Goal: Task Accomplishment & Management: Complete application form

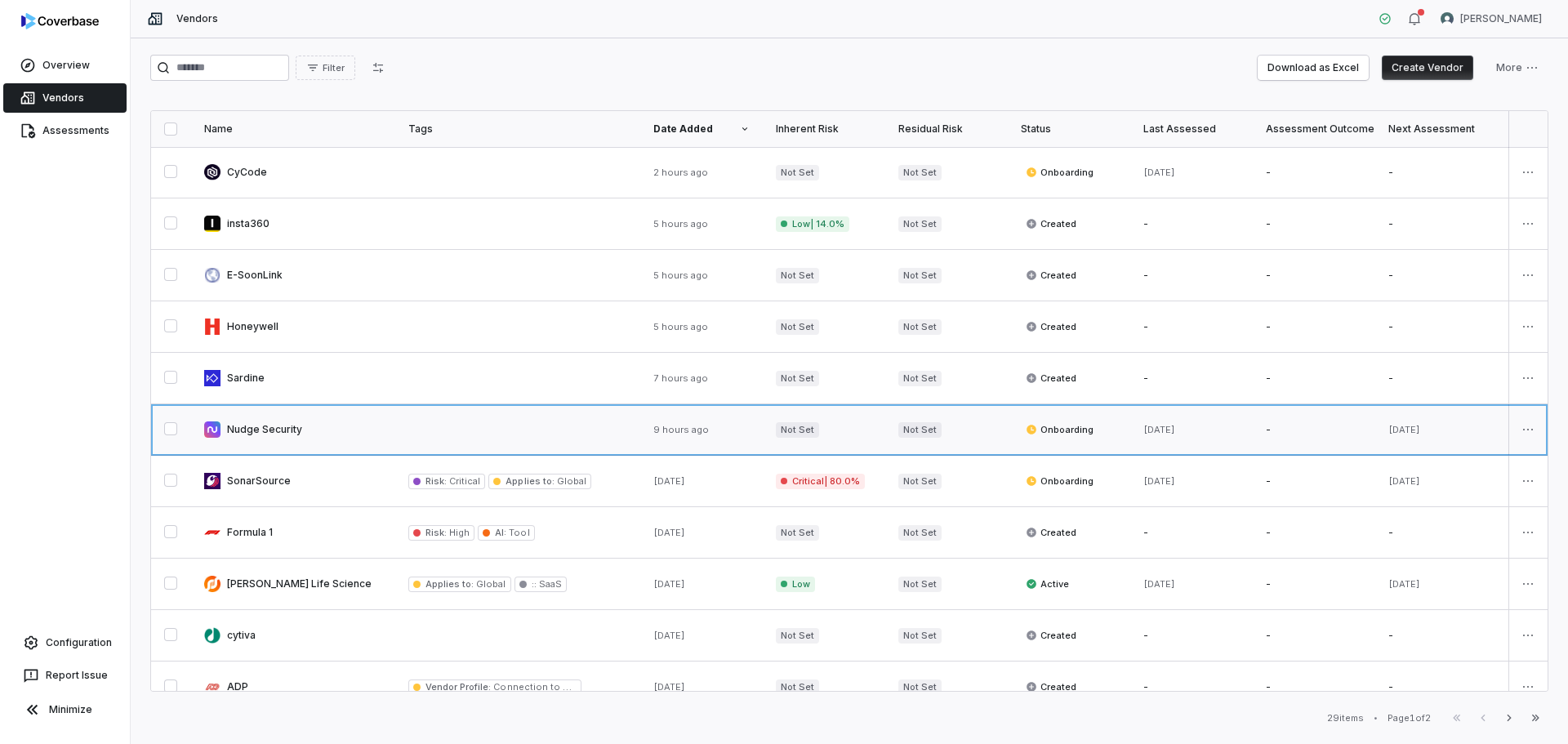
click at [308, 436] on link at bounding box center [293, 429] width 205 height 50
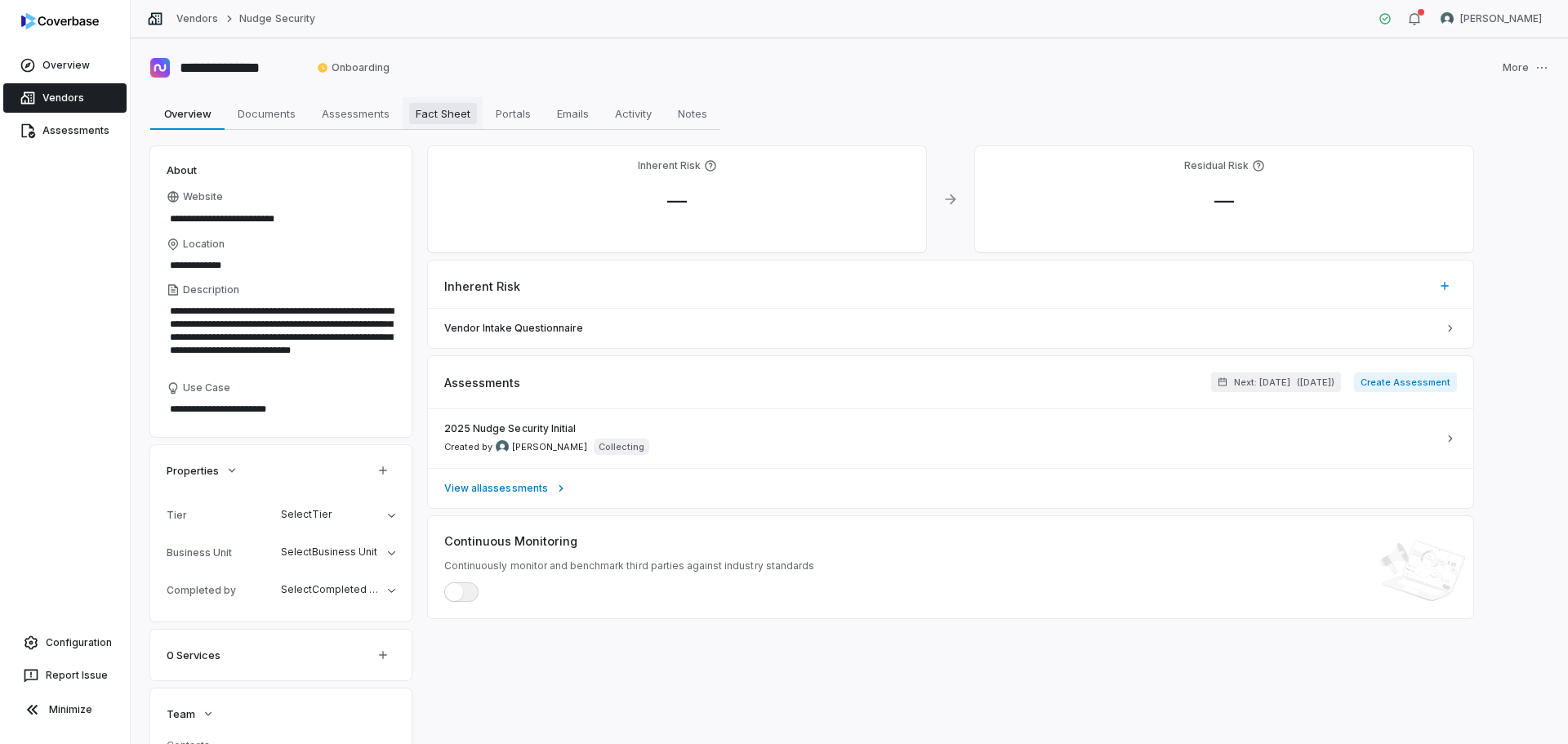
click at [438, 118] on span "Fact Sheet" at bounding box center [443, 113] width 68 height 21
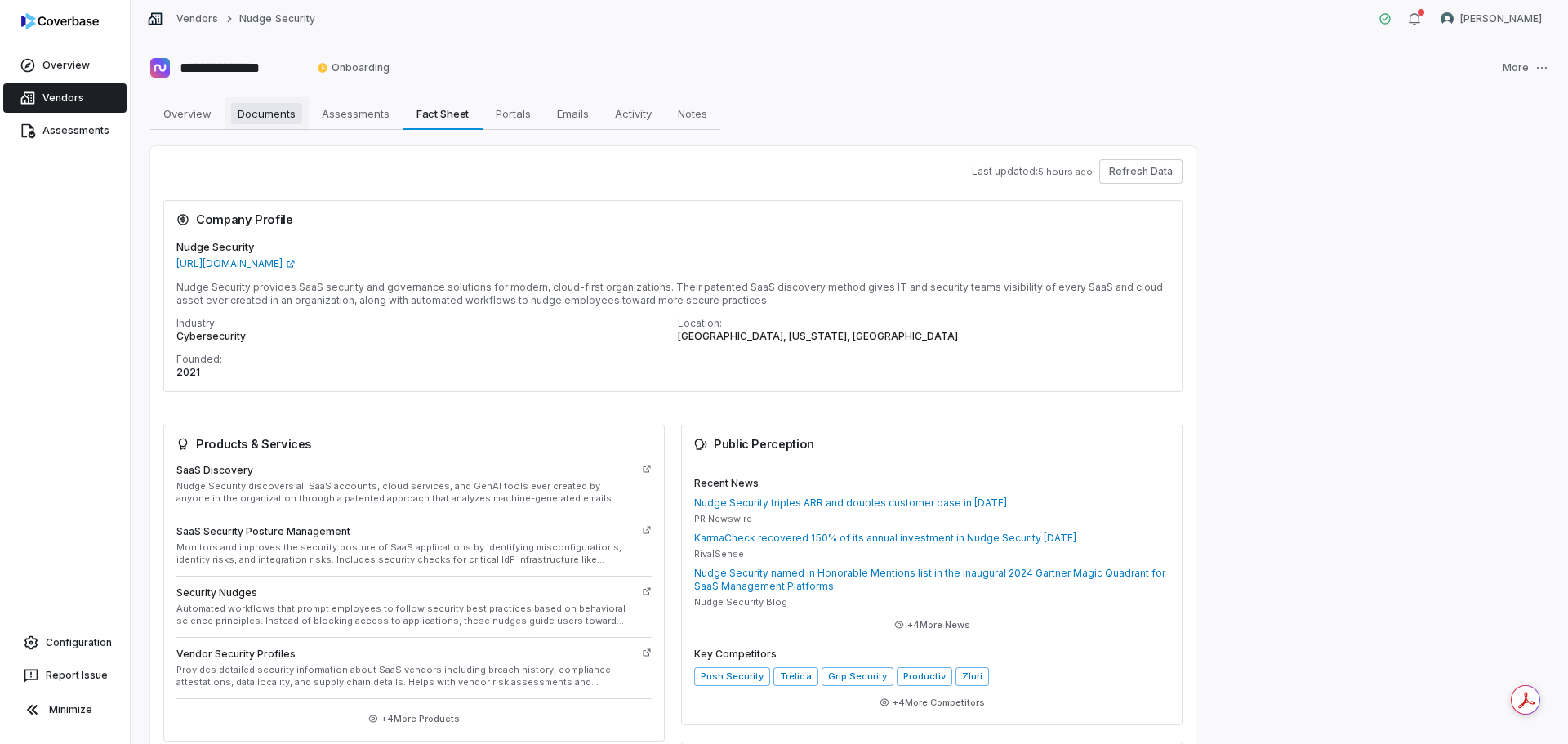
click at [272, 117] on span "Documents" at bounding box center [266, 113] width 71 height 21
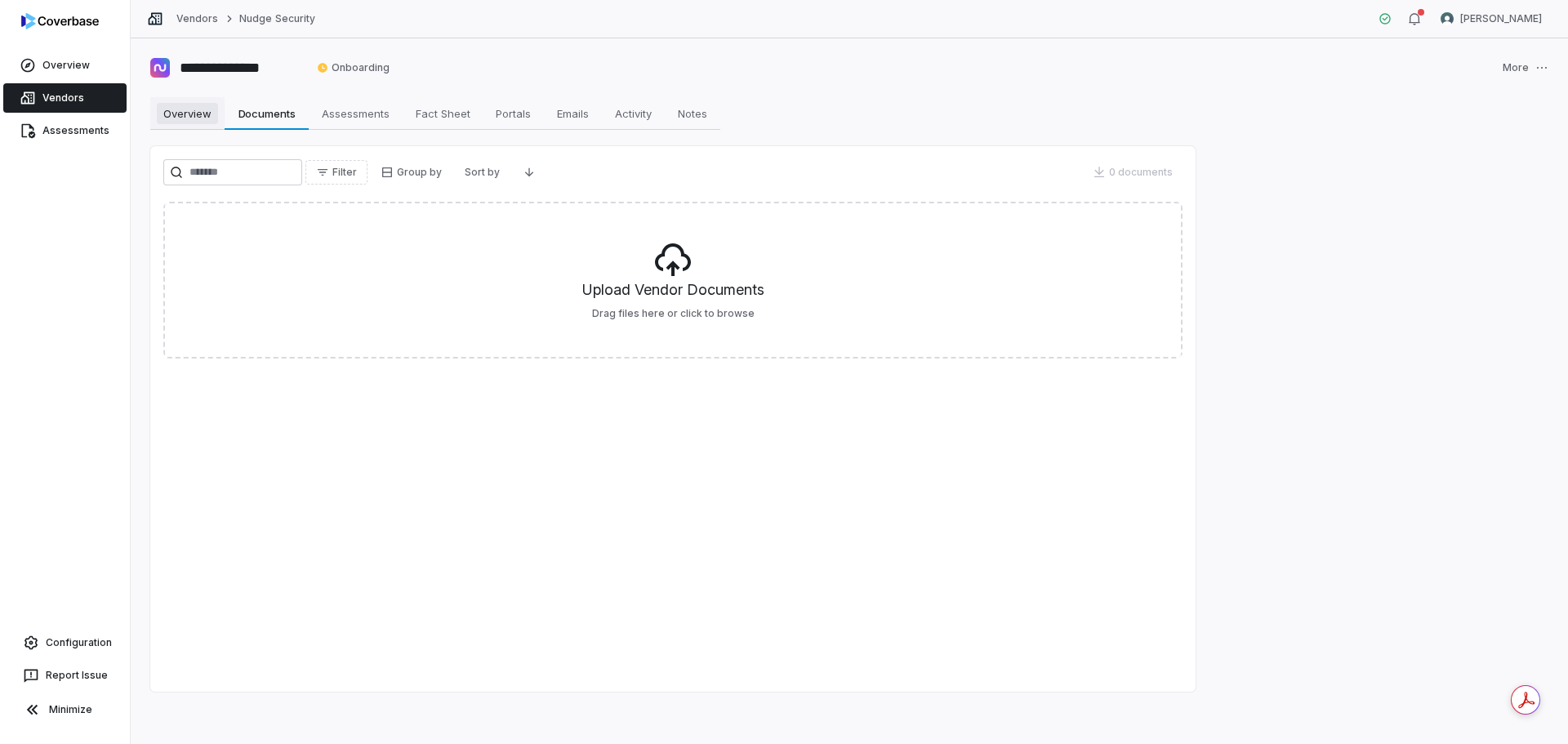
click at [175, 116] on span "Overview" at bounding box center [187, 113] width 61 height 21
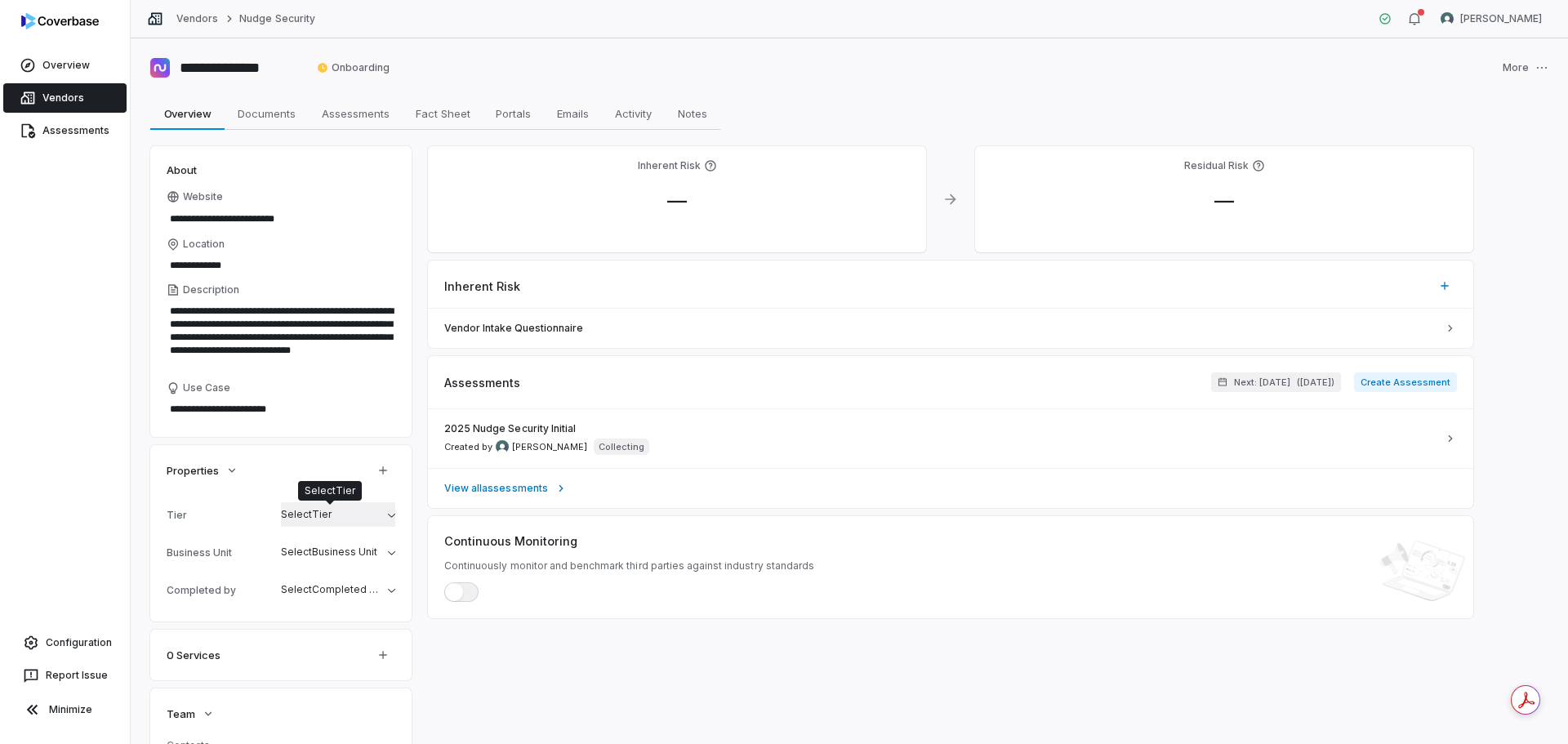
click at [359, 516] on span "Select Tier" at bounding box center [329, 515] width 97 height 13
click at [327, 601] on div "Tier: 1" at bounding box center [359, 594] width 157 height 26
click at [338, 416] on textarea "**********" at bounding box center [281, 408] width 228 height 23
click at [347, 557] on span "Select Business Unit" at bounding box center [329, 552] width 97 height 13
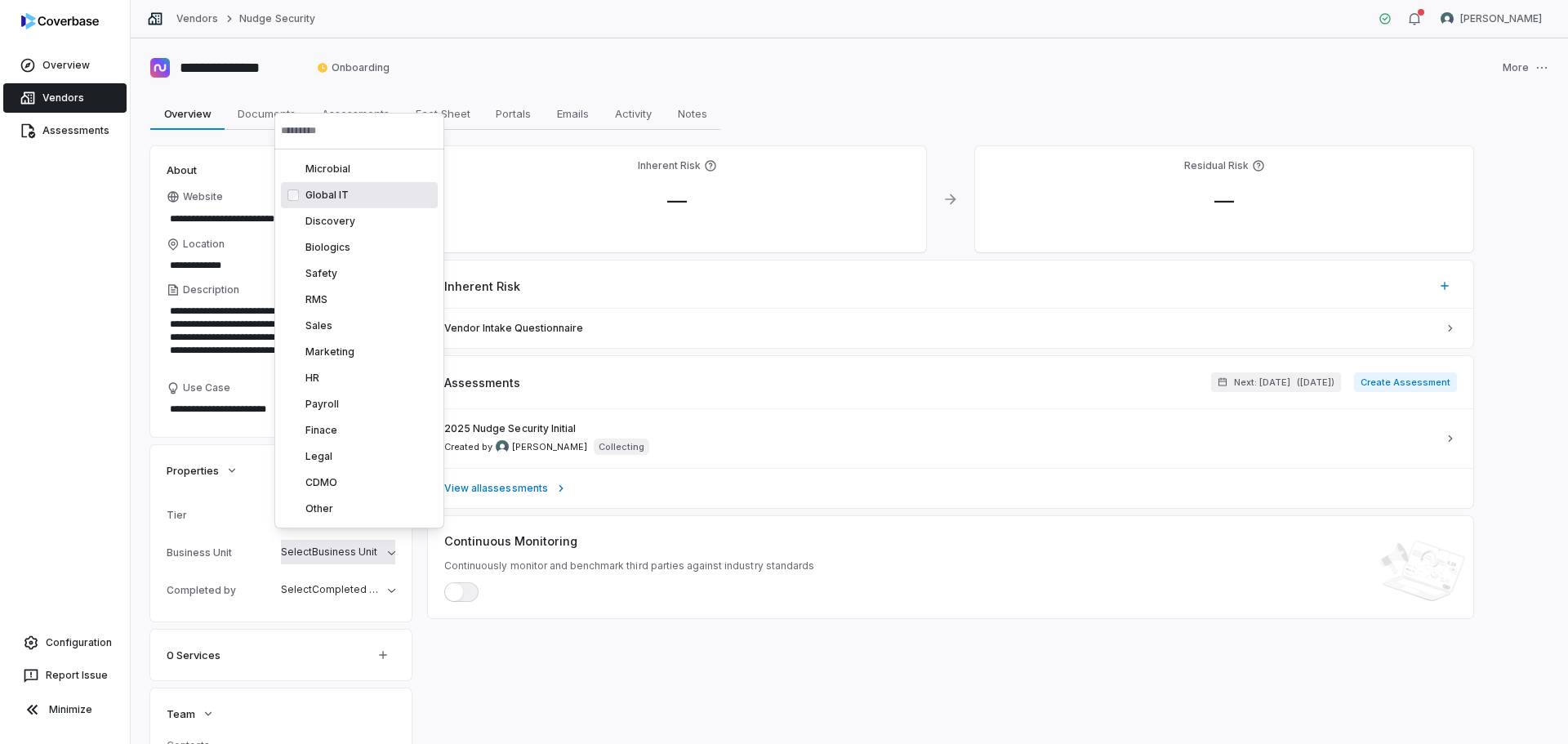
click at [364, 187] on div "Global IT" at bounding box center [359, 194] width 157 height 26
click at [319, 608] on div "Tier Tier: 1 Business Unit Select Business Unit Completed by Select Completed by" at bounding box center [281, 558] width 261 height 126
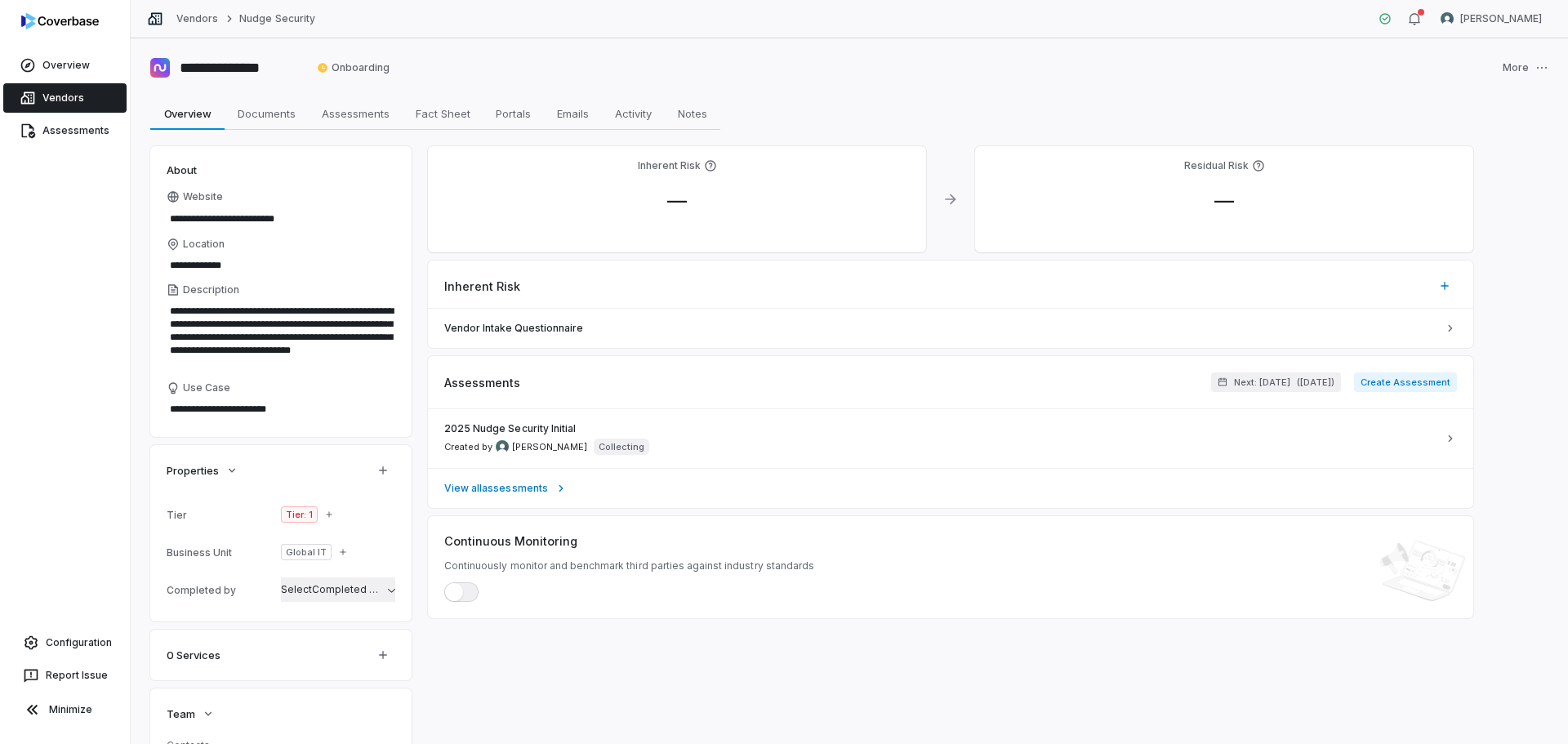
click at [317, 592] on span "Select Completed by" at bounding box center [330, 589] width 100 height 12
click at [328, 525] on div "VRA" at bounding box center [359, 520] width 157 height 26
click at [271, 622] on div "**********" at bounding box center [281, 591] width 261 height 891
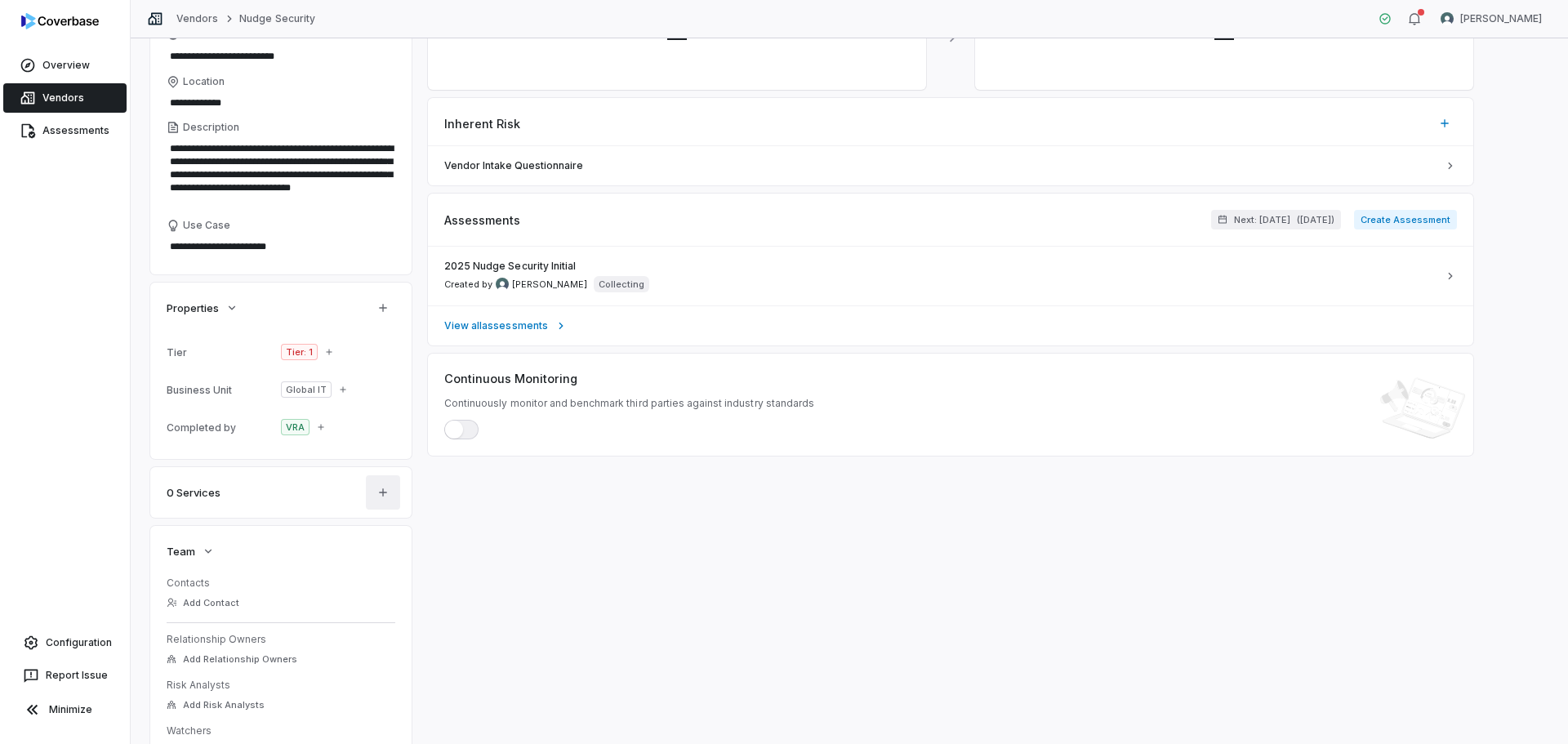
scroll to position [163, 0]
click at [269, 613] on dl "Contacts Add Contact Relationship Owners Add Relationship Owners Risk Analysts …" at bounding box center [281, 668] width 228 height 183
click at [230, 605] on button "Add Contact" at bounding box center [203, 602] width 83 height 29
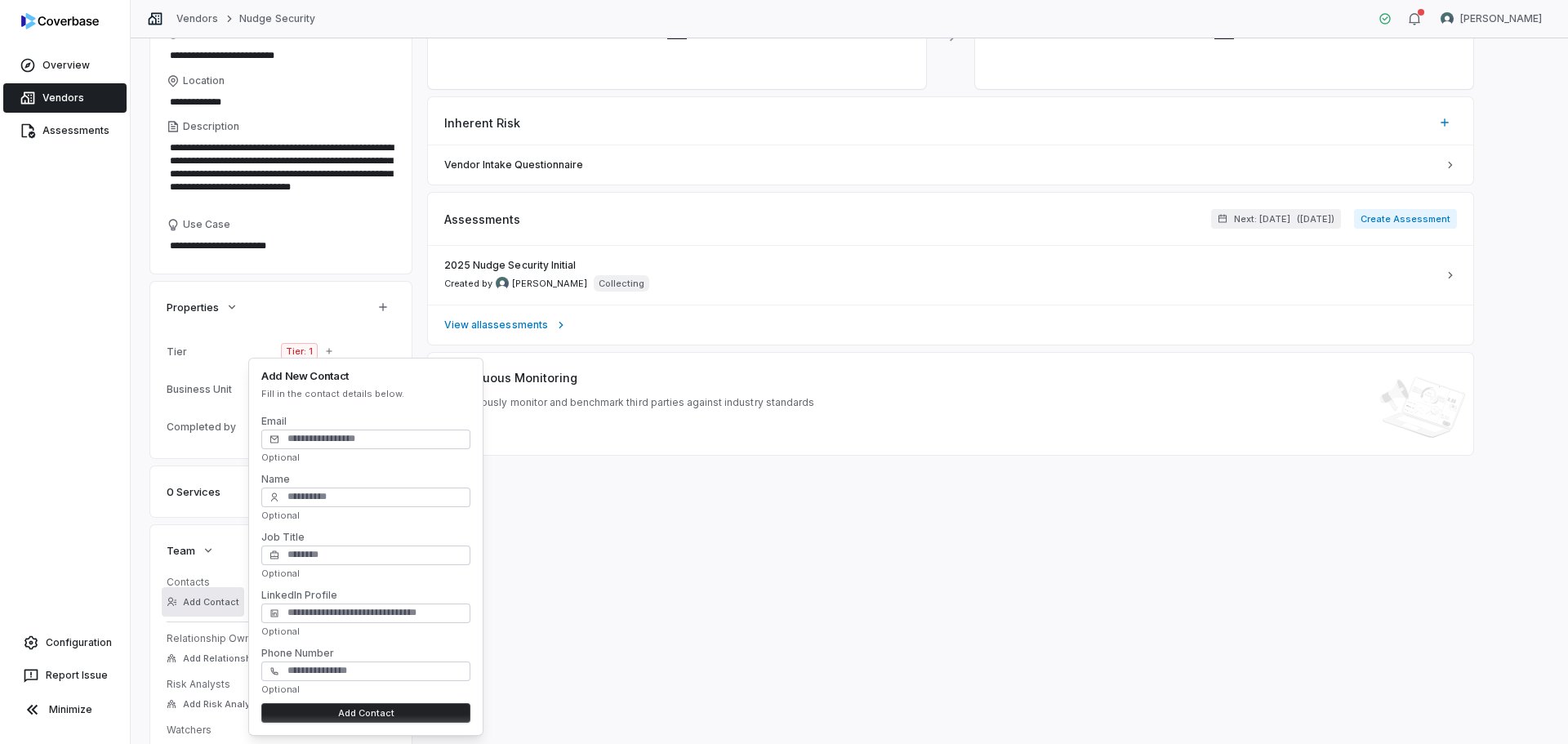
click at [384, 434] on input "Email" at bounding box center [366, 439] width 209 height 19
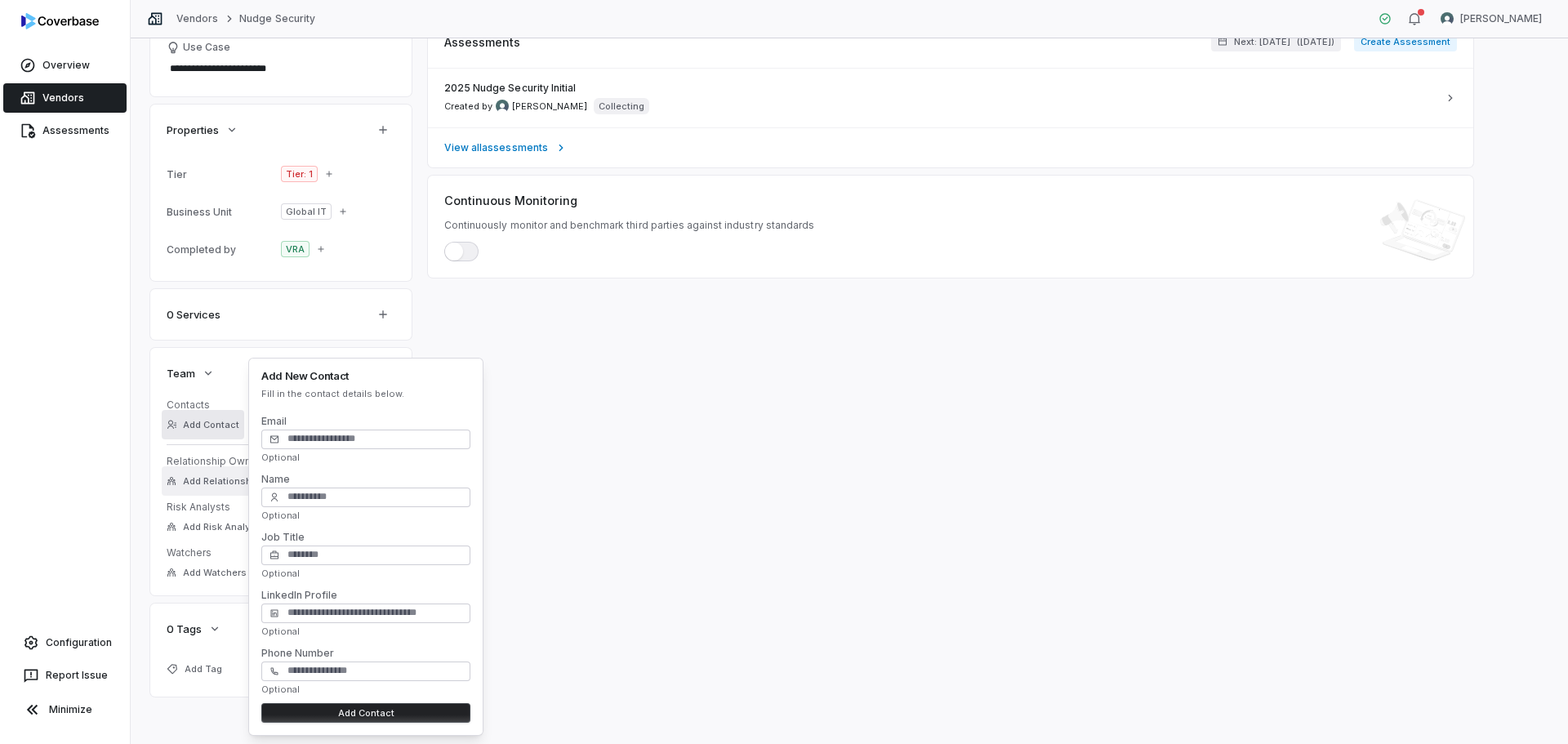
scroll to position [346, 0]
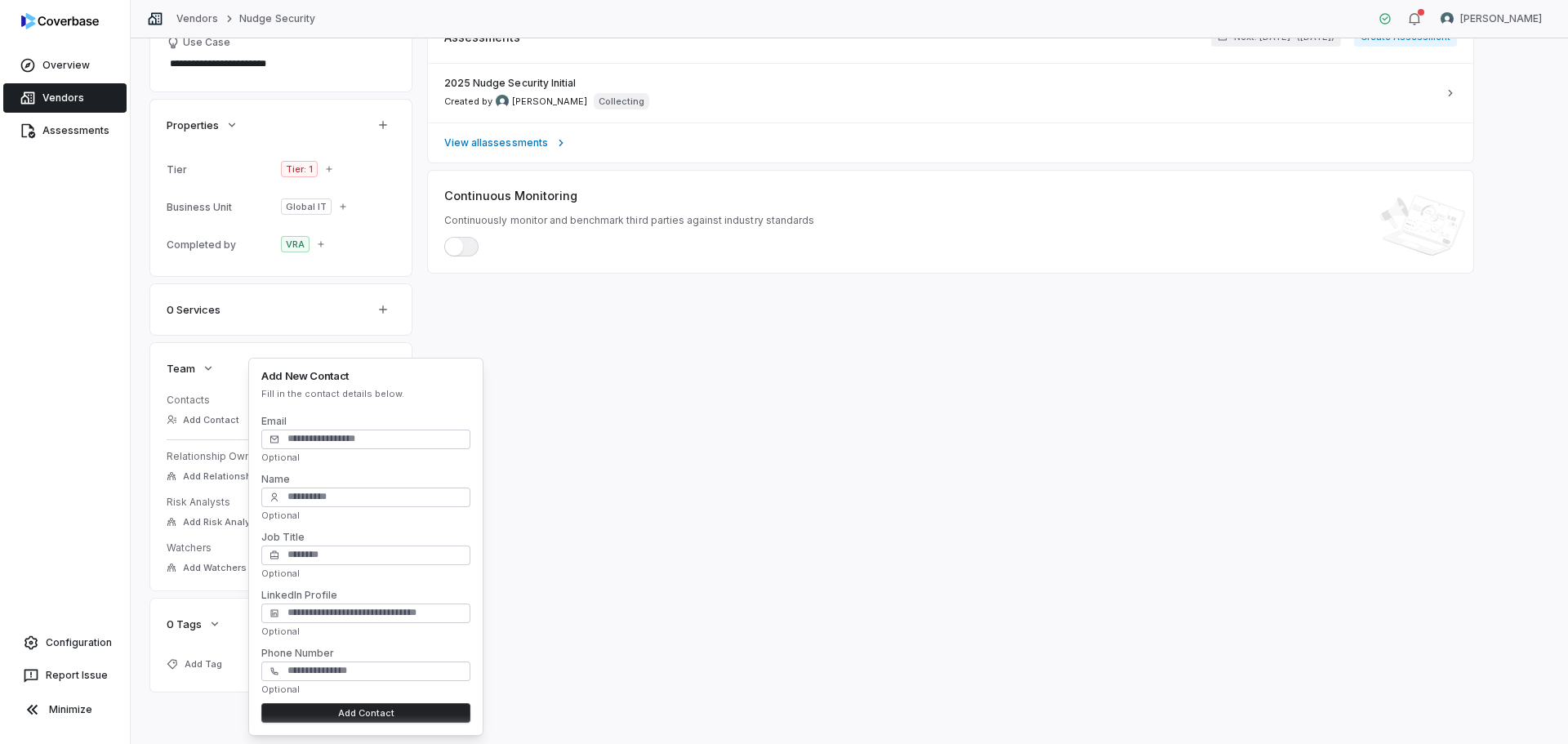
click at [701, 450] on div "Inherent Risk — Residual Risk — Inherent Risk Vendor Intake Questionnaire Asses…" at bounding box center [950, 246] width 1045 height 891
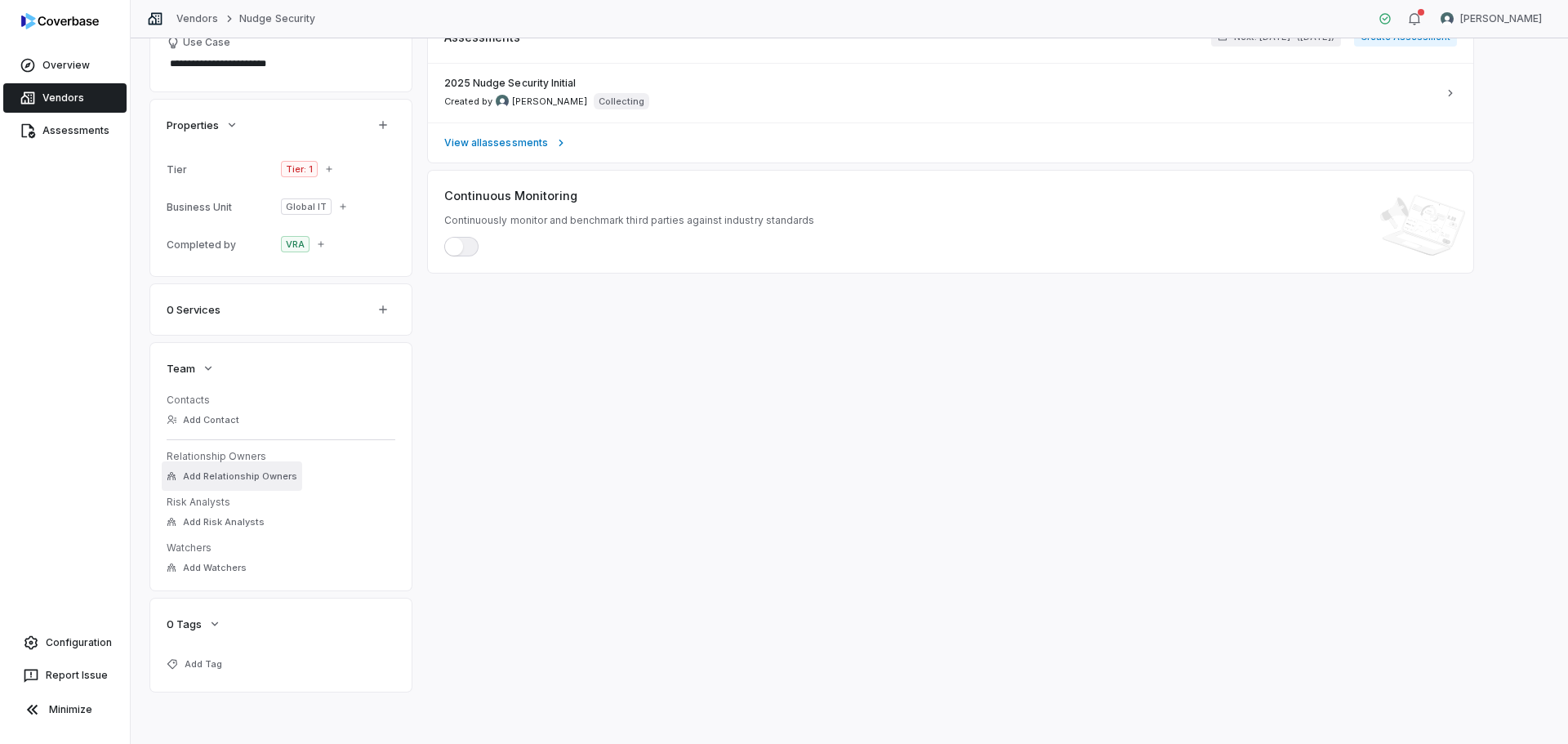
click at [246, 472] on span "Add Relationship Owners" at bounding box center [239, 476] width 115 height 12
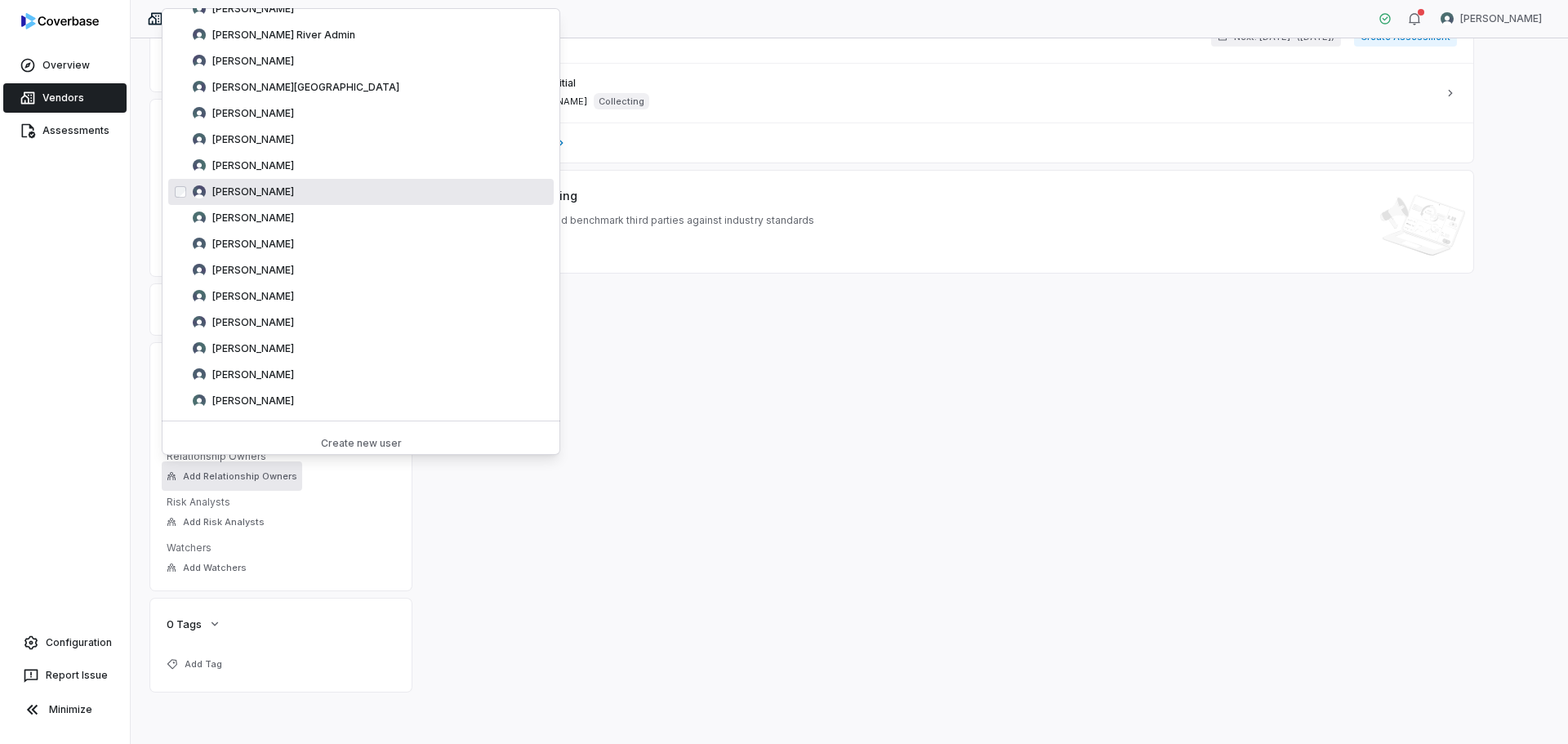
scroll to position [93, 0]
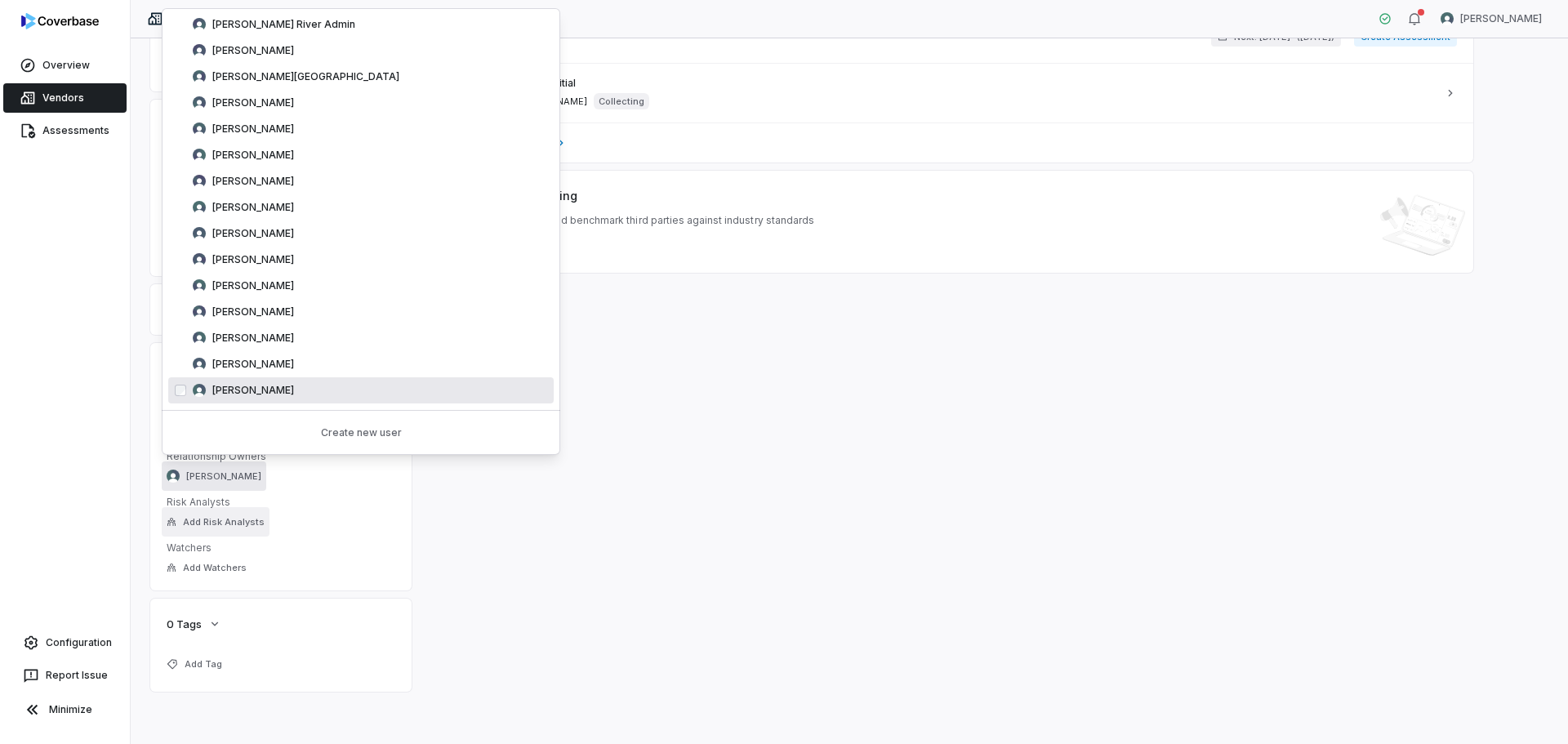
click at [242, 521] on span "Add Risk Analysts" at bounding box center [223, 522] width 82 height 12
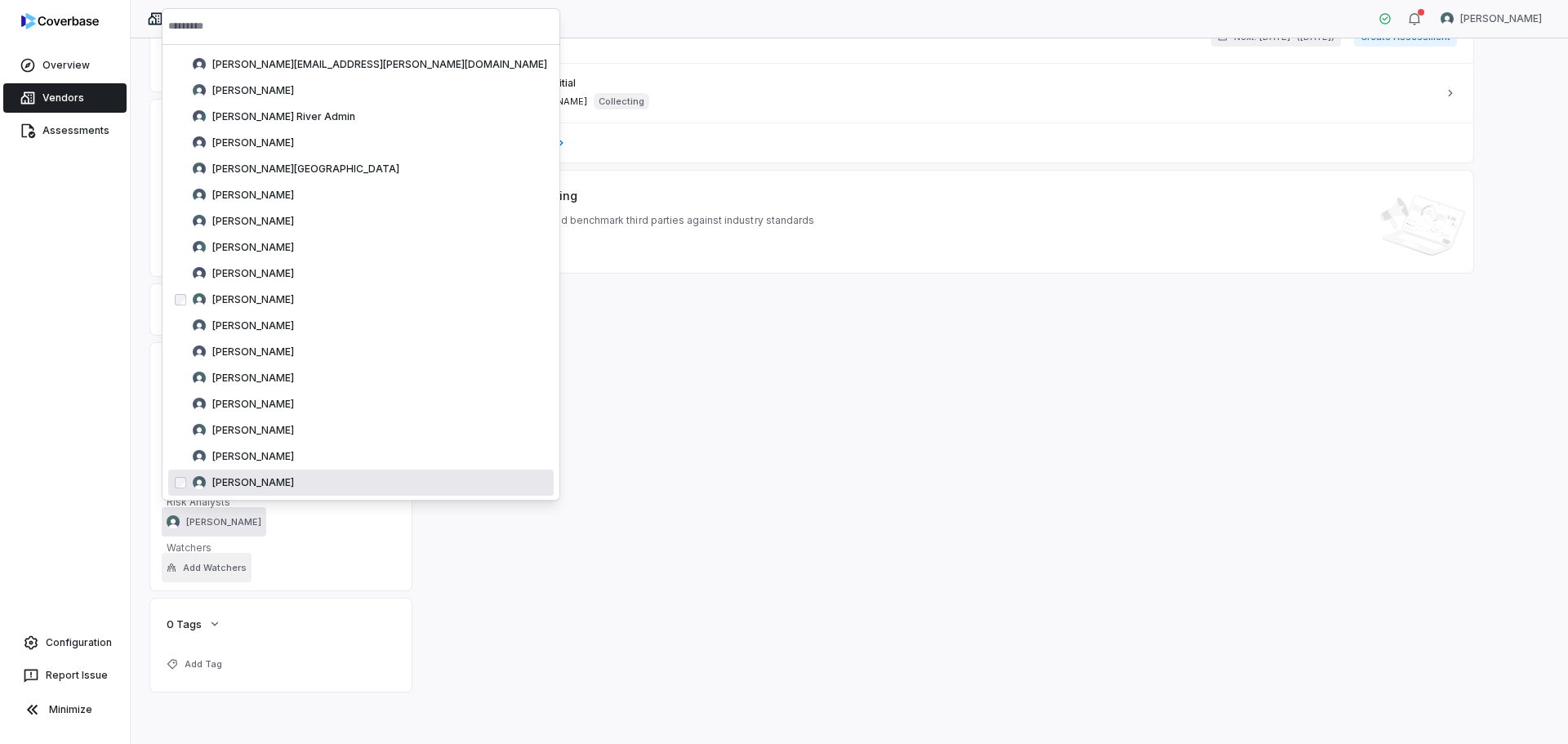
click at [232, 571] on span "Add Watchers" at bounding box center [214, 567] width 63 height 12
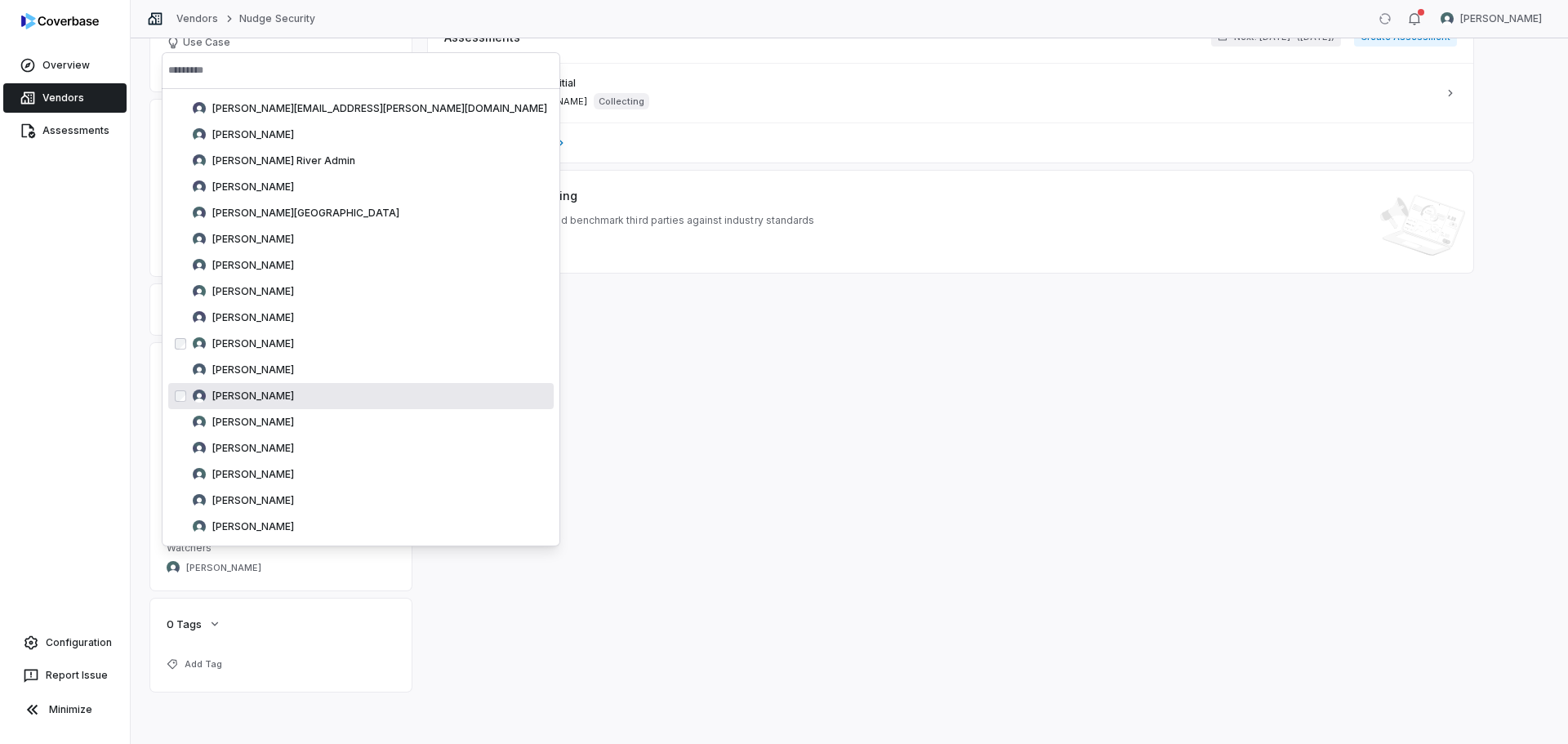
click at [627, 500] on div "Inherent Risk — Residual Risk — Inherent Risk Vendor Intake Questionnaire Asses…" at bounding box center [950, 246] width 1045 height 891
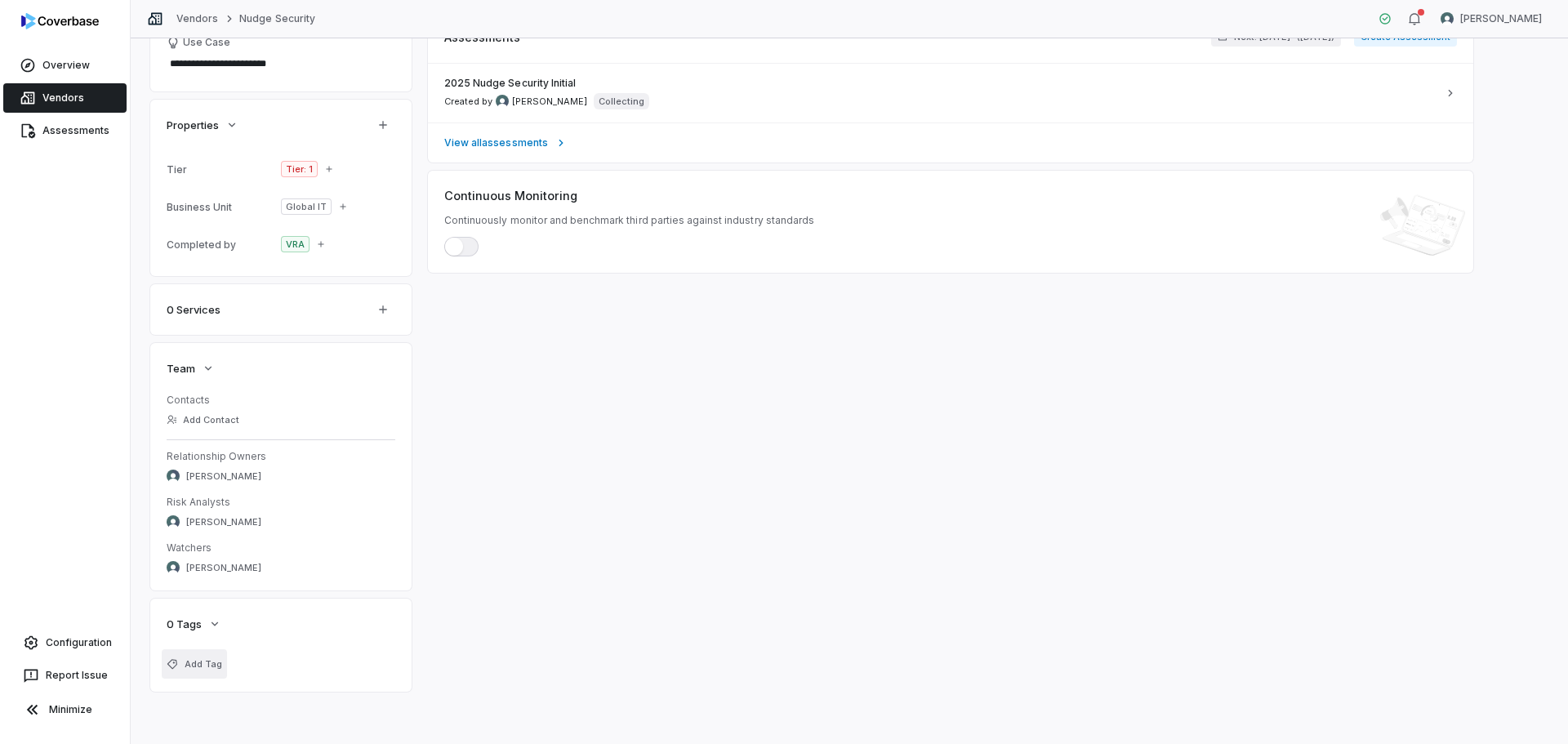
click at [208, 665] on span "Add Tag" at bounding box center [203, 663] width 38 height 12
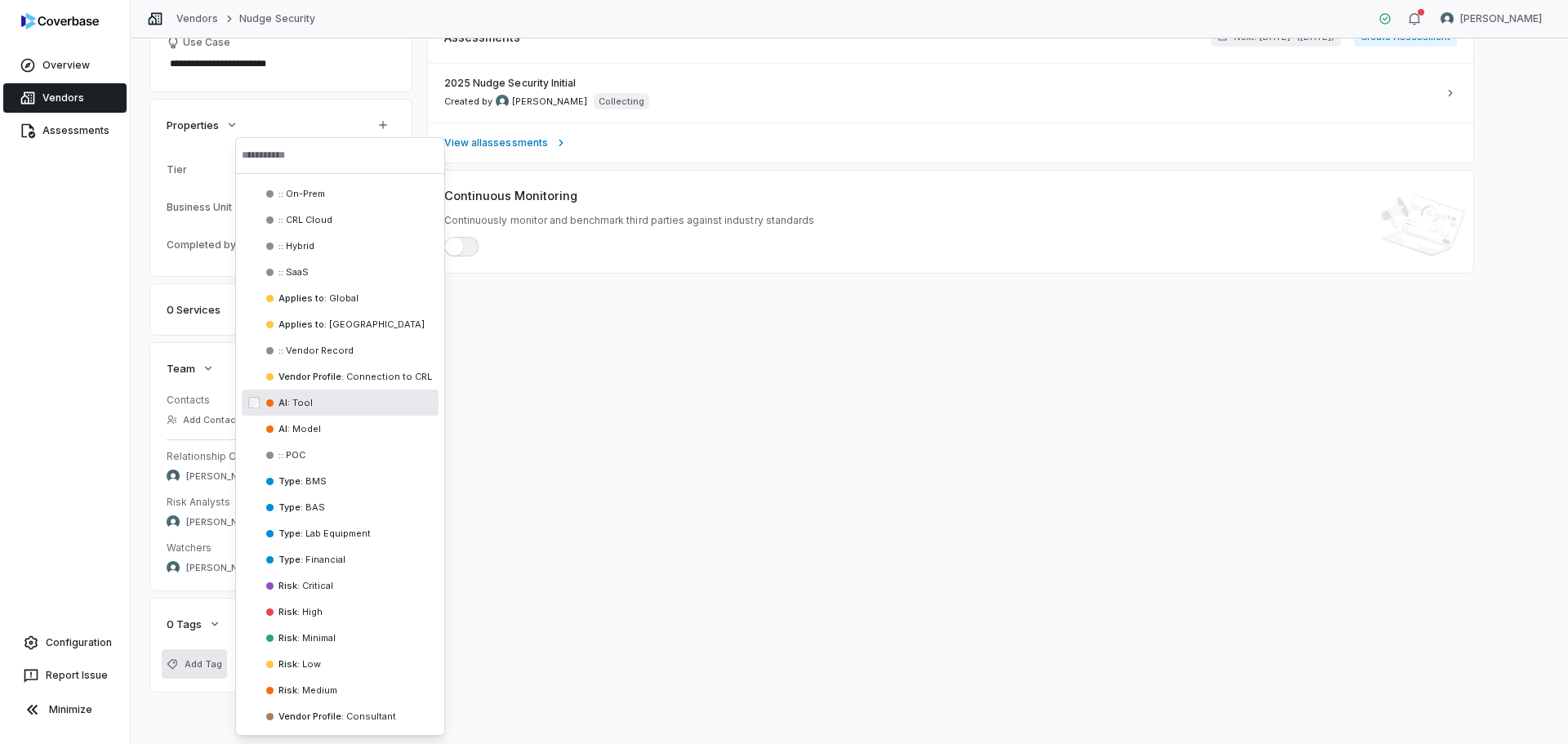
click at [331, 410] on div "AI : Tool" at bounding box center [339, 403] width 197 height 26
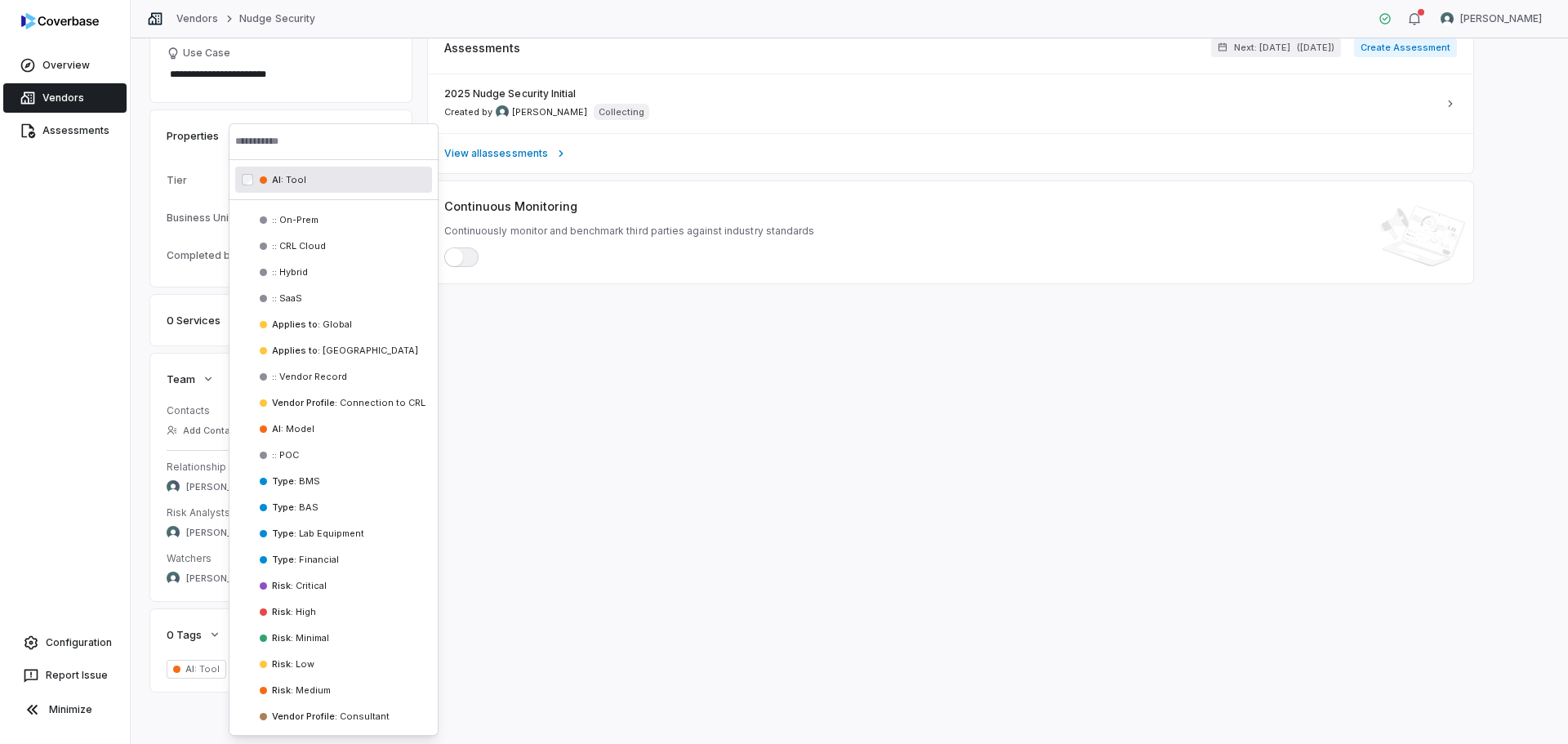
scroll to position [335, 0]
click at [746, 481] on div "Inherent Risk — Residual Risk — Inherent Risk Vendor Intake Questionnaire Asses…" at bounding box center [950, 250] width 1045 height 880
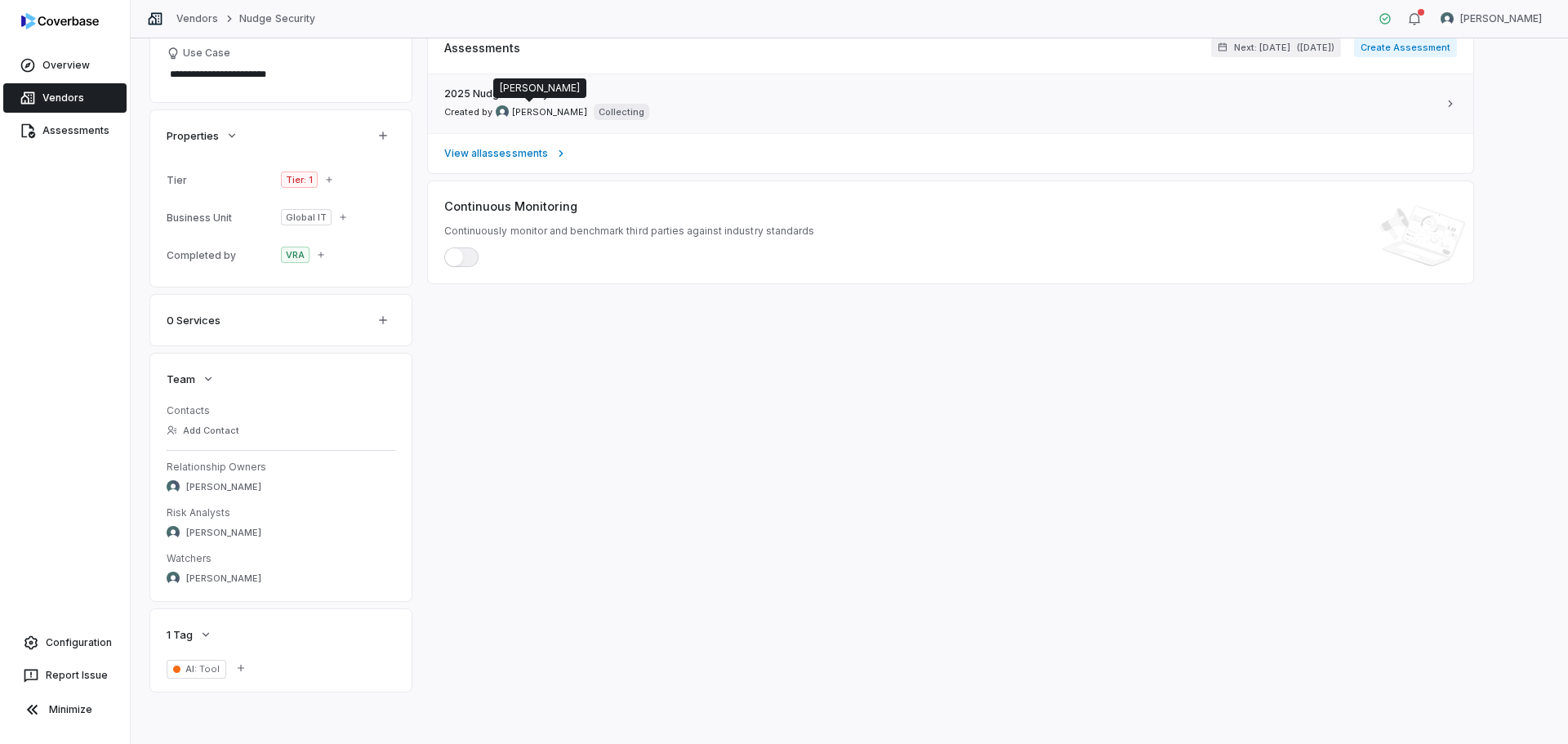
click at [532, 103] on div "2025 Nudge Security Initial Created by Nate Warner Collecting" at bounding box center [940, 104] width 993 height 33
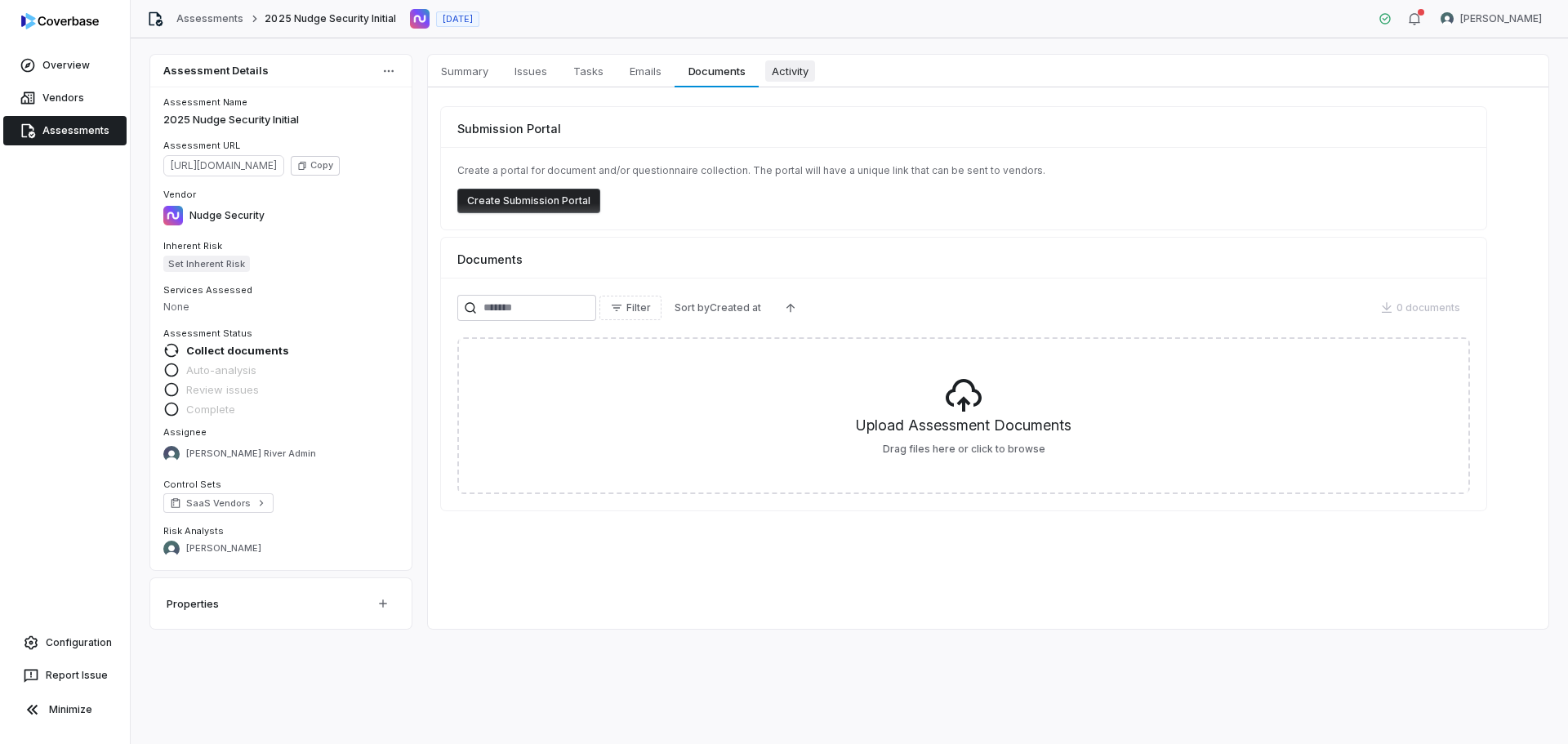
click at [803, 80] on span "Activity" at bounding box center [790, 71] width 50 height 21
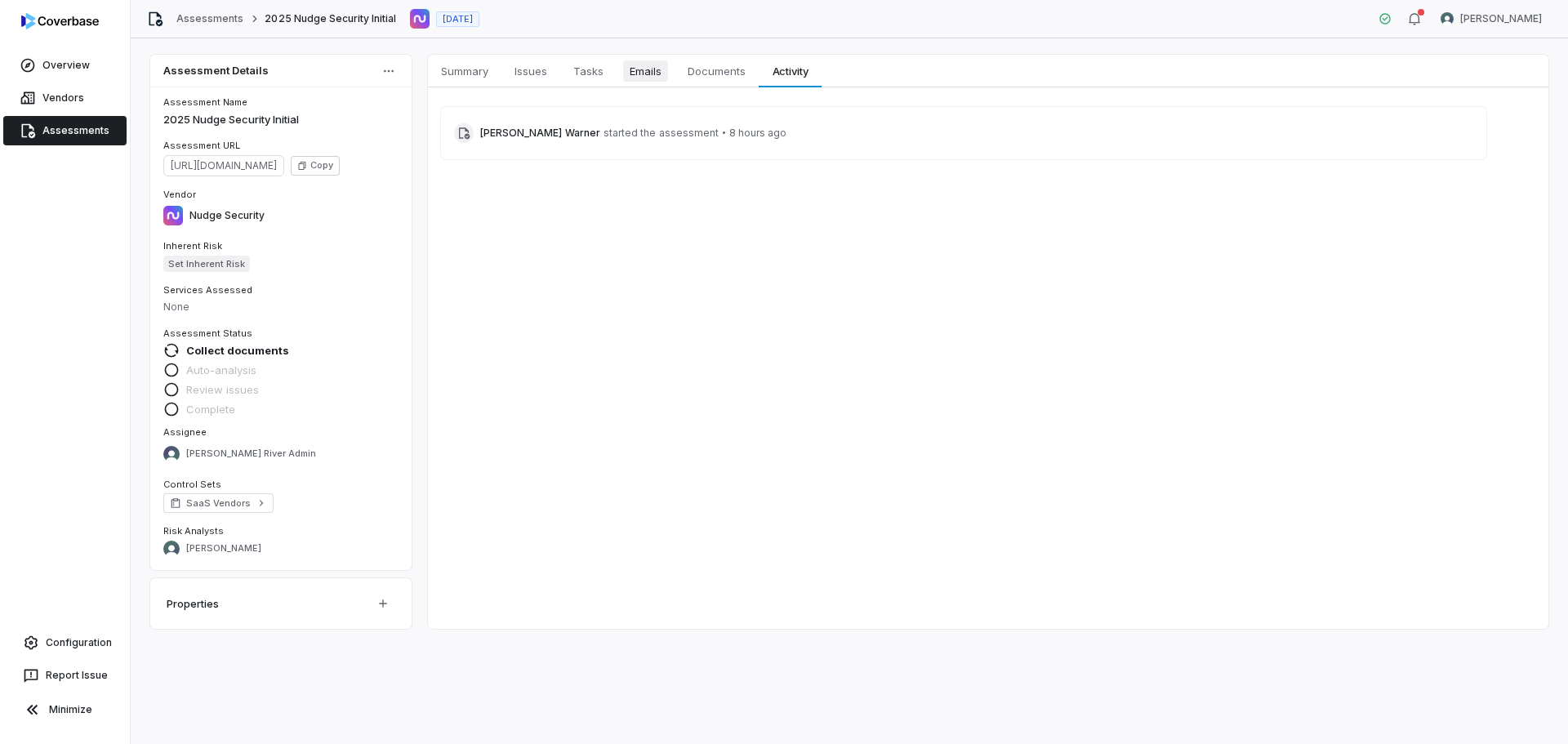
click at [642, 71] on span "Emails" at bounding box center [645, 71] width 45 height 21
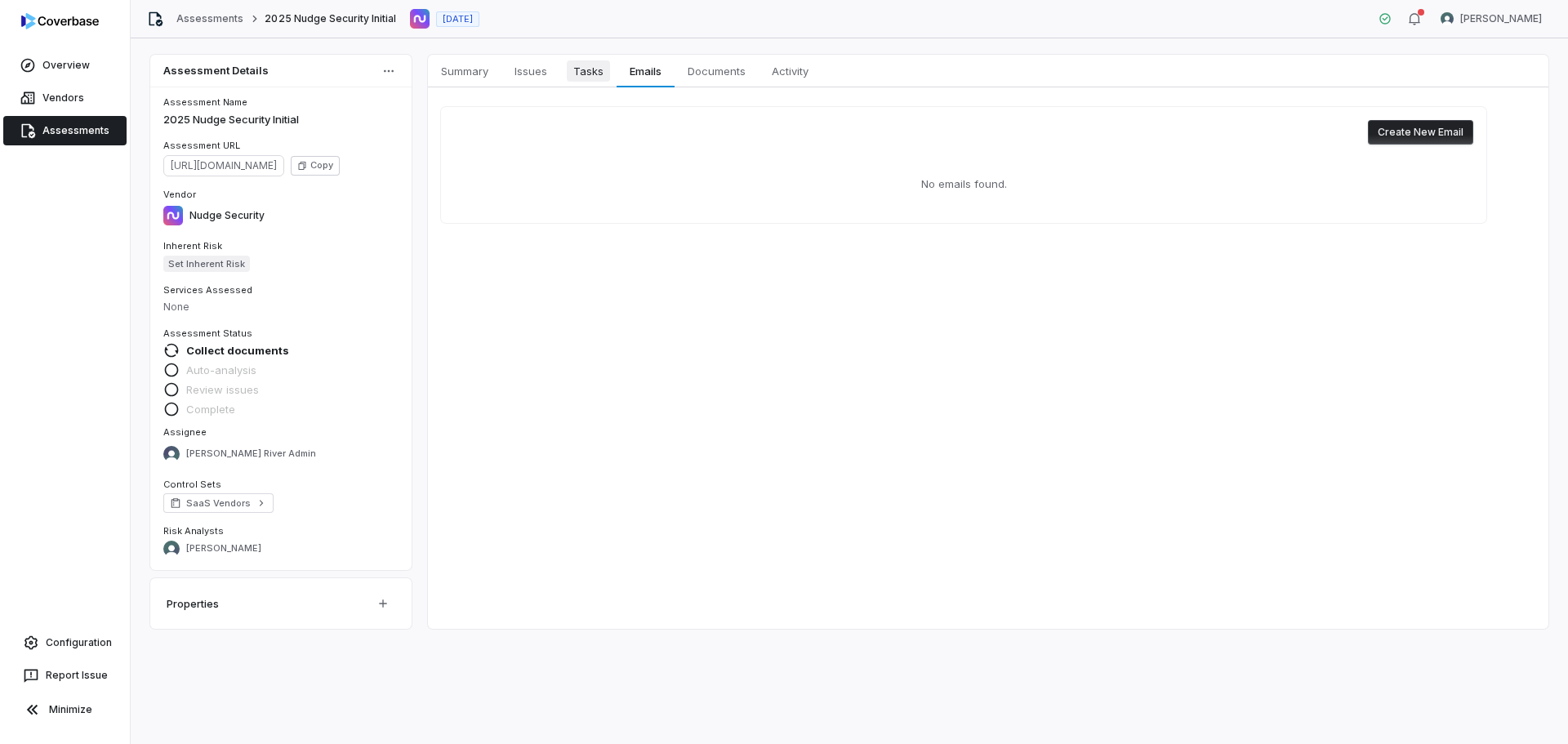
click at [602, 75] on span "Tasks" at bounding box center [588, 71] width 43 height 21
click at [514, 76] on span "Issues" at bounding box center [531, 71] width 46 height 21
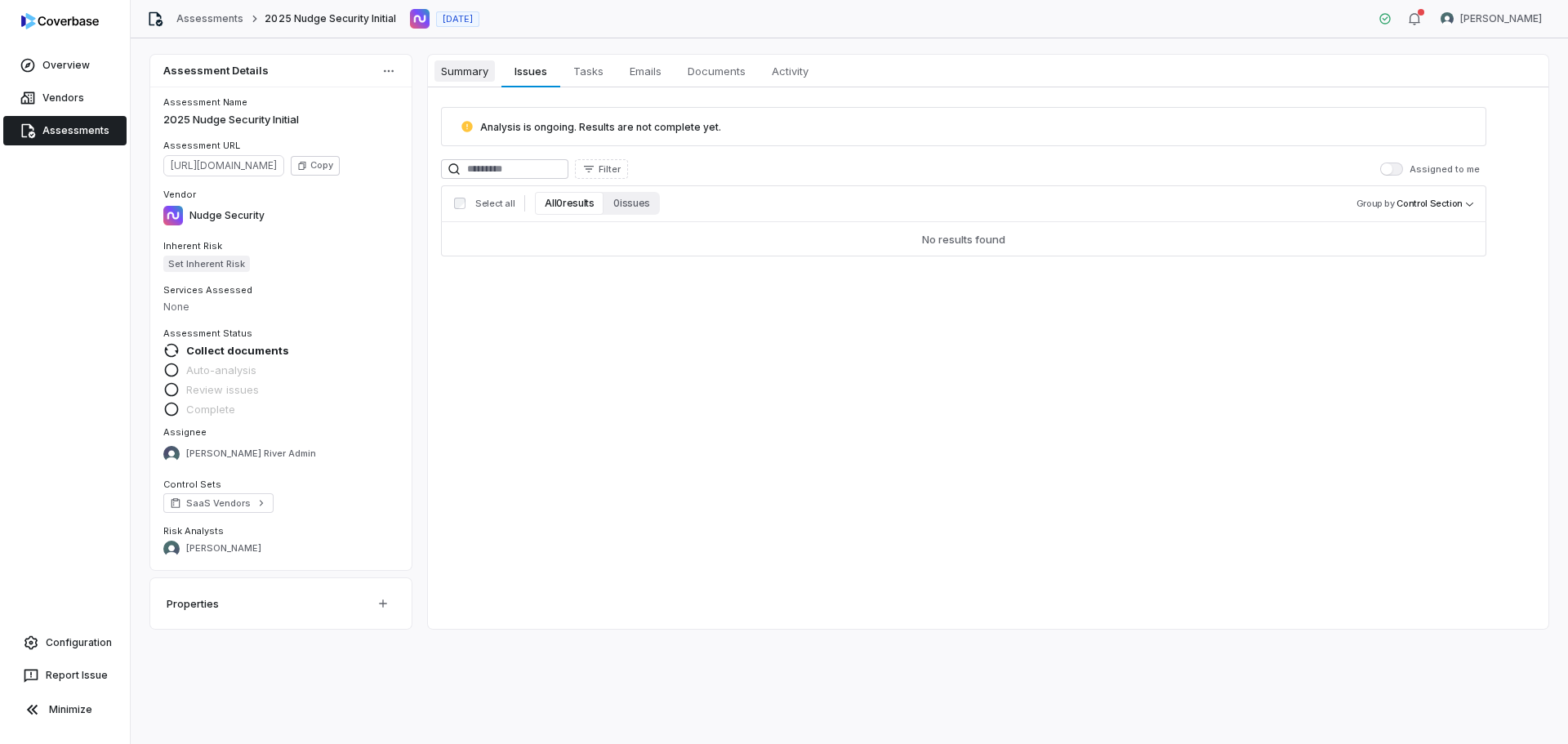
click at [470, 71] on span "Summary" at bounding box center [465, 71] width 61 height 21
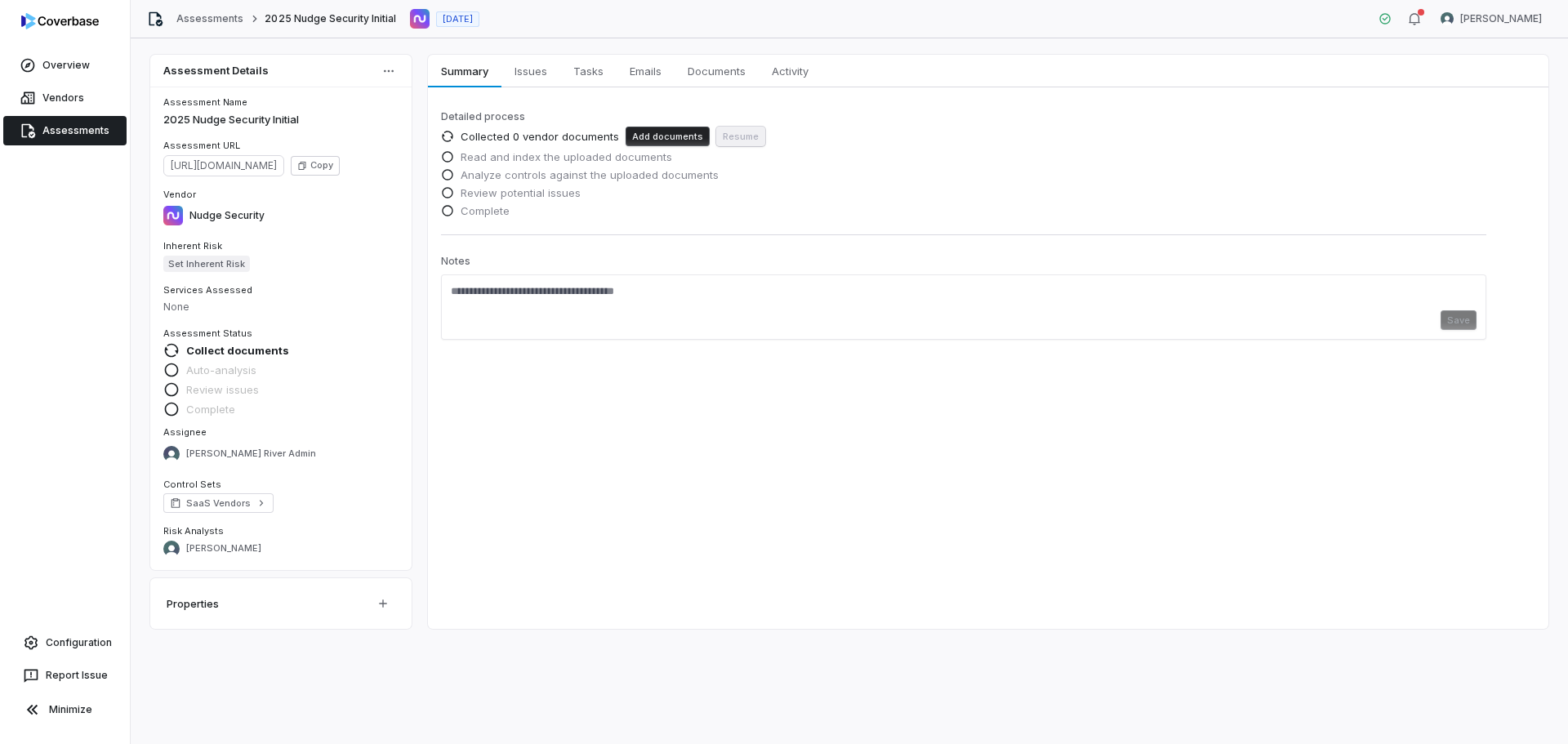
click at [904, 120] on p "Detailed process" at bounding box center [963, 117] width 1045 height 19
click at [1419, 23] on icon "button" at bounding box center [1414, 18] width 11 height 11
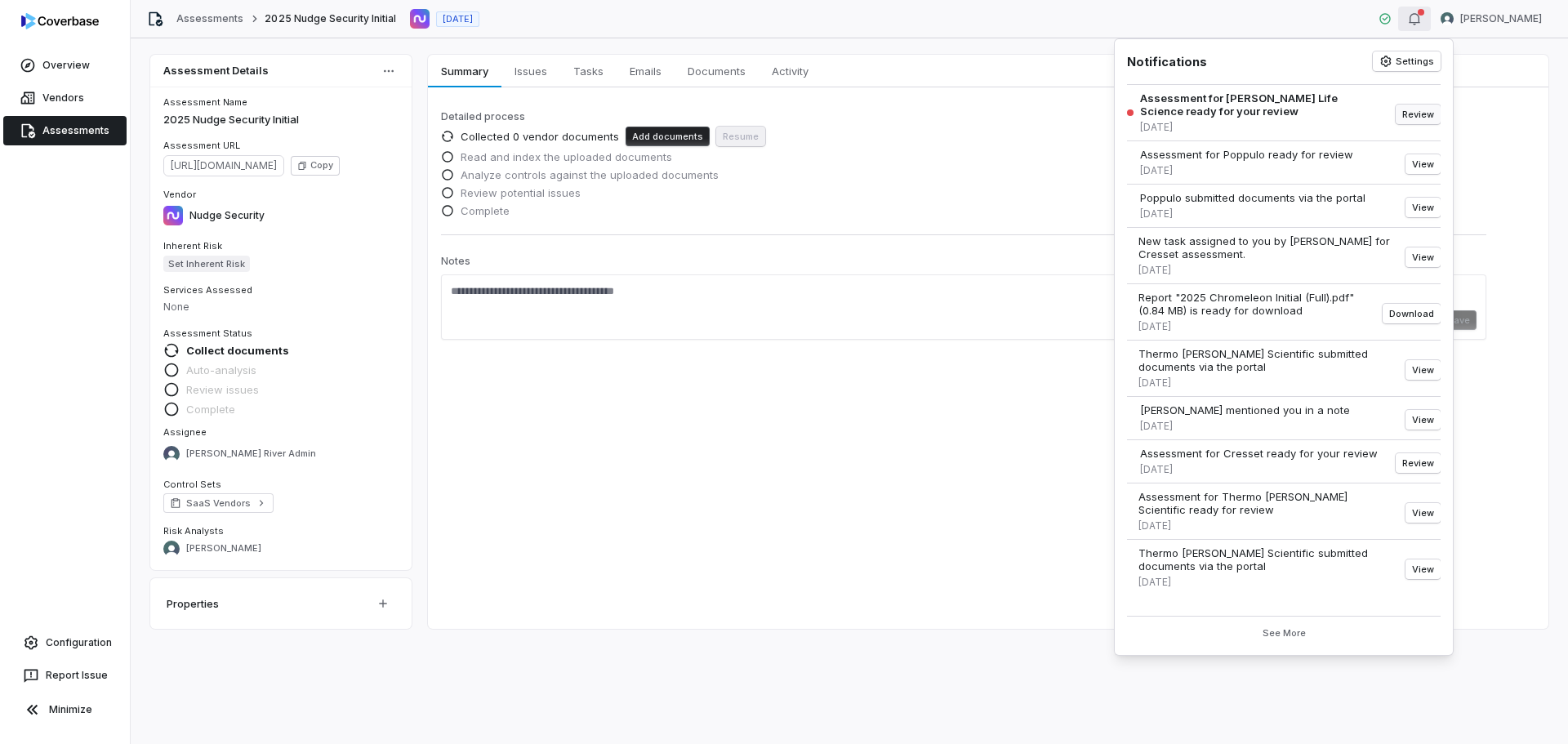
click at [1419, 109] on button "Review" at bounding box center [1418, 114] width 45 height 19
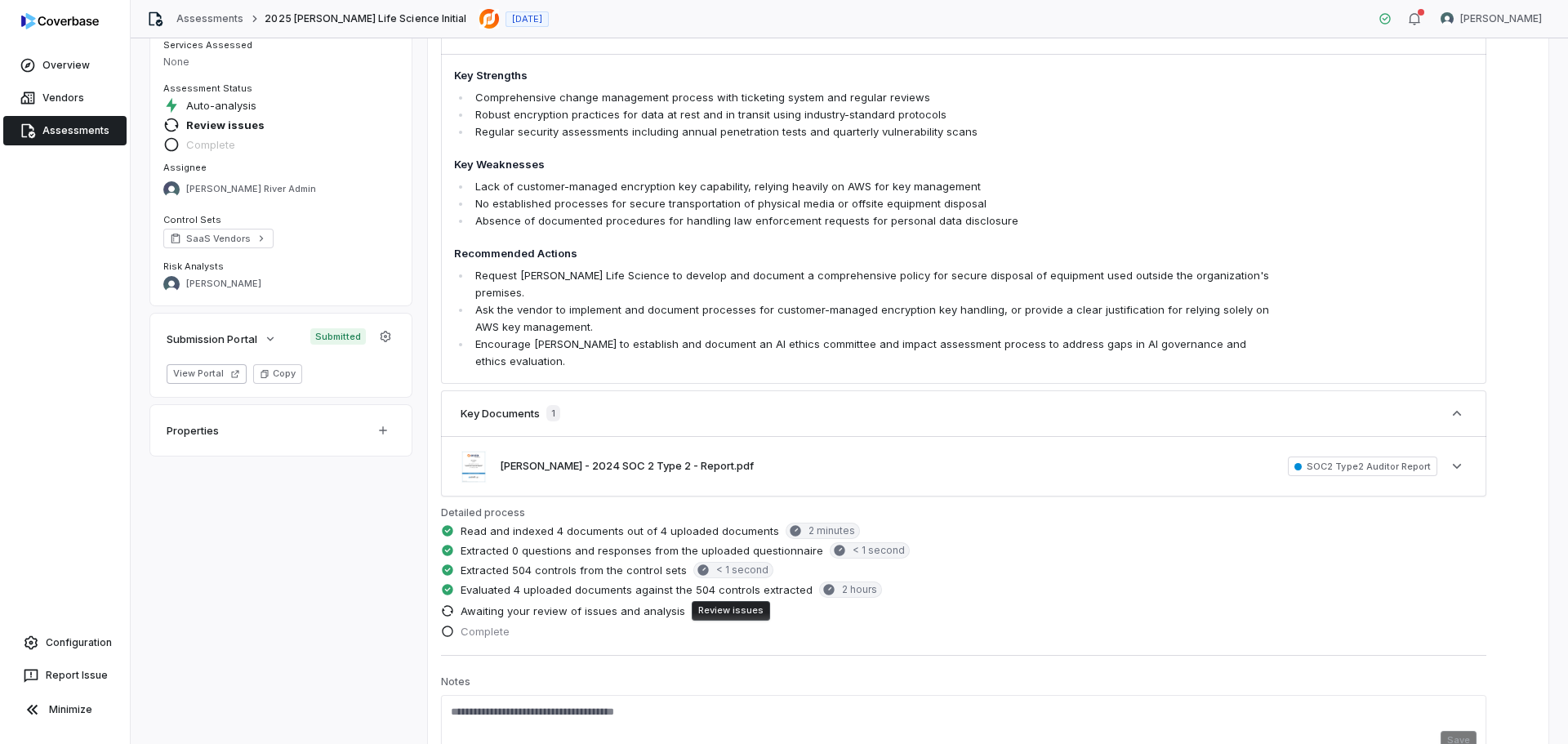
scroll to position [295, 0]
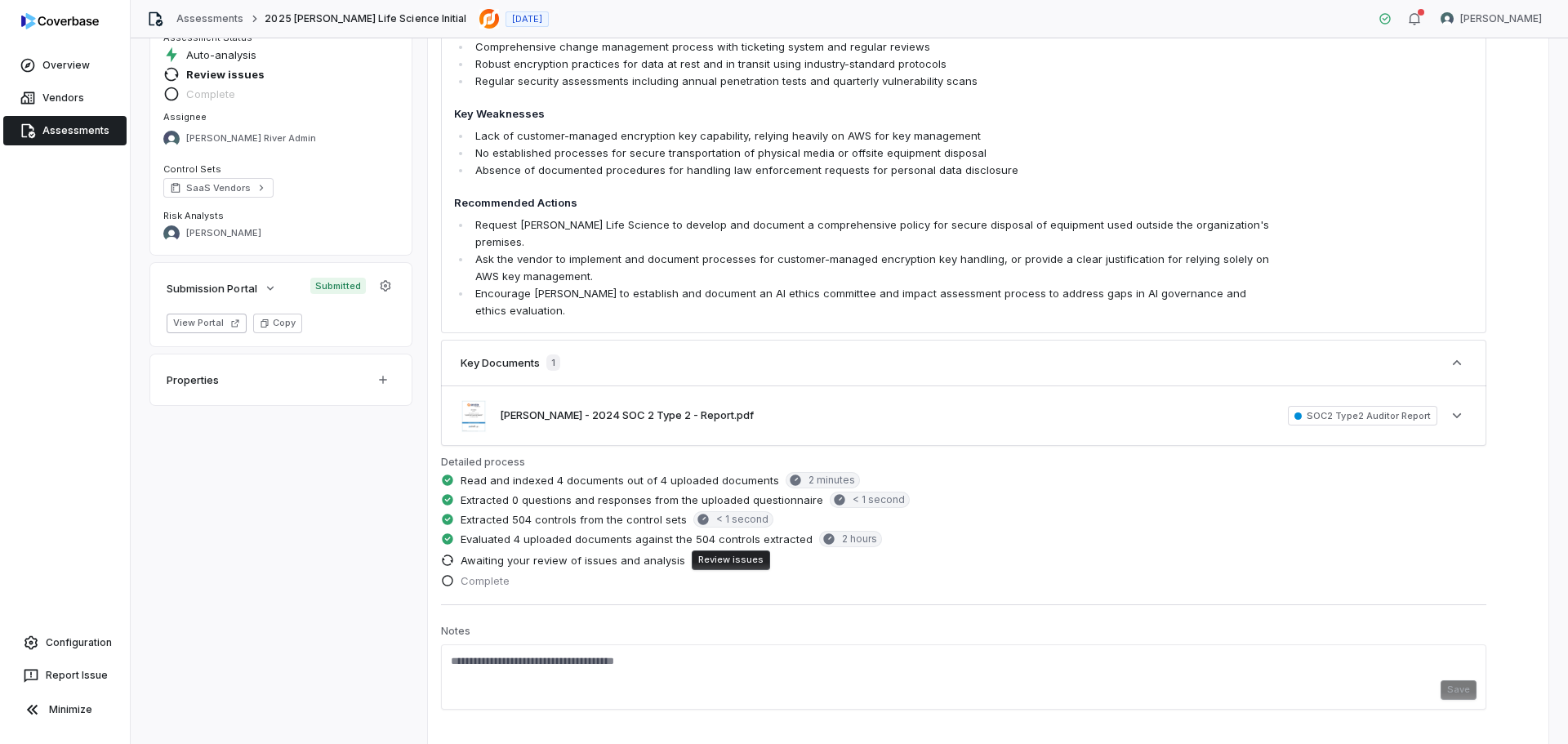
click at [740, 550] on button "Review issues" at bounding box center [730, 560] width 78 height 19
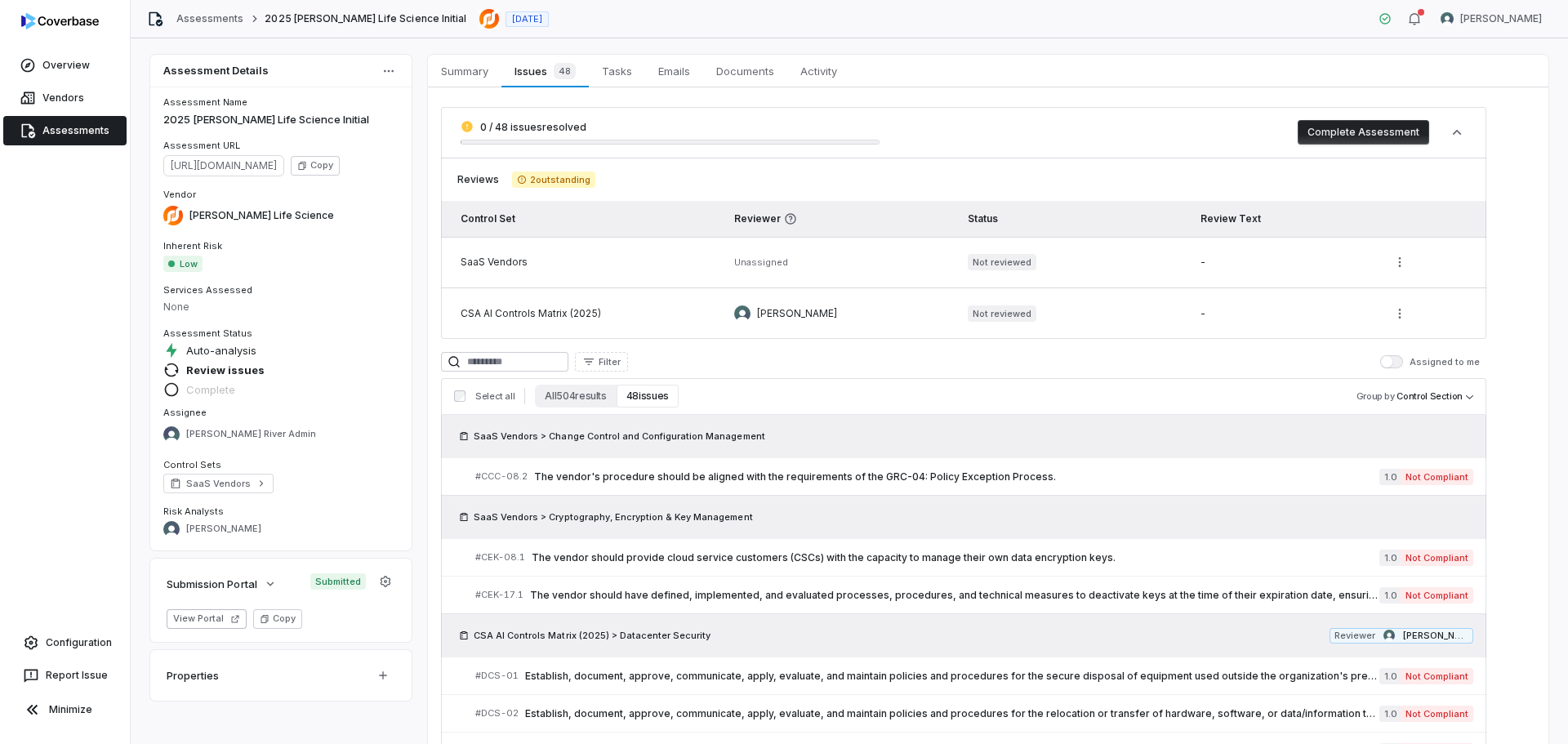
click at [1345, 135] on button "Complete Assessment" at bounding box center [1362, 132] width 131 height 25
type textarea "*"
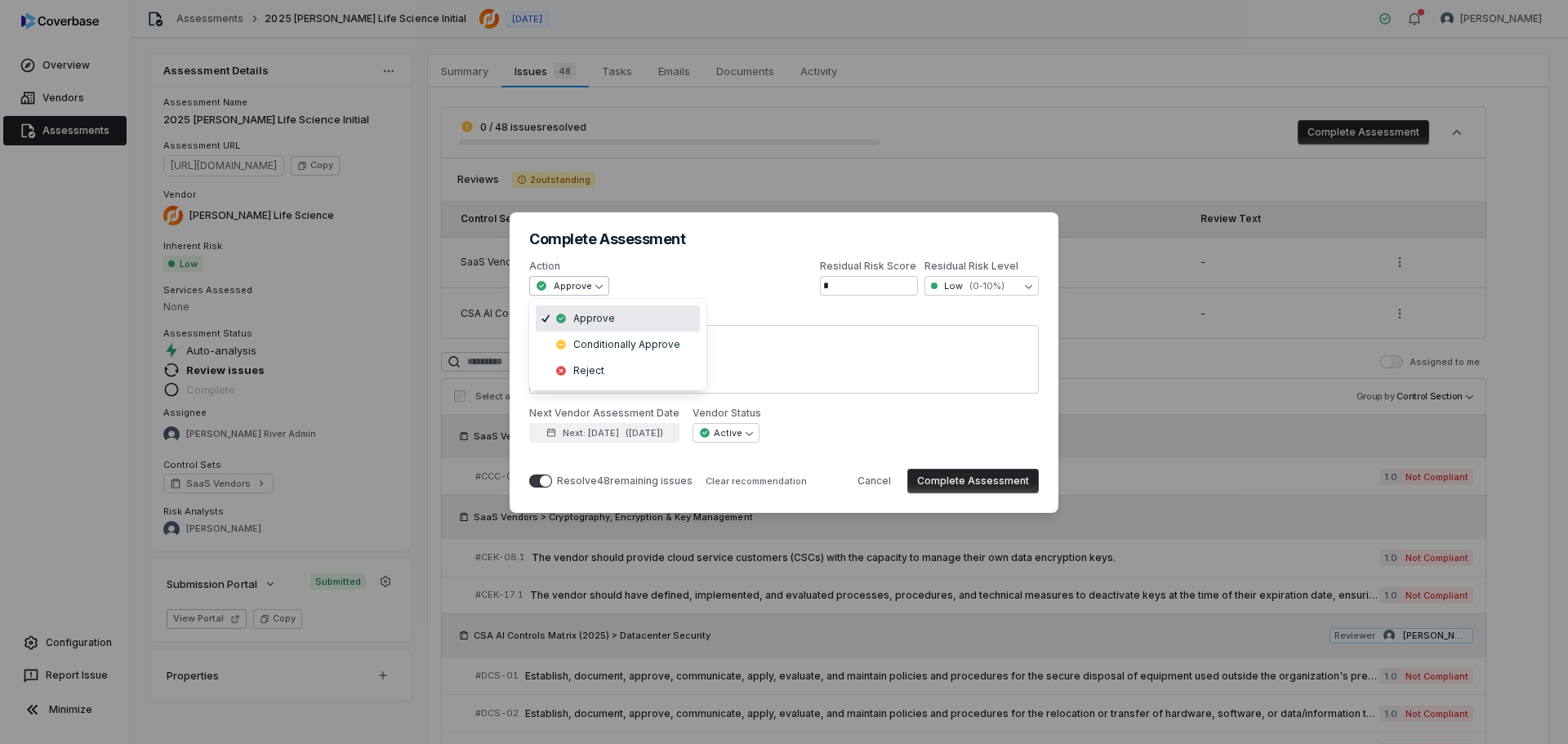
click at [595, 290] on div "**********" at bounding box center [784, 372] width 1568 height 372
select select "**********"
type textarea "*"
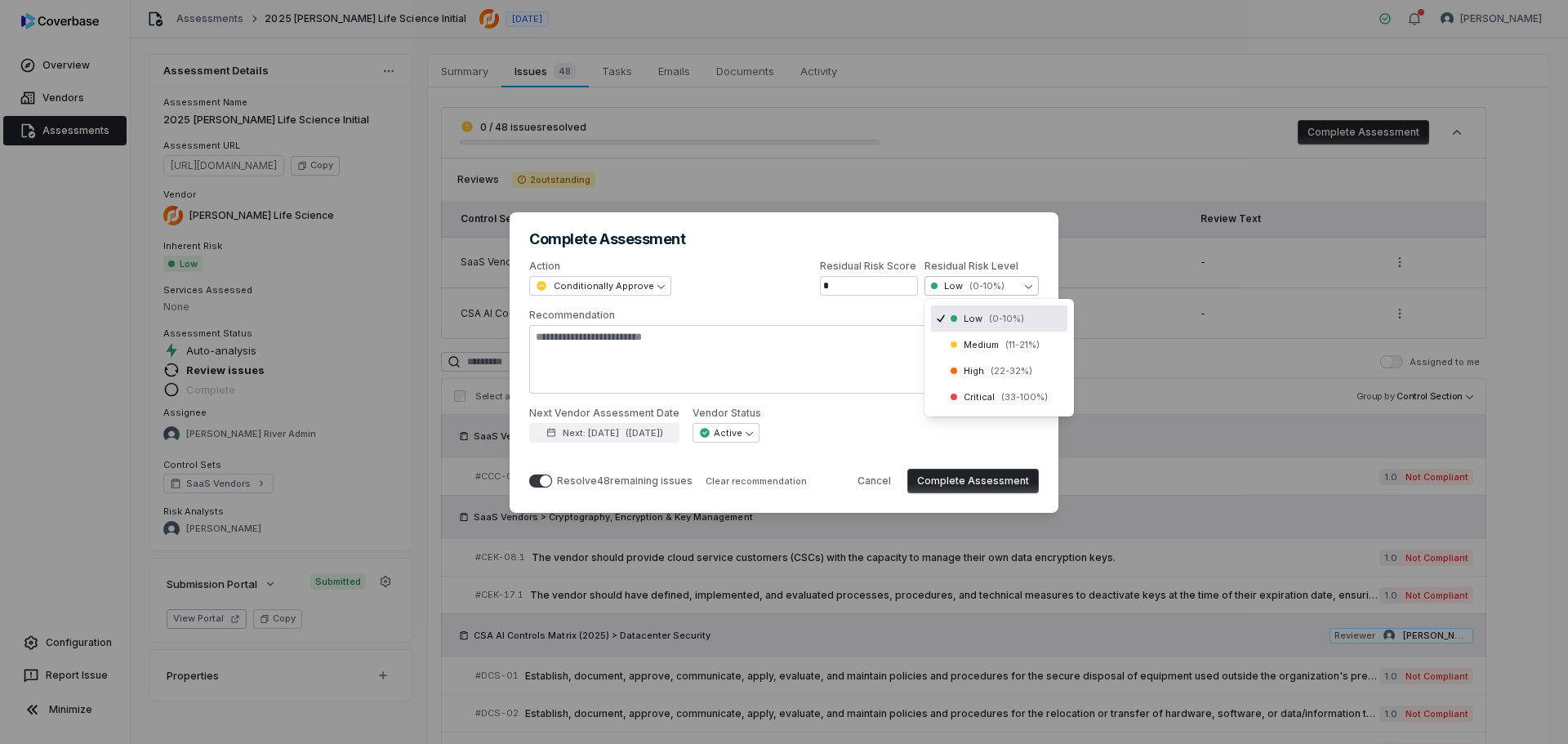
click at [984, 279] on div "**********" at bounding box center [784, 372] width 1568 height 372
select select "**********"
click at [945, 475] on button "Complete Assessment" at bounding box center [973, 481] width 131 height 25
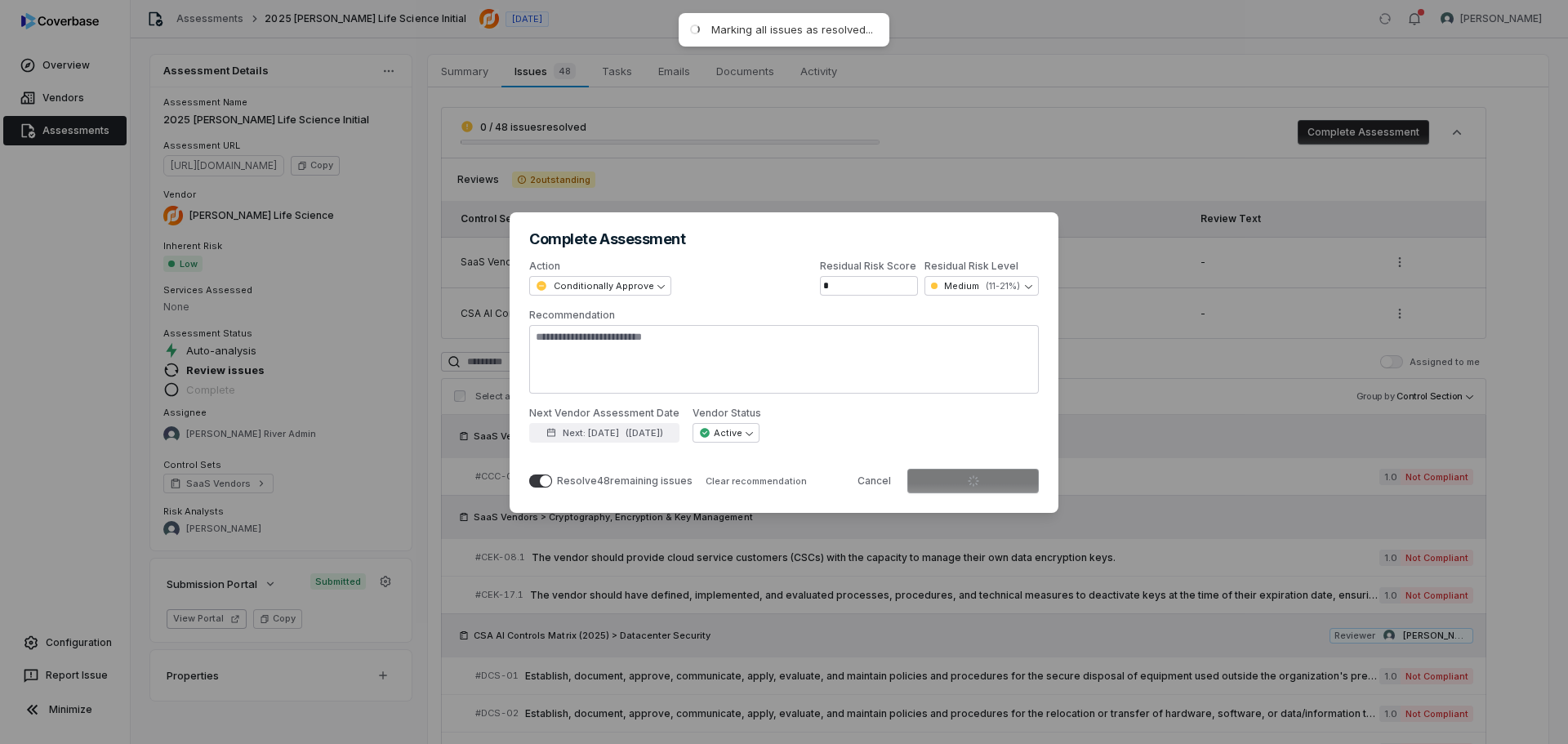
click at [858, 429] on div "**********" at bounding box center [784, 424] width 509 height 36
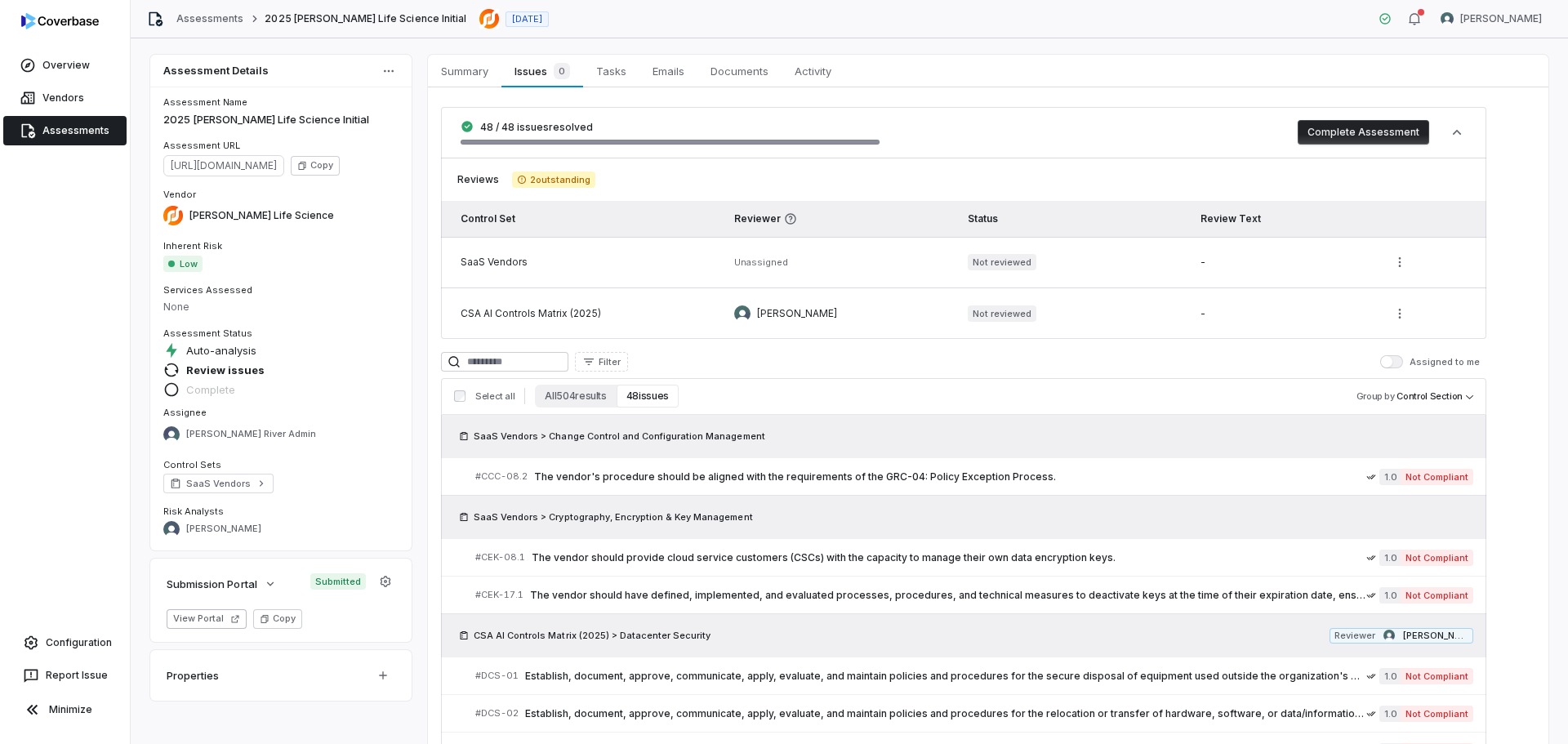
click at [508, 269] on td "SaaS Vendors" at bounding box center [581, 262] width 280 height 51
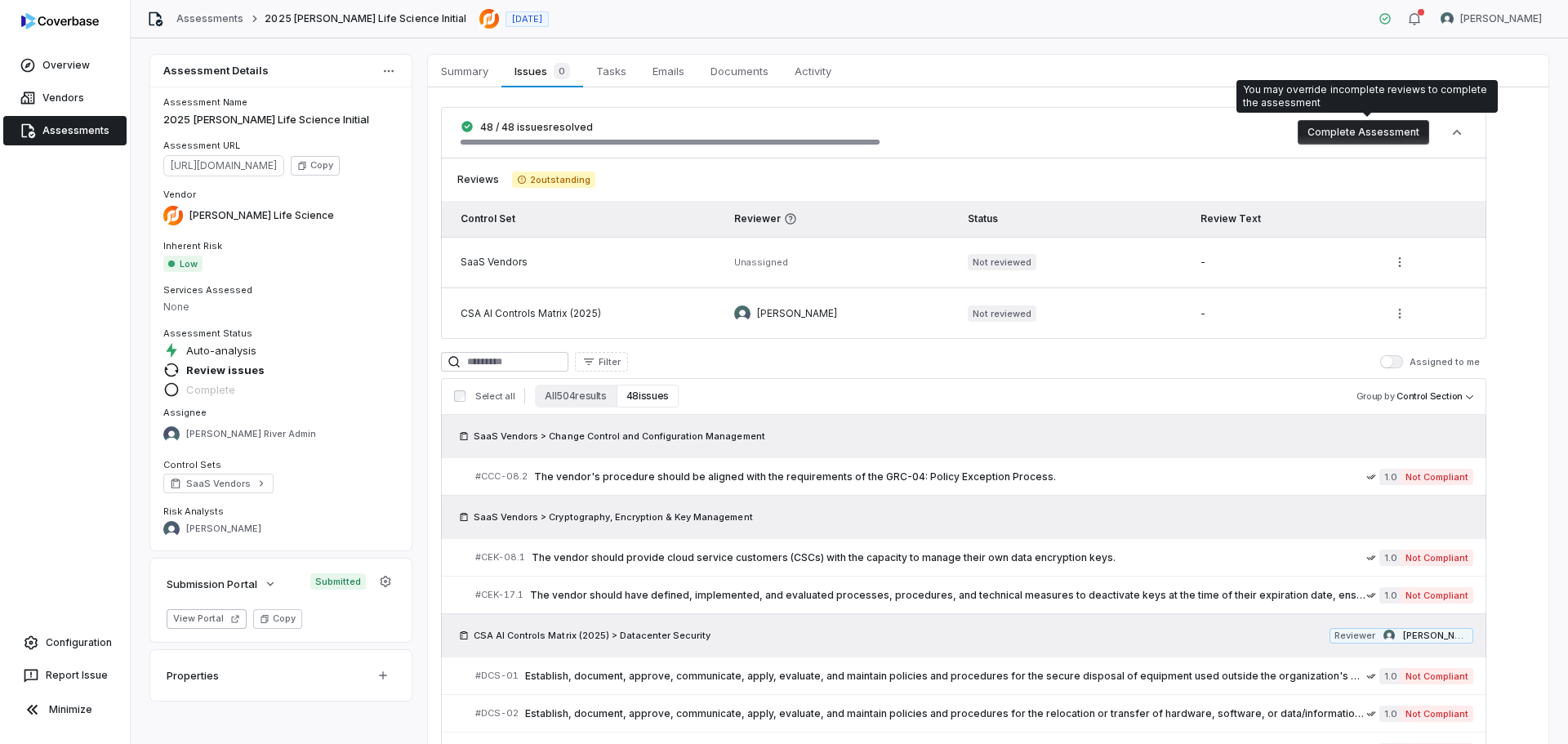
click at [1346, 137] on button "Complete Assessment" at bounding box center [1362, 132] width 131 height 25
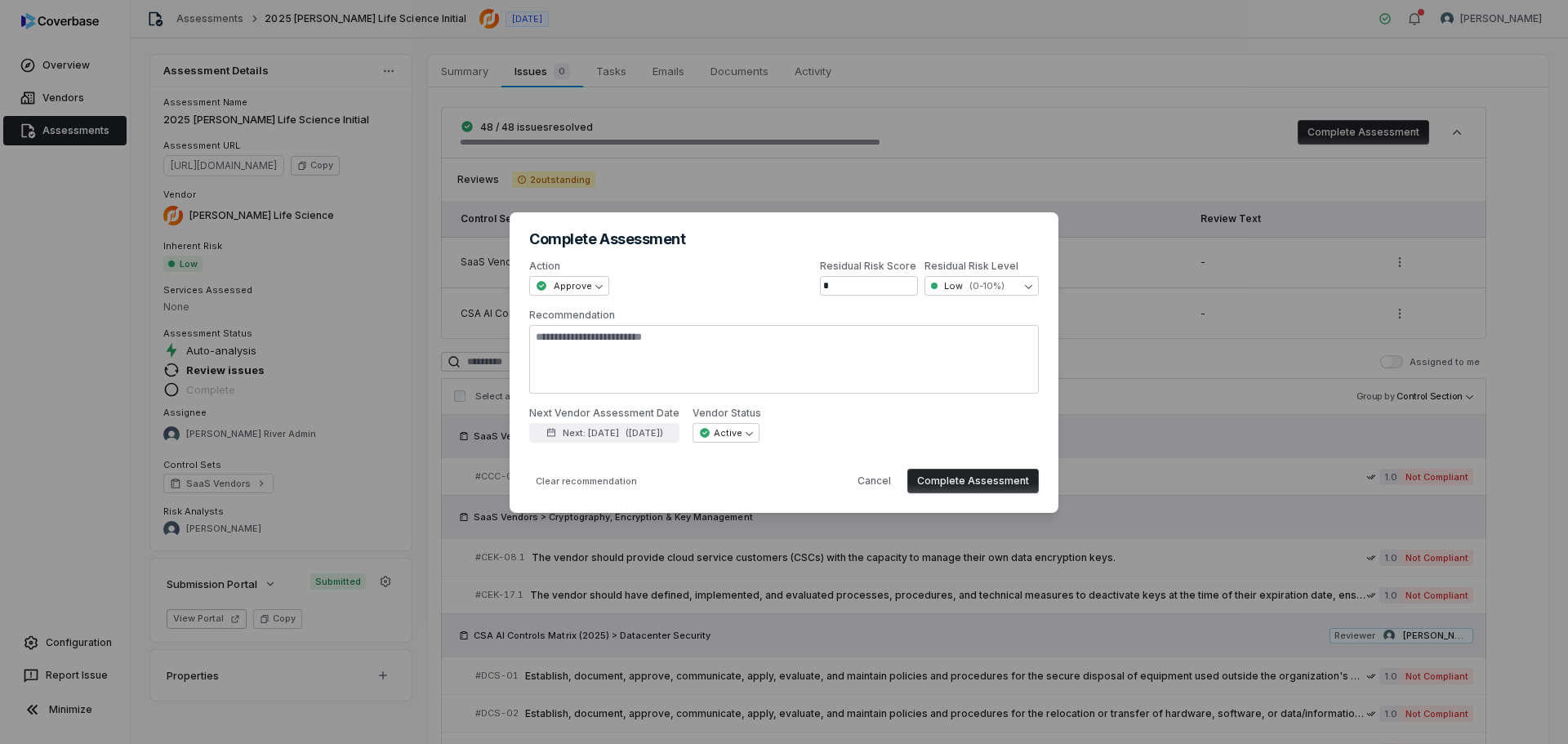
click at [1169, 123] on div "**********" at bounding box center [784, 372] width 1568 height 744
click at [873, 483] on button "Cancel" at bounding box center [874, 481] width 53 height 25
type textarea "*"
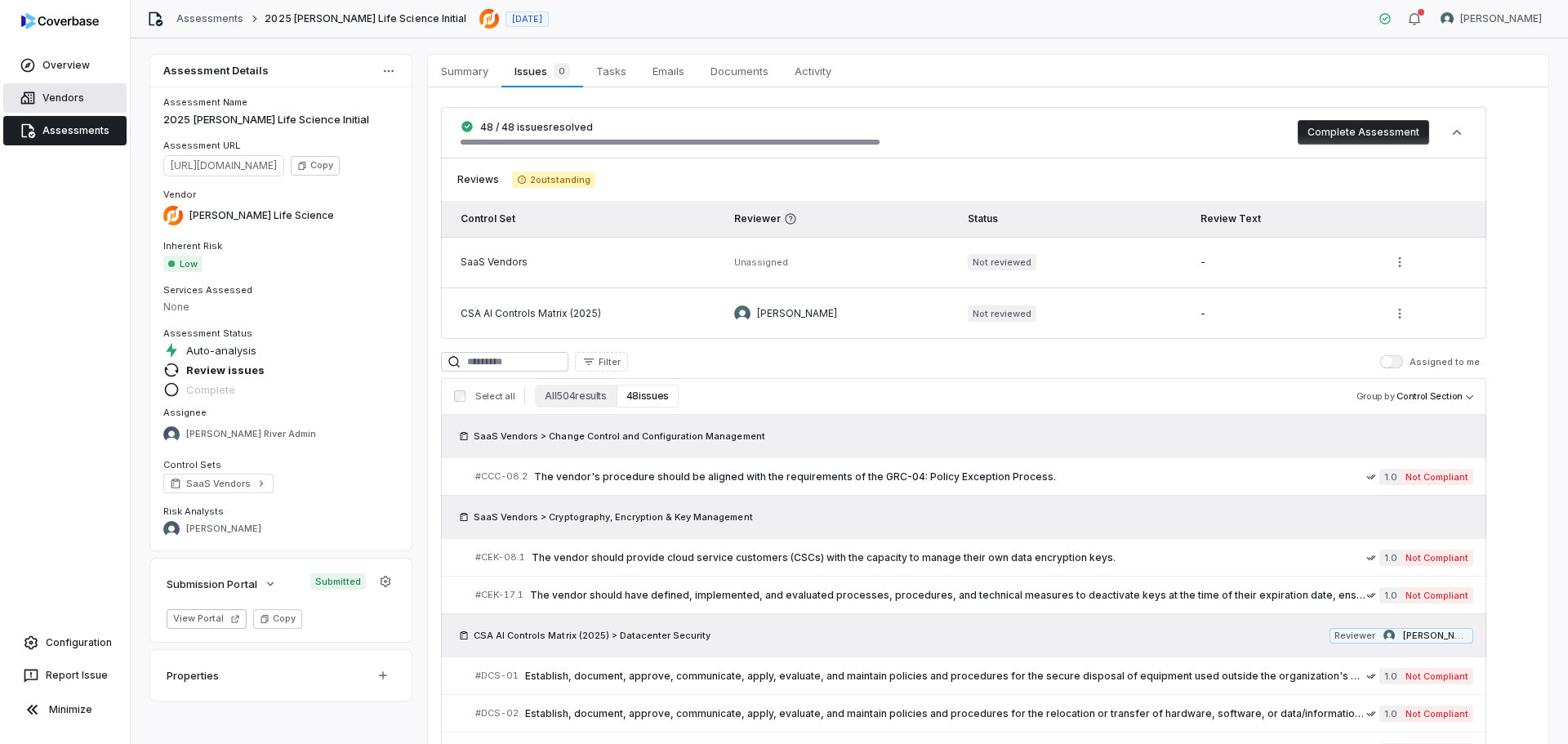
click at [83, 97] on link "Vendors" at bounding box center [65, 98] width 123 height 29
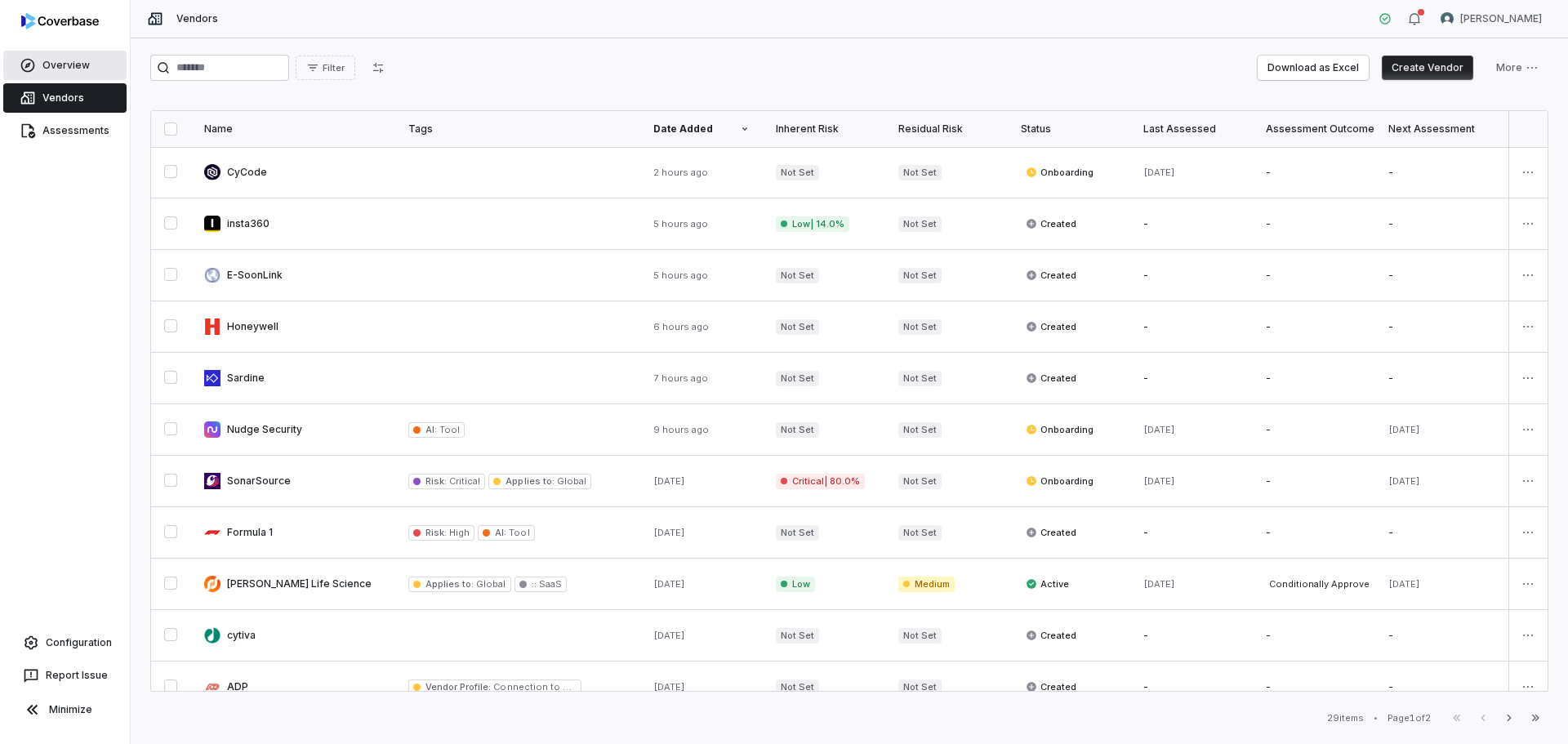
click at [64, 65] on link "Overview" at bounding box center [65, 65] width 123 height 29
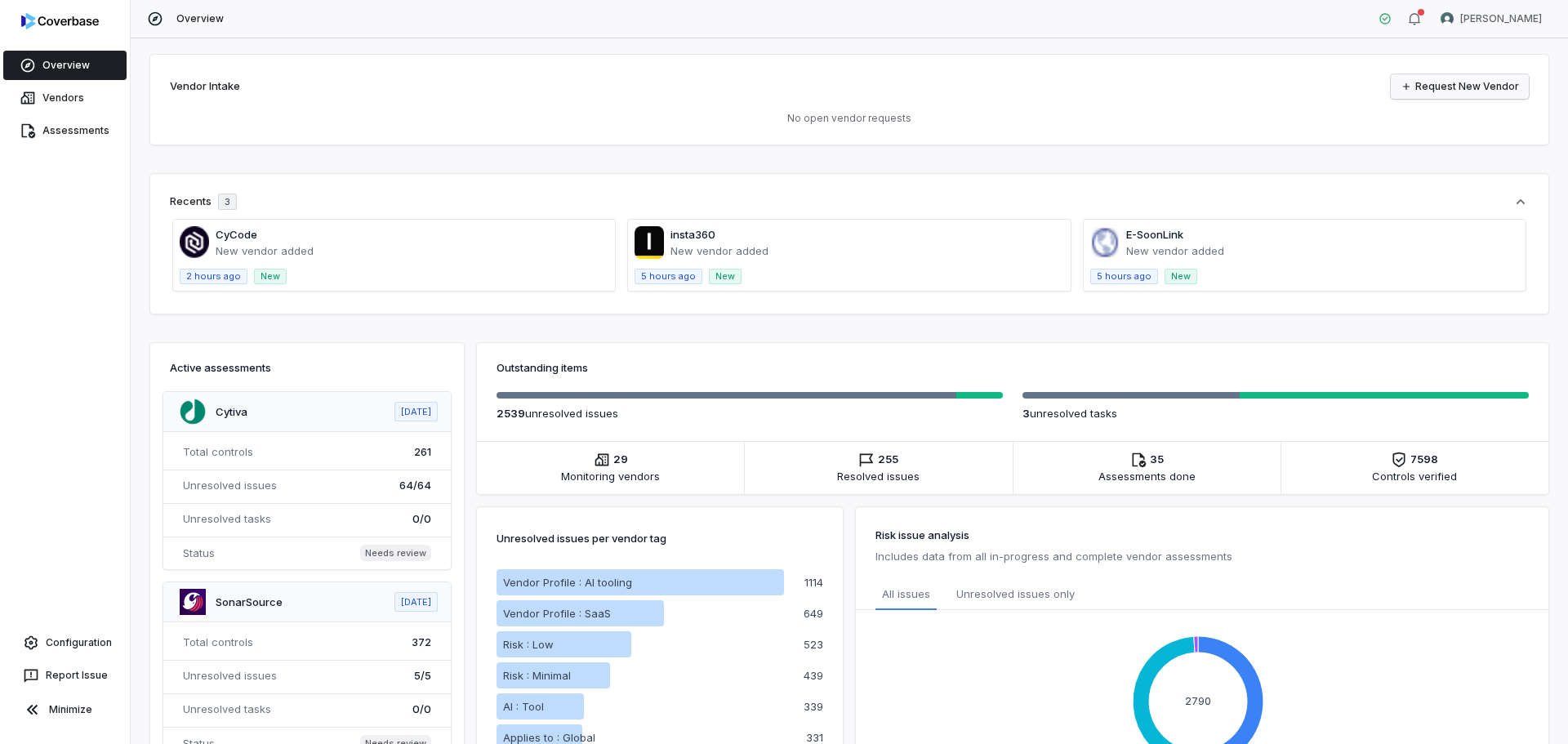
click at [1408, 83] on icon at bounding box center [1406, 86] width 11 height 11
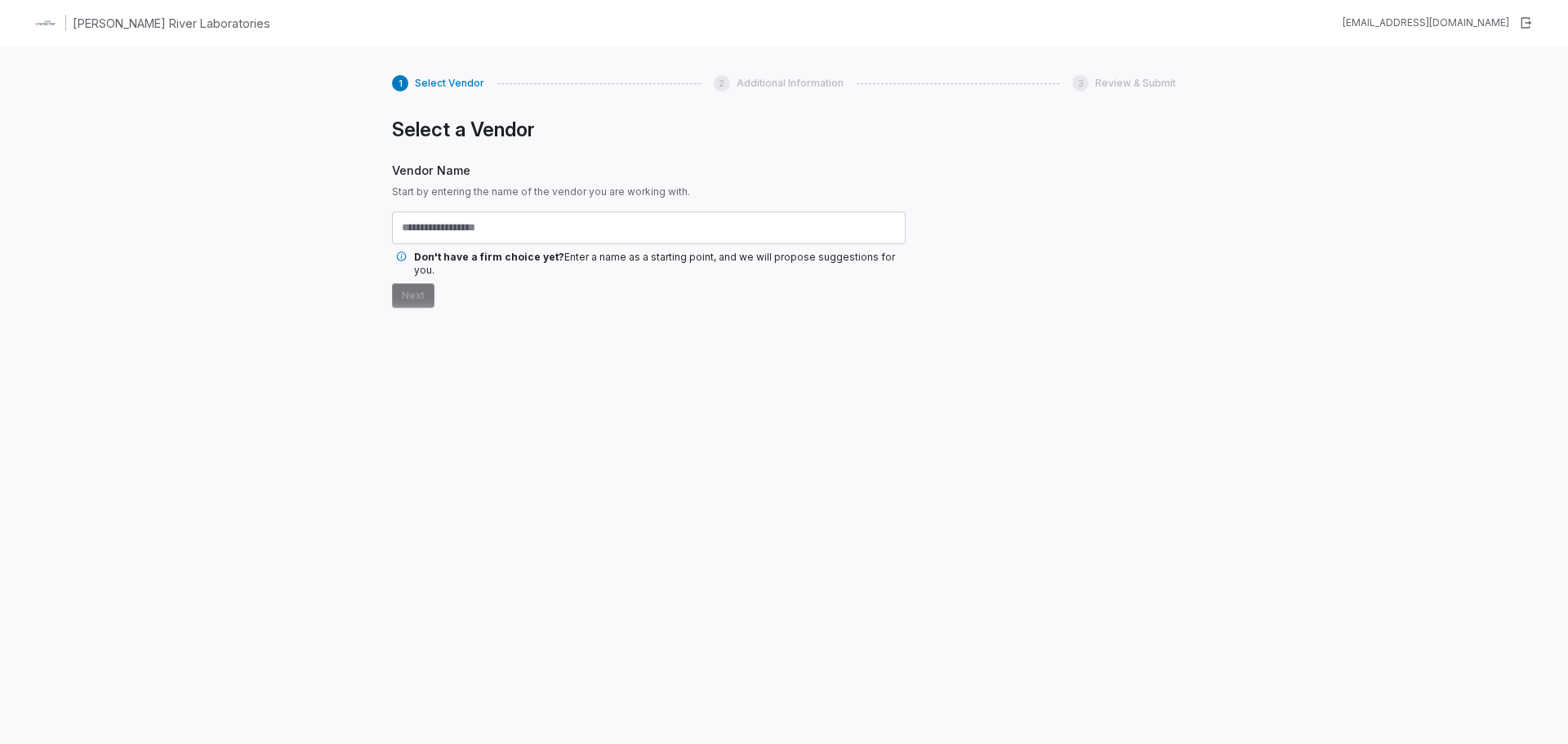
click at [452, 219] on input "text" at bounding box center [649, 228] width 514 height 33
type input "******"
click at [422, 283] on button "Next" at bounding box center [413, 295] width 42 height 25
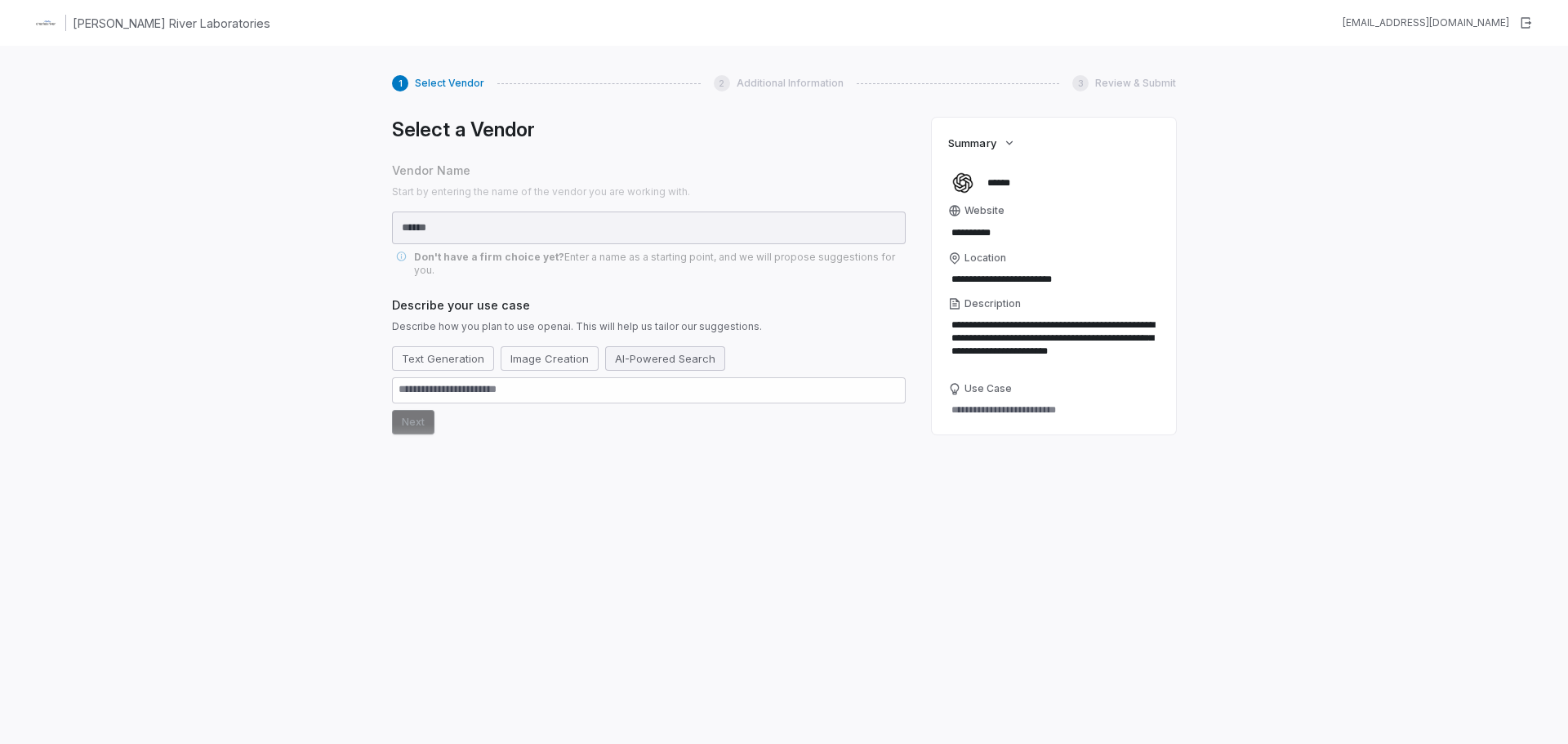
click at [654, 354] on button "AI-Powered Search" at bounding box center [665, 358] width 120 height 25
click at [1005, 146] on icon "button" at bounding box center [1009, 143] width 13 height 13
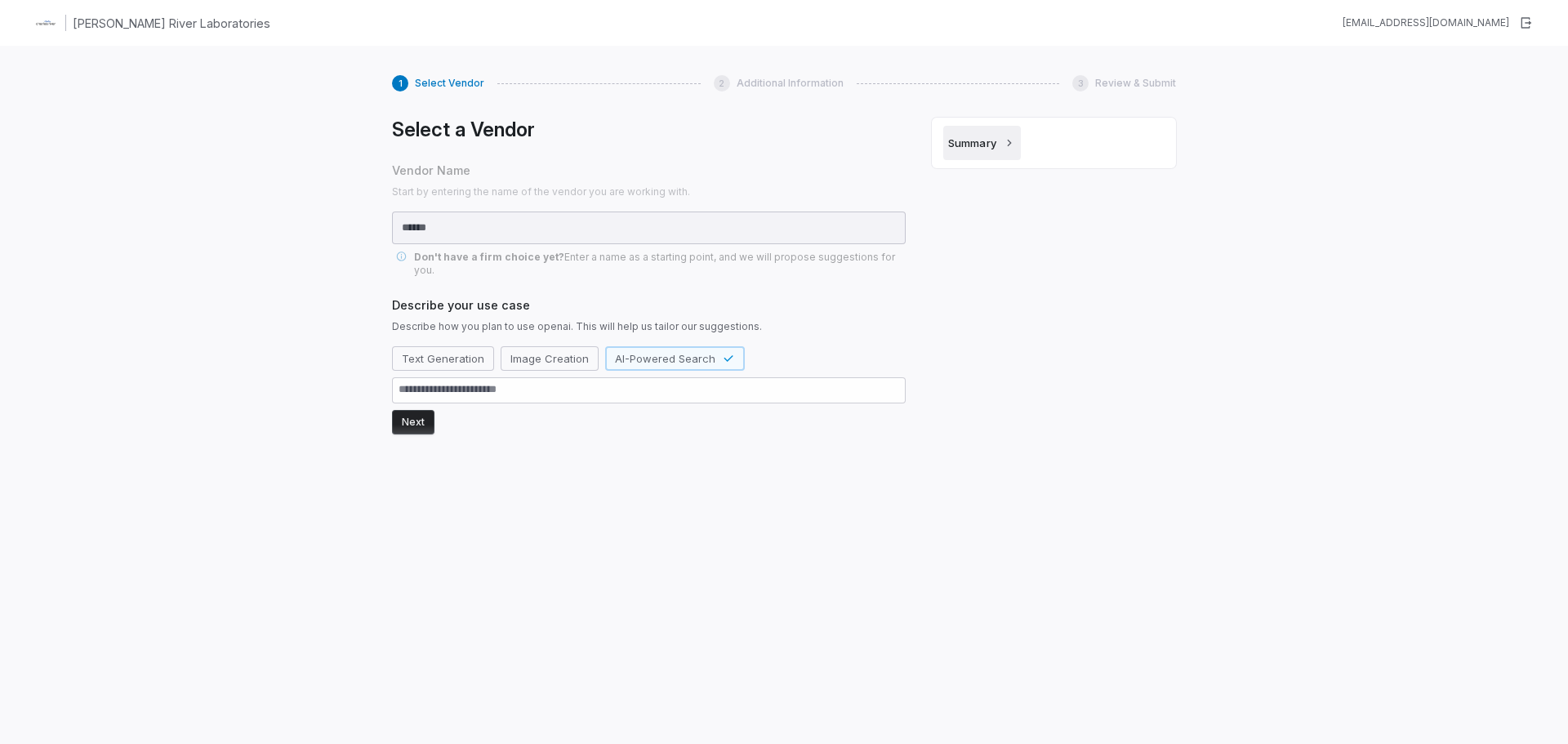
click at [1005, 146] on icon "button" at bounding box center [1009, 143] width 13 height 13
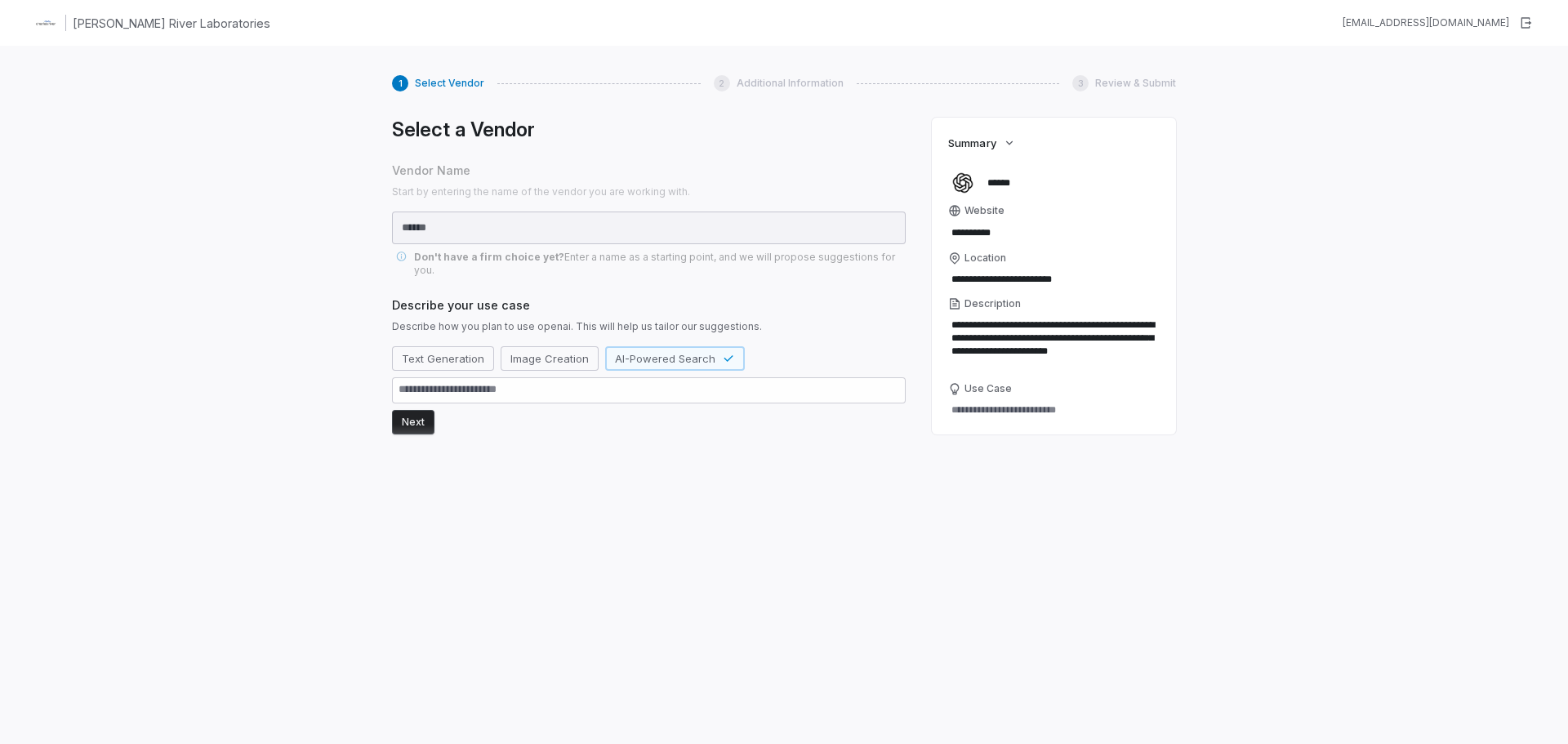
click at [412, 412] on button "Next" at bounding box center [413, 422] width 42 height 25
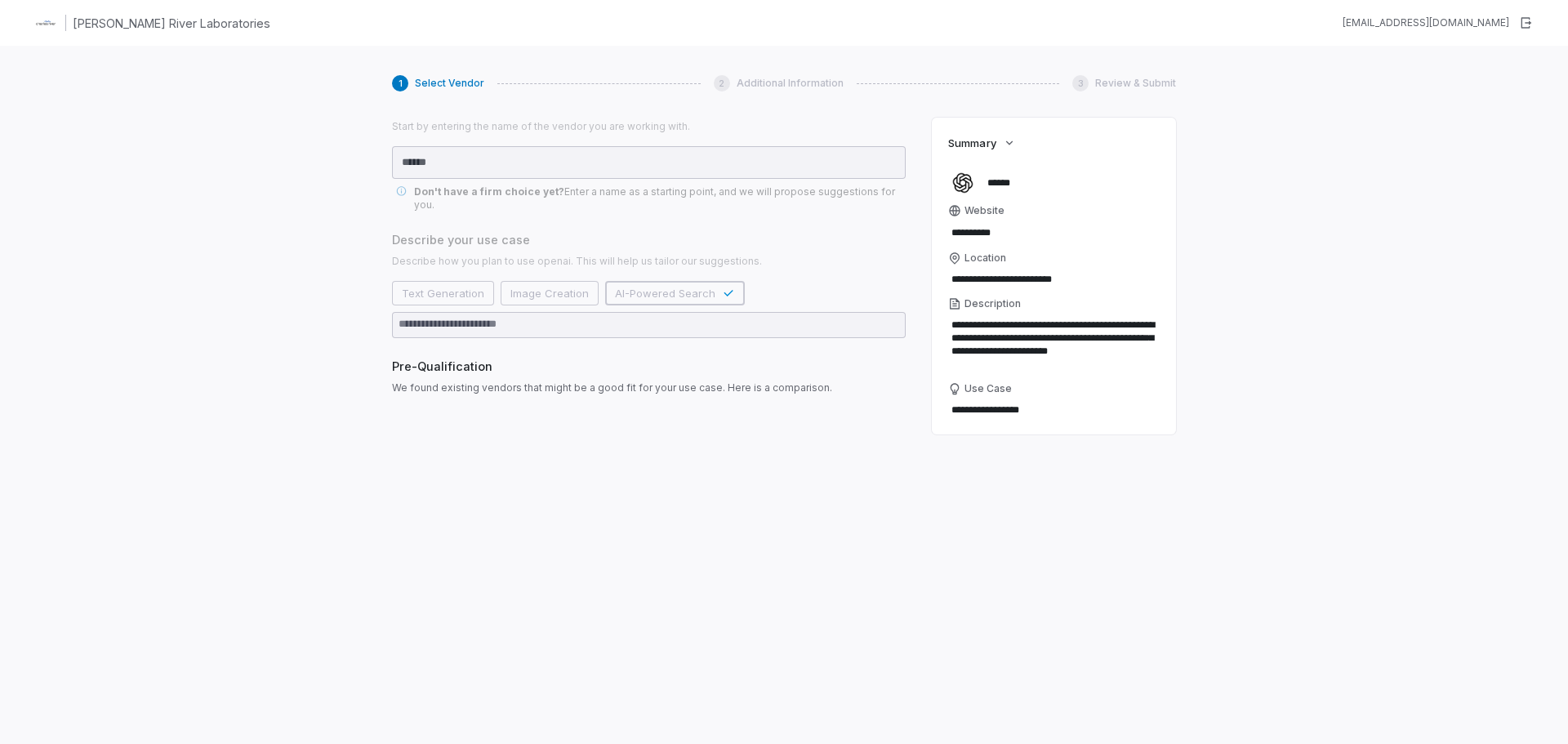
scroll to position [65, 0]
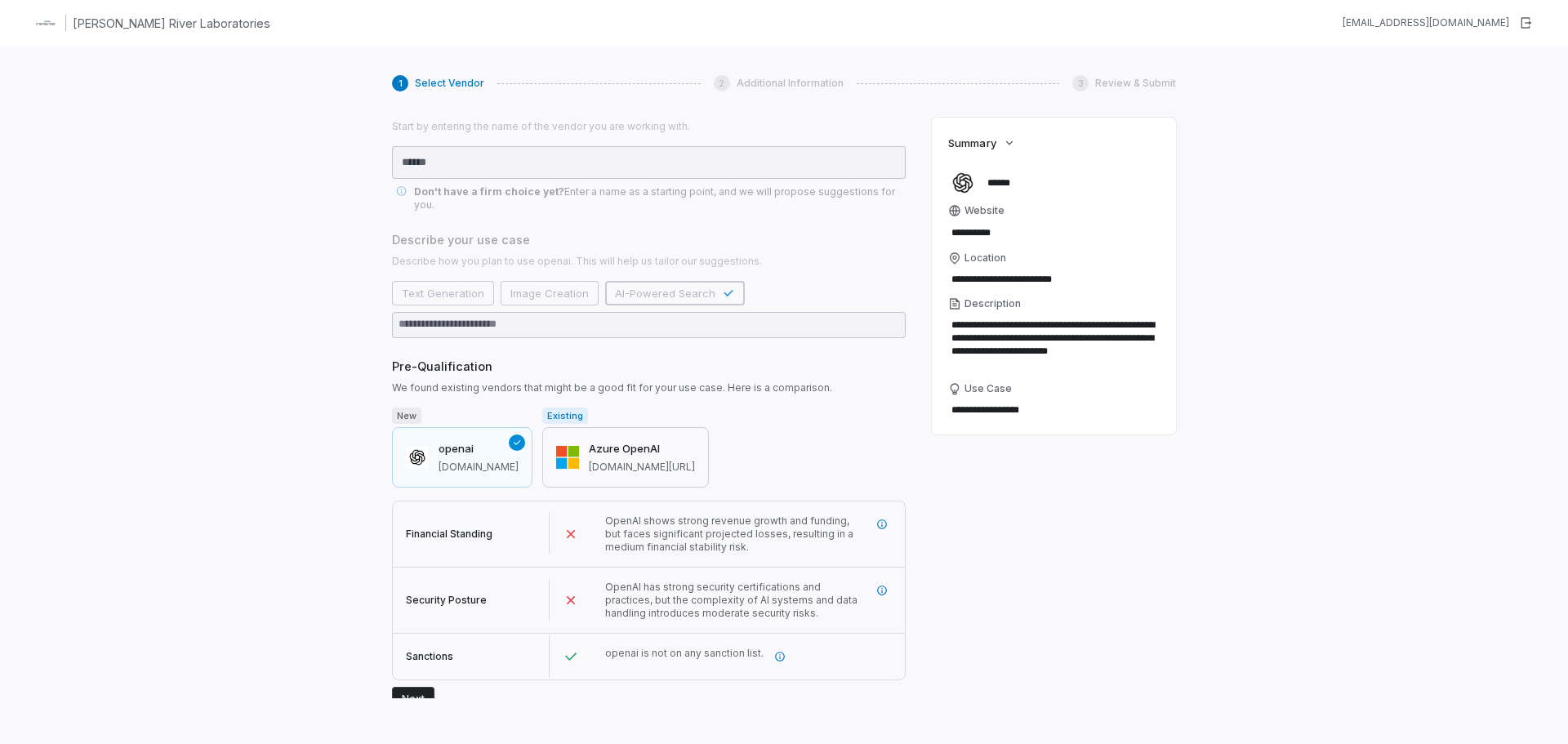
click at [613, 445] on div "Azure OpenAI azure.microsoft.com/en-us/products/ai-services/openai-service" at bounding box center [642, 458] width 106 height 33
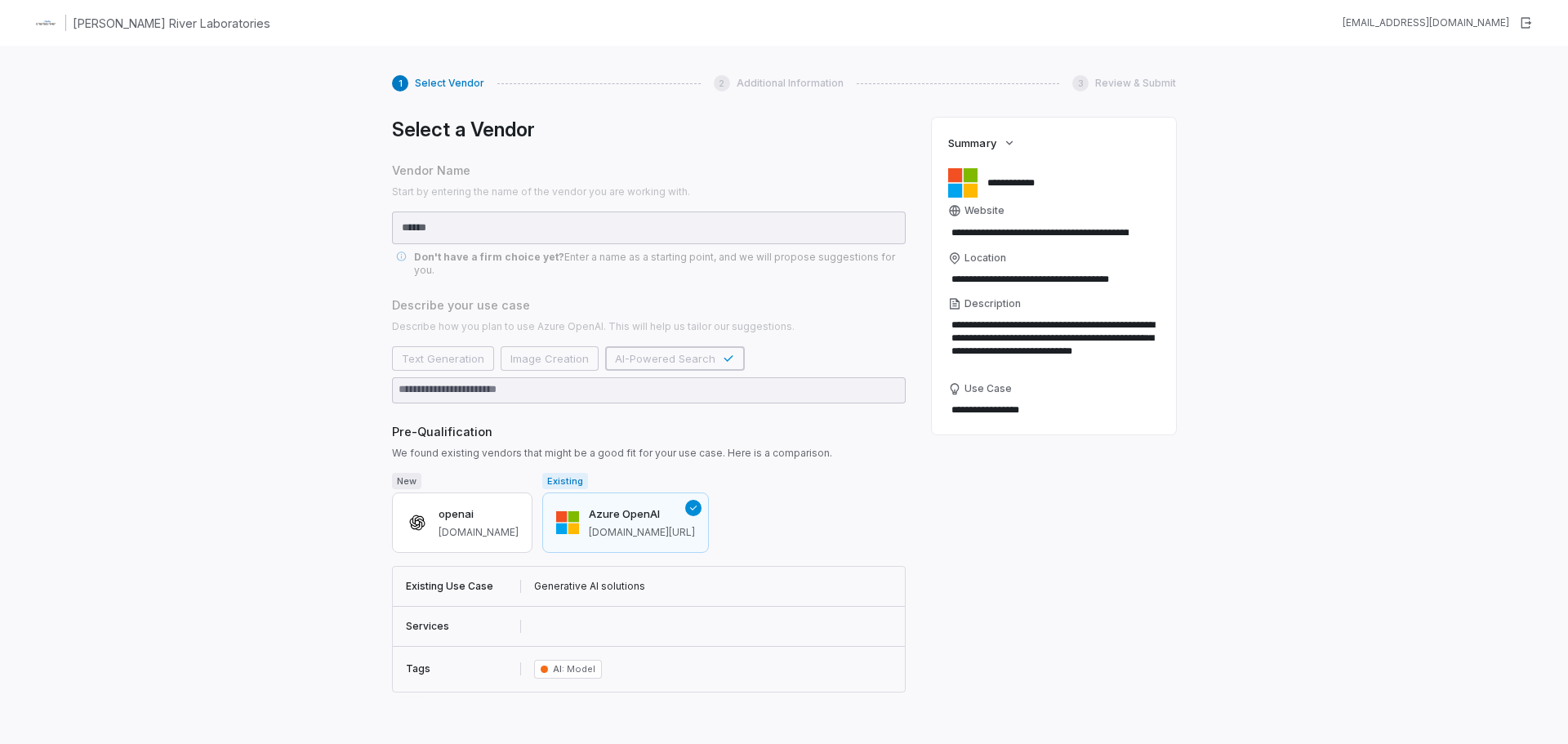
scroll to position [12, 0]
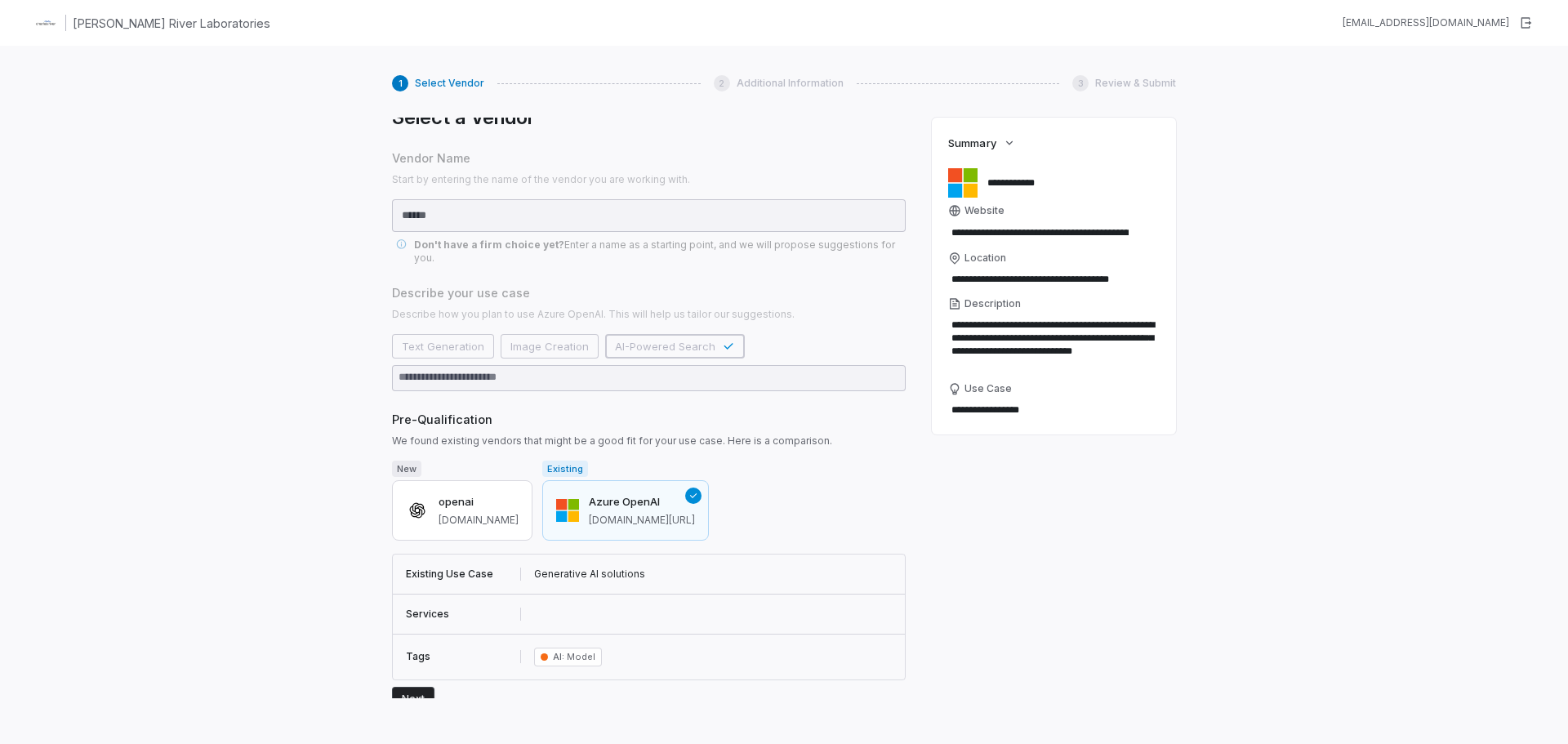
click at [417, 692] on button "Next" at bounding box center [413, 699] width 42 height 25
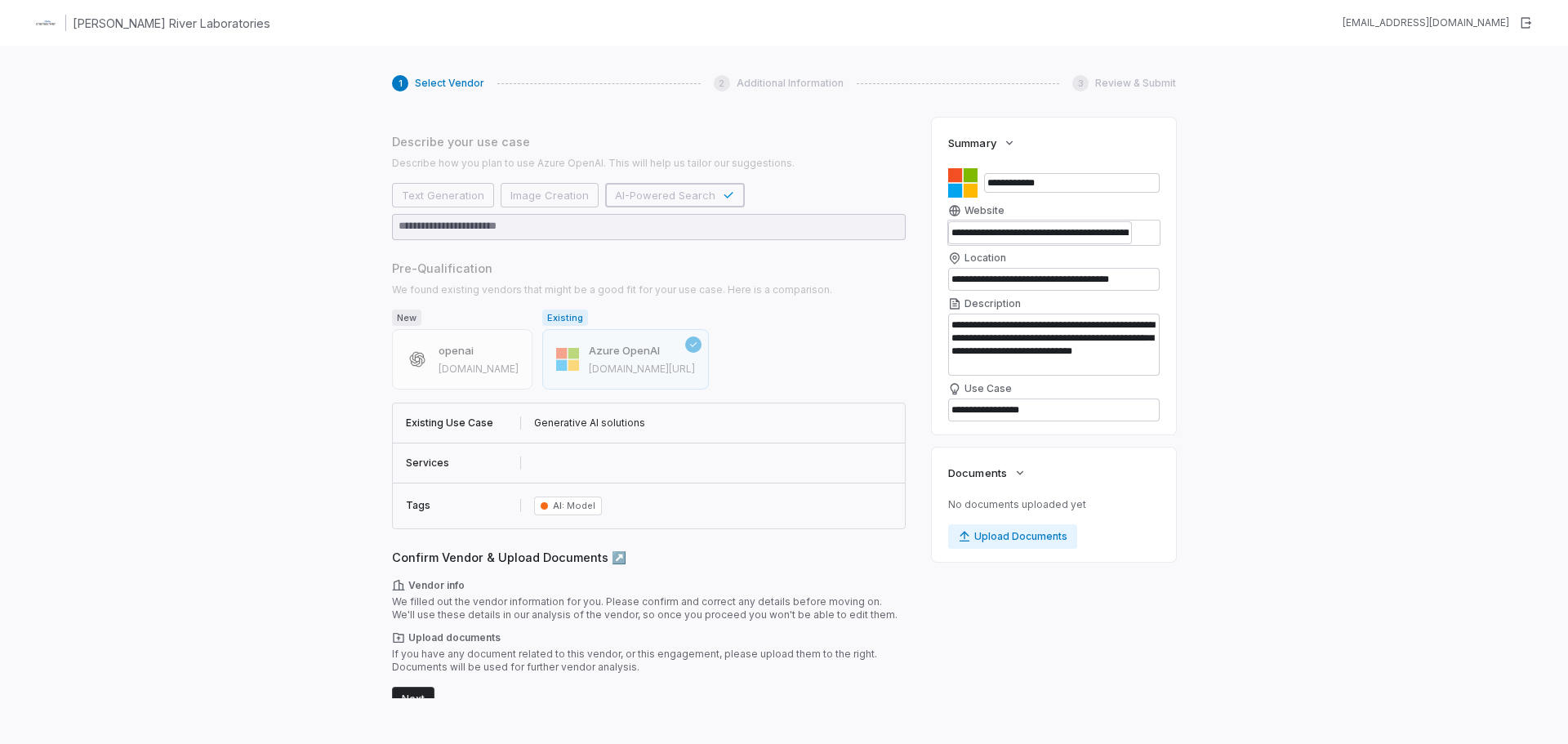
scroll to position [163, 0]
click at [417, 687] on button "Next" at bounding box center [413, 699] width 42 height 25
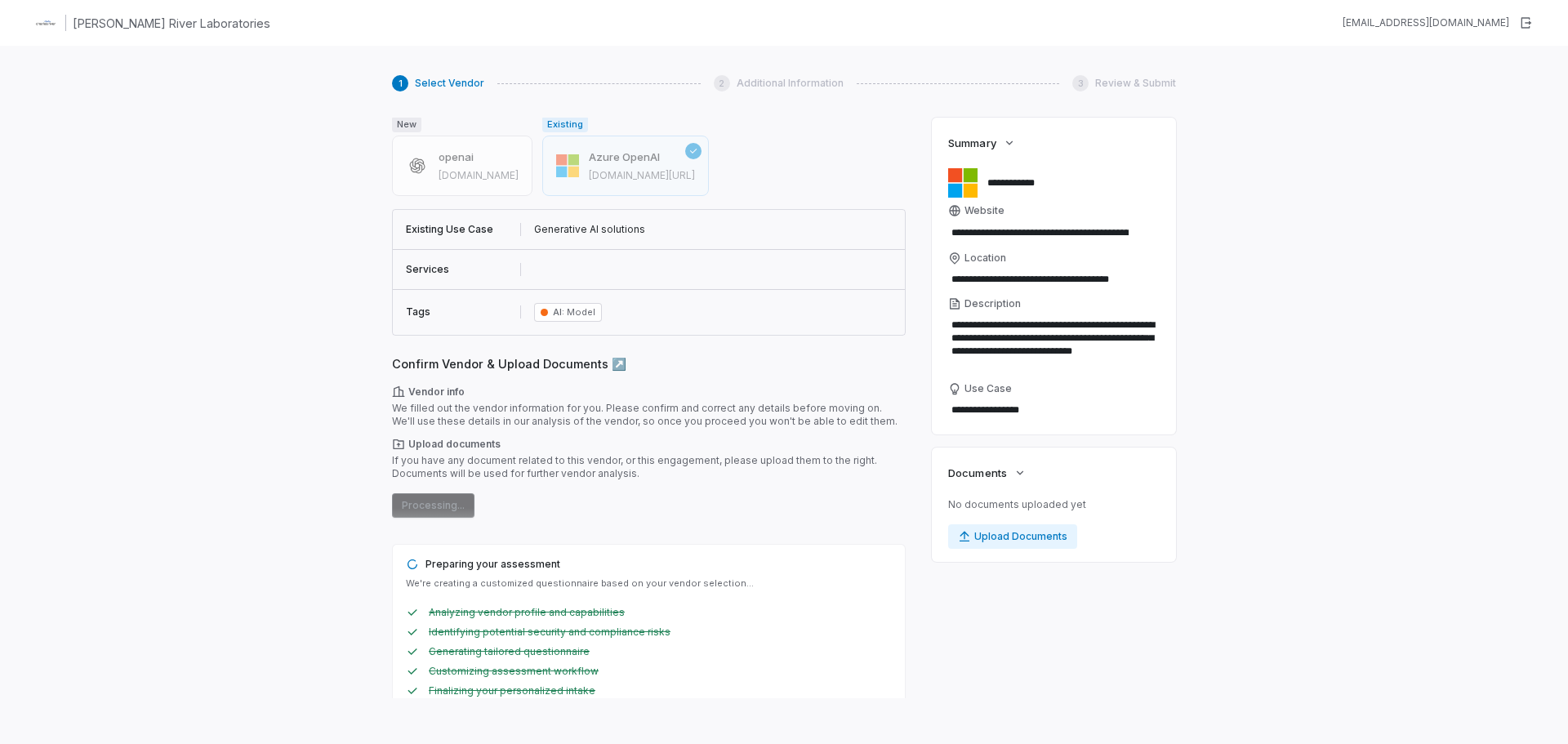
scroll to position [0, 0]
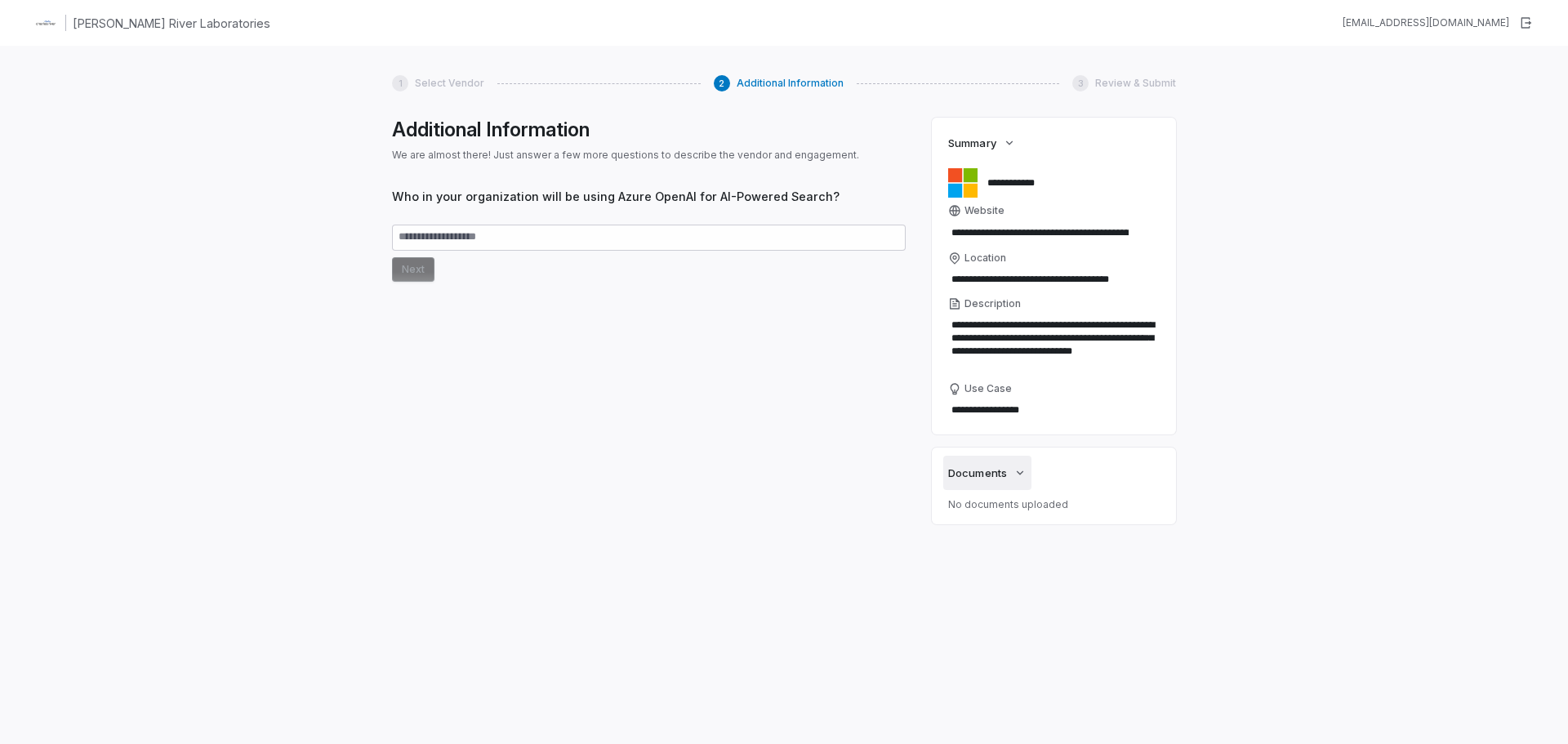
click at [999, 475] on span "Documents" at bounding box center [976, 472] width 58 height 15
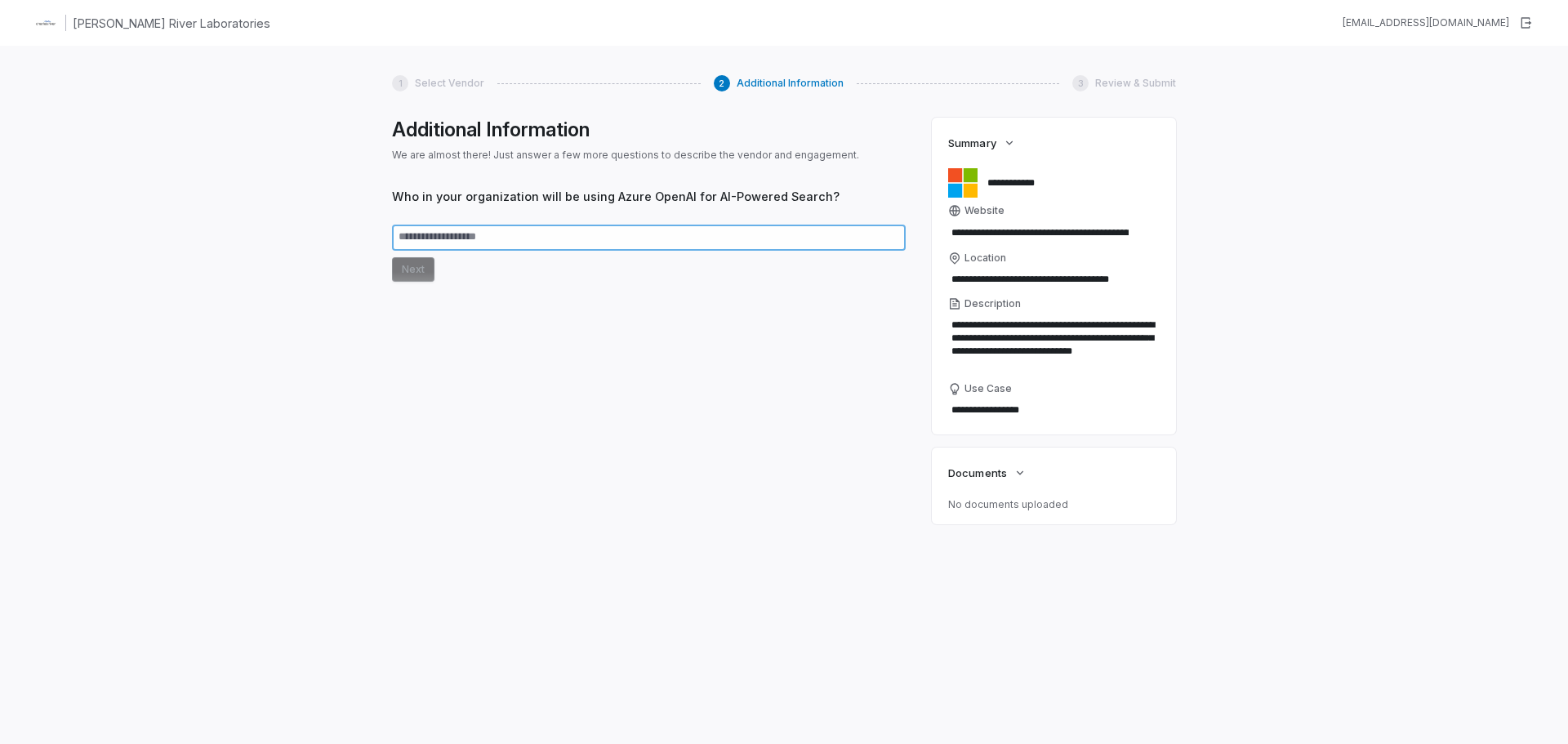
click at [471, 231] on textarea at bounding box center [649, 238] width 514 height 26
type textarea "*"
type textarea "**"
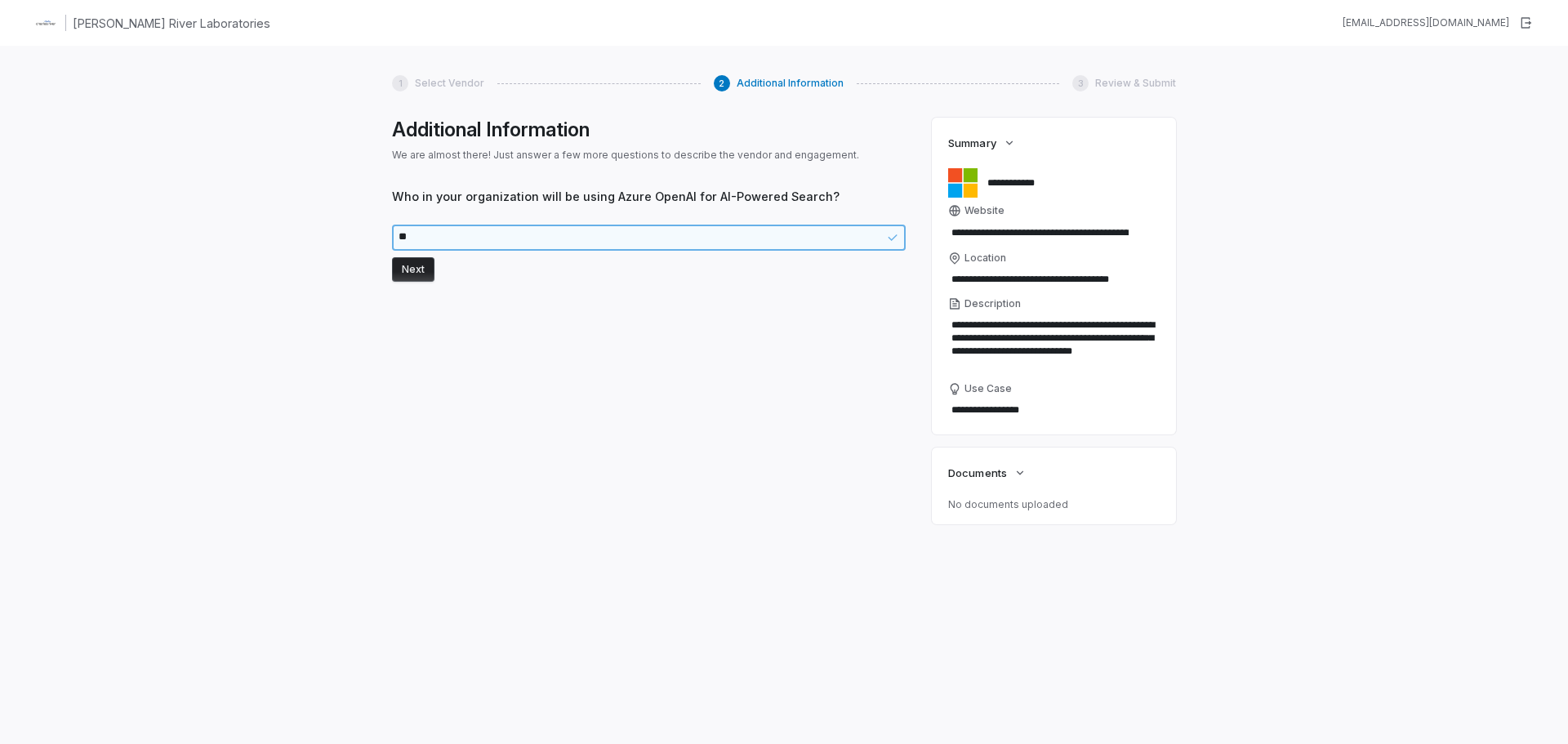
type textarea "*"
type textarea "***"
click at [416, 274] on button "Next" at bounding box center [413, 269] width 42 height 25
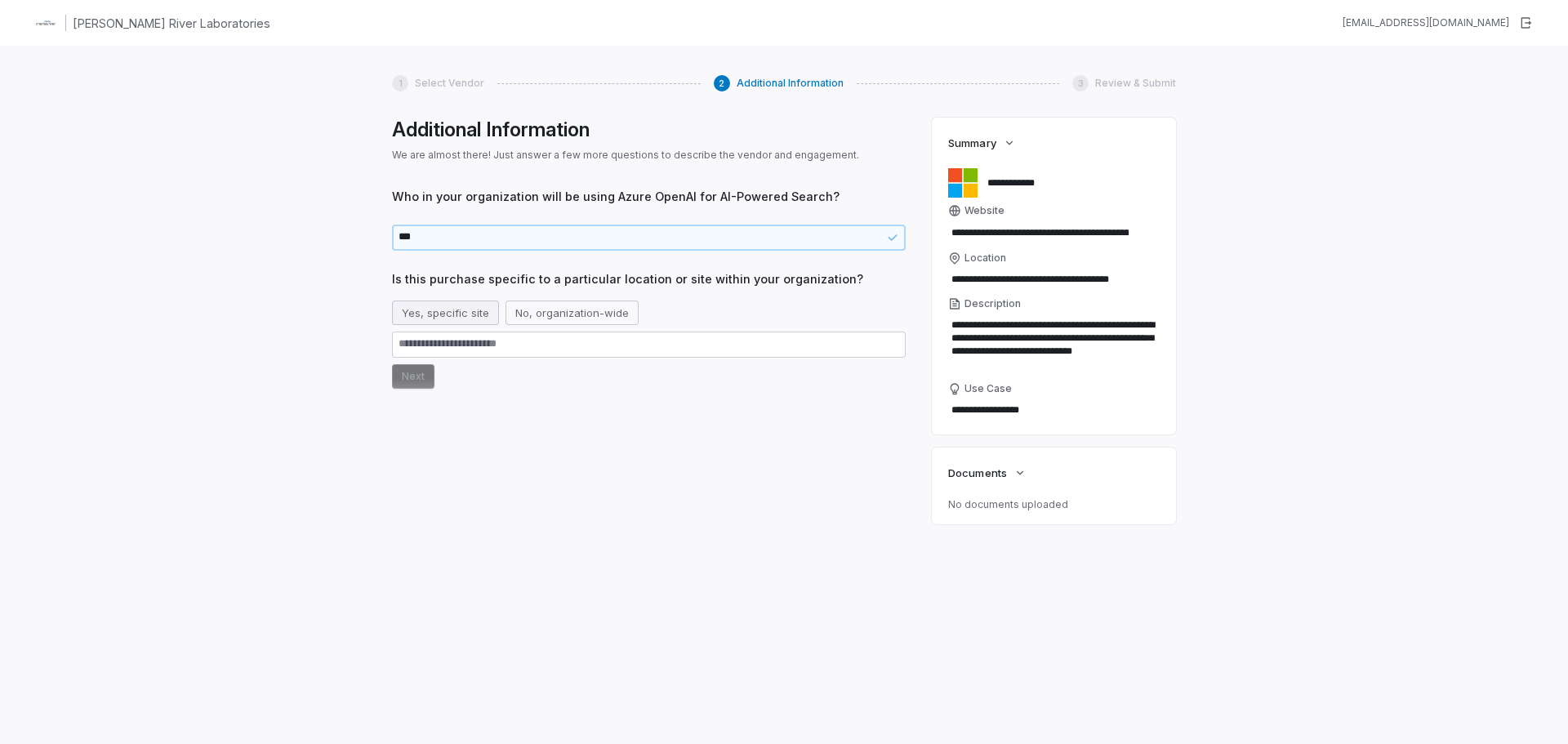
click at [486, 315] on button "Yes, specific site" at bounding box center [445, 313] width 107 height 25
click at [412, 377] on button "Next" at bounding box center [413, 376] width 42 height 25
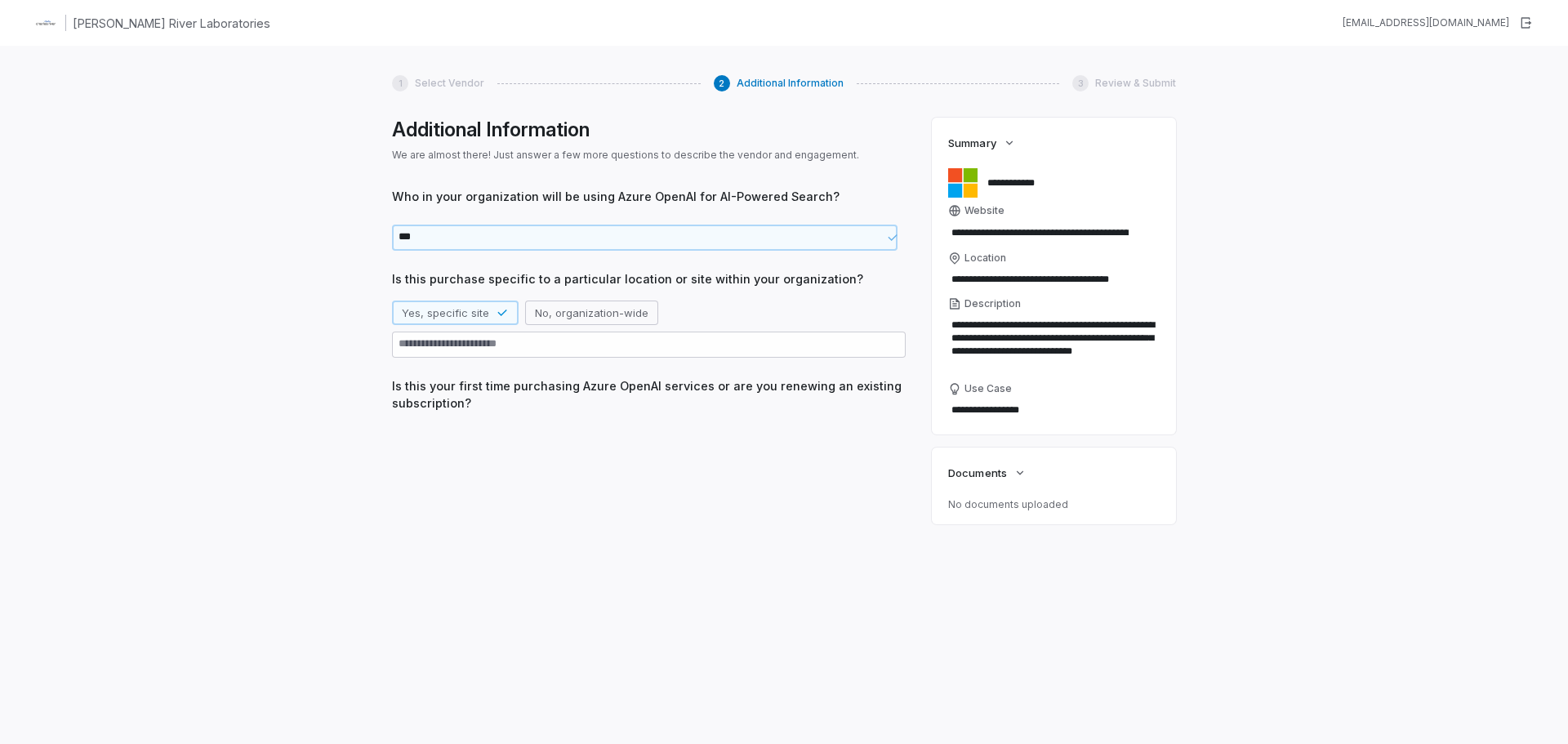
scroll to position [95, 0]
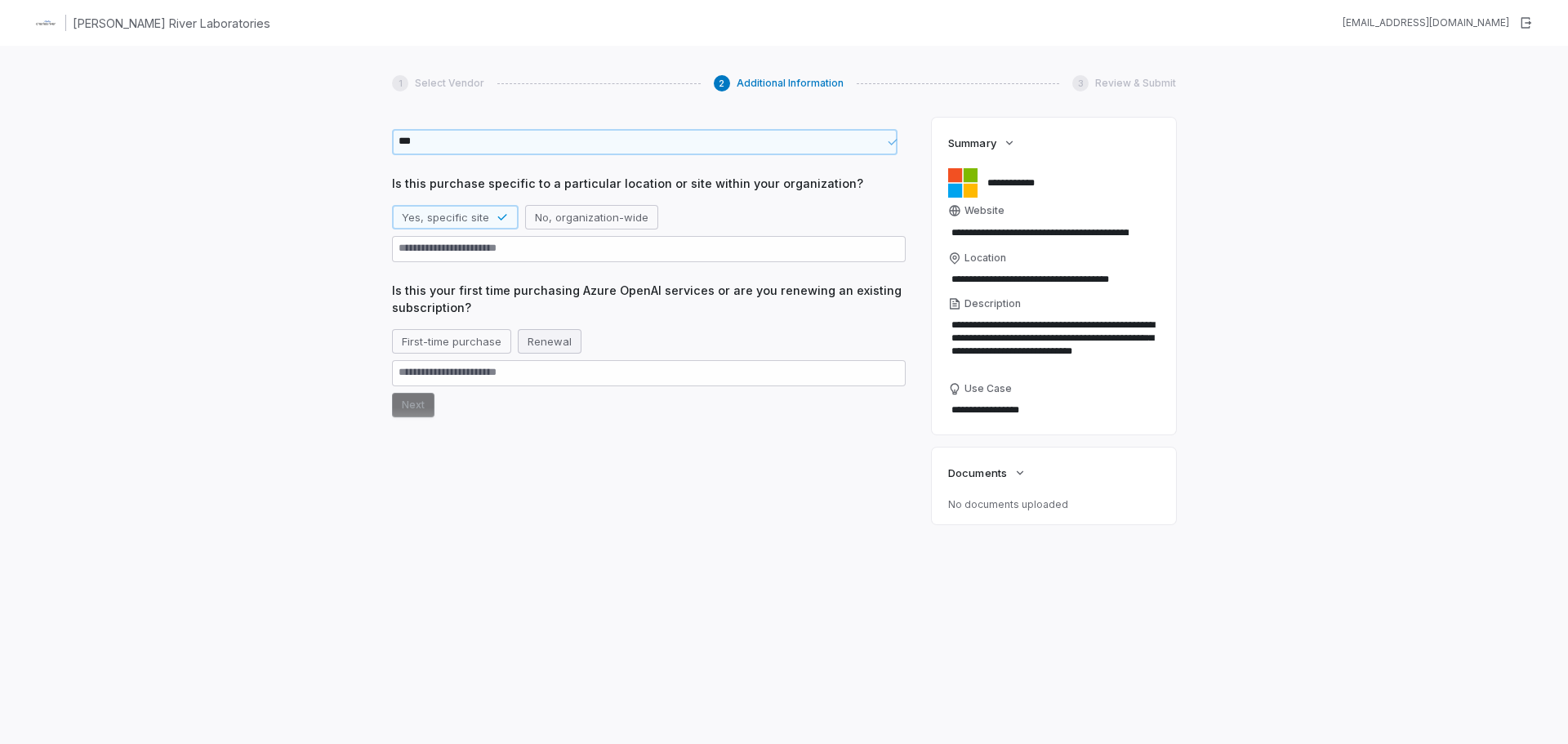
click at [536, 335] on button "Renewal" at bounding box center [549, 341] width 63 height 25
click at [414, 403] on button "Next" at bounding box center [413, 405] width 42 height 25
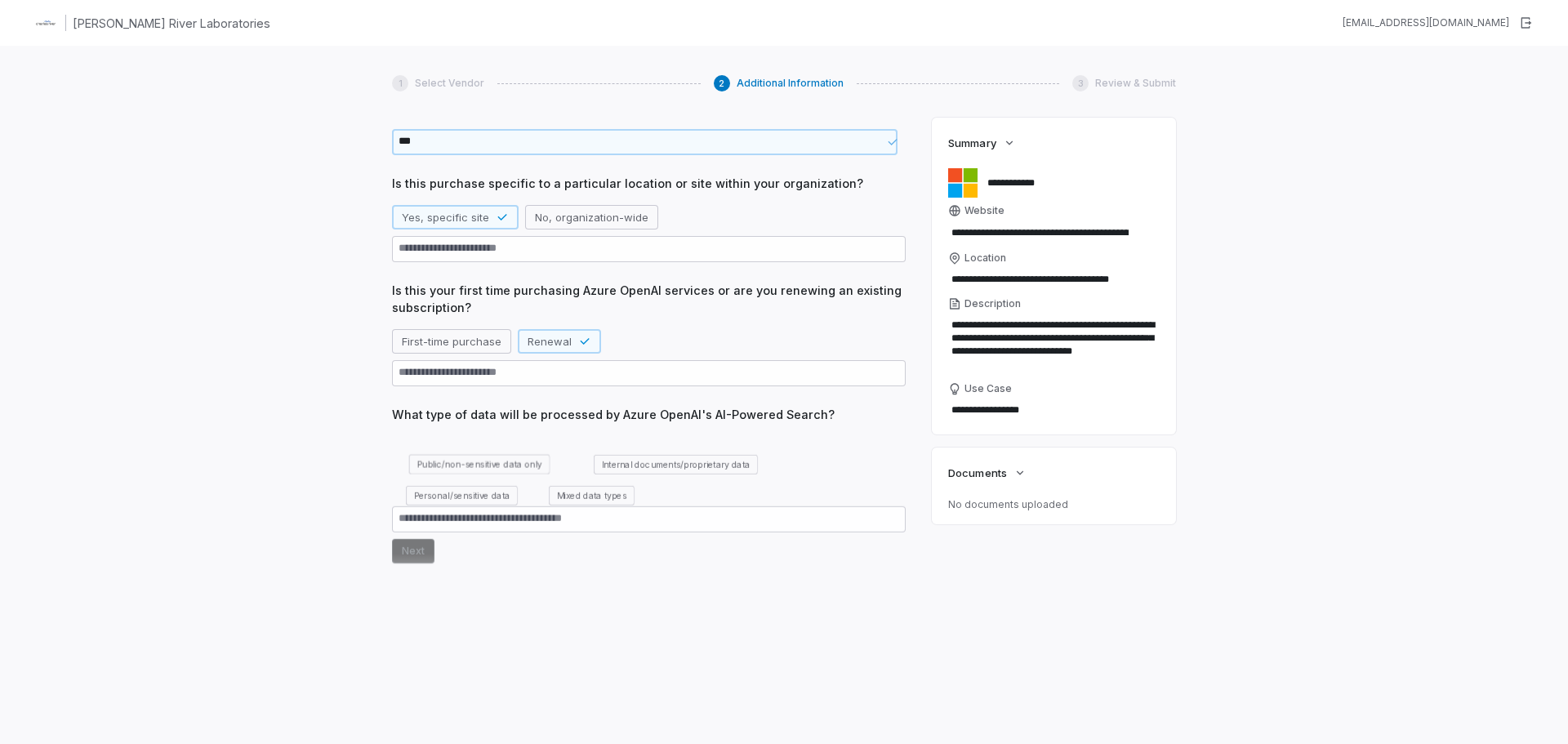
scroll to position [214, 0]
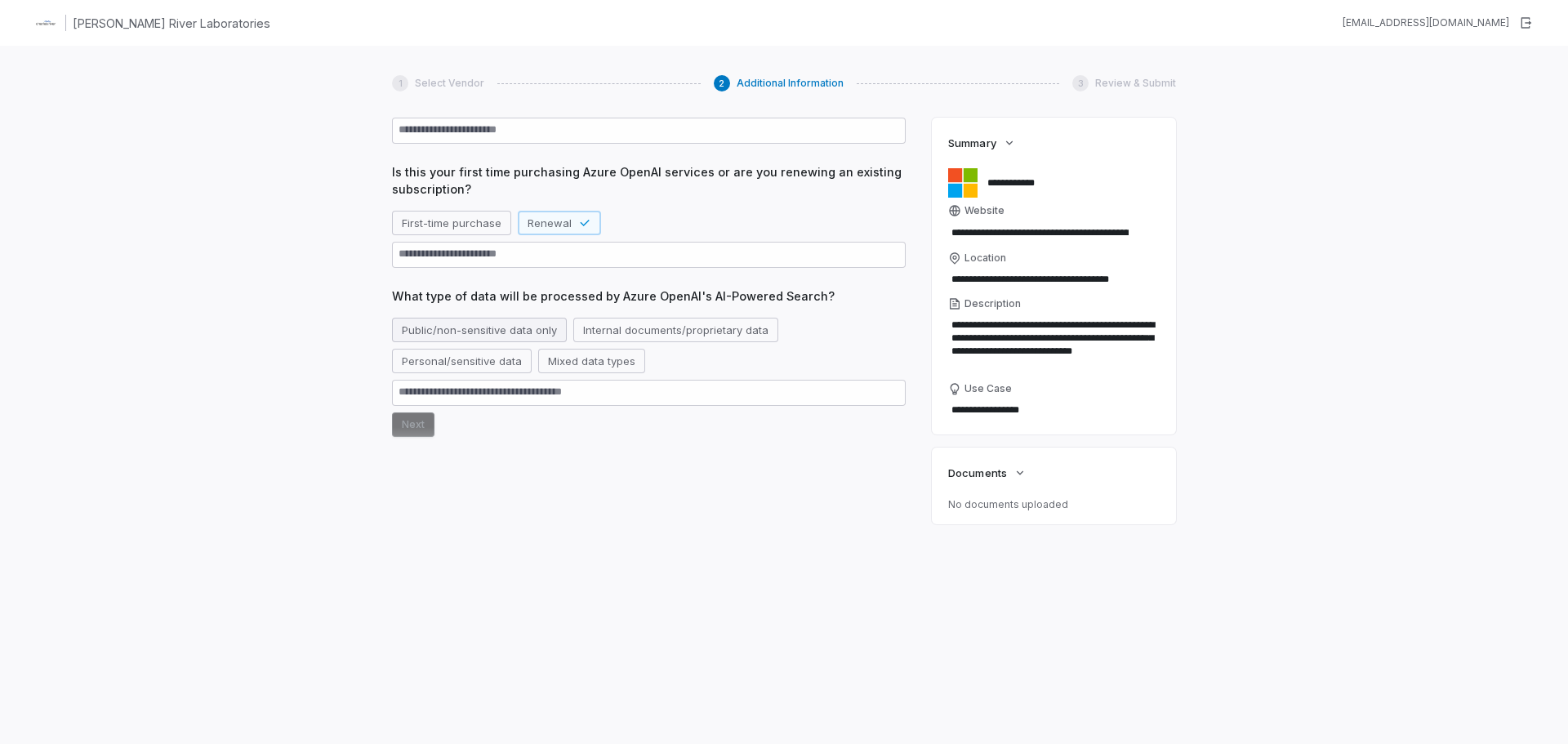
click at [478, 323] on button "Public/non-sensitive data only" at bounding box center [479, 329] width 174 height 25
click at [402, 425] on button "Next" at bounding box center [413, 424] width 42 height 25
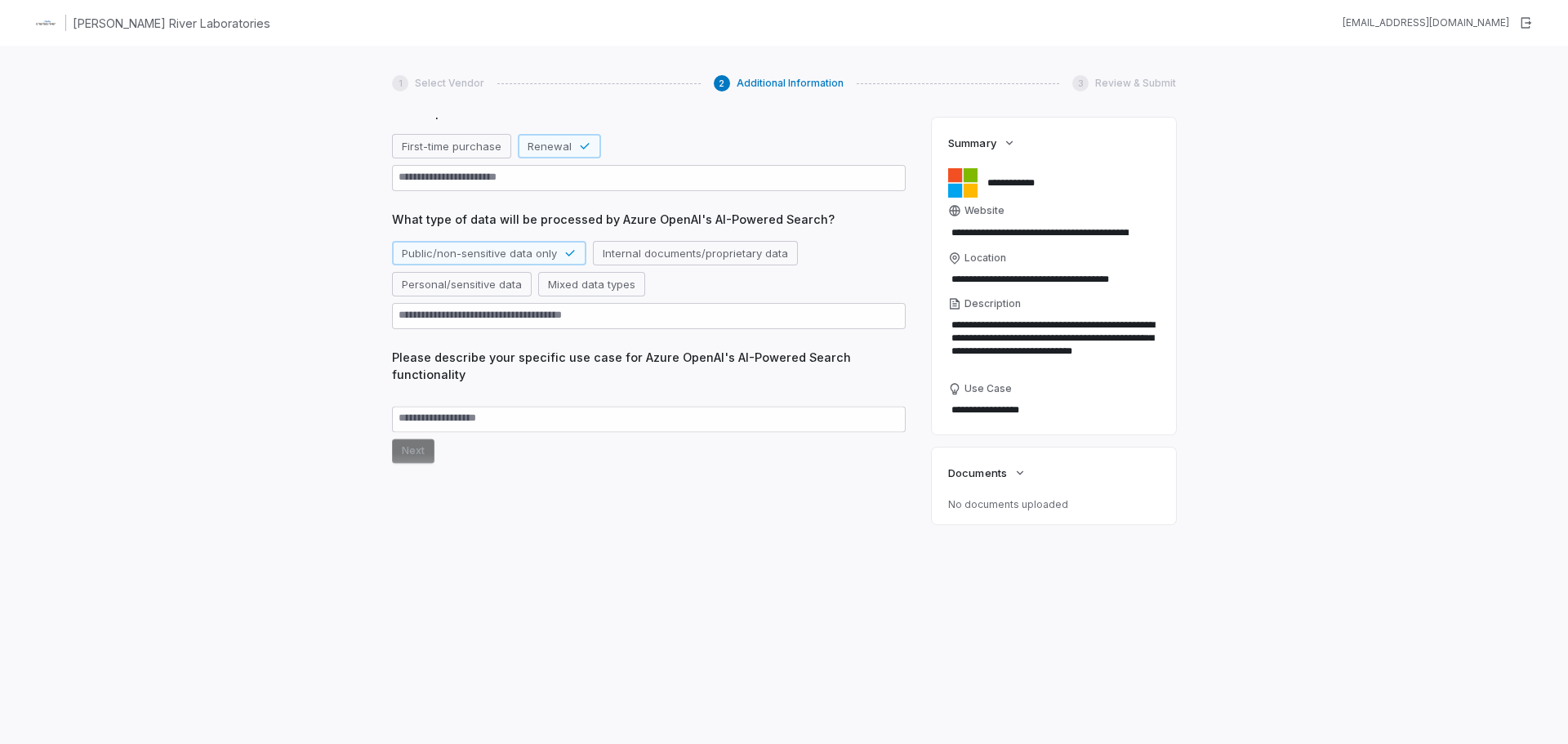
scroll to position [294, 0]
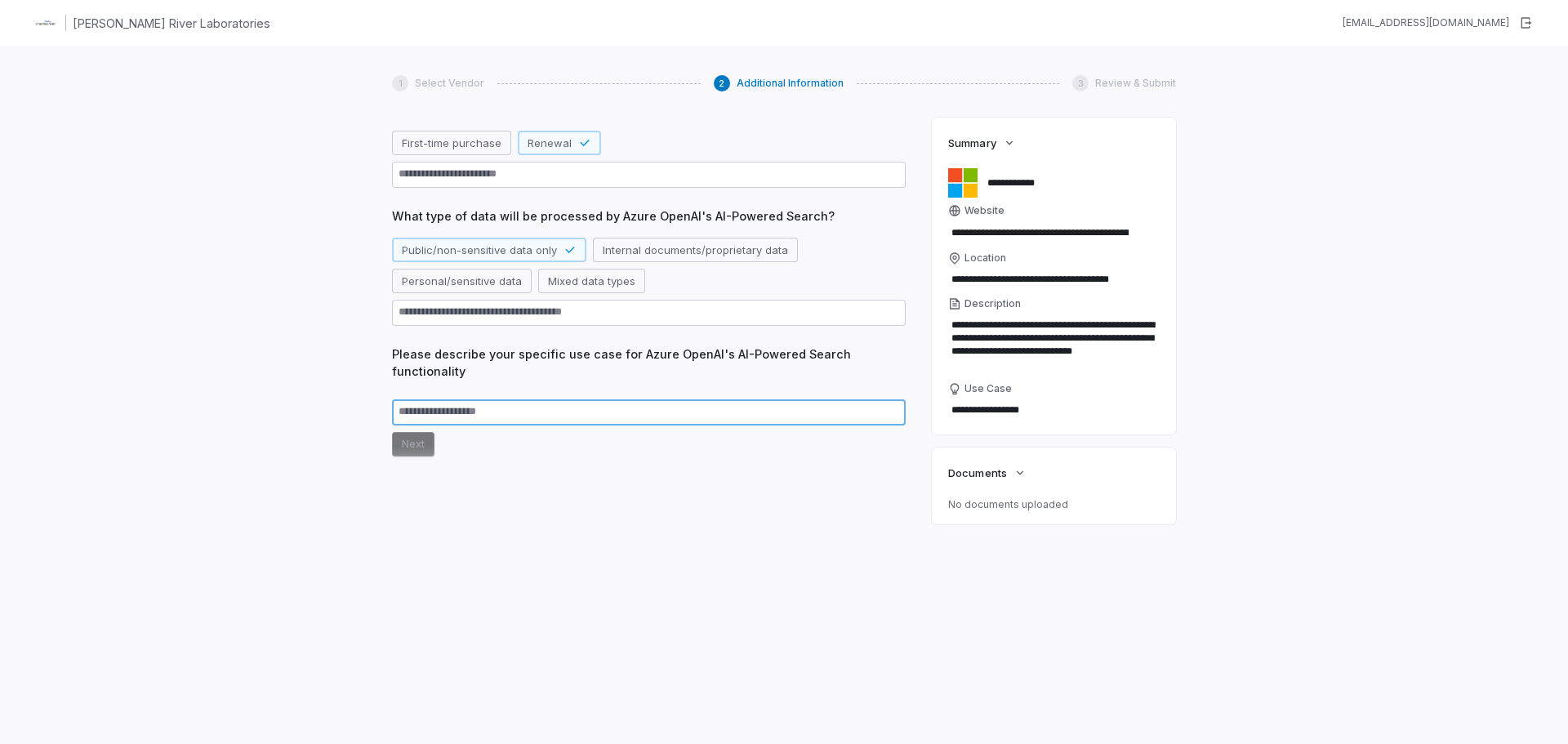
click at [500, 416] on textarea at bounding box center [649, 412] width 514 height 26
type textarea "*"
type textarea "**"
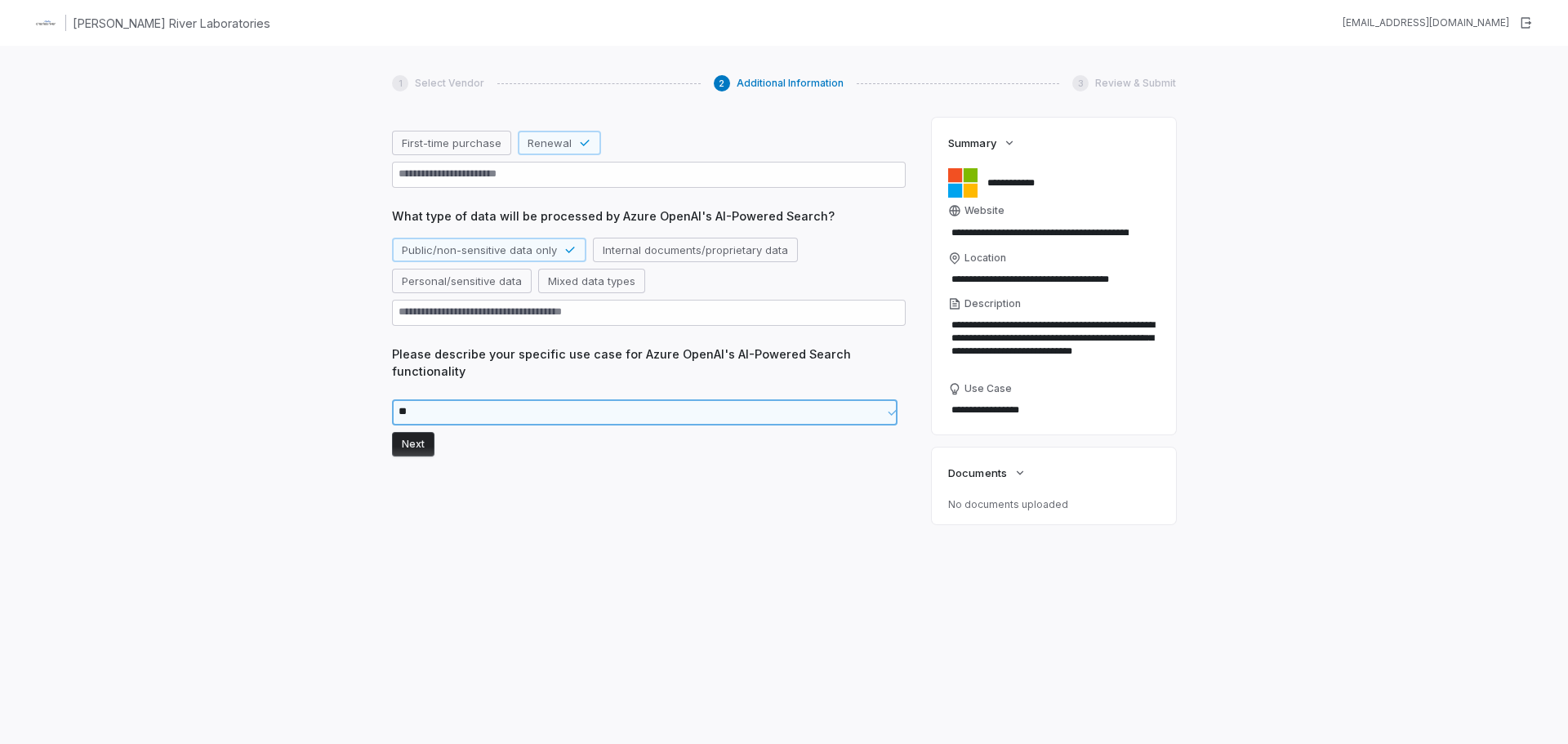
type textarea "*"
type textarea "***"
type textarea "*"
type textarea "****"
click at [417, 450] on button "Next" at bounding box center [413, 444] width 42 height 25
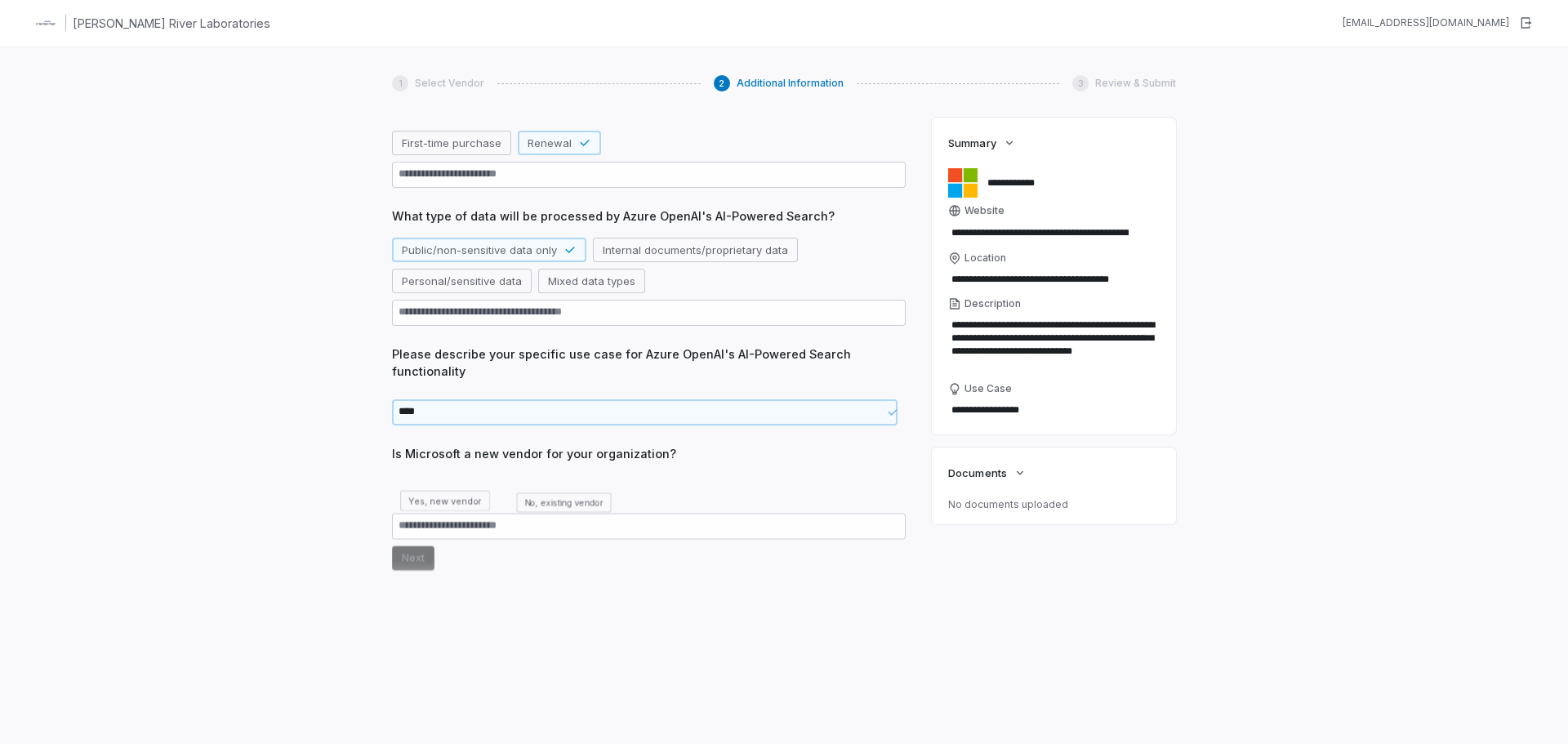
scroll to position [382, 0]
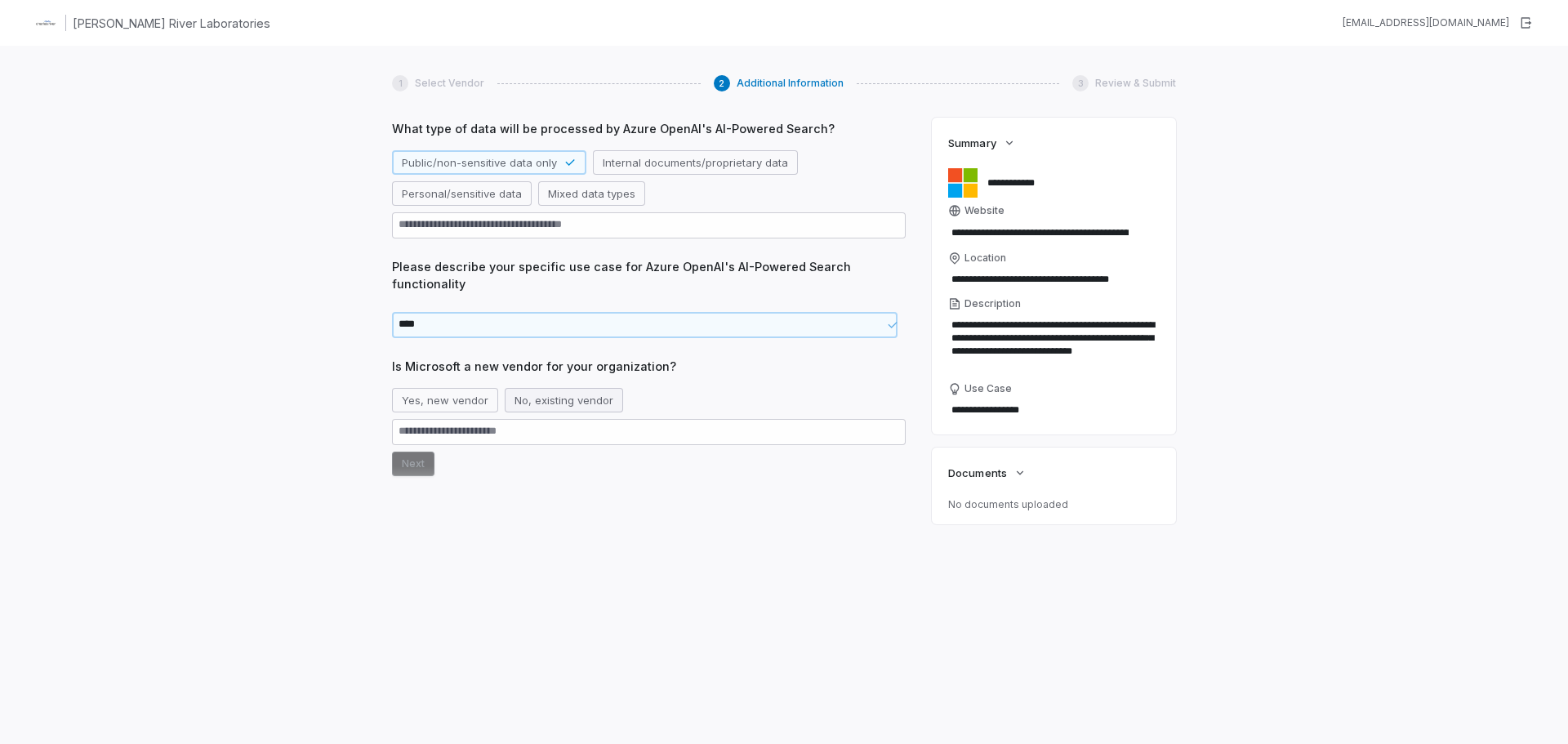
click at [564, 396] on button "No, existing vendor" at bounding box center [563, 400] width 118 height 25
click at [405, 456] on button "Next" at bounding box center [413, 463] width 42 height 25
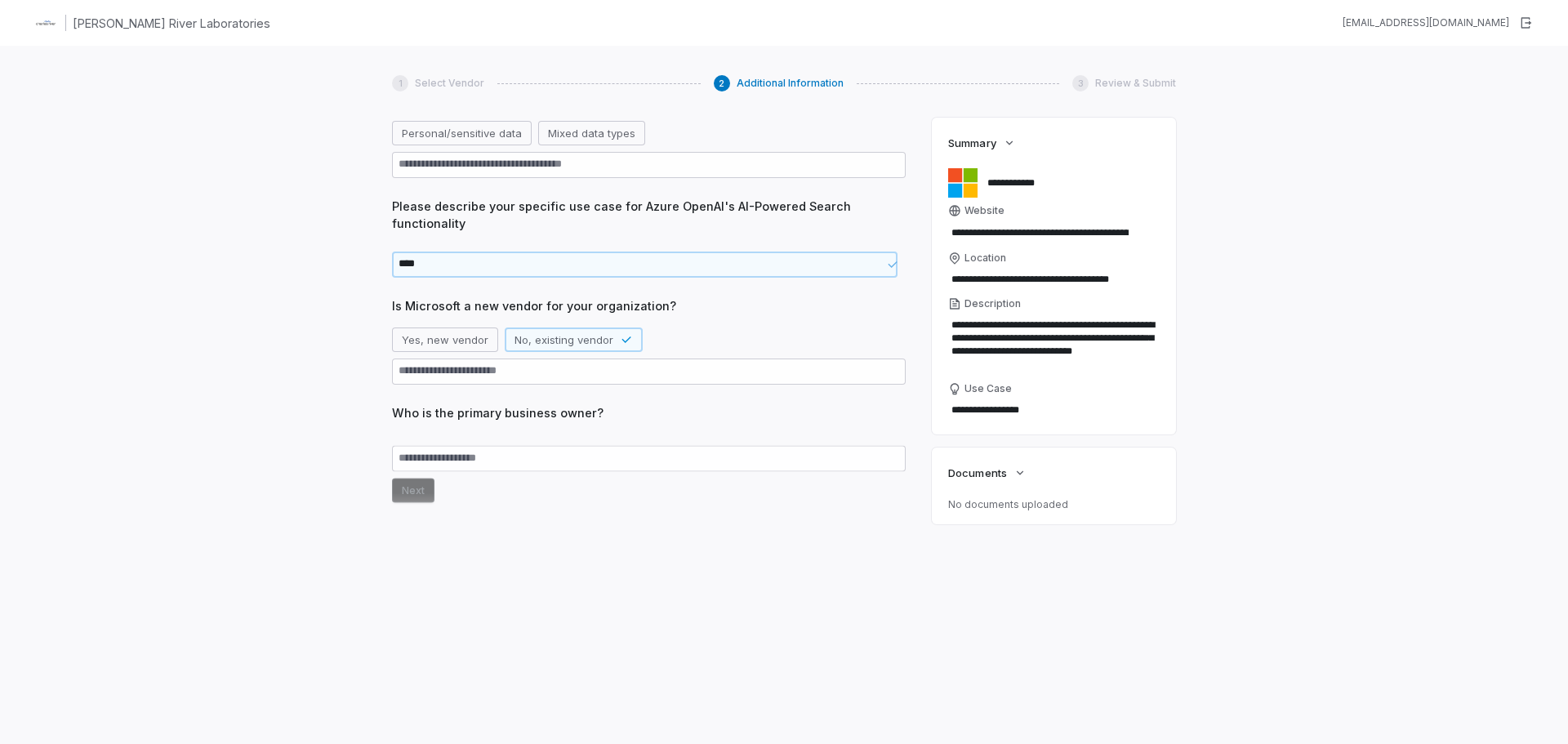
scroll to position [444, 0]
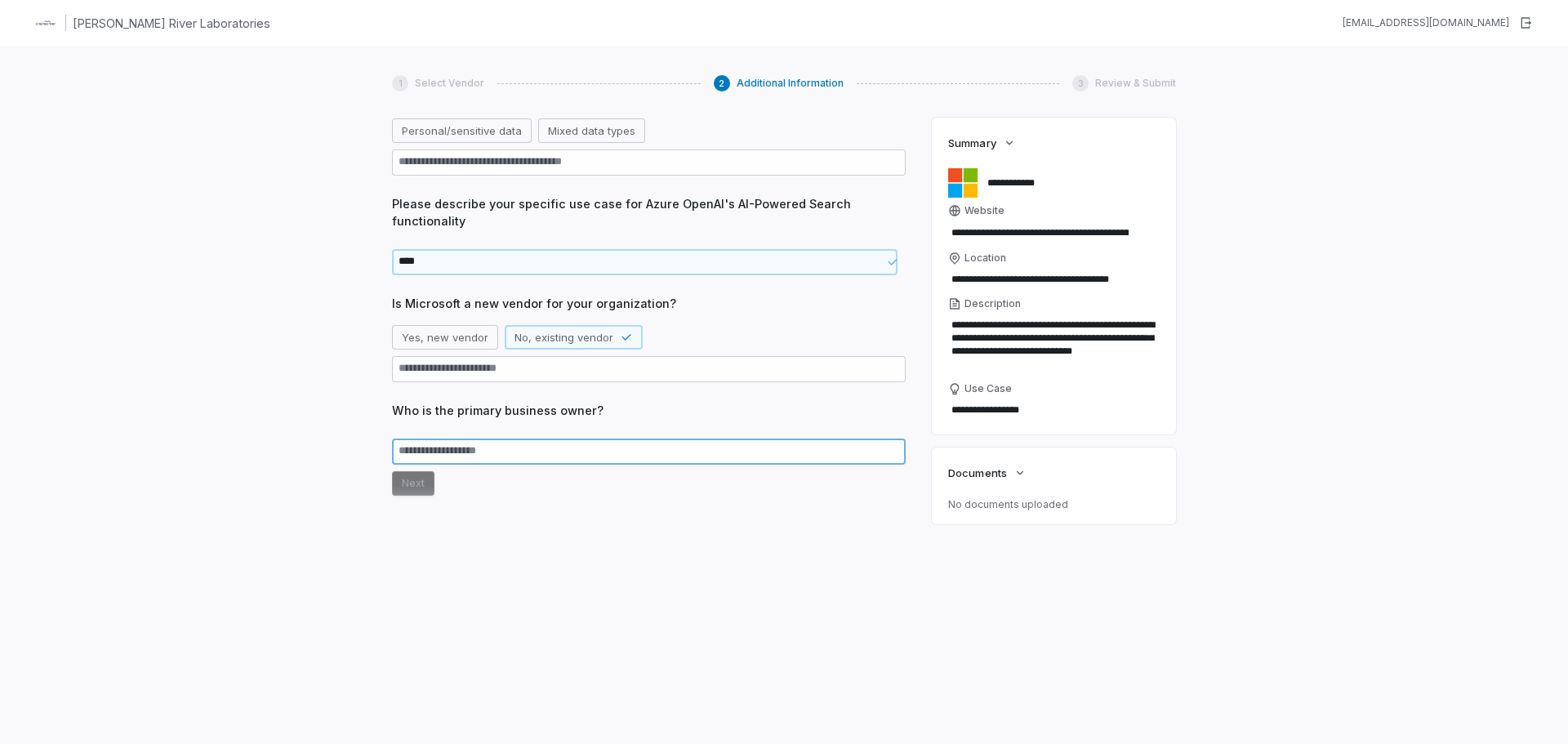
click at [485, 457] on textarea at bounding box center [649, 451] width 514 height 26
type textarea "*"
type textarea "**"
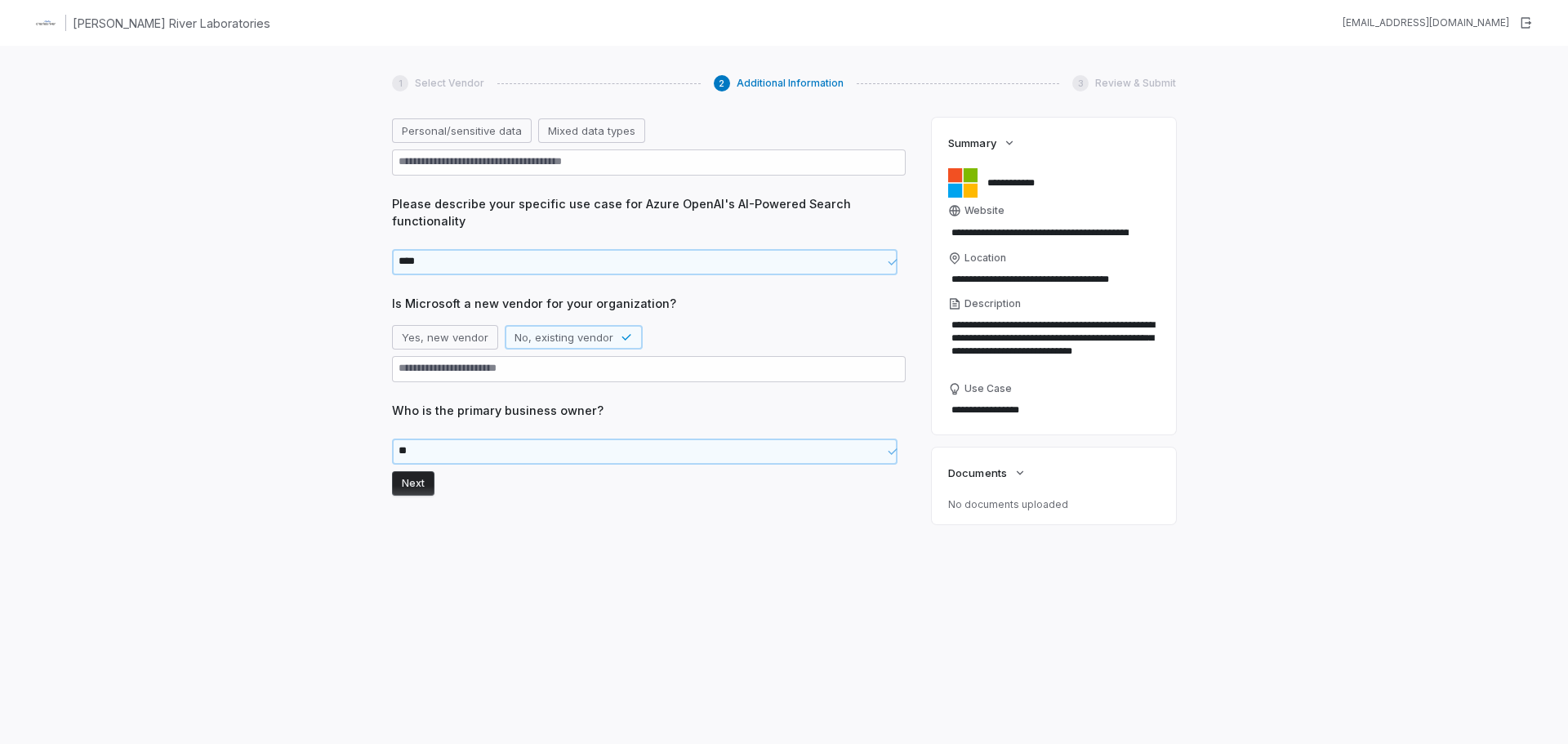
click at [417, 486] on button "Next" at bounding box center [413, 483] width 42 height 25
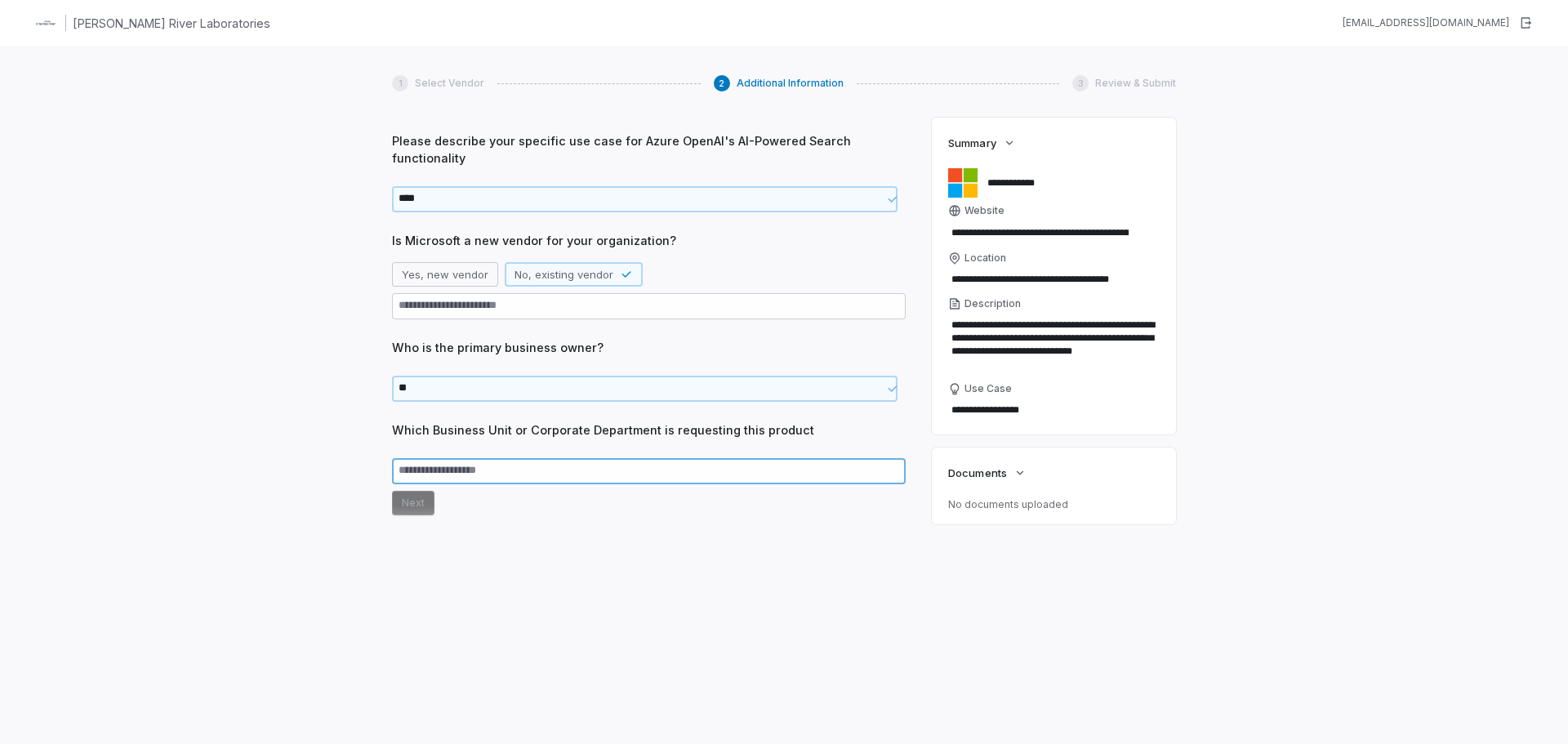
click at [498, 472] on textarea at bounding box center [649, 471] width 514 height 26
type textarea "*"
type textarea "**"
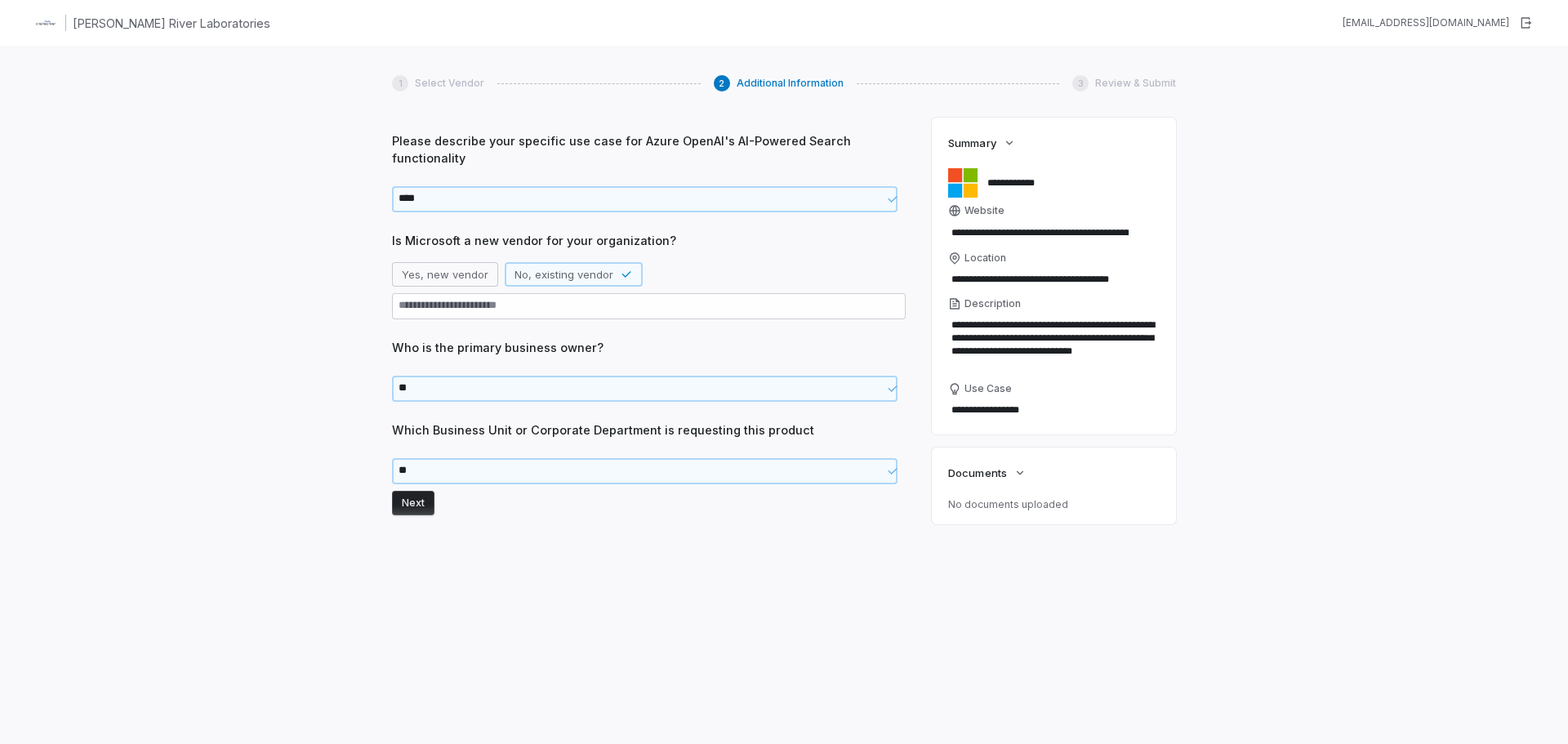
click at [419, 501] on button "Next" at bounding box center [413, 503] width 42 height 25
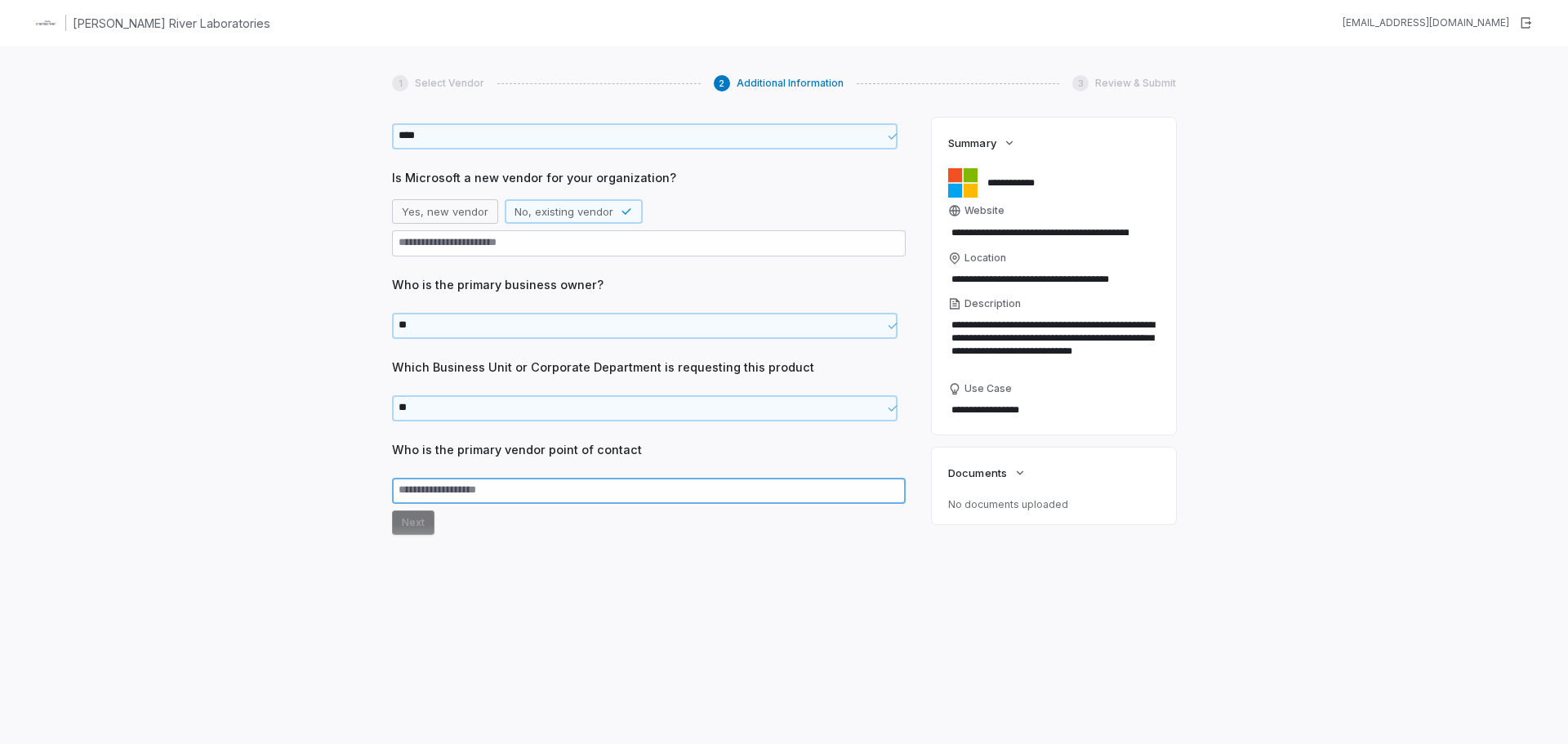
click at [458, 493] on textarea at bounding box center [649, 491] width 514 height 26
type textarea "*"
type textarea "**"
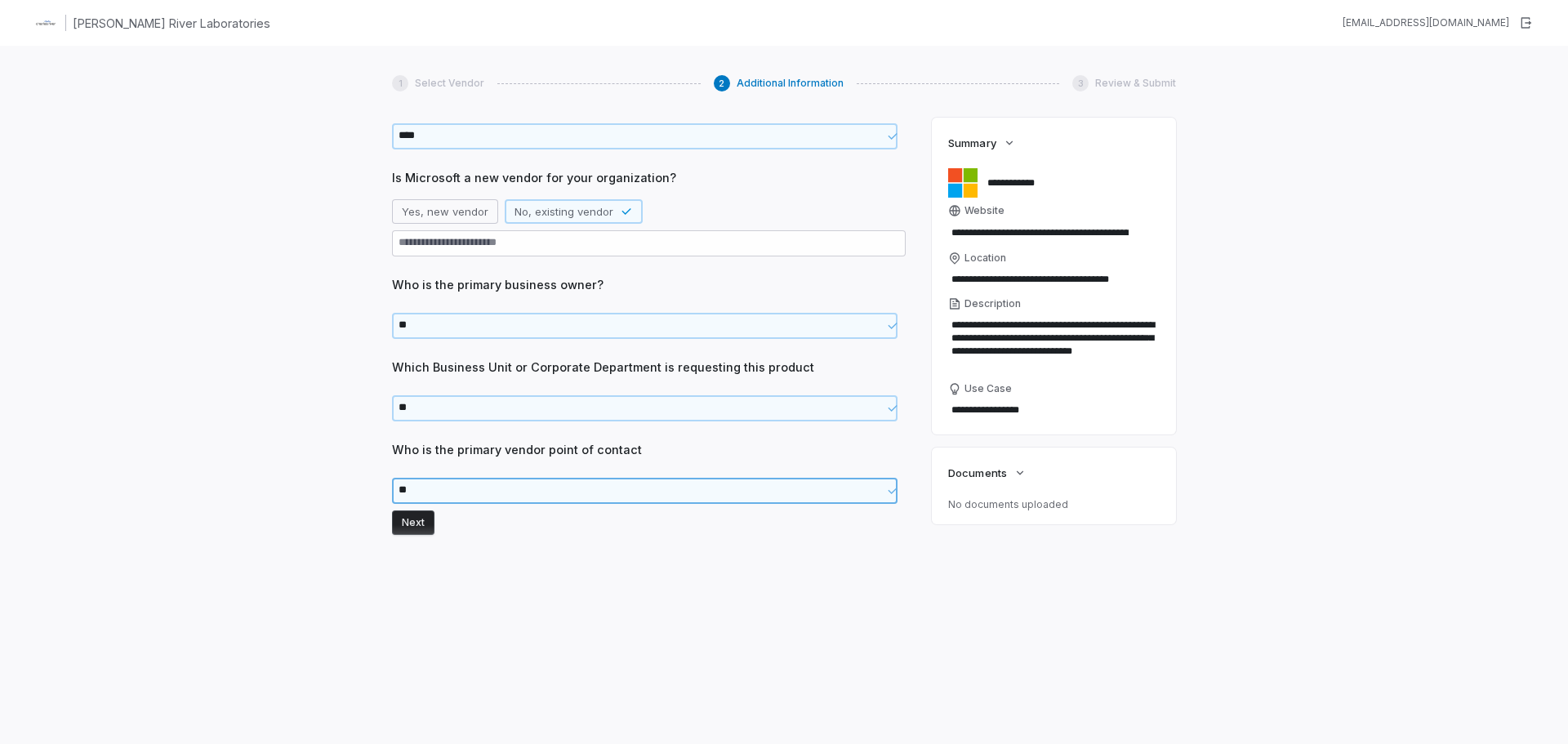
type textarea "*"
type textarea "**"
type textarea "*"
type textarea "**"
type textarea "*"
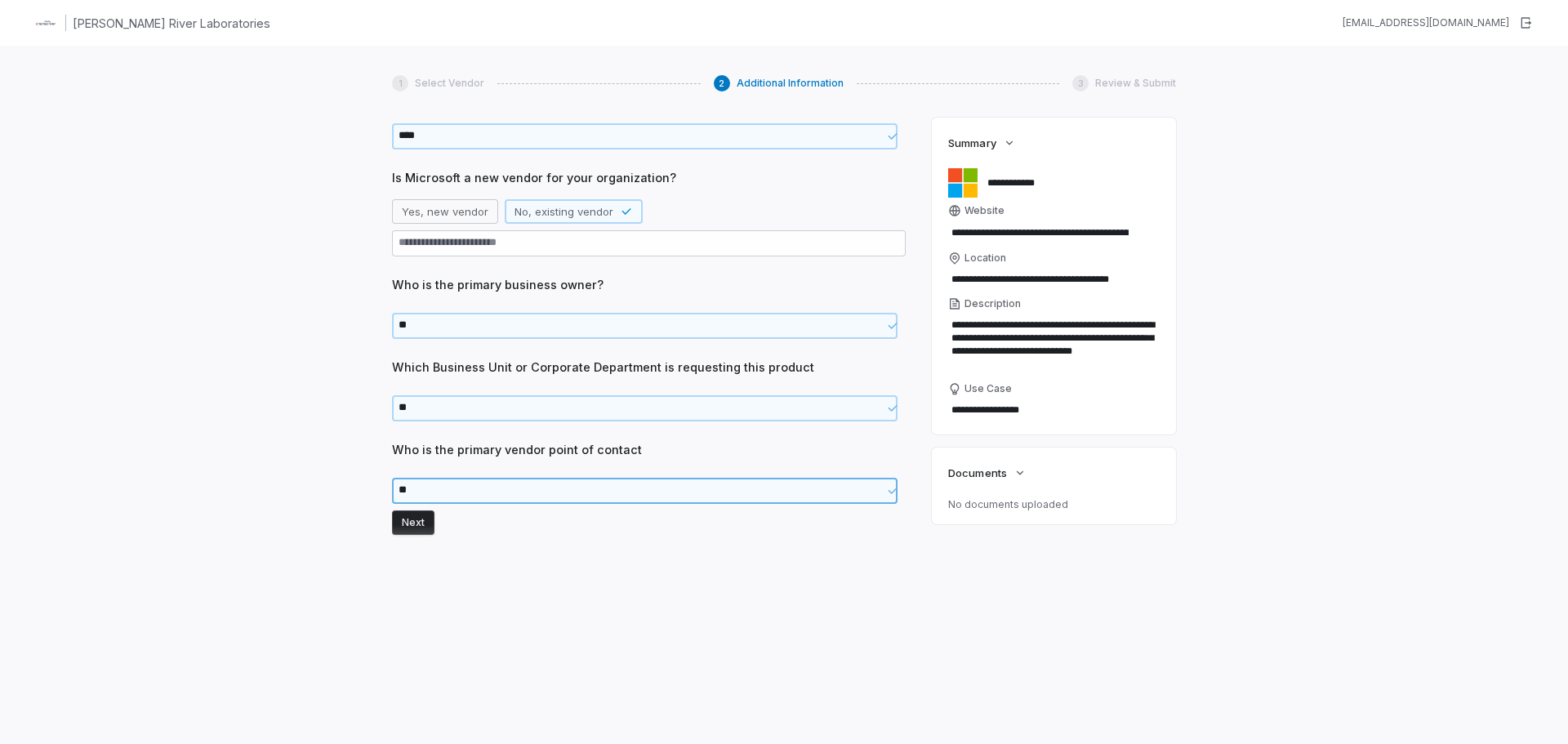
type textarea "*"
click at [458, 493] on textarea at bounding box center [644, 491] width 506 height 26
click at [487, 492] on textarea at bounding box center [644, 491] width 506 height 26
type textarea "*"
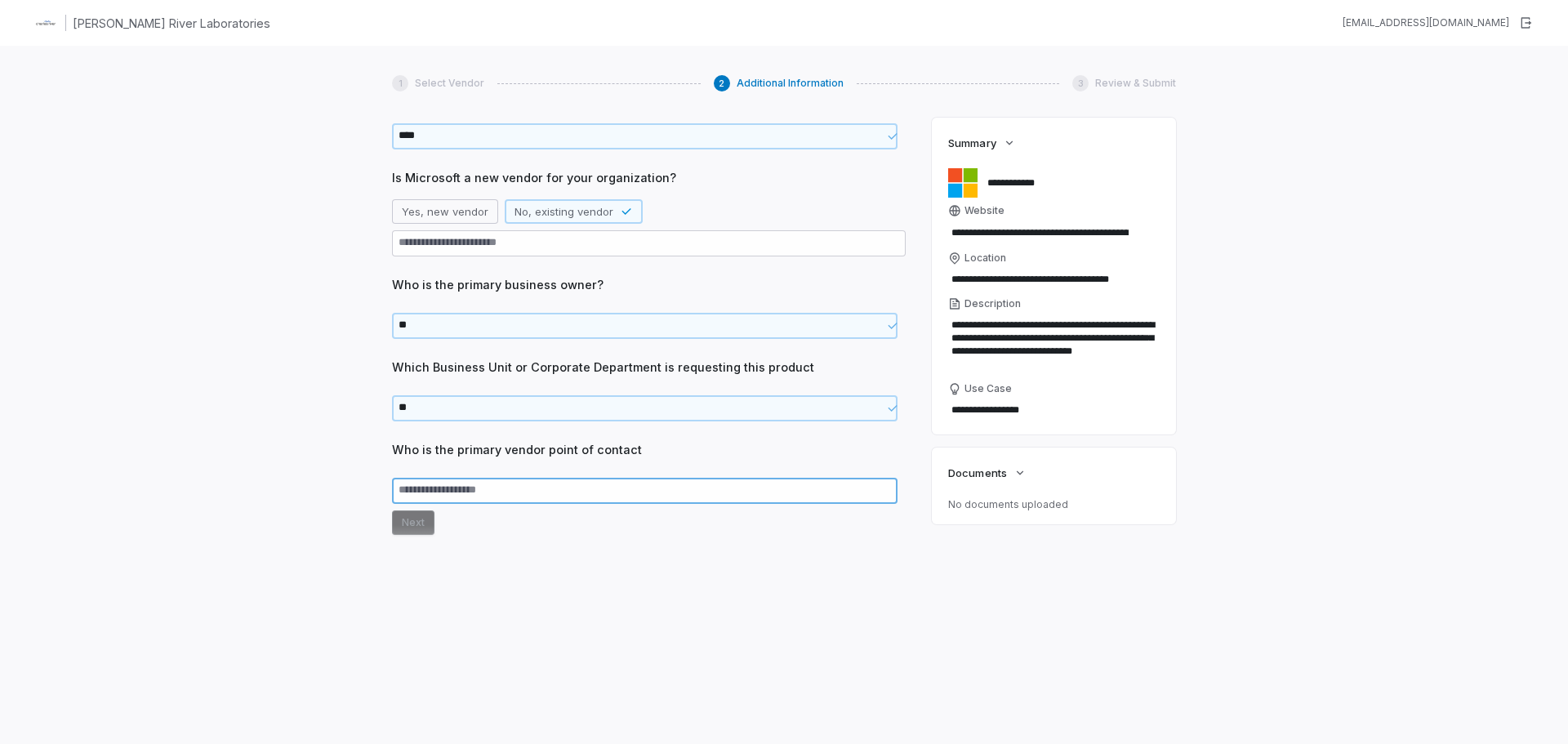
type textarea "*"
type textarea "**"
type textarea "*"
type textarea "***"
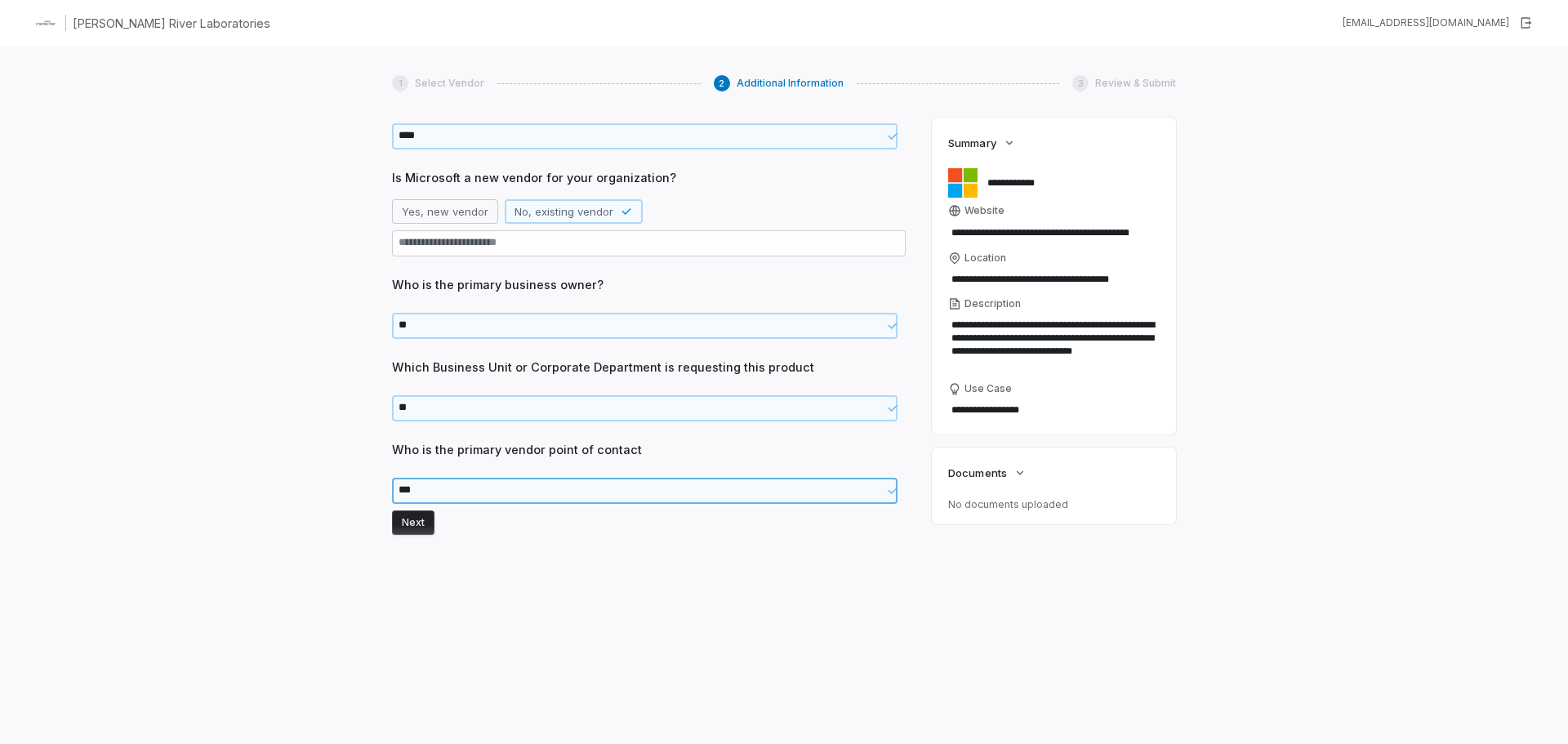
type textarea "*"
type textarea "****"
type textarea "*"
type textarea "*****"
click at [412, 521] on button "Next" at bounding box center [413, 522] width 42 height 25
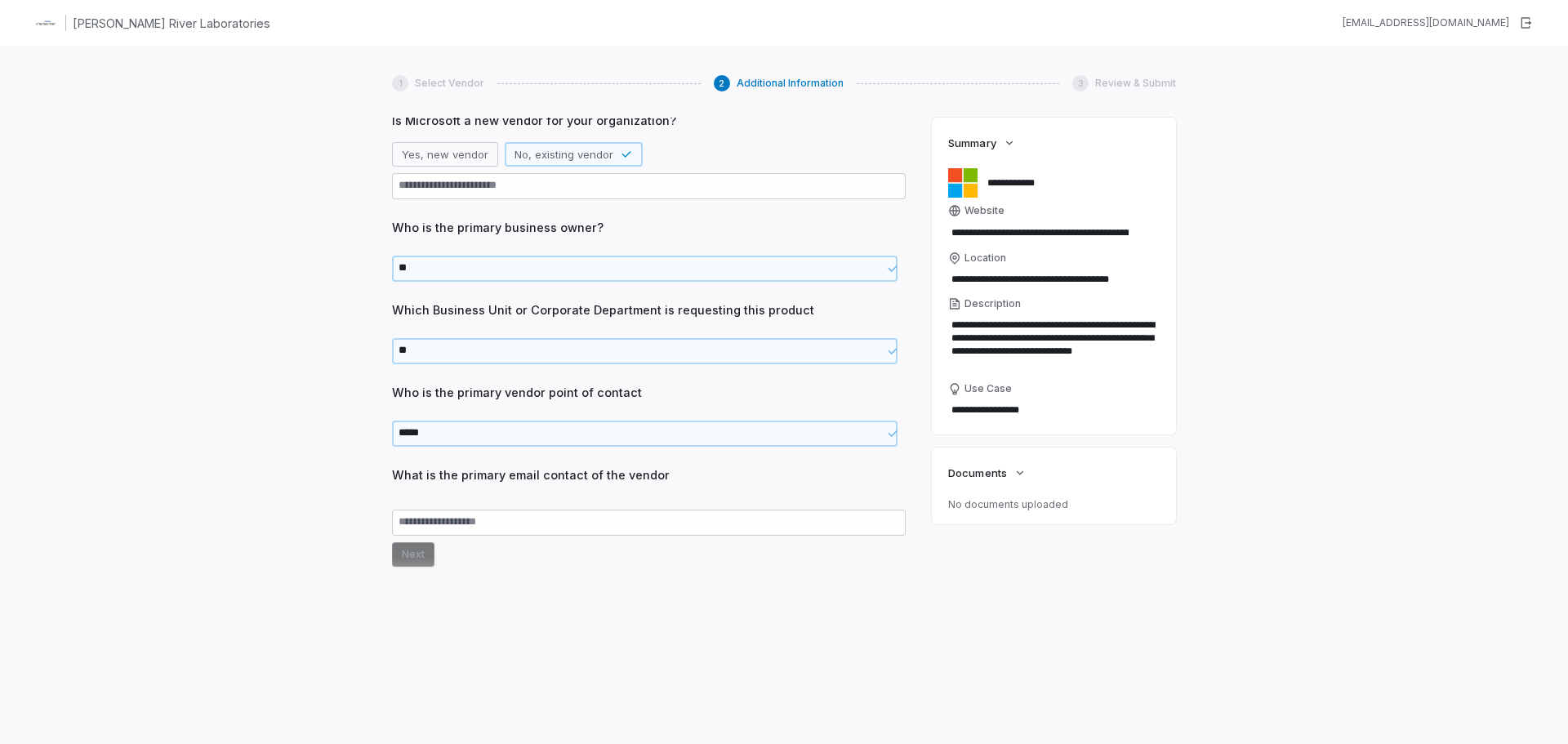
scroll to position [633, 0]
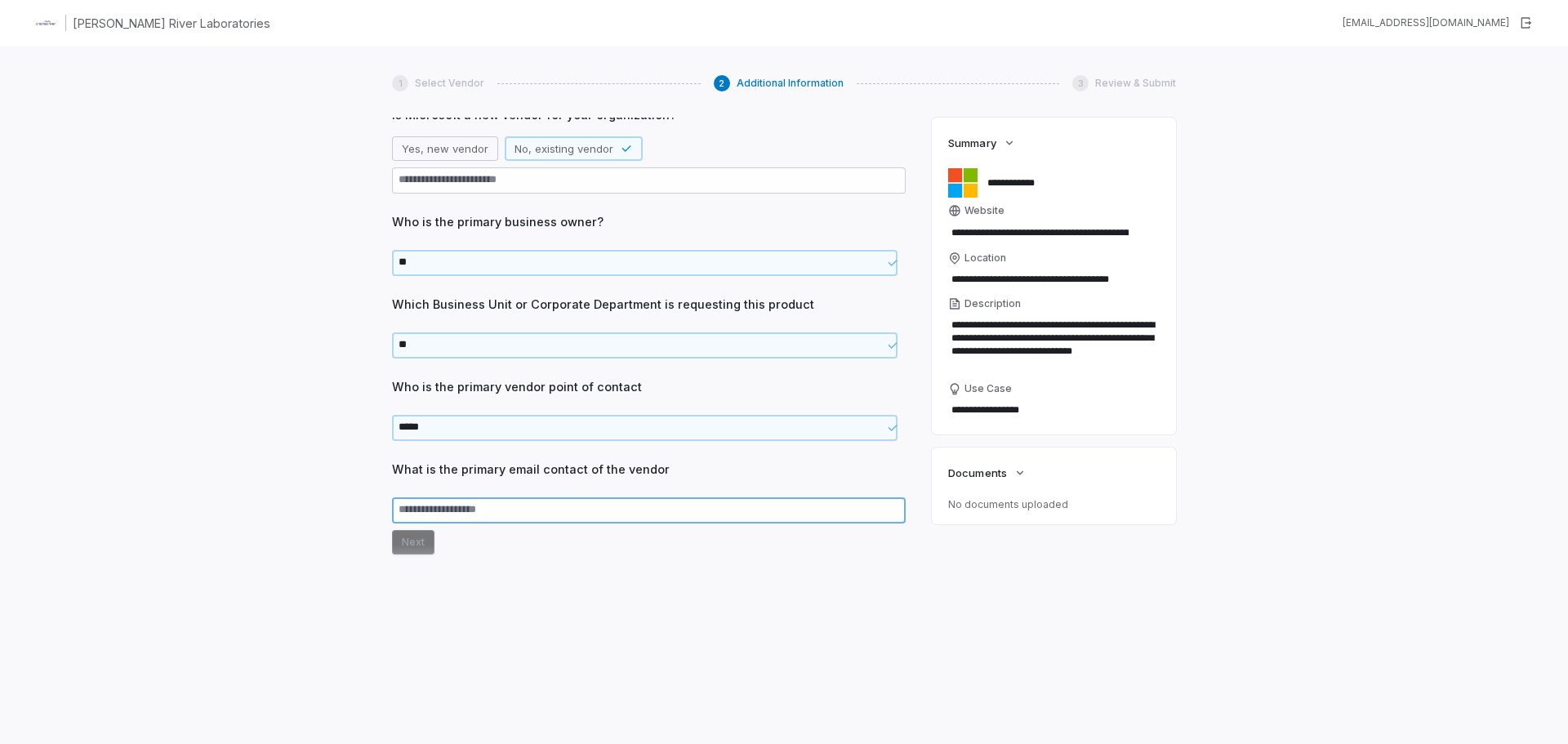
click at [560, 516] on textarea at bounding box center [649, 510] width 514 height 26
click at [502, 515] on textarea at bounding box center [649, 510] width 514 height 26
type textarea "*"
click at [426, 538] on button "Next" at bounding box center [413, 542] width 42 height 25
click at [424, 548] on button "Next" at bounding box center [413, 542] width 42 height 25
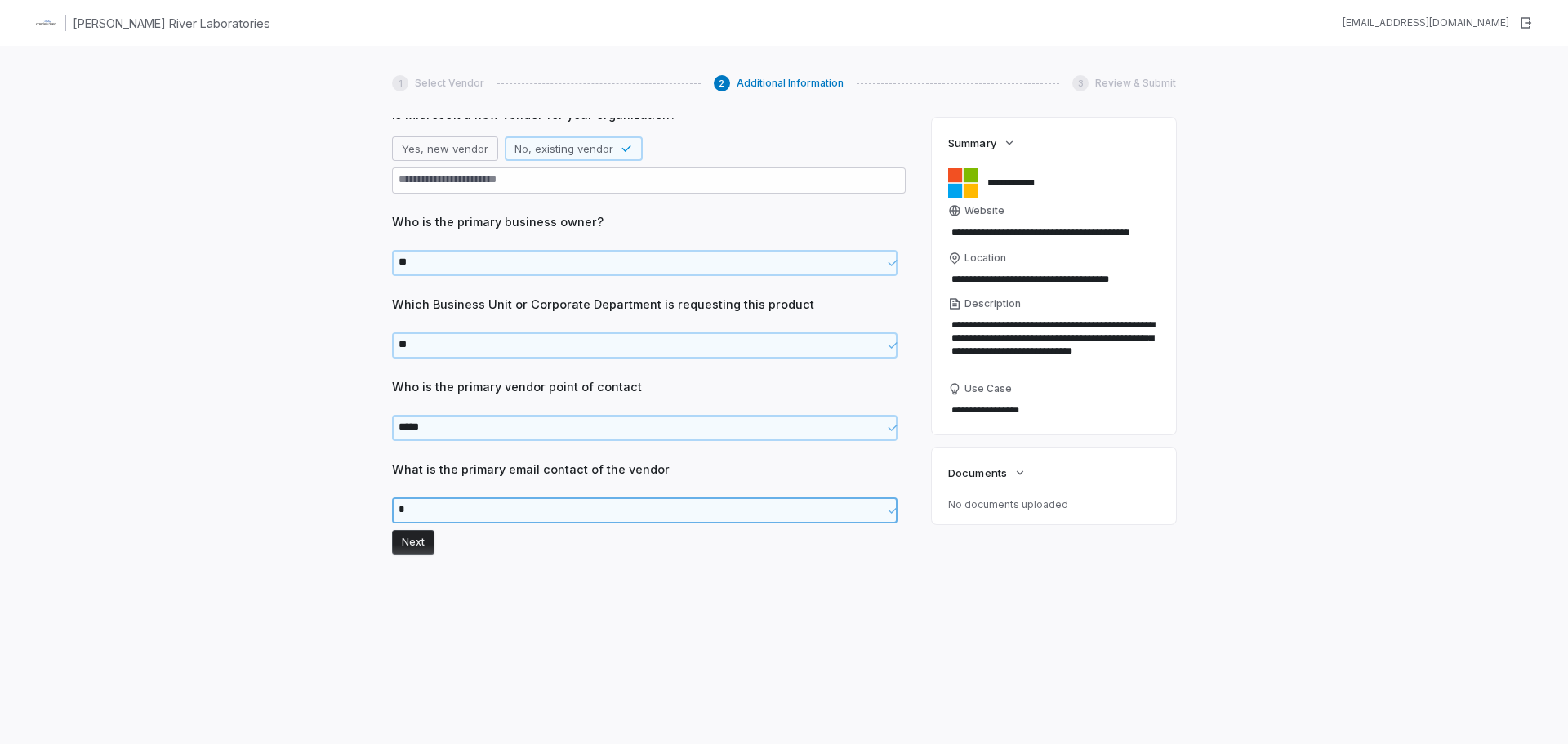
click at [442, 511] on textarea at bounding box center [644, 510] width 506 height 26
type textarea "*"
click at [415, 533] on button "Next" at bounding box center [413, 542] width 42 height 25
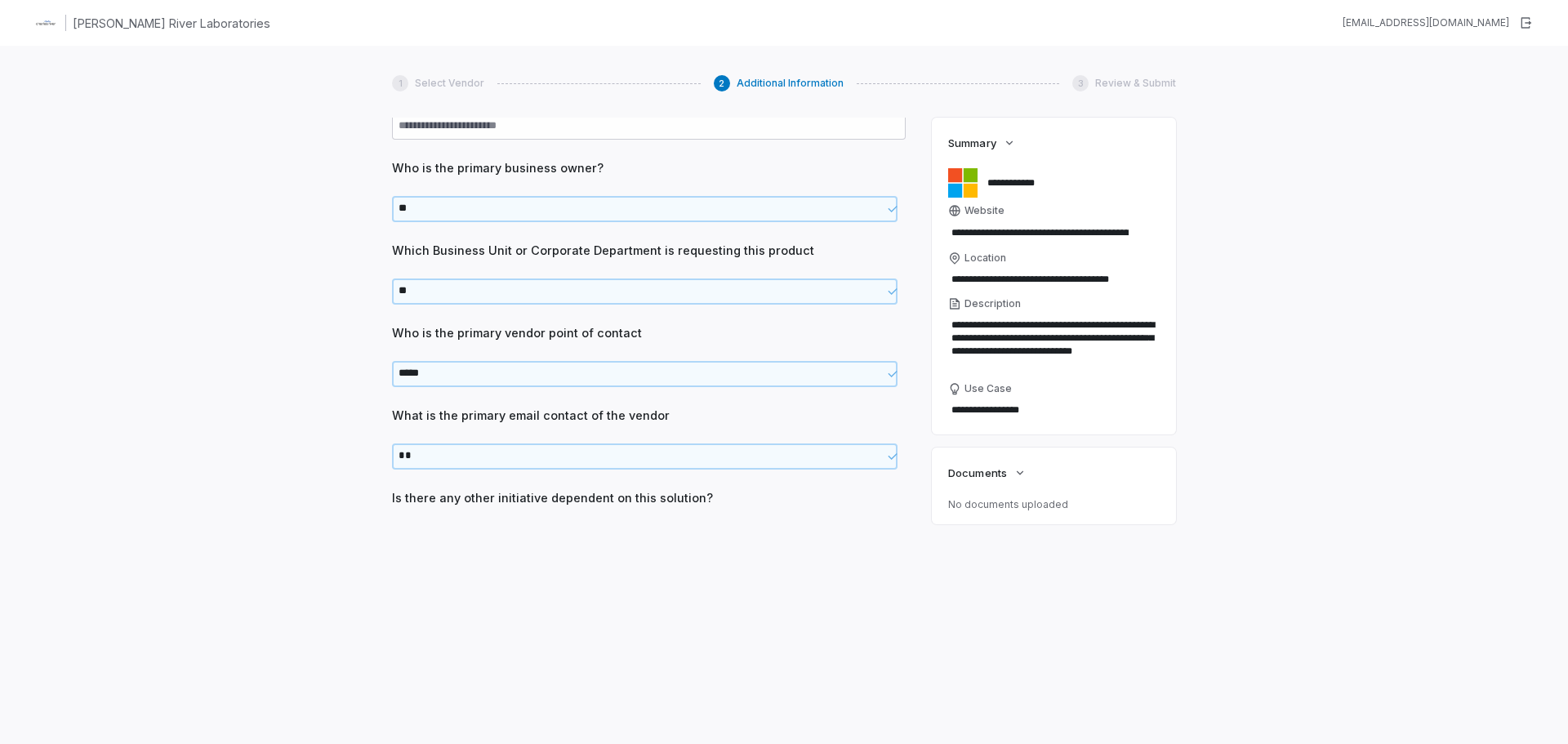
scroll to position [687, 0]
click at [457, 534] on button "No" at bounding box center [453, 530] width 33 height 25
click at [418, 563] on button "Next" at bounding box center [413, 561] width 42 height 25
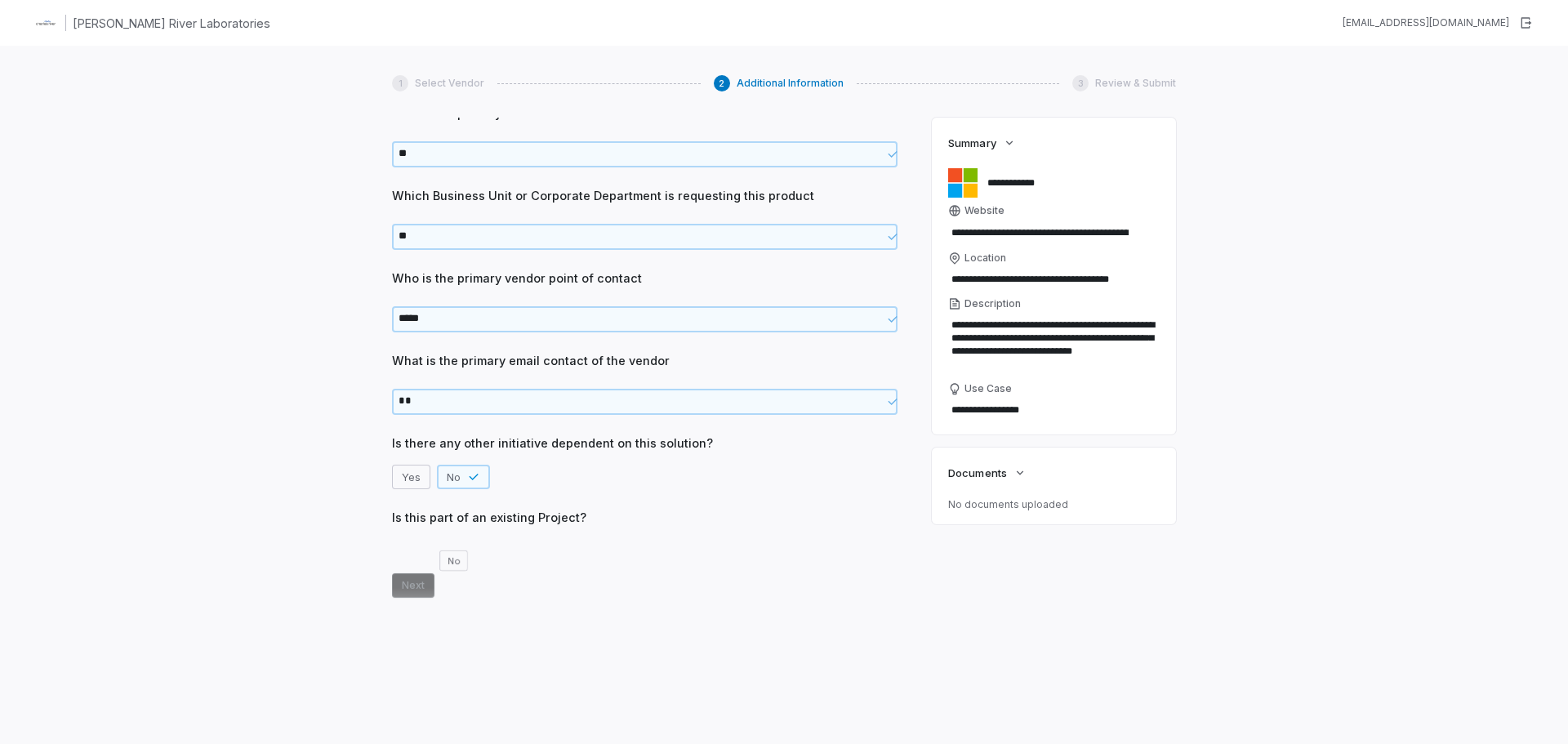
scroll to position [742, 0]
click at [447, 547] on button "No" at bounding box center [453, 550] width 33 height 25
click at [417, 576] on button "Next" at bounding box center [413, 581] width 42 height 25
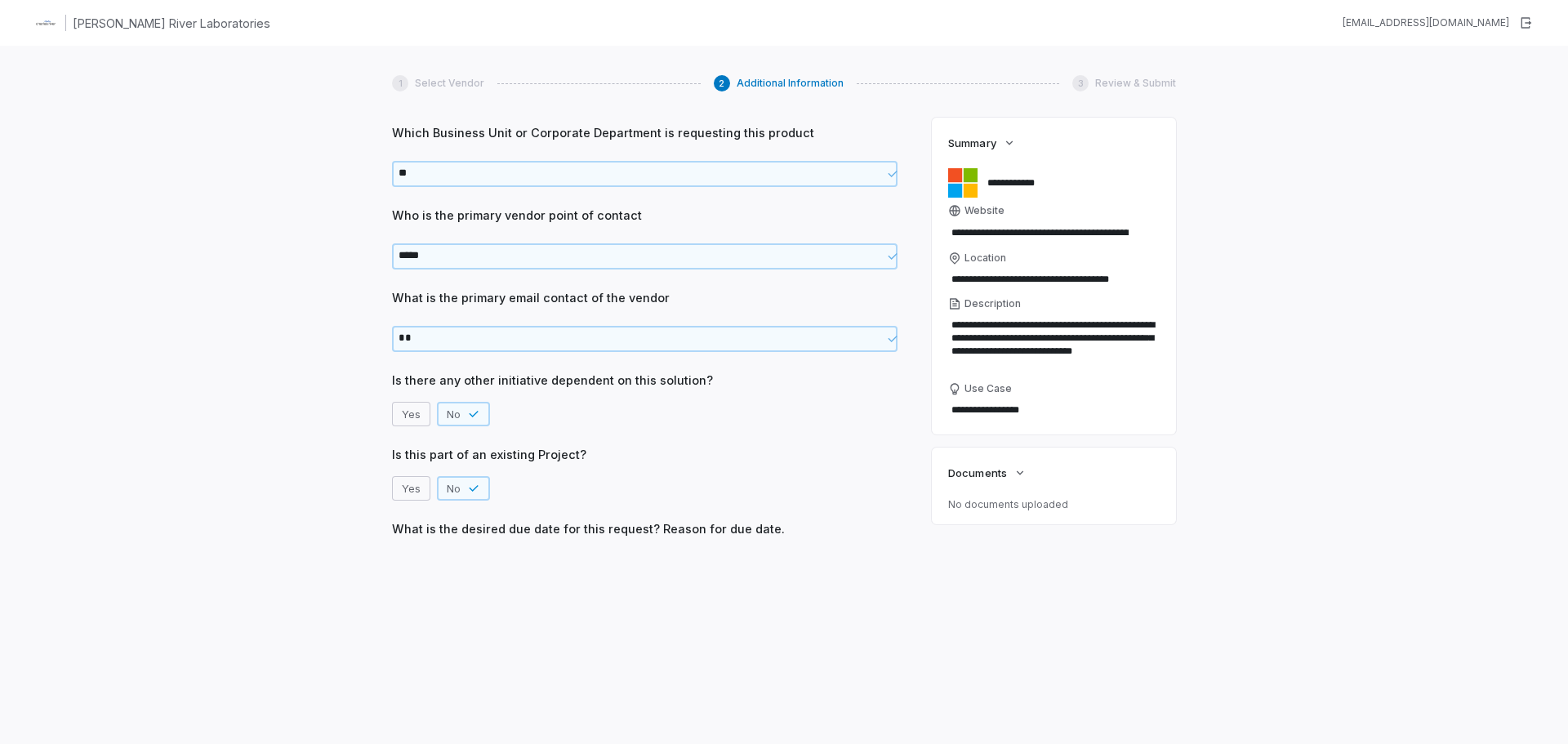
scroll to position [805, 0]
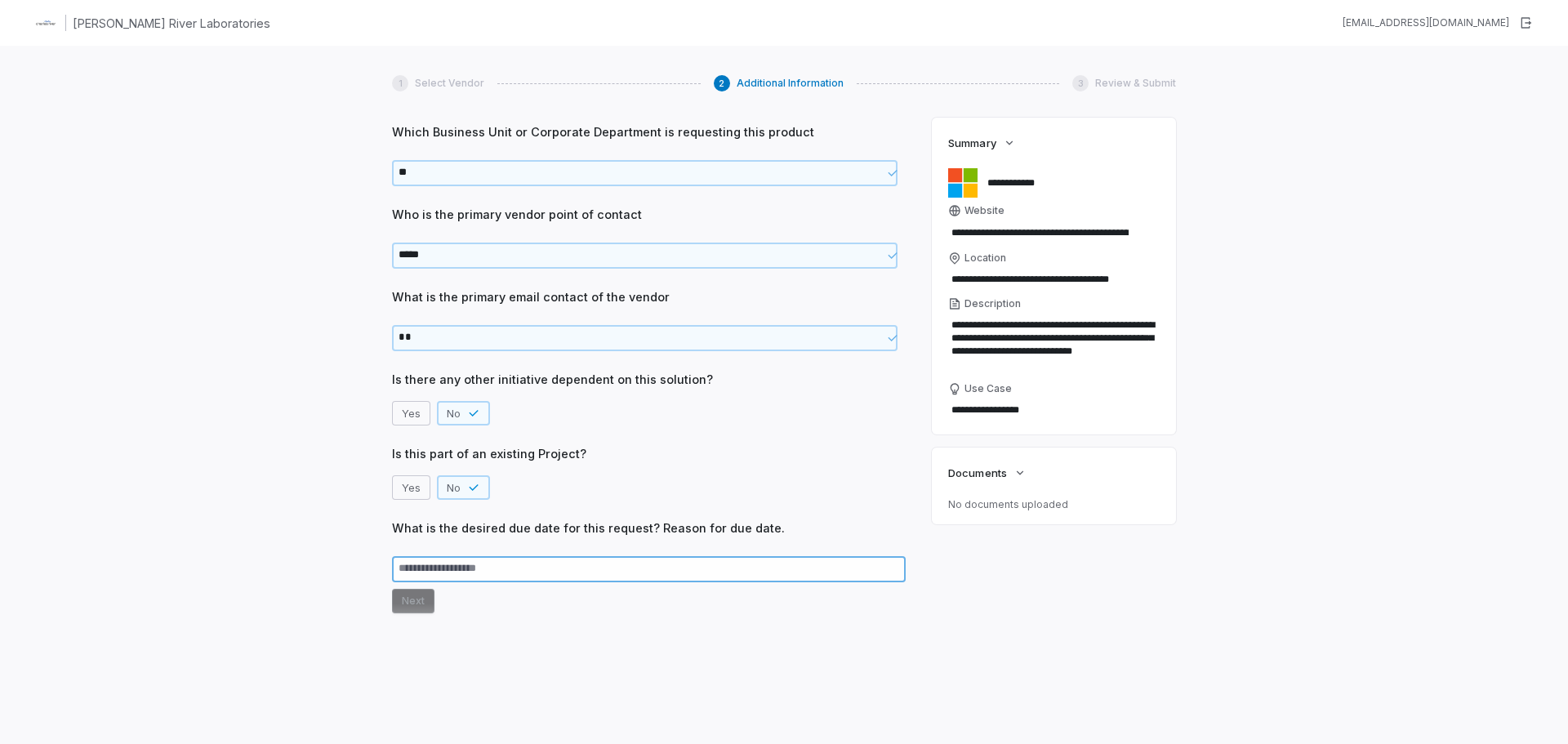
click at [494, 574] on textarea at bounding box center [649, 569] width 514 height 26
type textarea "*"
type textarea "**"
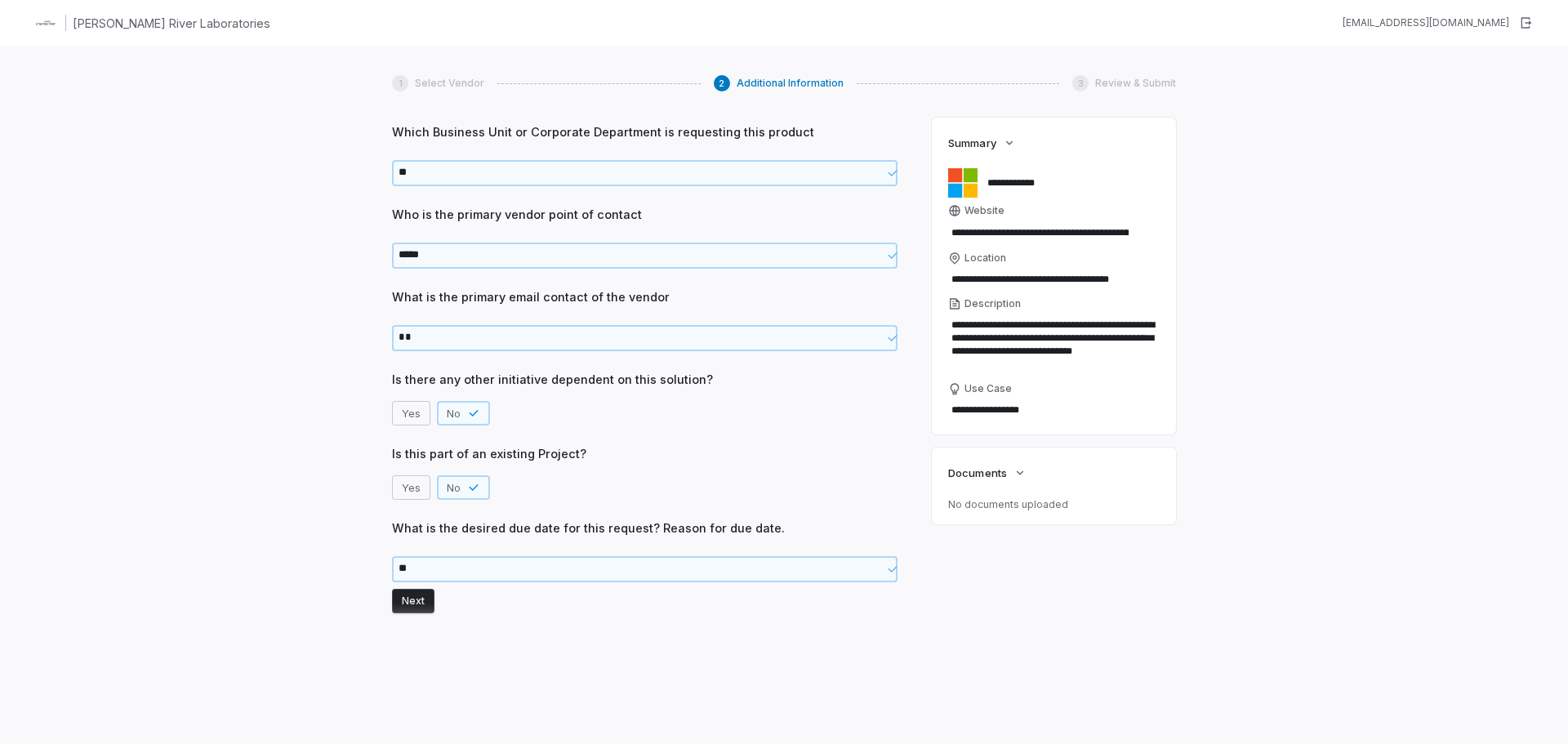
click at [410, 592] on button "Next" at bounding box center [413, 601] width 42 height 25
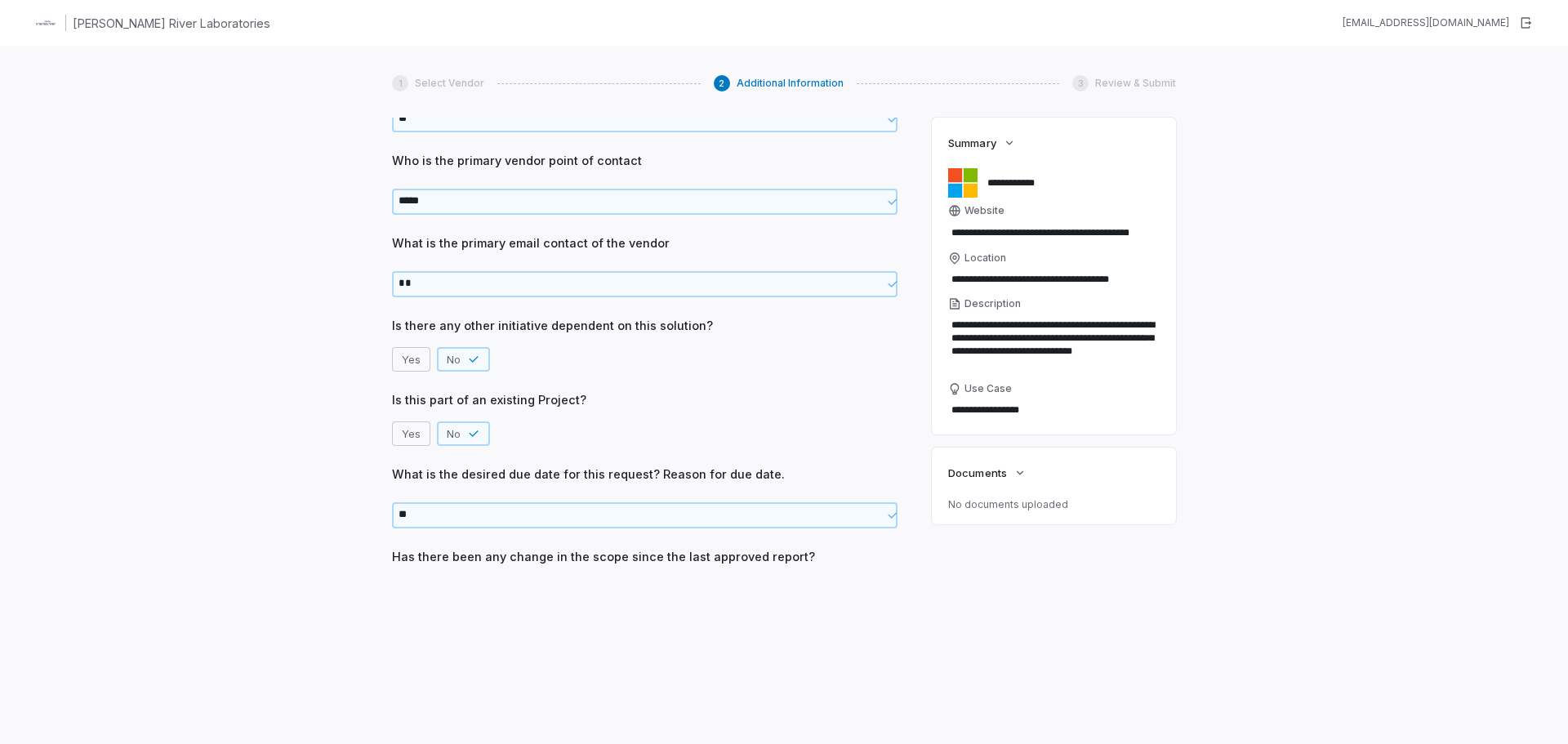
scroll to position [860, 0]
click at [459, 593] on button "No" at bounding box center [453, 589] width 33 height 25
click at [412, 627] on button "Next" at bounding box center [413, 620] width 42 height 25
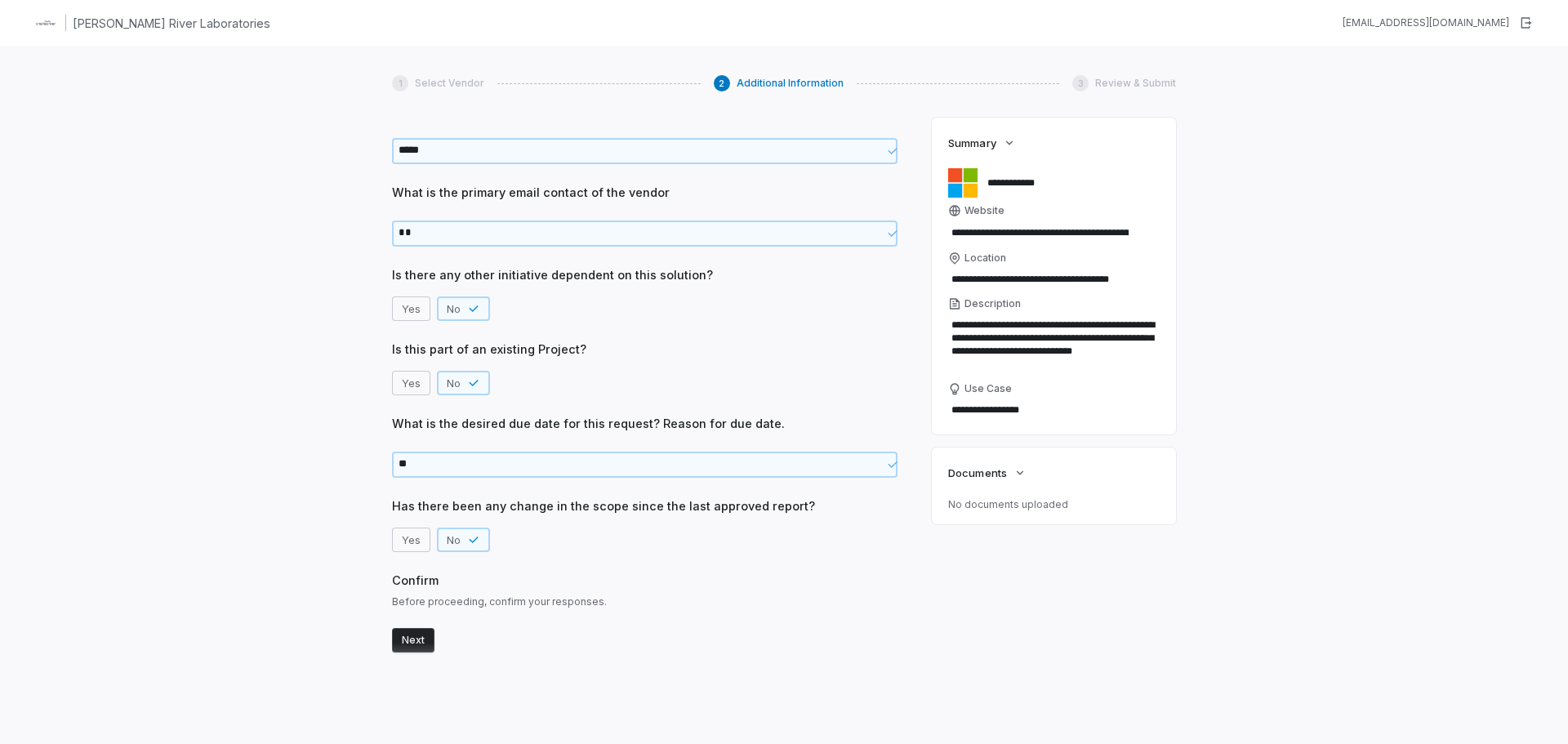
click at [416, 640] on button "Next" at bounding box center [413, 639] width 42 height 25
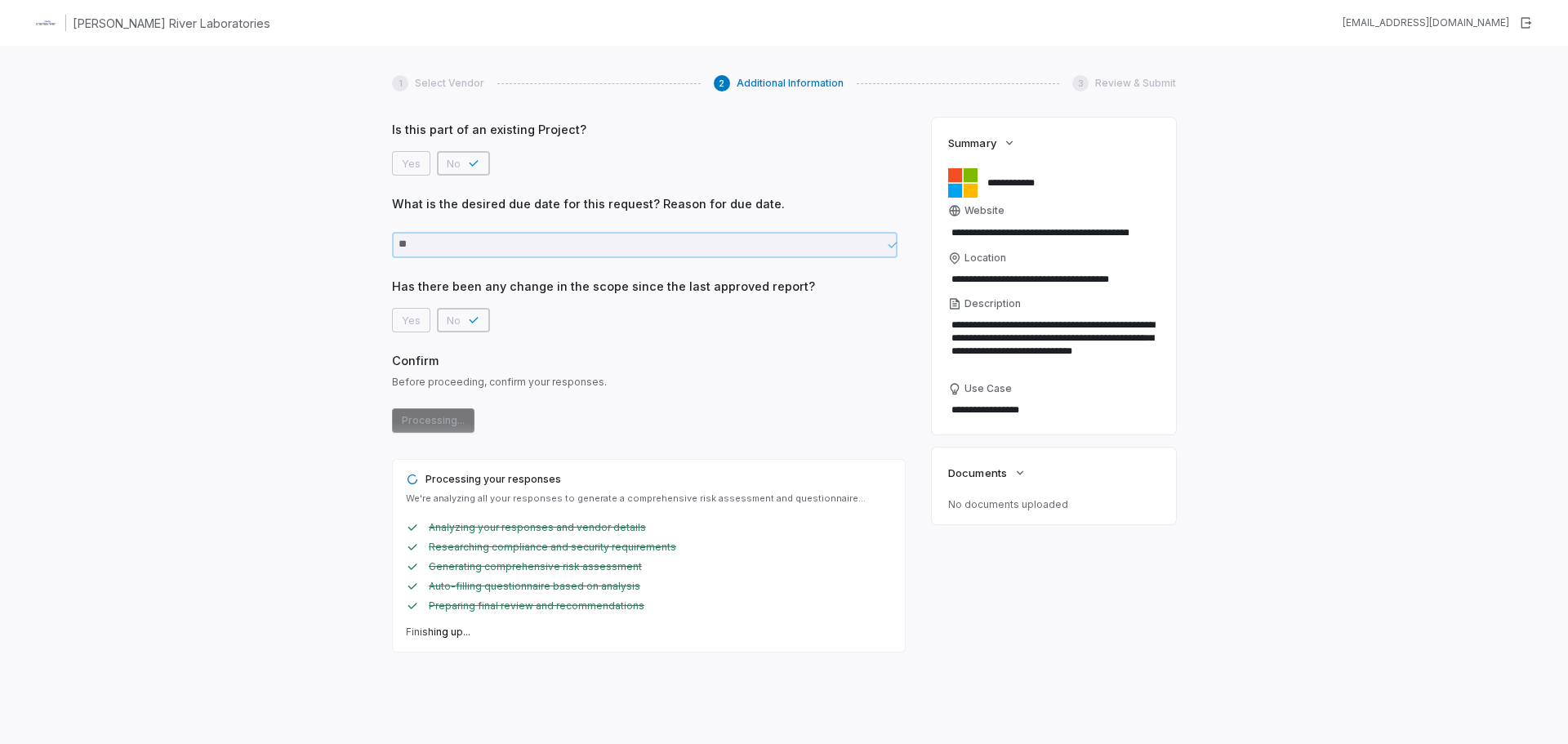
scroll to position [0, 0]
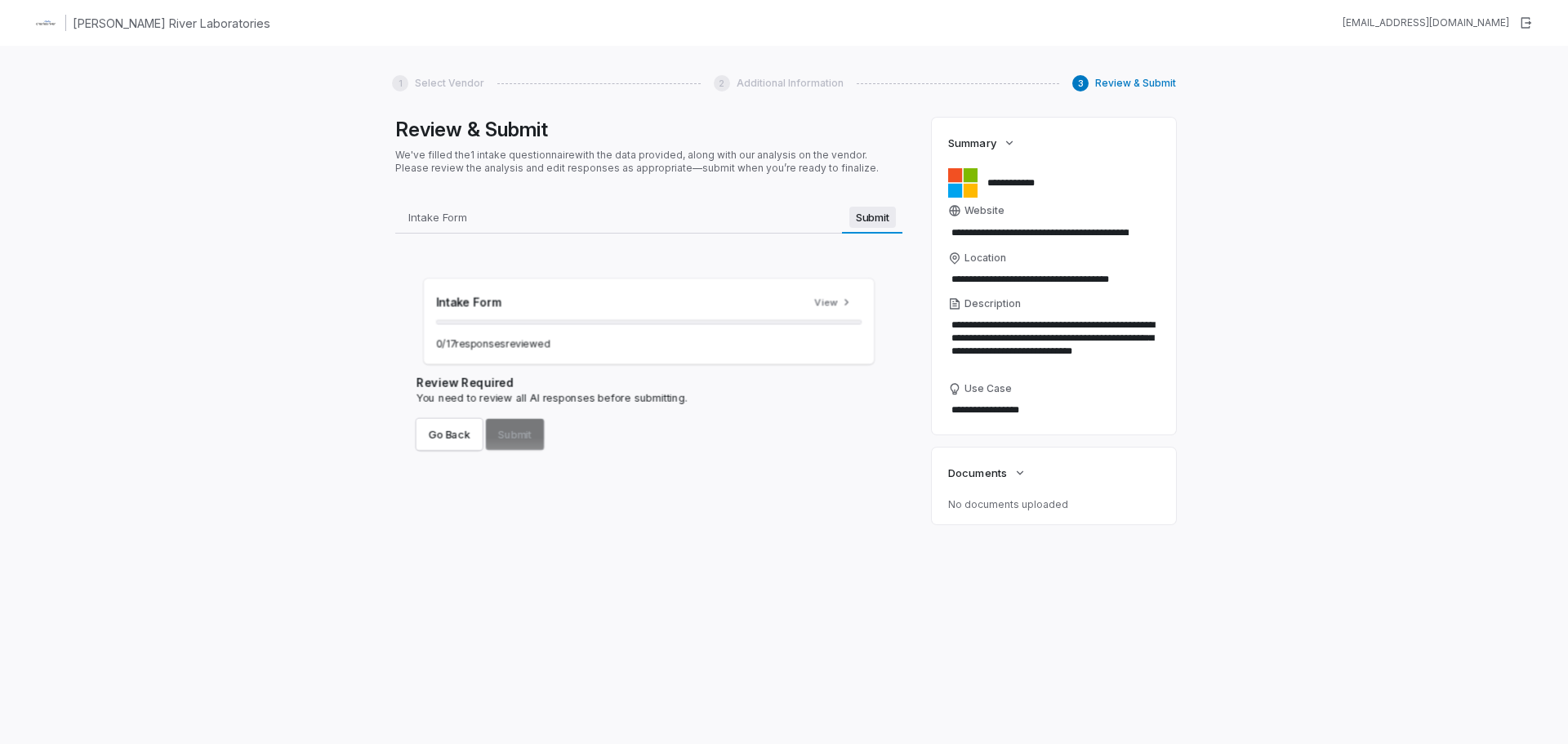
click at [862, 216] on span "Submit" at bounding box center [873, 217] width 47 height 21
click at [635, 280] on h3 "Intake Form" at bounding box center [615, 279] width 388 height 17
click at [845, 279] on button "View" at bounding box center [846, 278] width 61 height 25
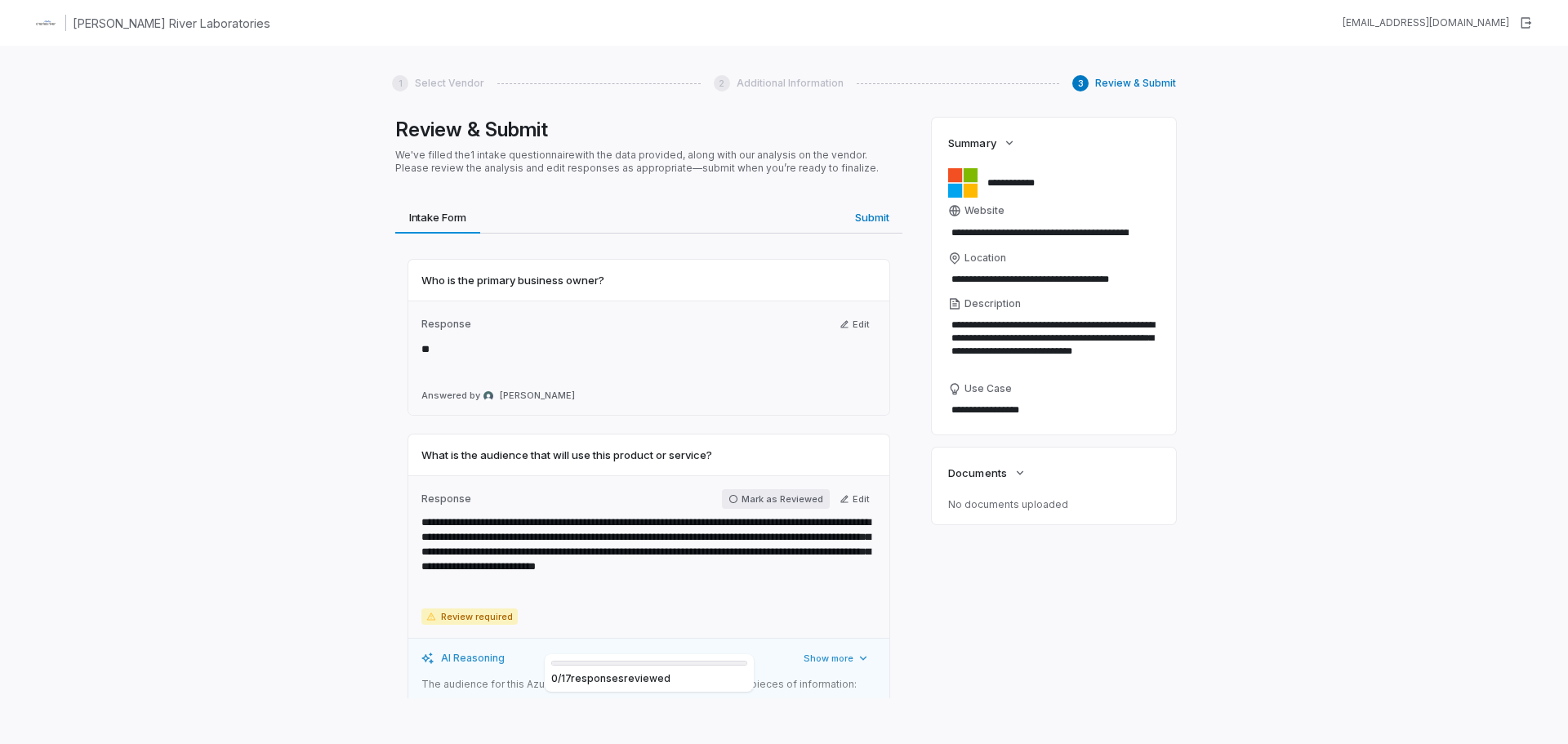
click at [760, 494] on button "Mark as Reviewed" at bounding box center [775, 498] width 107 height 19
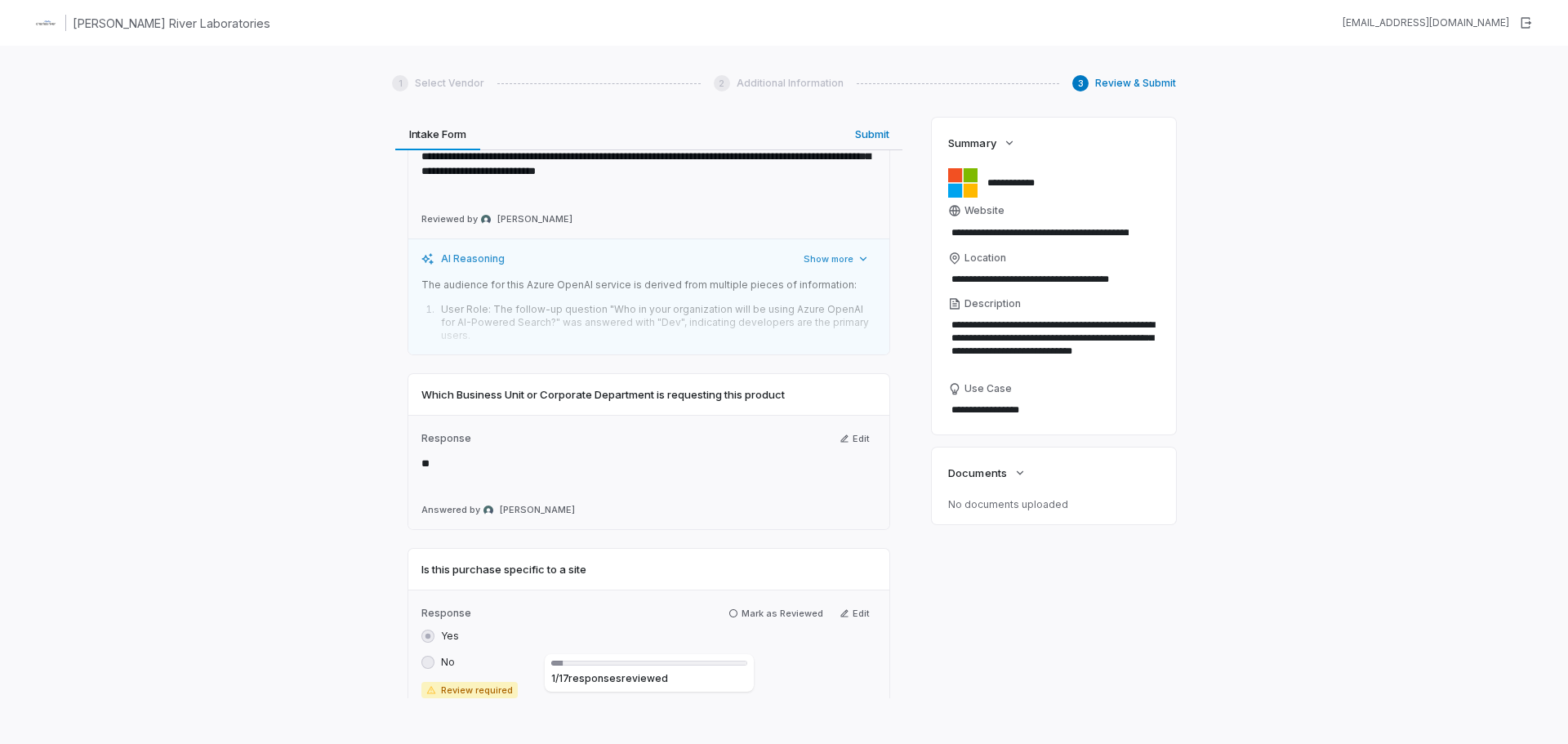
scroll to position [408, 0]
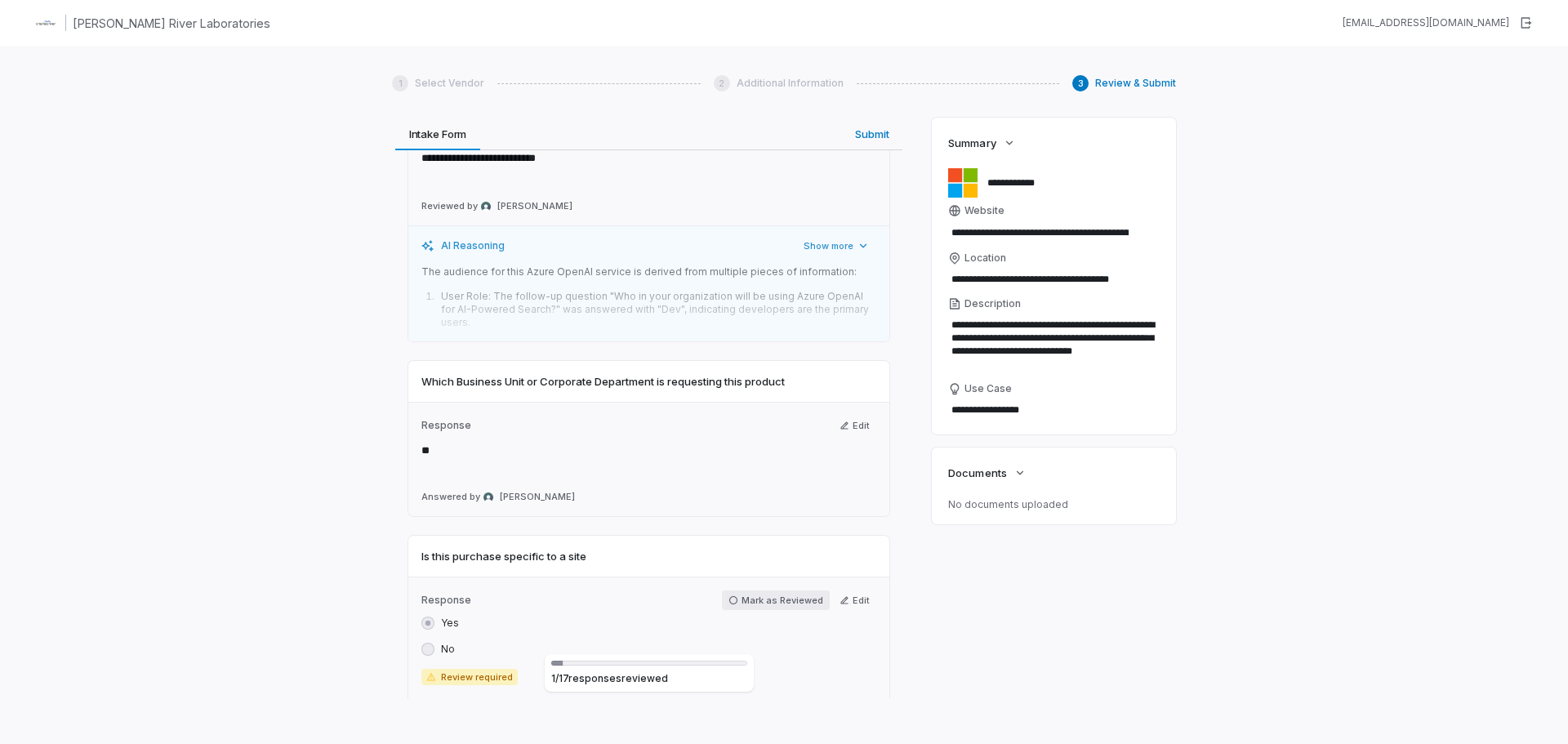
click at [769, 604] on button "Mark as Reviewed" at bounding box center [775, 600] width 107 height 19
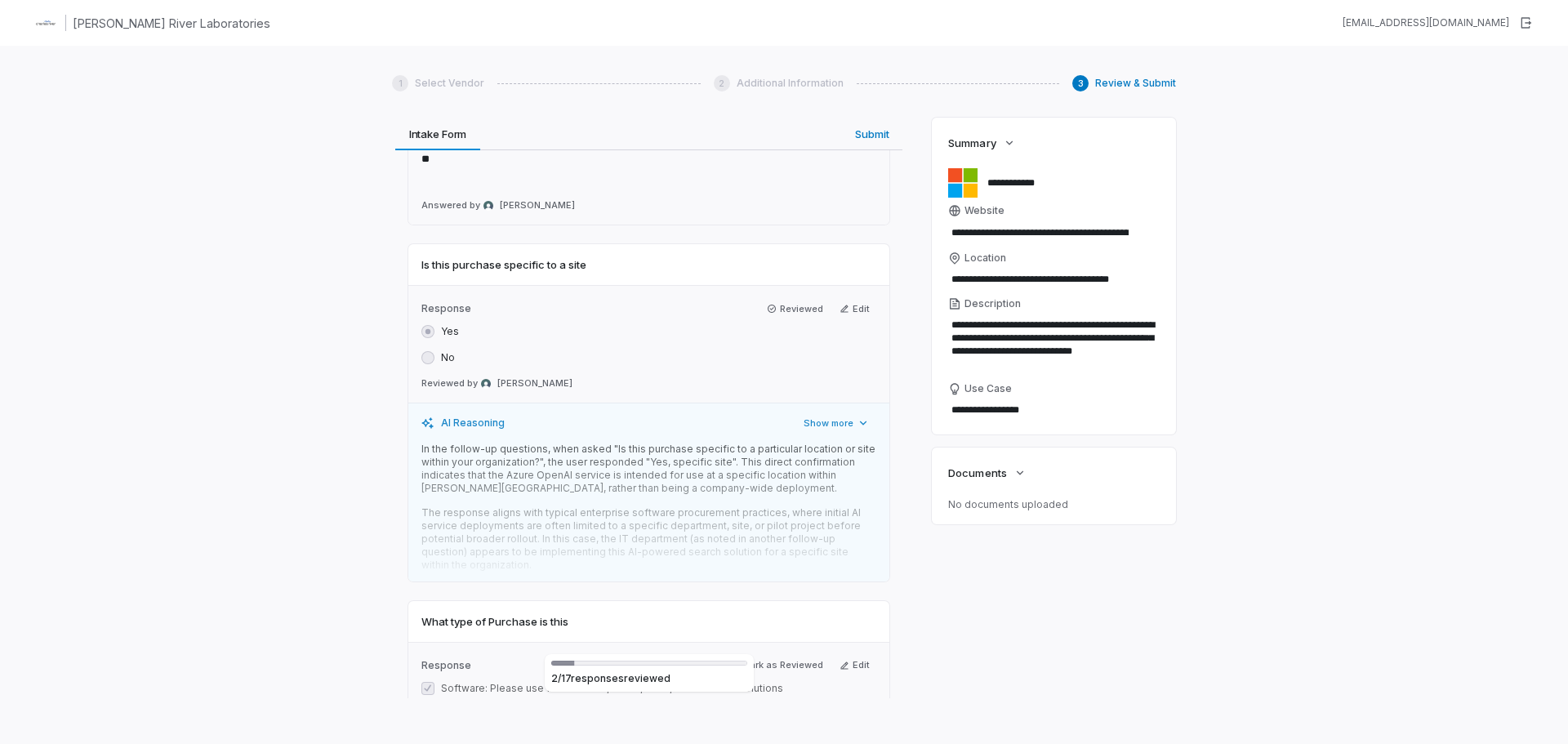
scroll to position [735, 0]
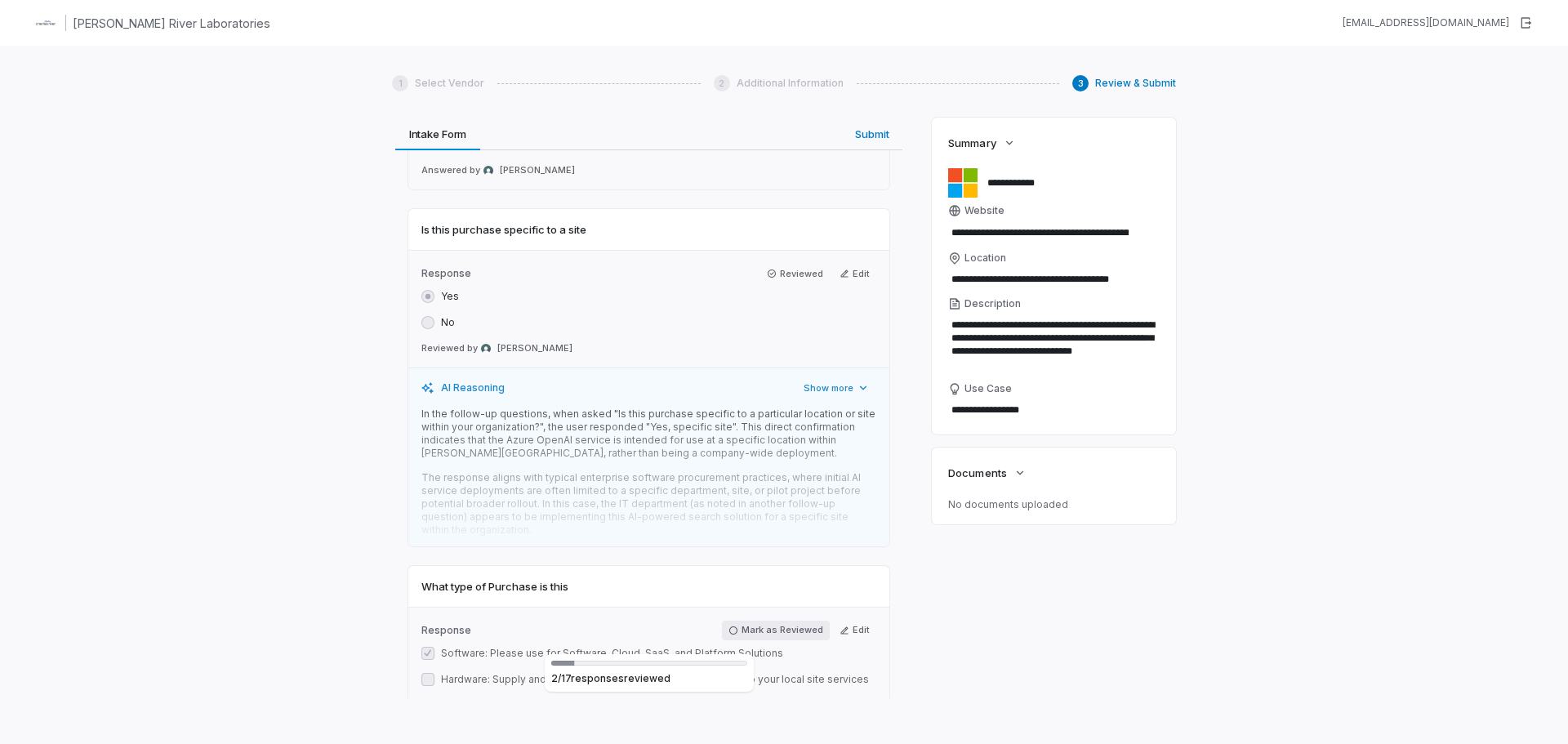
click at [783, 633] on button "Mark as Reviewed" at bounding box center [775, 629] width 107 height 19
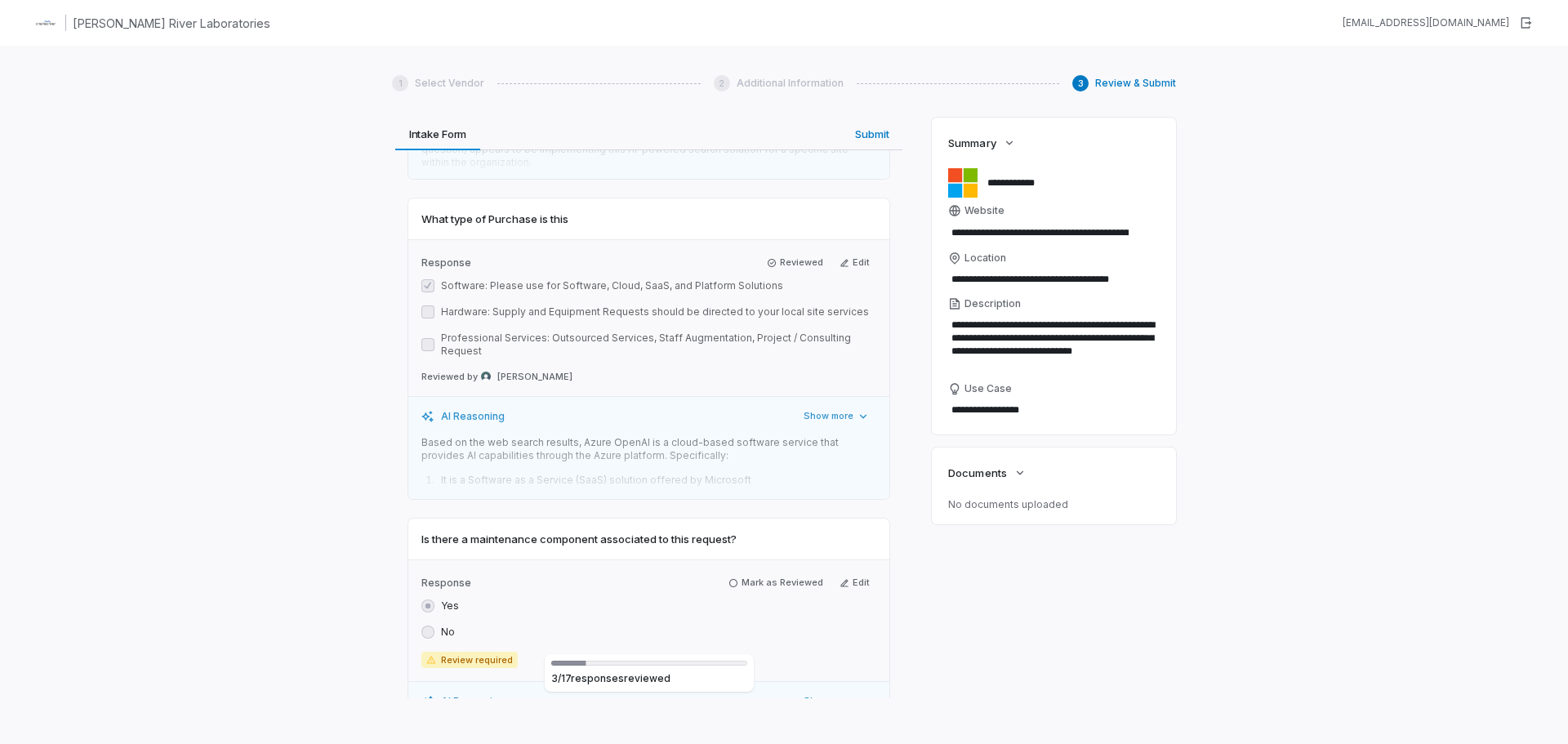
scroll to position [1143, 0]
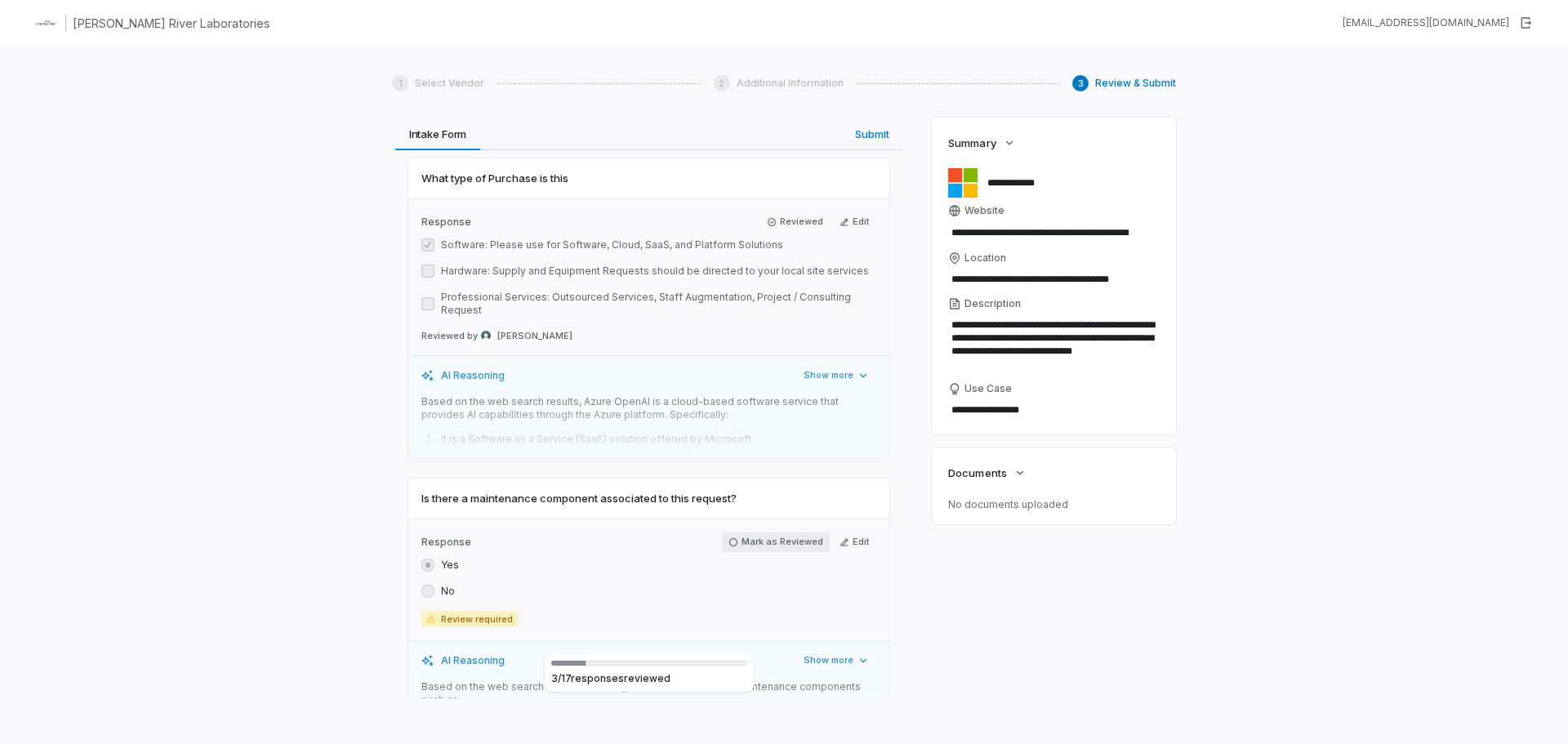
click at [782, 545] on button "Mark as Reviewed" at bounding box center [775, 541] width 107 height 19
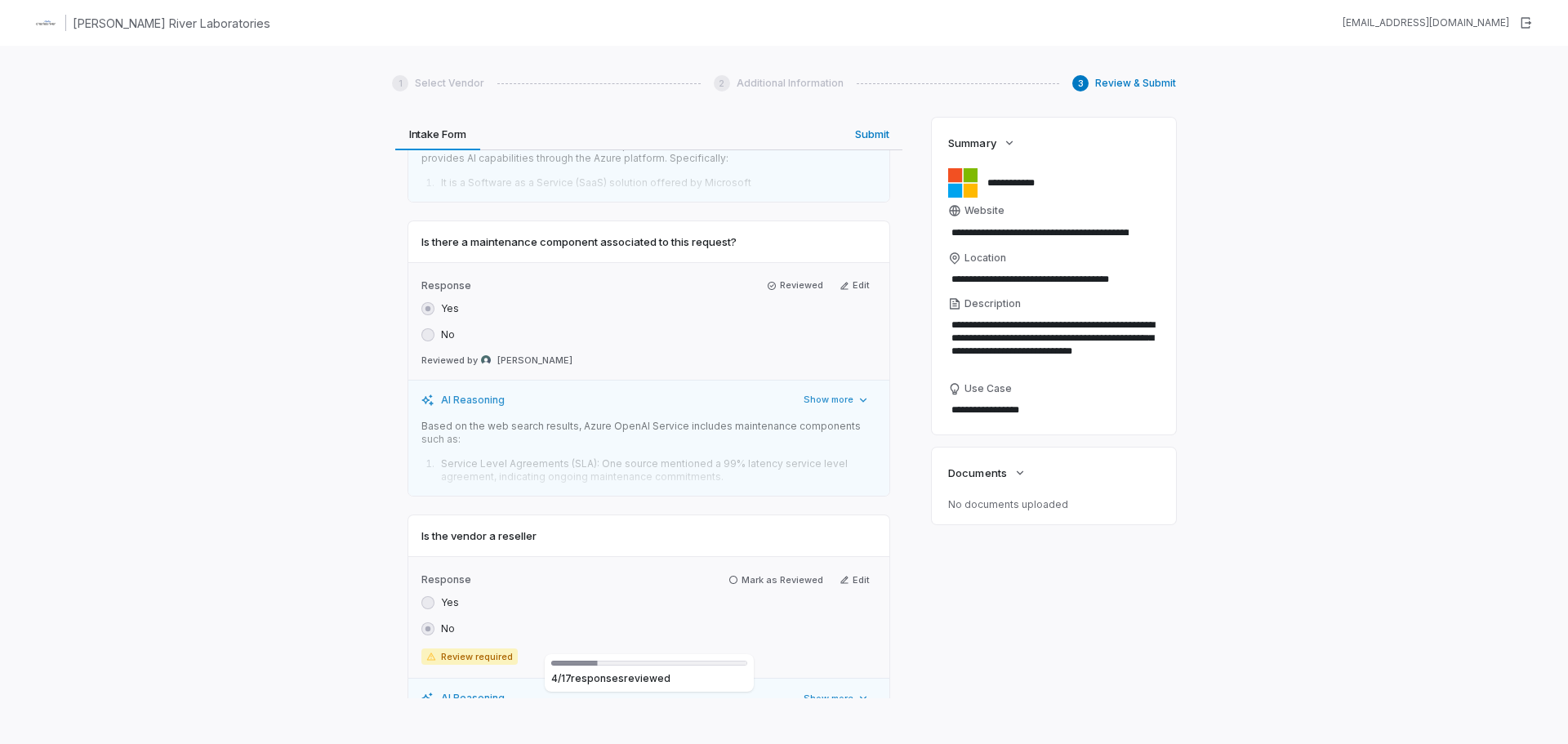
scroll to position [1470, 0]
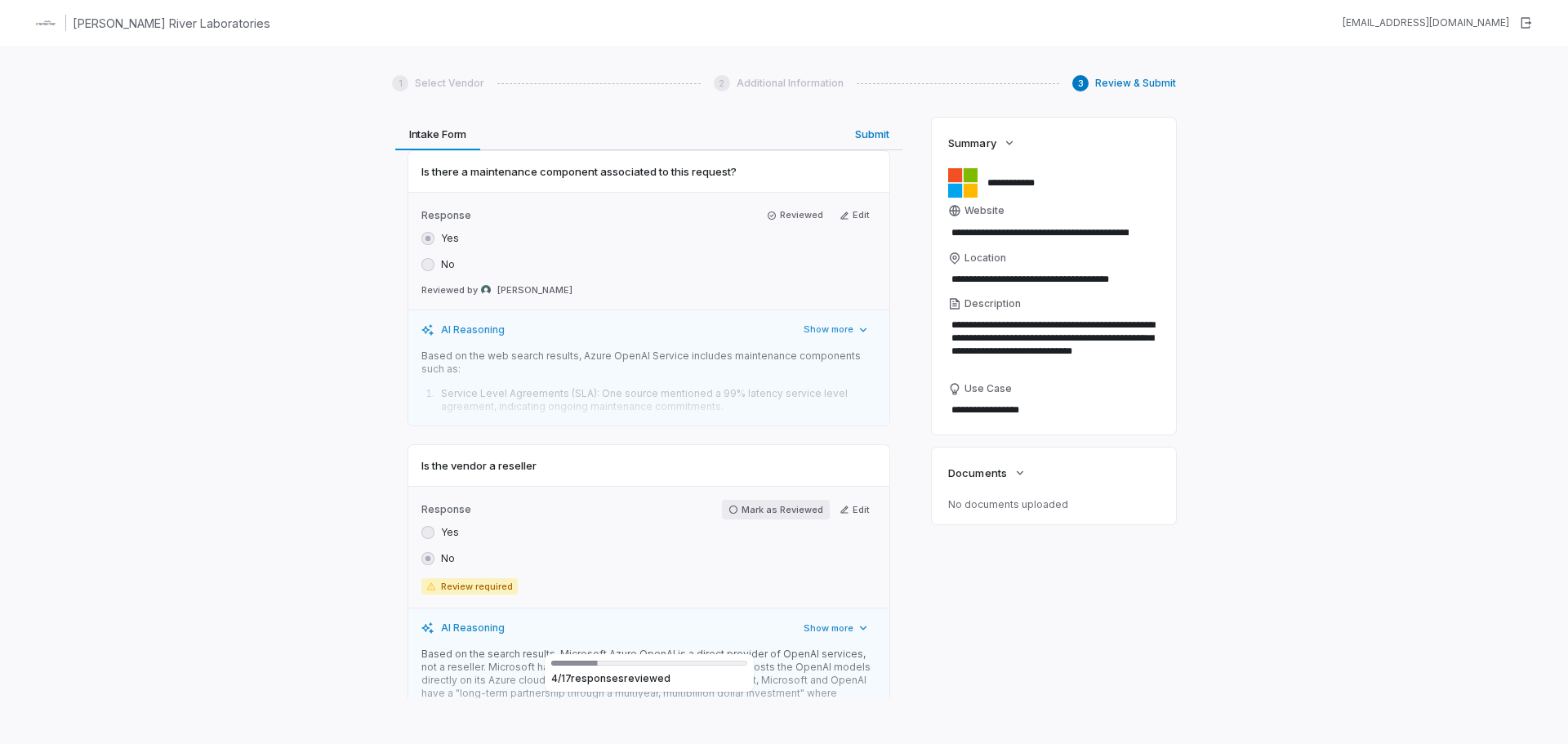
click at [777, 510] on button "Mark as Reviewed" at bounding box center [775, 509] width 107 height 19
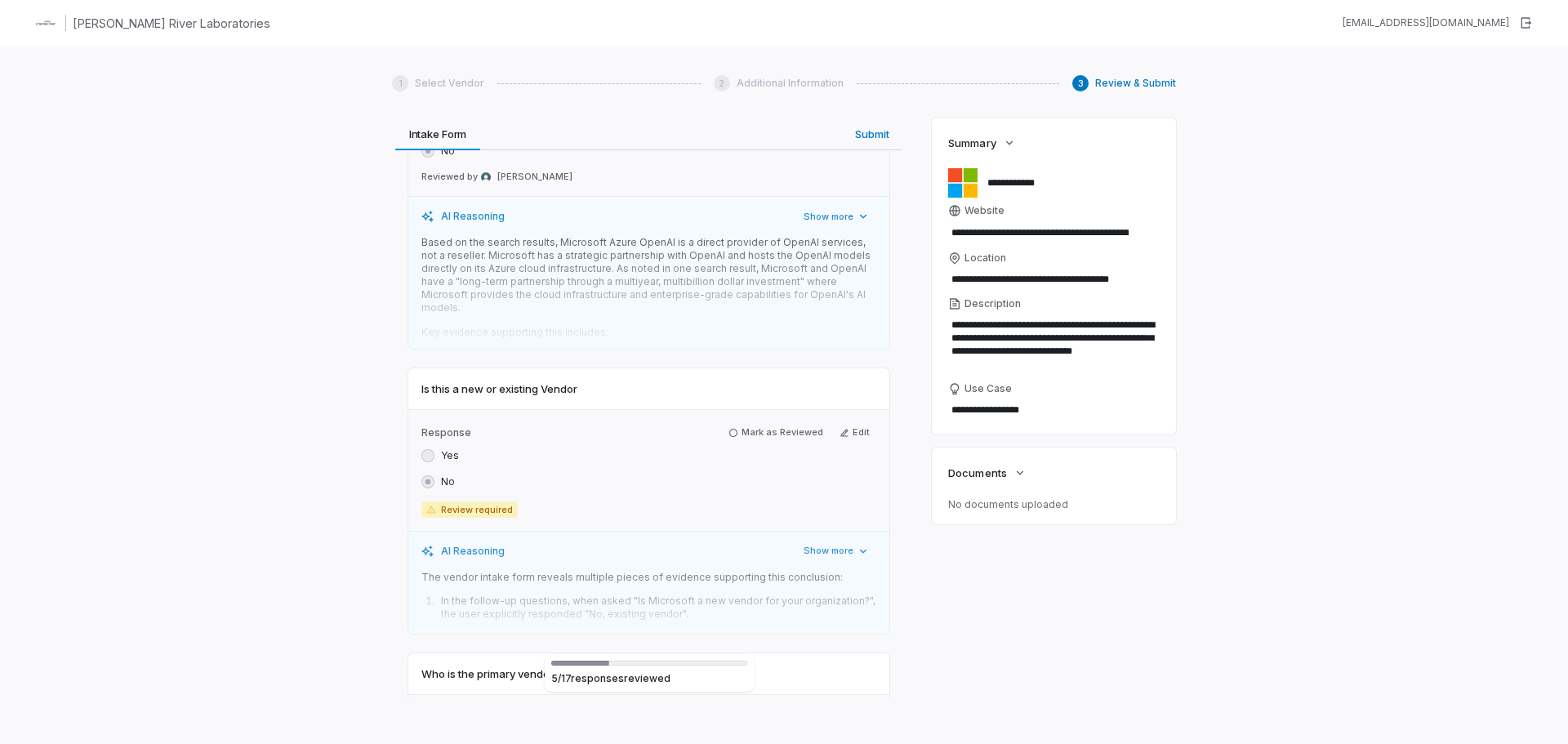
scroll to position [1878, 0]
click at [776, 438] on button "Mark as Reviewed" at bounding box center [775, 431] width 107 height 19
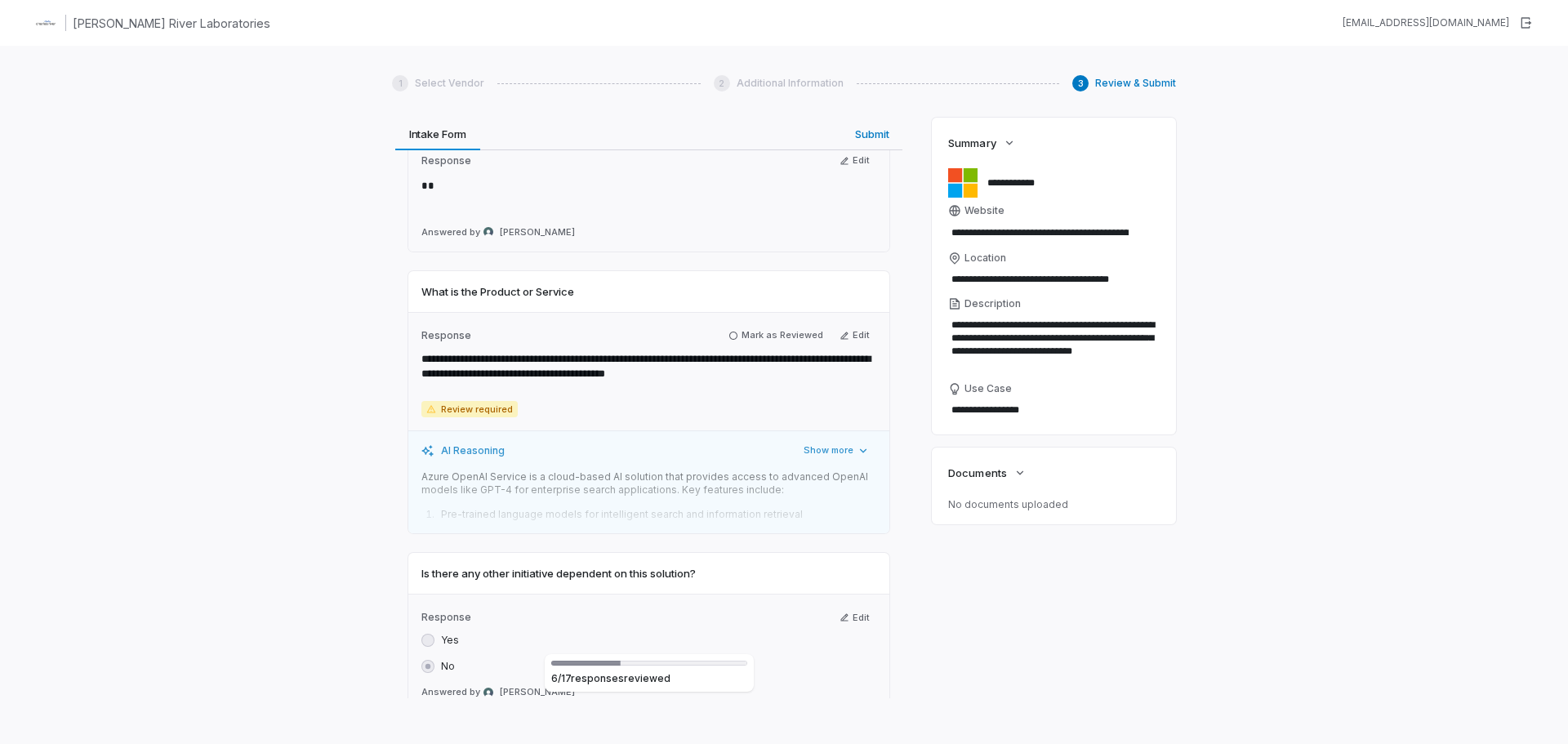
scroll to position [2613, 0]
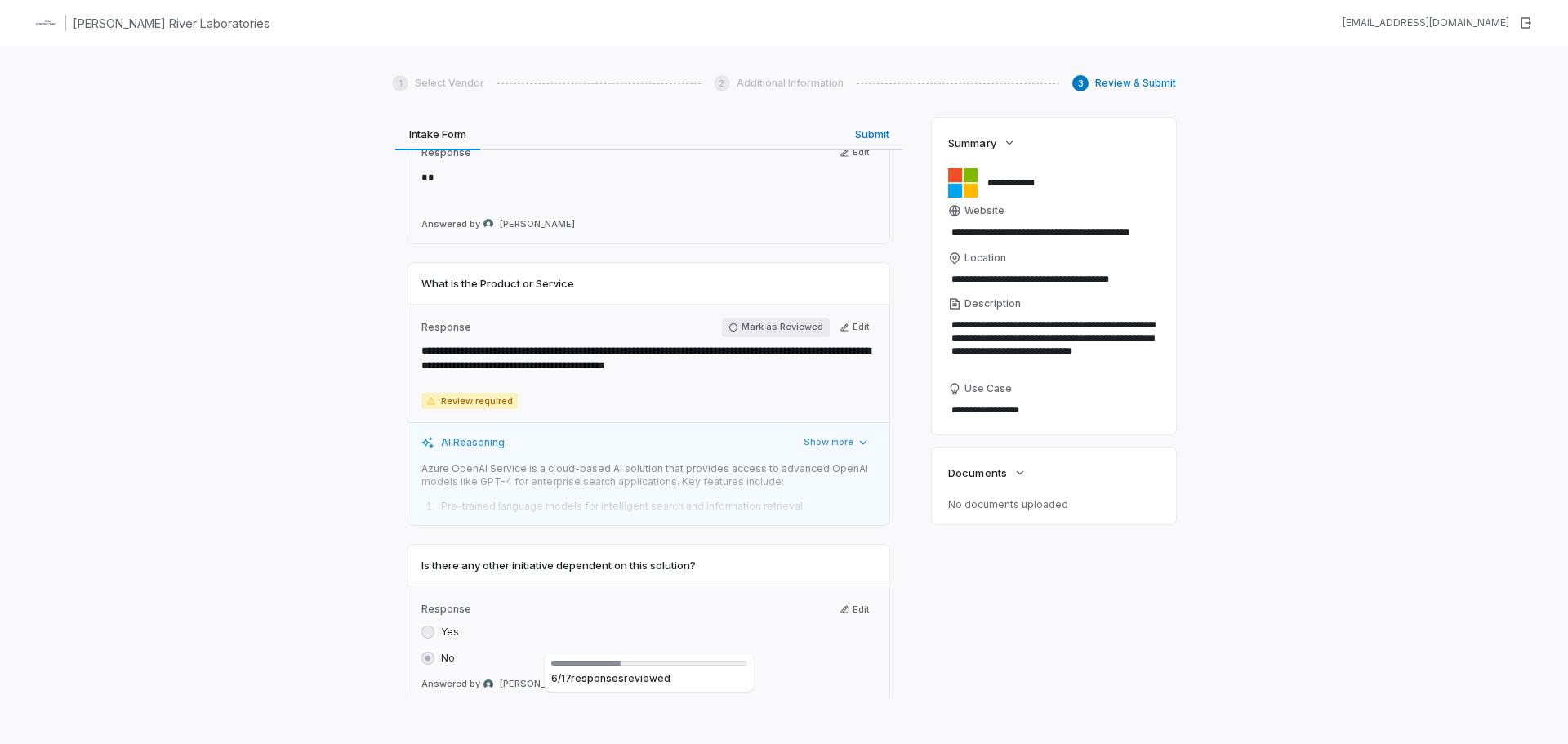
click at [757, 334] on button "Mark as Reviewed" at bounding box center [775, 327] width 107 height 19
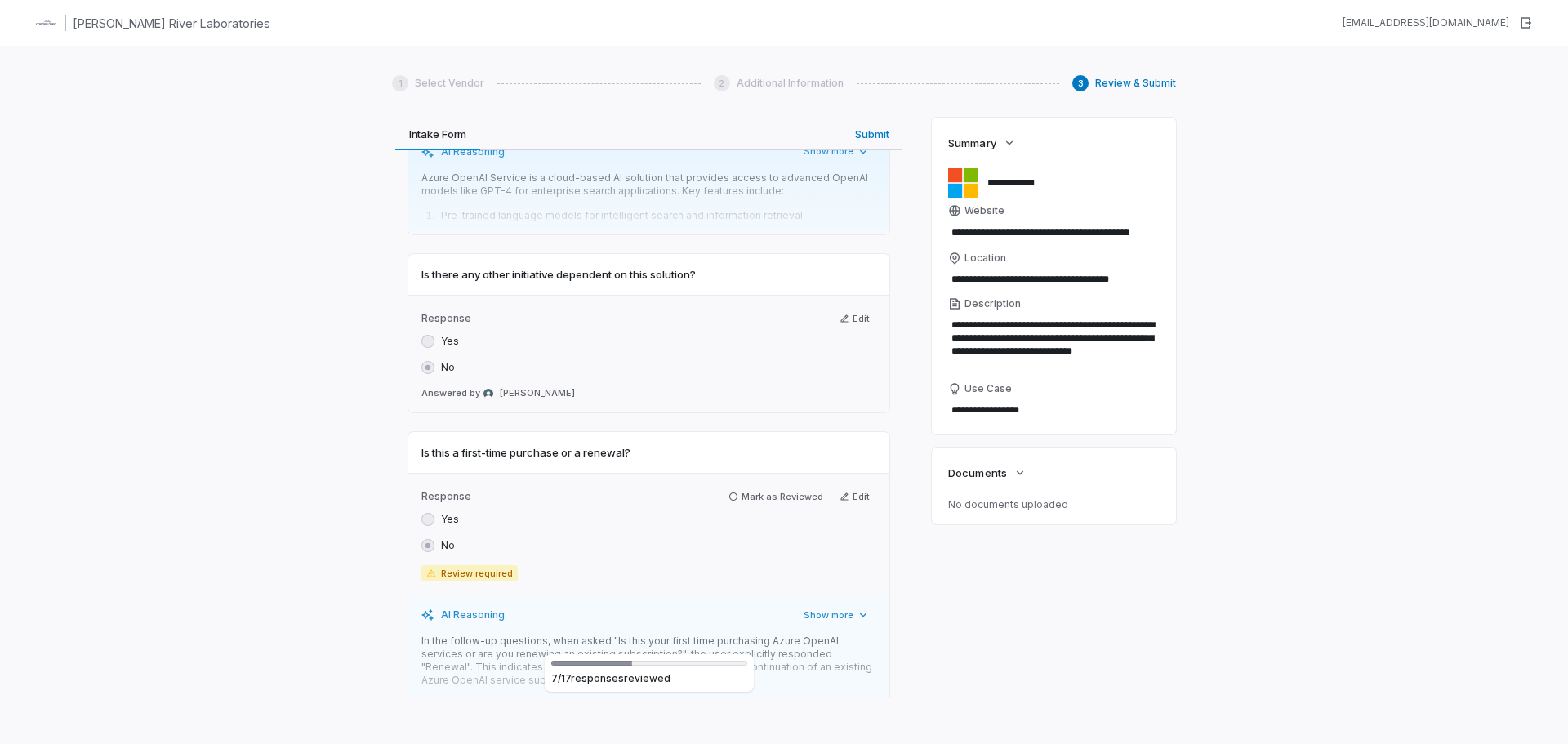
scroll to position [2939, 0]
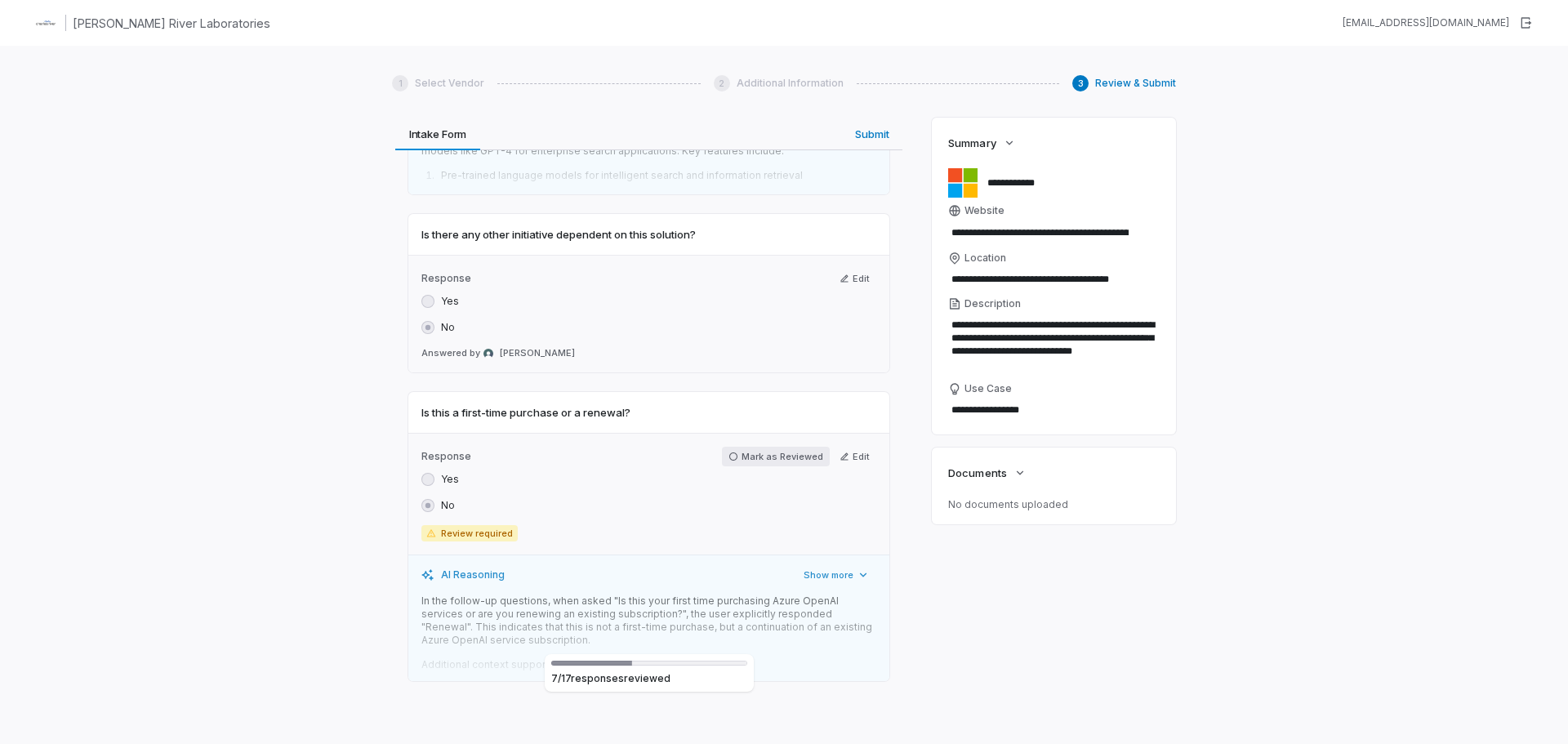
click at [748, 453] on button "Mark as Reviewed" at bounding box center [775, 456] width 107 height 19
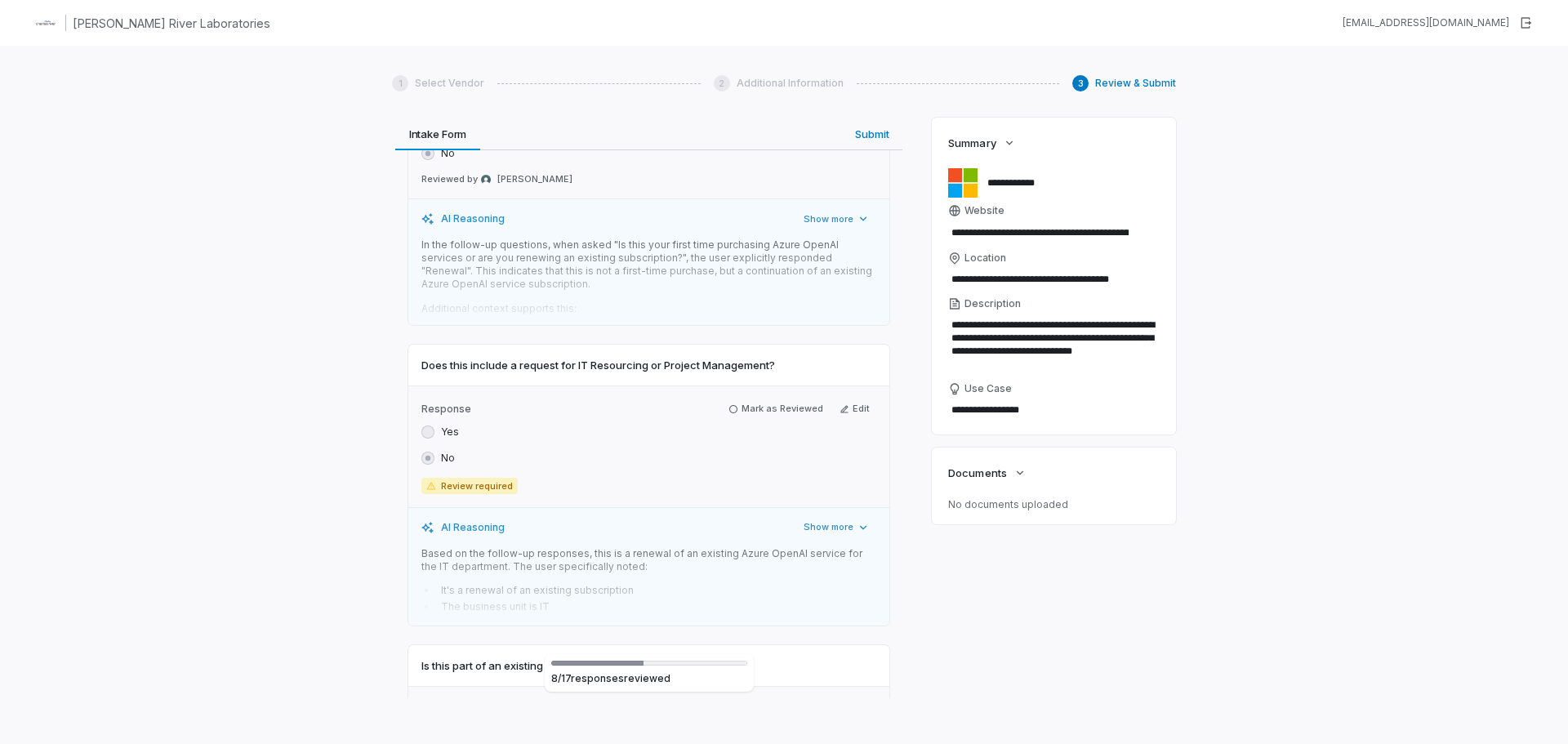
scroll to position [3348, 0]
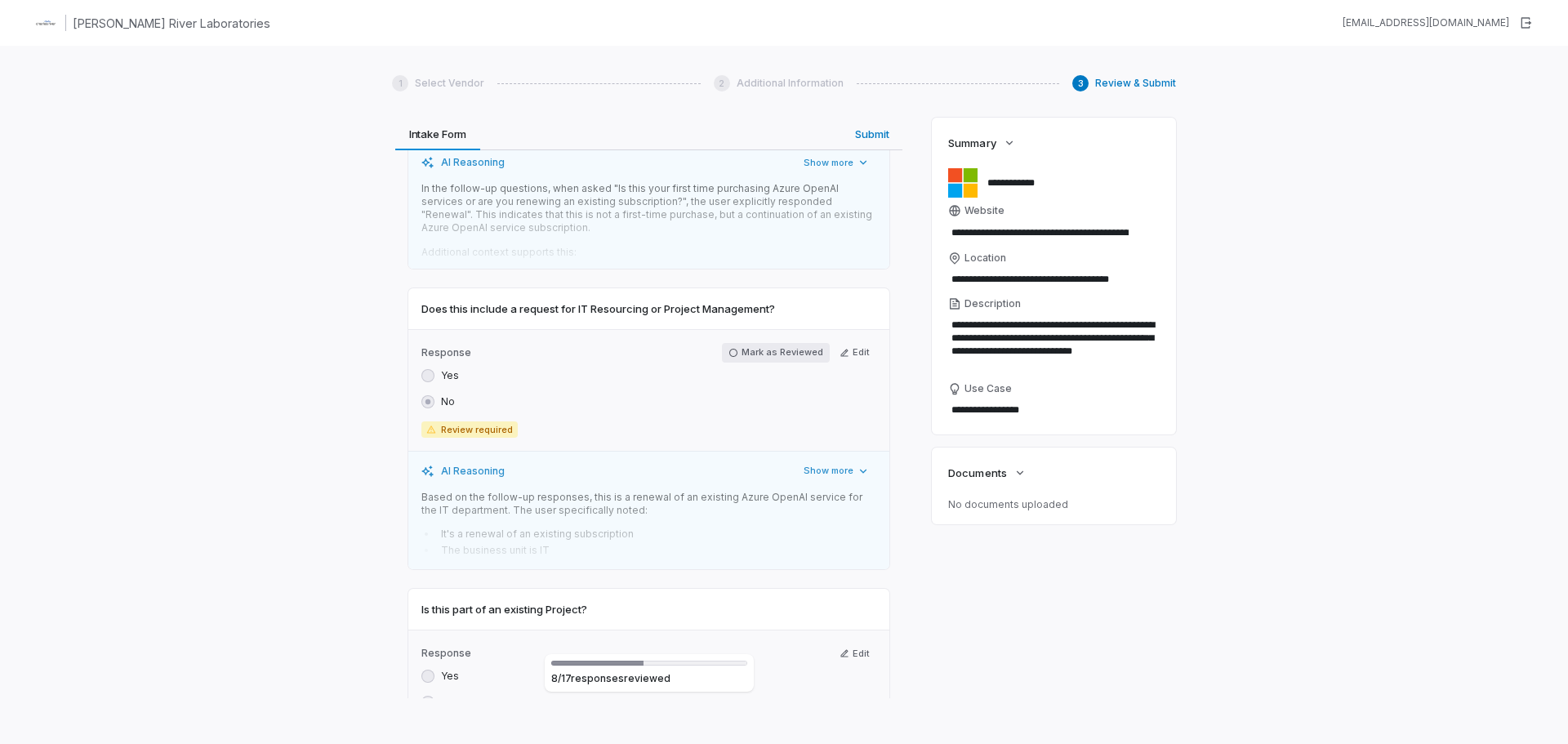
click at [770, 348] on button "Mark as Reviewed" at bounding box center [775, 352] width 107 height 19
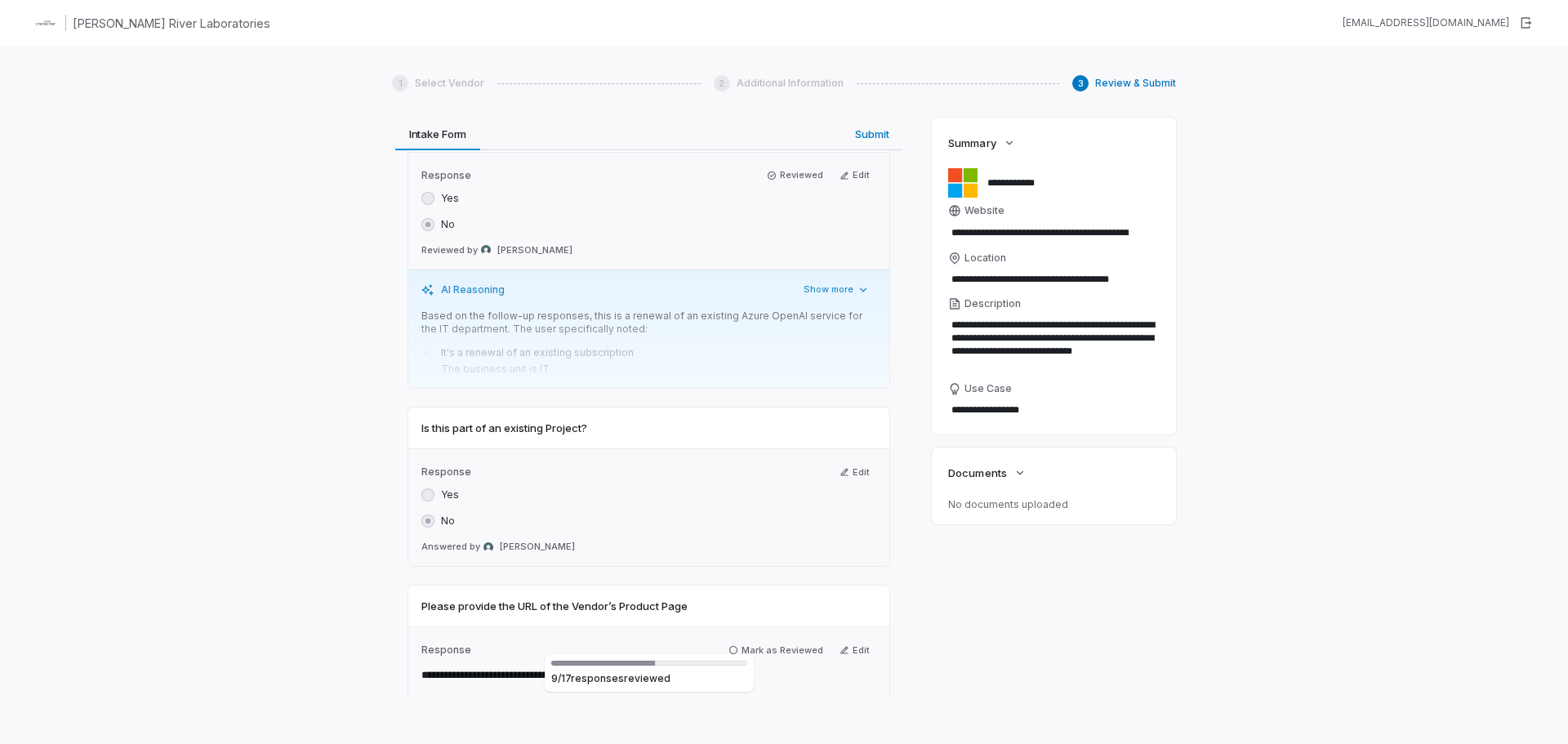
scroll to position [3674, 0]
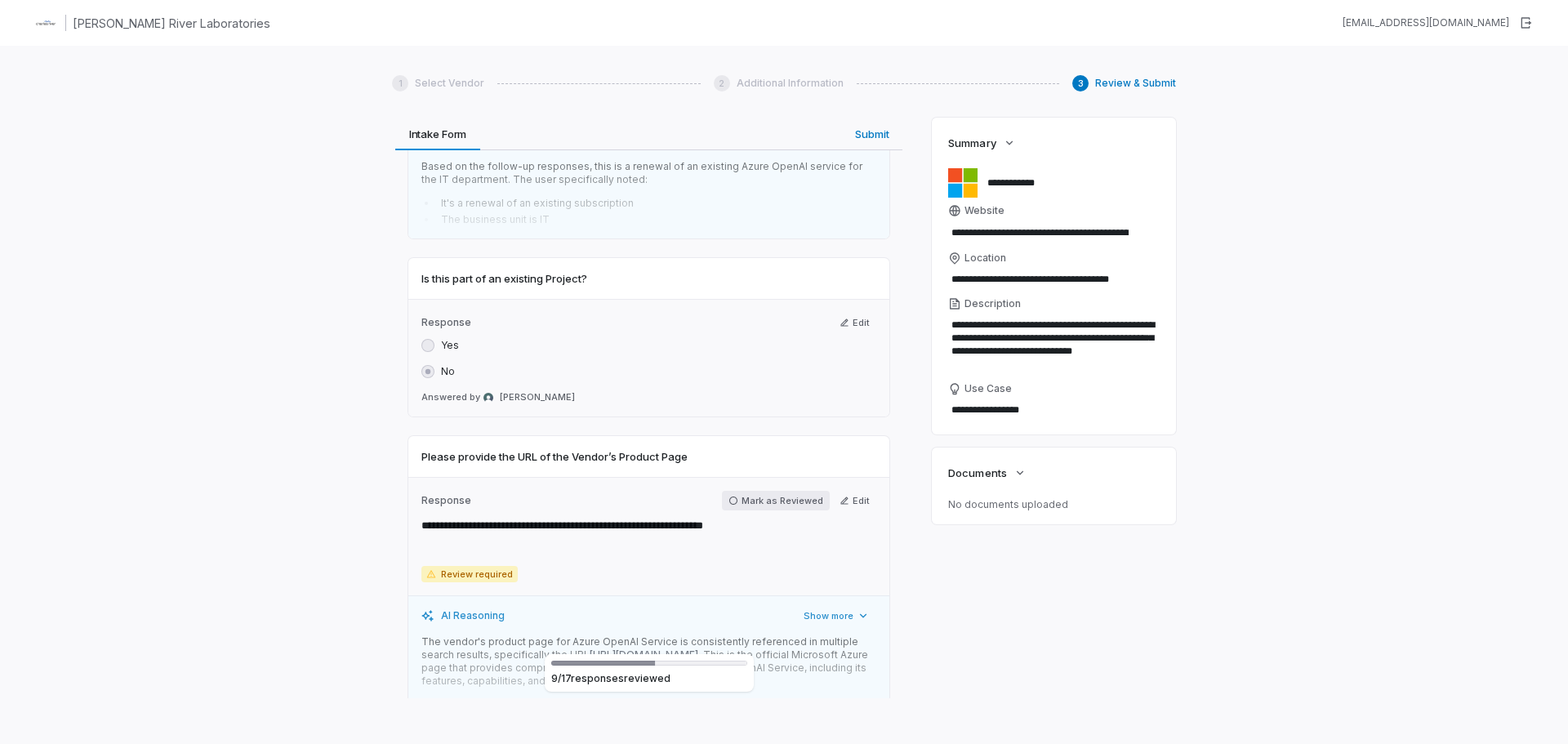
click at [754, 501] on button "Mark as Reviewed" at bounding box center [775, 500] width 107 height 19
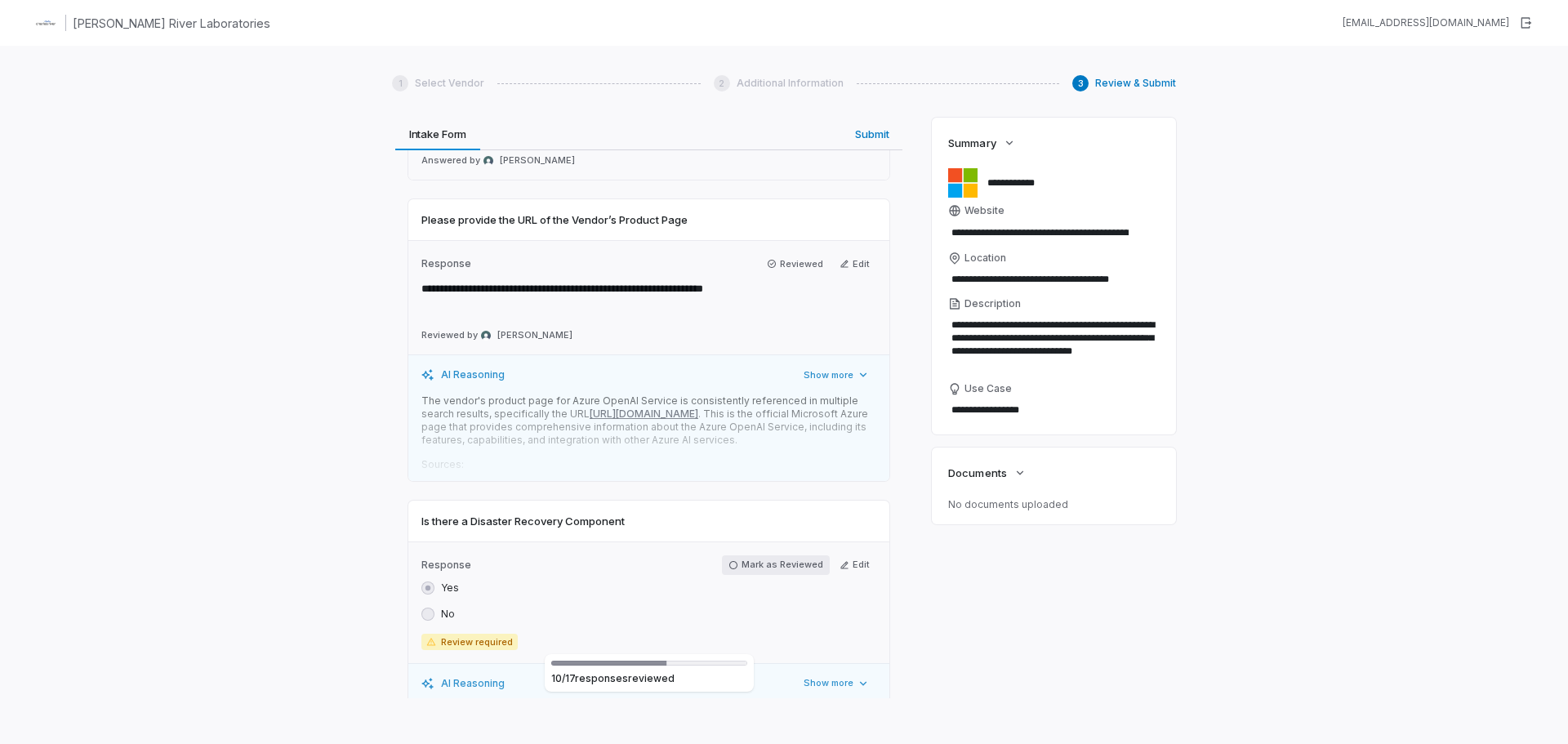
scroll to position [4001, 0]
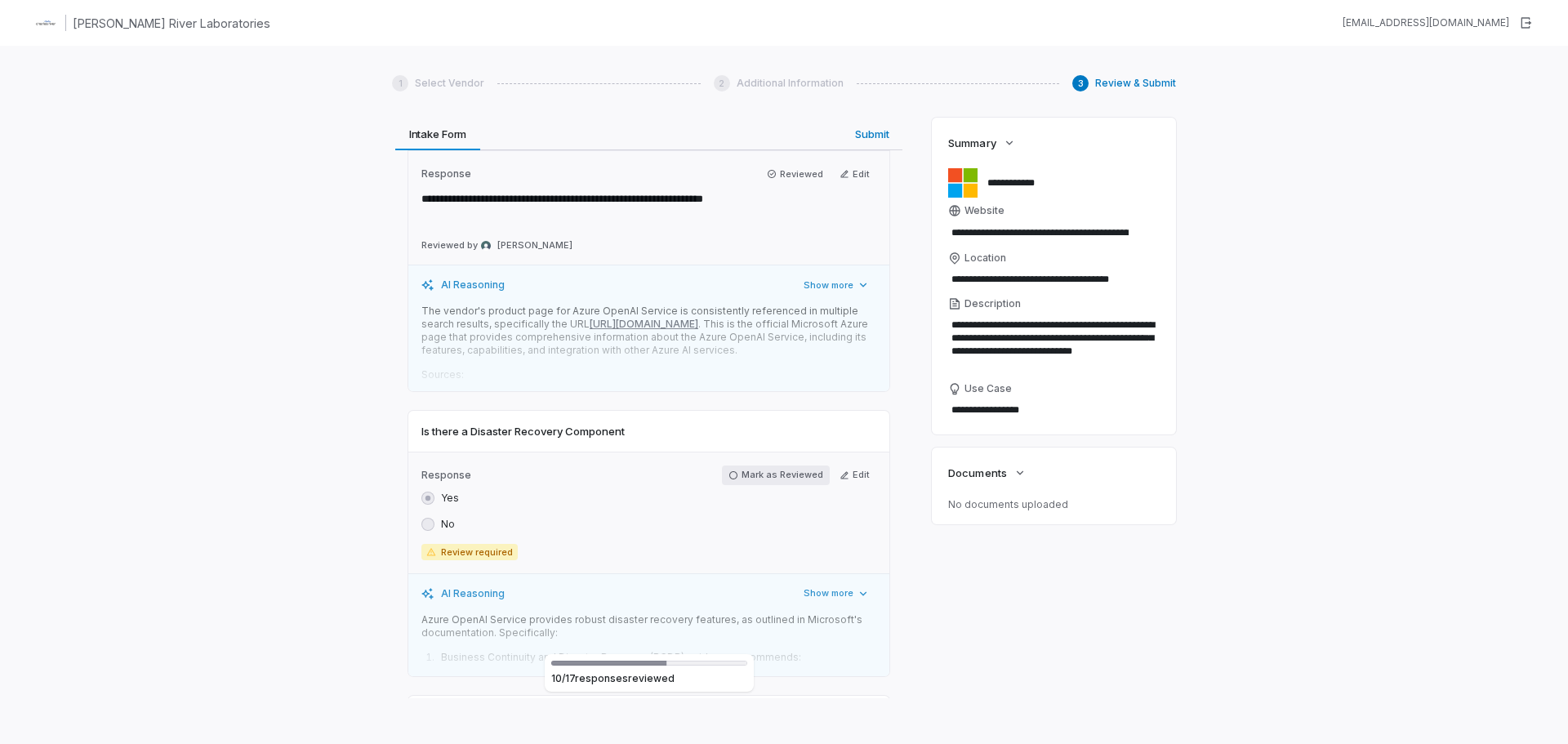
click at [775, 485] on button "Mark as Reviewed" at bounding box center [775, 474] width 107 height 19
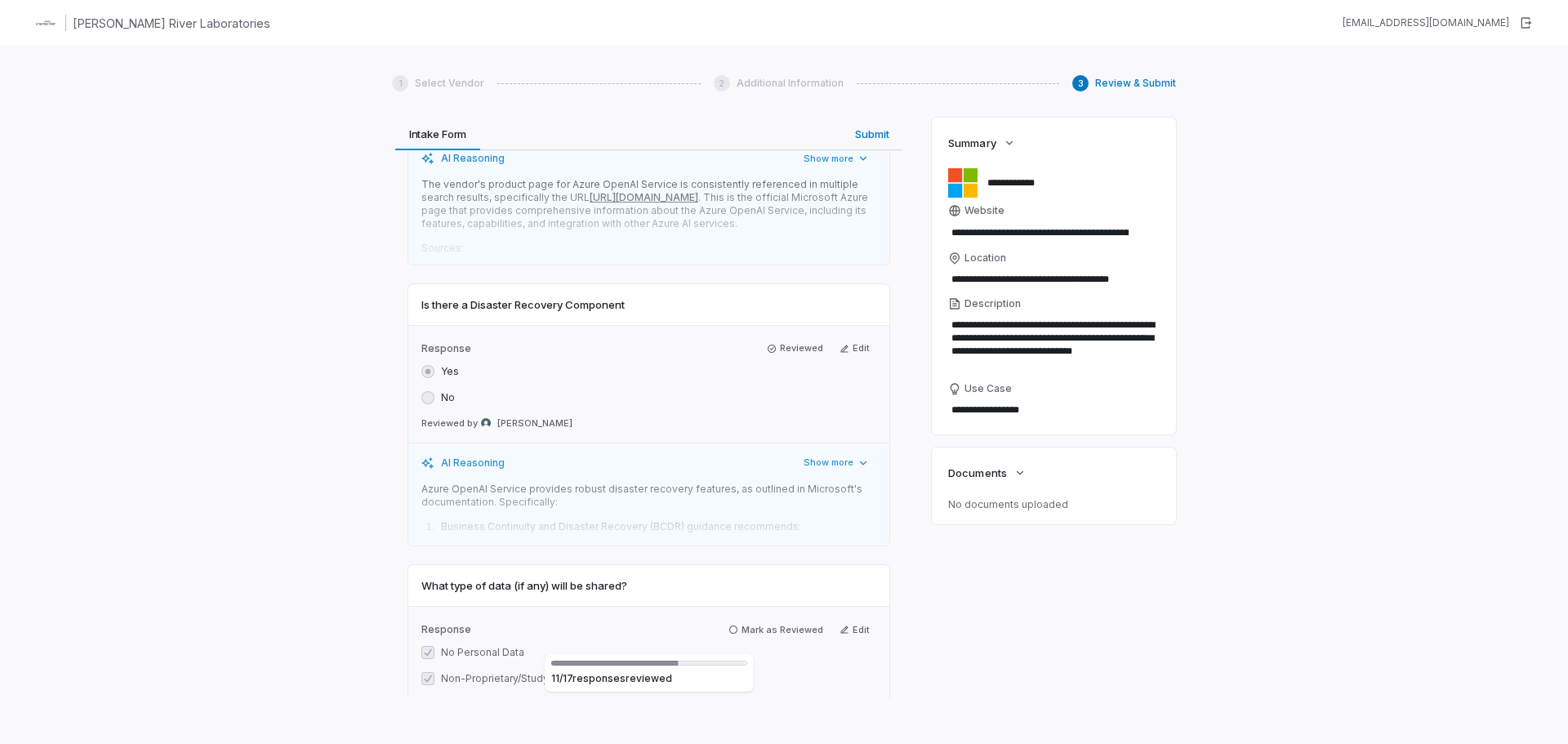
scroll to position [4327, 0]
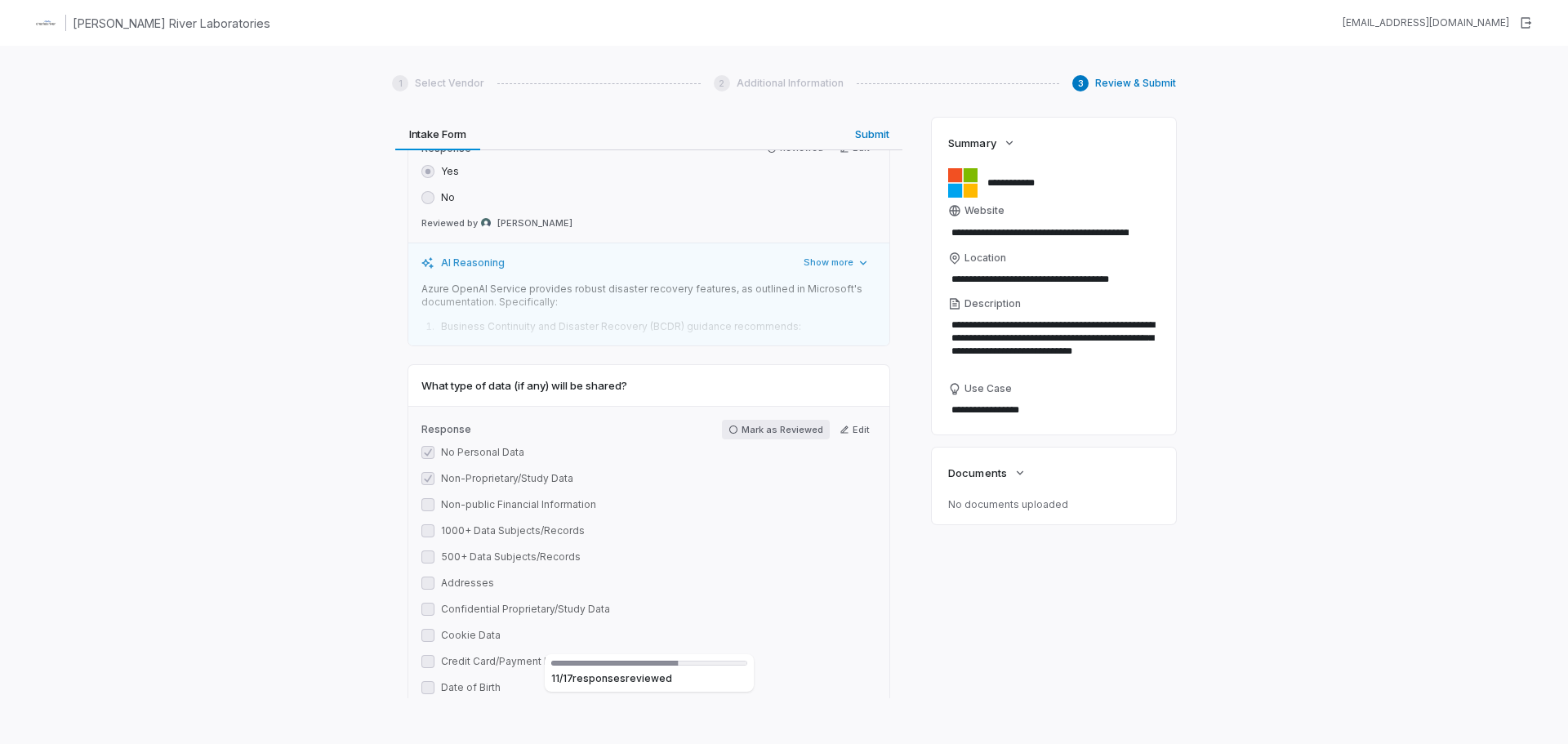
click at [768, 439] on button "Mark as Reviewed" at bounding box center [775, 428] width 107 height 19
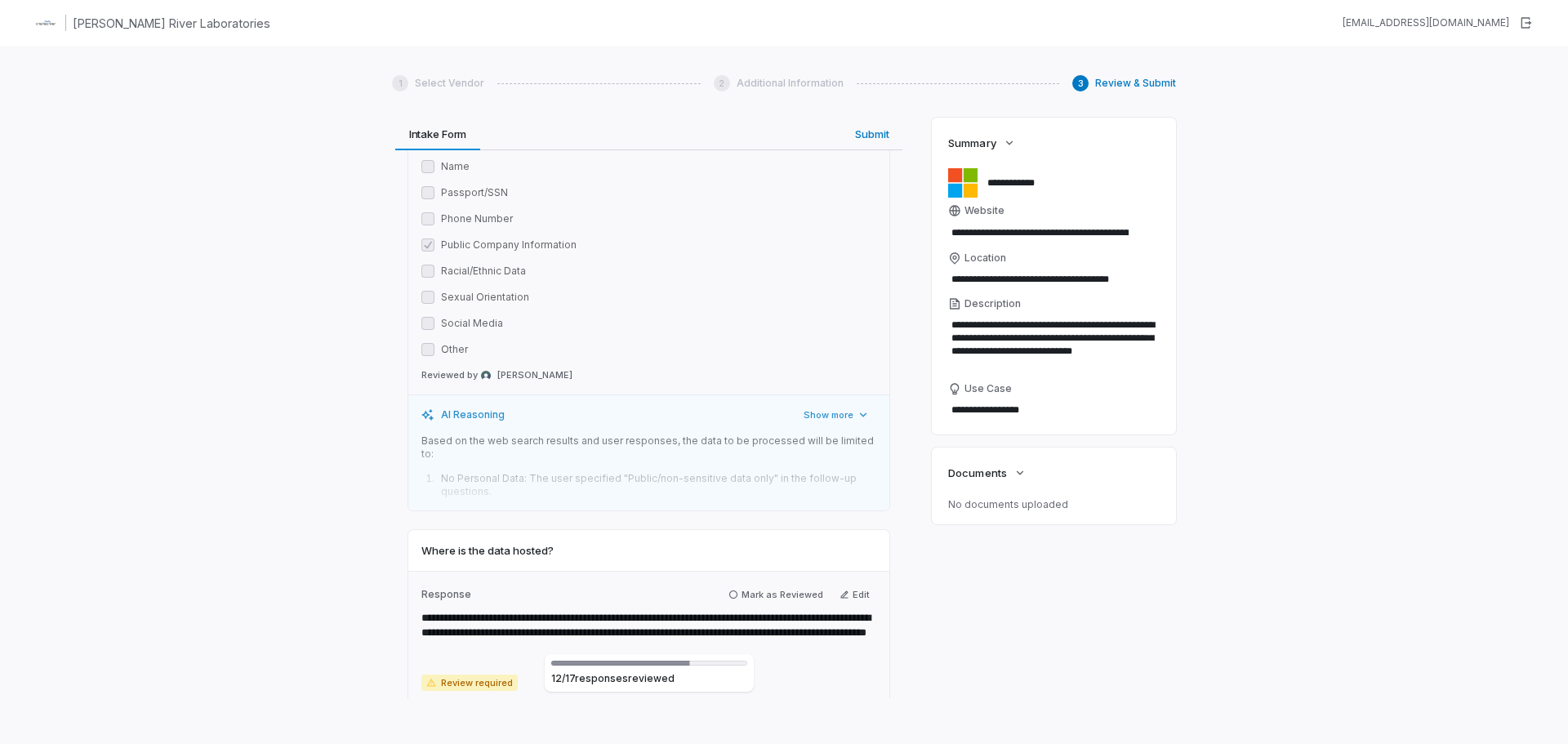
scroll to position [5144, 0]
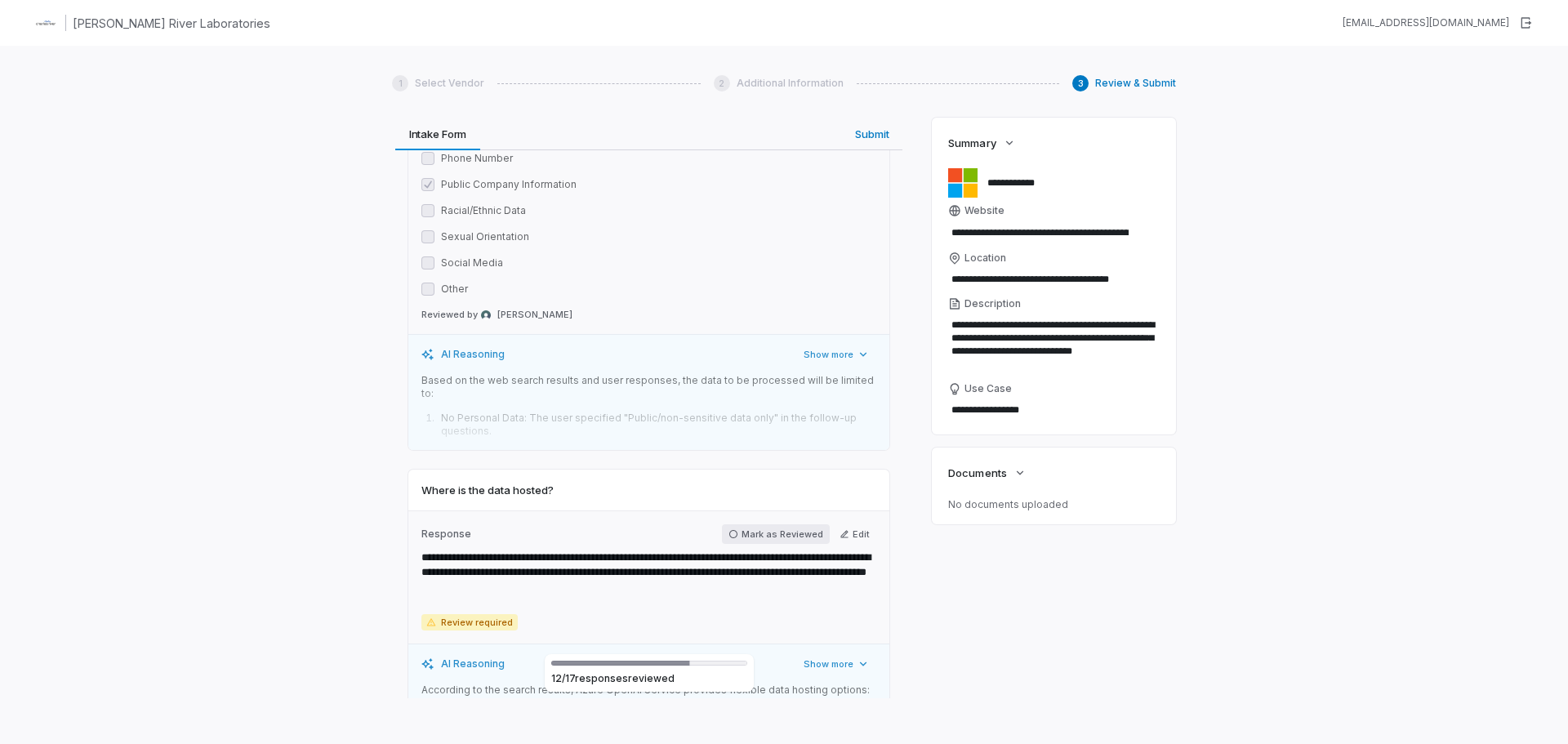
click at [775, 539] on button "Mark as Reviewed" at bounding box center [775, 533] width 107 height 19
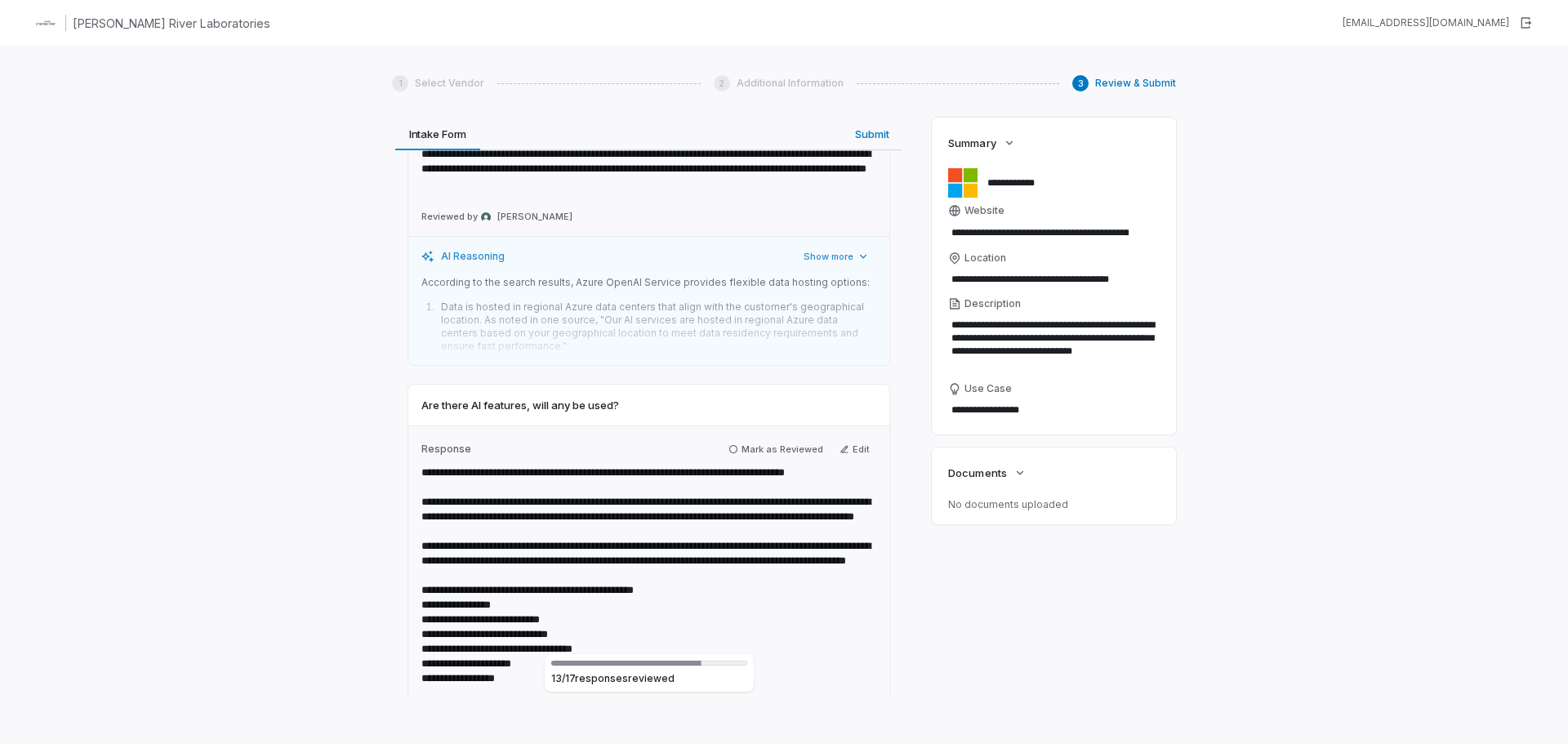
scroll to position [5552, 0]
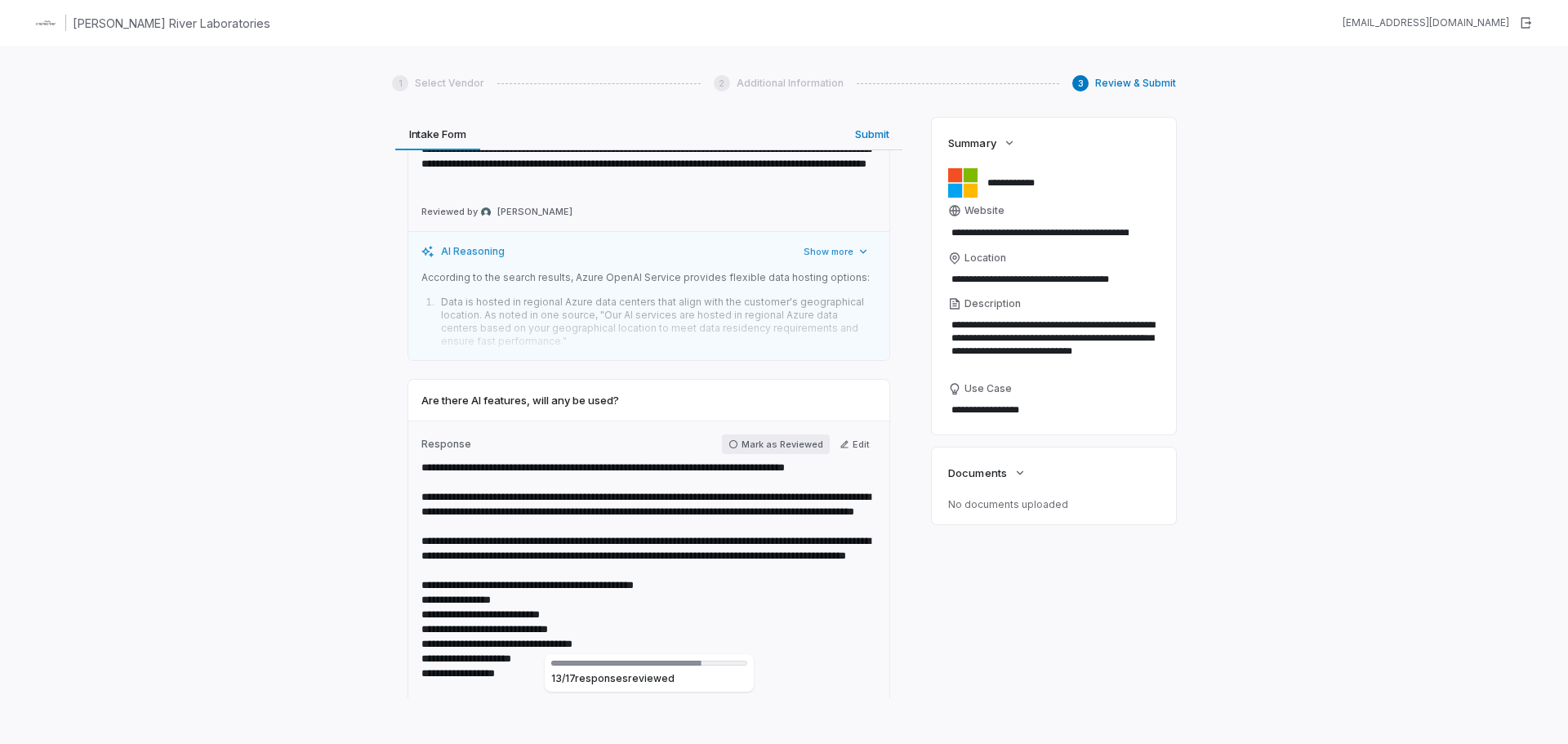
click at [768, 446] on button "Mark as Reviewed" at bounding box center [775, 444] width 107 height 19
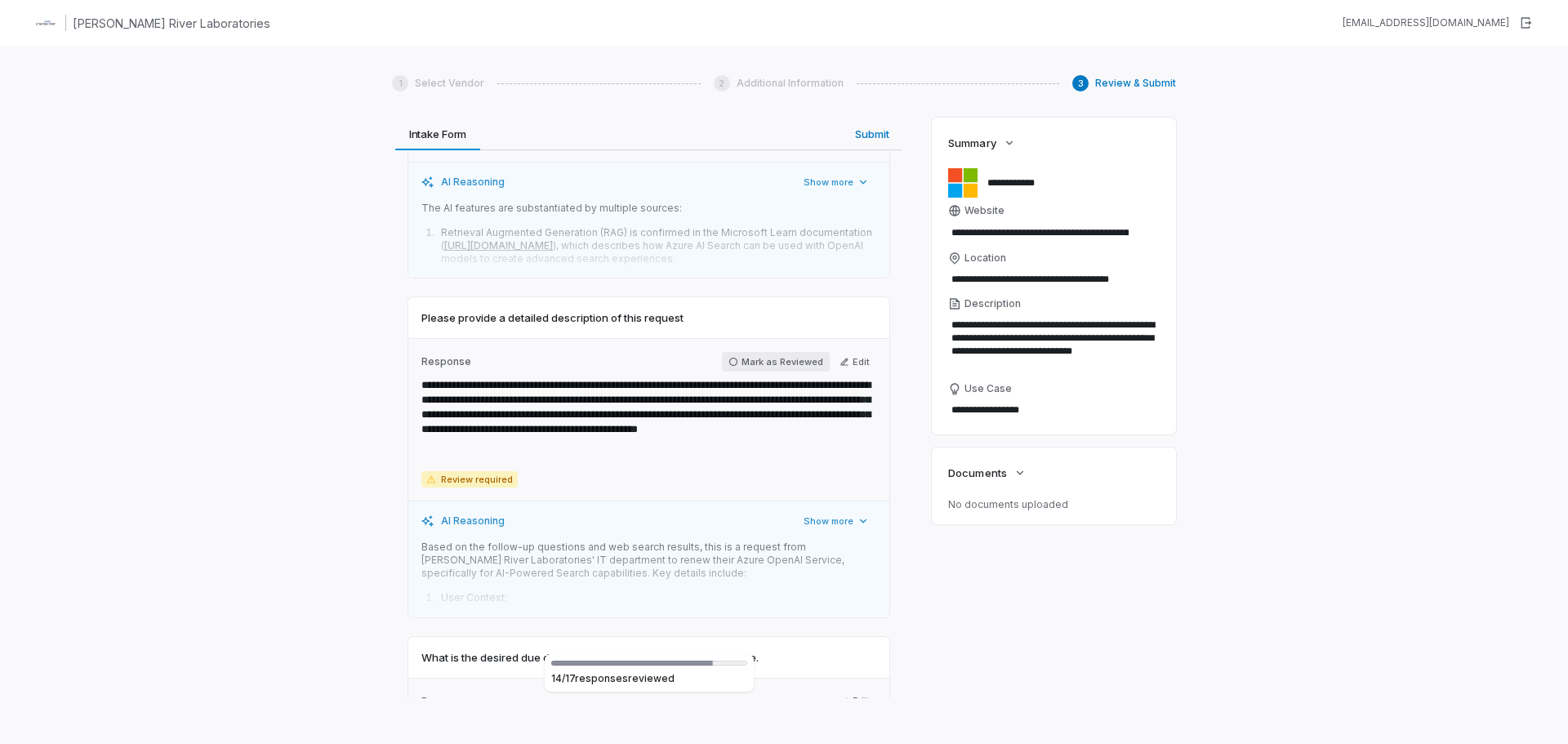
scroll to position [6206, 0]
click at [768, 371] on button "Mark as Reviewed" at bounding box center [775, 361] width 107 height 19
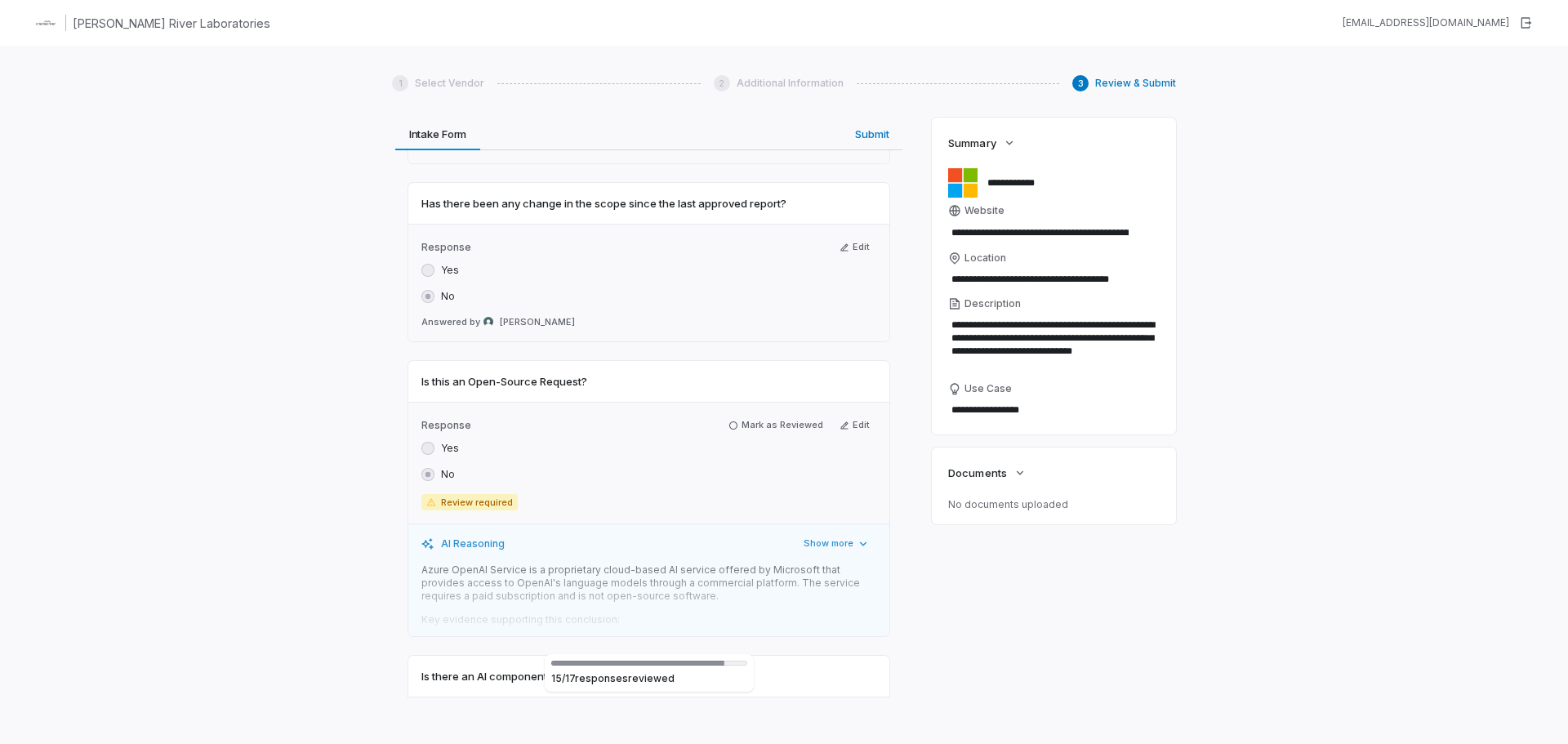
scroll to position [6859, 0]
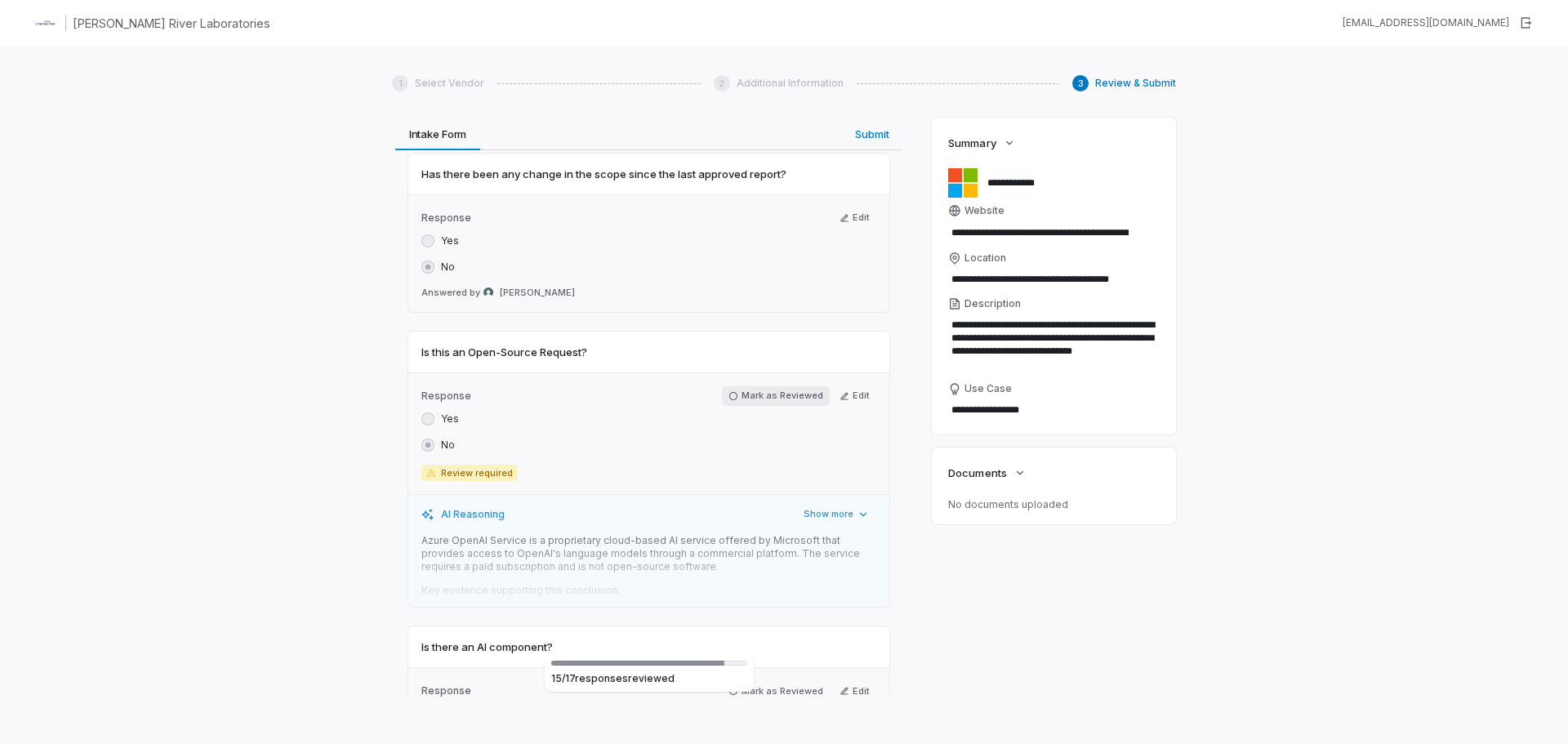
click at [767, 405] on button "Mark as Reviewed" at bounding box center [775, 395] width 107 height 19
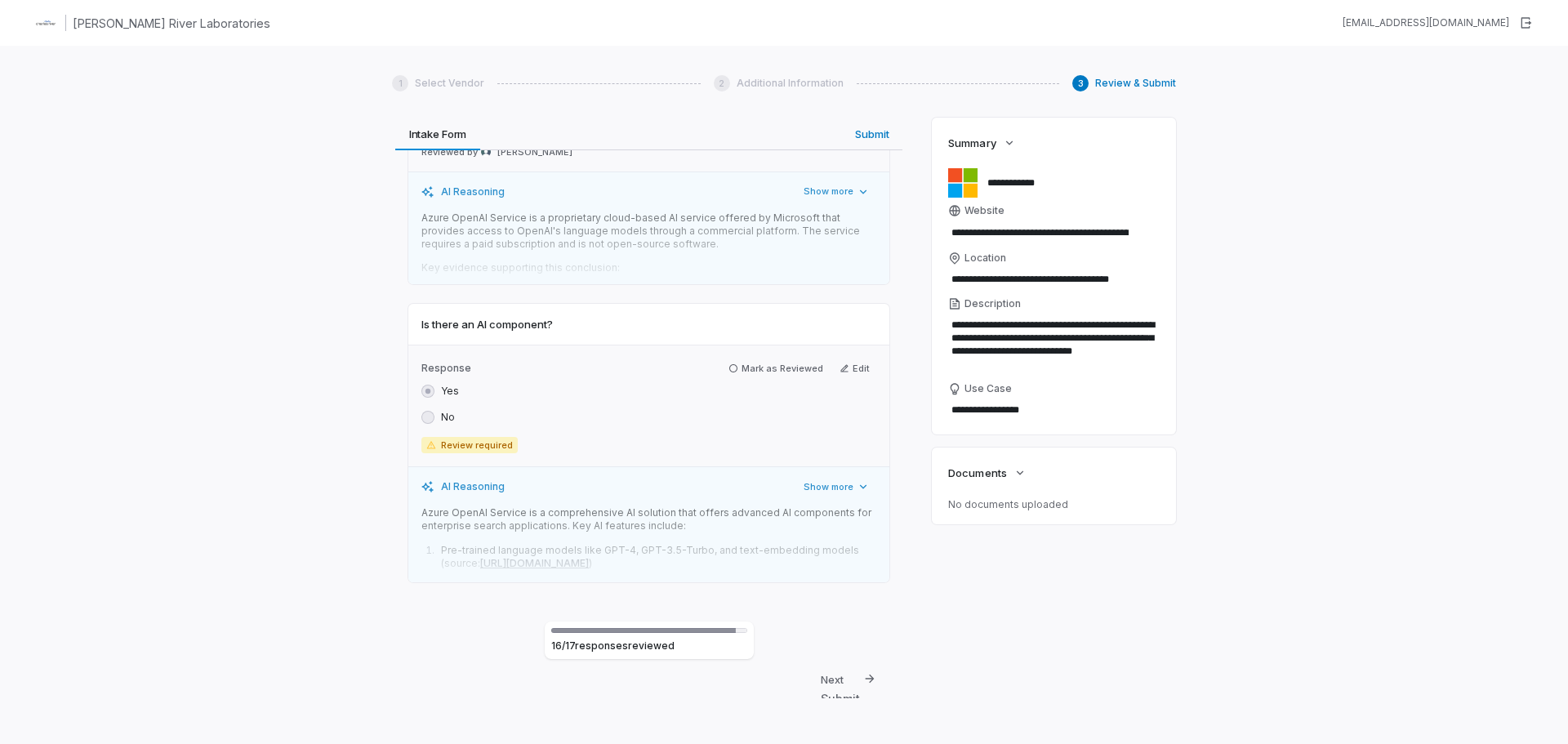
scroll to position [7186, 0]
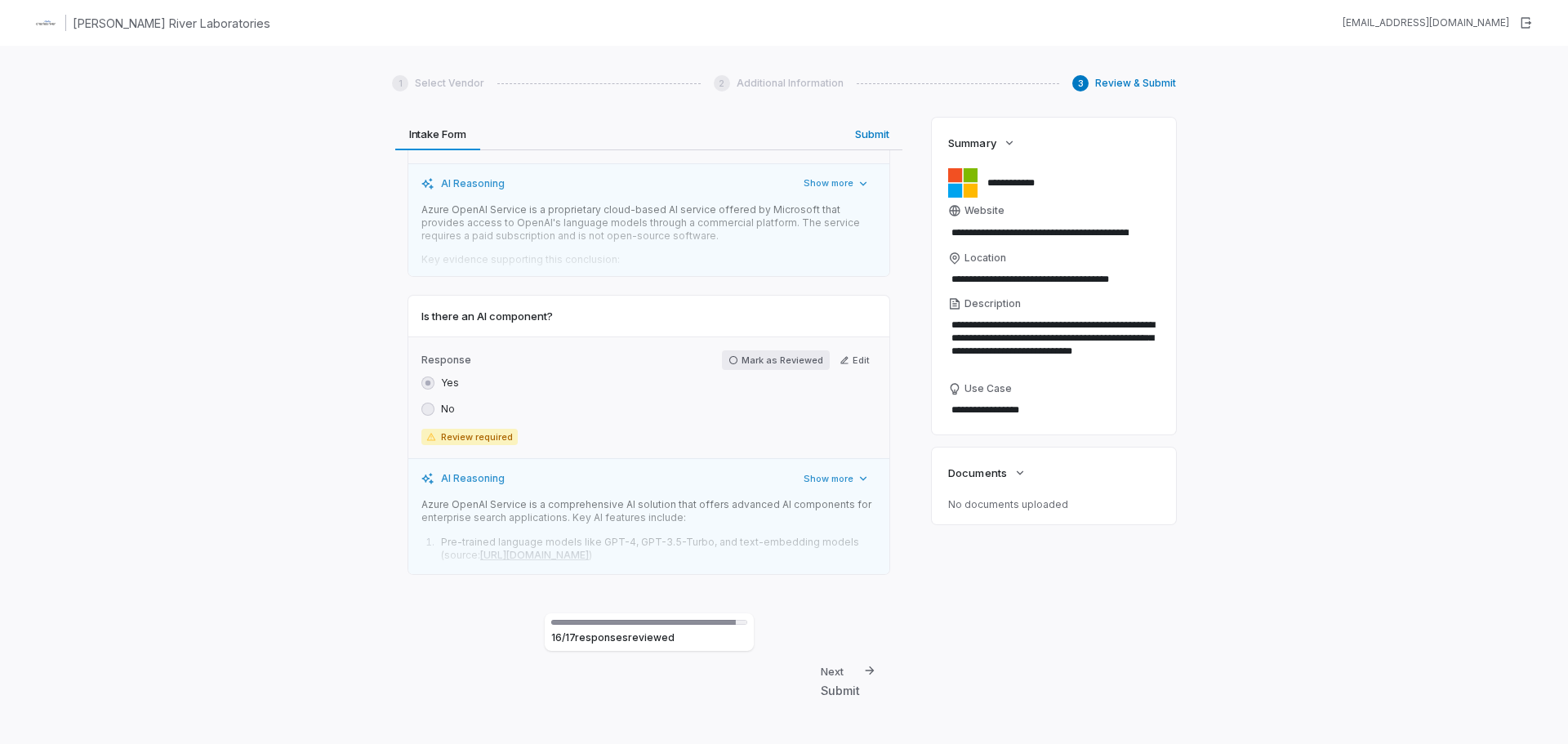
click at [779, 370] on button "Mark as Reviewed" at bounding box center [775, 360] width 107 height 19
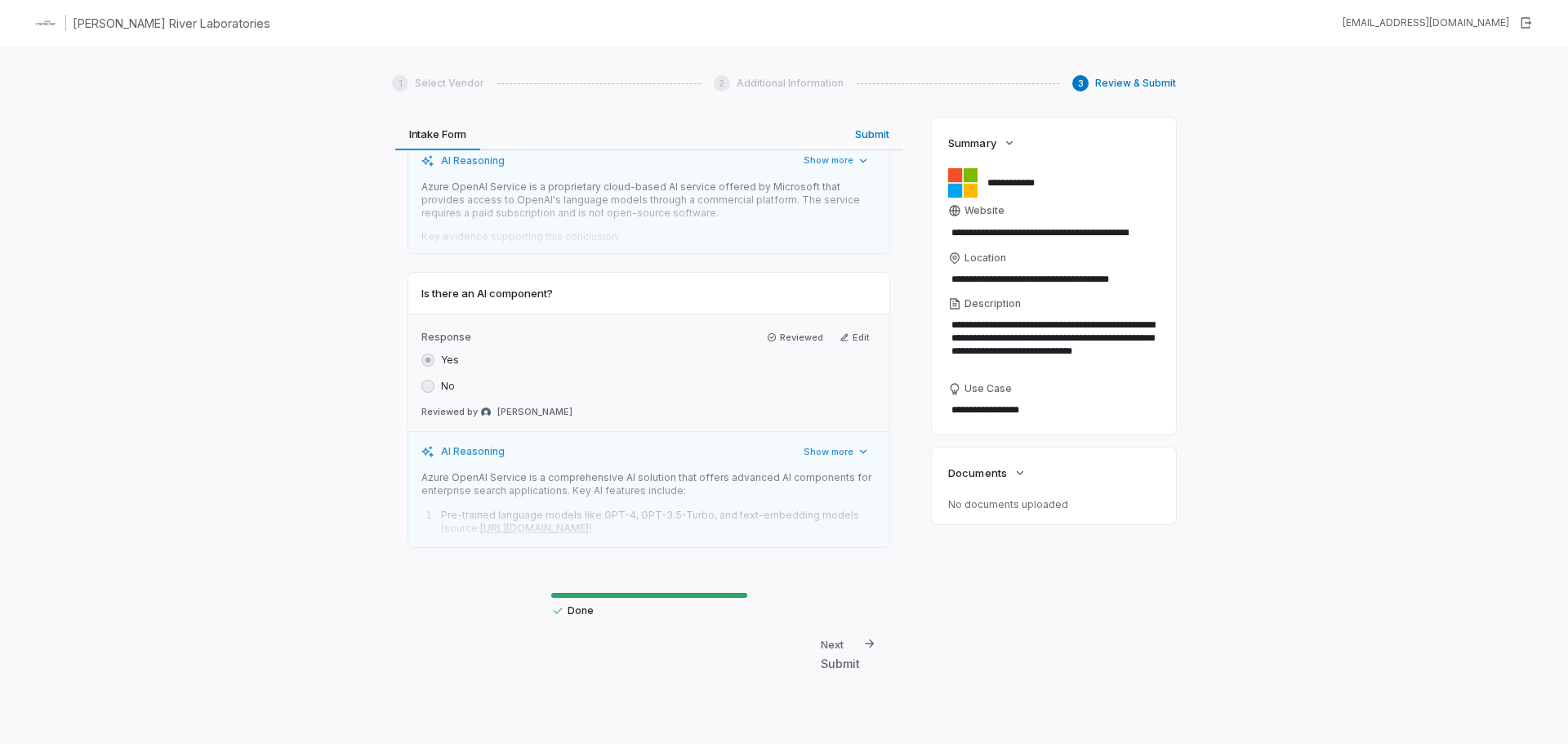
click at [825, 645] on div "Next" at bounding box center [832, 644] width 23 height 15
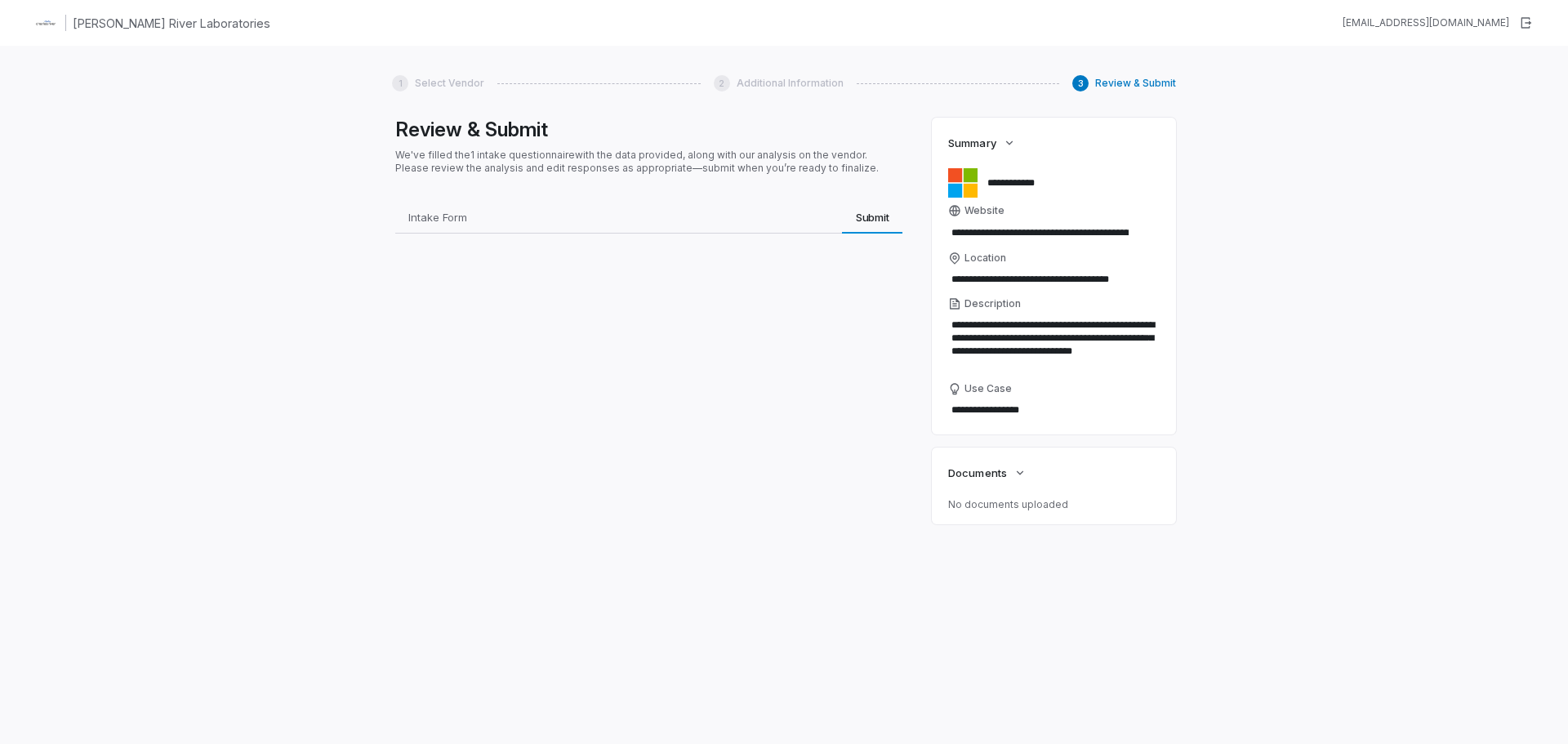
scroll to position [0, 0]
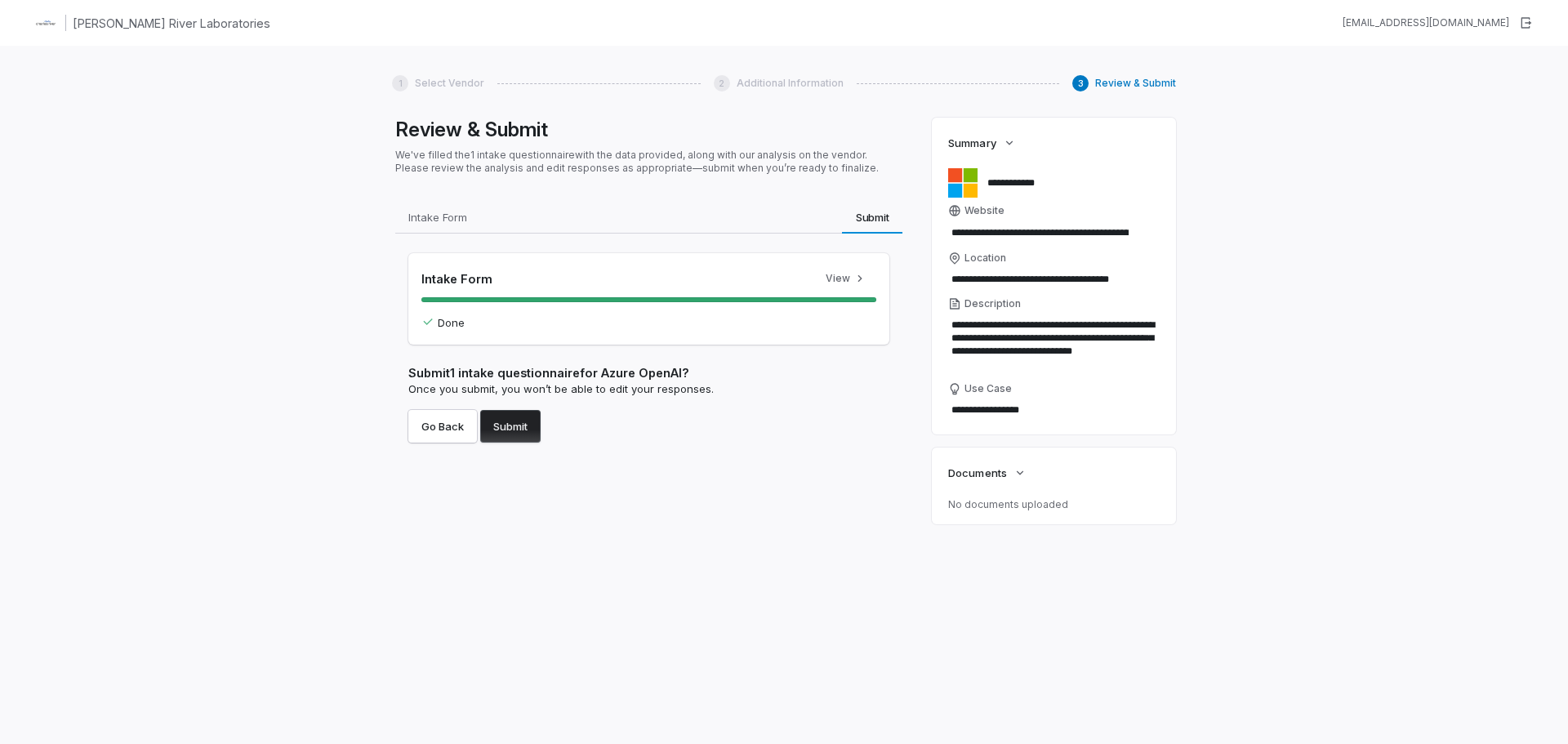
click at [531, 428] on button "Submit" at bounding box center [510, 427] width 61 height 33
type textarea "*"
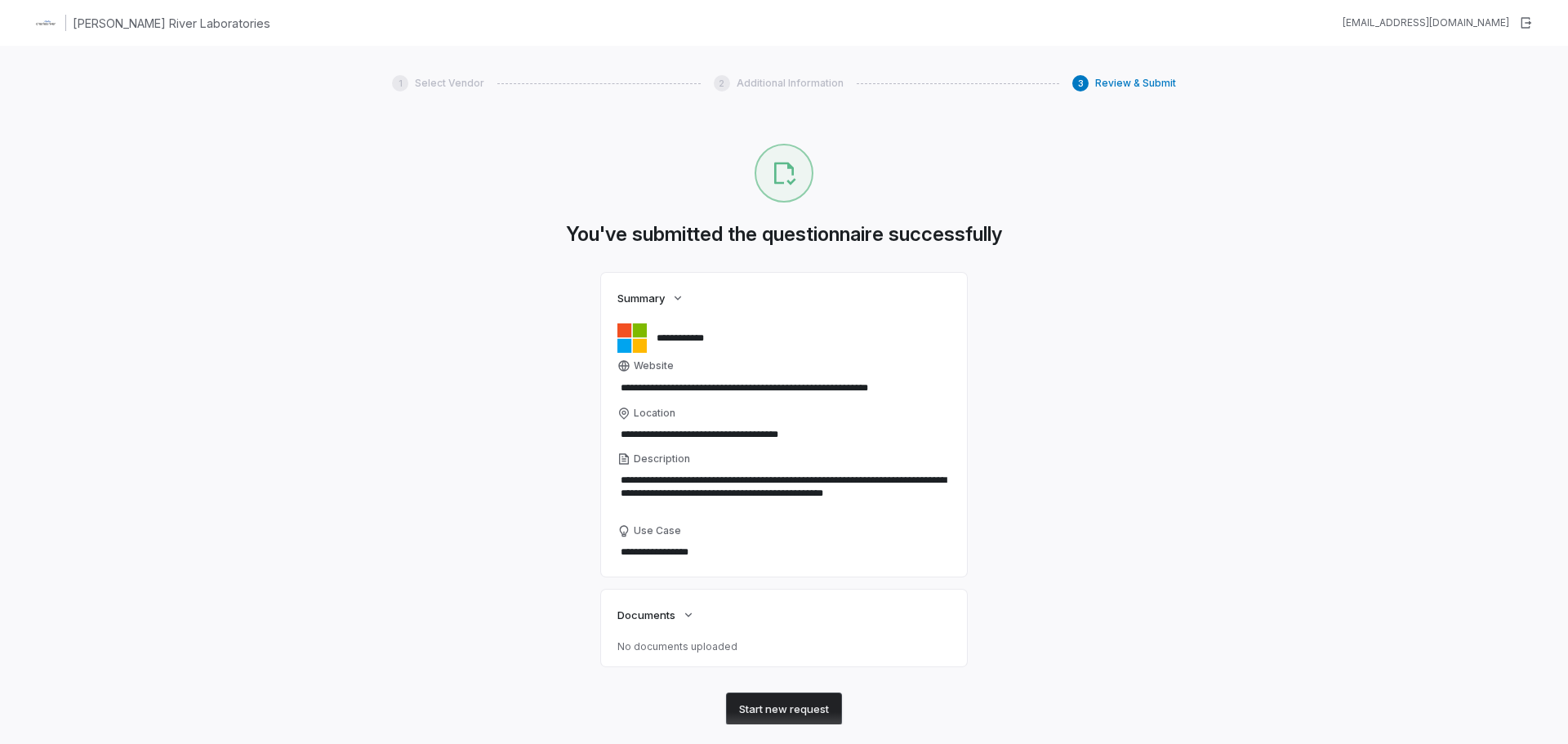
click at [786, 703] on button "Start new request" at bounding box center [784, 709] width 116 height 33
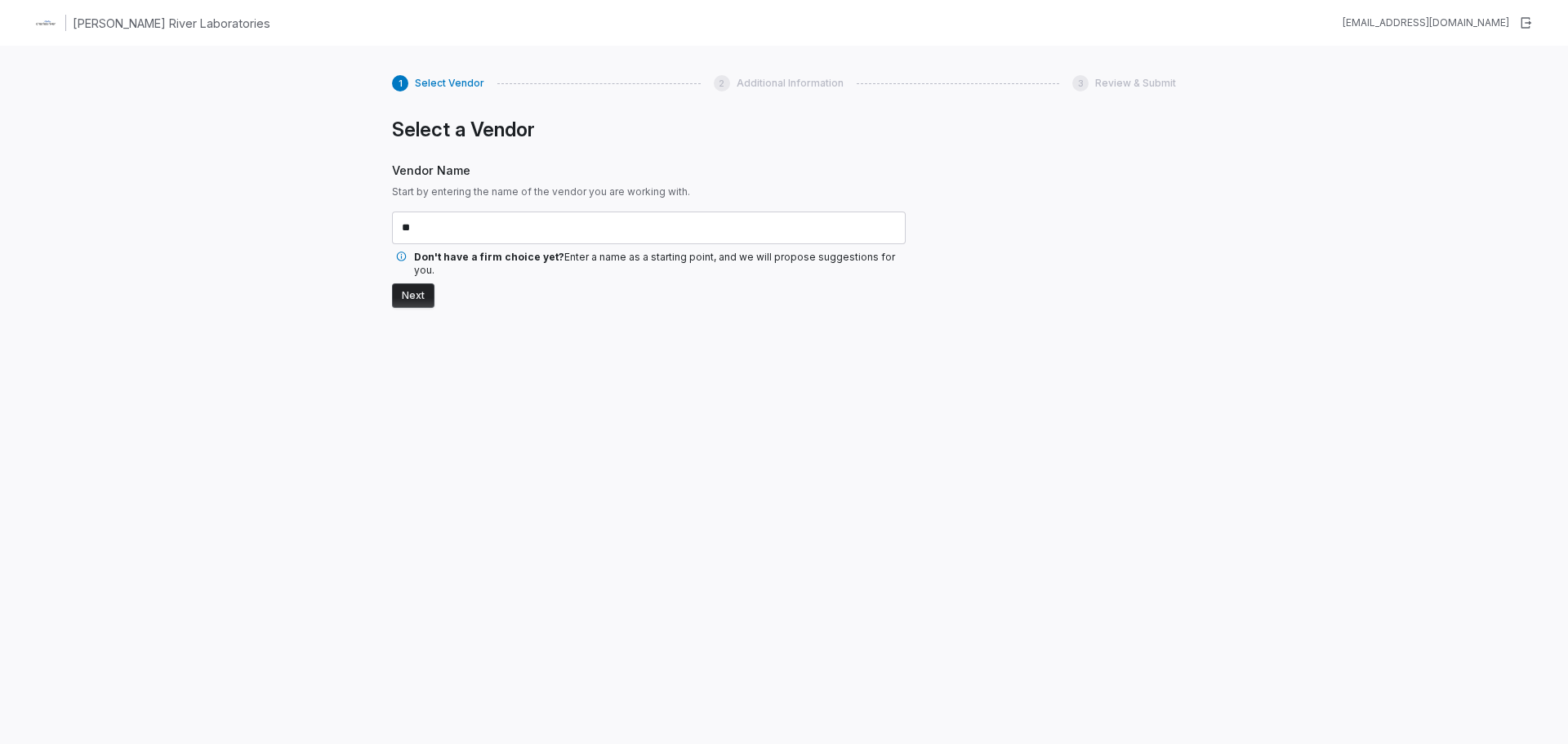
type input "*"
type input "*******"
click at [416, 284] on button "Next" at bounding box center [413, 295] width 42 height 25
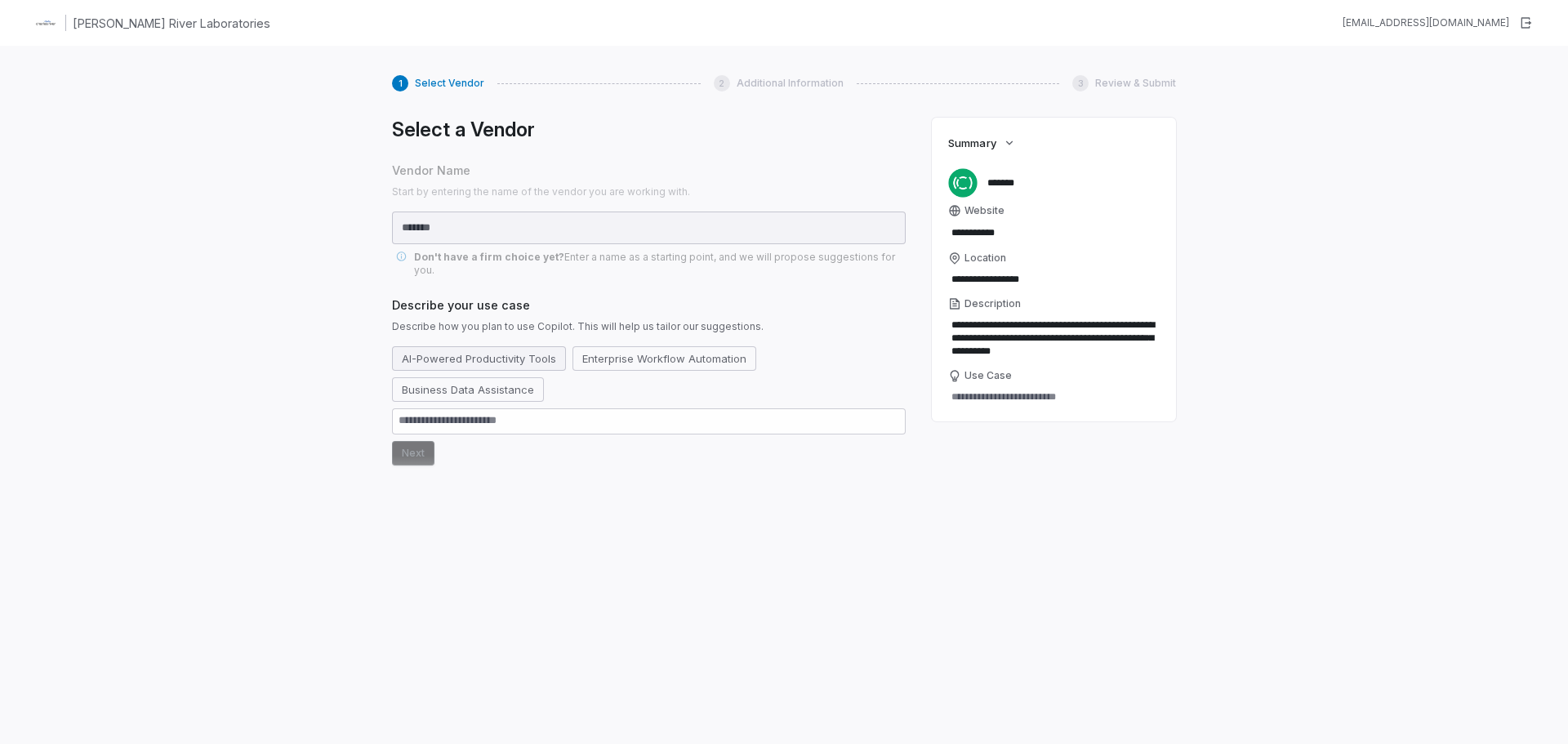
click at [537, 349] on button "AI-Powered Productivity Tools" at bounding box center [479, 358] width 174 height 25
click at [413, 441] on button "Next" at bounding box center [413, 453] width 42 height 25
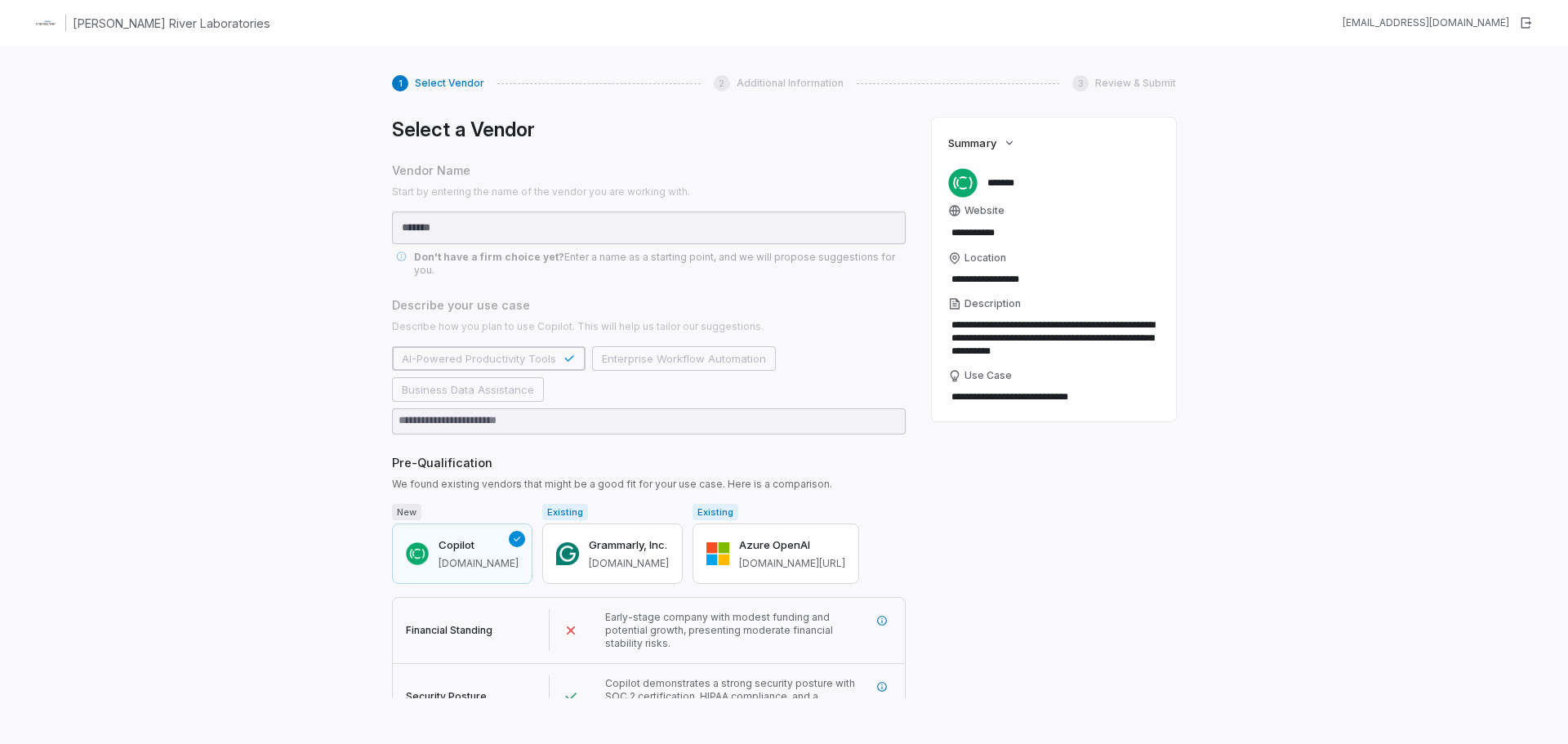
click at [131, 24] on h1 "Charles River Laboratories" at bounding box center [171, 23] width 197 height 17
type textarea "*"
click at [41, 19] on img at bounding box center [46, 23] width 26 height 26
drag, startPoint x: 41, startPoint y: 19, endPoint x: 215, endPoint y: 56, distance: 177.9
click at [45, 19] on img at bounding box center [46, 23] width 26 height 26
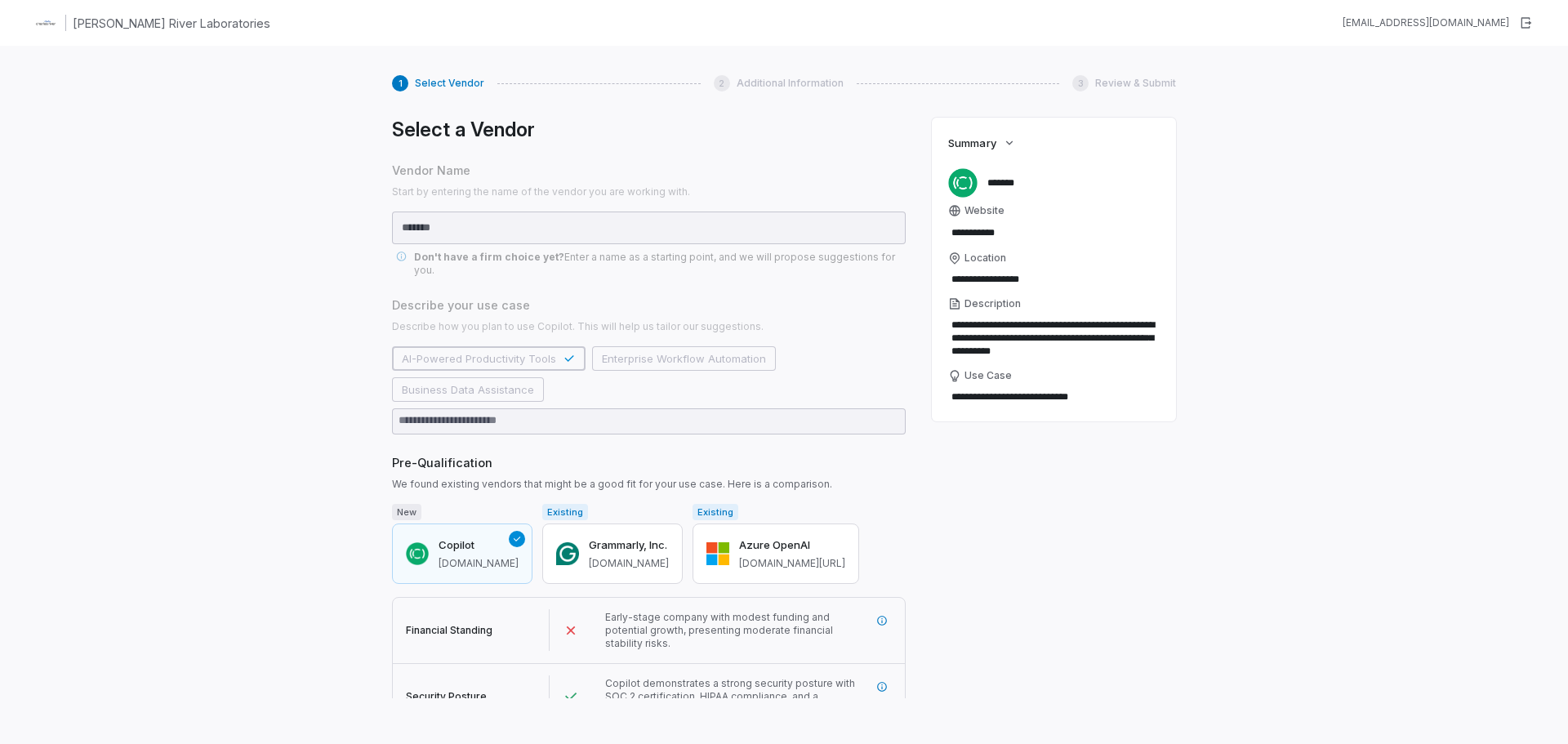
click at [435, 82] on span "Select Vendor" at bounding box center [450, 83] width 70 height 13
click at [860, 113] on div "1 Select Vendor 2 Additional Information 3 Review & Submit Select a Vendor Vend…" at bounding box center [784, 387] width 784 height 650
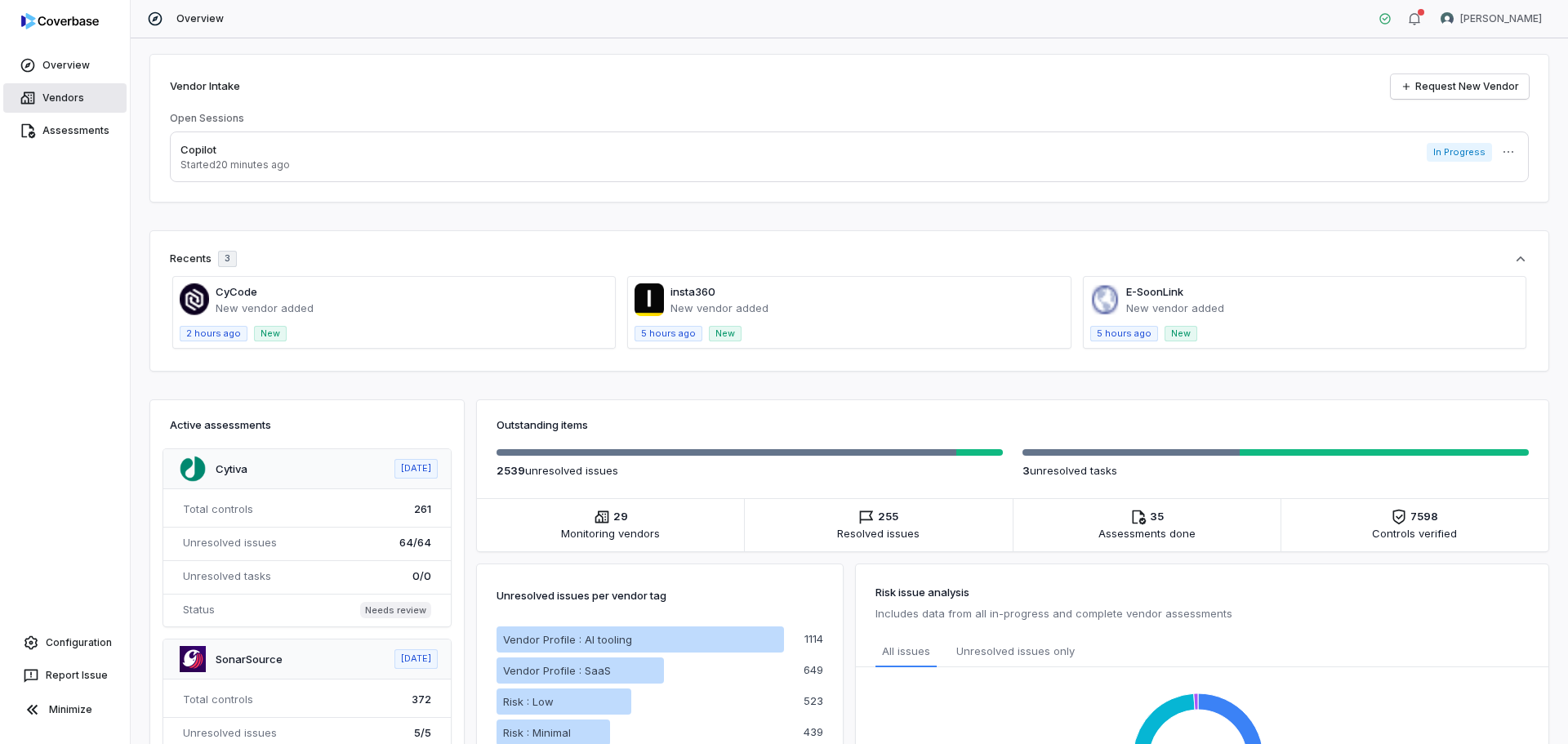
click at [83, 100] on link "Vendors" at bounding box center [65, 98] width 123 height 29
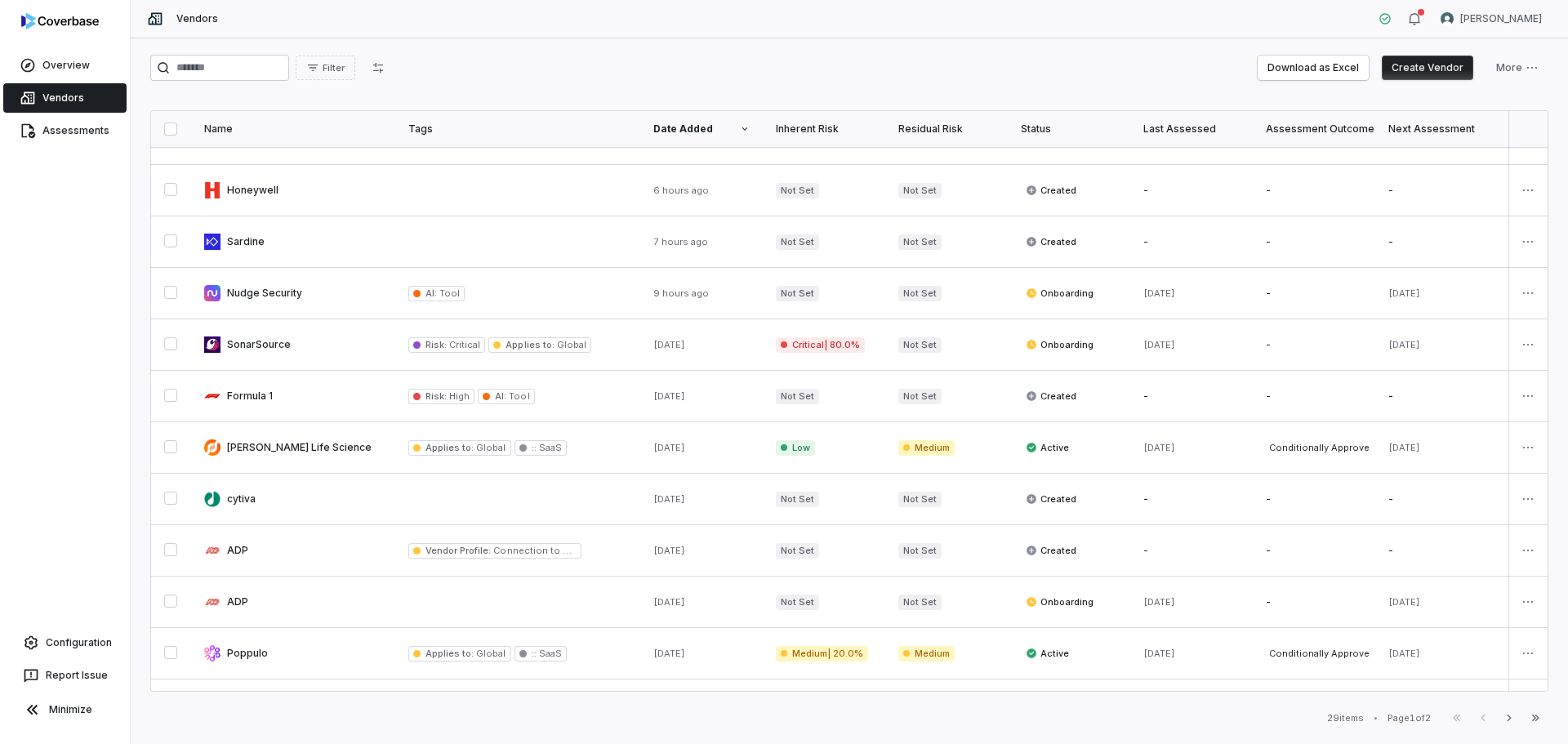
scroll to position [163, 0]
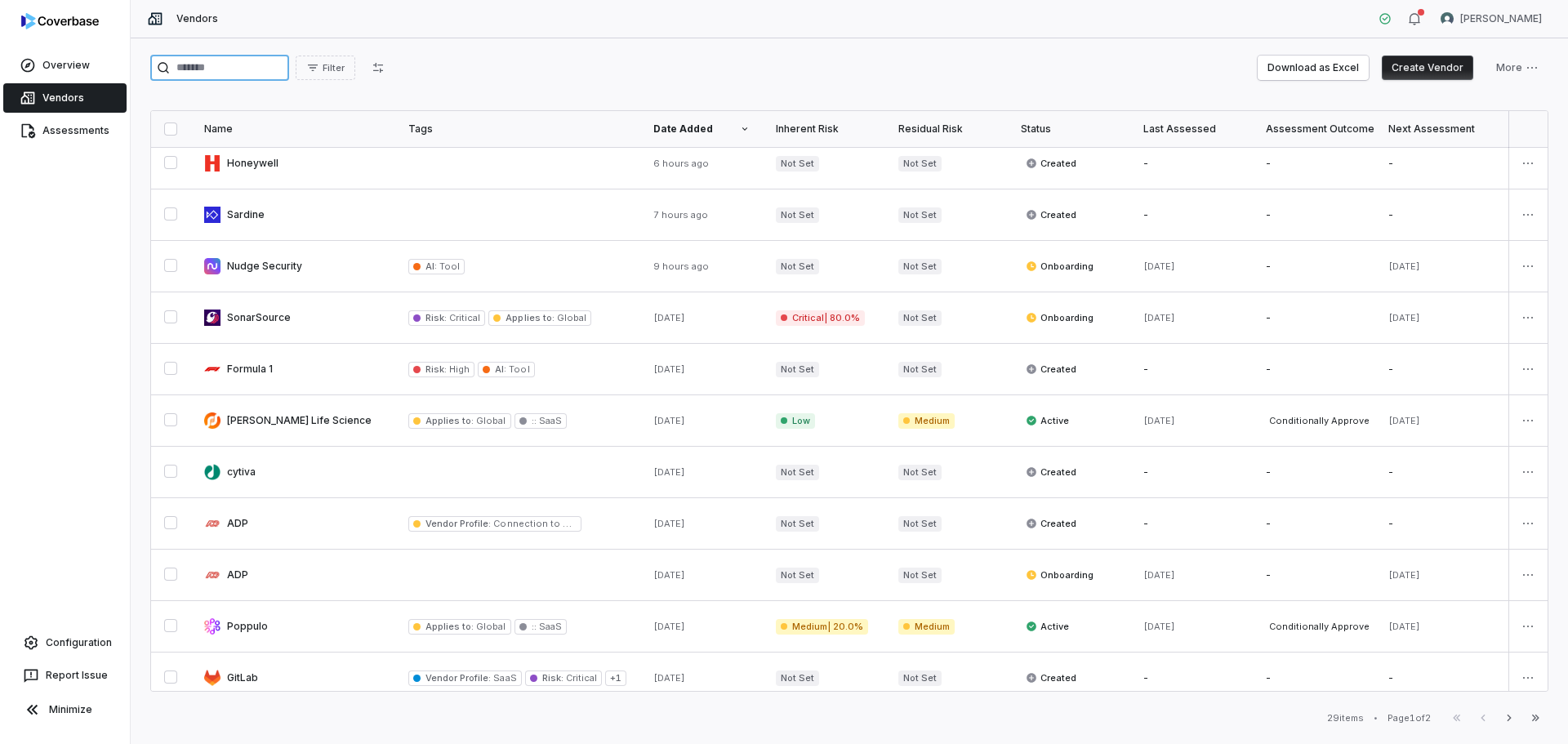
click at [258, 71] on input "search" at bounding box center [219, 68] width 139 height 26
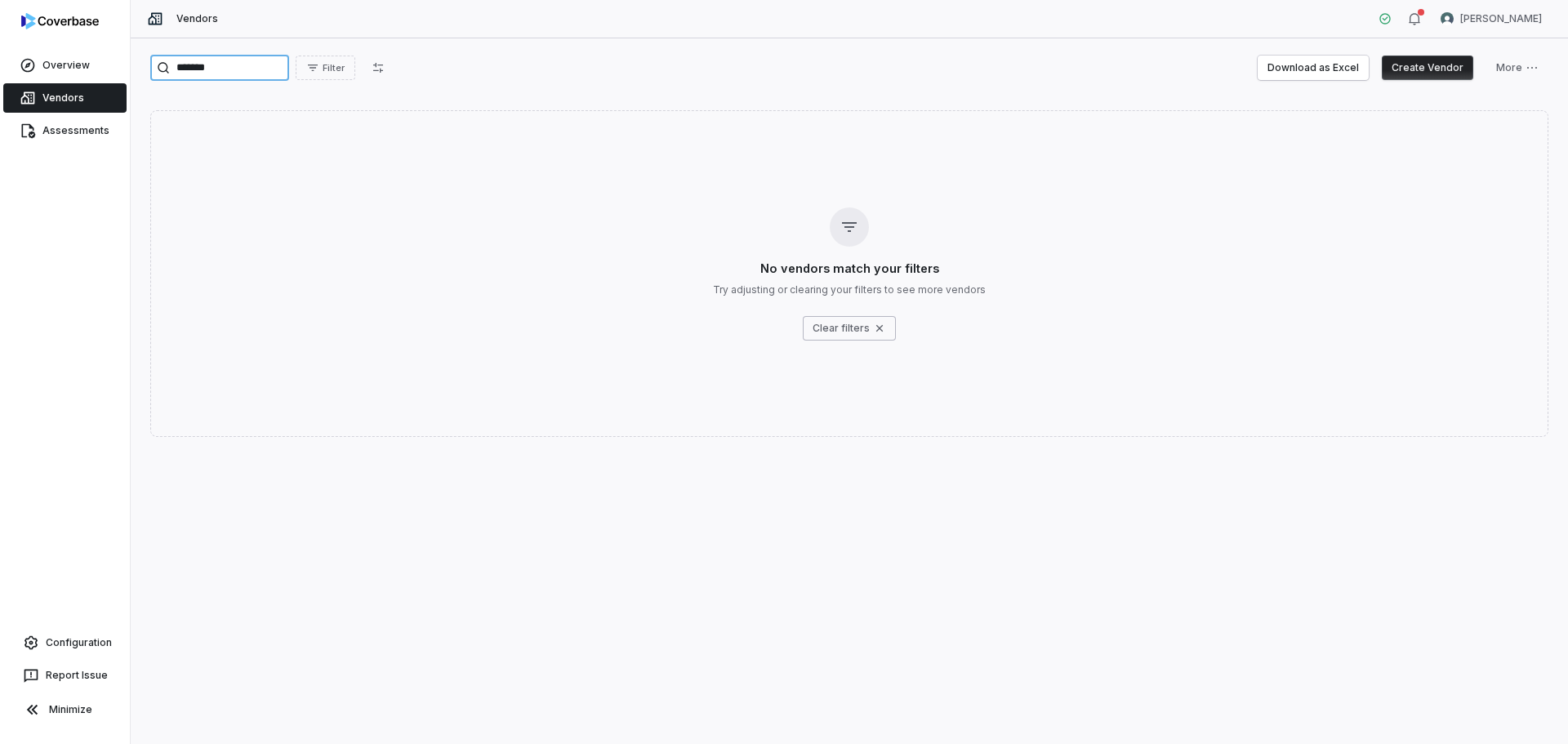
type input "*******"
click at [79, 75] on link "Overview" at bounding box center [65, 65] width 123 height 29
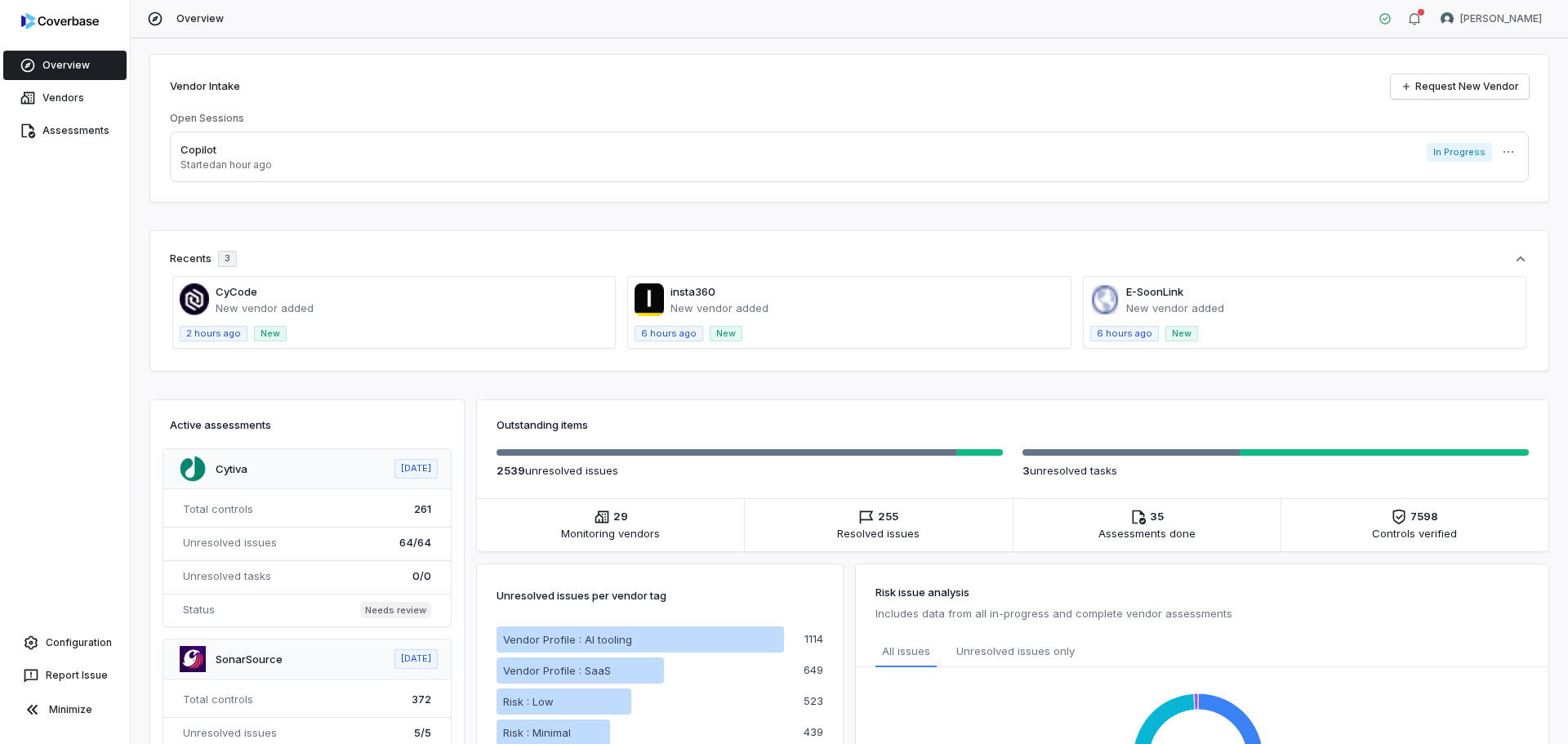
click at [191, 466] on span at bounding box center [306, 538] width 287 height 177
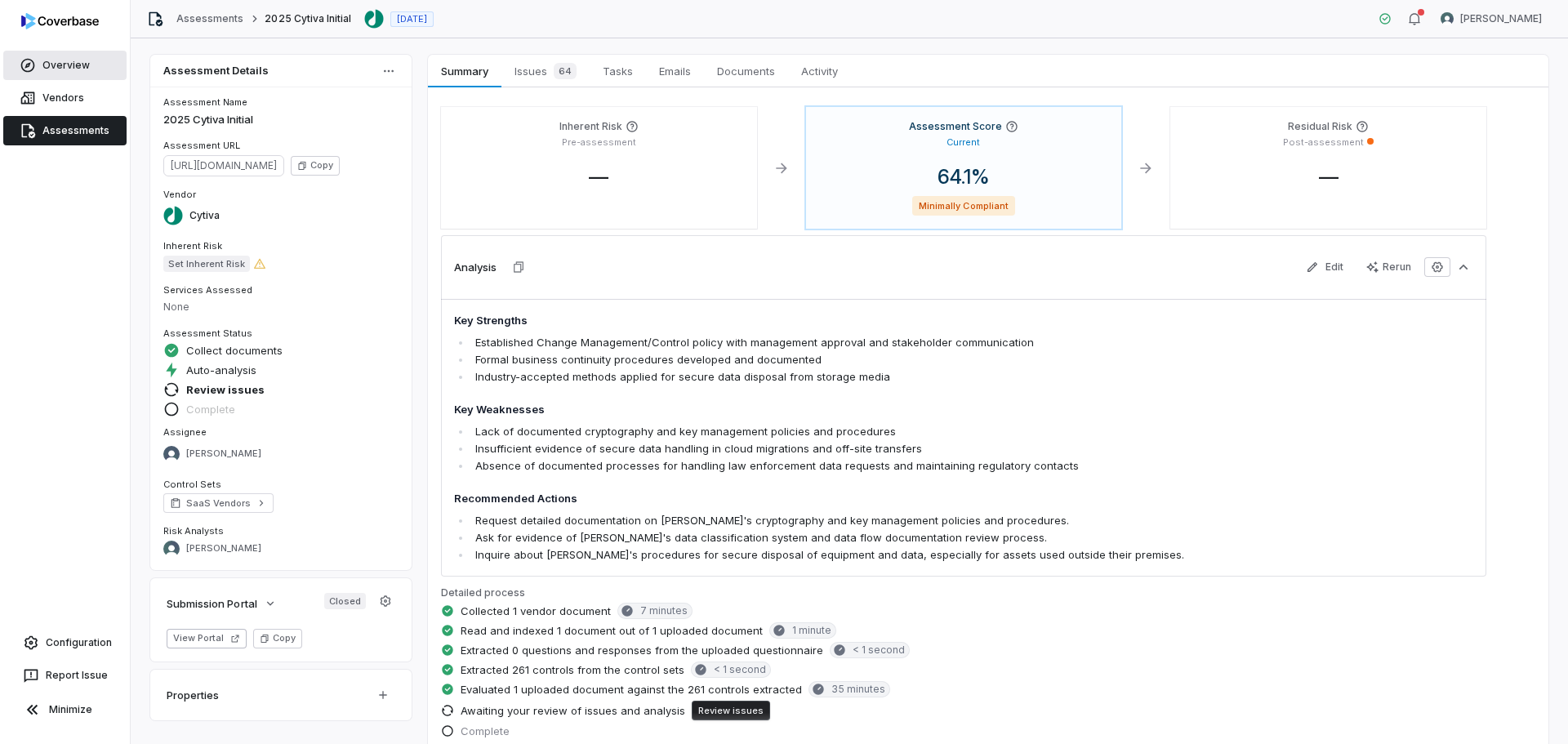
click at [70, 62] on link "Overview" at bounding box center [65, 65] width 123 height 29
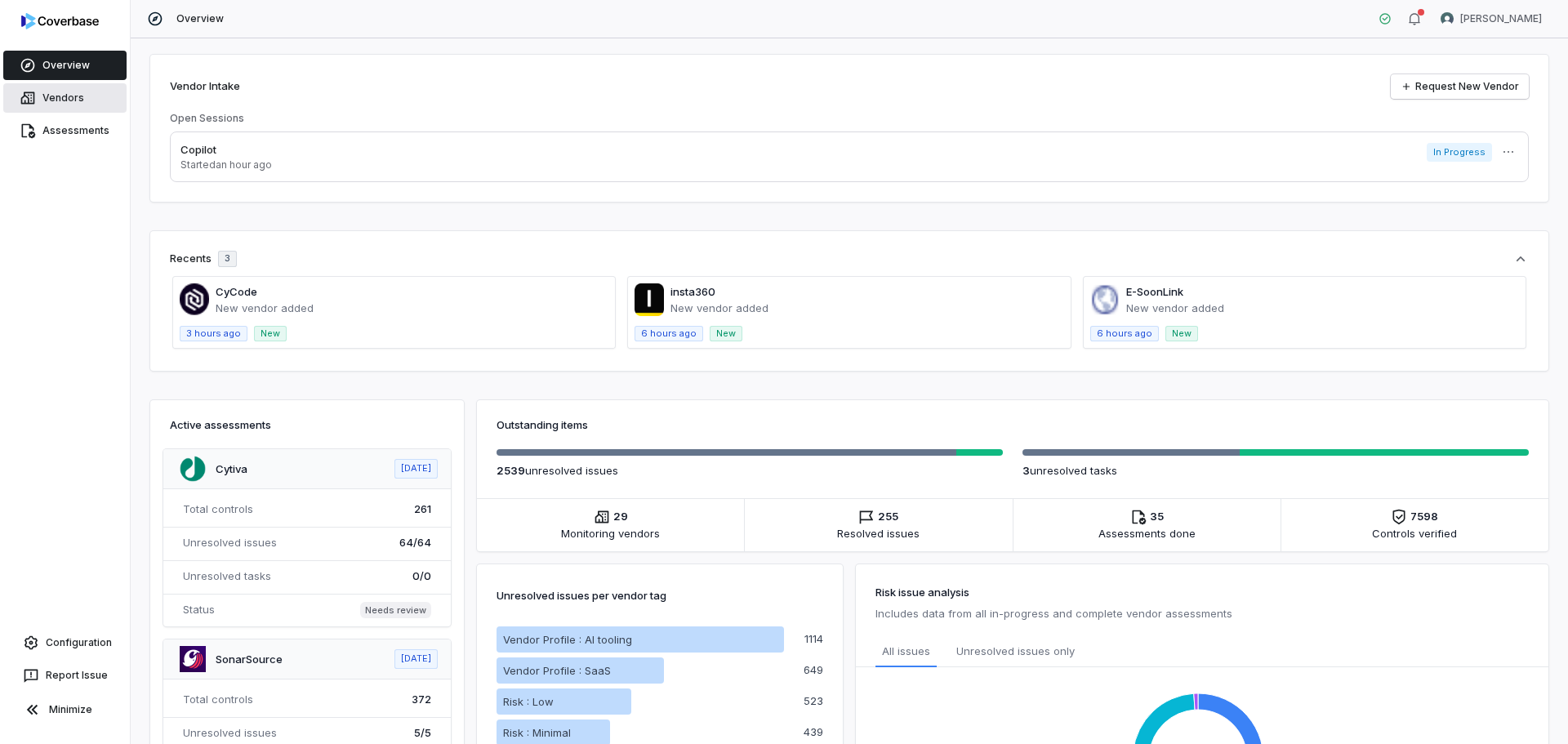
click at [49, 83] on link "Vendors" at bounding box center [65, 98] width 123 height 29
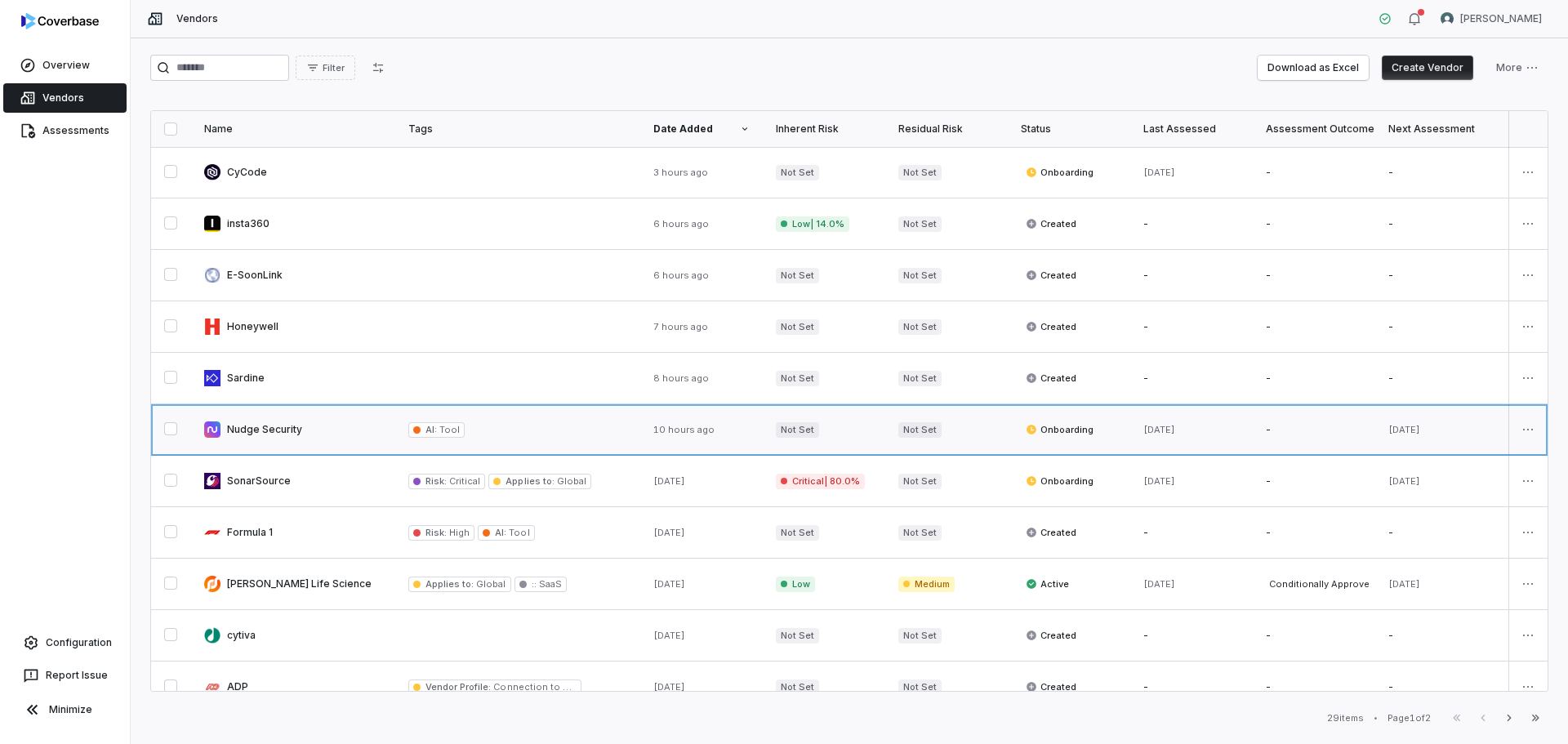
click at [272, 434] on link at bounding box center [293, 429] width 205 height 50
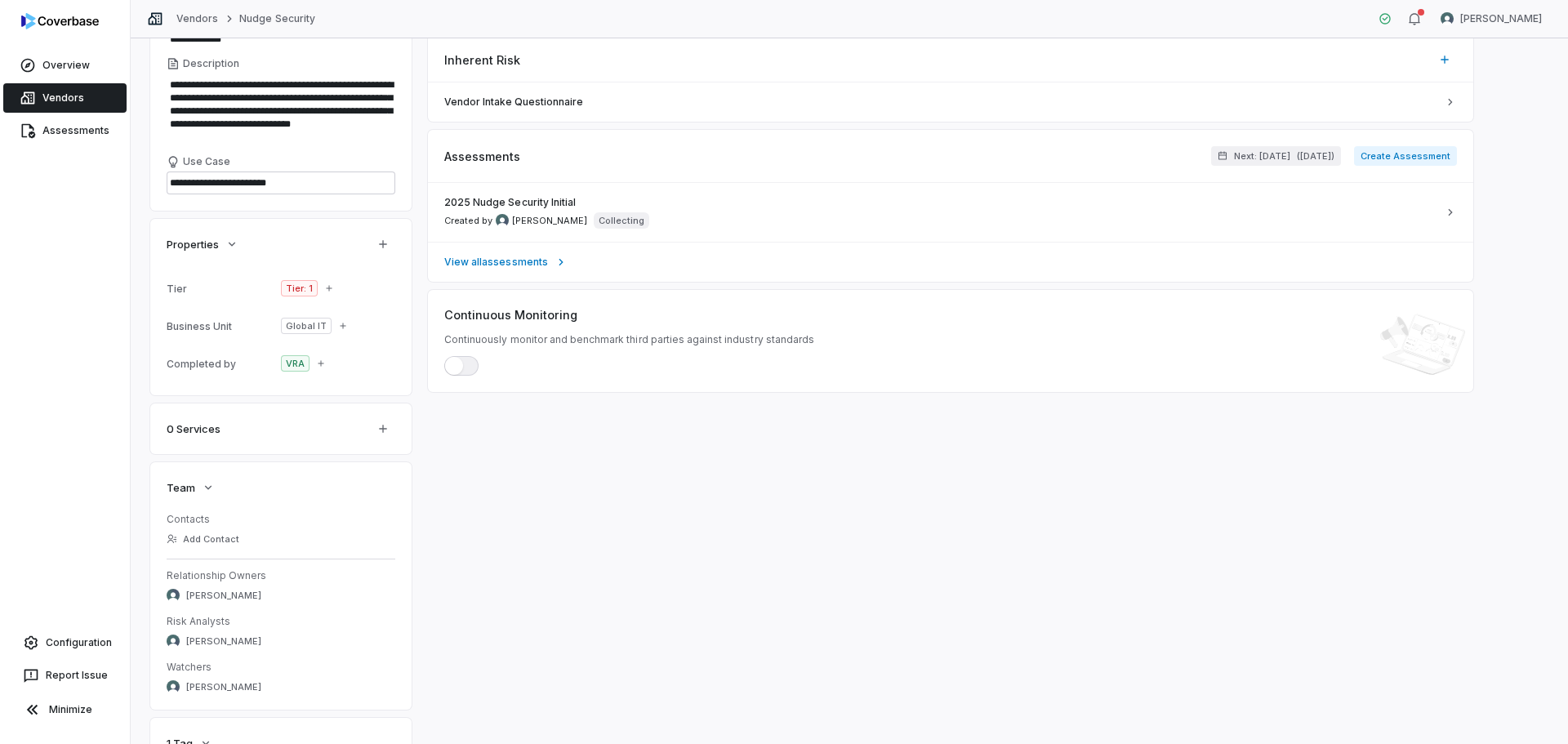
scroll to position [245, 0]
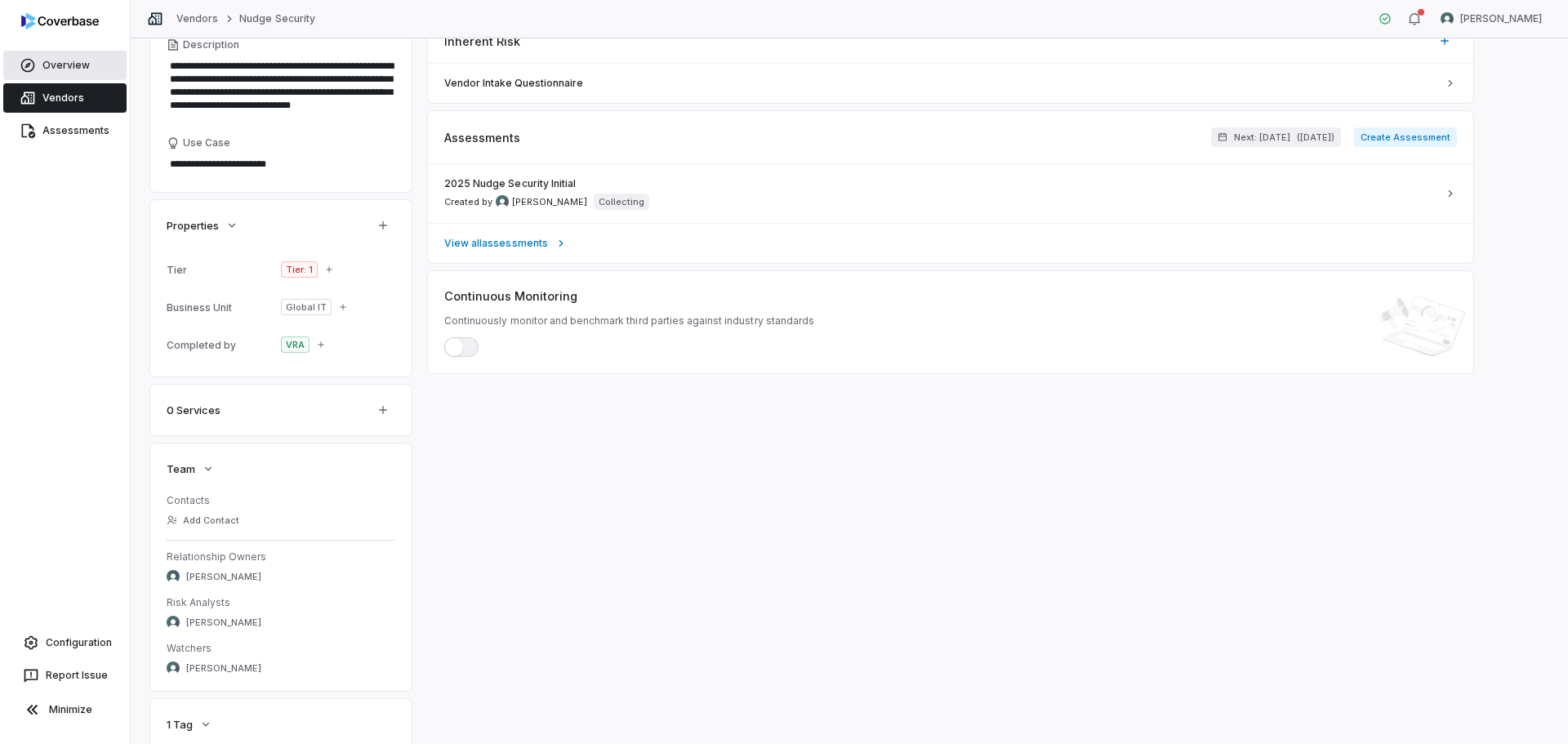
drag, startPoint x: 50, startPoint y: 59, endPoint x: 73, endPoint y: 61, distance: 23.1
click at [50, 59] on link "Overview" at bounding box center [65, 65] width 123 height 29
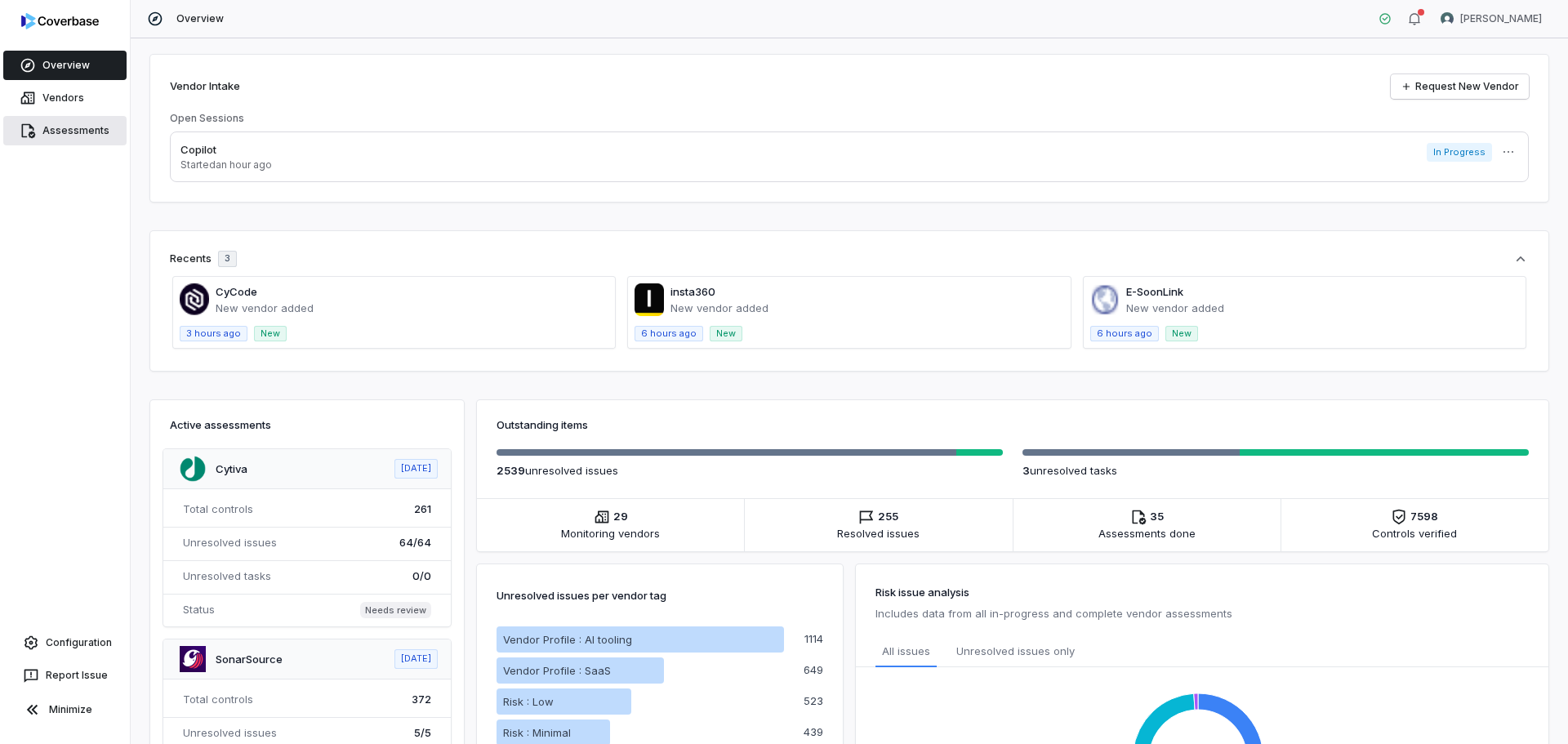
click at [49, 129] on link "Assessments" at bounding box center [65, 130] width 123 height 29
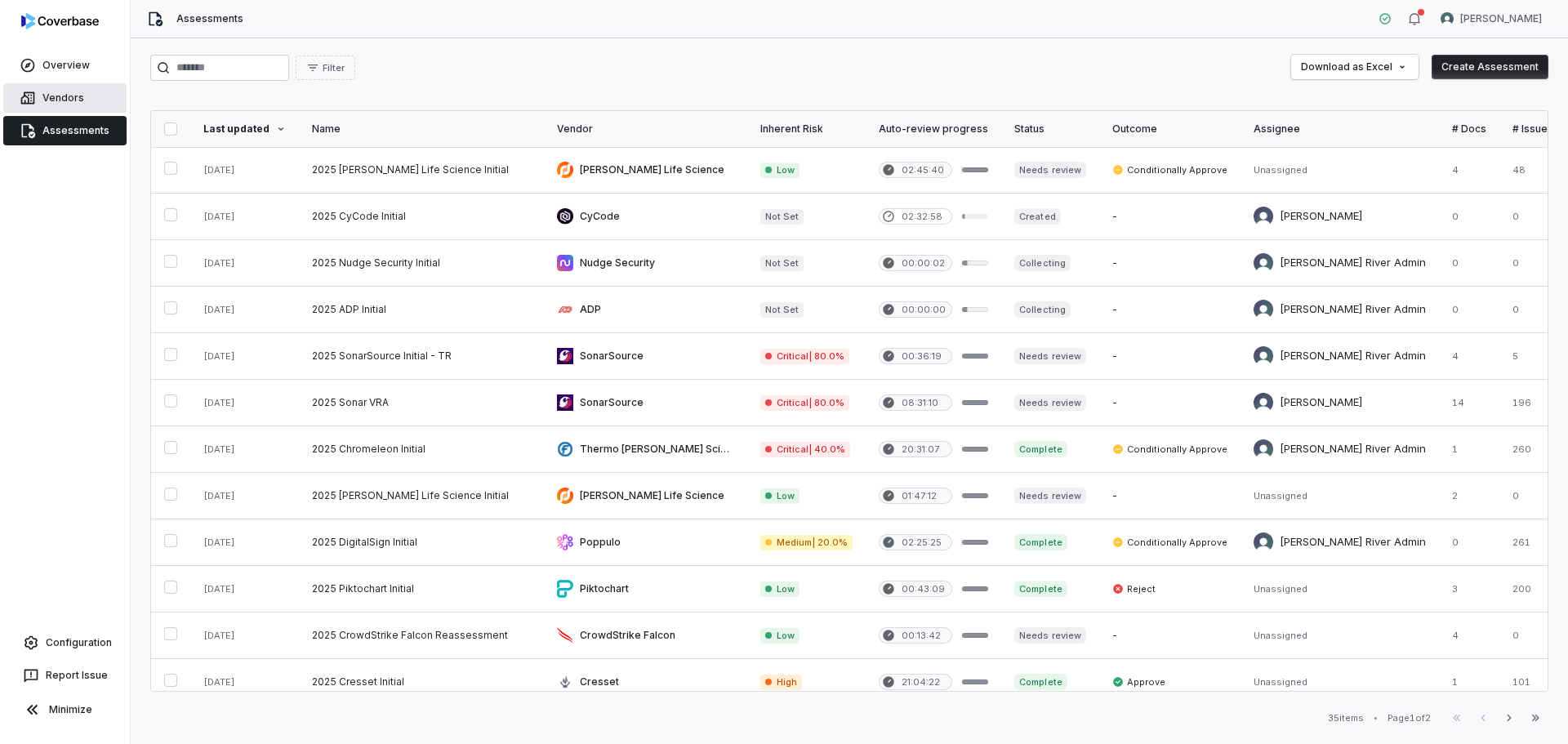
click at [63, 99] on link "Vendors" at bounding box center [65, 98] width 123 height 29
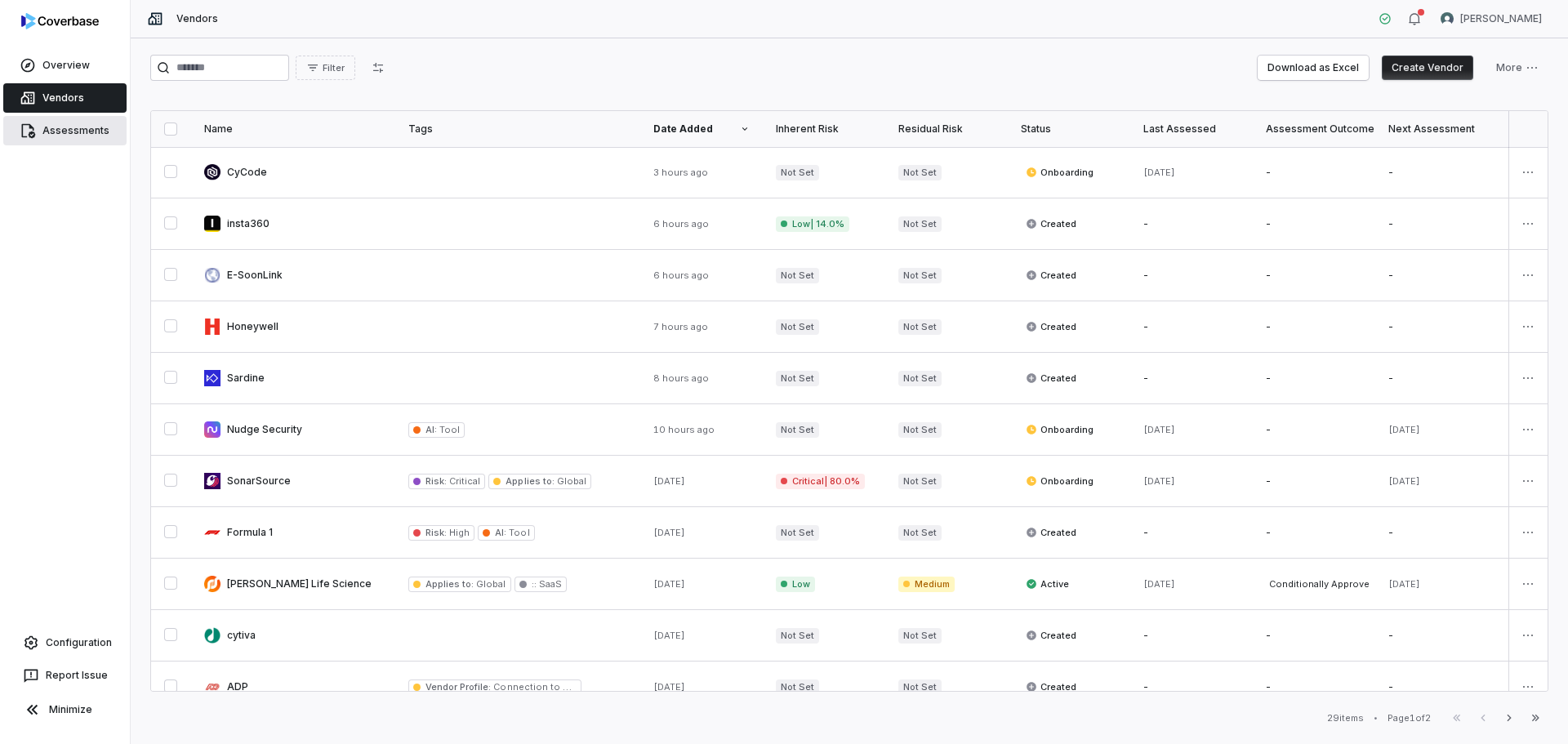
click at [60, 127] on link "Assessments" at bounding box center [65, 130] width 123 height 29
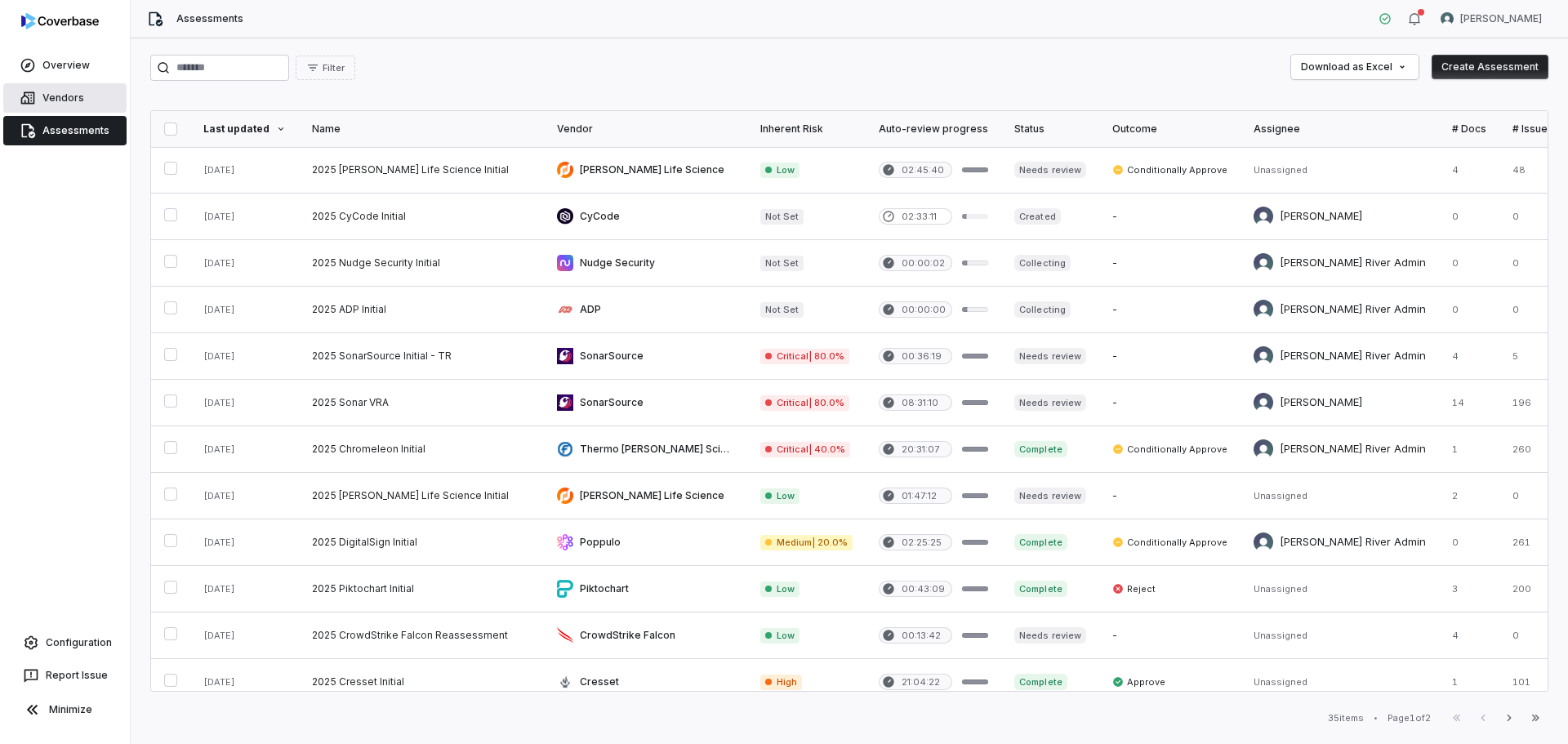
click at [63, 91] on link "Vendors" at bounding box center [65, 98] width 123 height 29
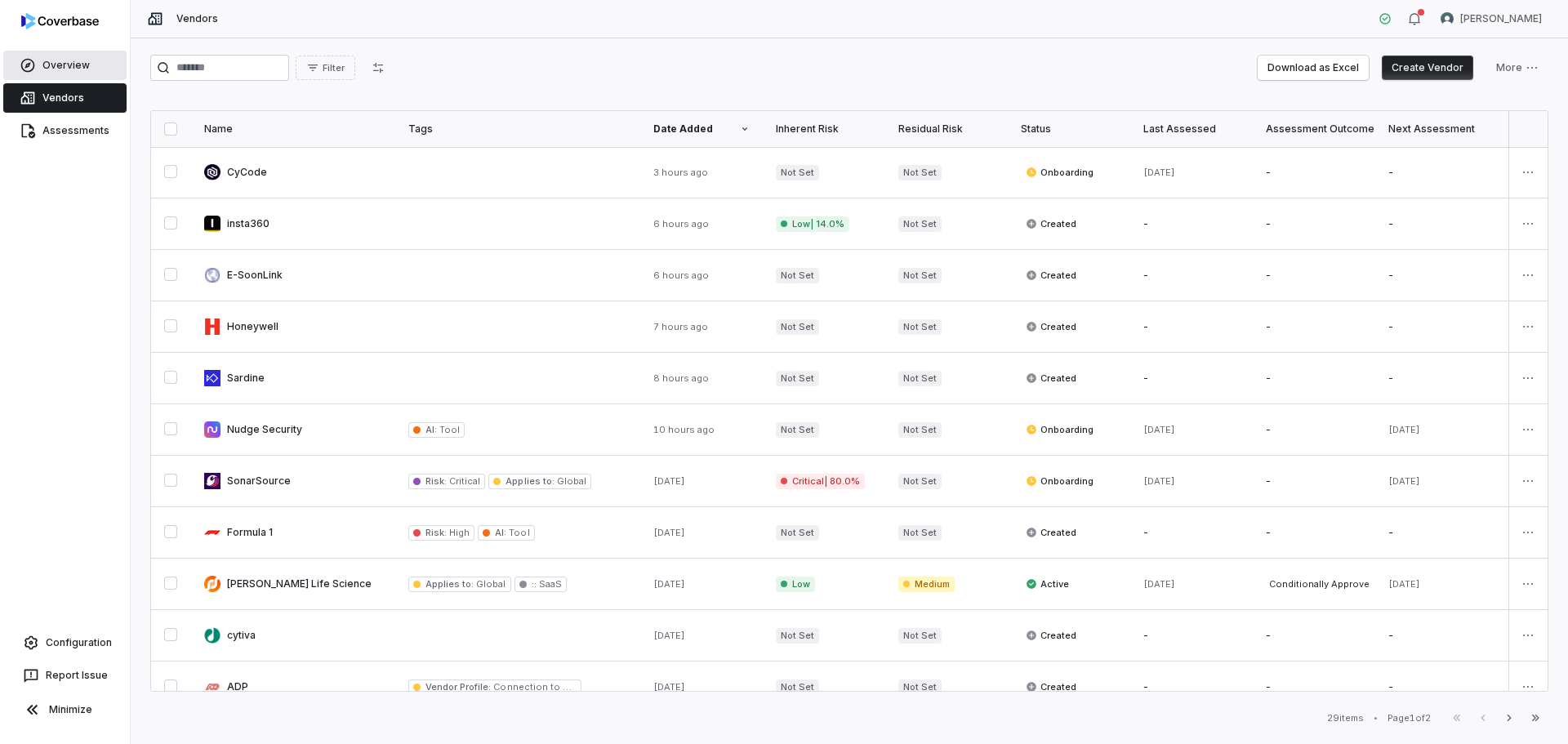
click at [28, 60] on icon at bounding box center [28, 65] width 14 height 14
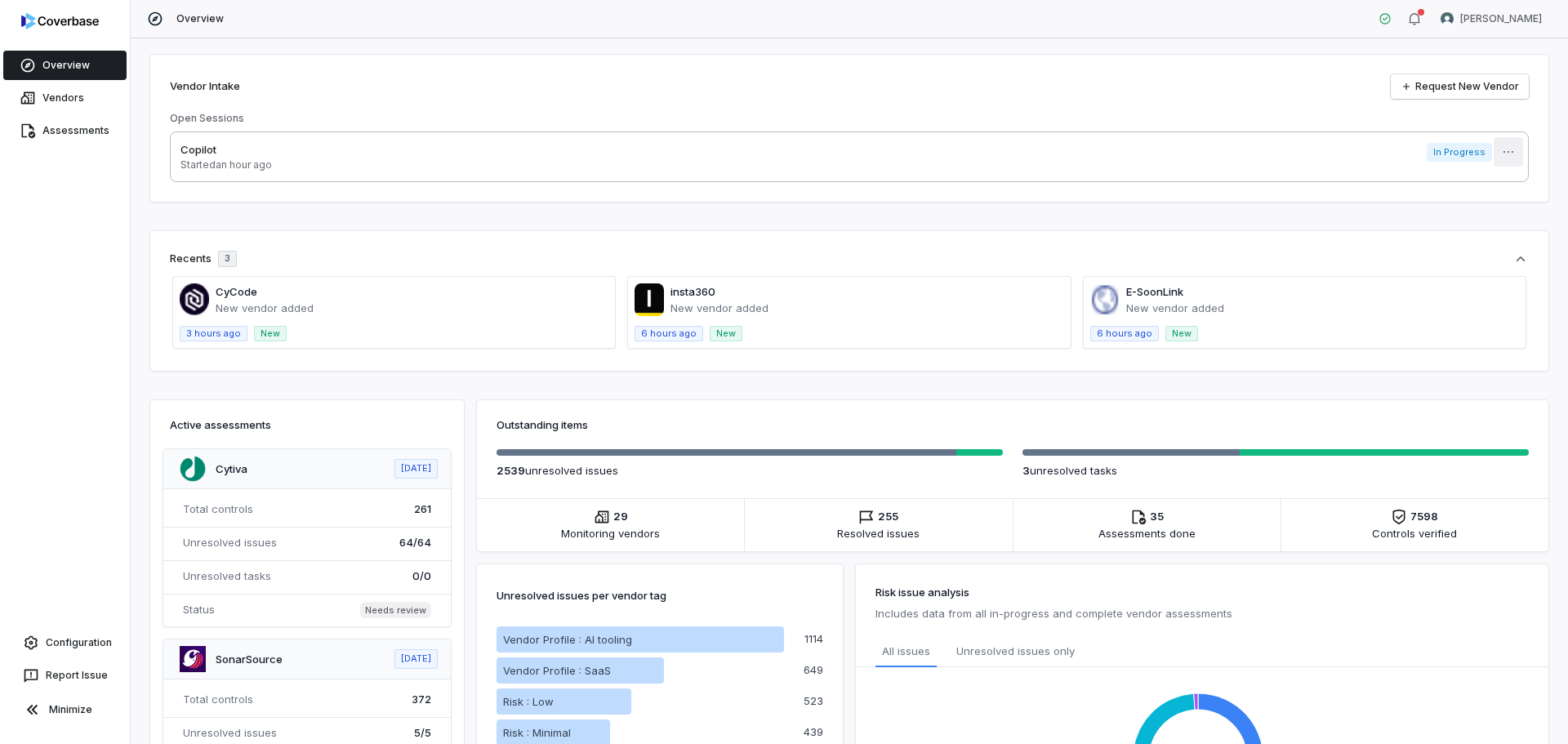
click at [1505, 151] on html "Overview Vendors Assessments Configuration Report Issue Minimize Overview Nate …" at bounding box center [784, 372] width 1568 height 744
click at [1140, 117] on html "Overview Vendors Assessments Configuration Report Issue Minimize Overview Nate …" at bounding box center [784, 372] width 1568 height 744
click at [192, 17] on span "Overview" at bounding box center [200, 18] width 48 height 13
click at [1512, 259] on icon "button" at bounding box center [1520, 259] width 17 height 17
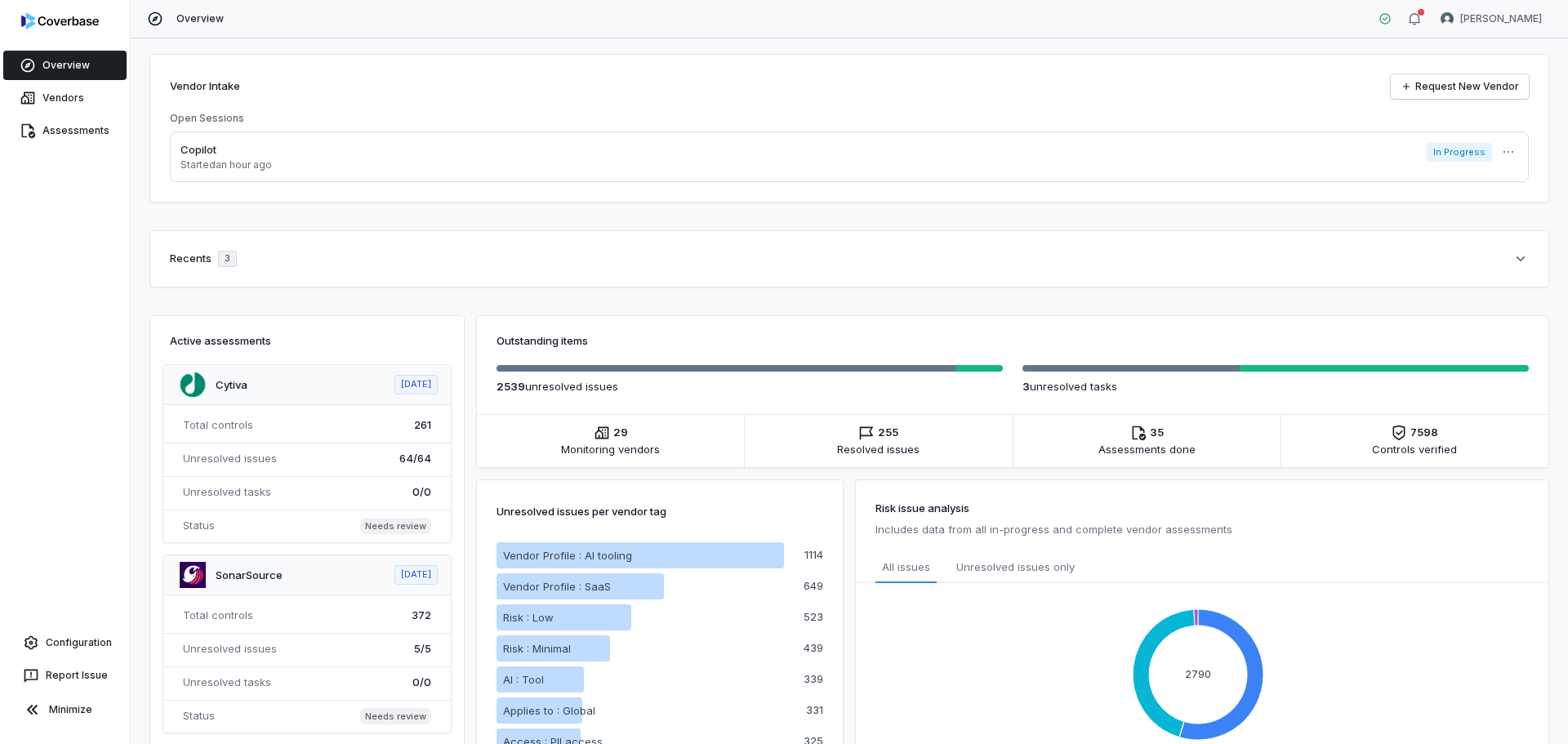
click at [1512, 259] on icon "button" at bounding box center [1520, 259] width 17 height 17
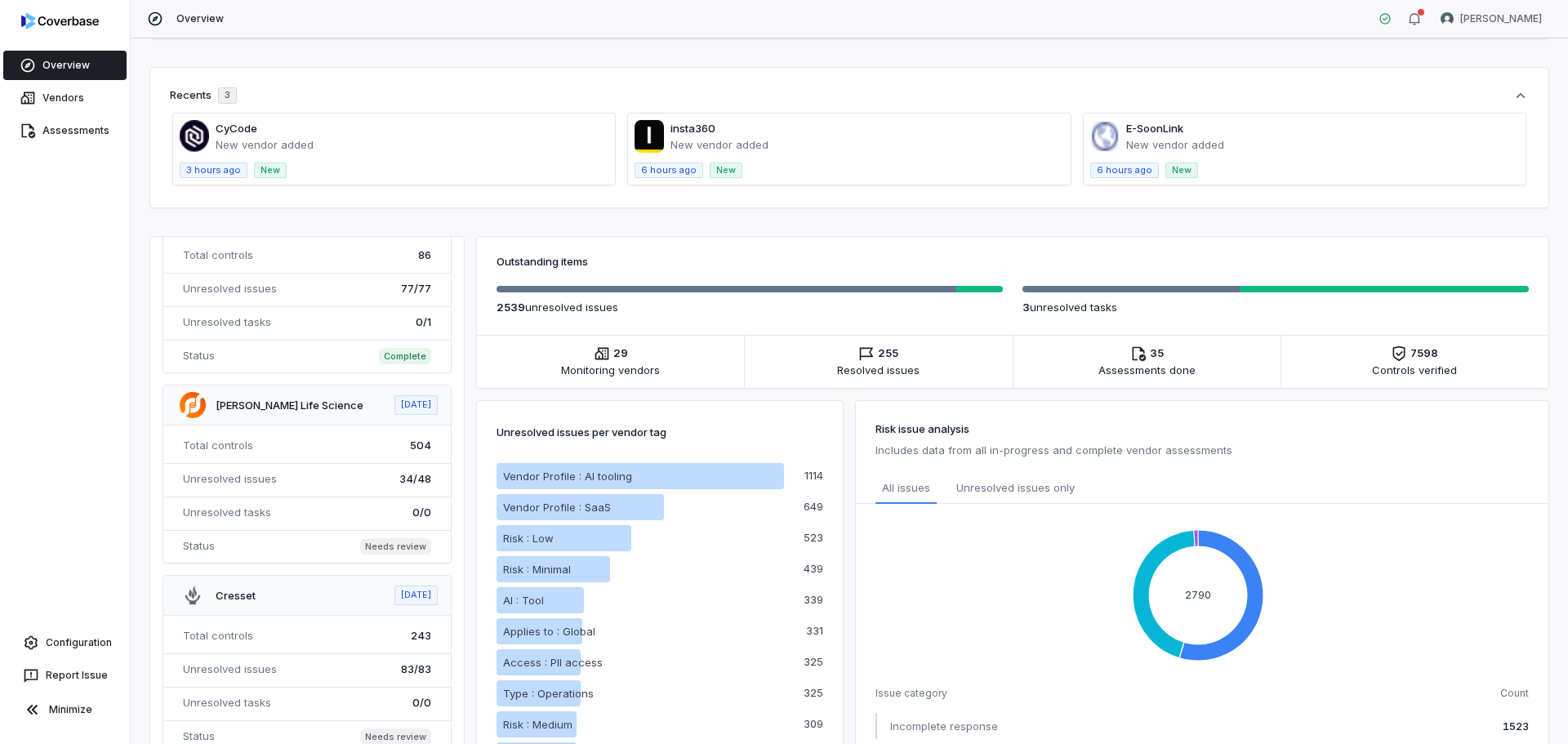
scroll to position [3148, 0]
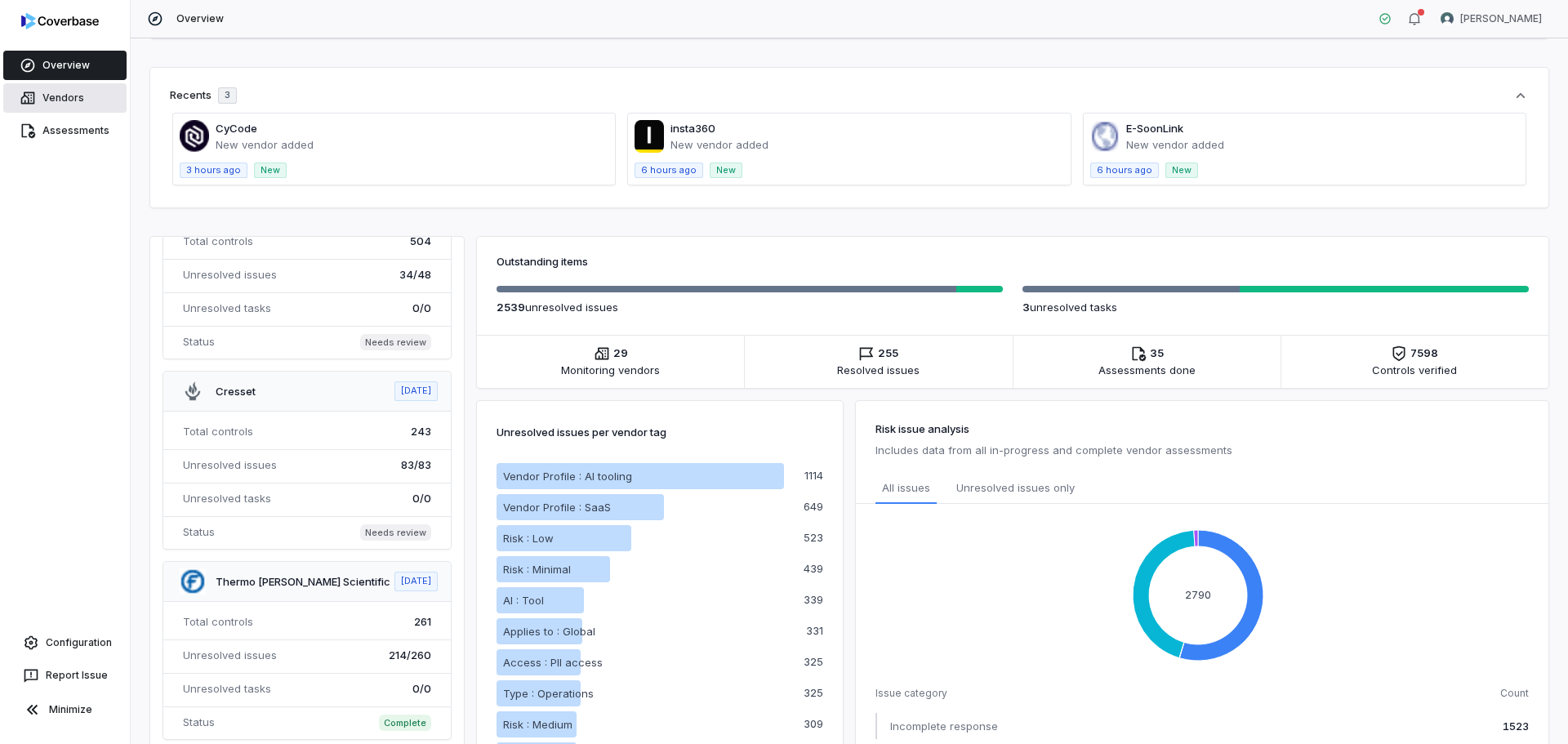
click at [58, 93] on link "Vendors" at bounding box center [65, 98] width 123 height 29
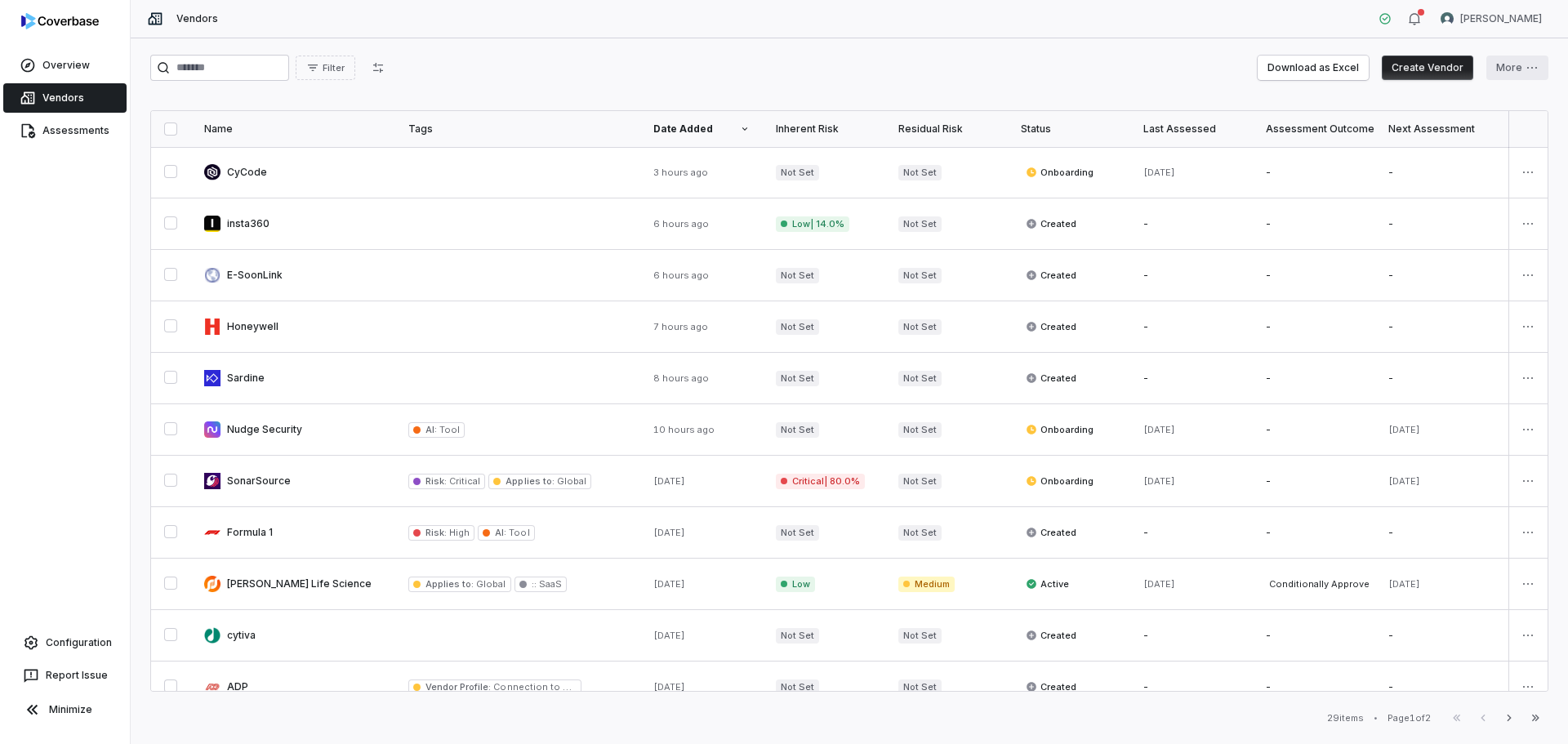
click at [1534, 68] on html "Overview Vendors Assessments Configuration Report Issue Minimize Vendors Nate W…" at bounding box center [784, 372] width 1568 height 744
click at [721, 75] on html "Overview Vendors Assessments Configuration Report Issue Minimize Vendors Nate W…" at bounding box center [784, 372] width 1568 height 744
click at [71, 62] on link "Overview" at bounding box center [65, 65] width 123 height 29
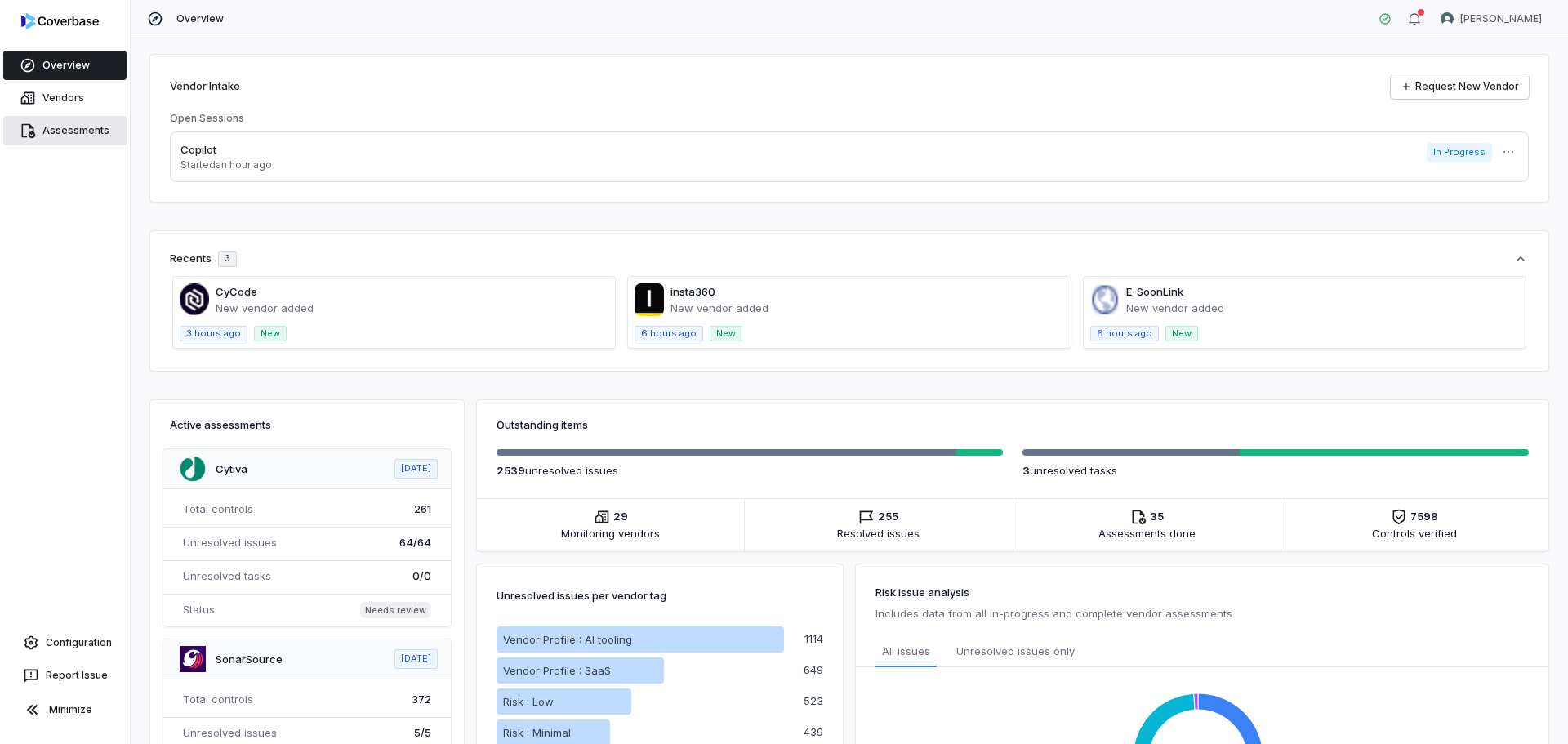
click at [55, 136] on link "Assessments" at bounding box center [65, 130] width 123 height 29
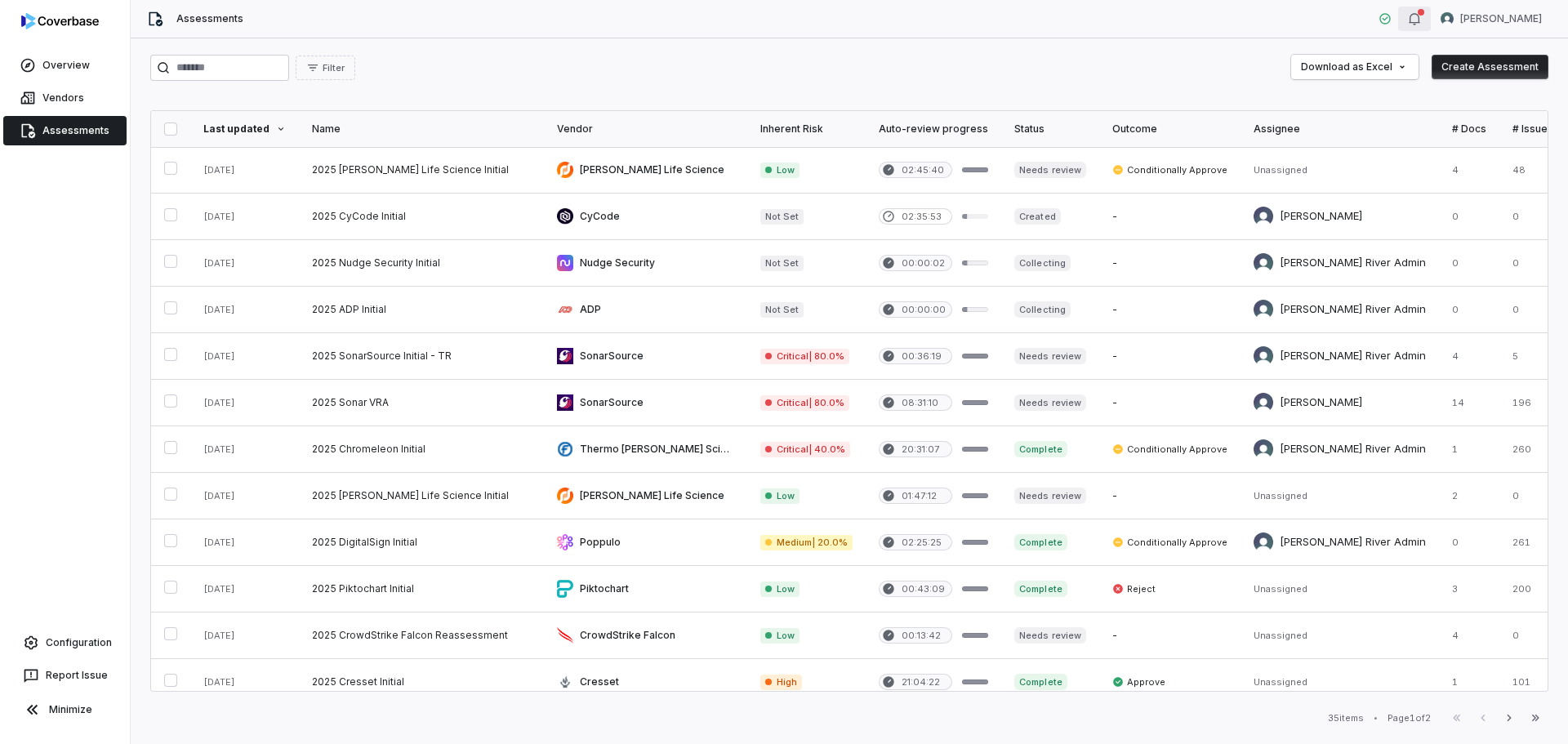
click at [1421, 20] on icon "button" at bounding box center [1414, 18] width 13 height 13
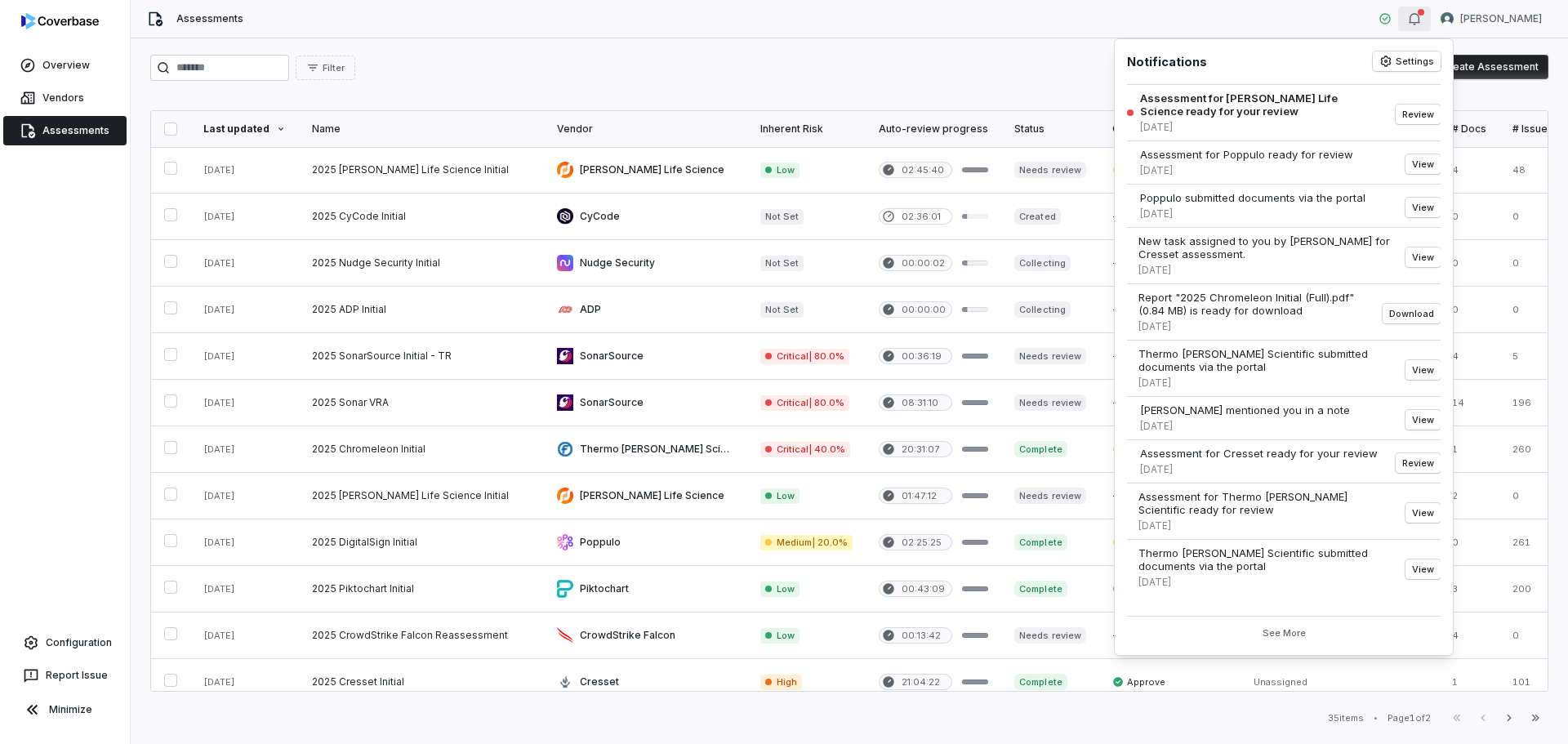
click at [987, 71] on div "Filter Download as Excel Create Assessment" at bounding box center [850, 68] width 1398 height 26
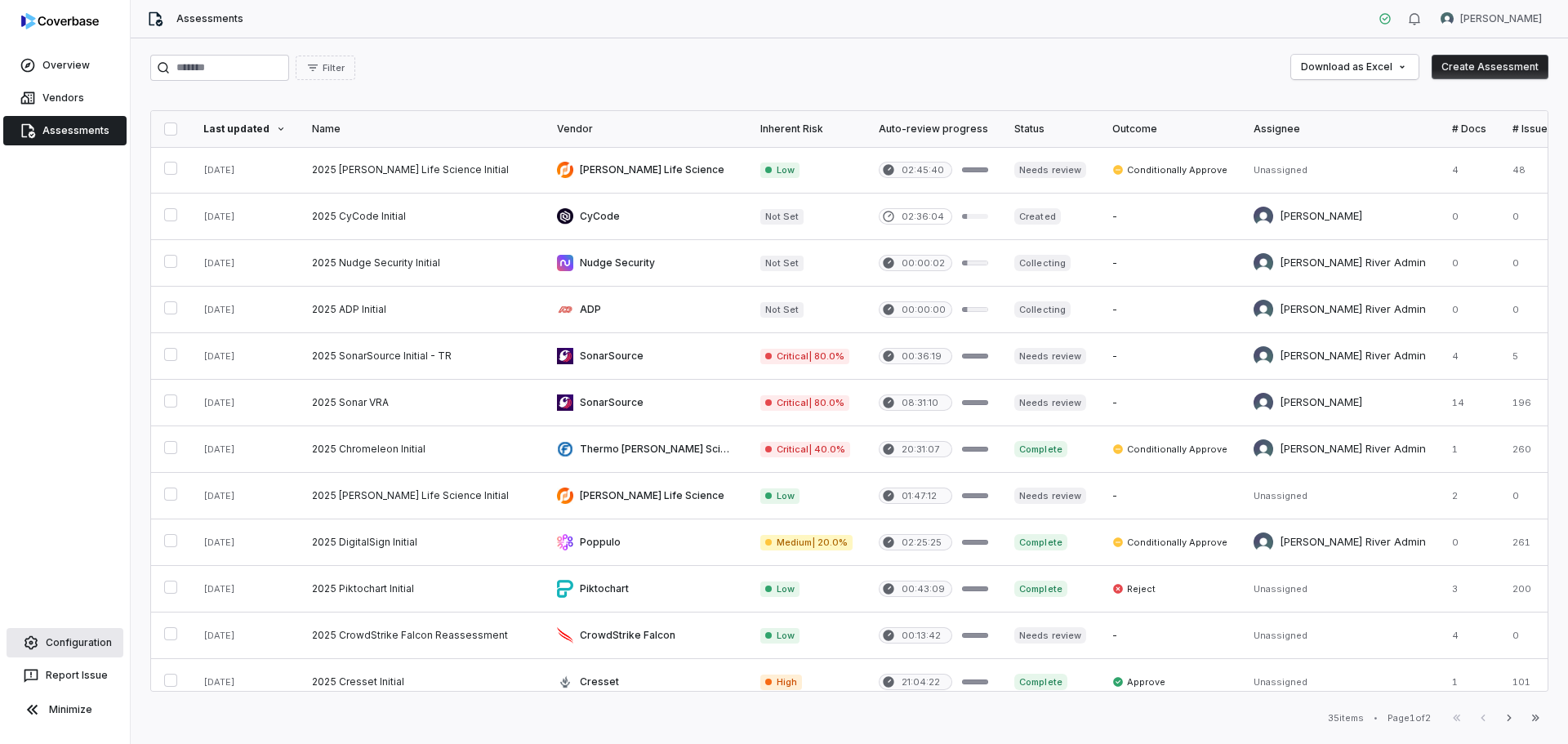
click at [60, 648] on link "Configuration" at bounding box center [64, 642] width 117 height 29
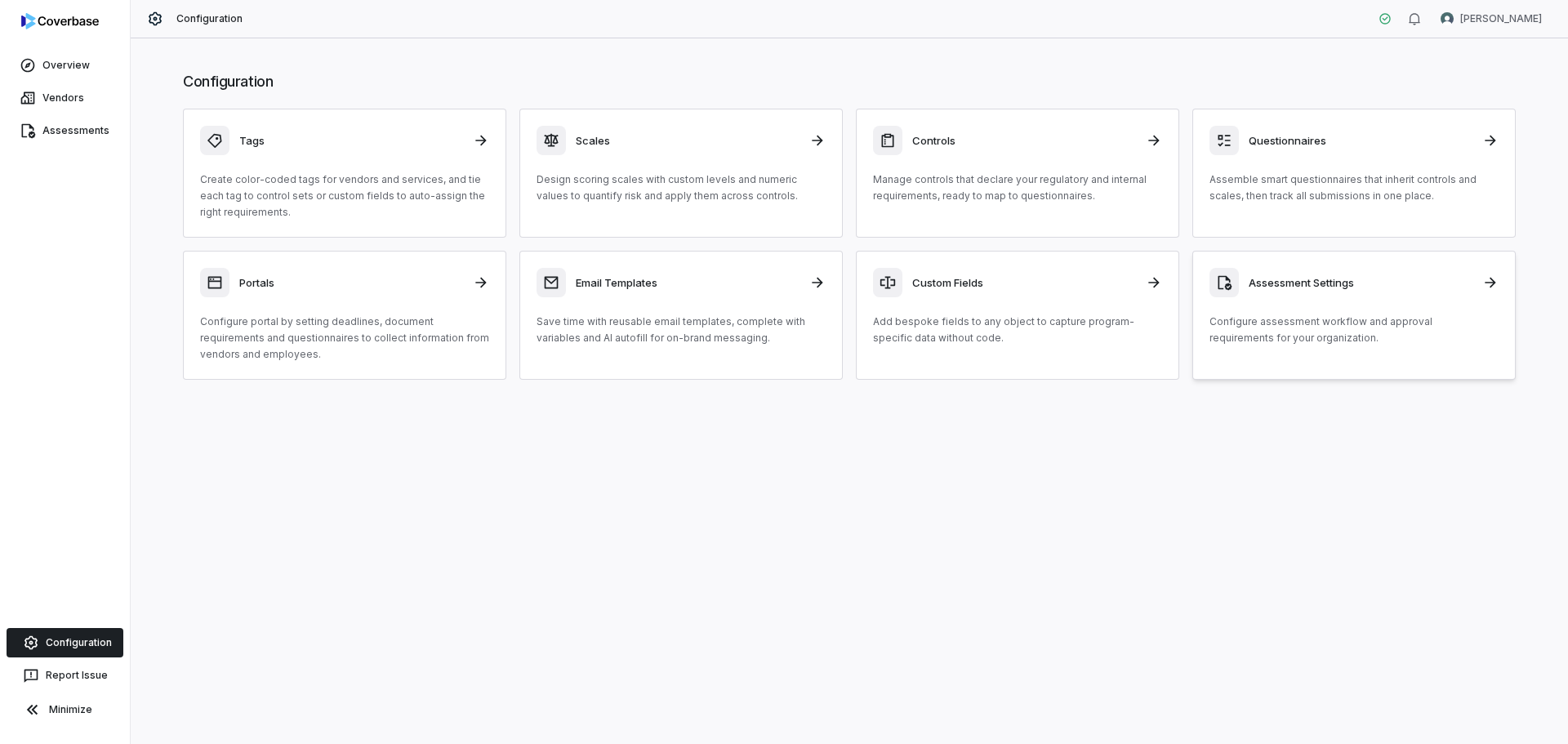
click at [1334, 306] on div "Assessment Settings Configure assessment workflow and approval requirements for…" at bounding box center [1353, 306] width 289 height 78
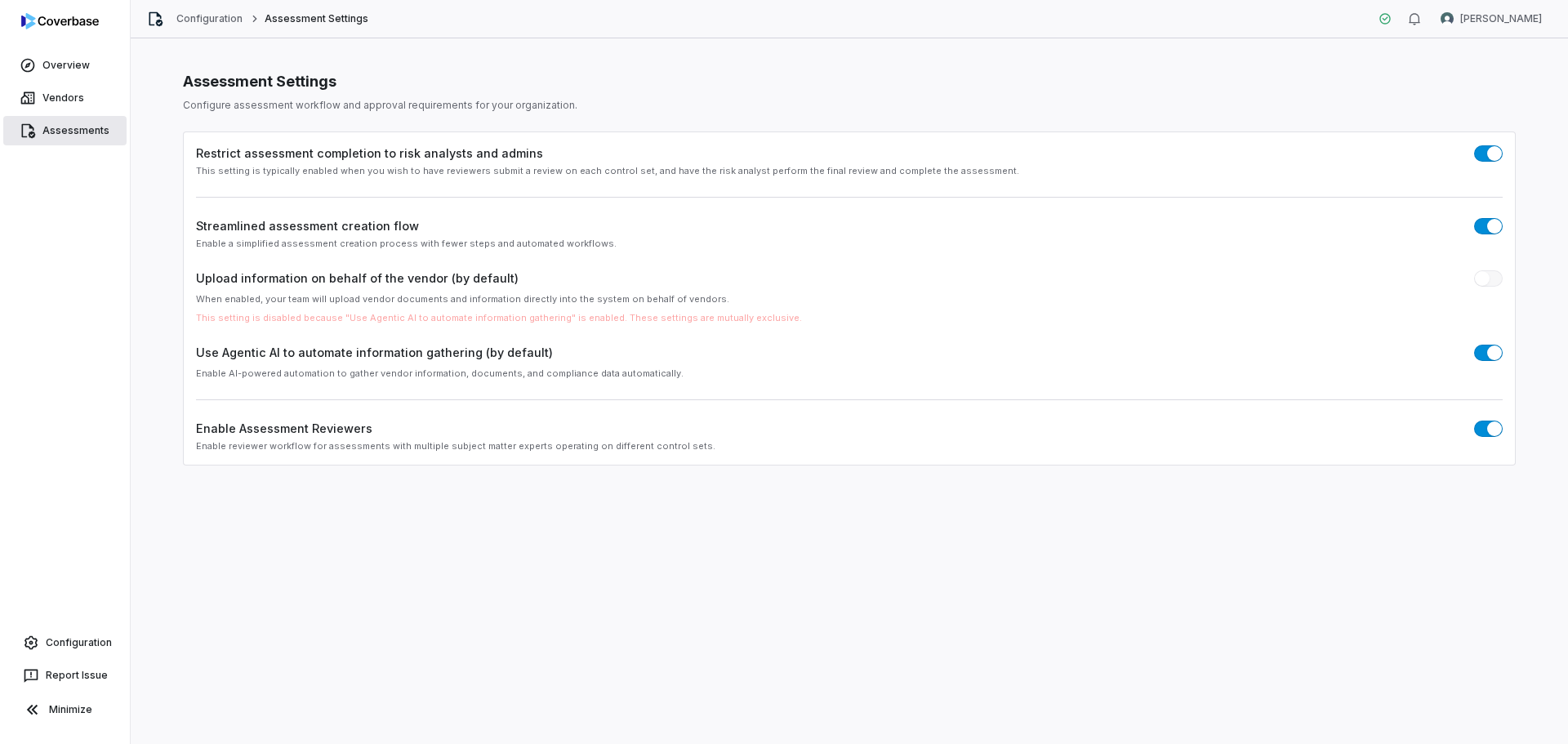
click at [57, 129] on link "Assessments" at bounding box center [65, 130] width 123 height 29
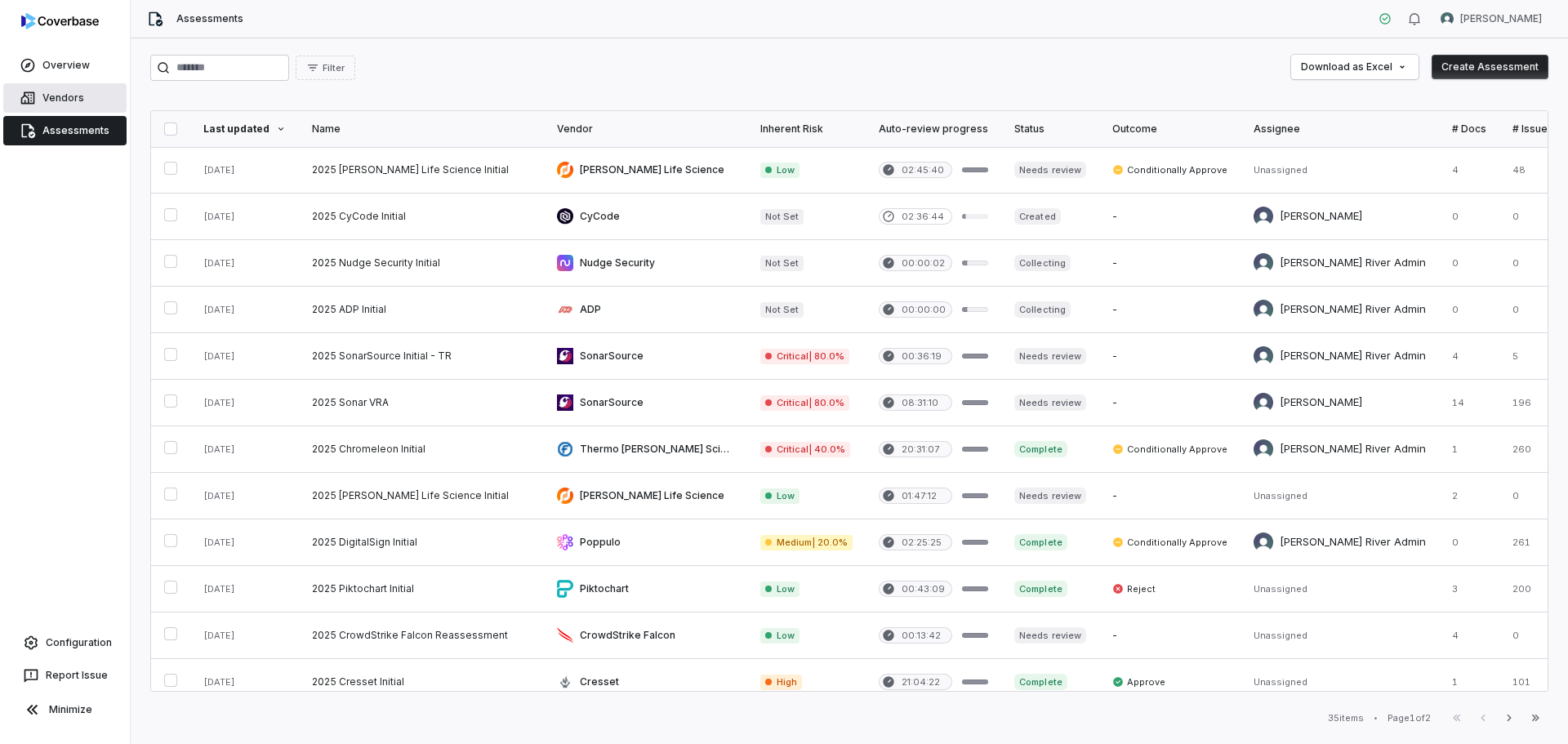
click at [76, 100] on link "Vendors" at bounding box center [65, 98] width 123 height 29
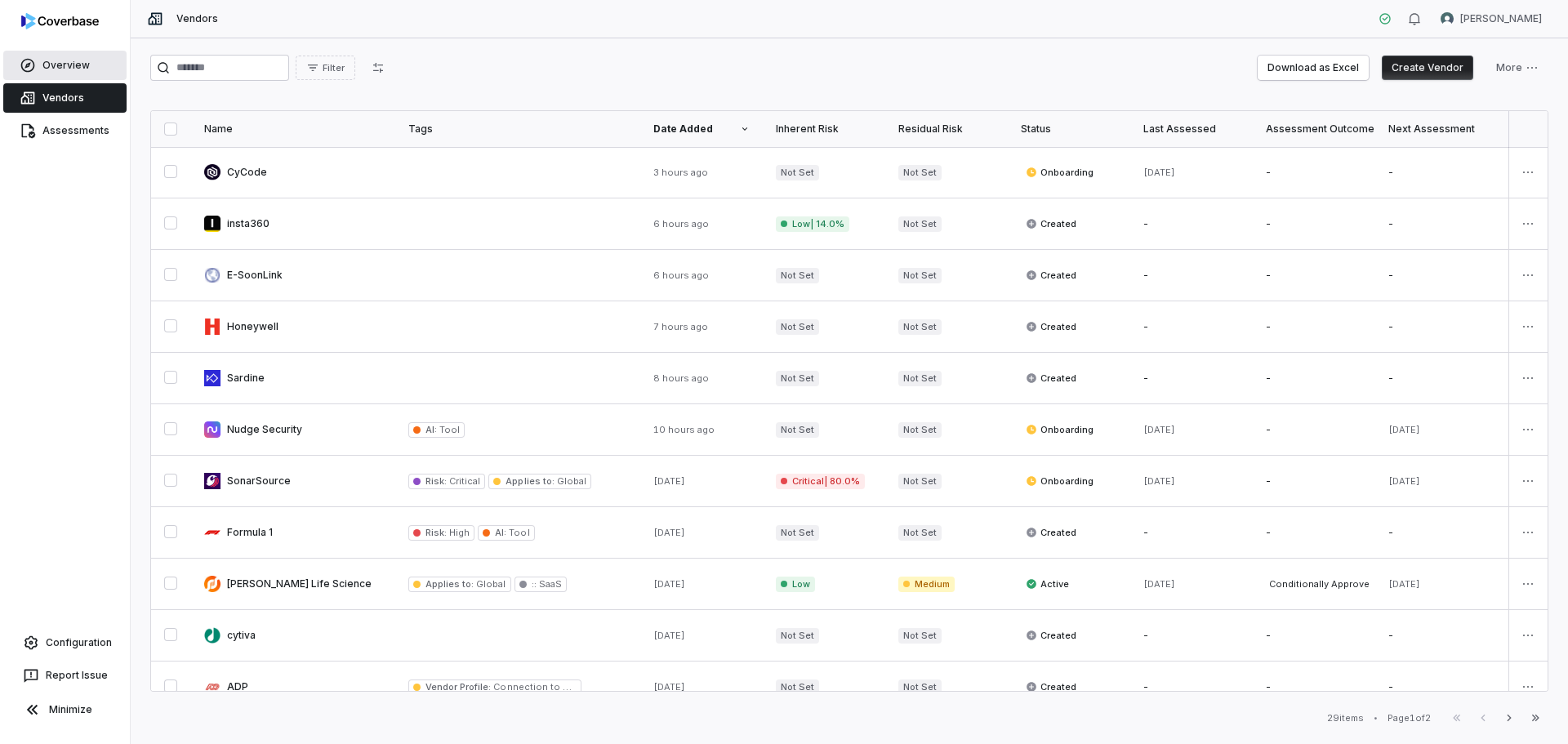
click at [70, 61] on link "Overview" at bounding box center [65, 65] width 123 height 29
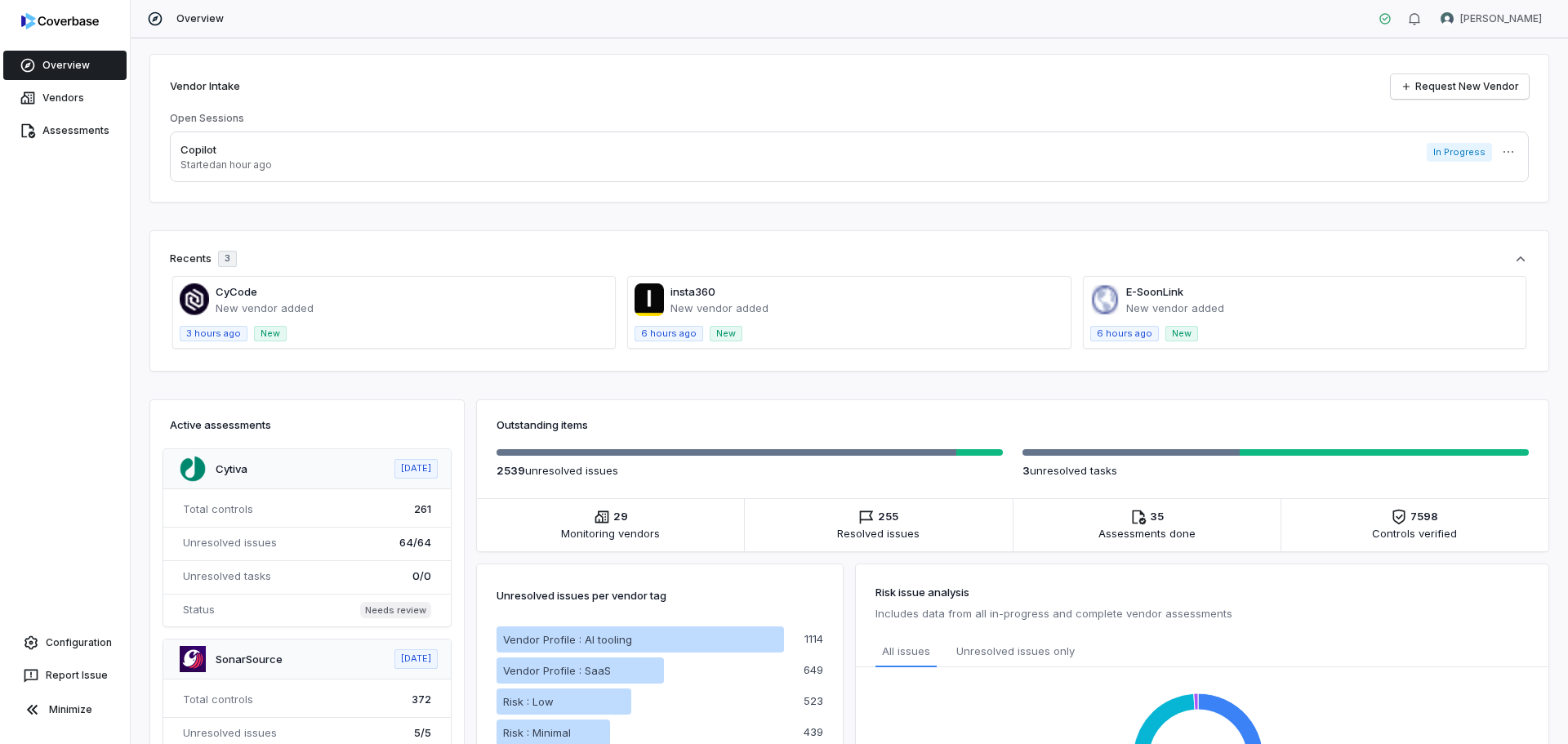
click at [228, 256] on span "3" at bounding box center [228, 258] width 6 height 12
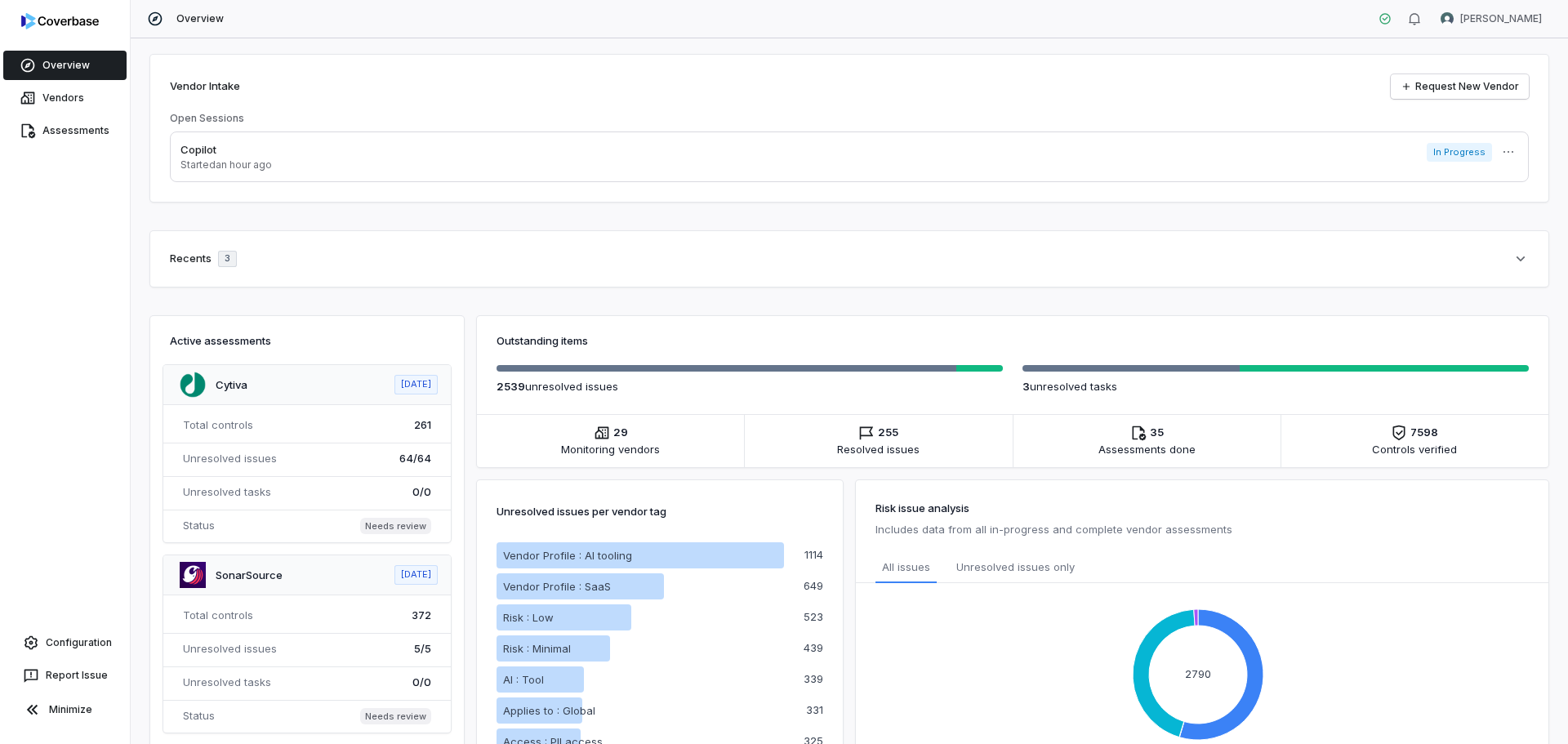
click at [228, 256] on span "3" at bounding box center [228, 258] width 6 height 12
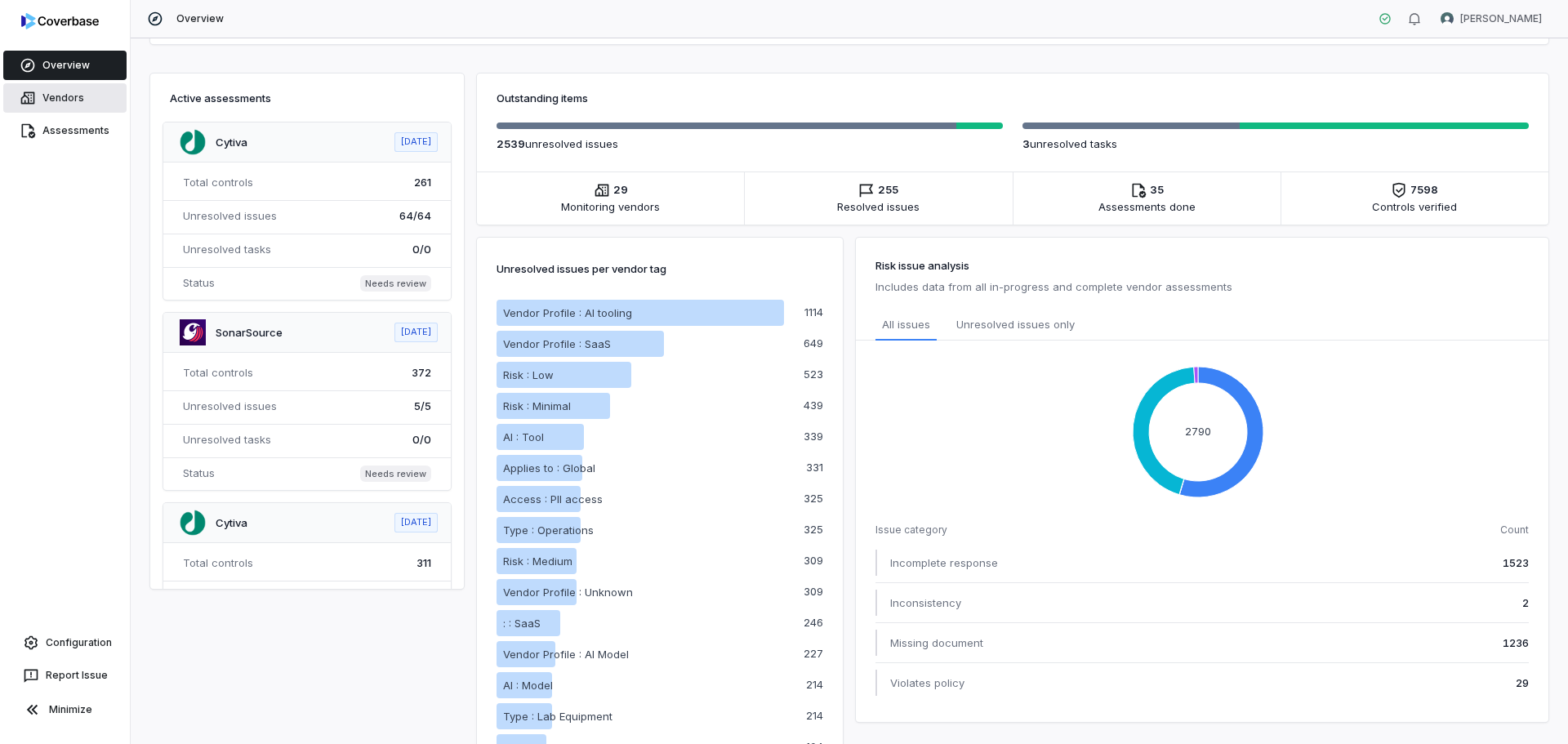
click at [47, 103] on link "Vendors" at bounding box center [65, 98] width 123 height 29
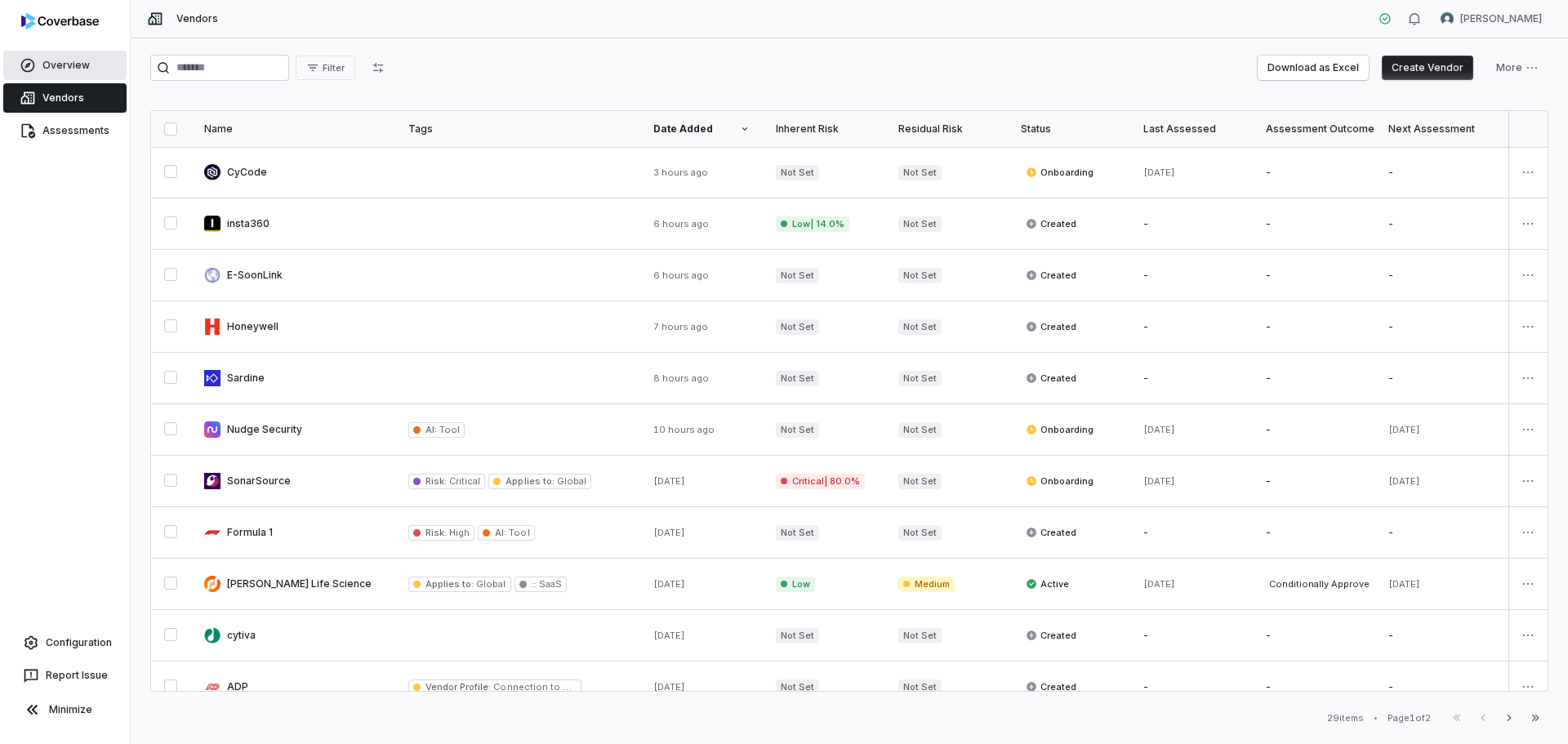
click at [54, 69] on link "Overview" at bounding box center [65, 65] width 123 height 29
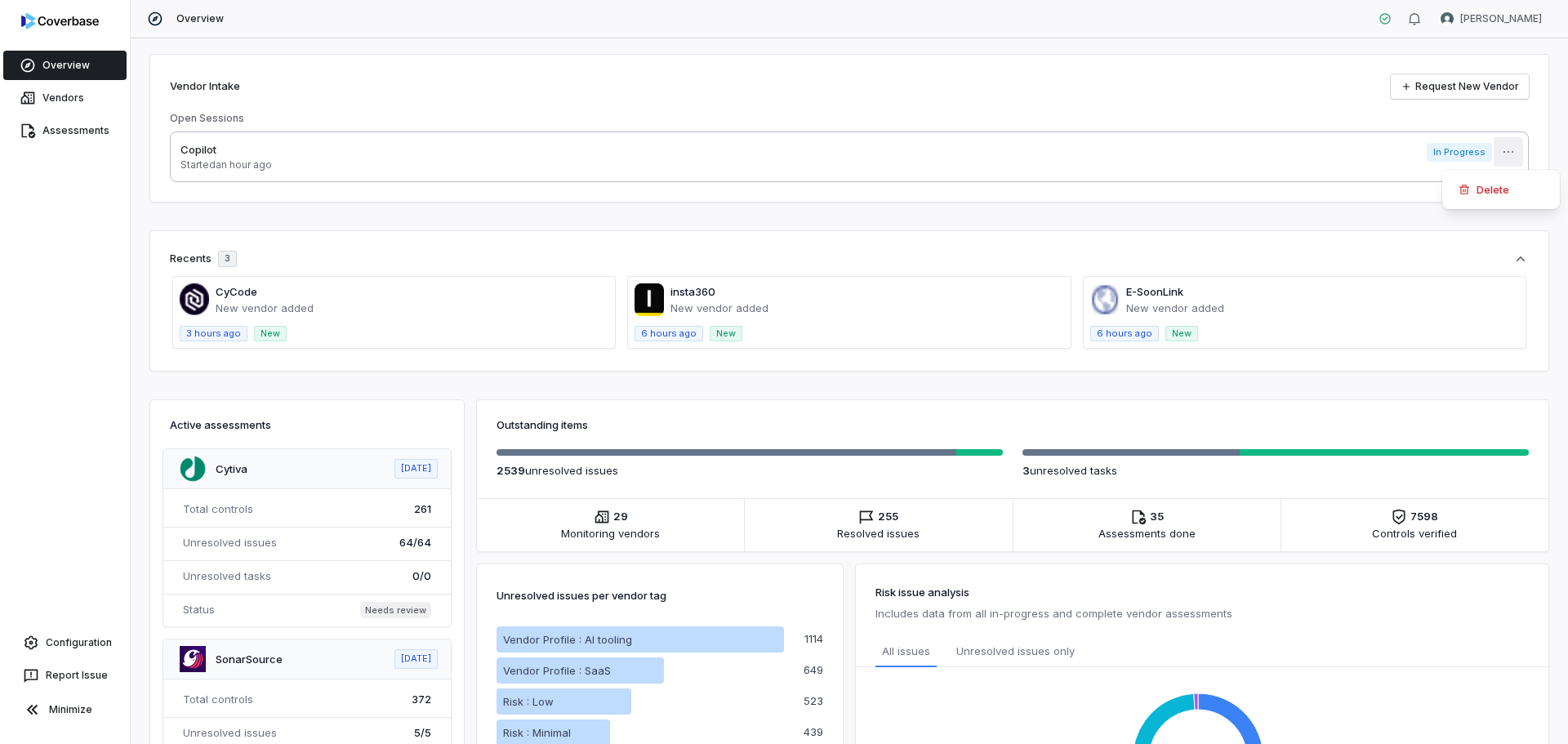
click at [1503, 152] on html "Overview Vendors Assessments Configuration Report Issue Minimize Overview Nate …" at bounding box center [784, 372] width 1568 height 744
click at [1497, 200] on div "Delete" at bounding box center [1501, 189] width 105 height 26
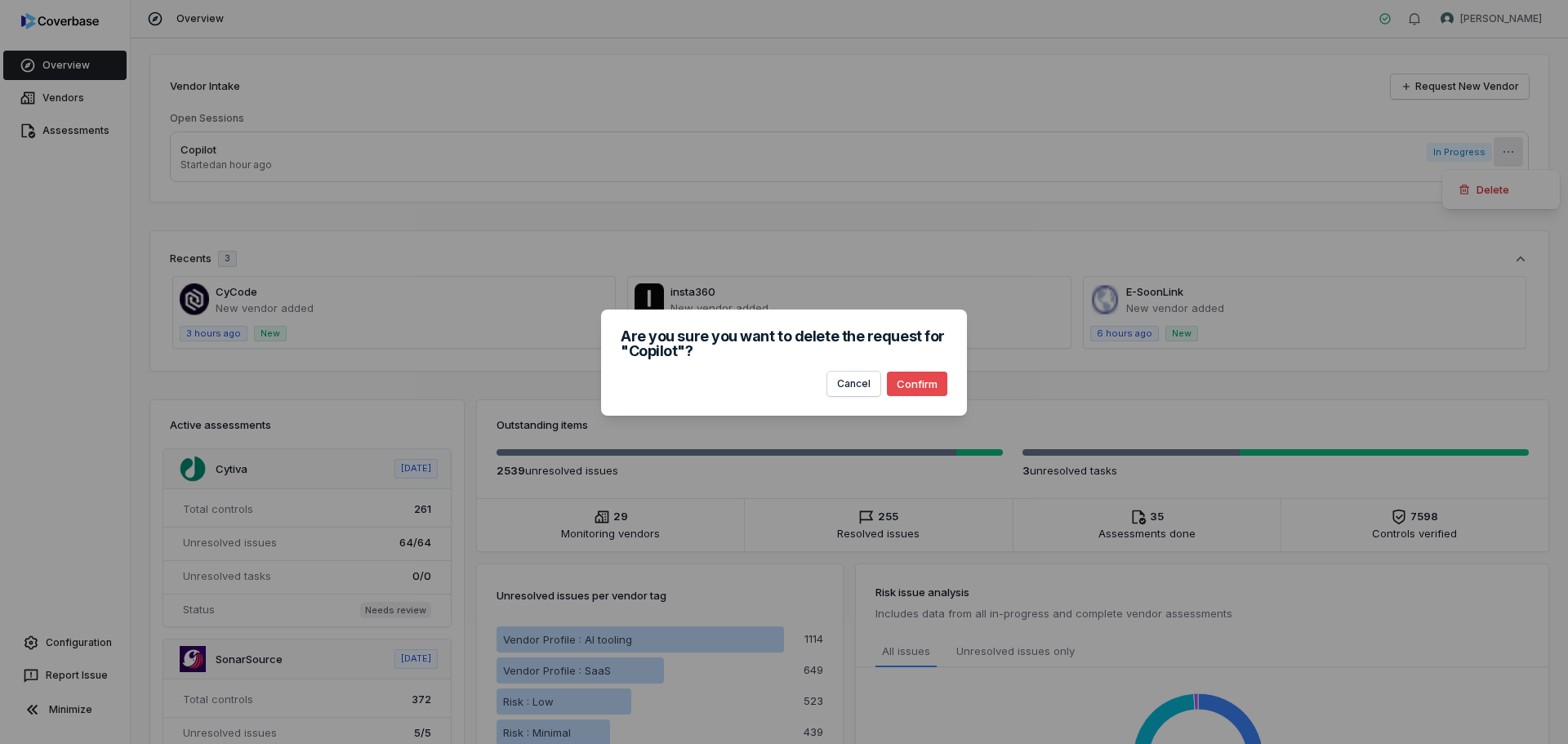
click at [910, 387] on button "Confirm" at bounding box center [917, 383] width 61 height 25
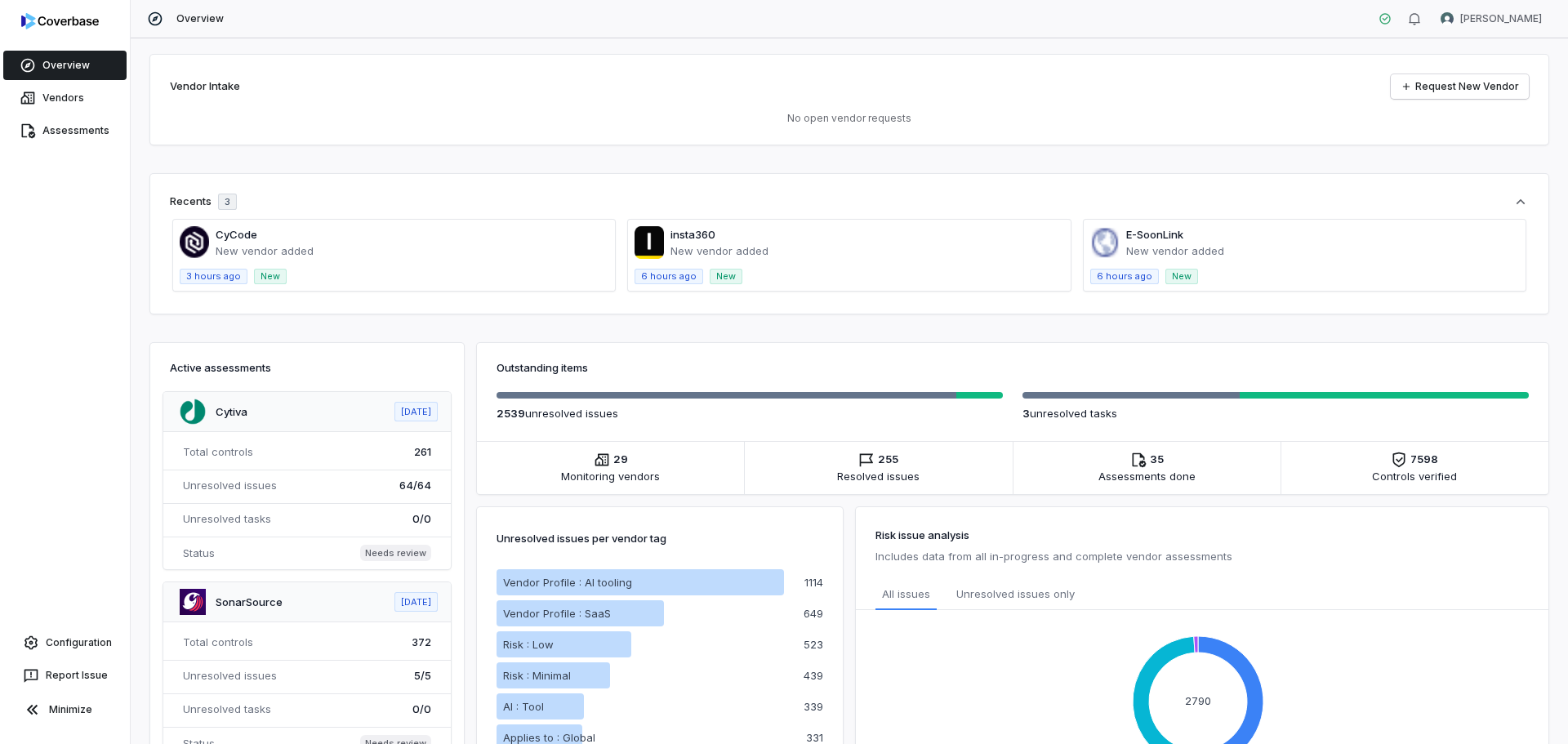
click at [1248, 248] on span at bounding box center [1305, 254] width 442 height 71
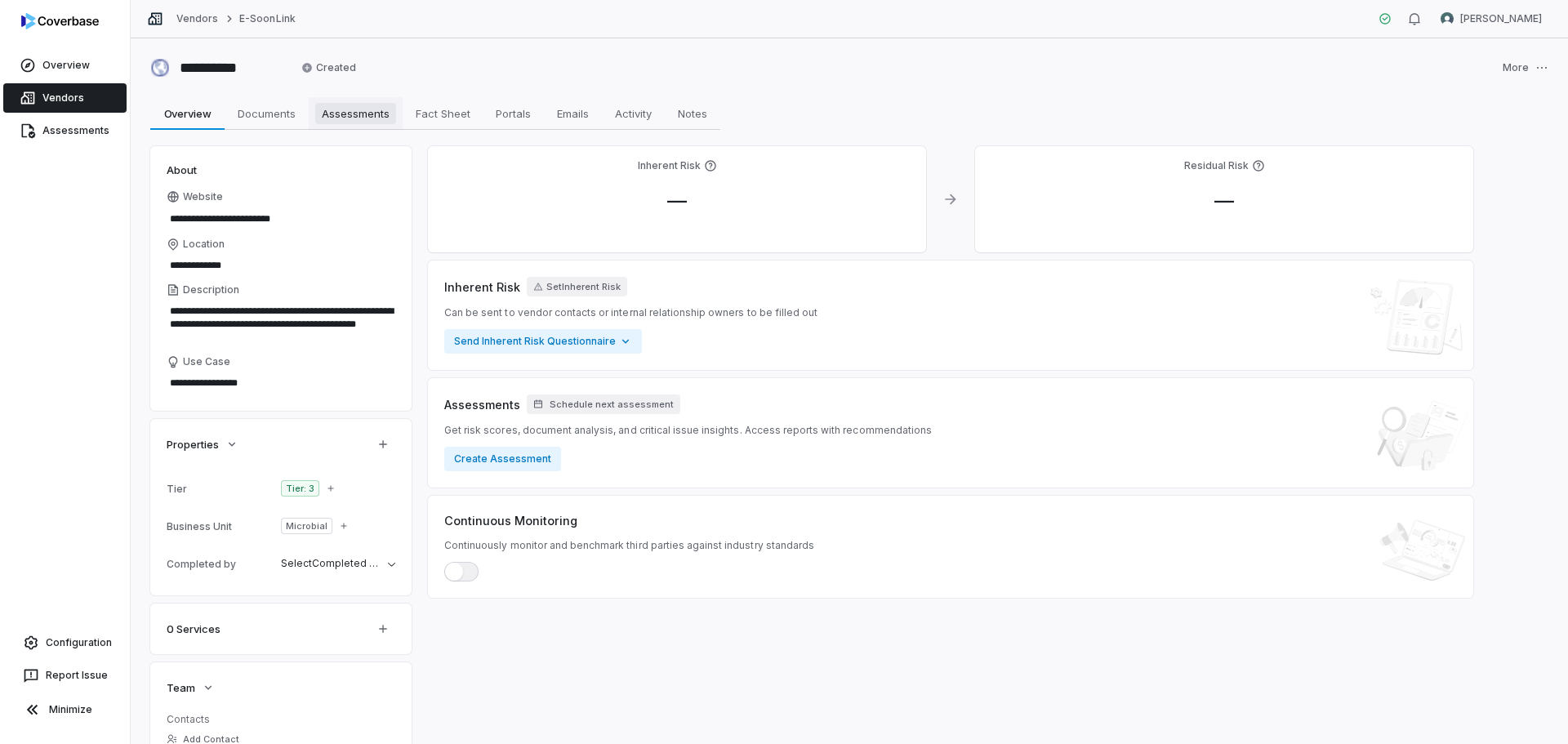
click at [337, 117] on span "Assessments" at bounding box center [356, 113] width 81 height 21
type textarea "*"
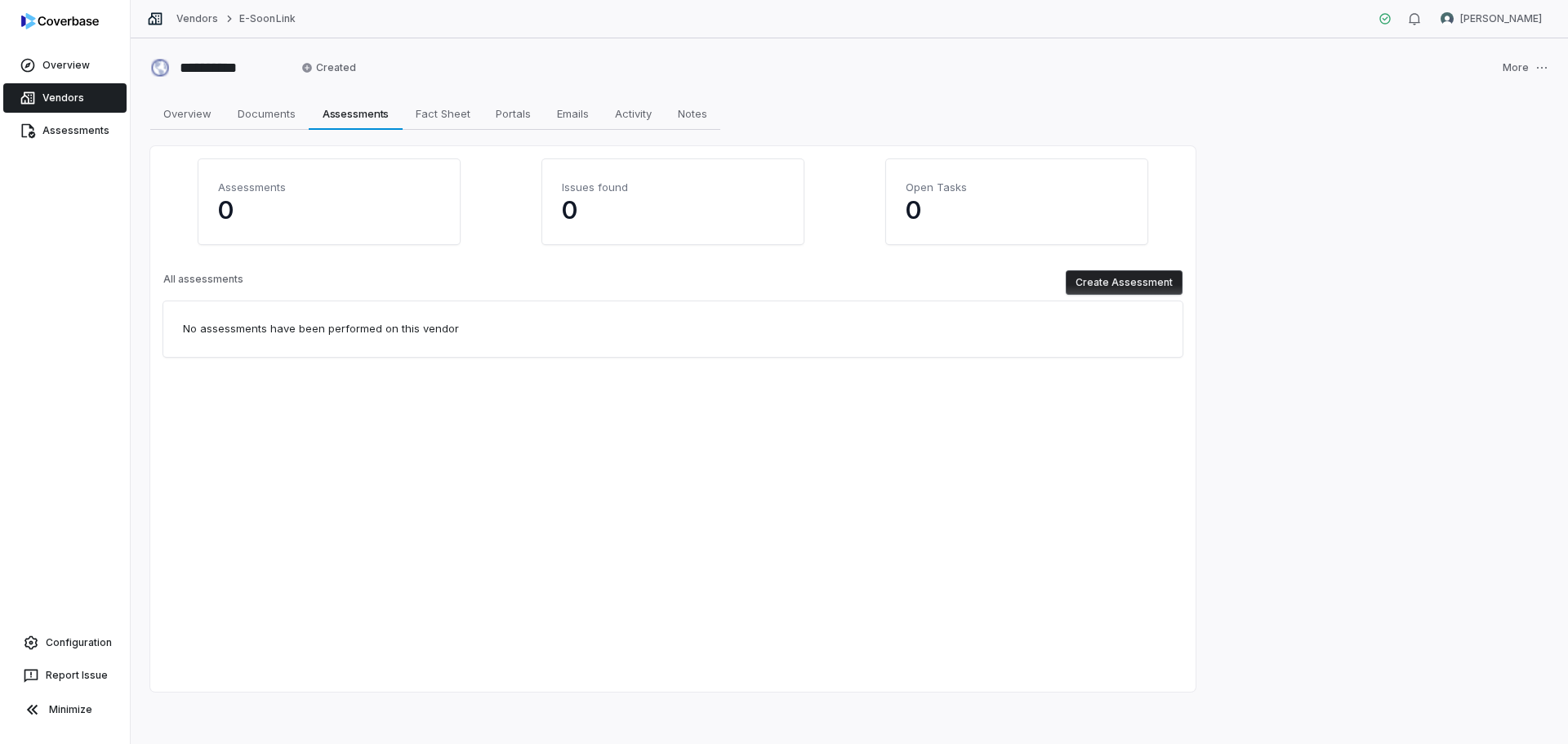
click at [56, 98] on link "Vendors" at bounding box center [65, 98] width 123 height 29
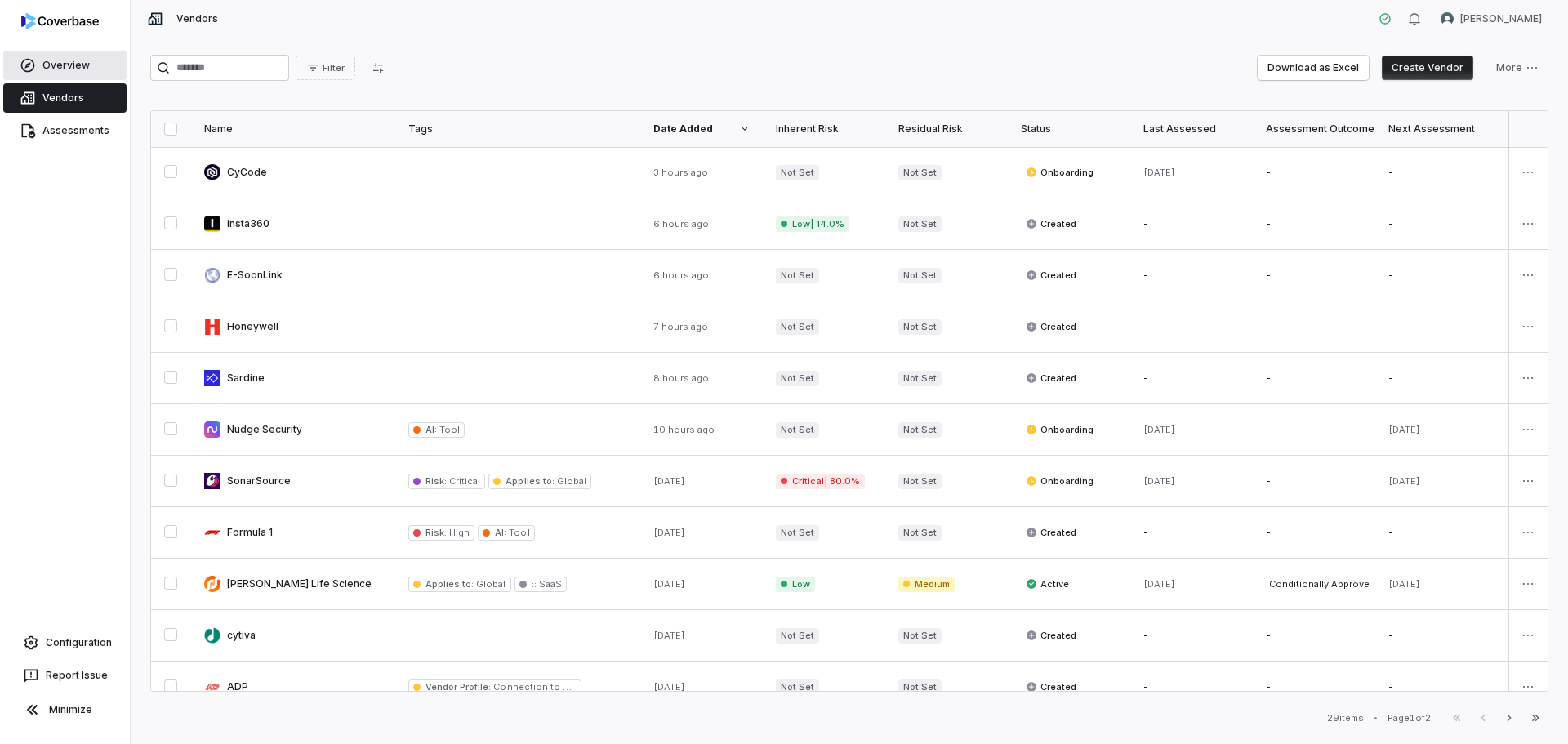
click at [65, 72] on link "Overview" at bounding box center [65, 65] width 123 height 29
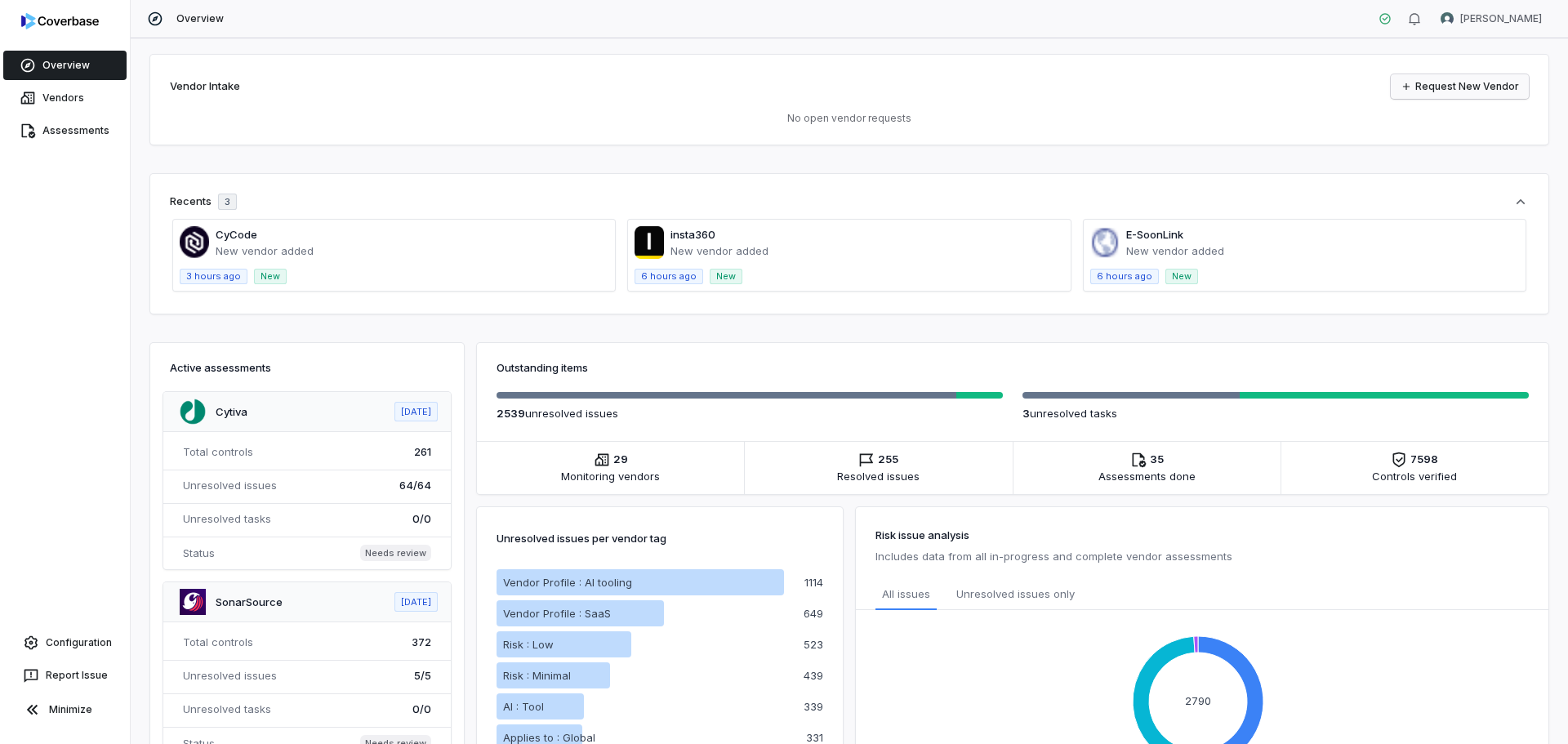
click at [1473, 85] on link "Request New Vendor" at bounding box center [1460, 86] width 138 height 25
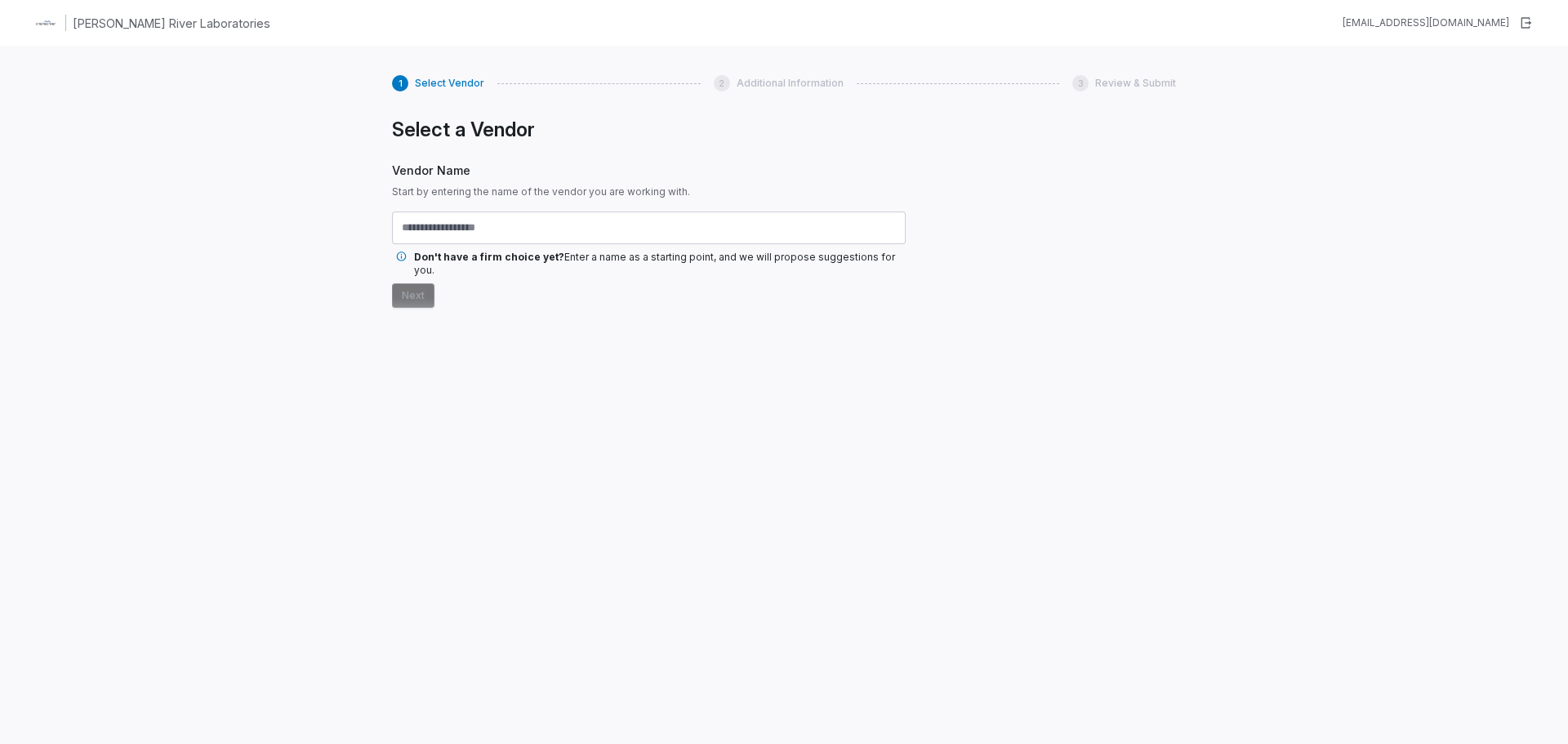
click at [553, 228] on input "text" at bounding box center [649, 228] width 514 height 33
type input "*"
type input "*******"
click at [392, 283] on button "Next" at bounding box center [413, 295] width 42 height 25
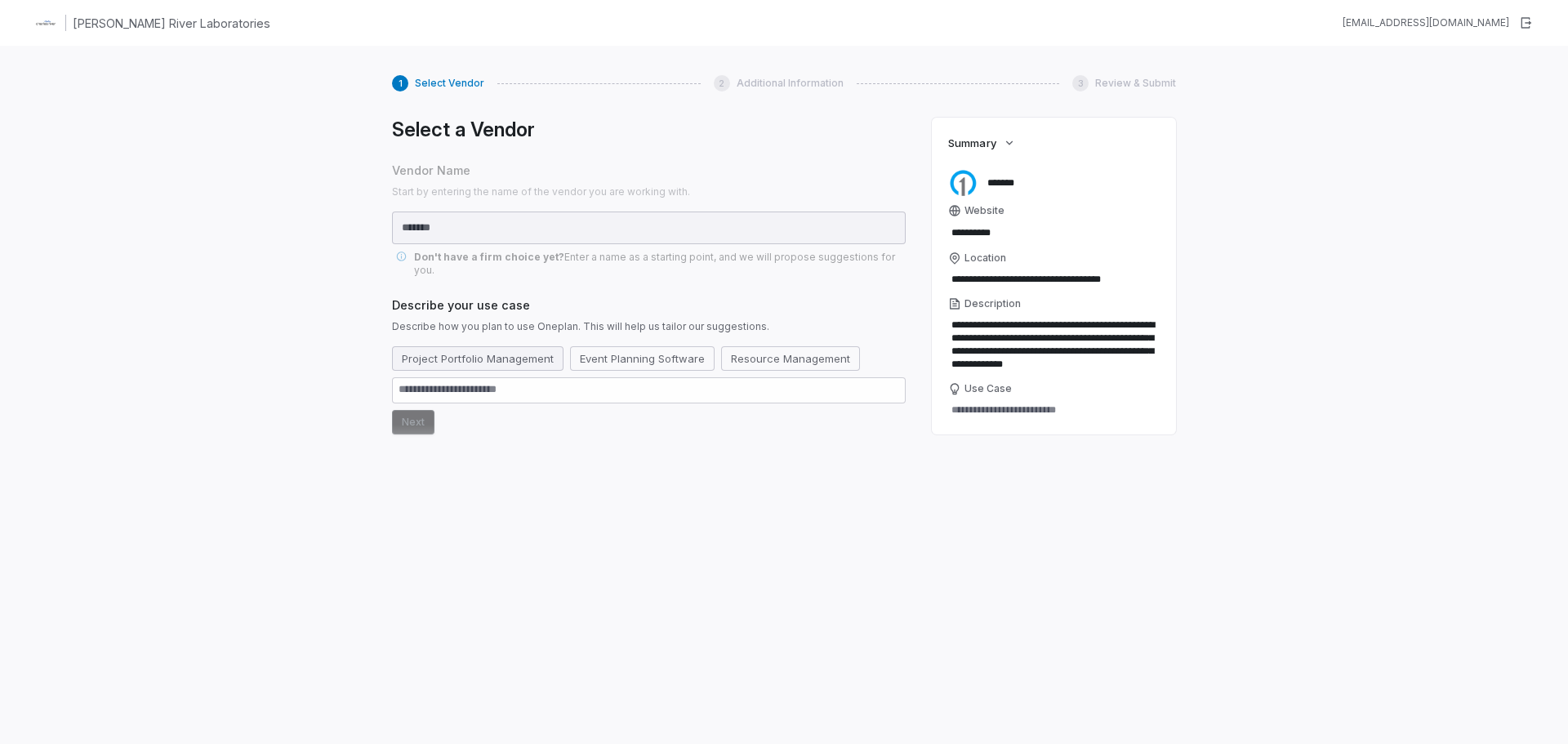
click at [526, 349] on button "Project Portfolio Management" at bounding box center [477, 358] width 172 height 25
click at [414, 414] on button "Next" at bounding box center [413, 422] width 42 height 25
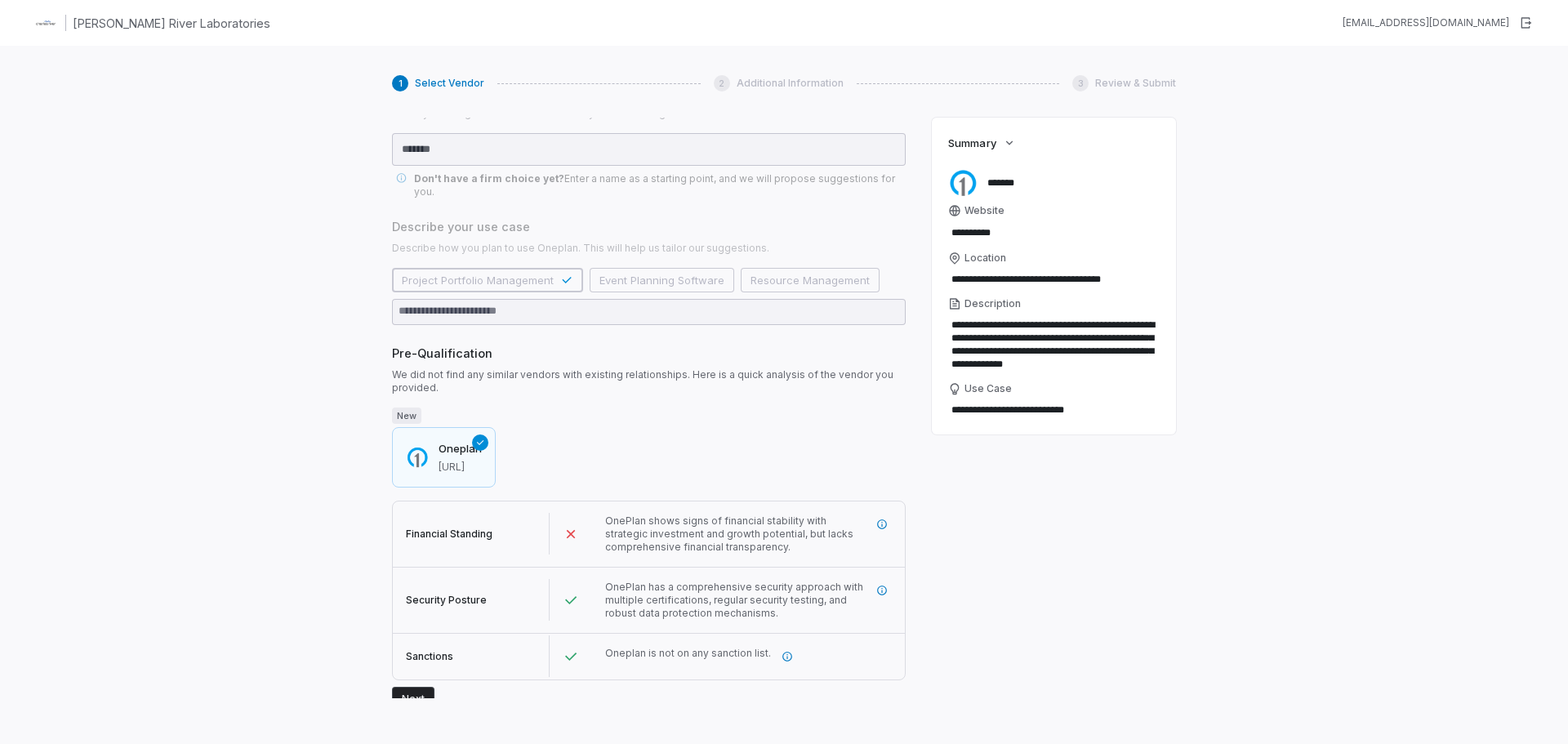
click at [406, 687] on button "Next" at bounding box center [413, 699] width 42 height 25
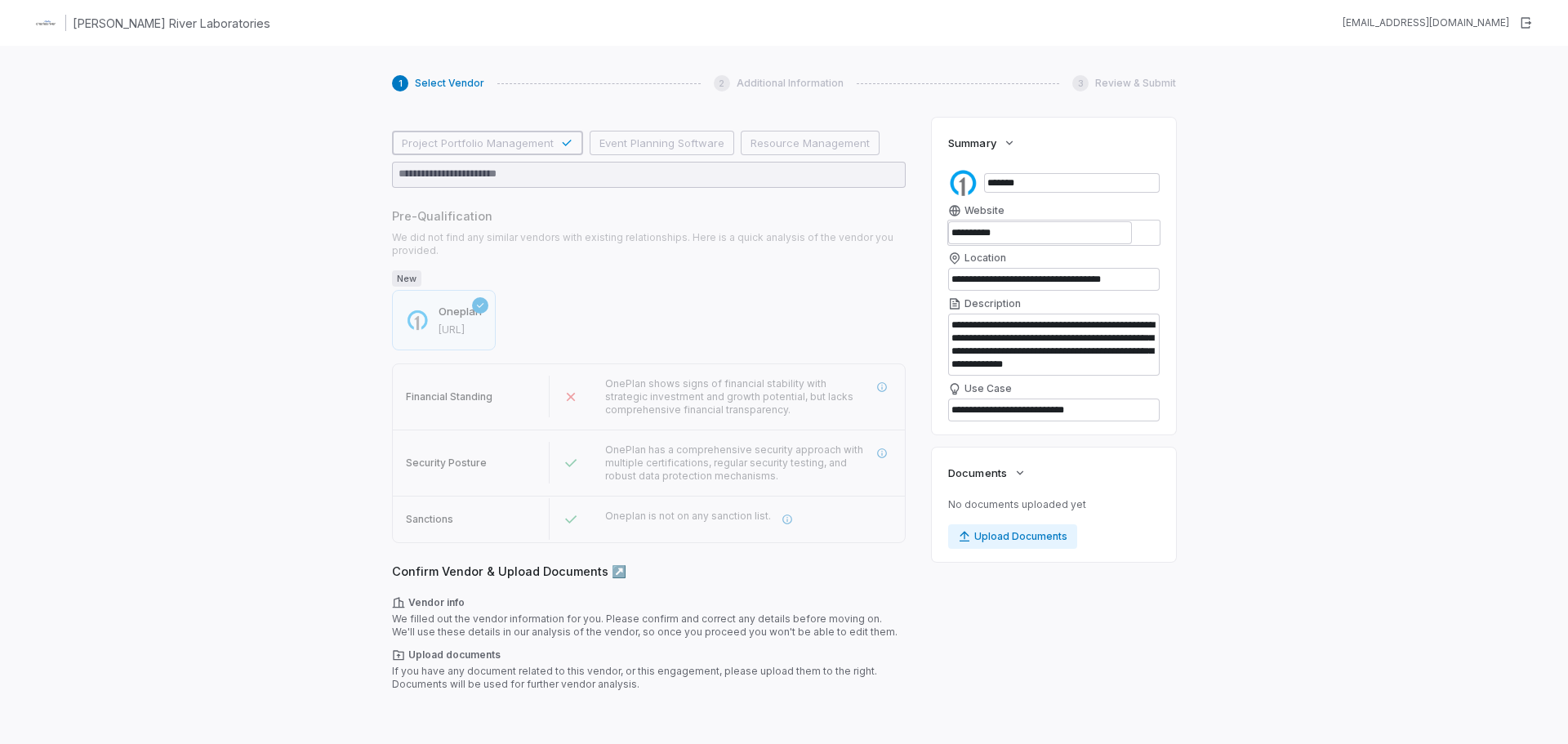
scroll to position [229, 0]
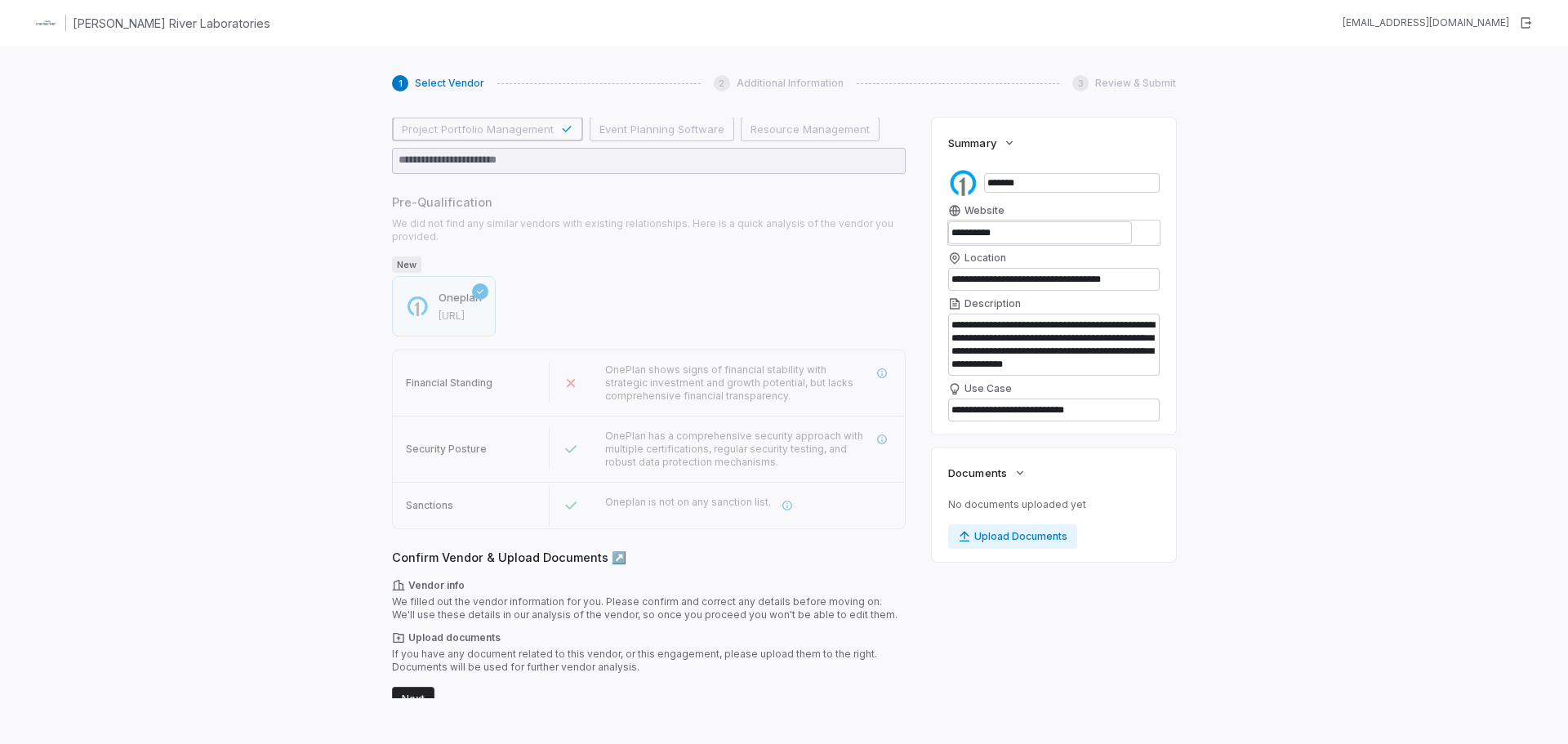
click at [410, 687] on button "Next" at bounding box center [413, 699] width 42 height 25
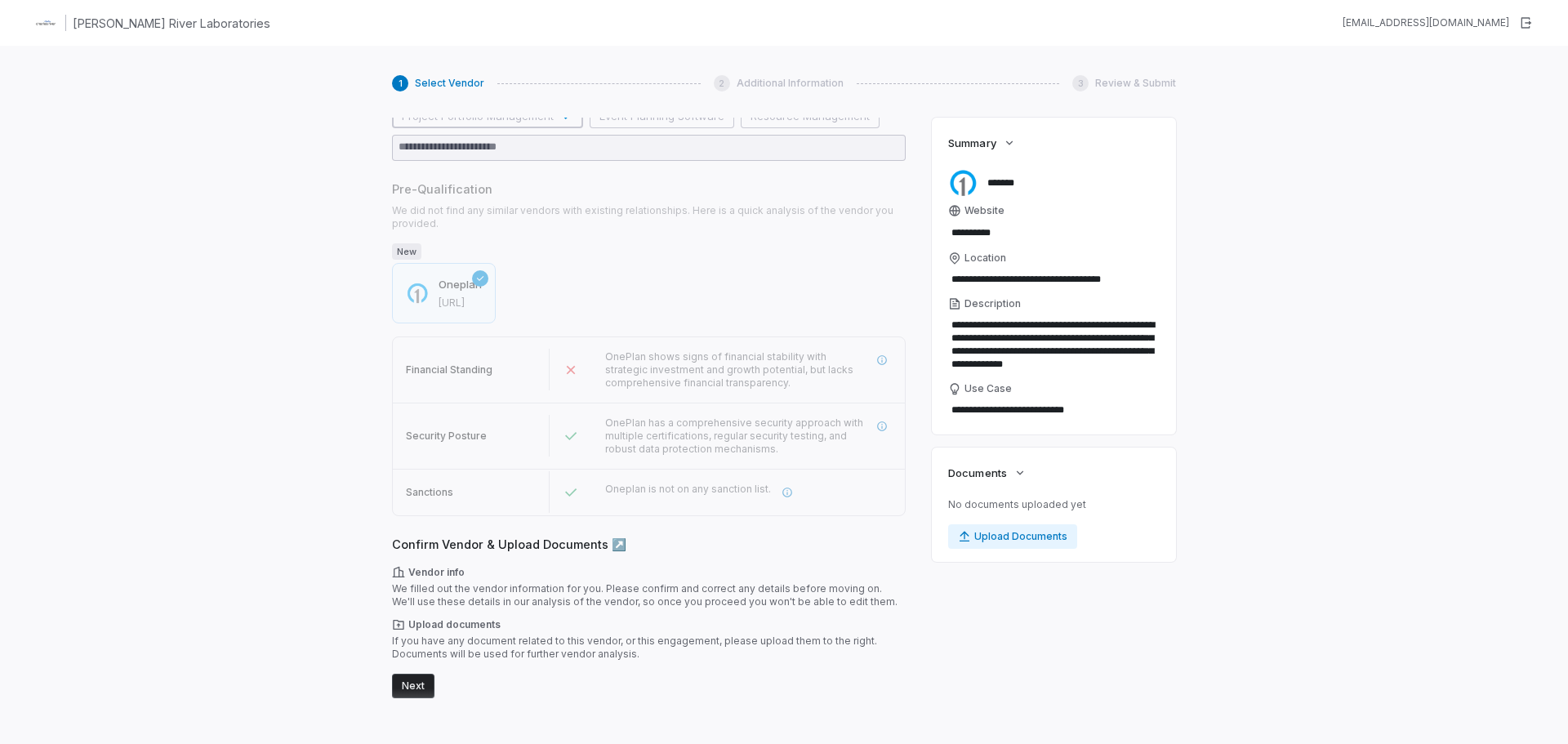
scroll to position [0, 0]
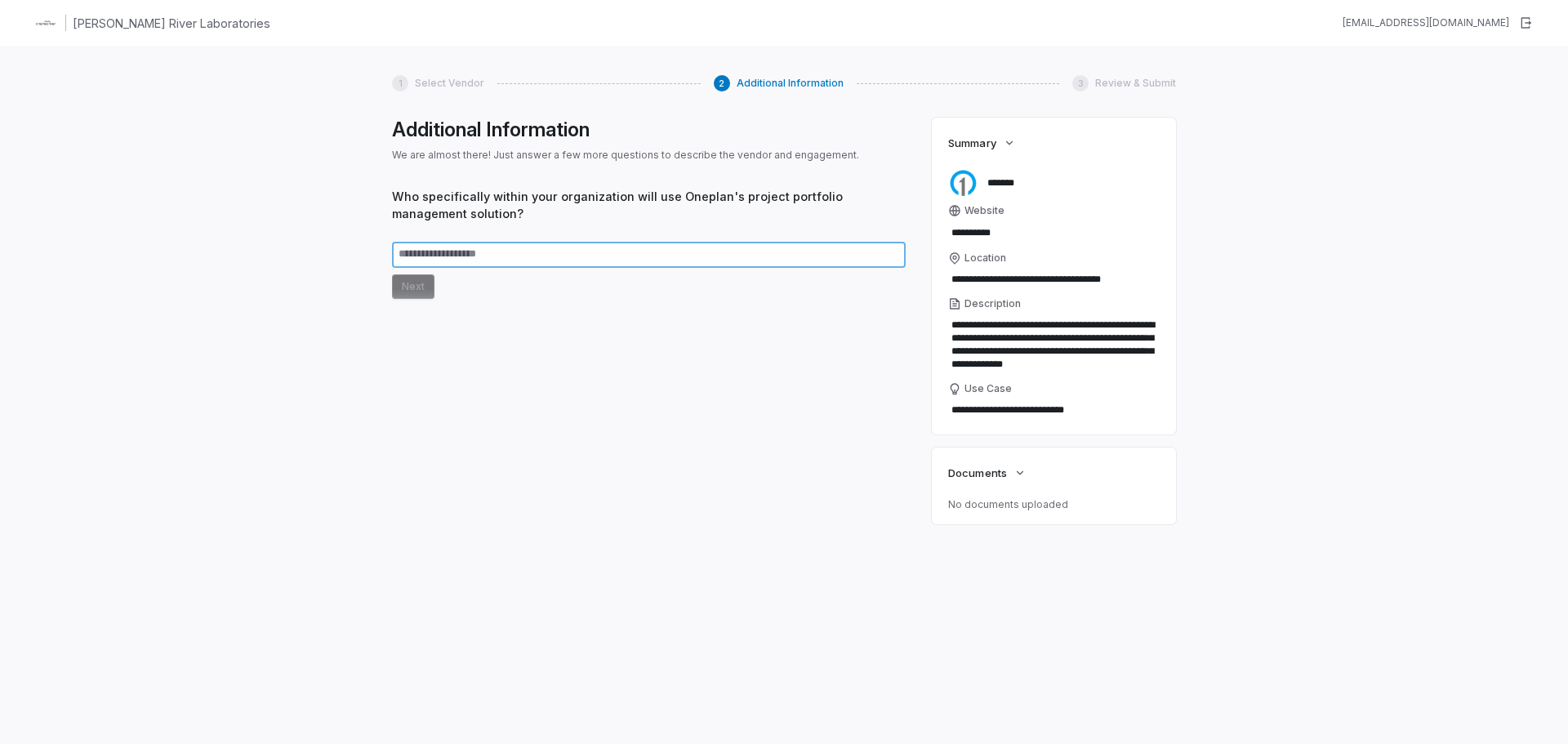
click at [525, 257] on textarea at bounding box center [649, 254] width 514 height 26
type textarea "*"
type textarea "**"
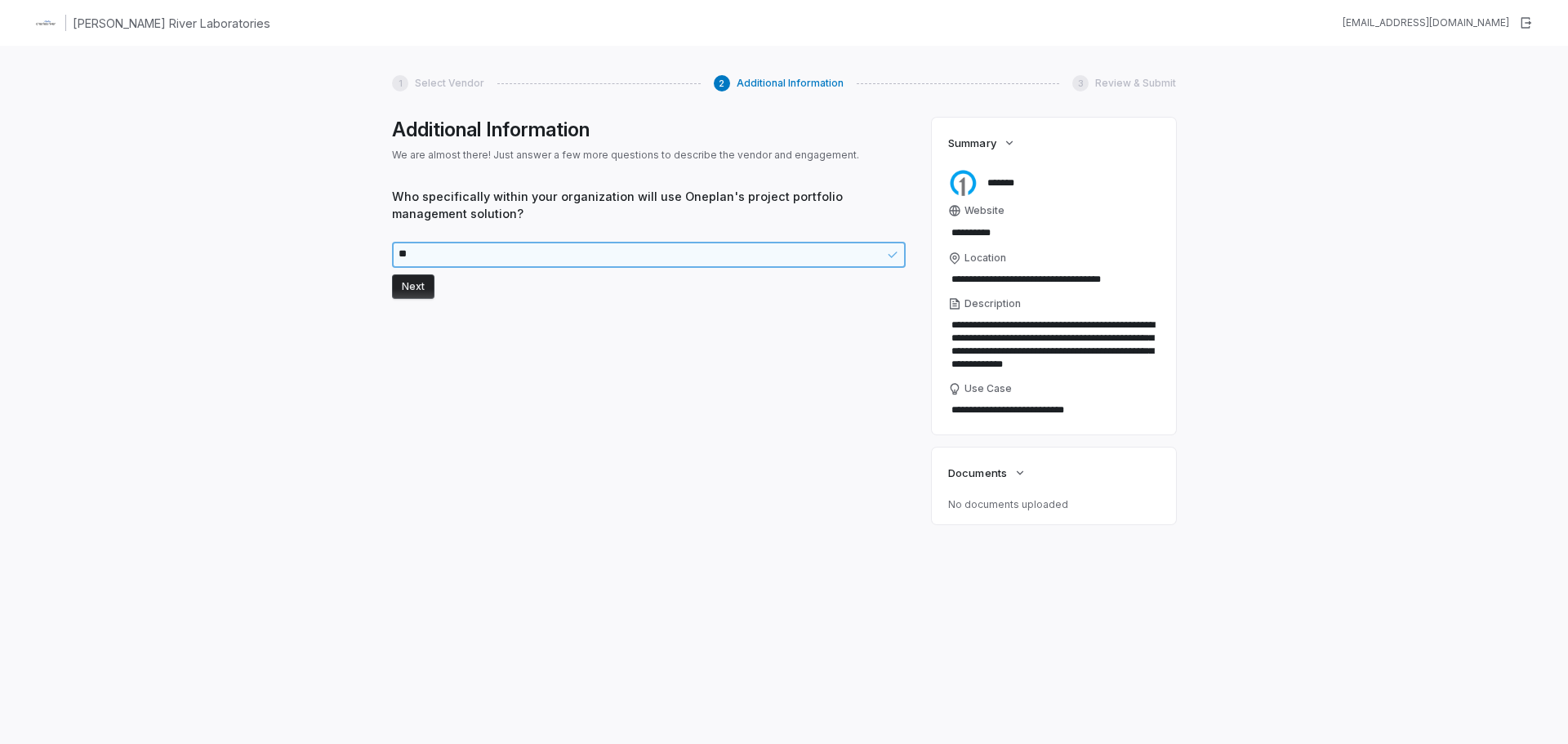
type textarea "*"
type textarea "***"
type textarea "*"
type textarea "****"
type textarea "*"
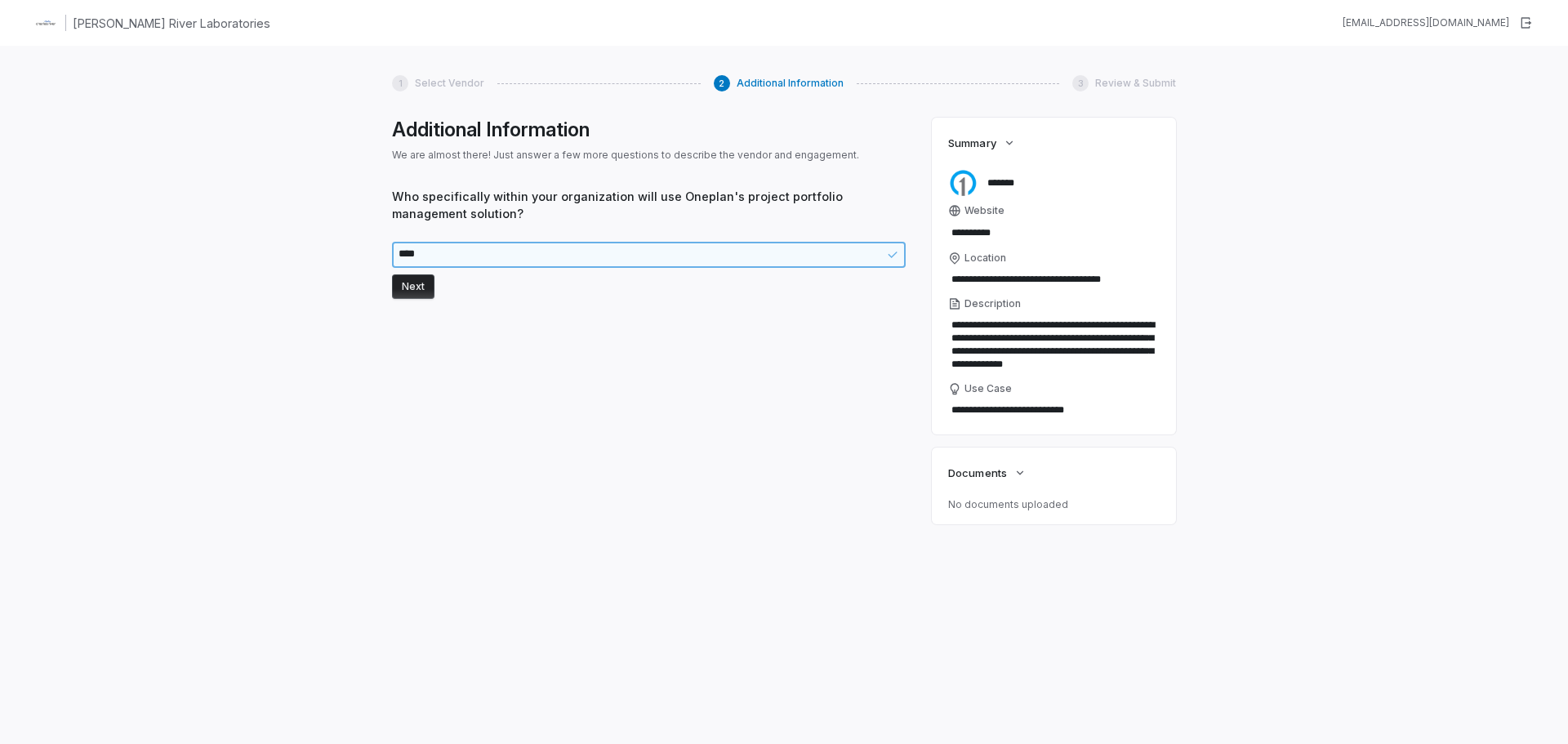
type textarea "*****"
type textarea "*"
type textarea "******"
click at [416, 282] on button "Next" at bounding box center [413, 286] width 42 height 25
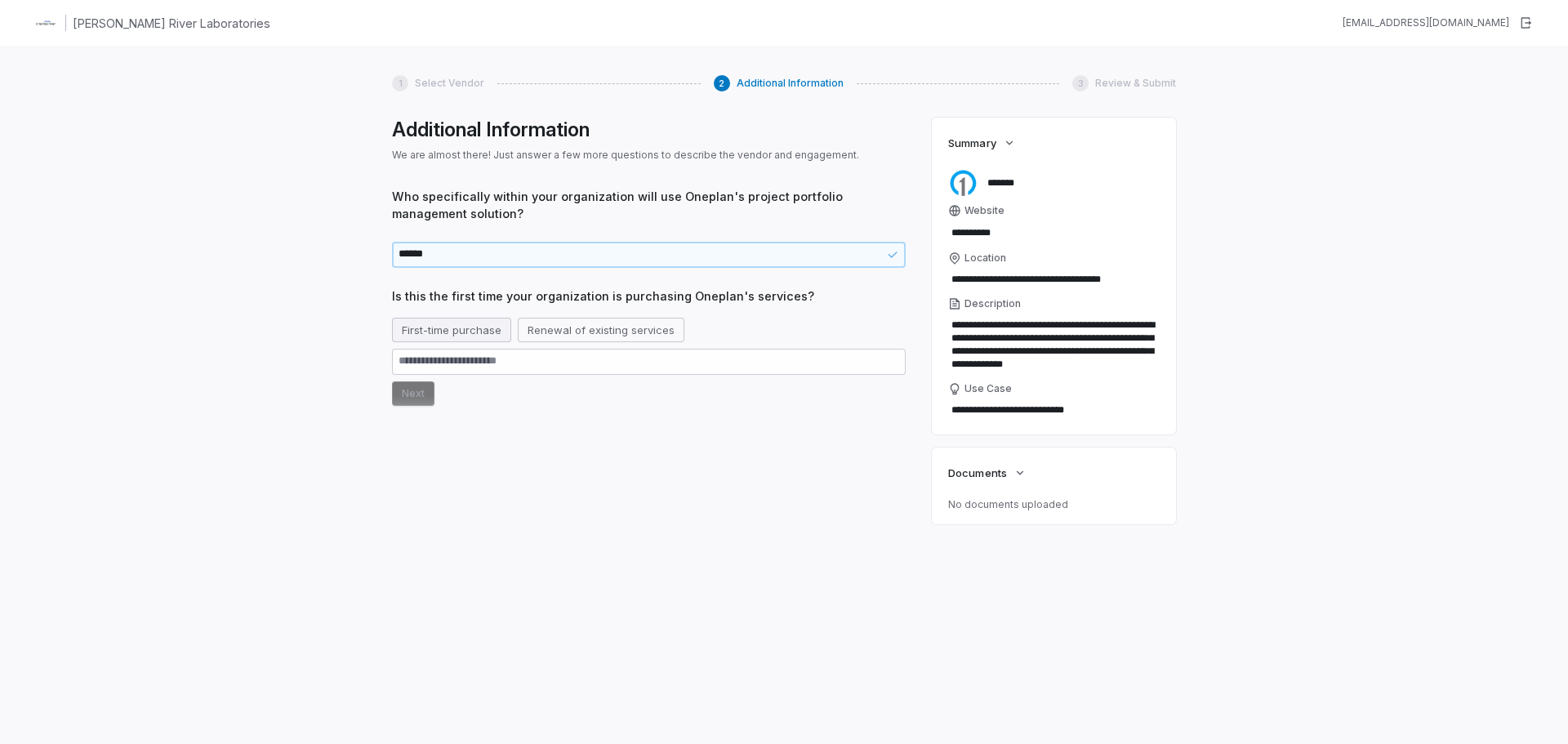
click at [479, 335] on button "First-time purchase" at bounding box center [451, 329] width 119 height 25
click at [418, 393] on button "Next" at bounding box center [413, 394] width 42 height 25
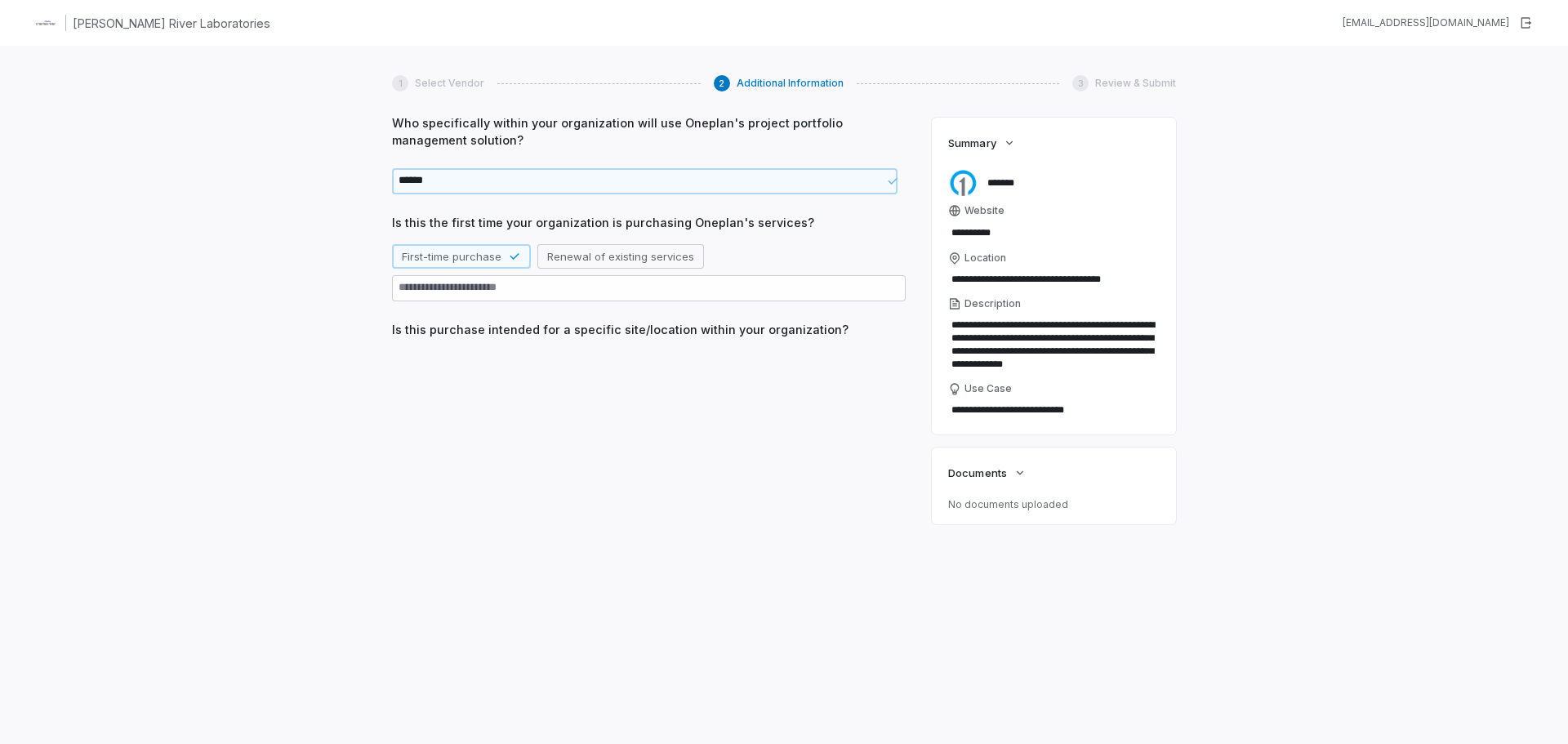
scroll to position [76, 0]
click at [590, 361] on button "No, enterprise-wide use" at bounding box center [602, 361] width 144 height 25
click at [410, 420] on button "Next" at bounding box center [413, 424] width 42 height 25
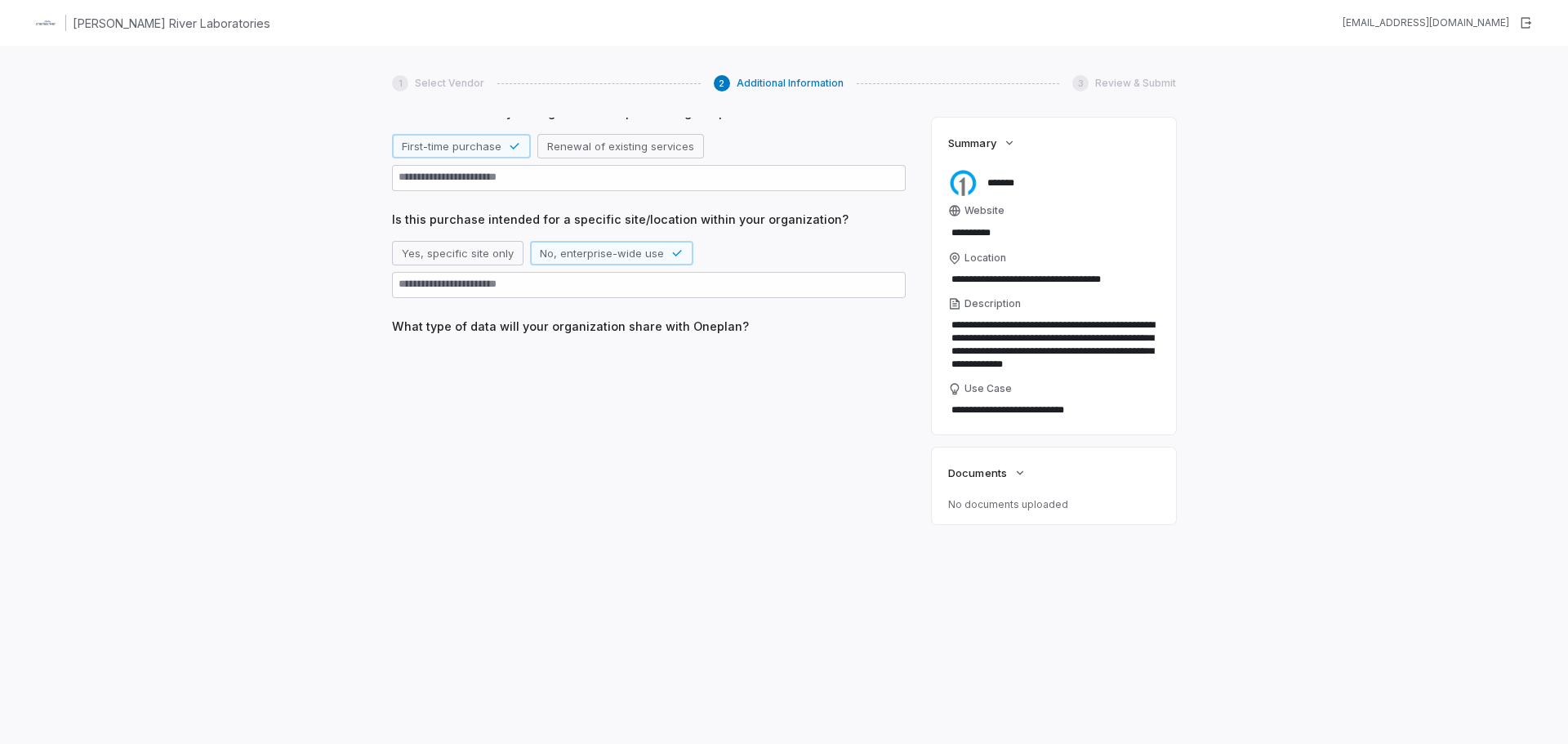
scroll to position [194, 0]
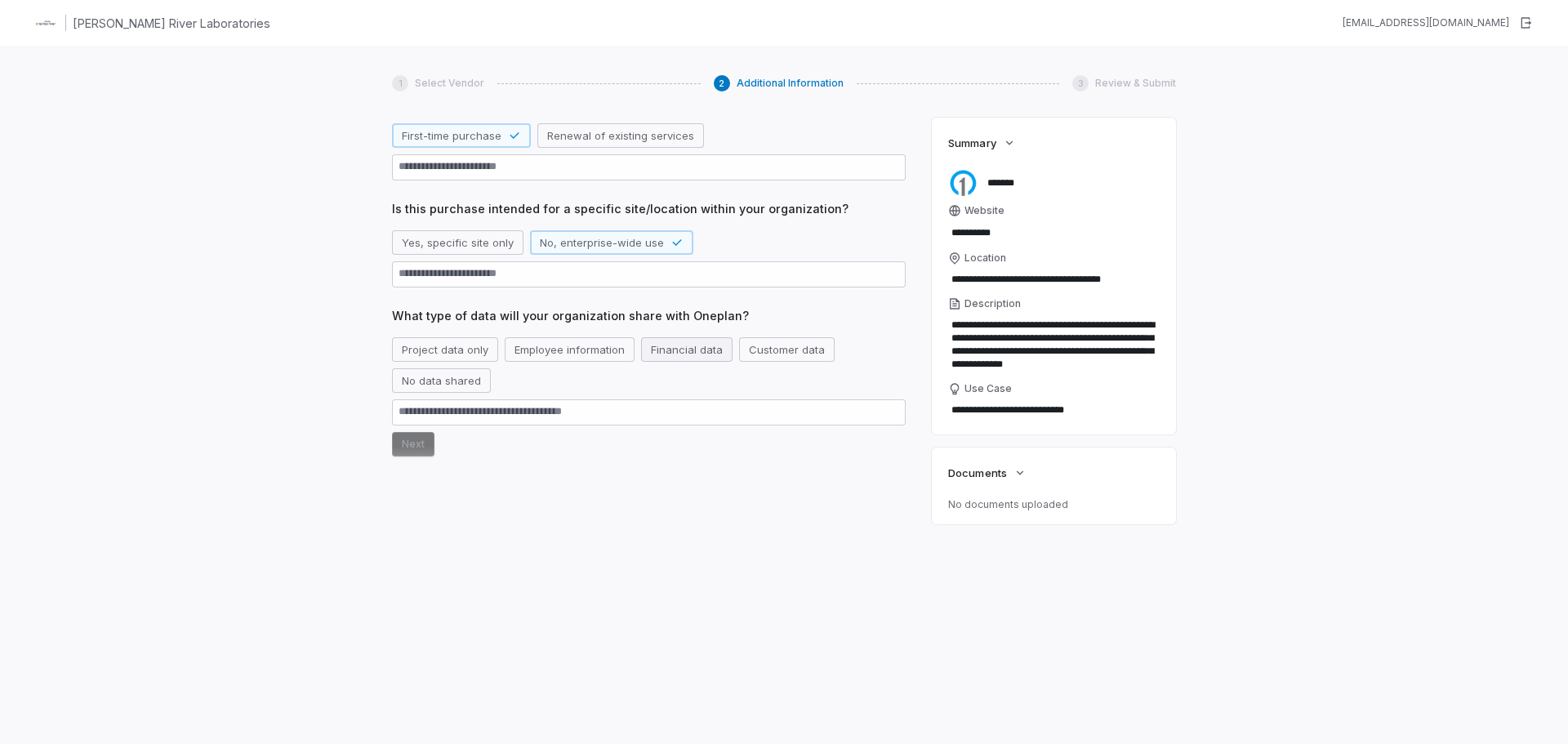
click at [672, 354] on button "Financial data" at bounding box center [687, 350] width 92 height 25
click at [415, 446] on button "Next" at bounding box center [413, 444] width 42 height 25
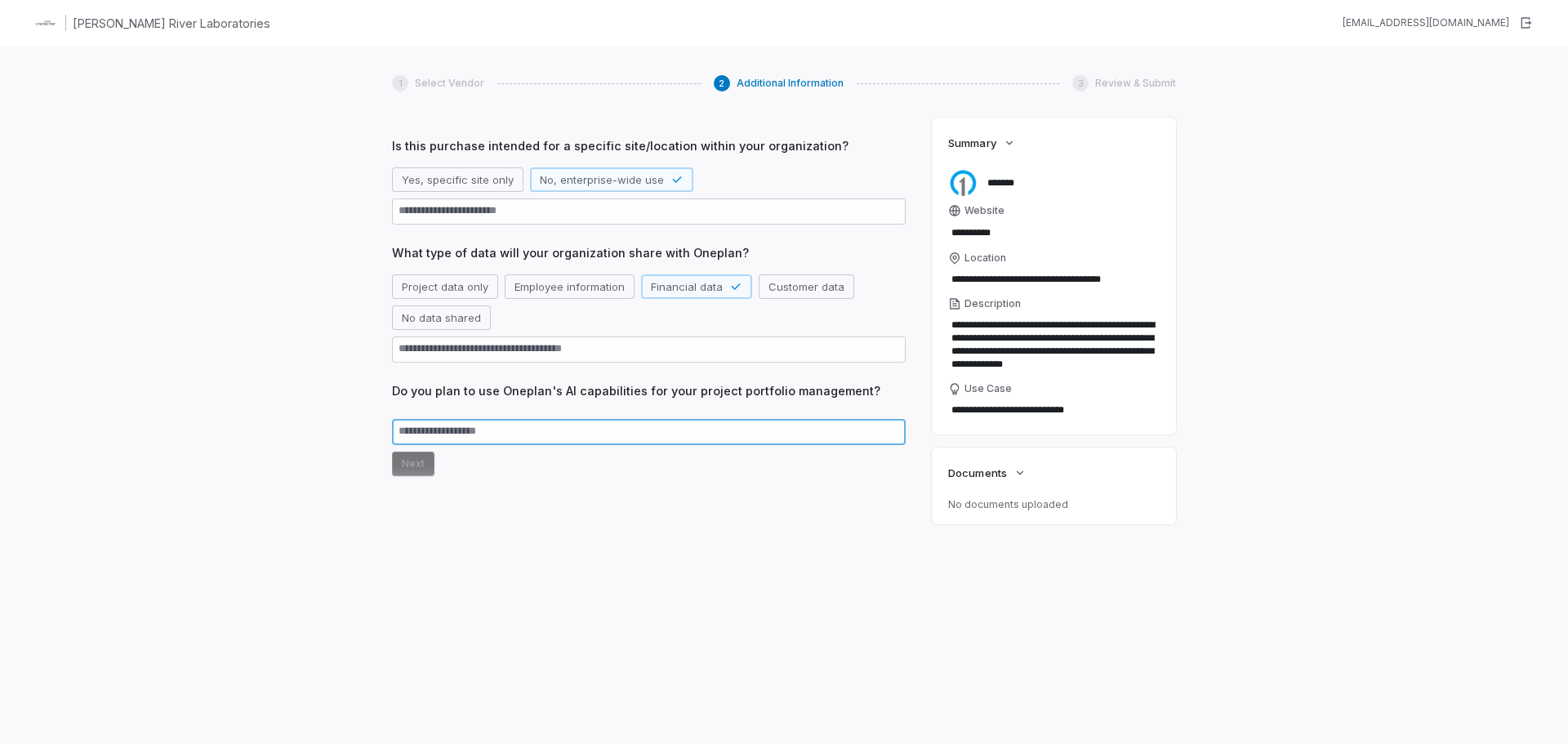
click at [439, 435] on textarea at bounding box center [649, 432] width 514 height 26
type textarea "*"
type textarea "**"
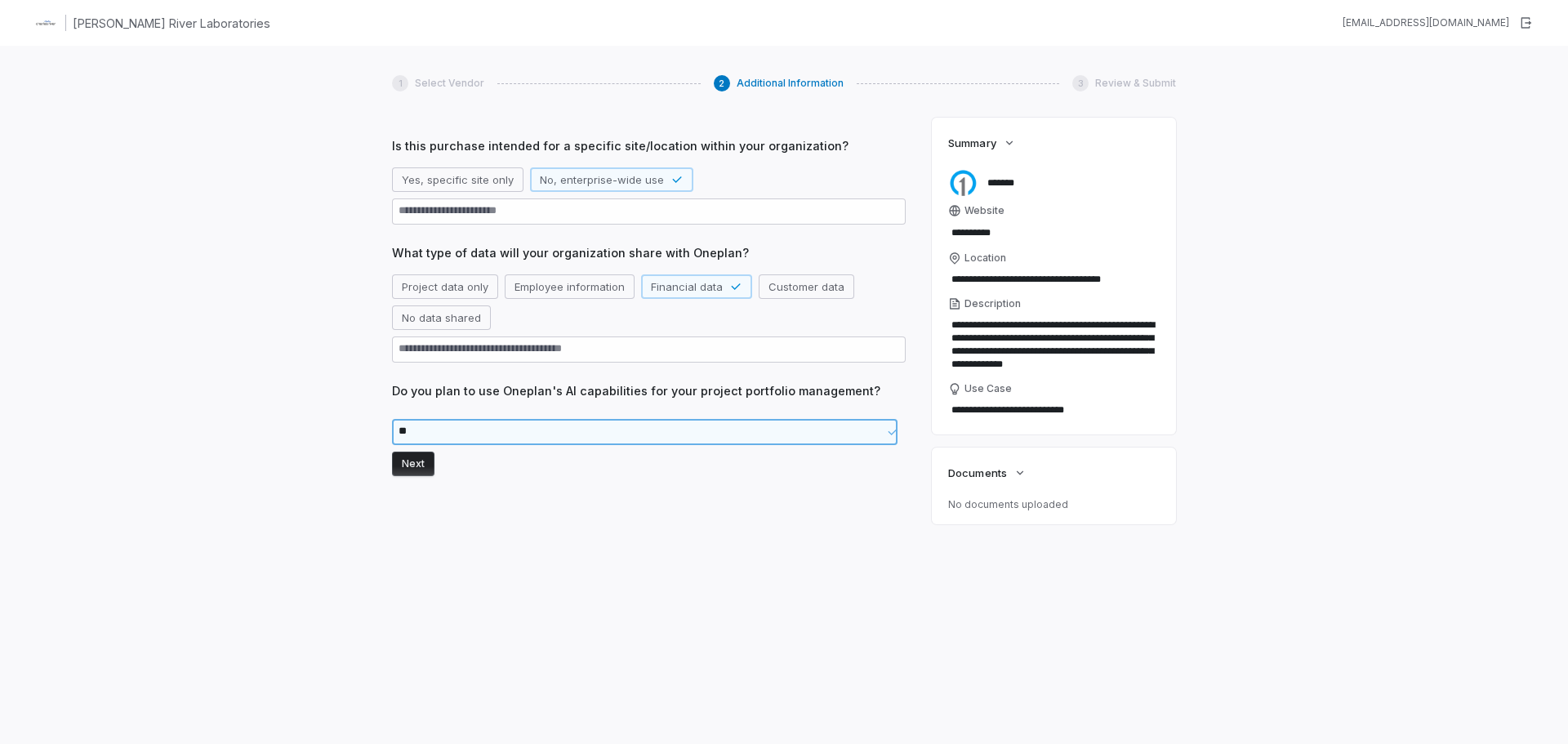
type textarea "*"
type textarea "***"
click at [410, 472] on button "Next" at bounding box center [413, 463] width 42 height 25
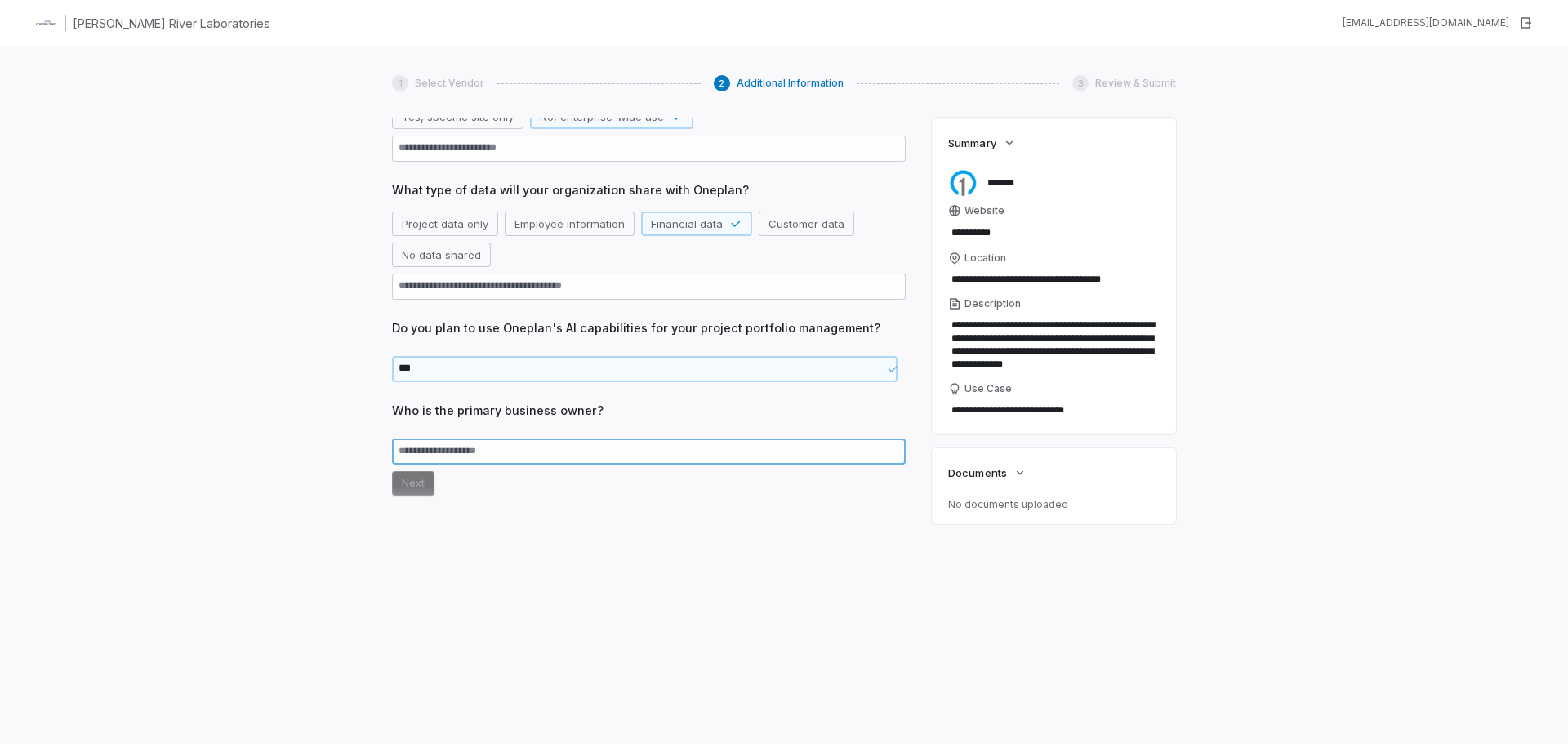
click at [430, 456] on textarea at bounding box center [649, 451] width 514 height 26
type textarea "*"
type textarea "**"
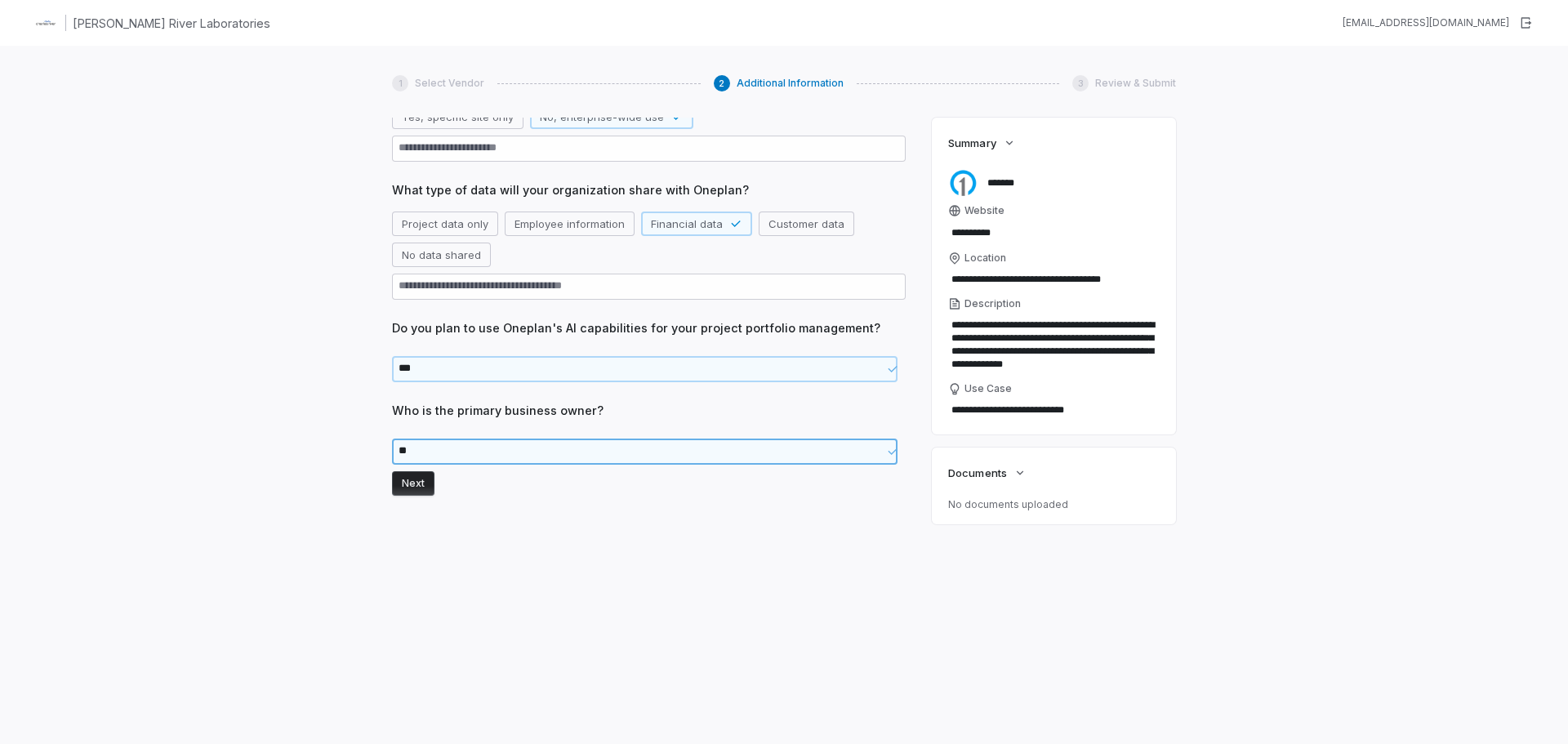
type textarea "*"
type textarea "**"
click at [415, 494] on button "Next" at bounding box center [413, 496] width 42 height 25
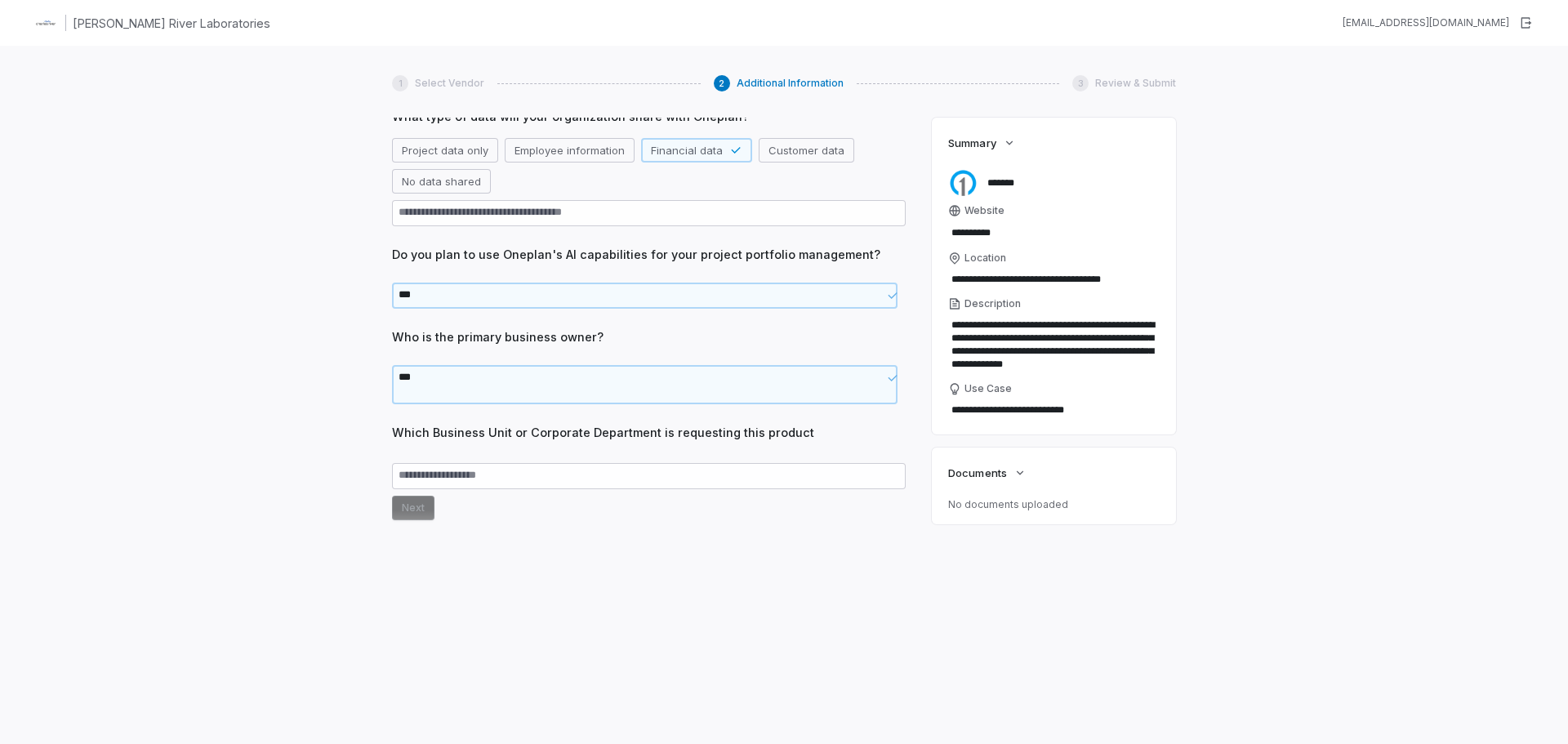
scroll to position [396, 0]
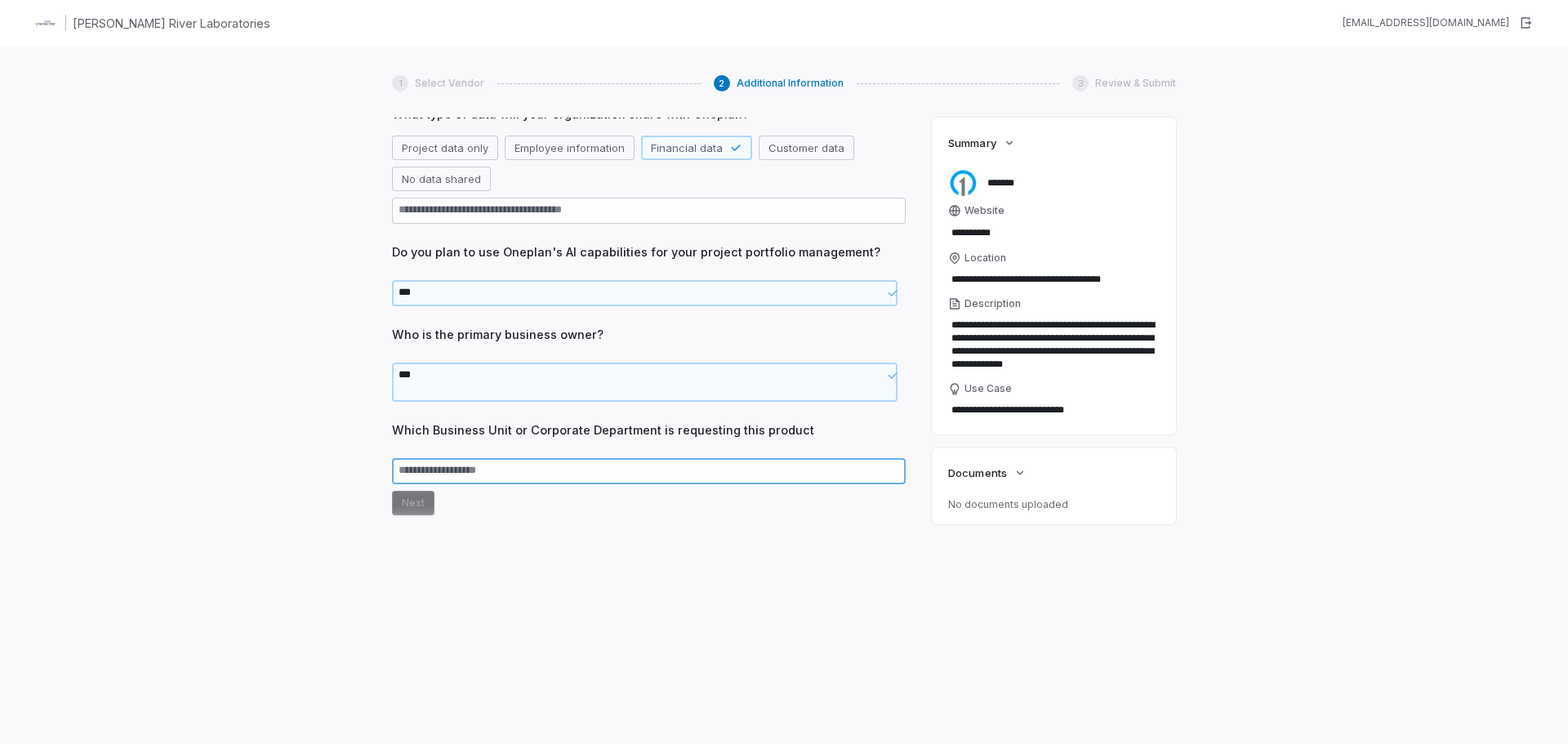
click at [433, 477] on textarea at bounding box center [649, 471] width 514 height 26
type textarea "*"
type textarea "**"
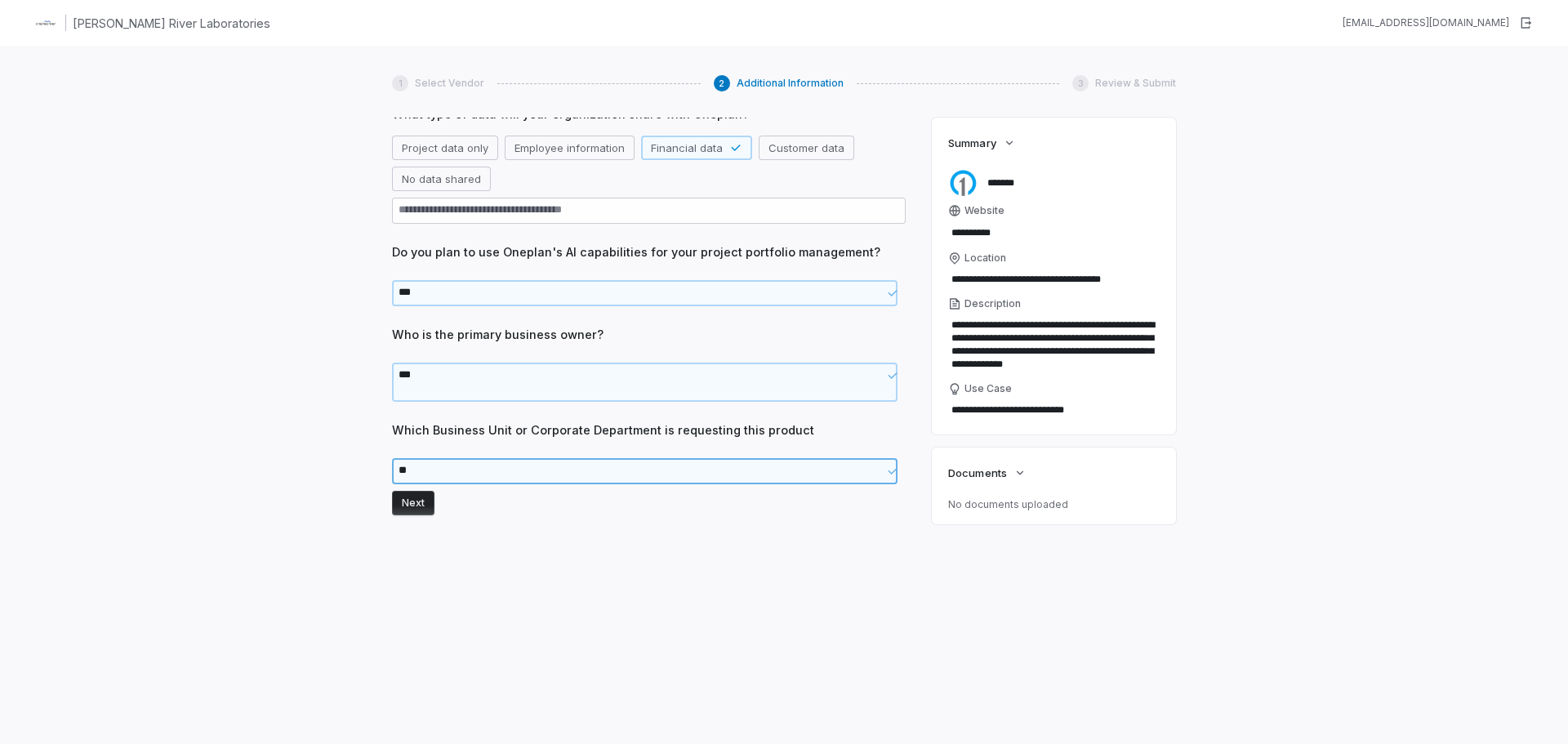
type textarea "*"
type textarea "***"
type textarea "*"
type textarea "****"
type textarea "*"
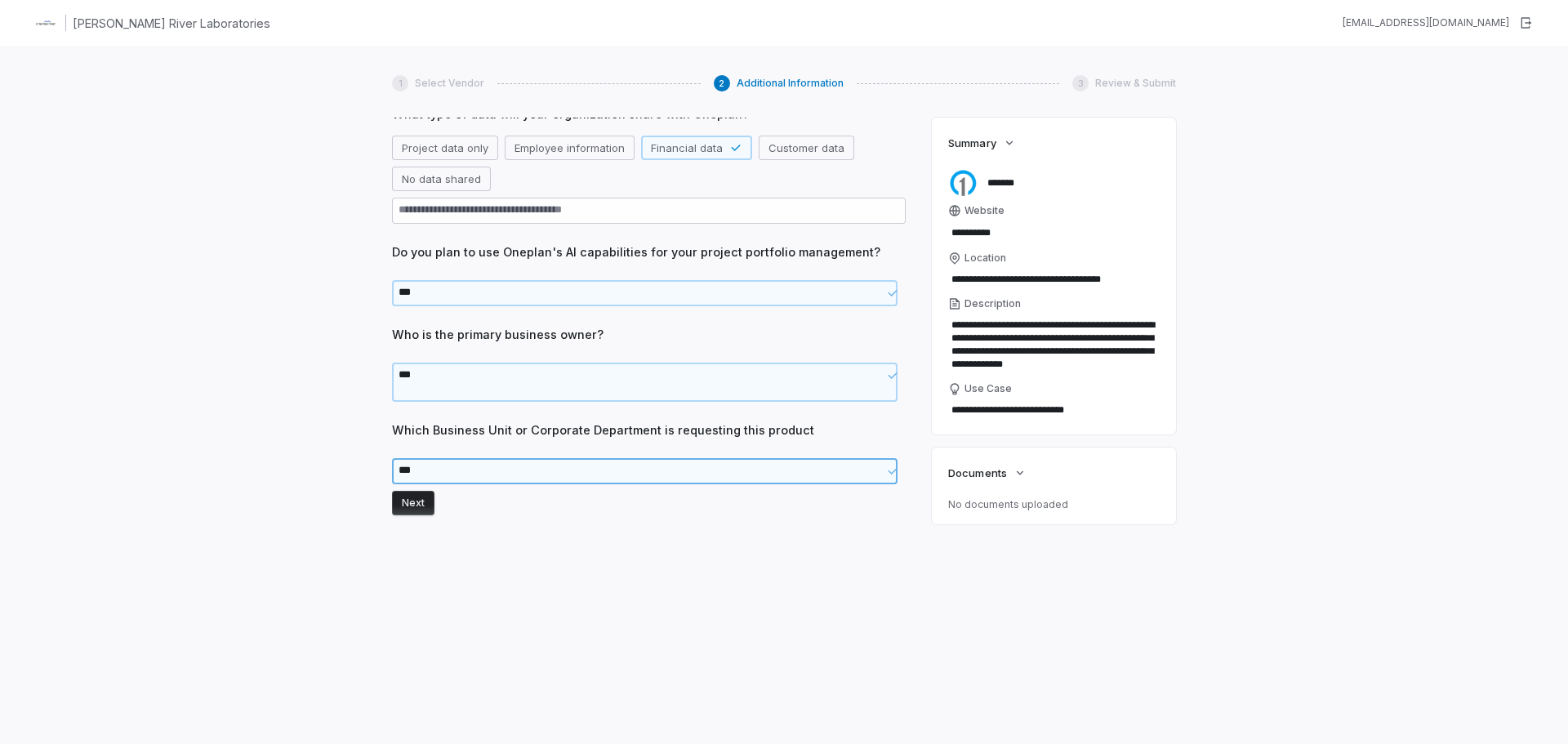
type textarea "****"
type textarea "*"
type textarea "*****"
type textarea "*"
type textarea "******"
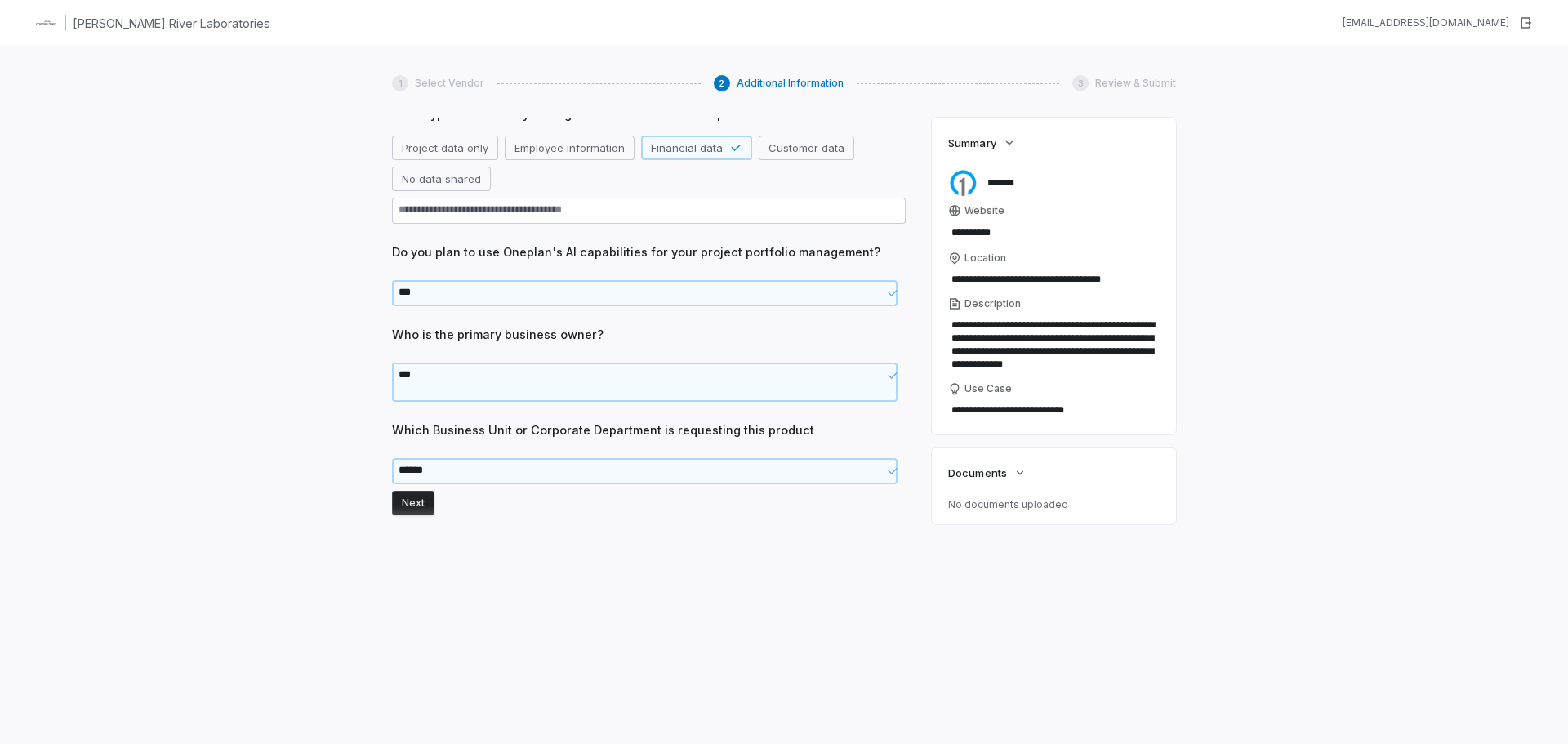
click at [411, 500] on button "Next" at bounding box center [413, 503] width 42 height 25
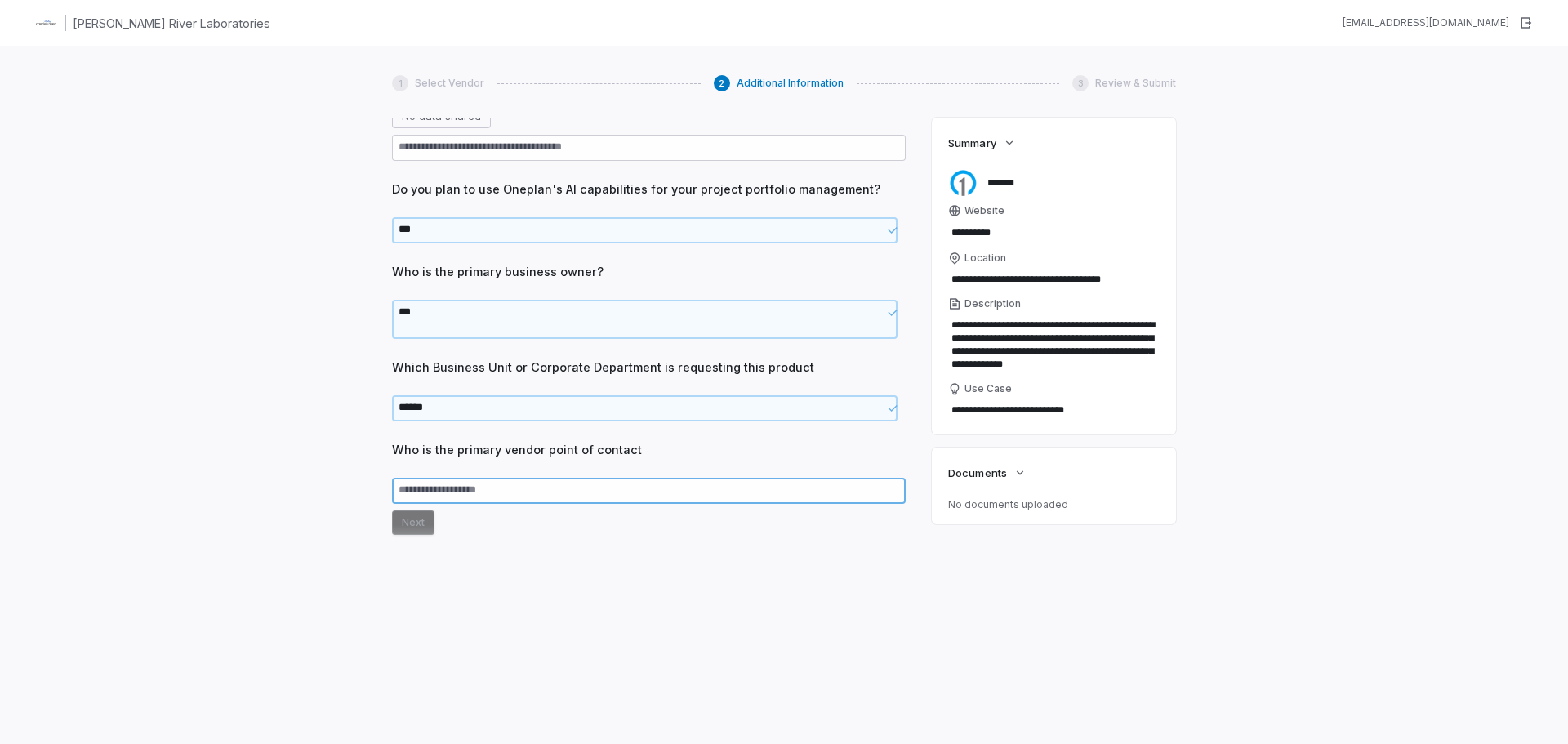
click at [621, 488] on textarea at bounding box center [649, 491] width 514 height 26
type textarea "*"
type textarea "**"
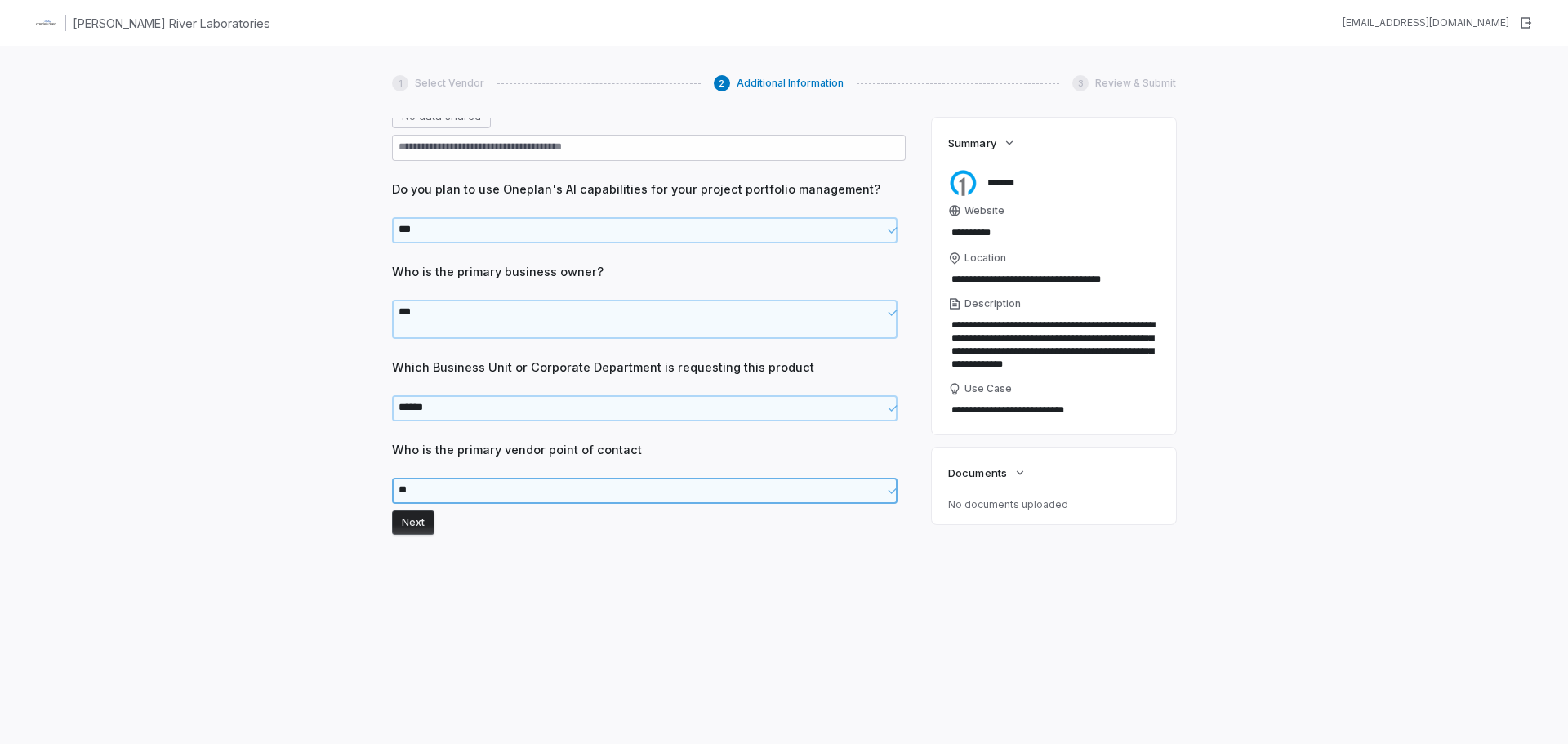
type textarea "*"
type textarea "***"
type textarea "*"
type textarea "****"
type textarea "*"
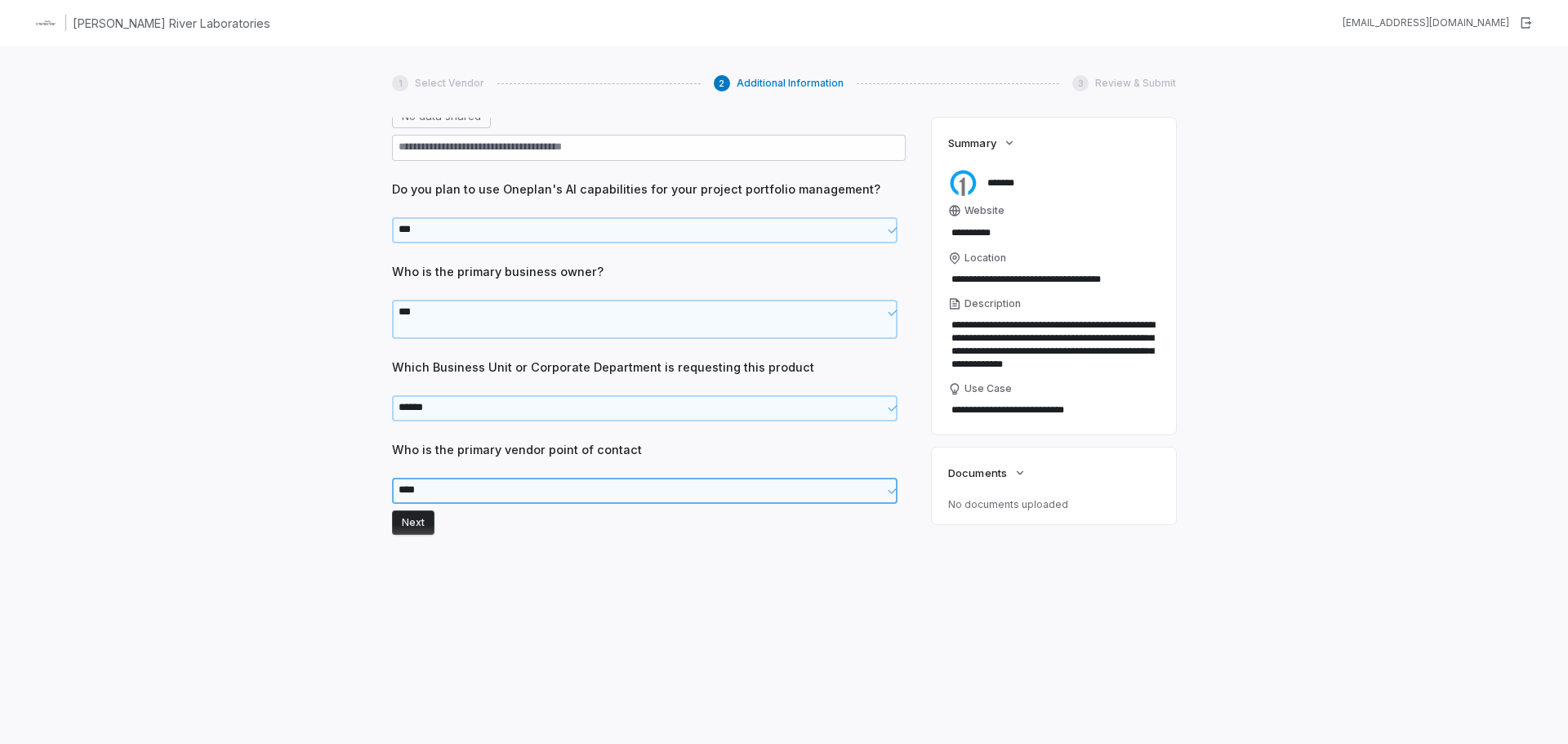
type textarea "*****"
type textarea "*"
type textarea "******"
type textarea "*"
type textarea "*******"
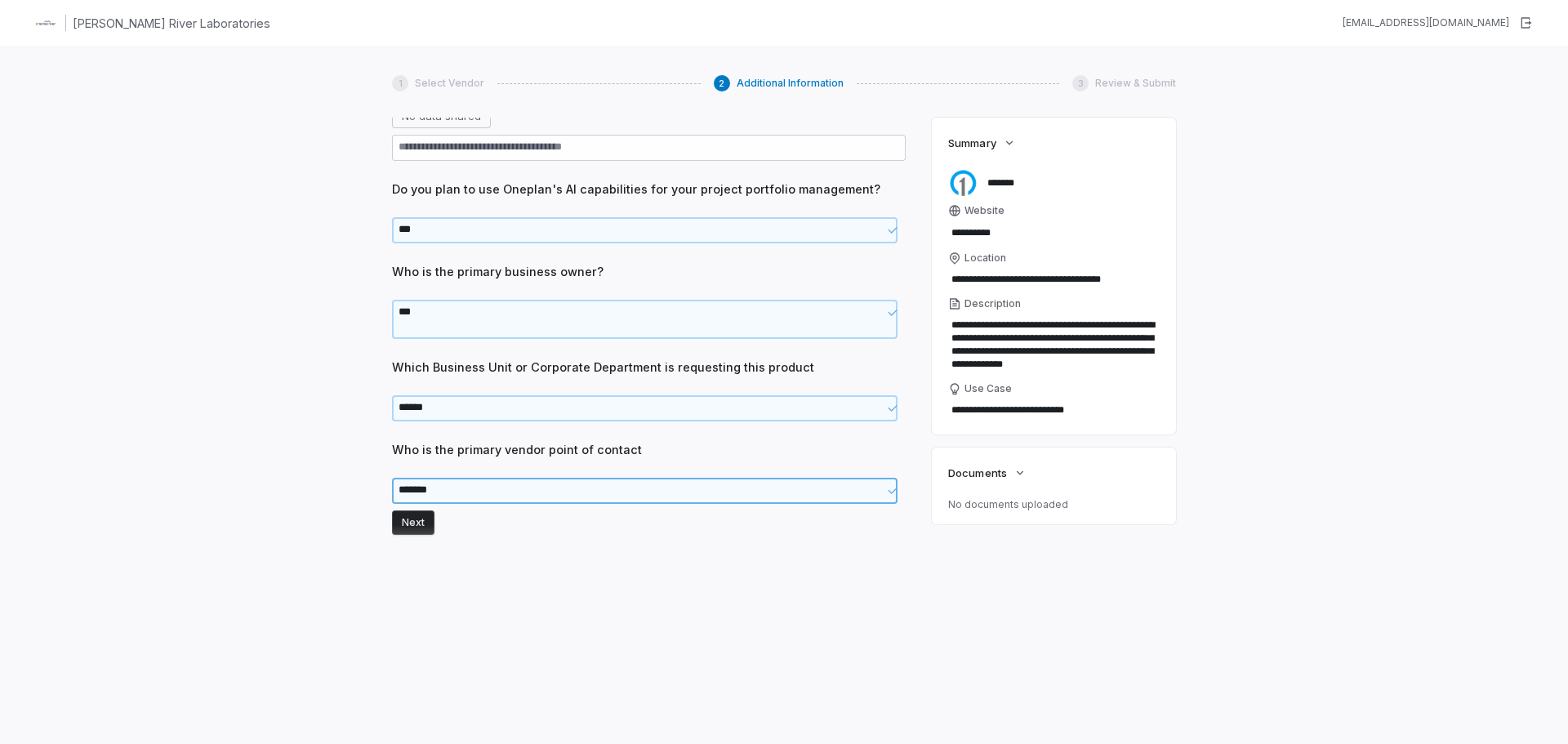
type textarea "*"
type textarea "********"
type textarea "*"
type textarea "*********"
click at [398, 520] on button "Next" at bounding box center [413, 522] width 42 height 25
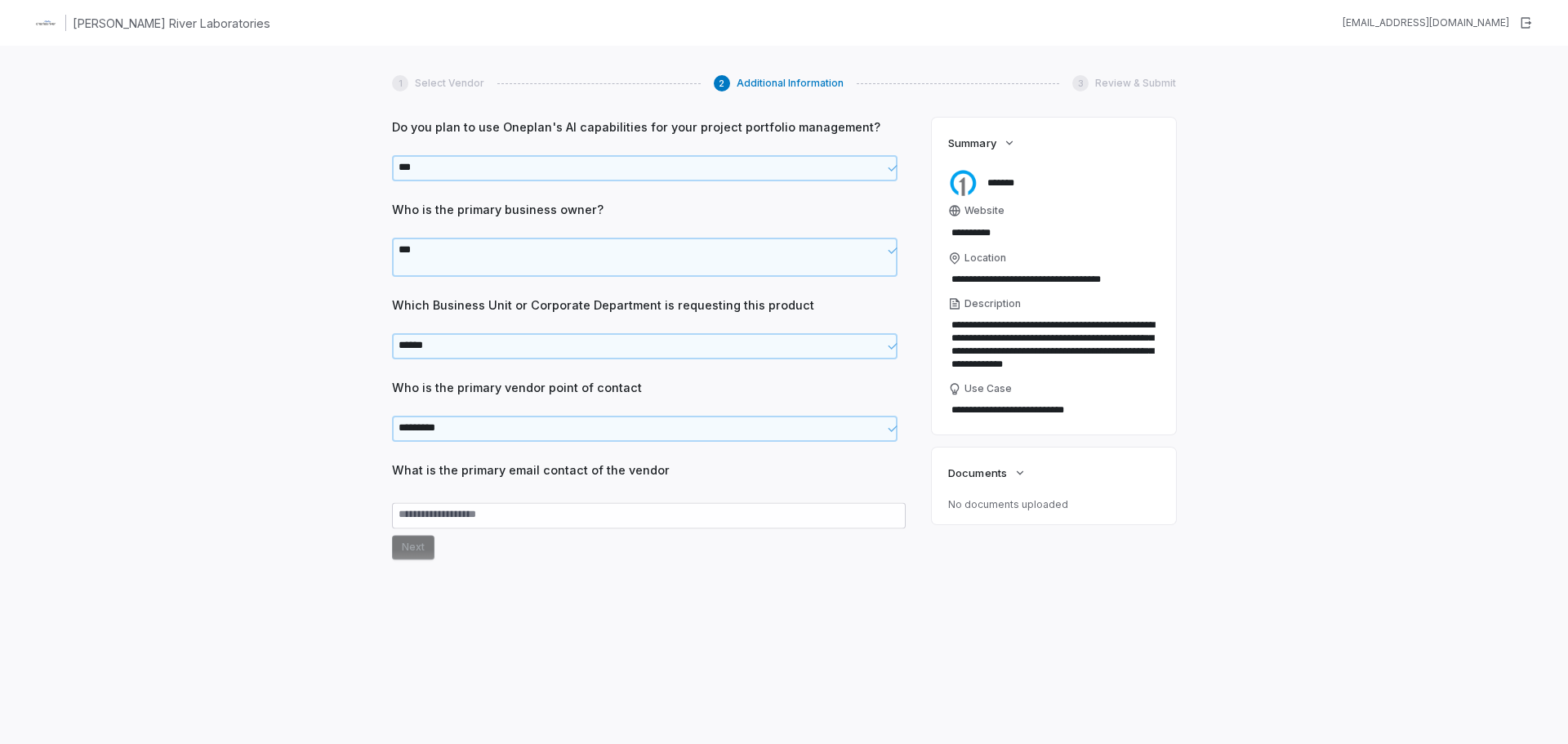
scroll to position [522, 0]
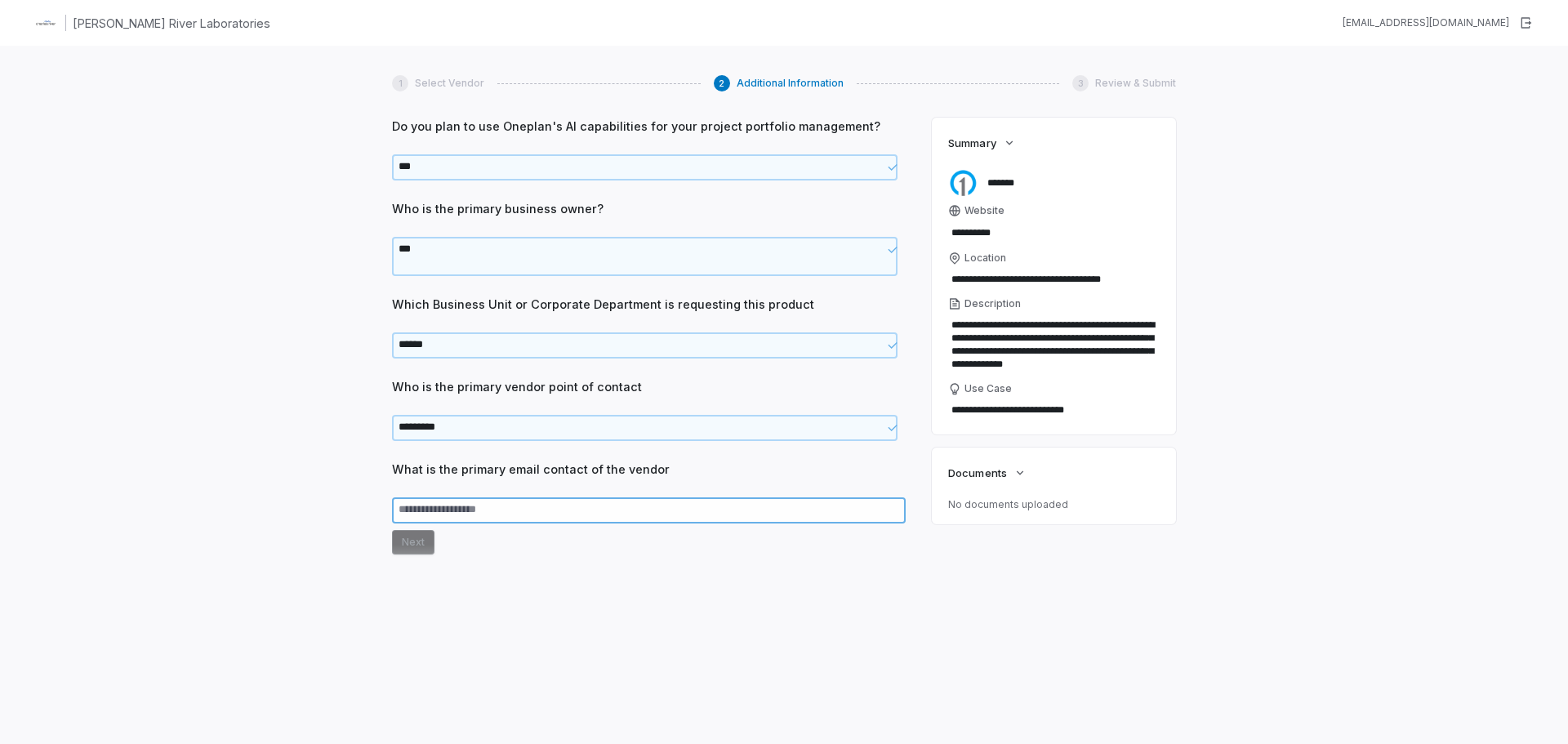
click at [432, 522] on textarea at bounding box center [649, 510] width 514 height 26
type textarea "*"
type textarea "**"
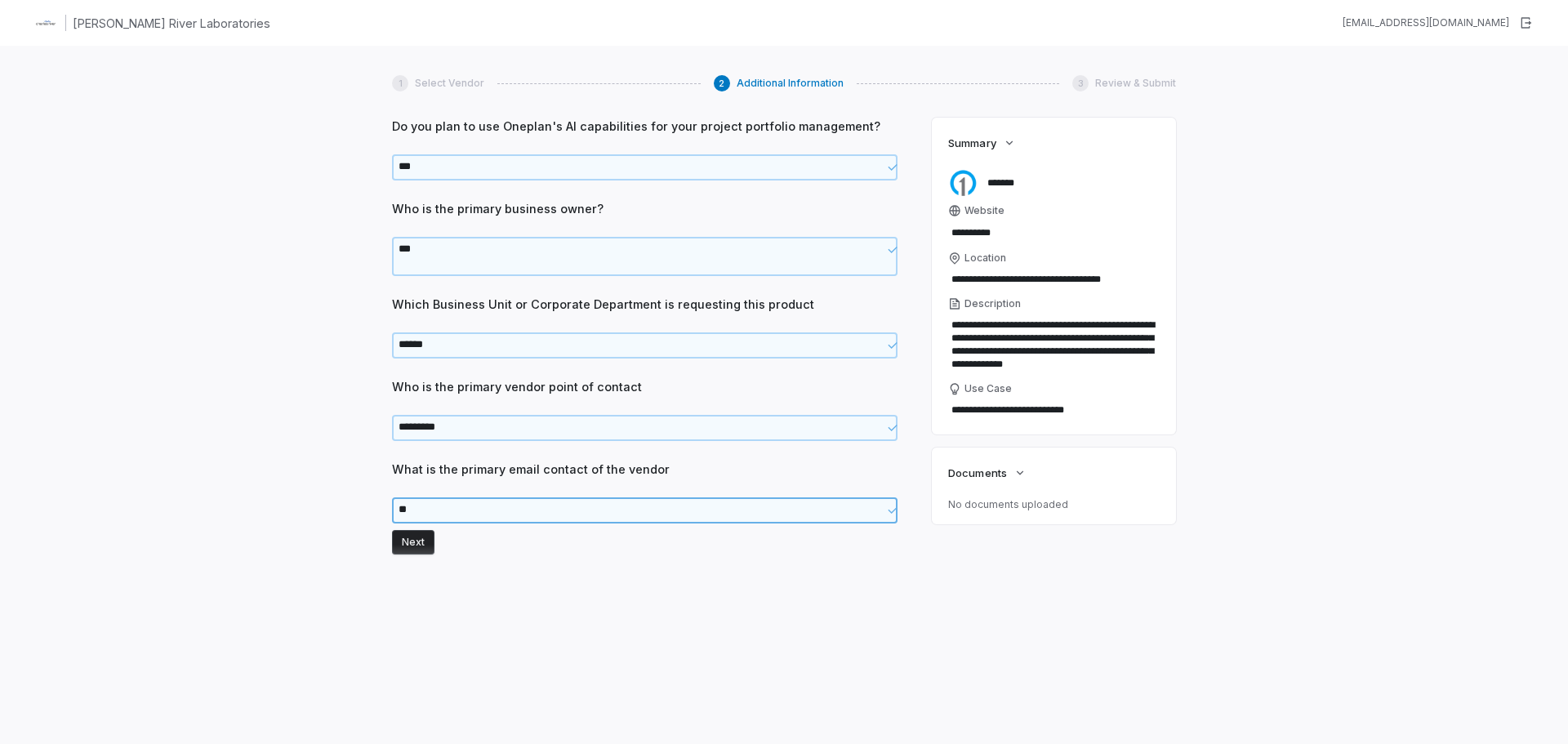
type textarea "*"
type textarea "***"
type textarea "*"
type textarea "****"
type textarea "*"
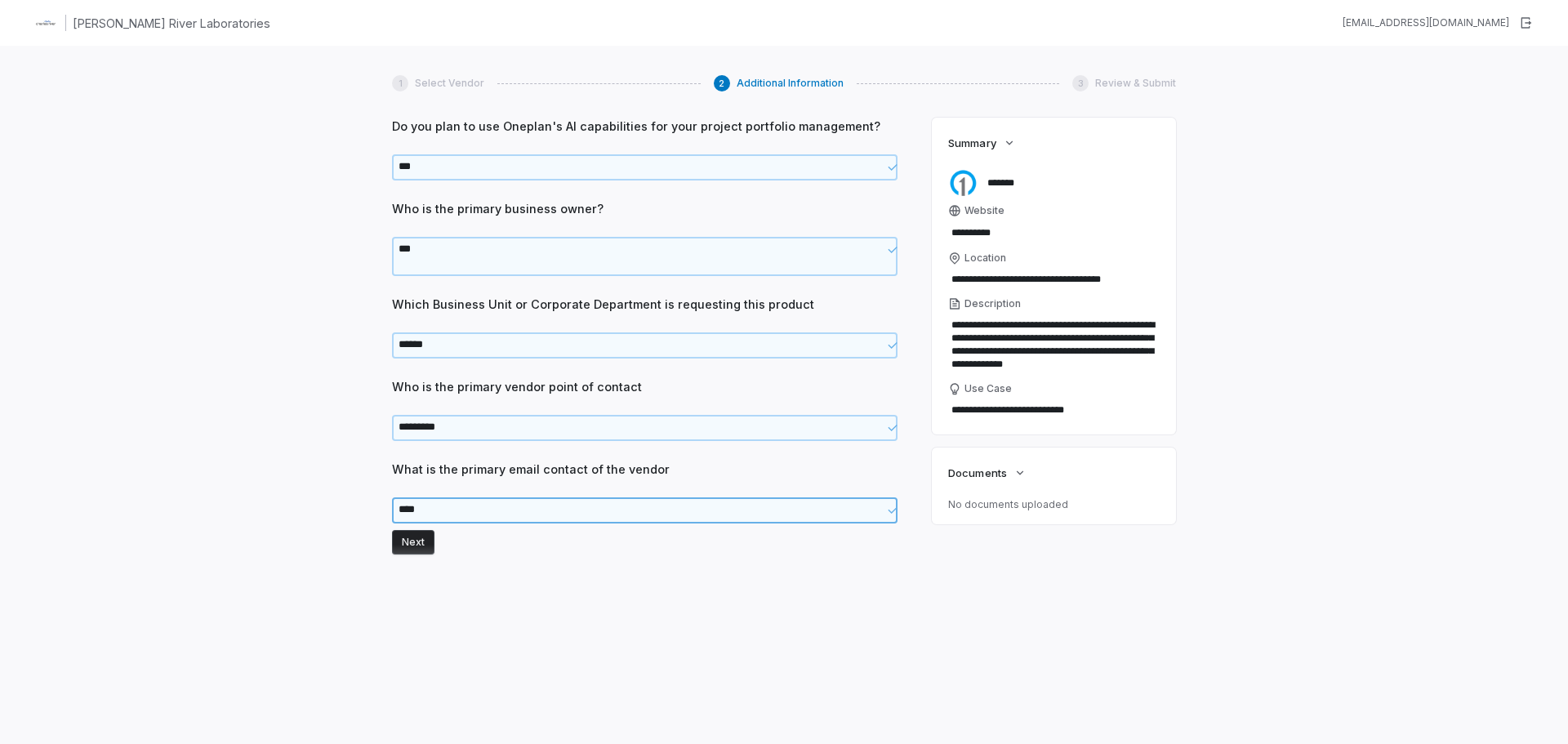
type textarea "*****"
type textarea "*"
type textarea "******"
type textarea "*"
type textarea "******"
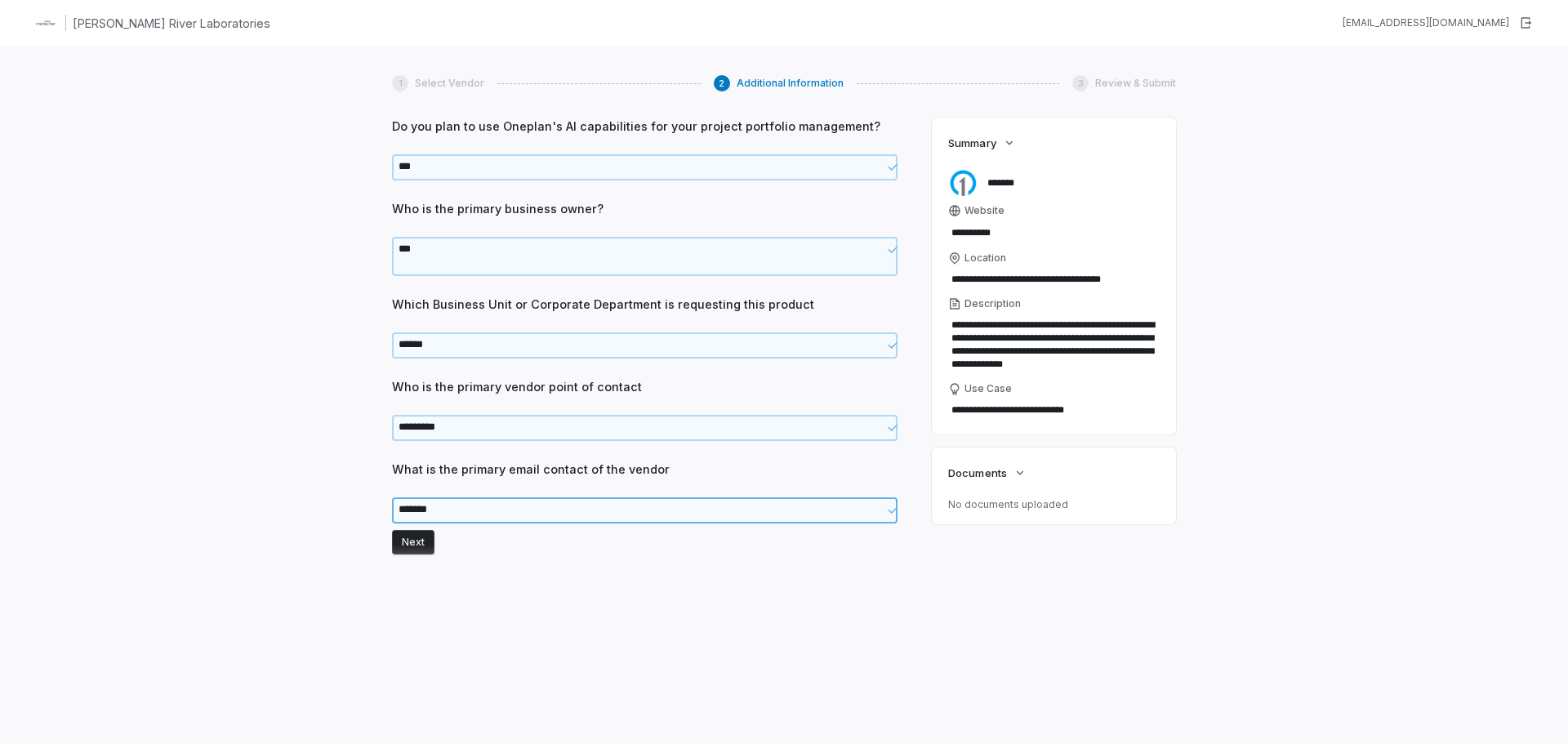
type textarea "*"
type textarea "********"
type textarea "*"
type textarea "*********"
type textarea "*"
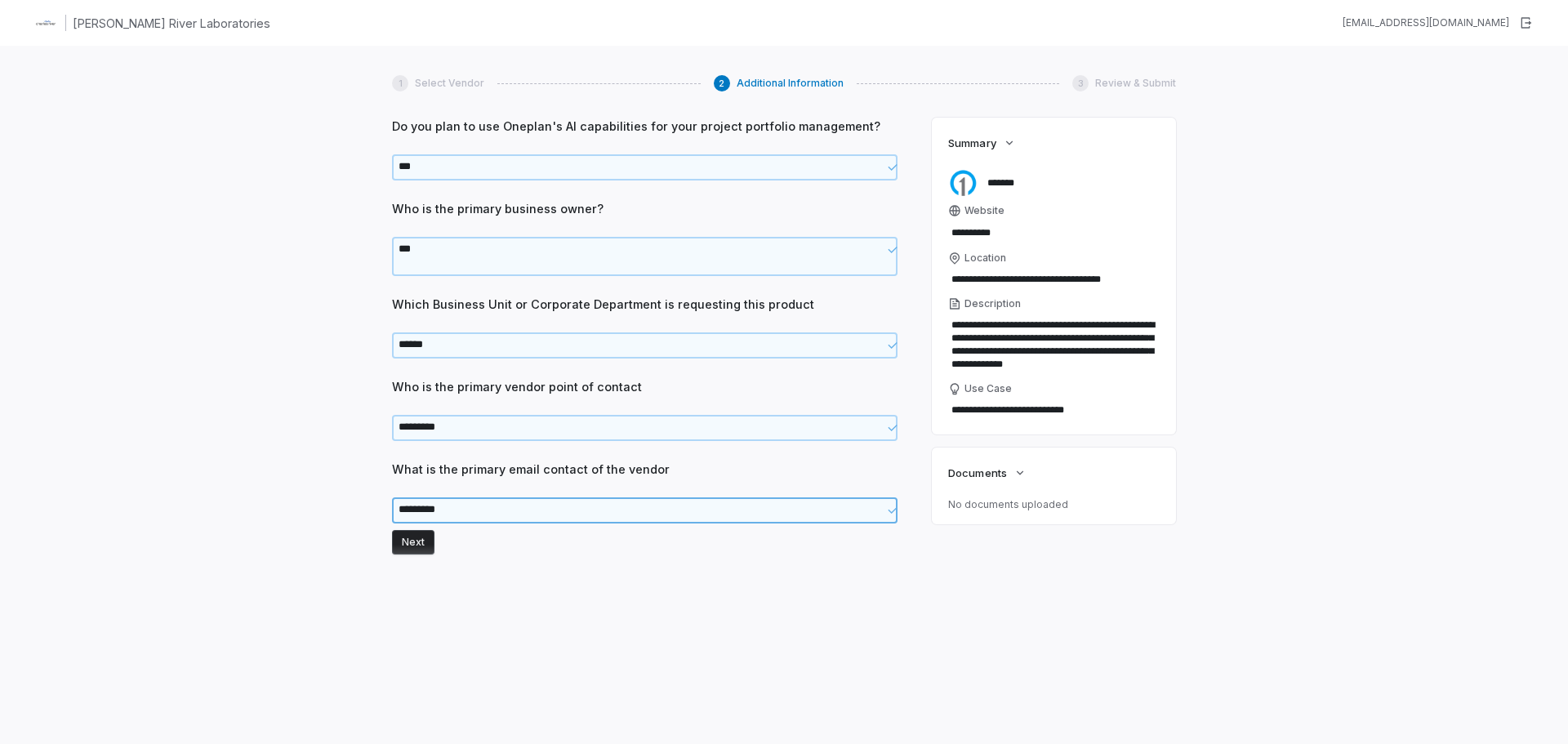
type textarea "**********"
type textarea "*"
type textarea "**********"
type textarea "*"
type textarea "**********"
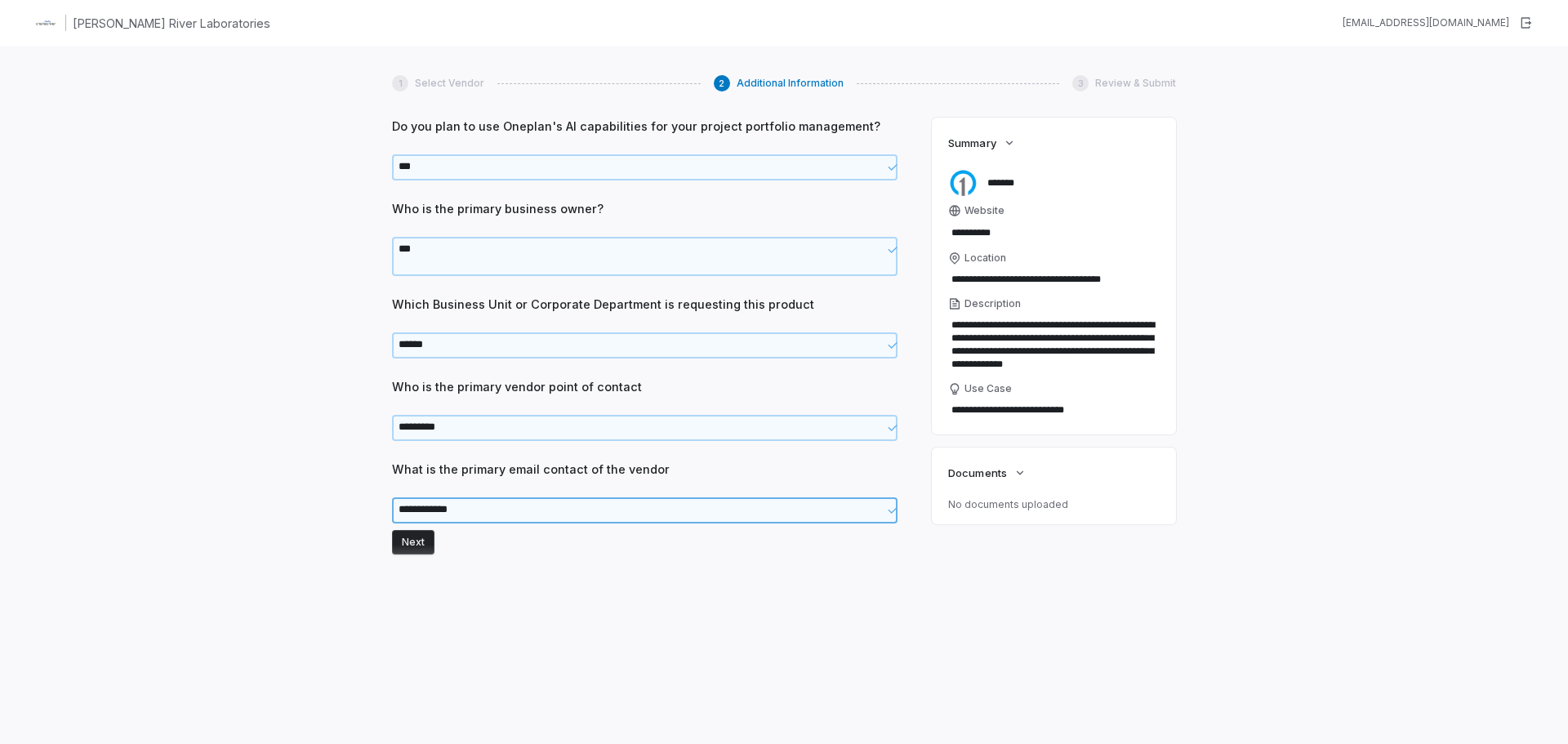
type textarea "*"
type textarea "**********"
type textarea "*"
type textarea "**********"
click at [423, 539] on button "Next" at bounding box center [413, 542] width 42 height 25
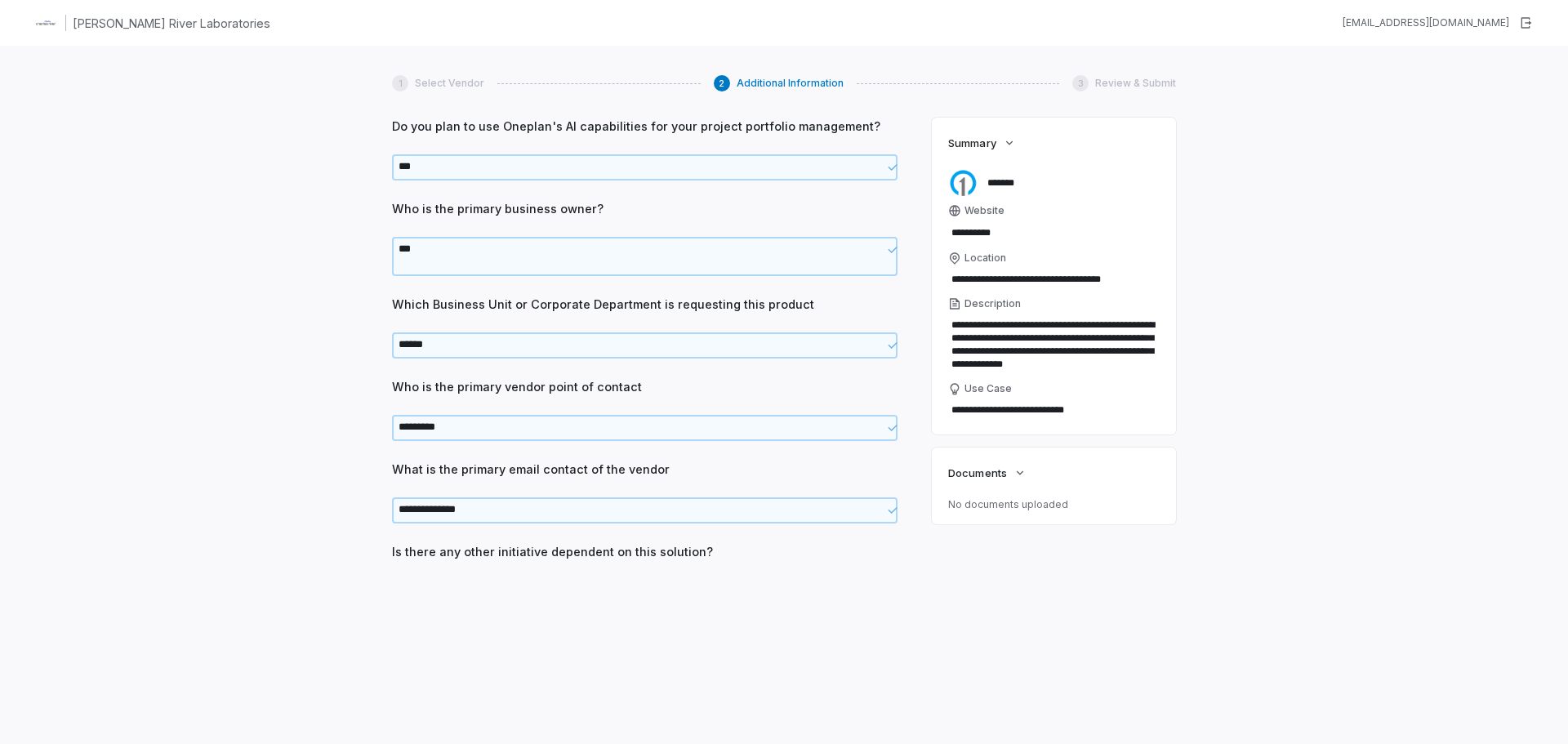
scroll to position [576, 0]
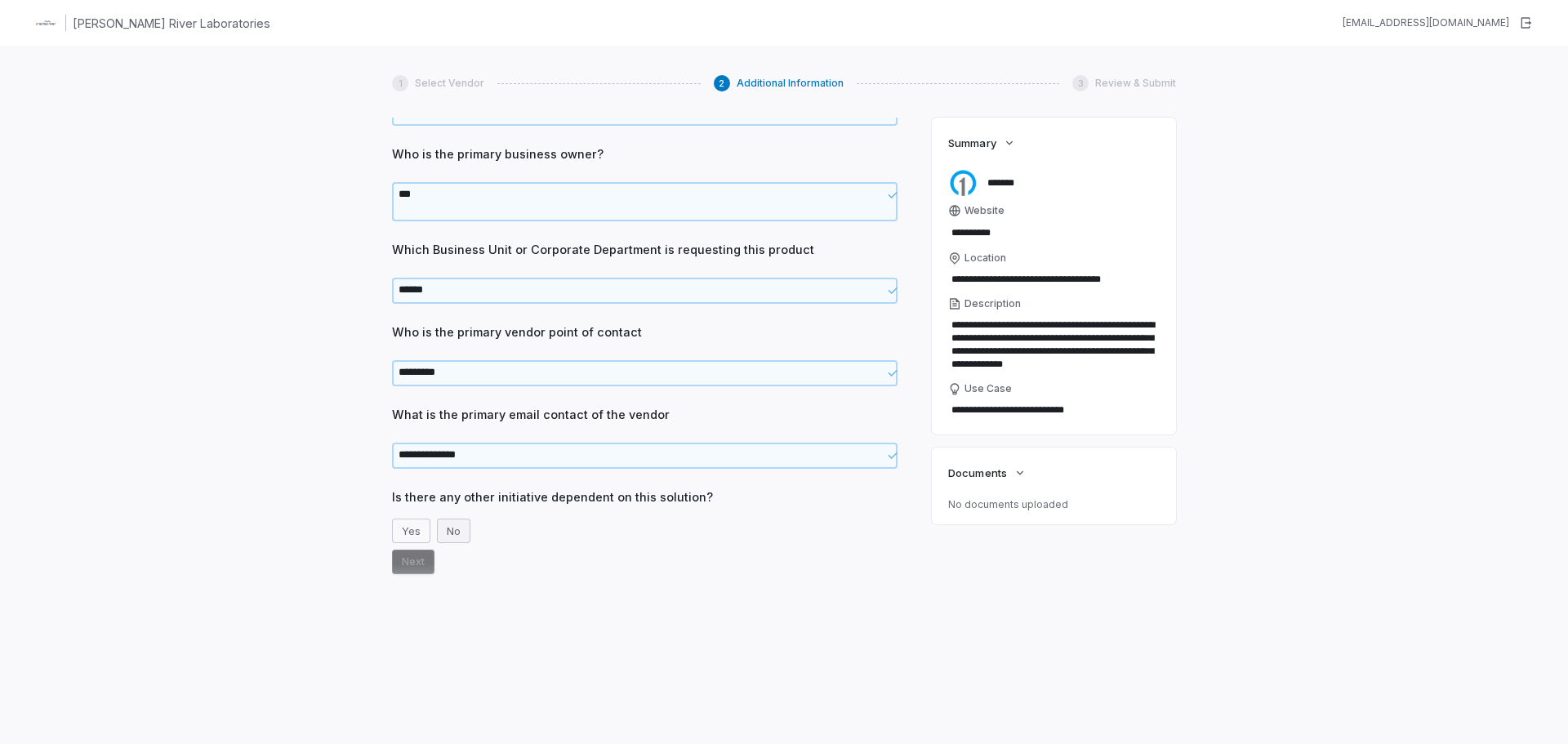
click at [448, 530] on button "No" at bounding box center [453, 530] width 33 height 25
click at [416, 562] on button "Next" at bounding box center [413, 561] width 42 height 25
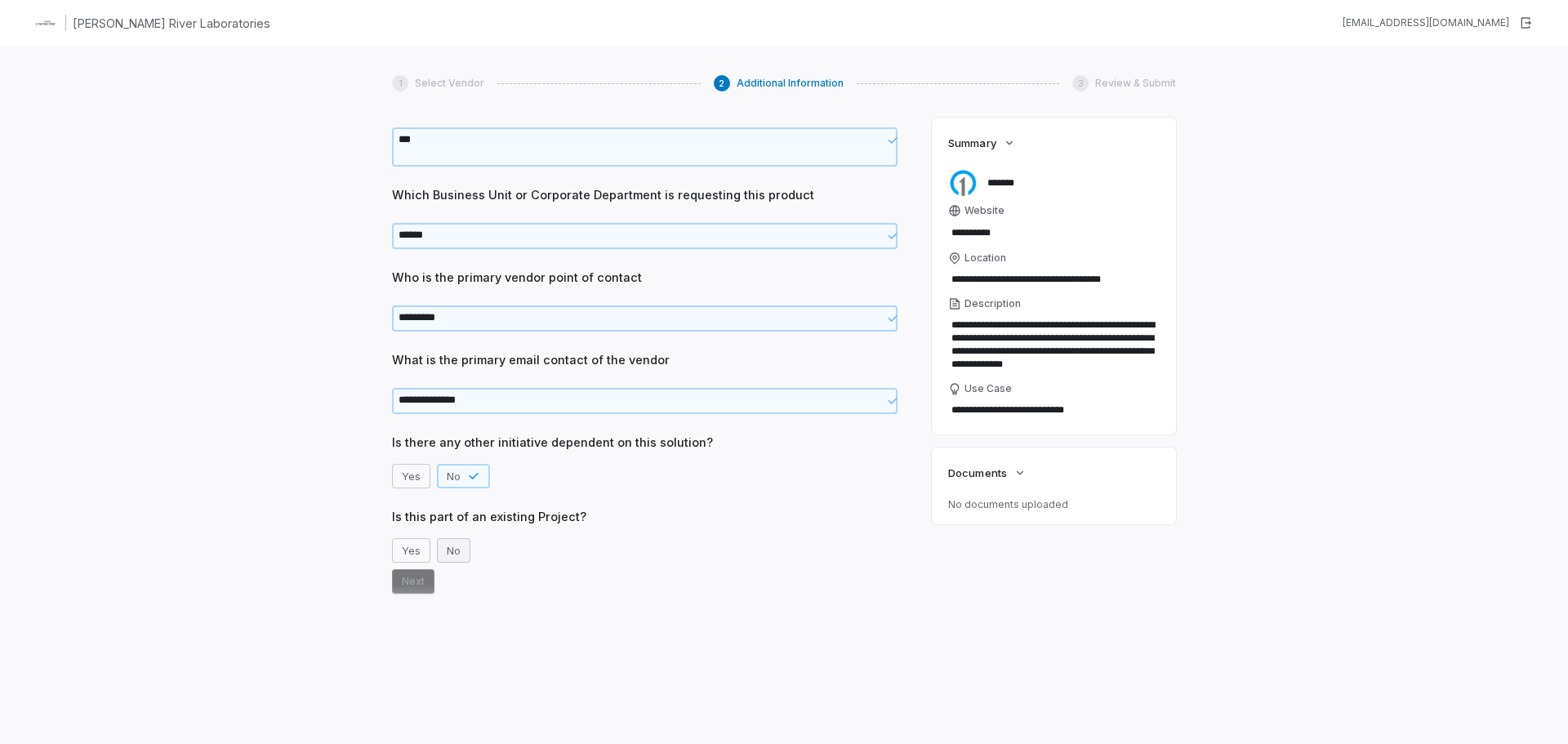
click at [453, 548] on button "No" at bounding box center [453, 550] width 33 height 25
click at [411, 584] on button "Next" at bounding box center [413, 581] width 42 height 25
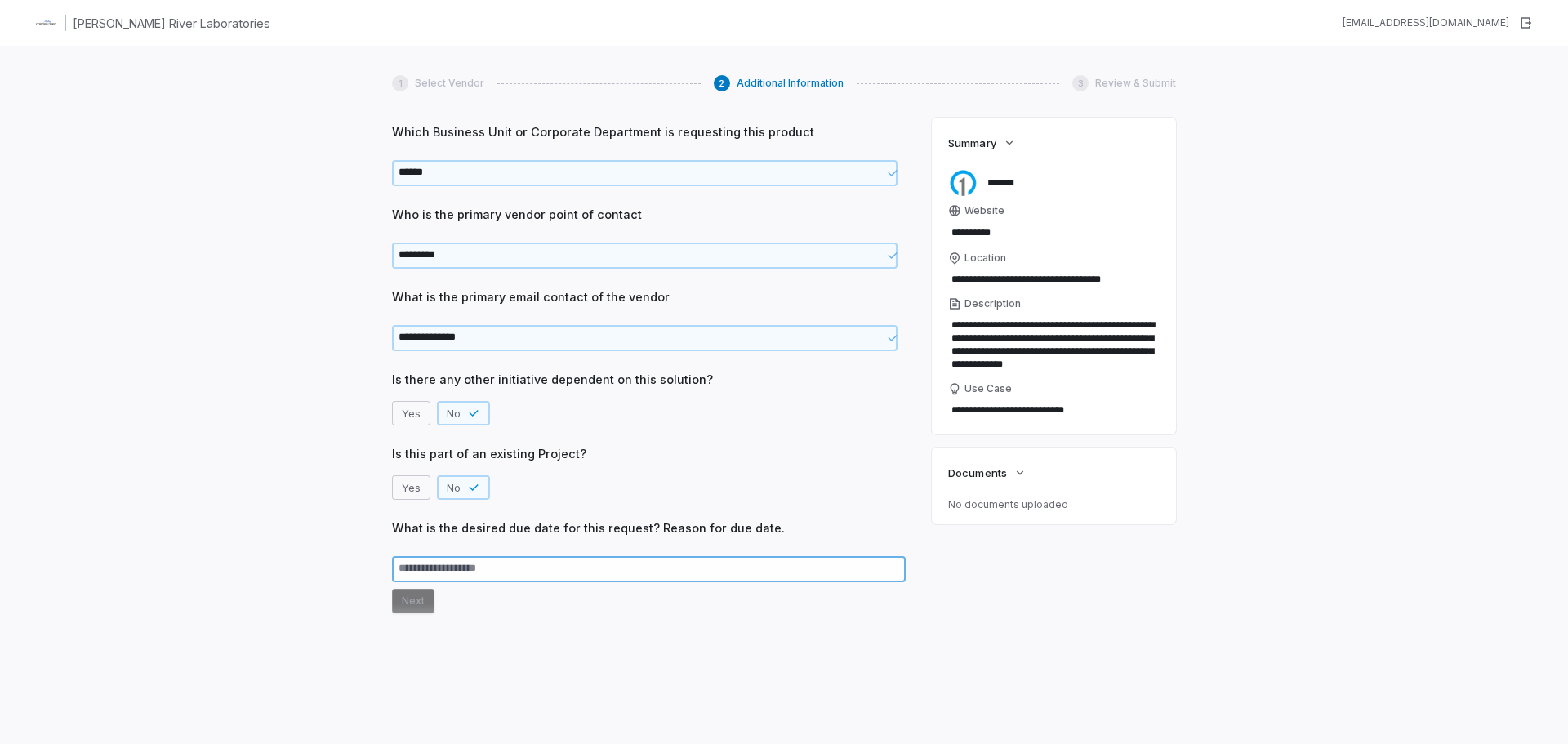
click at [417, 576] on textarea at bounding box center [649, 569] width 514 height 26
type textarea "*"
type textarea "**"
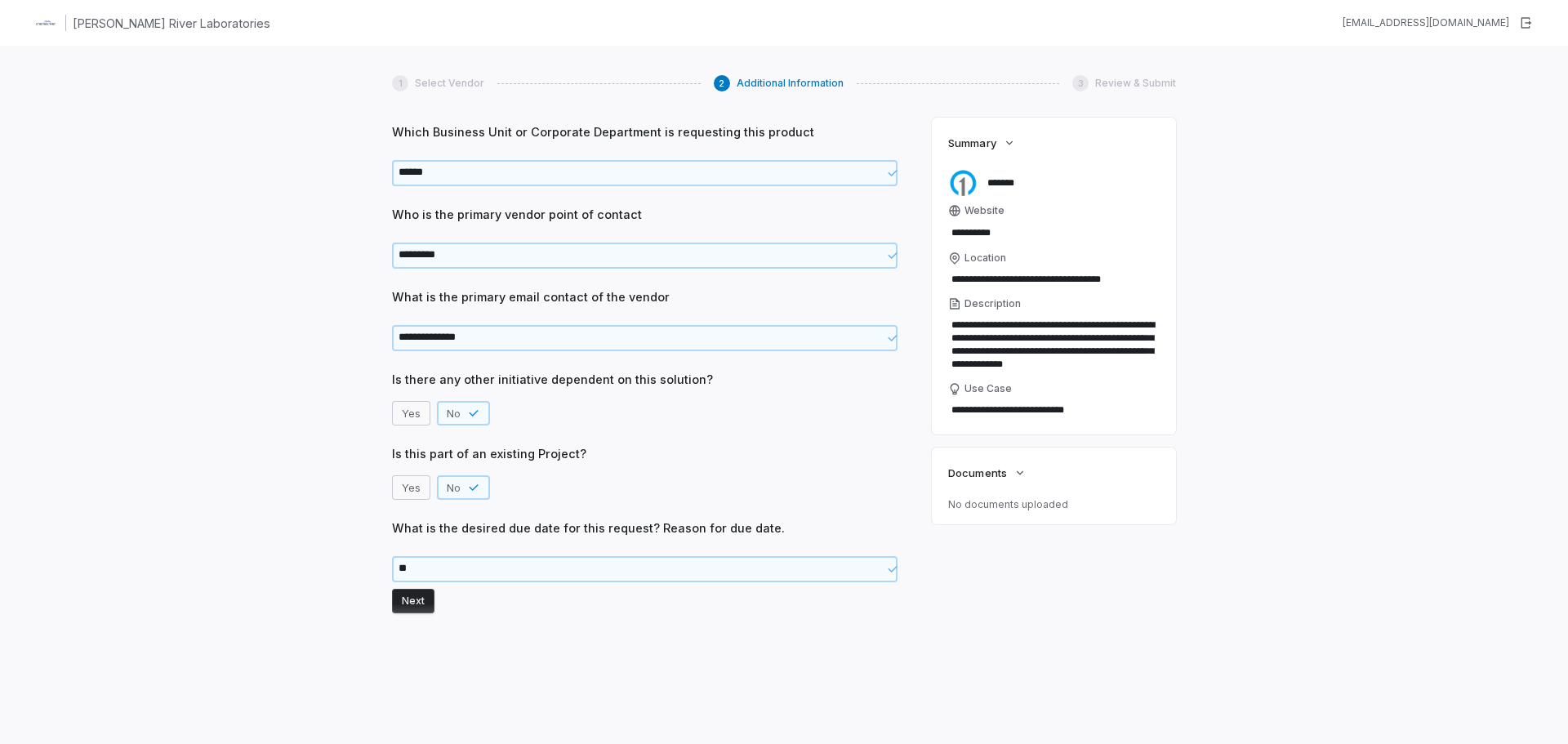
click at [412, 606] on button "Next" at bounding box center [413, 601] width 42 height 25
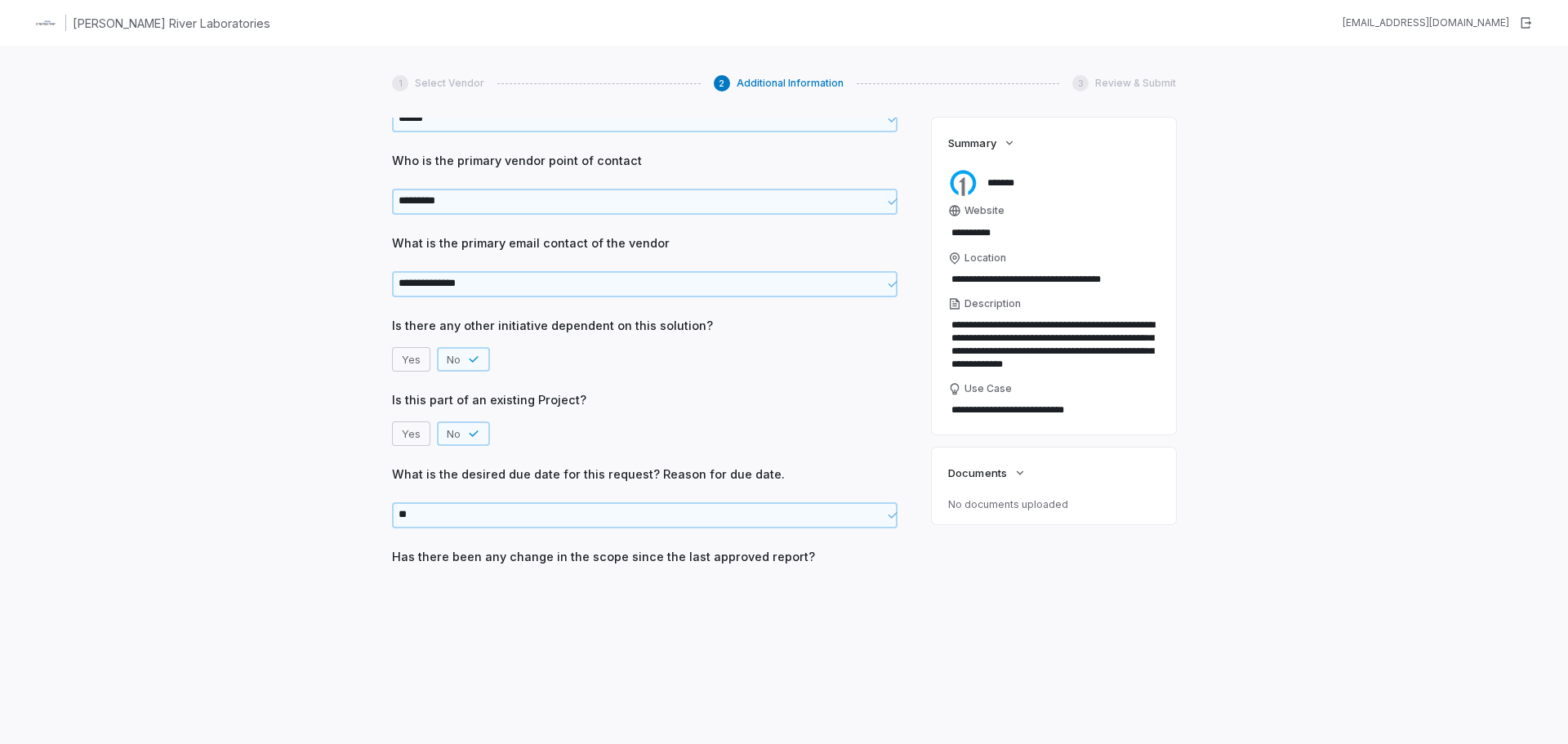
scroll to position [749, 0]
click at [453, 589] on button "No" at bounding box center [453, 589] width 33 height 25
click at [417, 620] on button "Next" at bounding box center [413, 620] width 42 height 25
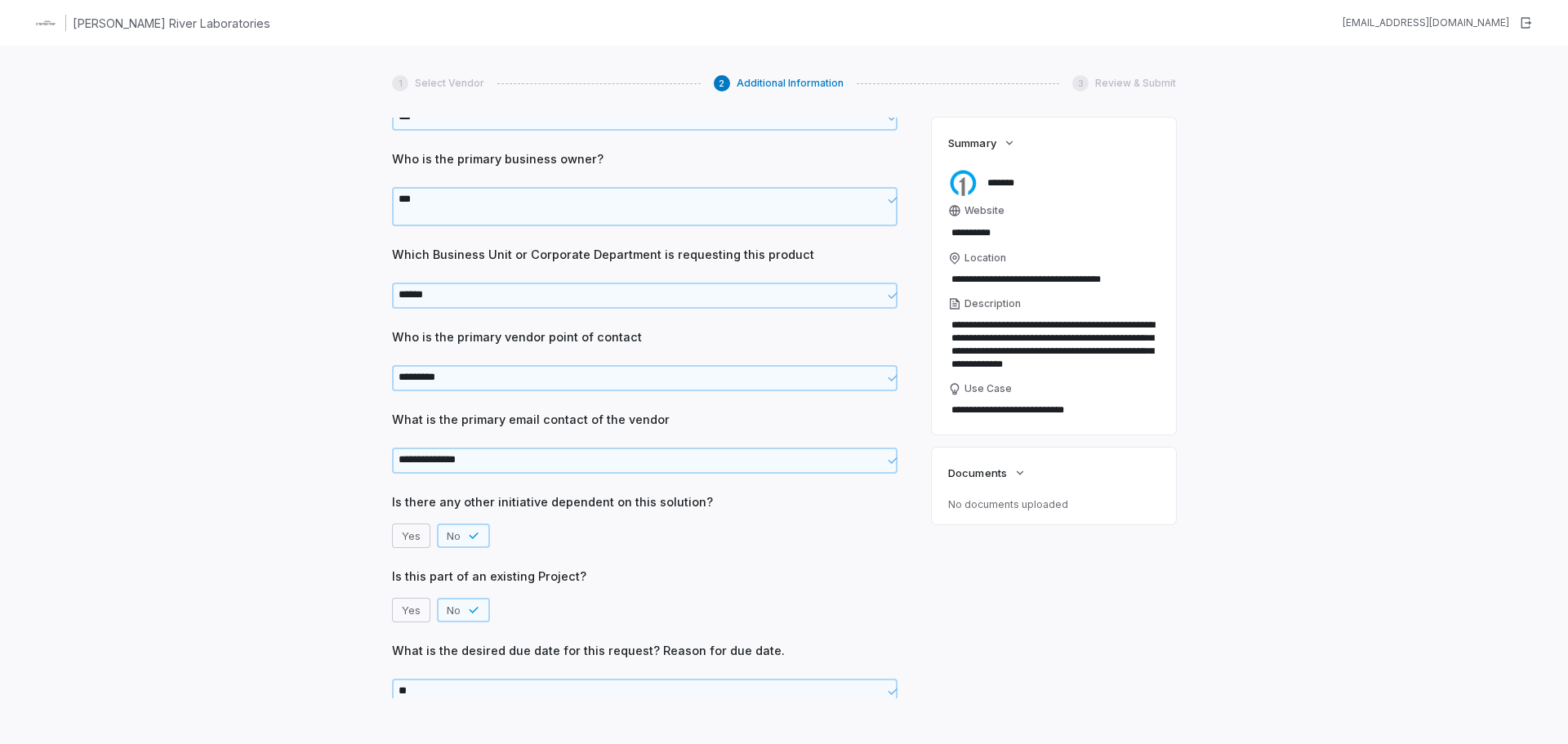
scroll to position [798, 0]
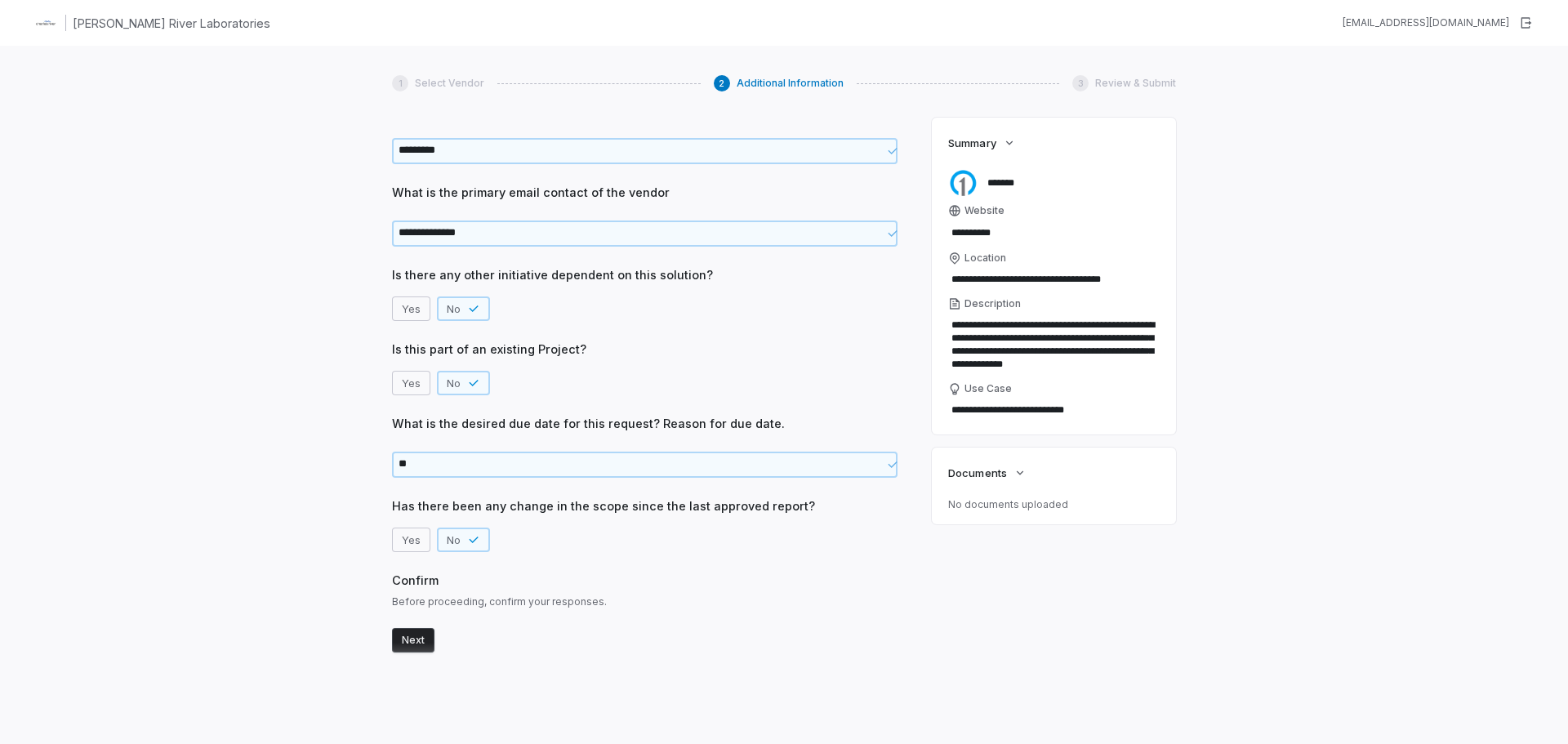
click at [414, 640] on button "Next" at bounding box center [413, 639] width 42 height 25
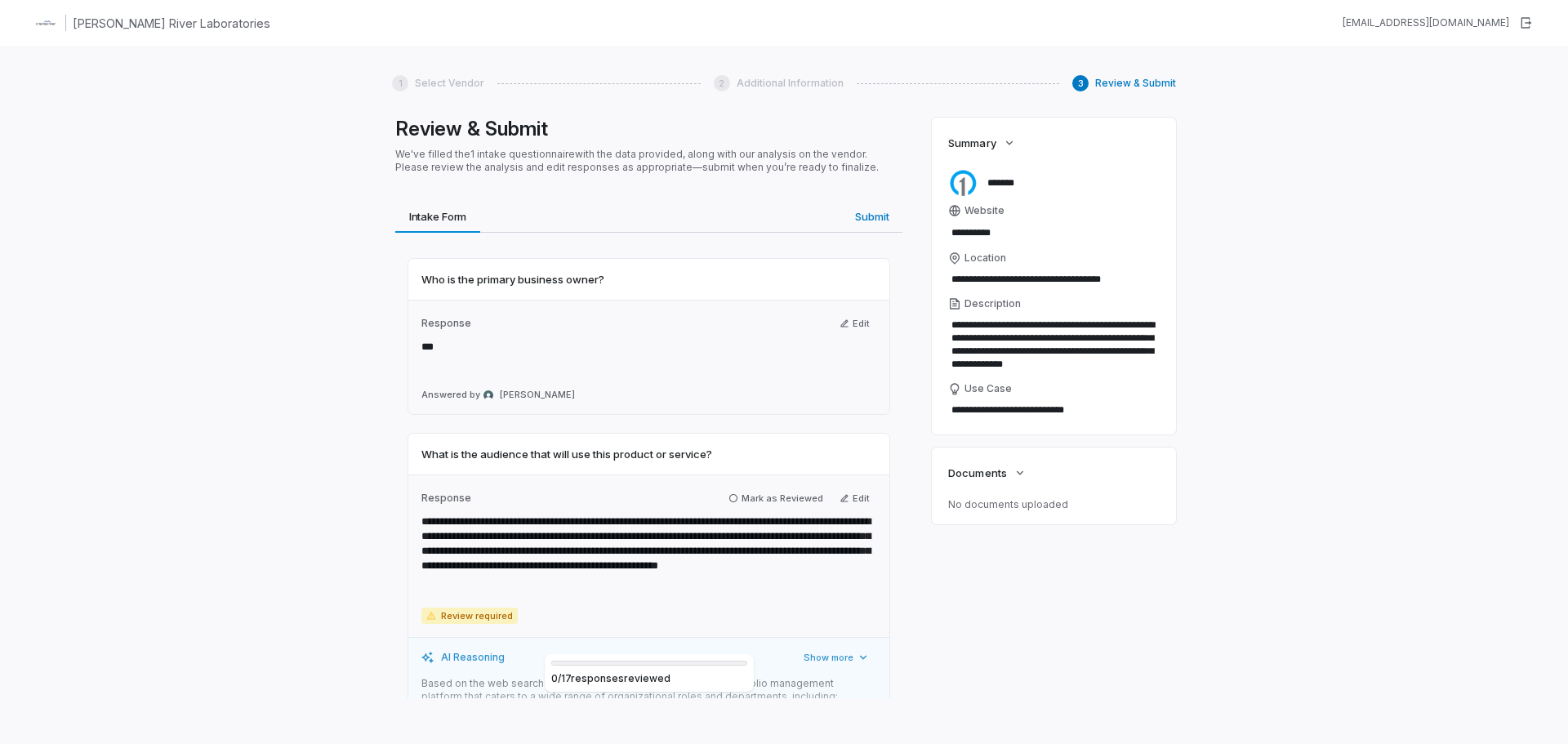
scroll to position [0, 0]
click at [743, 488] on div "**********" at bounding box center [649, 556] width 481 height 162
click at [745, 495] on button "Mark as Reviewed" at bounding box center [775, 498] width 107 height 19
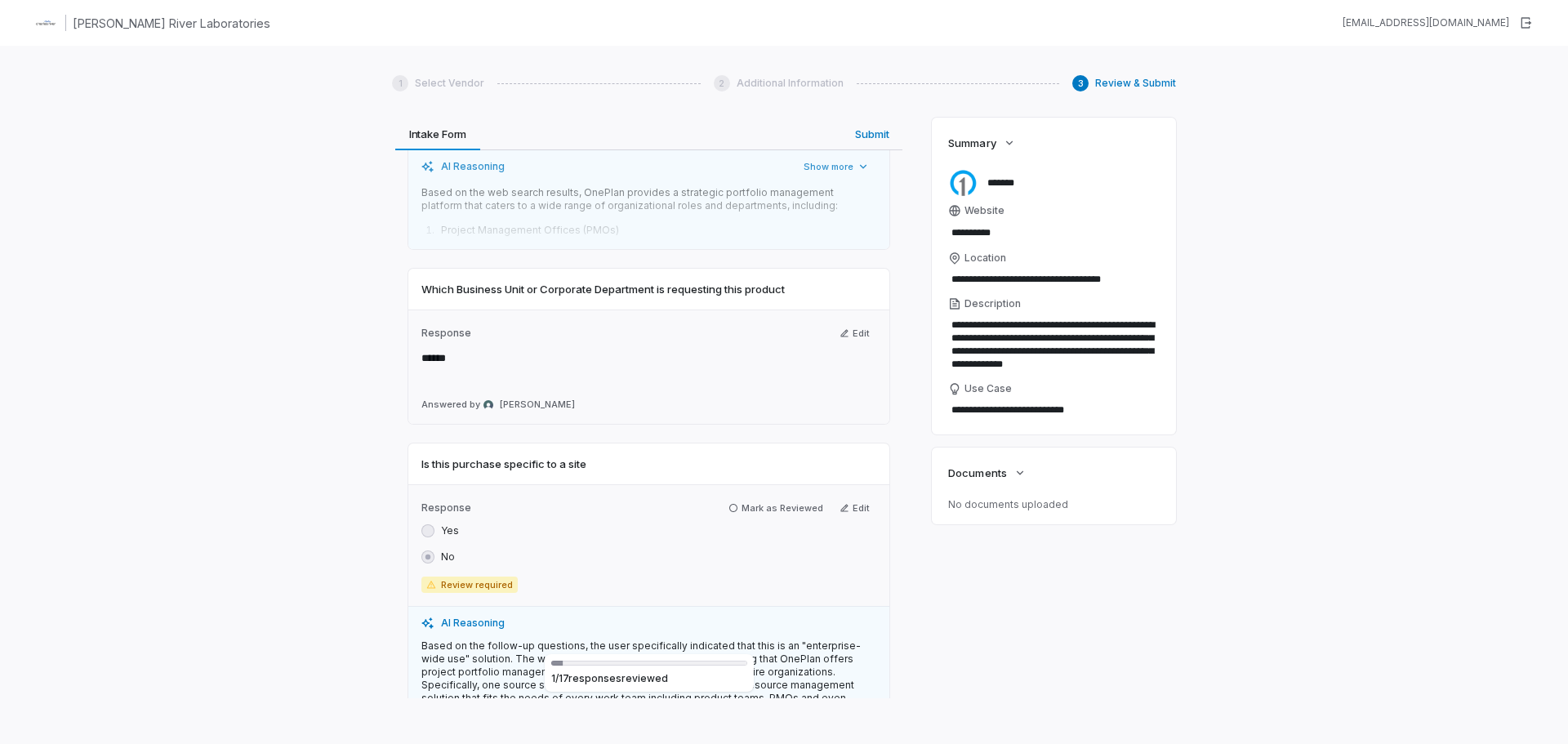
scroll to position [490, 0]
click at [738, 504] on button "Mark as Reviewed" at bounding box center [775, 505] width 107 height 19
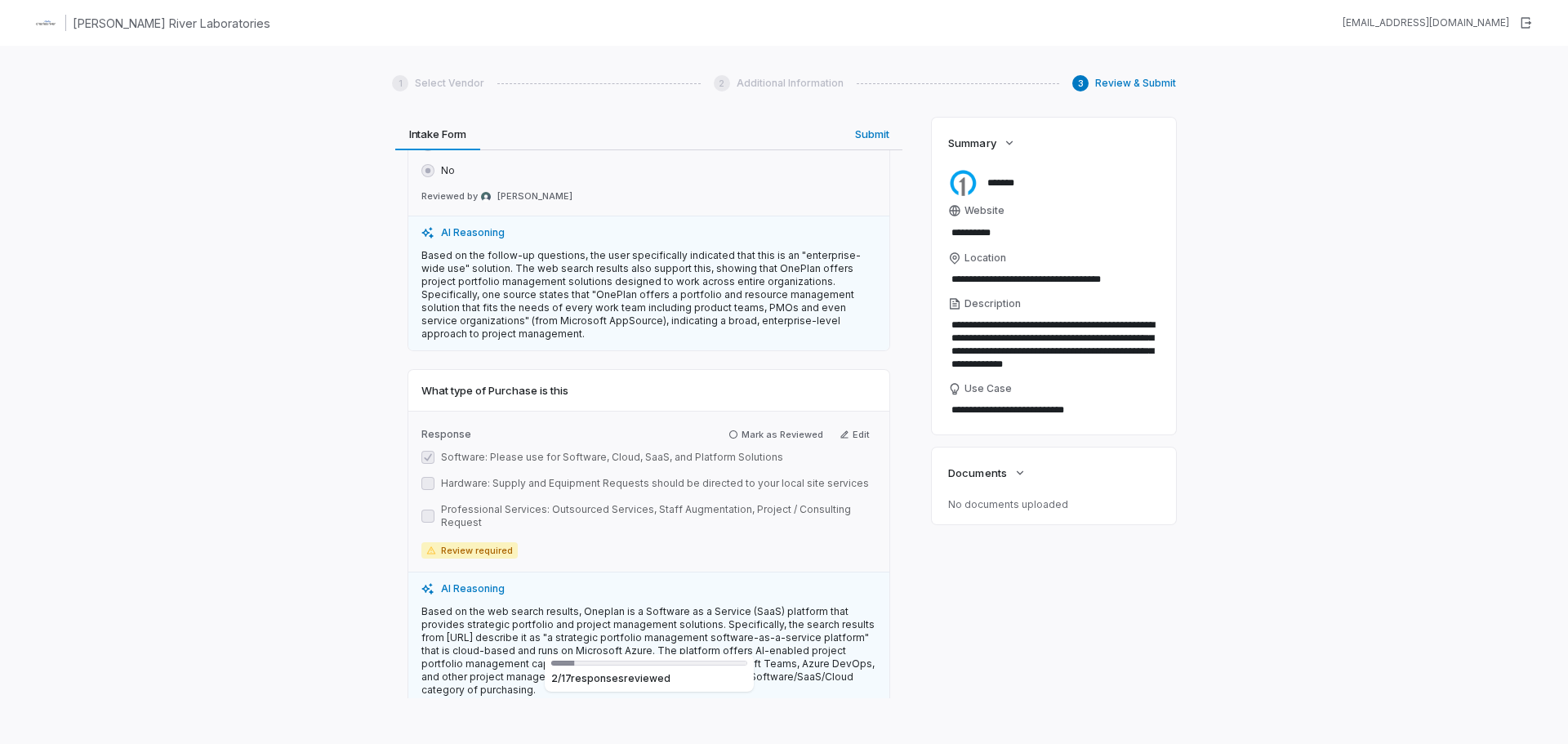
scroll to position [898, 0]
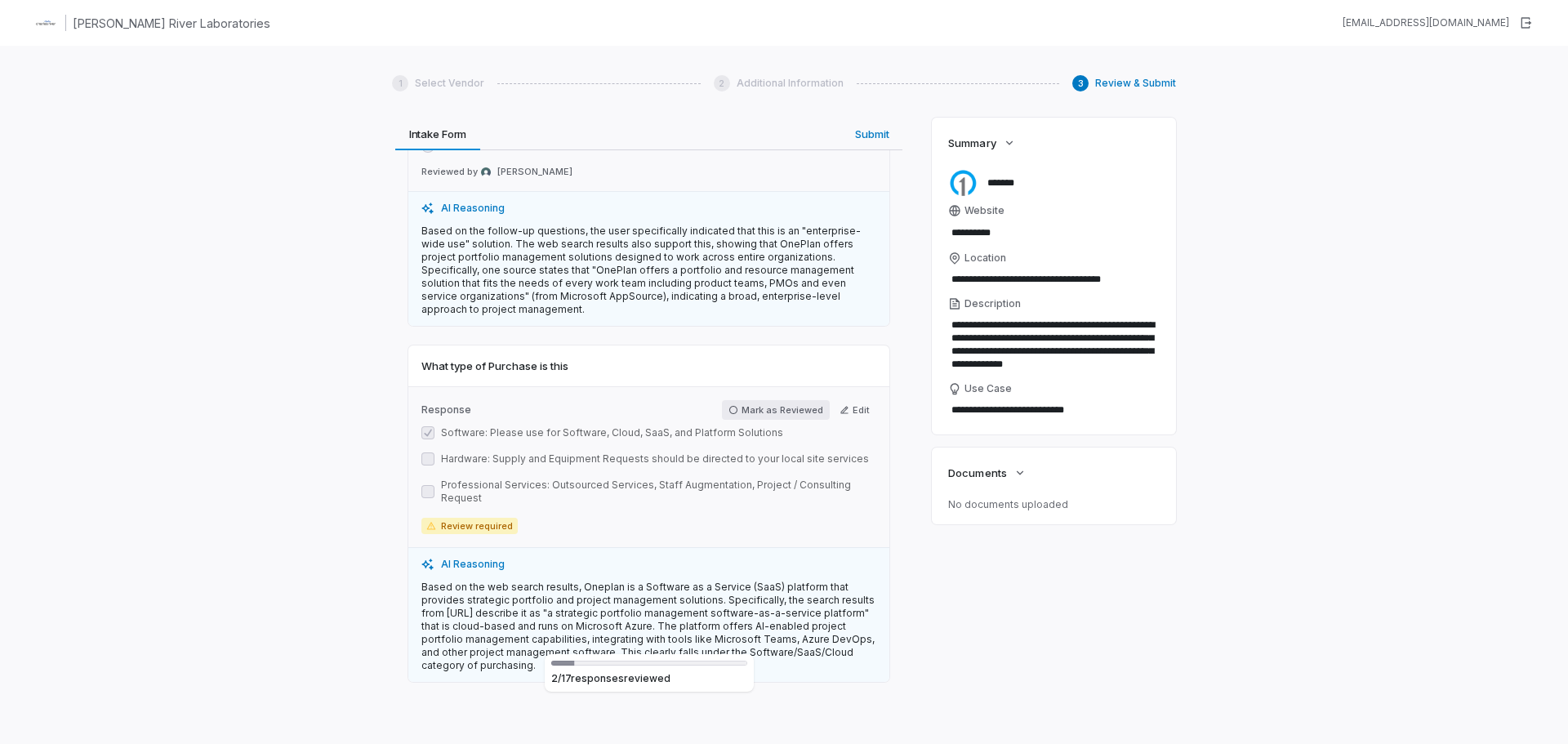
click at [753, 408] on button "Mark as Reviewed" at bounding box center [775, 409] width 107 height 19
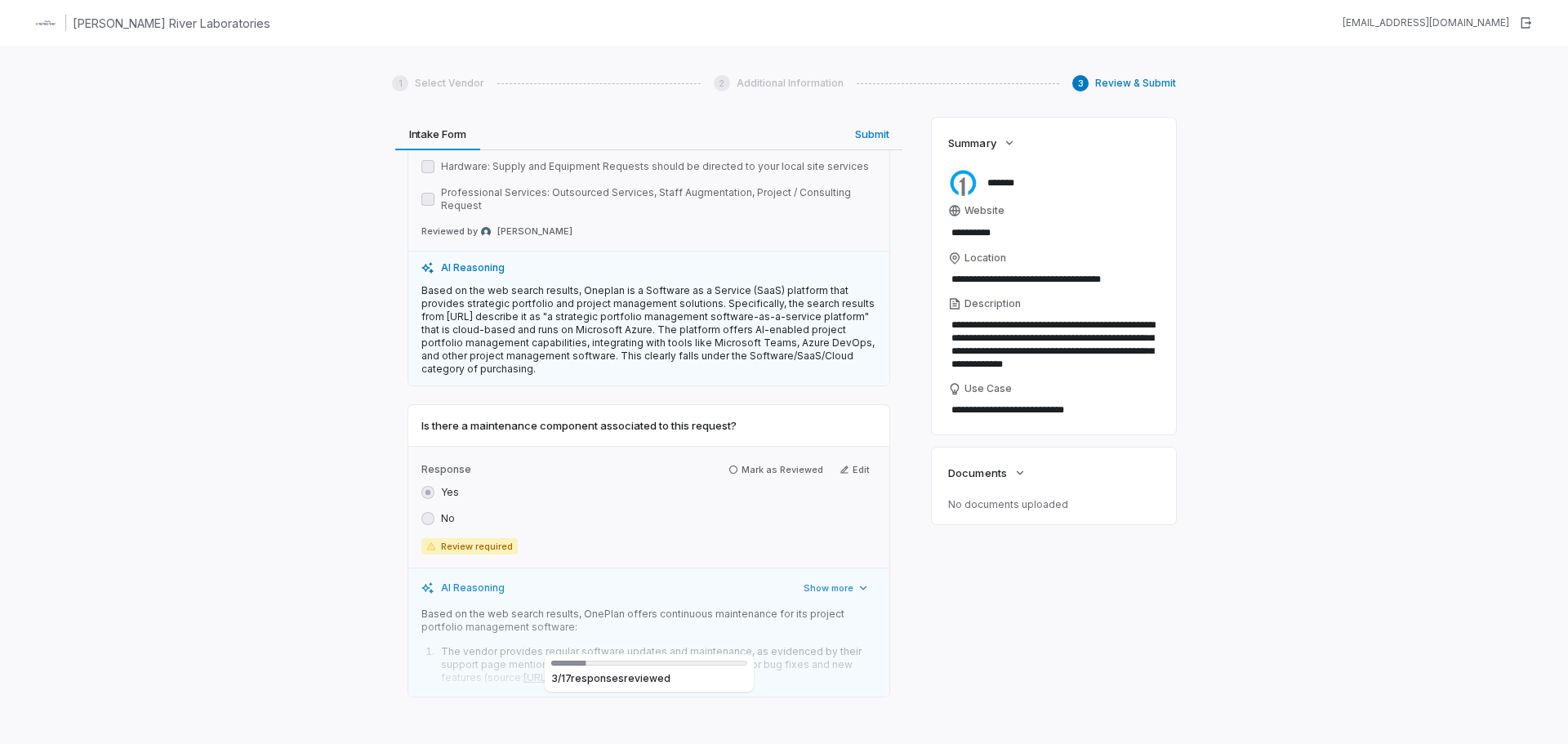
scroll to position [1225, 0]
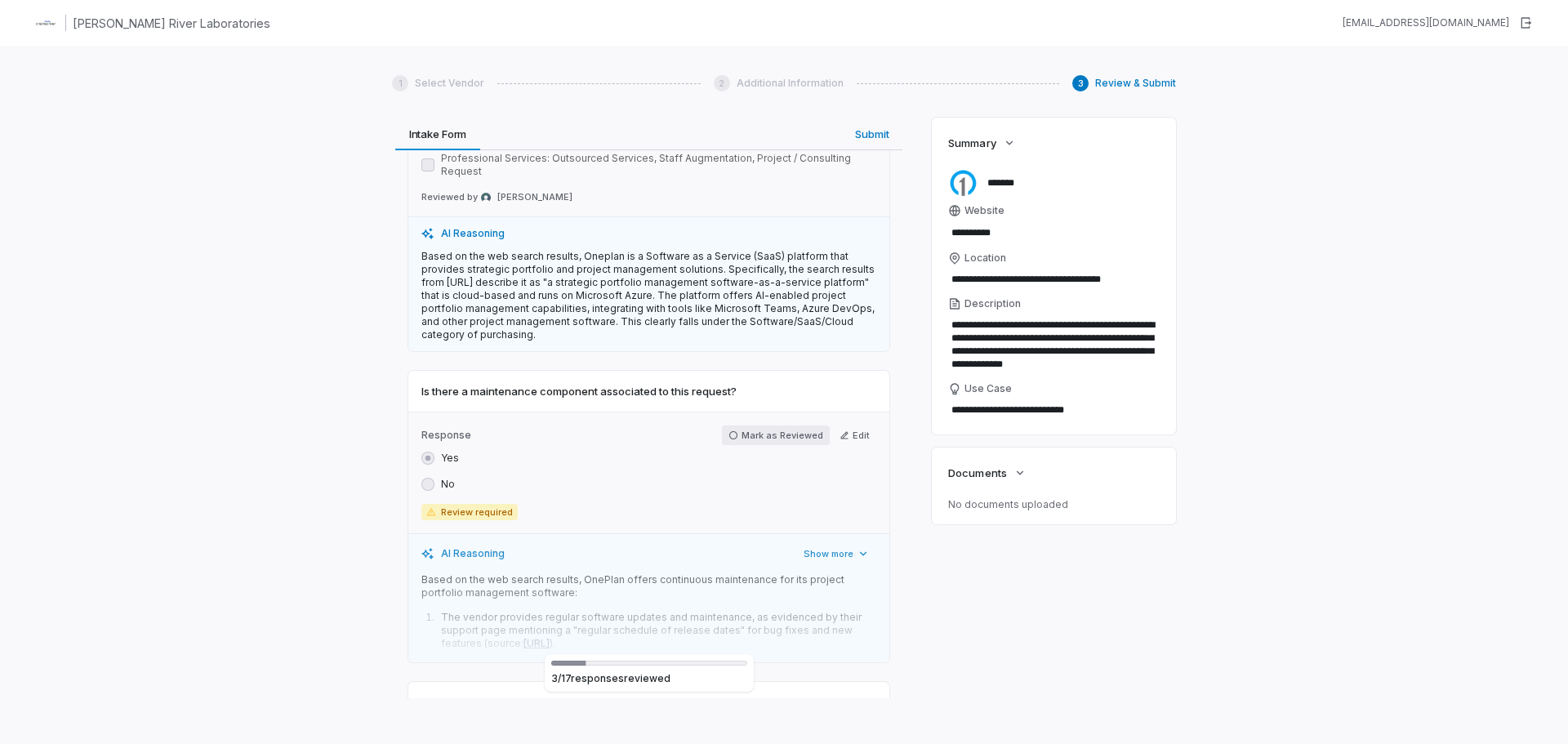
click at [764, 430] on button "Mark as Reviewed" at bounding box center [775, 435] width 107 height 19
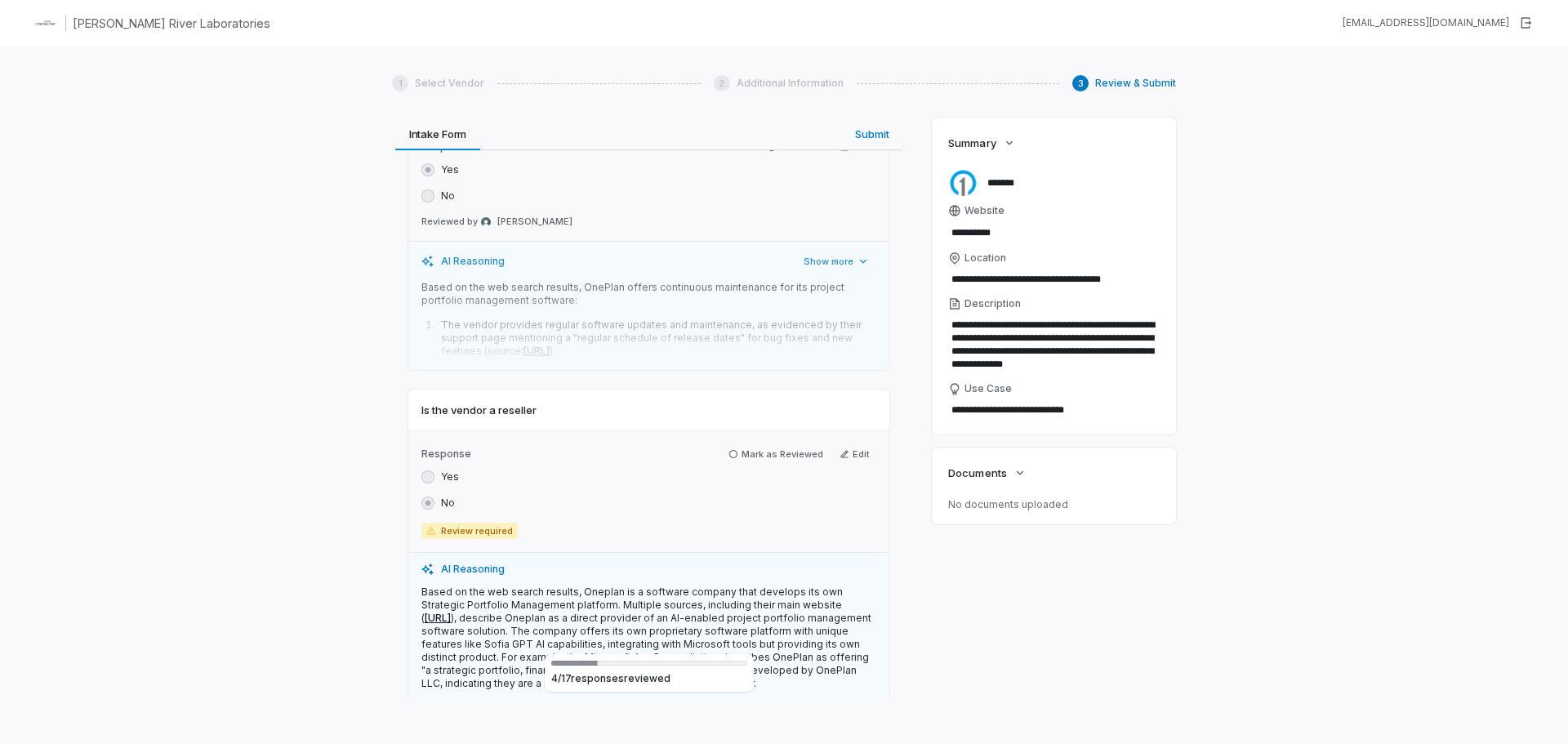
scroll to position [1551, 0]
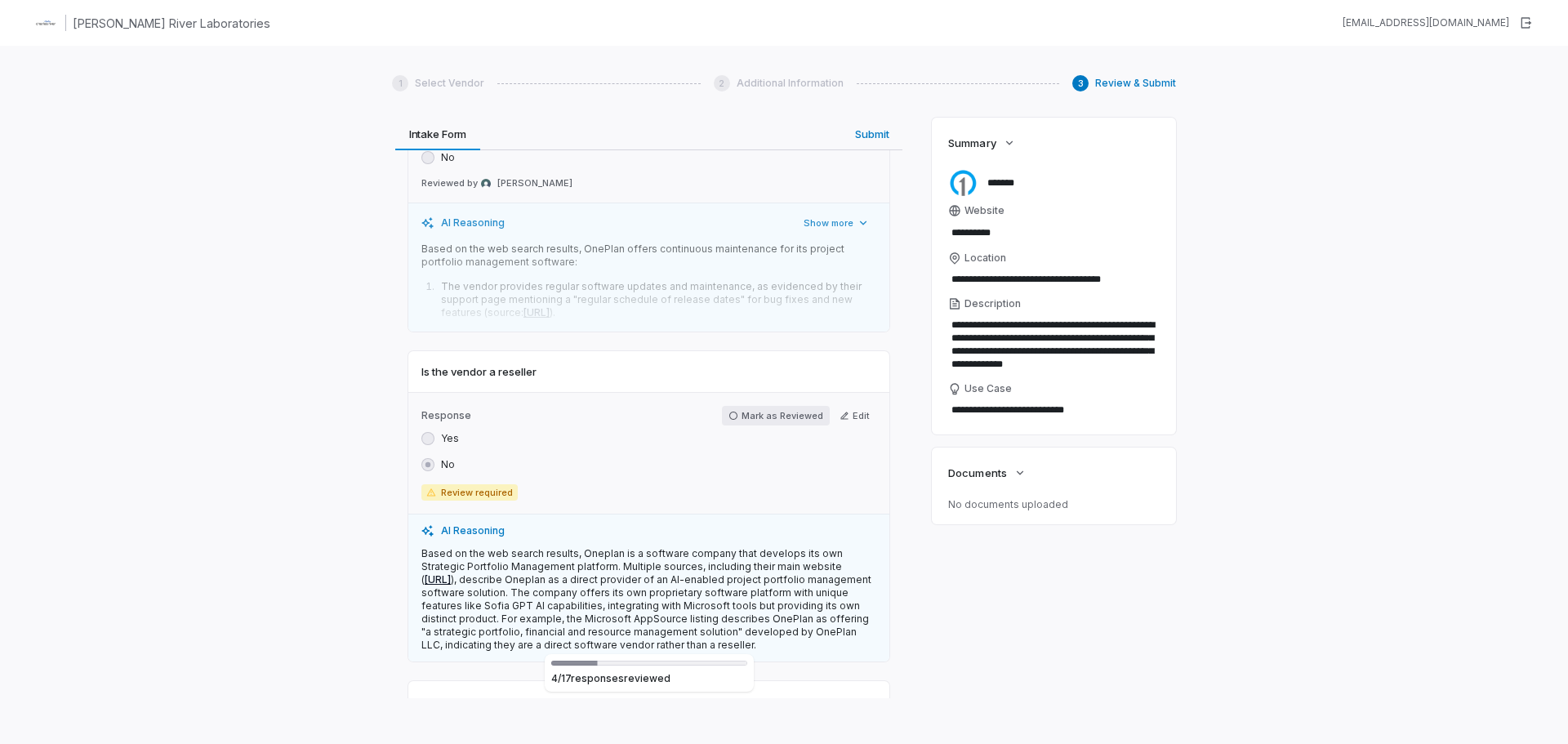
click at [766, 417] on button "Mark as Reviewed" at bounding box center [775, 415] width 107 height 19
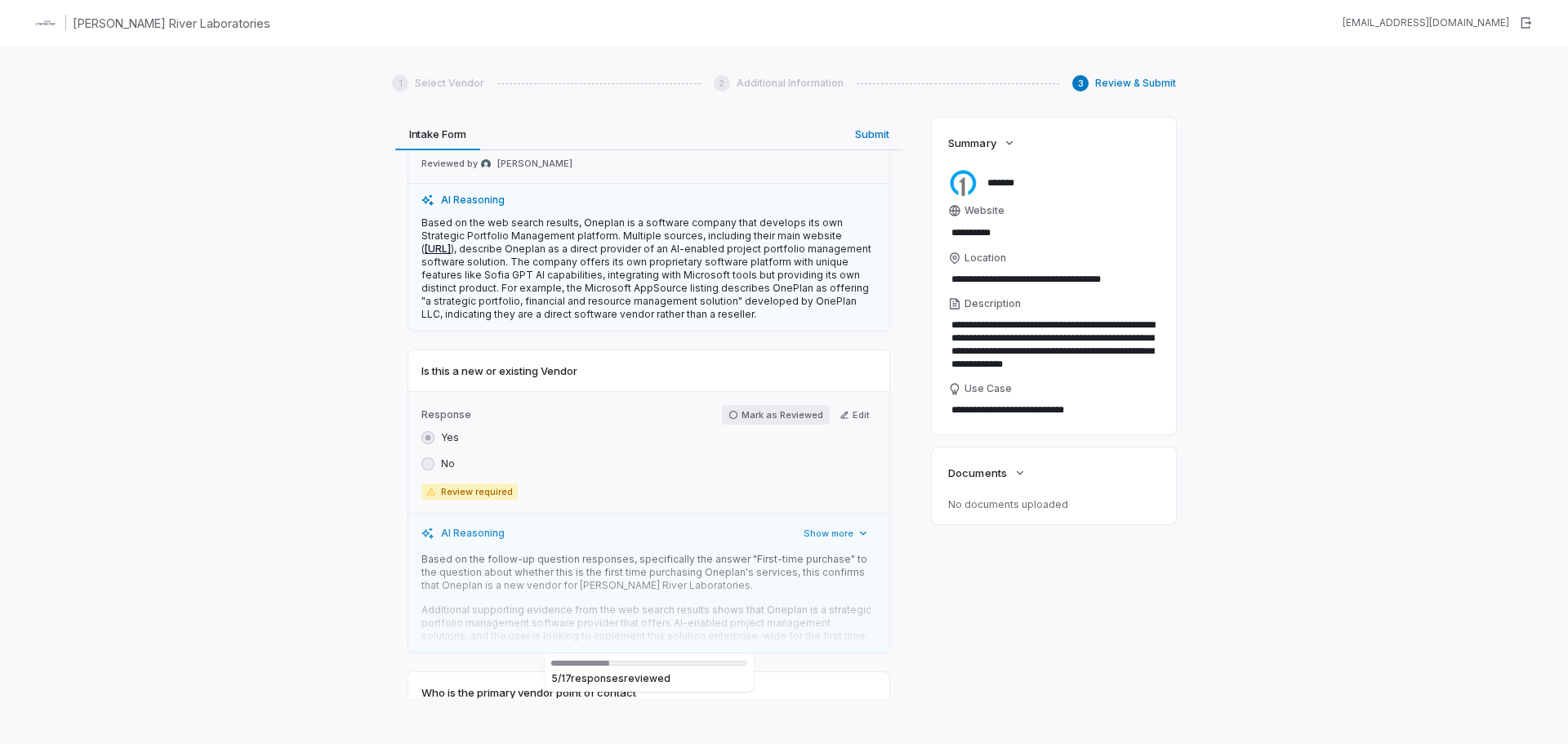
click at [769, 416] on button "Mark as Reviewed" at bounding box center [775, 414] width 107 height 19
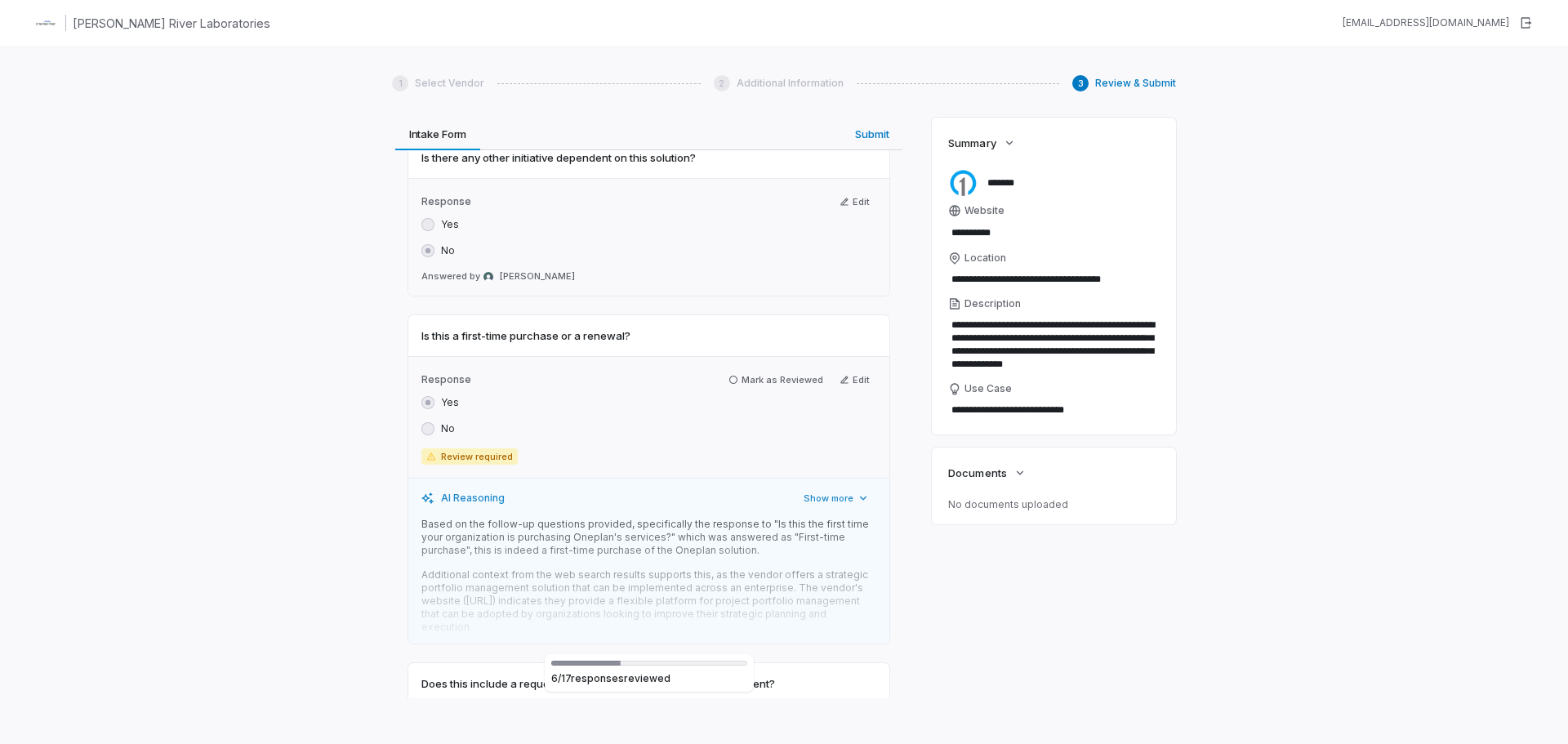
scroll to position [3103, 0]
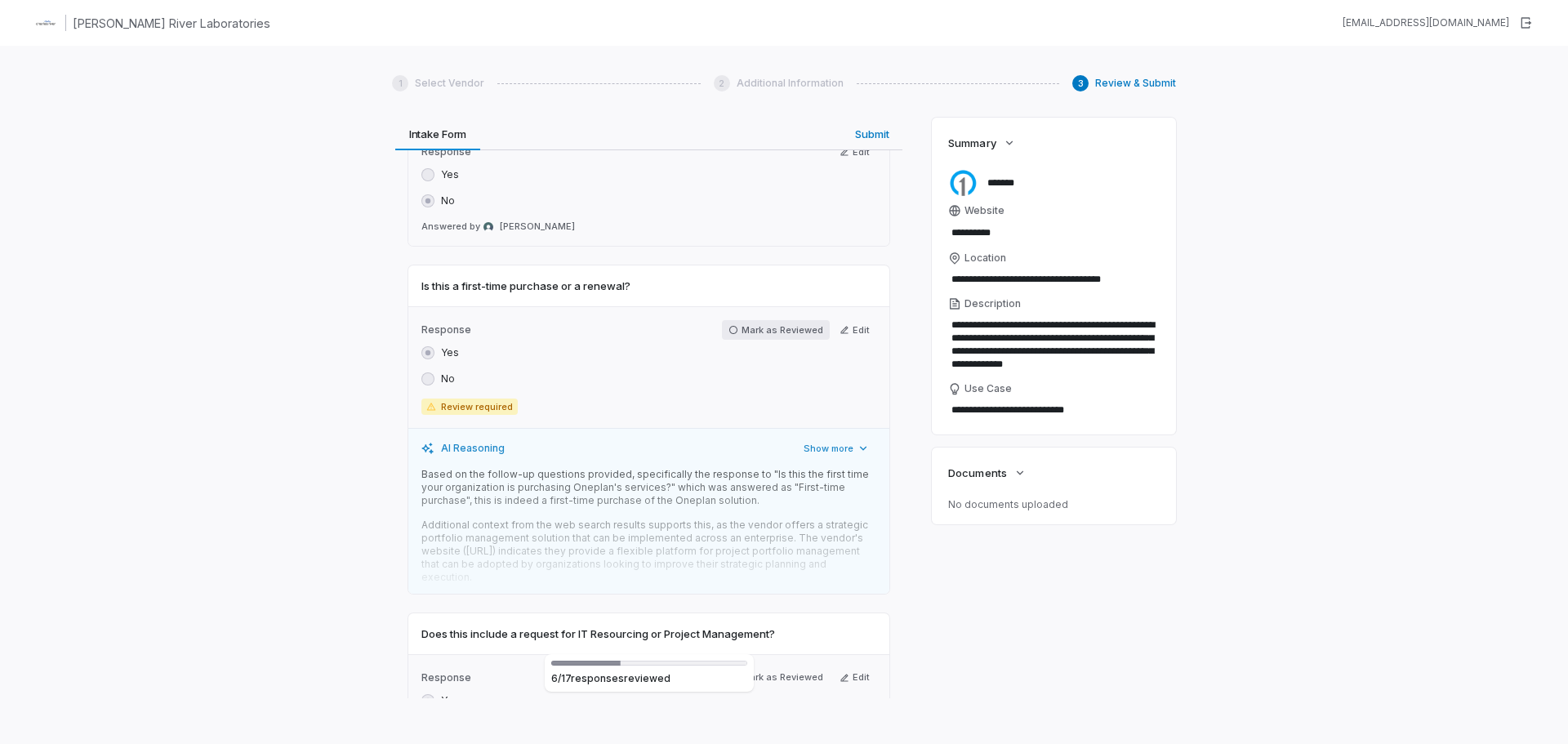
click at [751, 334] on button "Mark as Reviewed" at bounding box center [775, 329] width 107 height 19
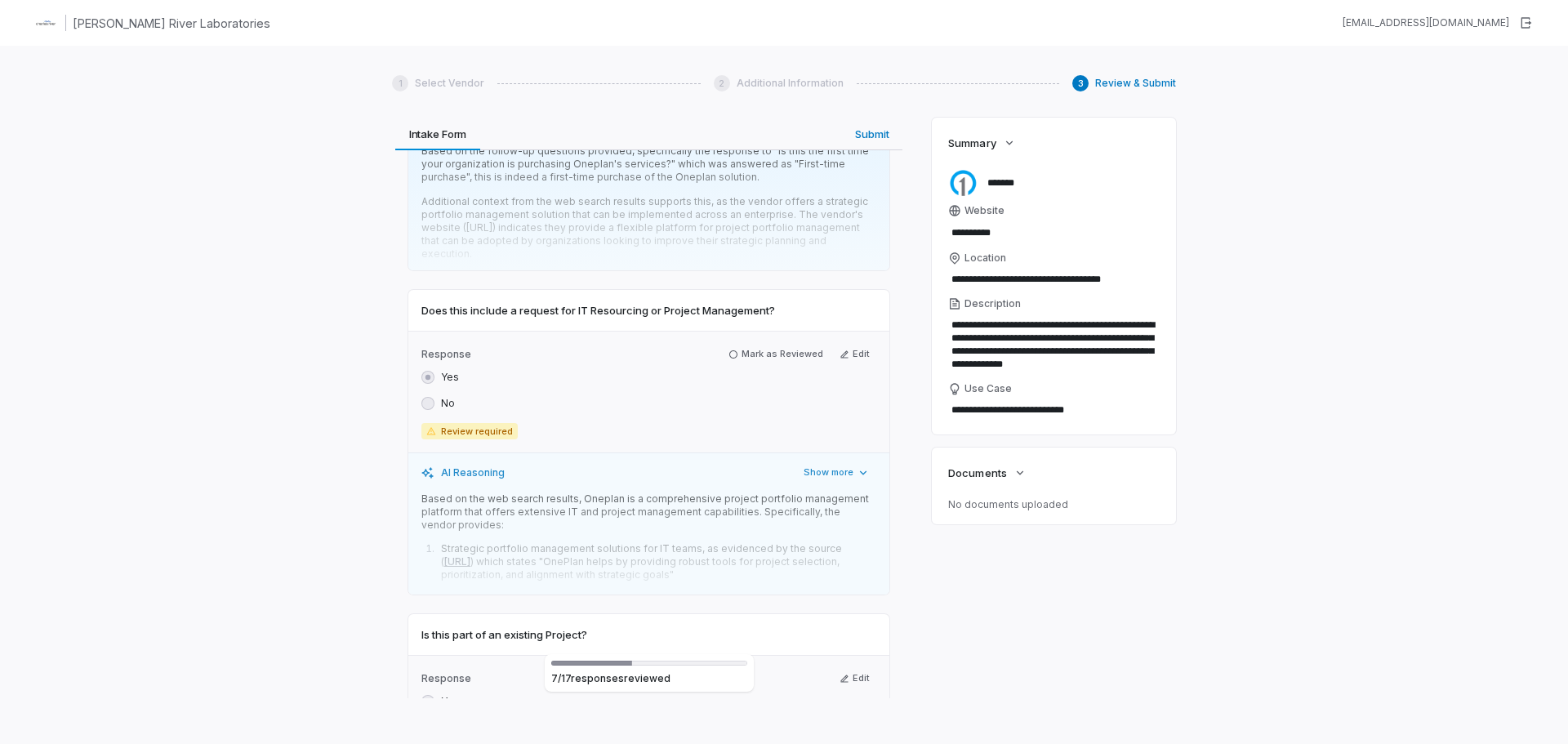
scroll to position [3429, 0]
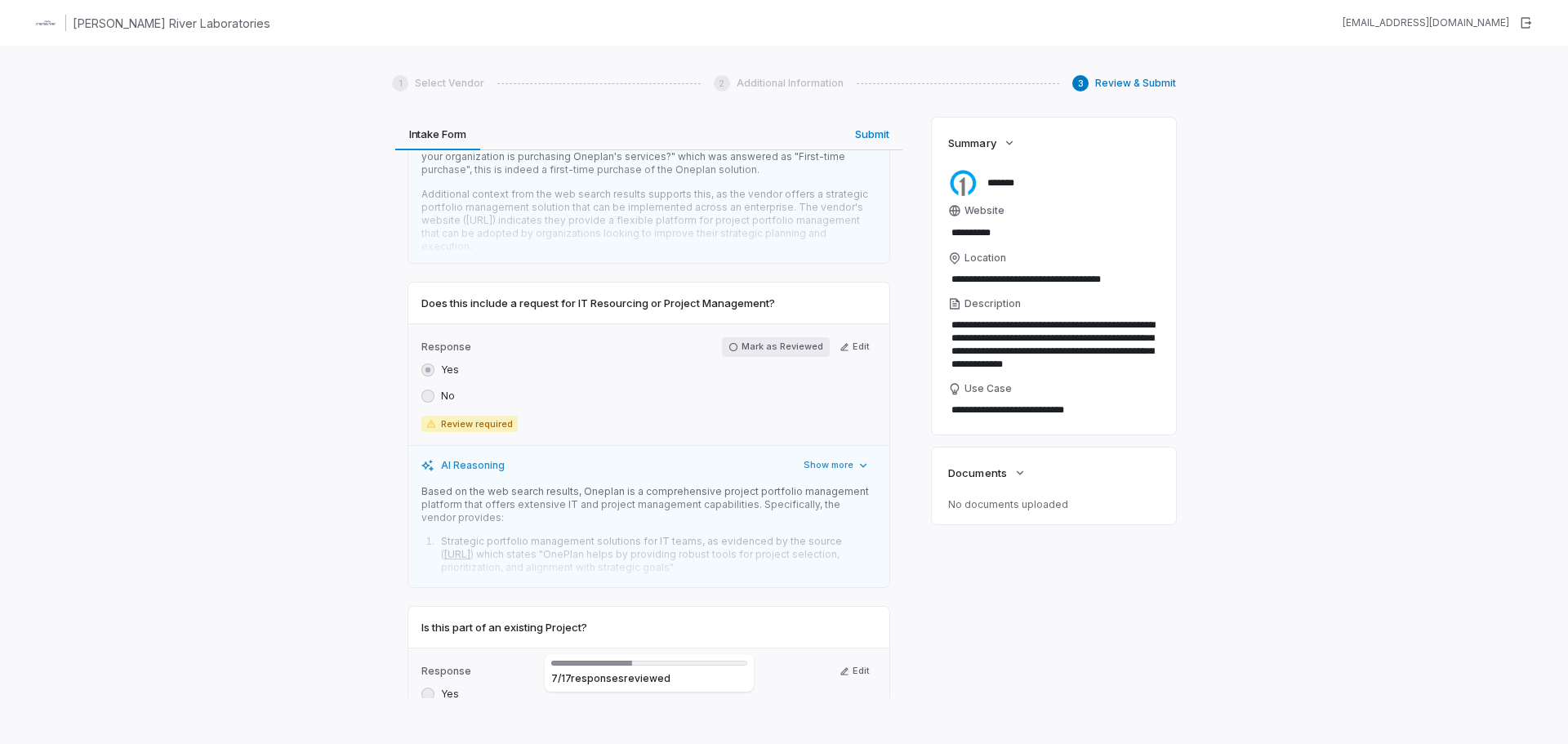
click at [755, 338] on button "Mark as Reviewed" at bounding box center [775, 347] width 107 height 19
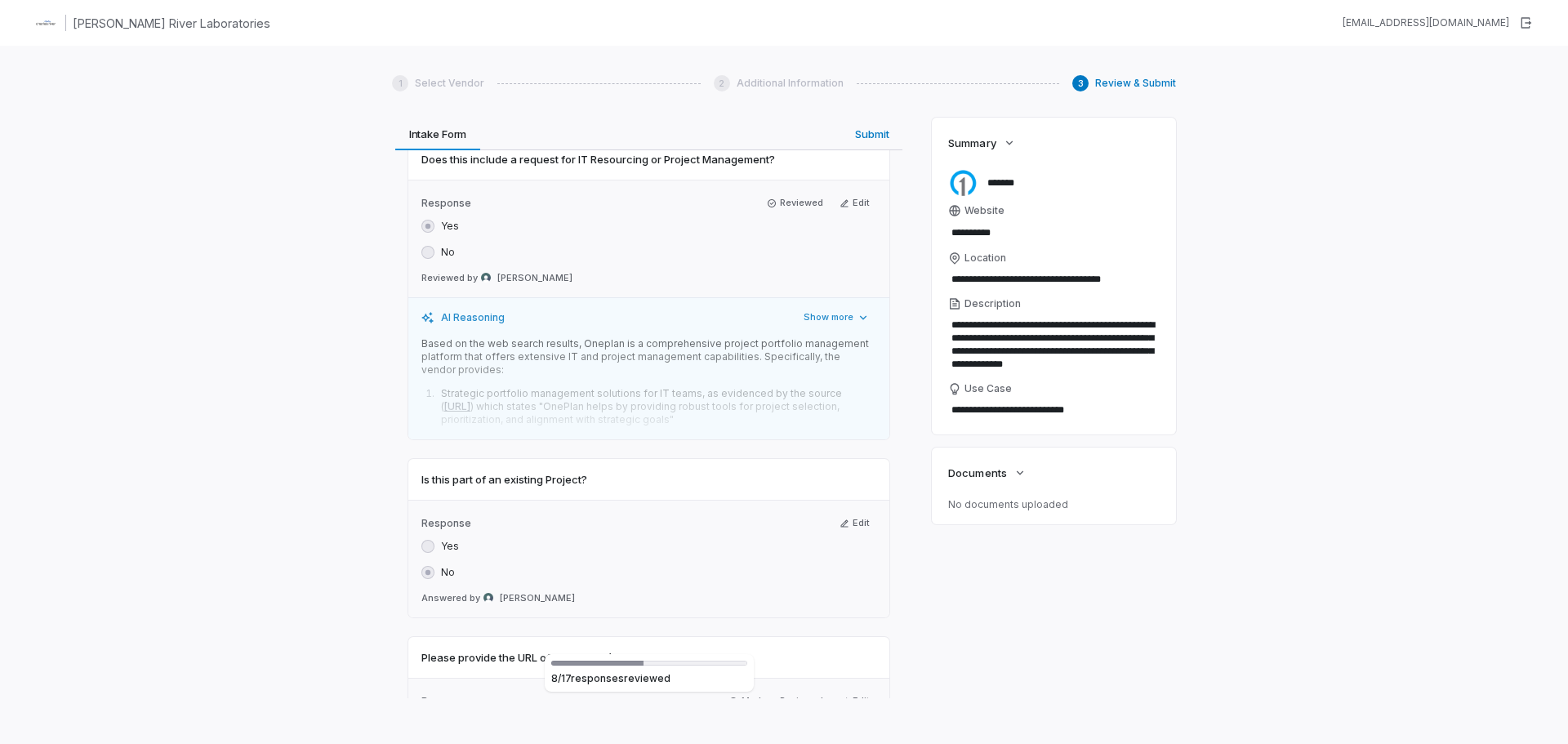
scroll to position [3674, 0]
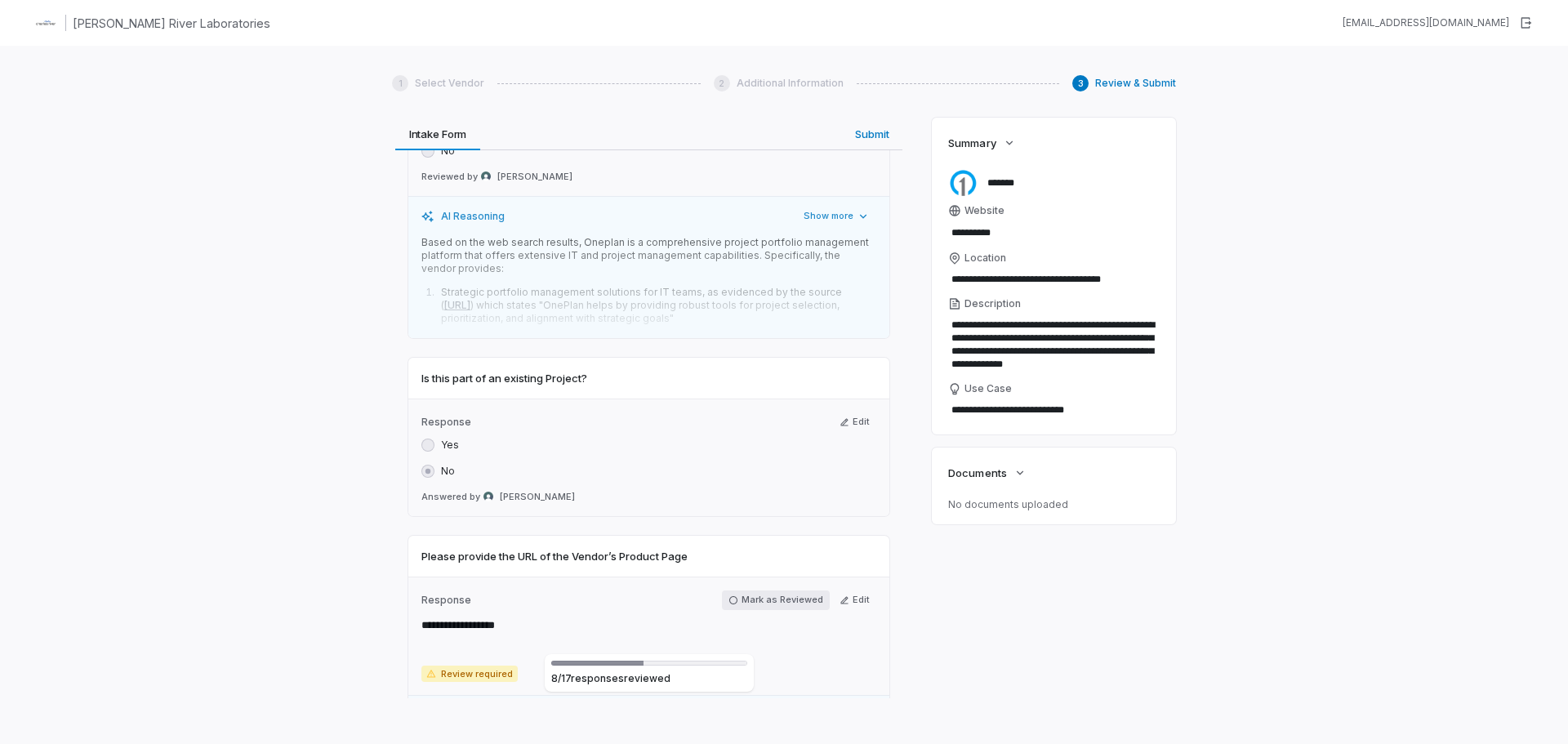
click at [771, 591] on button "Mark as Reviewed" at bounding box center [775, 600] width 107 height 19
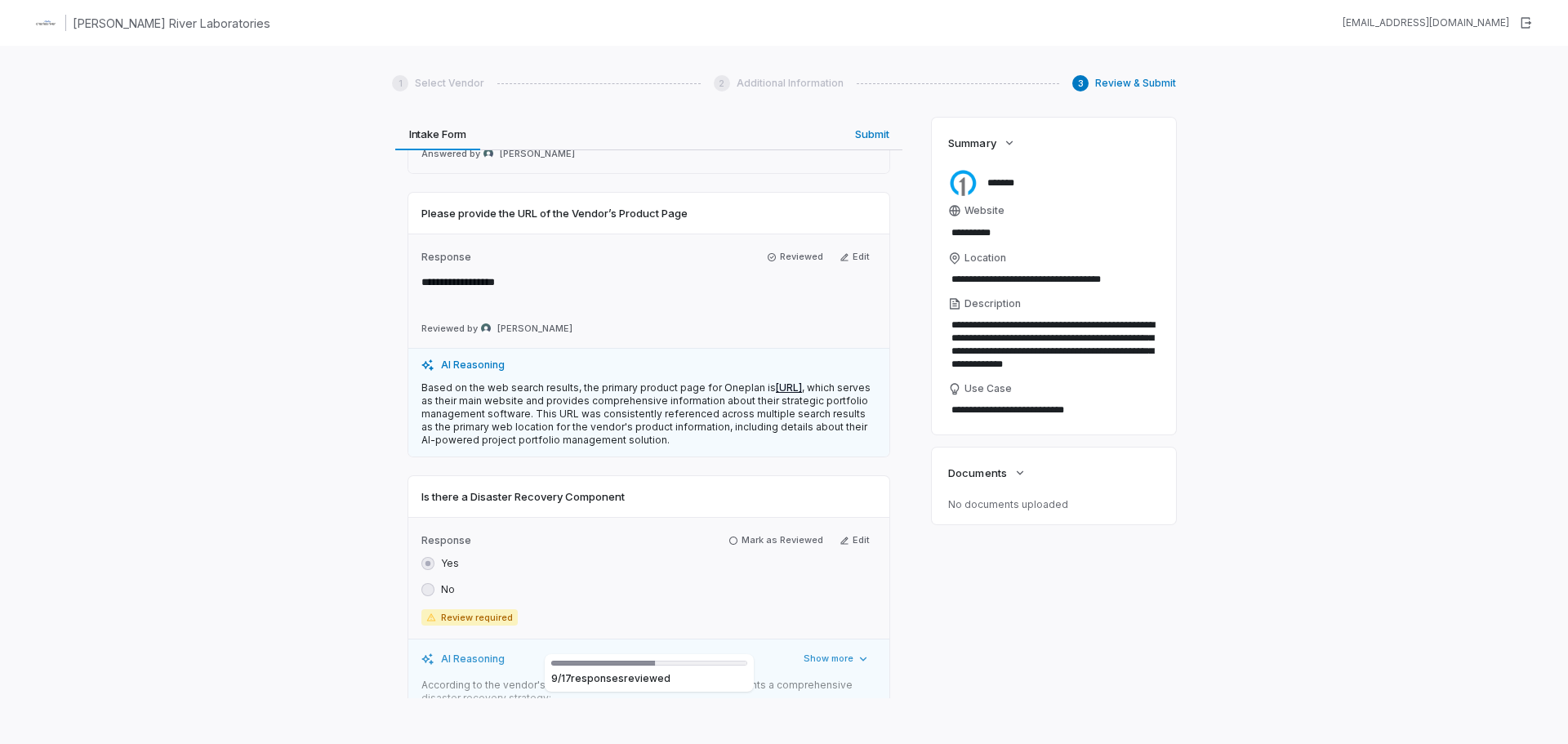
scroll to position [4082, 0]
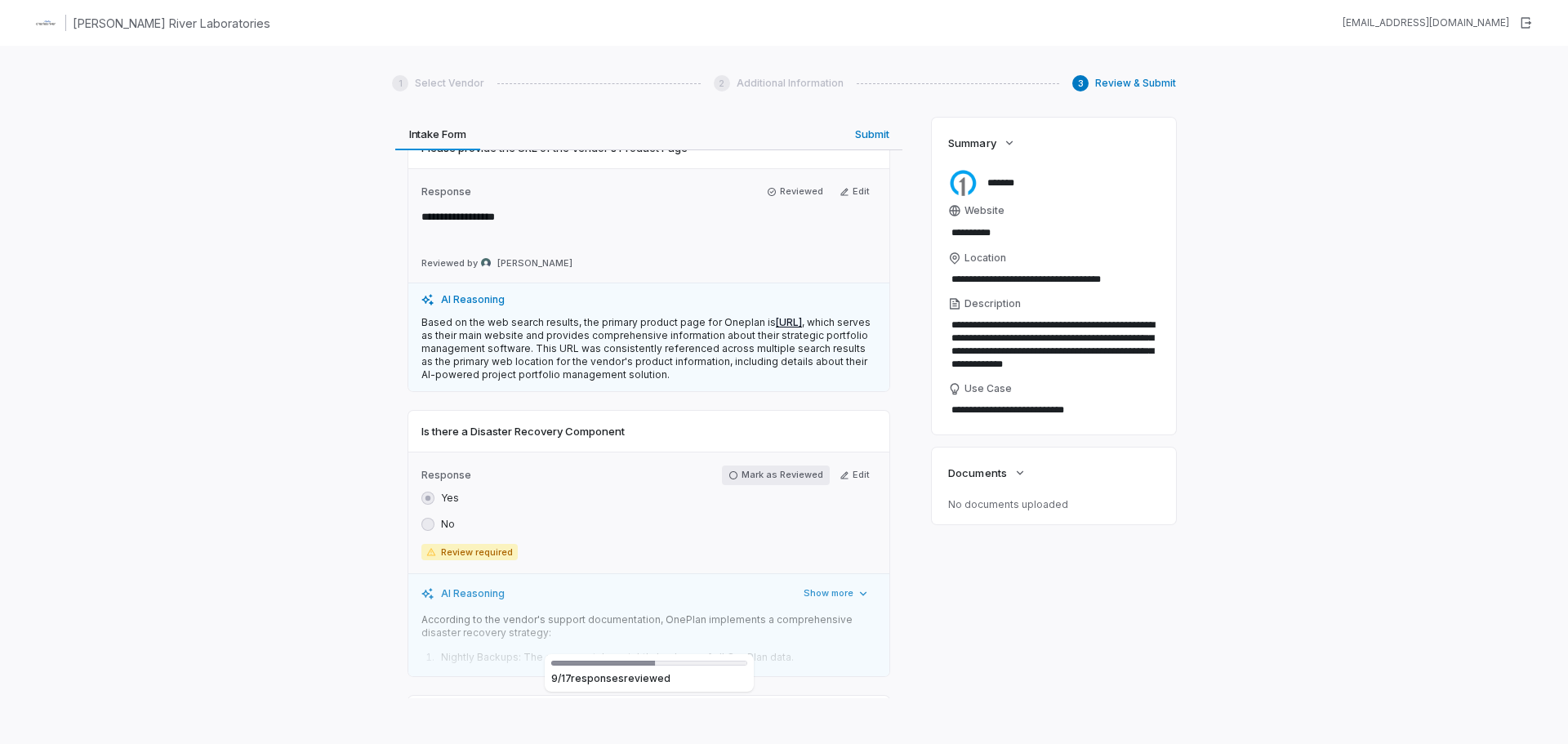
click at [748, 465] on button "Mark as Reviewed" at bounding box center [775, 474] width 107 height 19
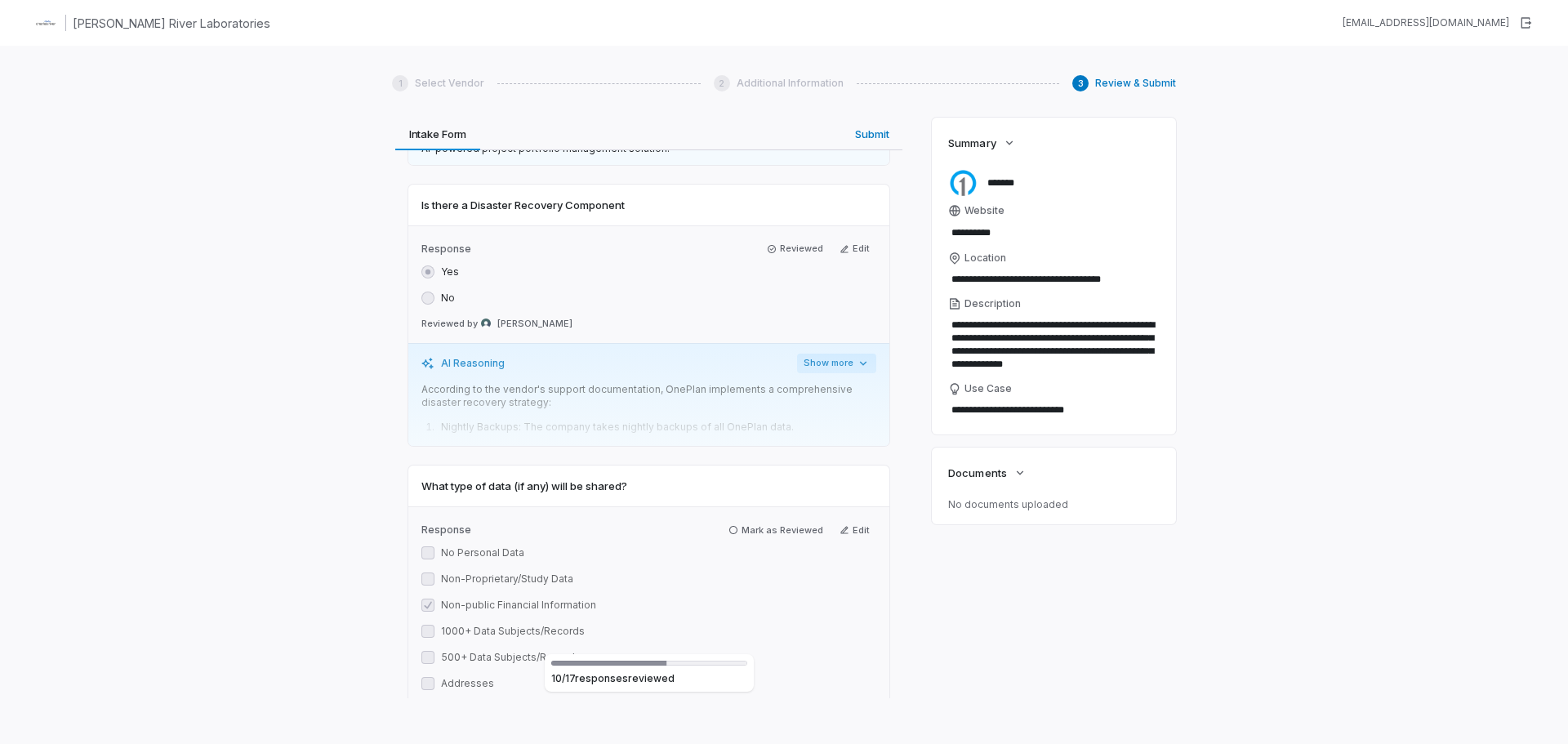
scroll to position [4327, 0]
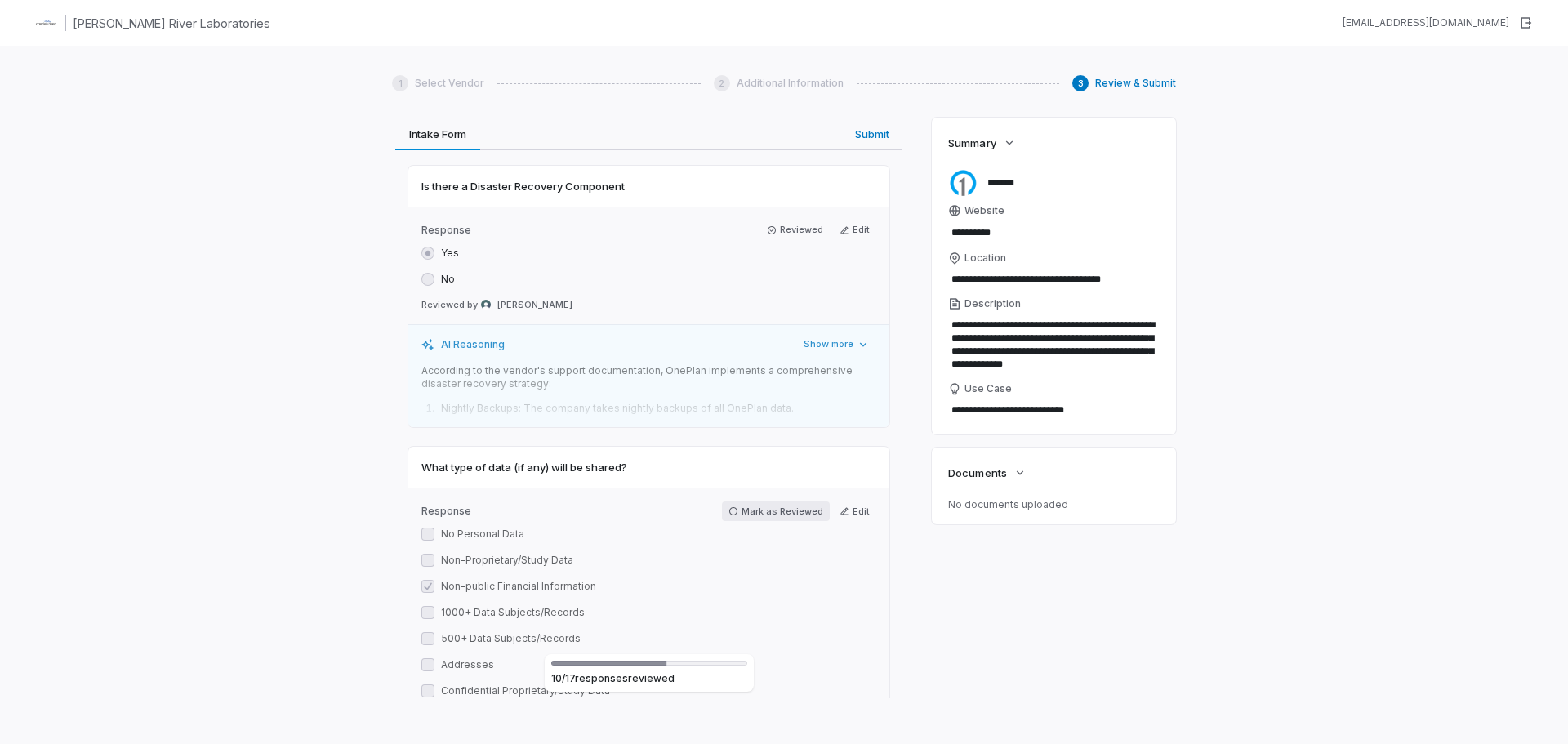
click at [774, 502] on button "Mark as Reviewed" at bounding box center [775, 511] width 107 height 19
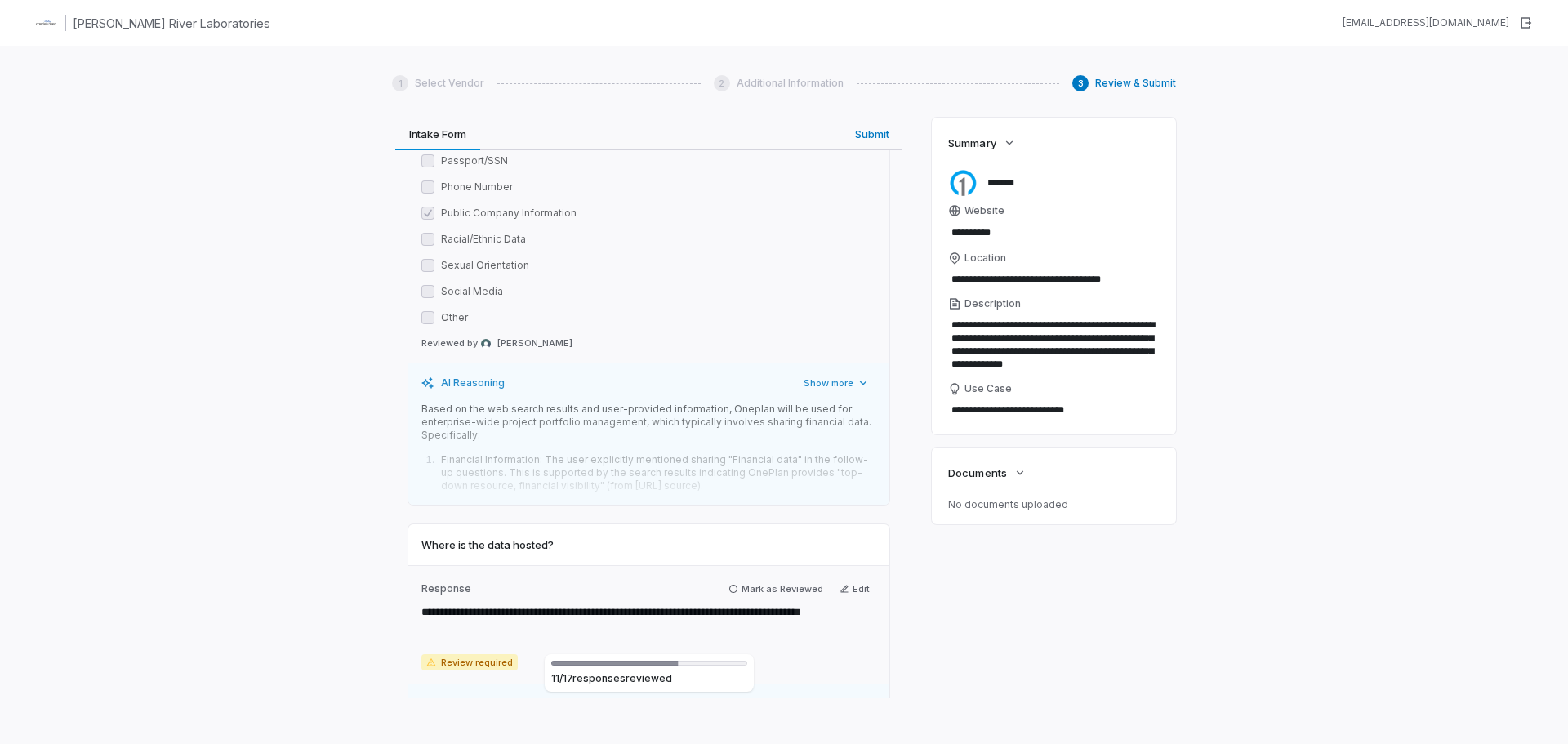
scroll to position [5225, 0]
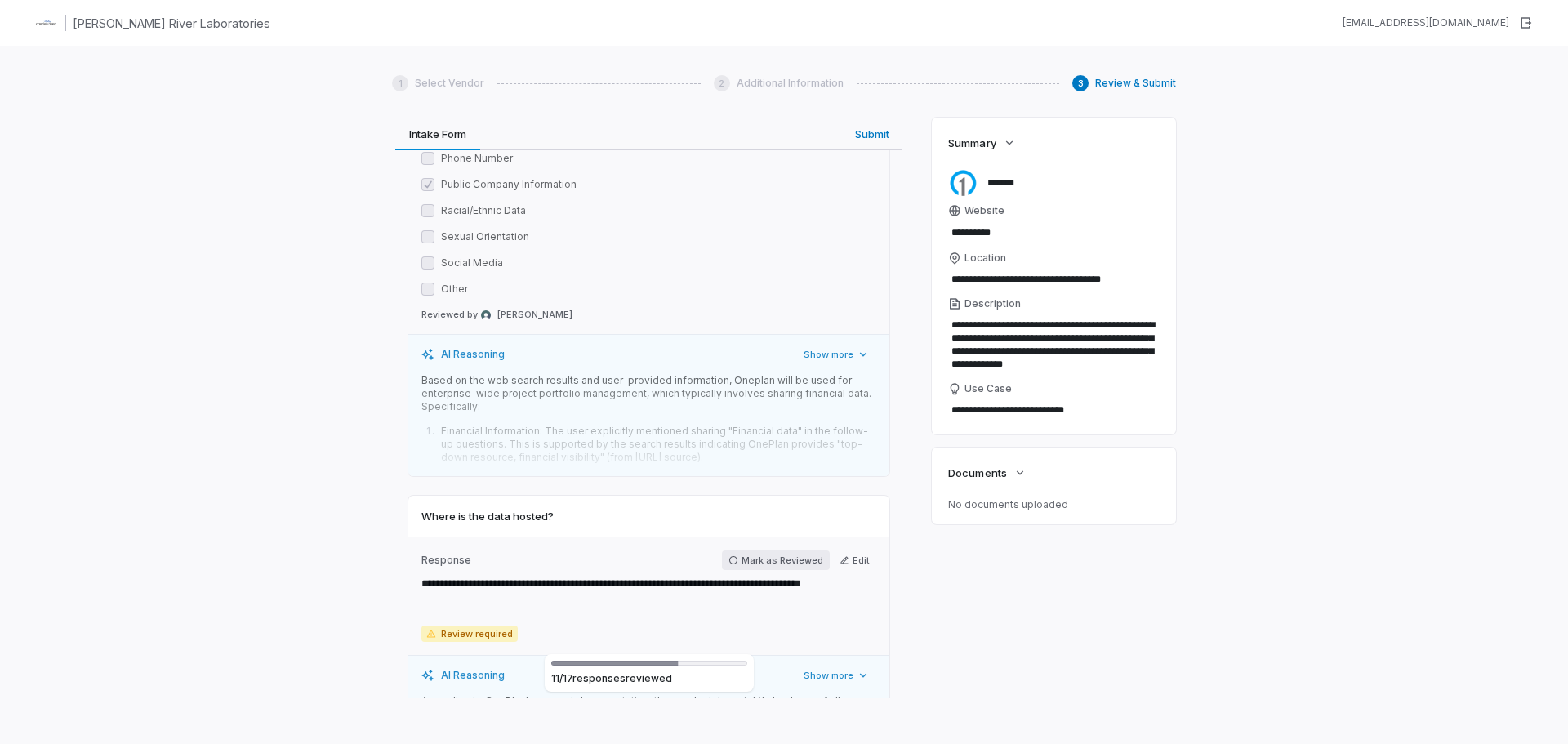
click at [754, 550] on button "Mark as Reviewed" at bounding box center [775, 560] width 107 height 19
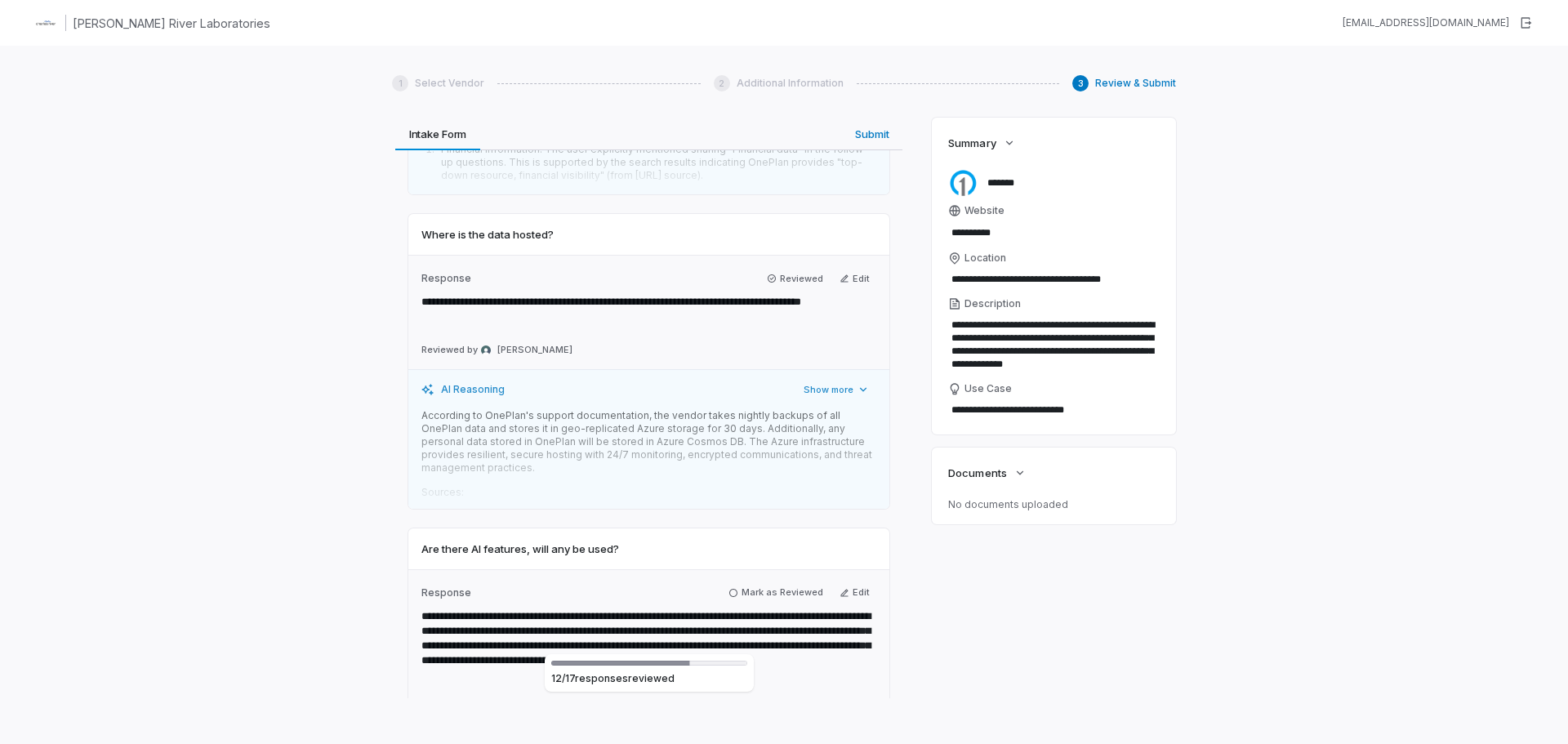
scroll to position [5552, 0]
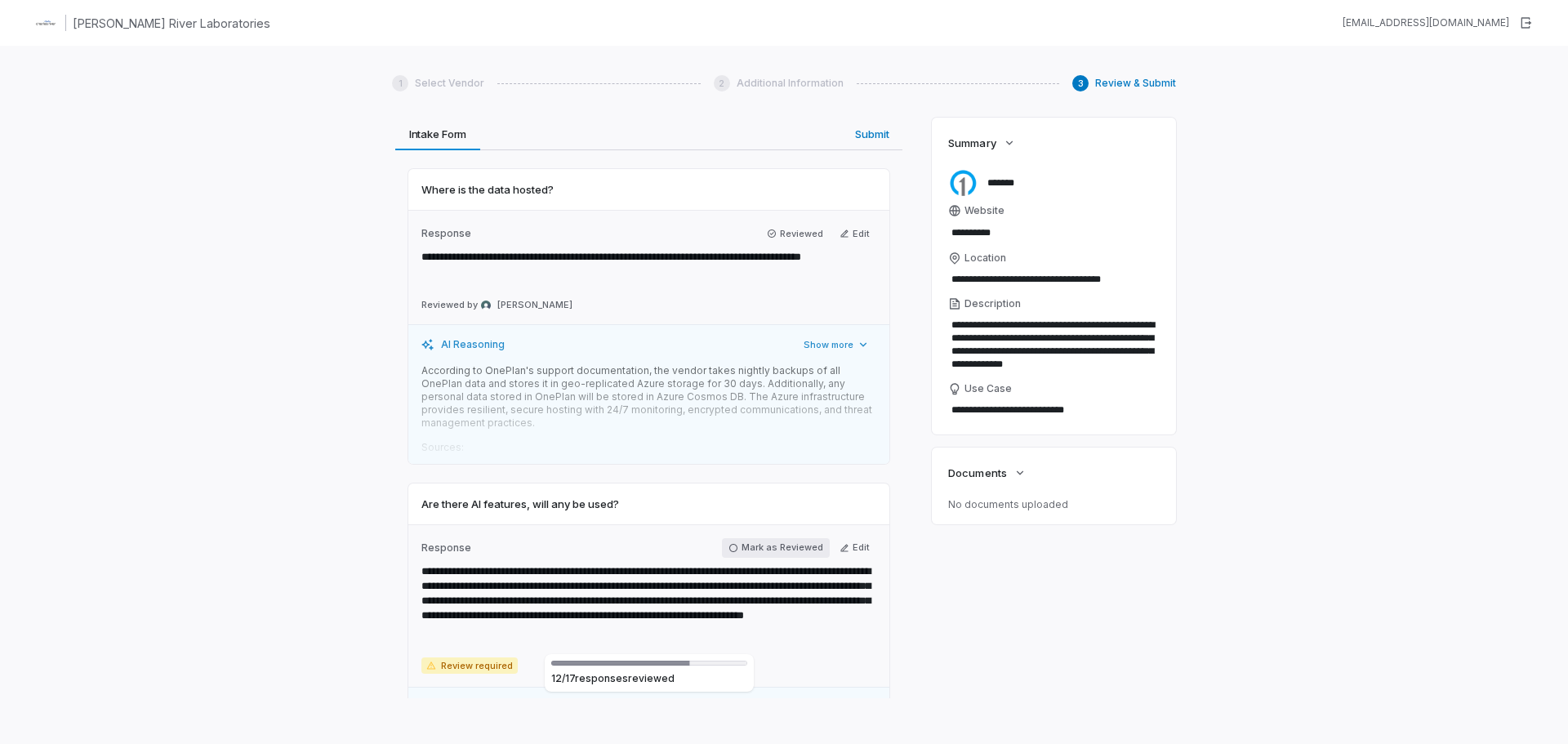
click at [760, 539] on button "Mark as Reviewed" at bounding box center [775, 548] width 107 height 19
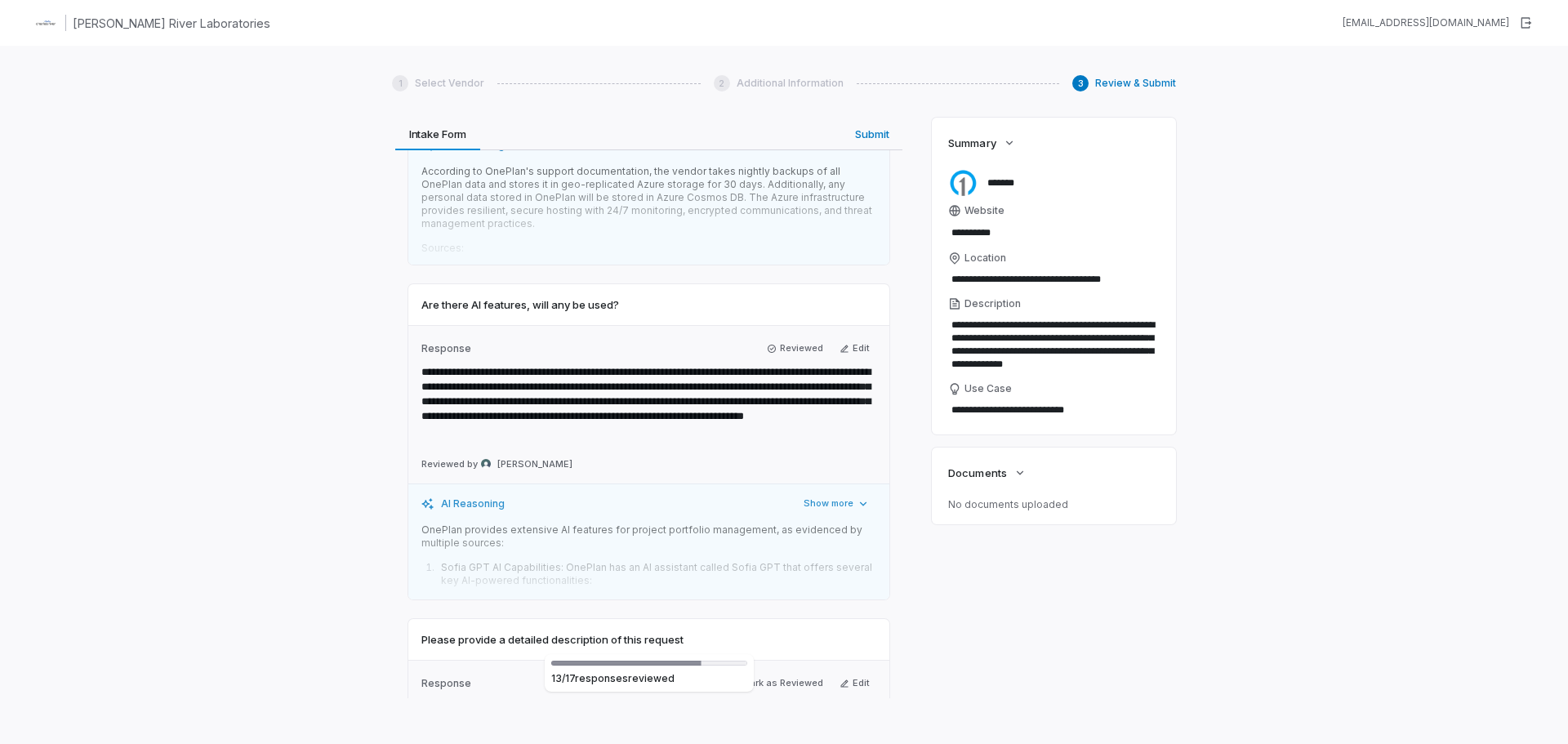
scroll to position [5880, 0]
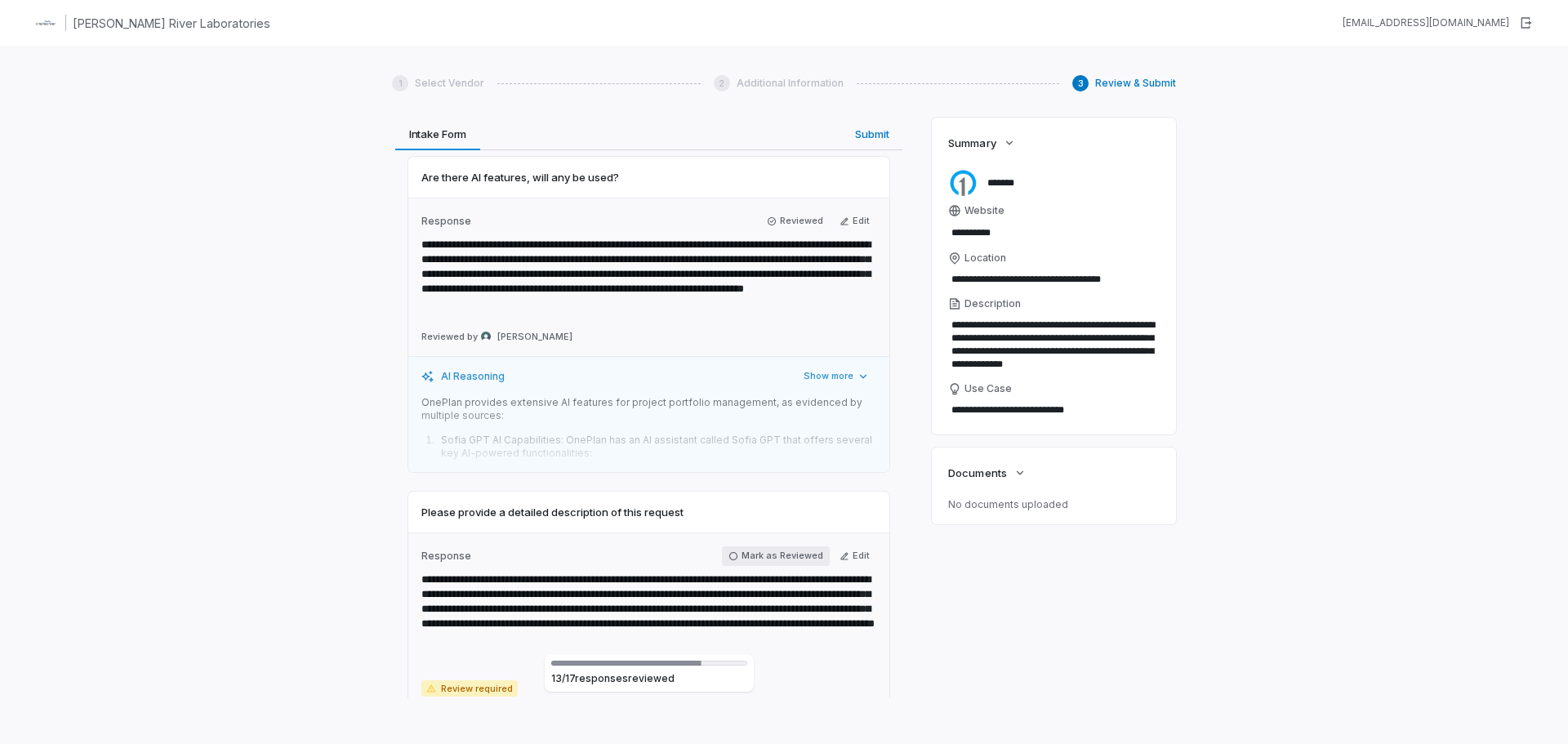
click at [759, 546] on button "Mark as Reviewed" at bounding box center [775, 555] width 107 height 19
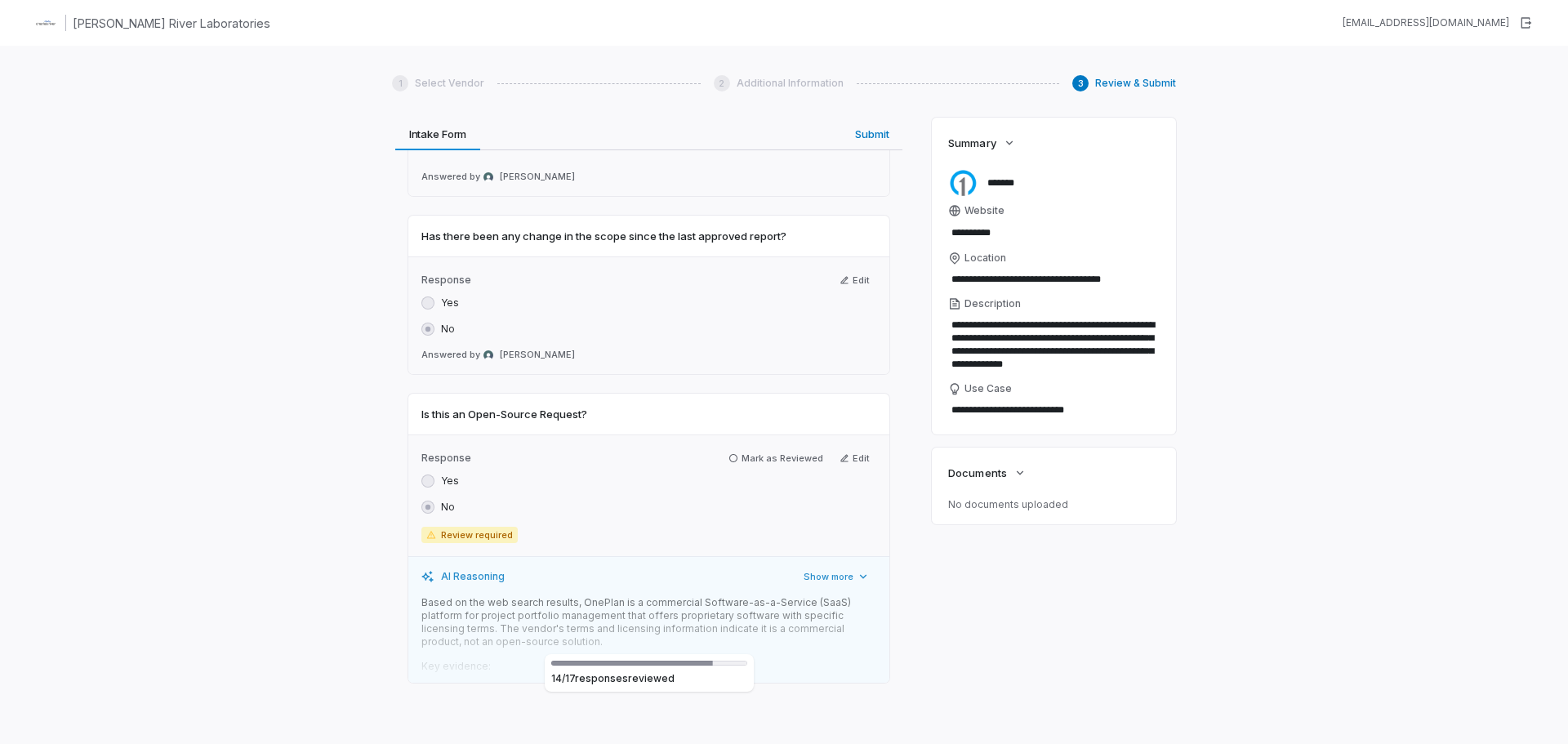
scroll to position [6696, 0]
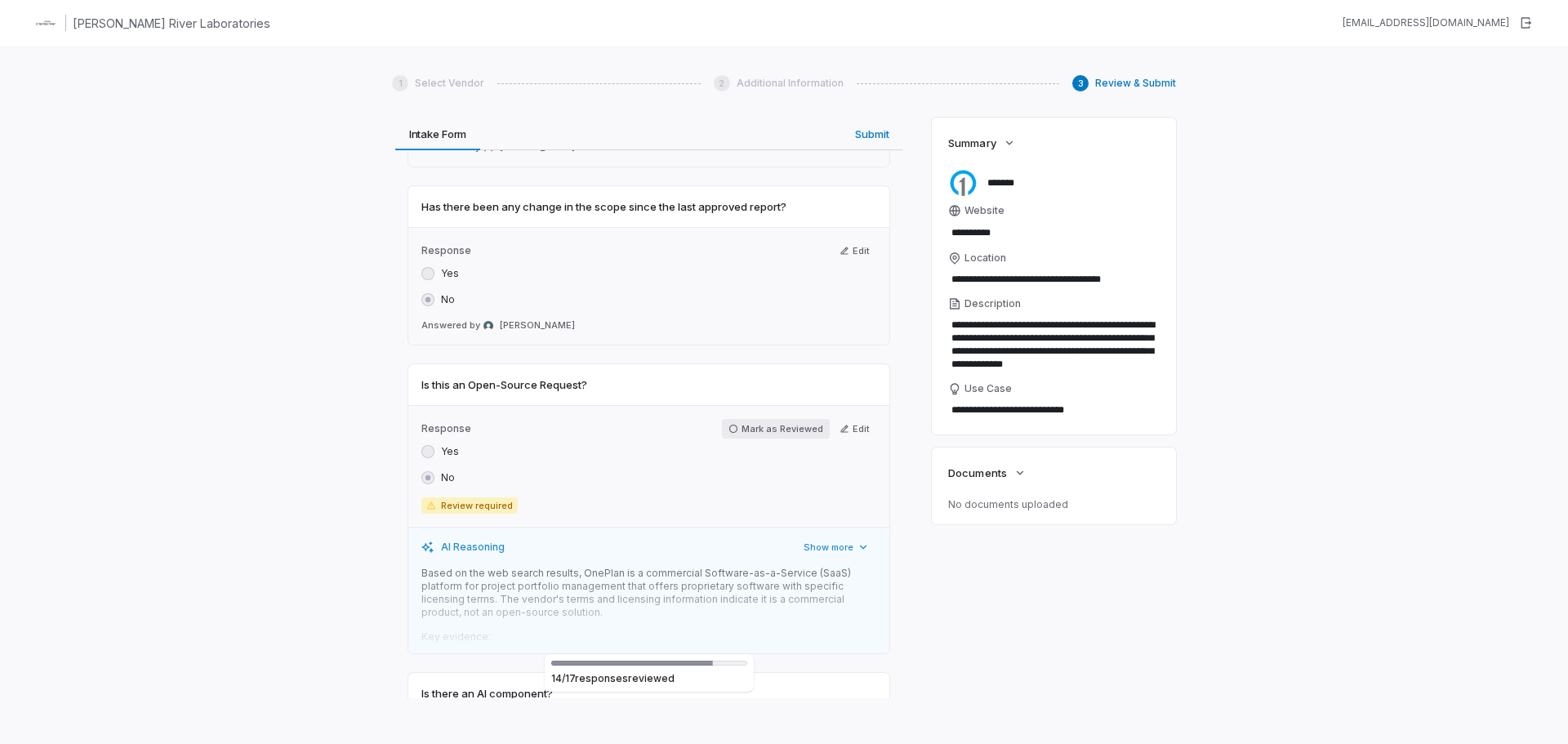
click at [761, 419] on button "Mark as Reviewed" at bounding box center [775, 428] width 107 height 19
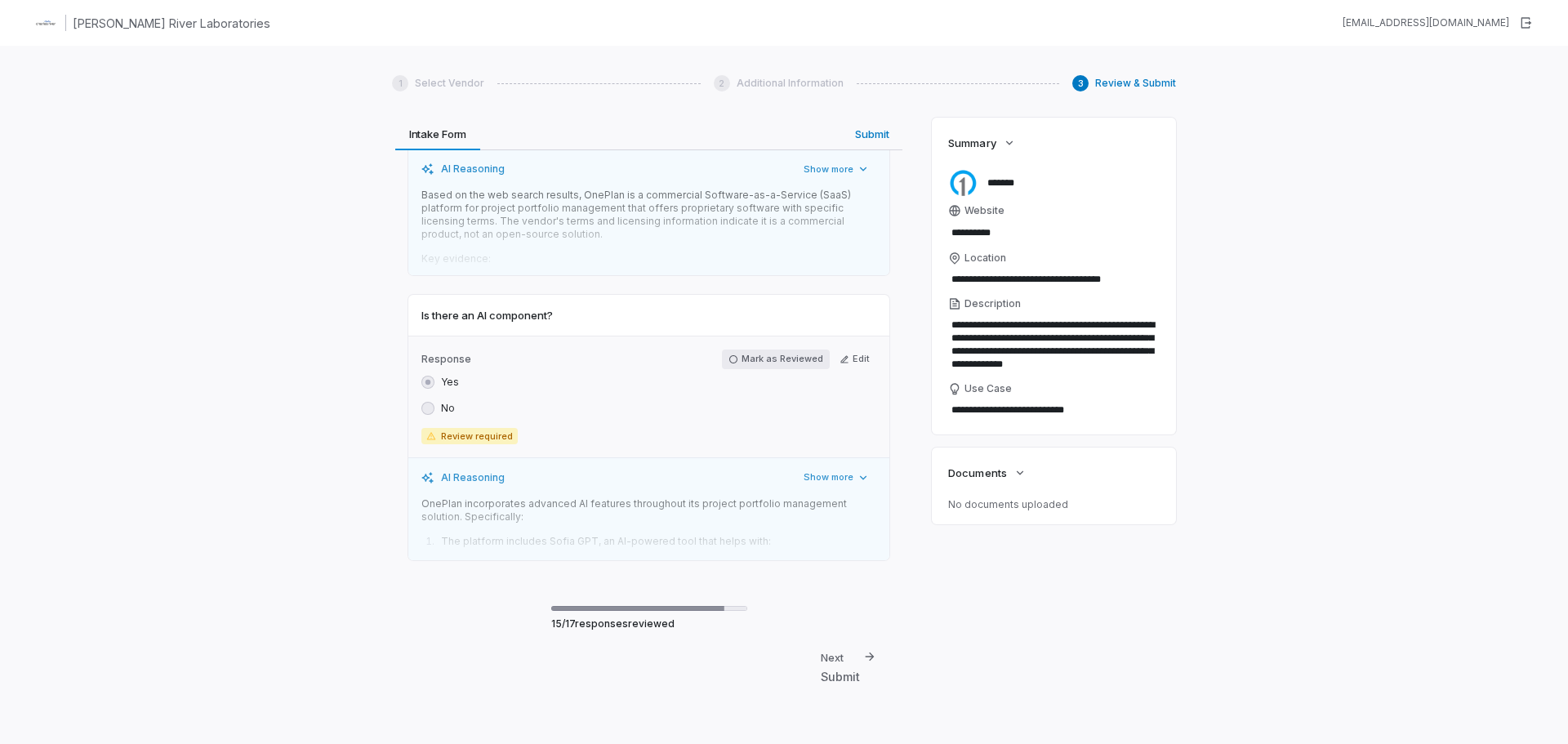
click at [773, 350] on button "Mark as Reviewed" at bounding box center [775, 359] width 107 height 19
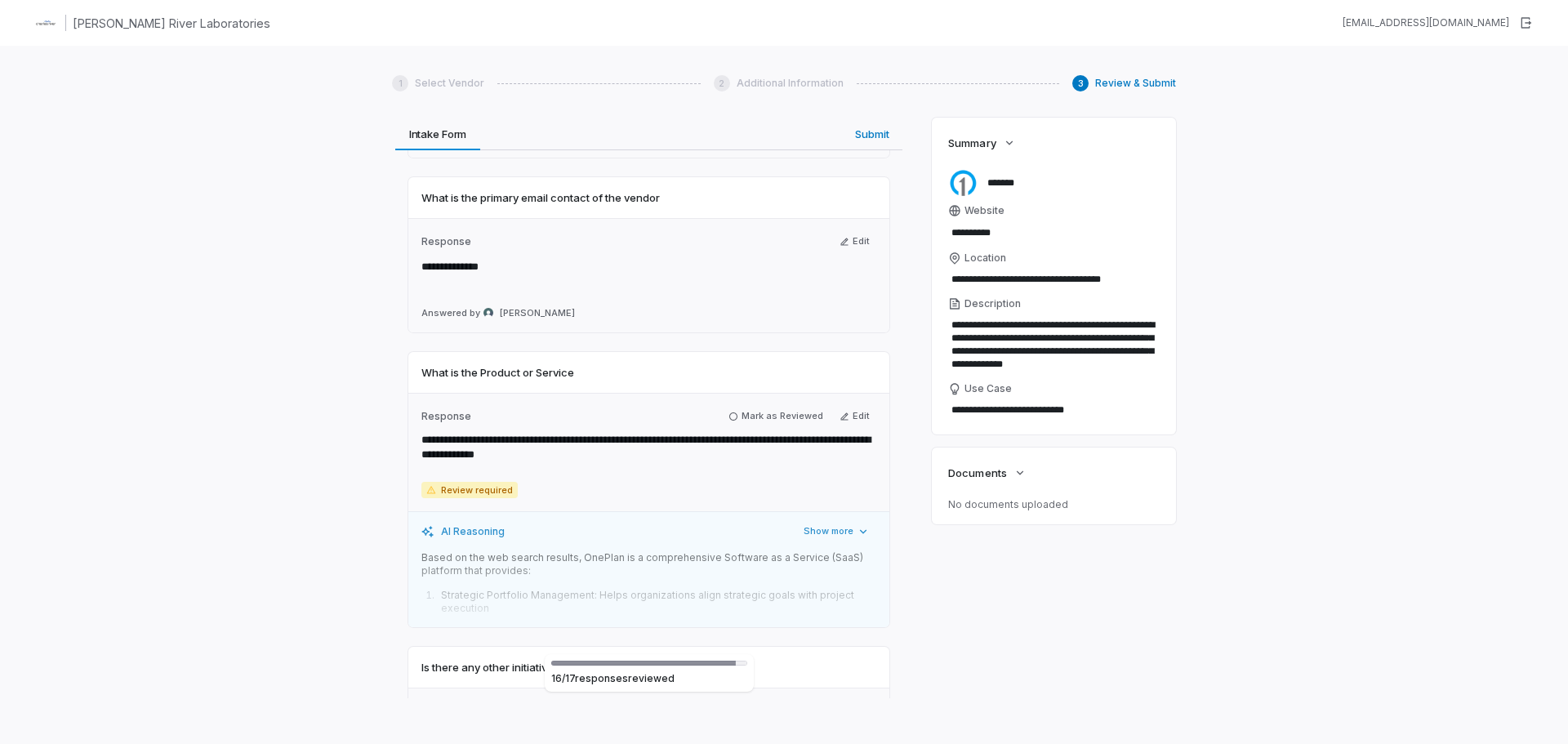
scroll to position [2493, 0]
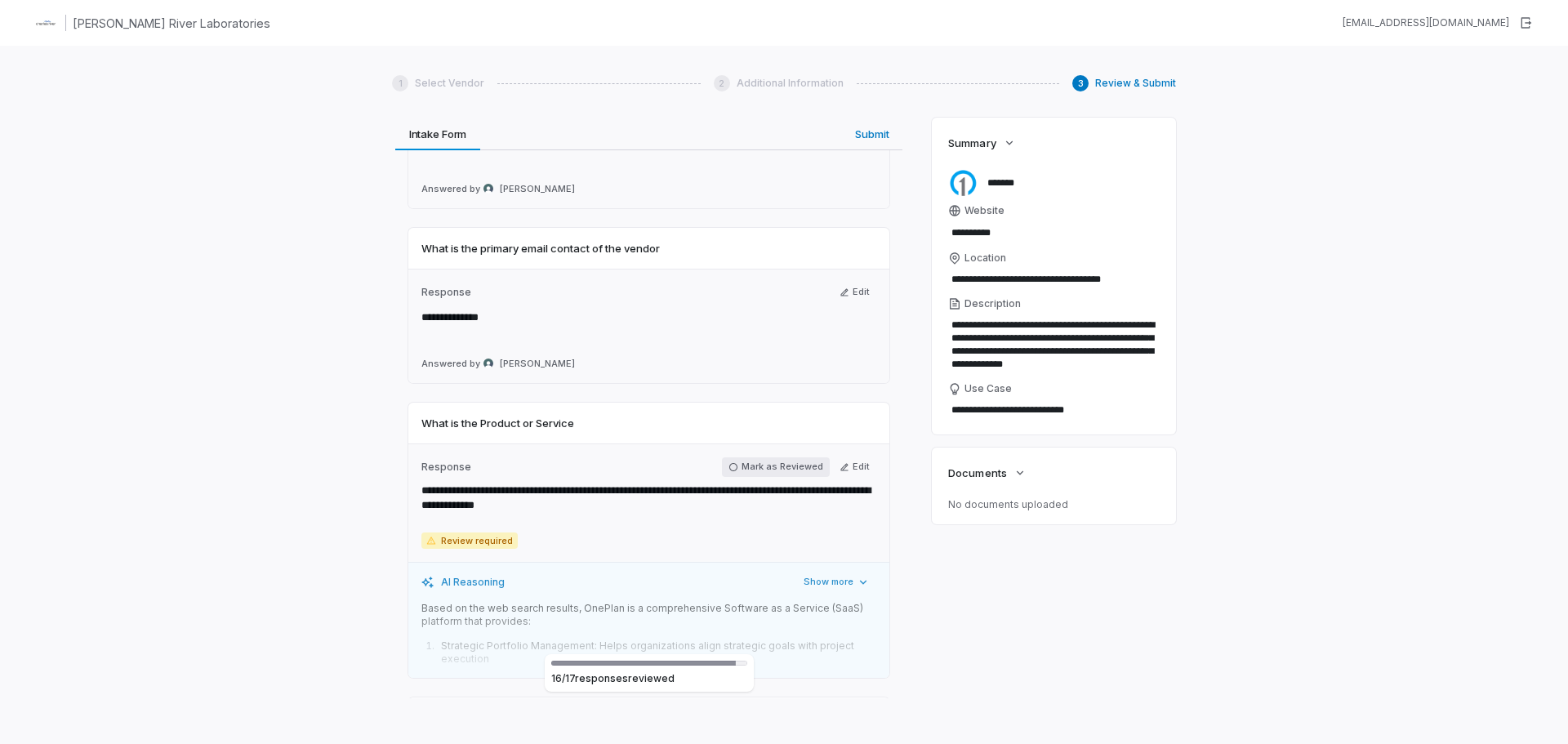
click at [749, 464] on button "Mark as Reviewed" at bounding box center [775, 466] width 107 height 19
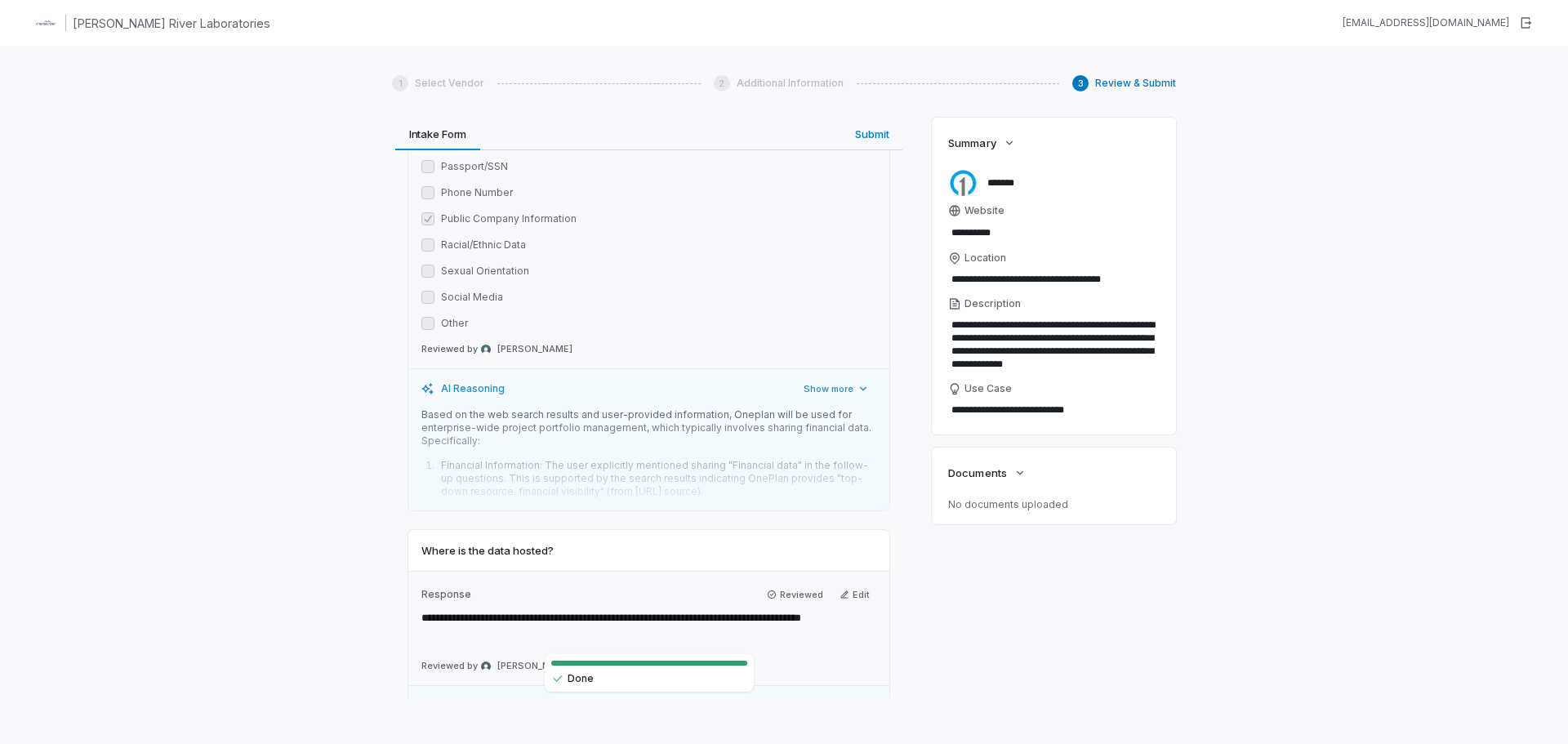
scroll to position [5269, 0]
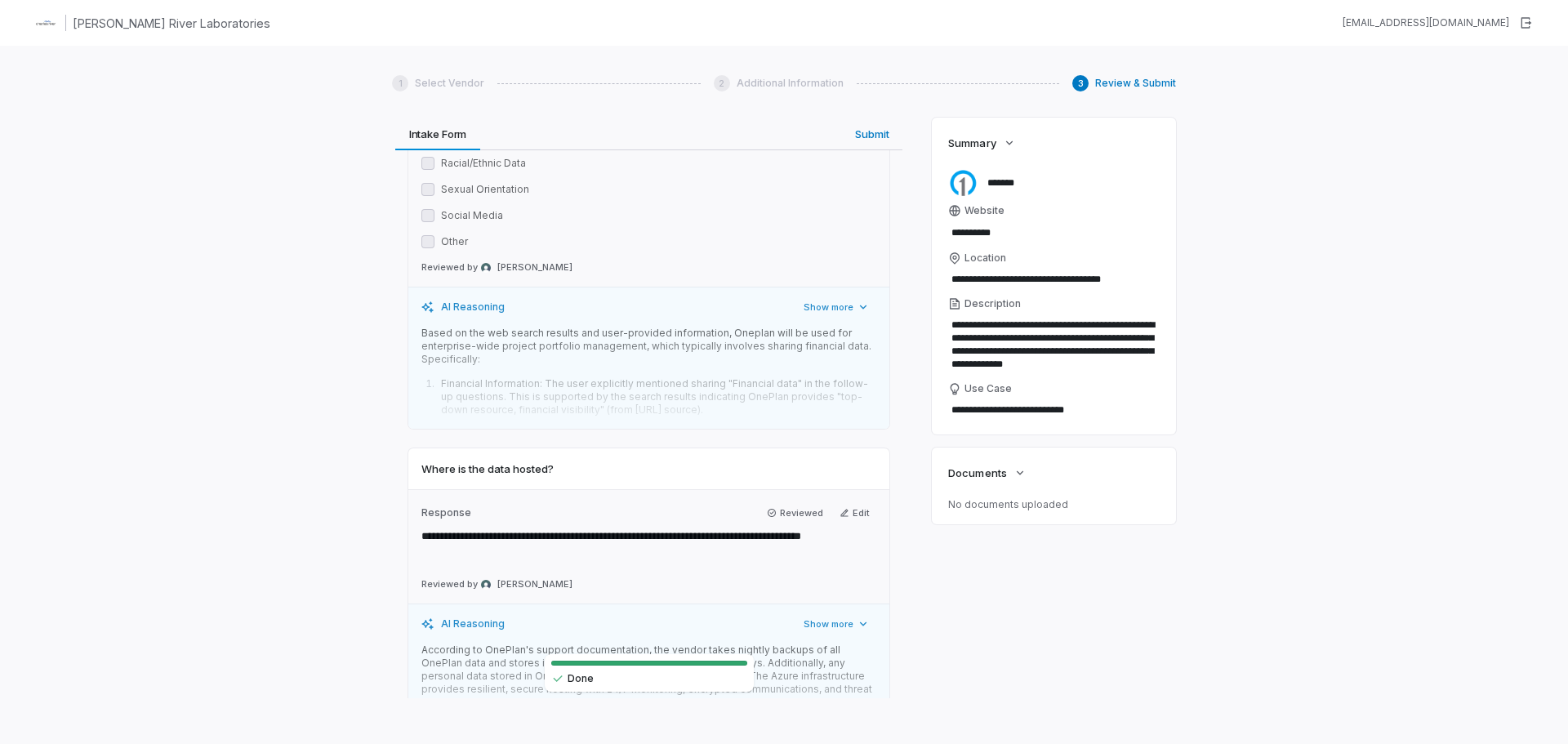
click at [851, 133] on div "**********" at bounding box center [649, 407] width 514 height 581
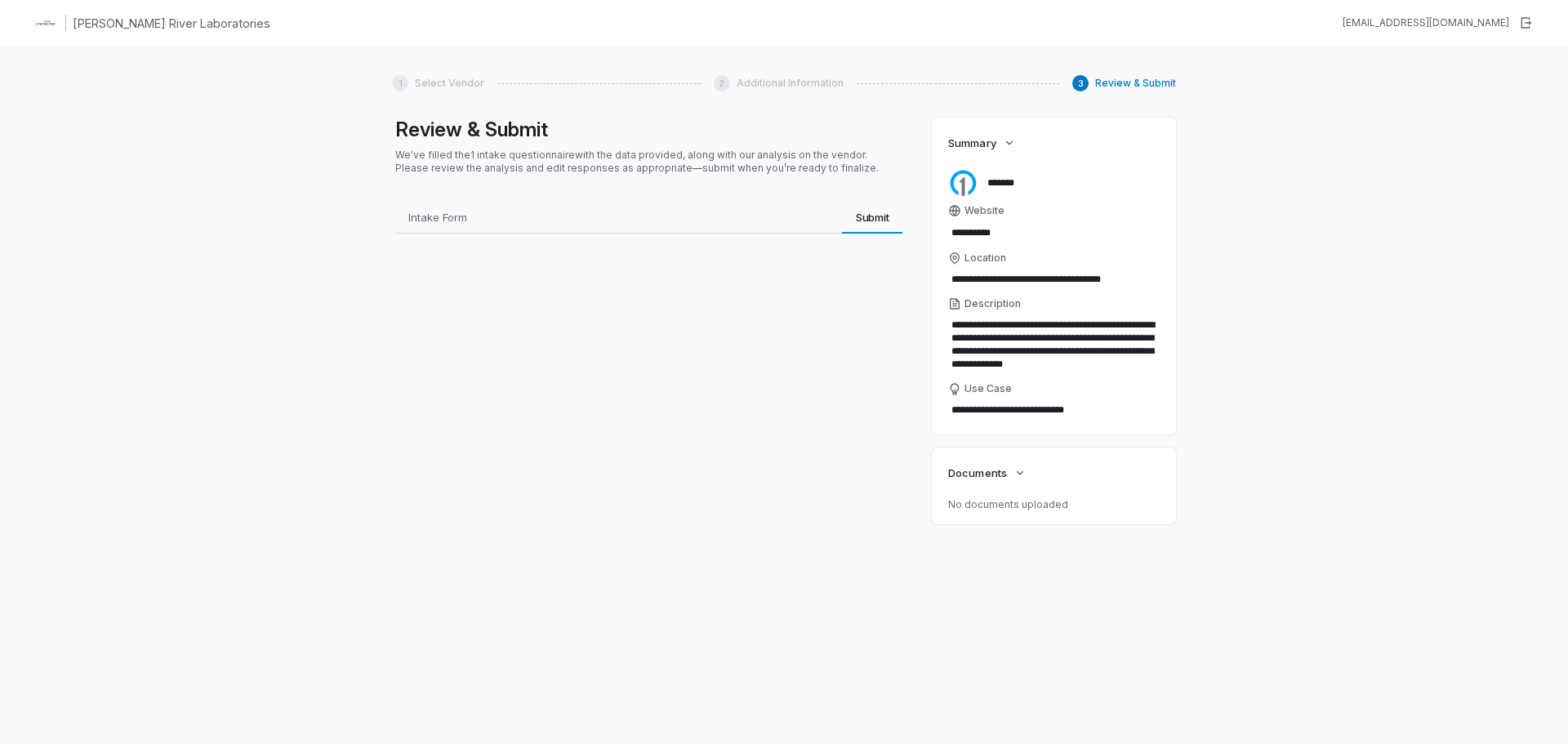
scroll to position [0, 0]
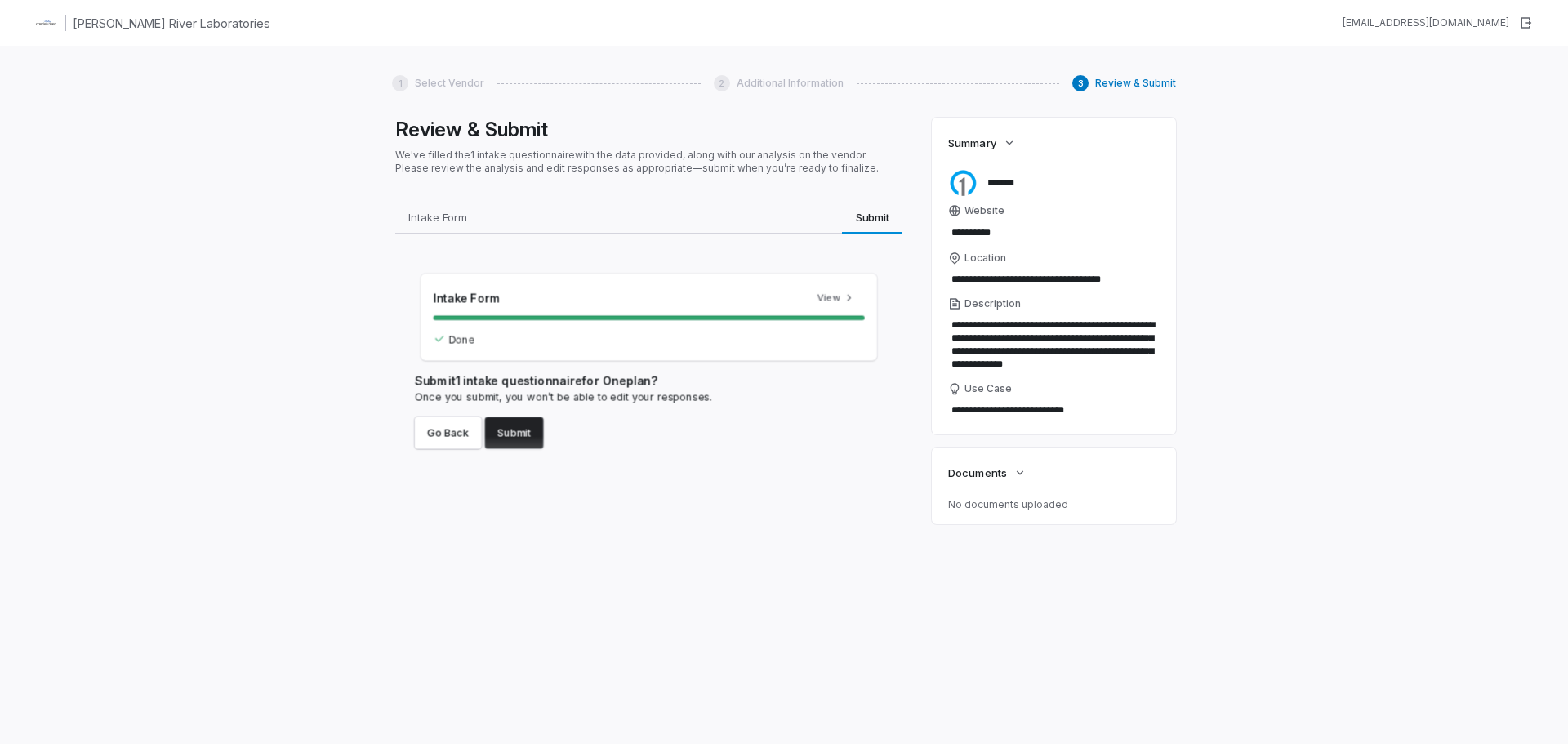
type textarea "*"
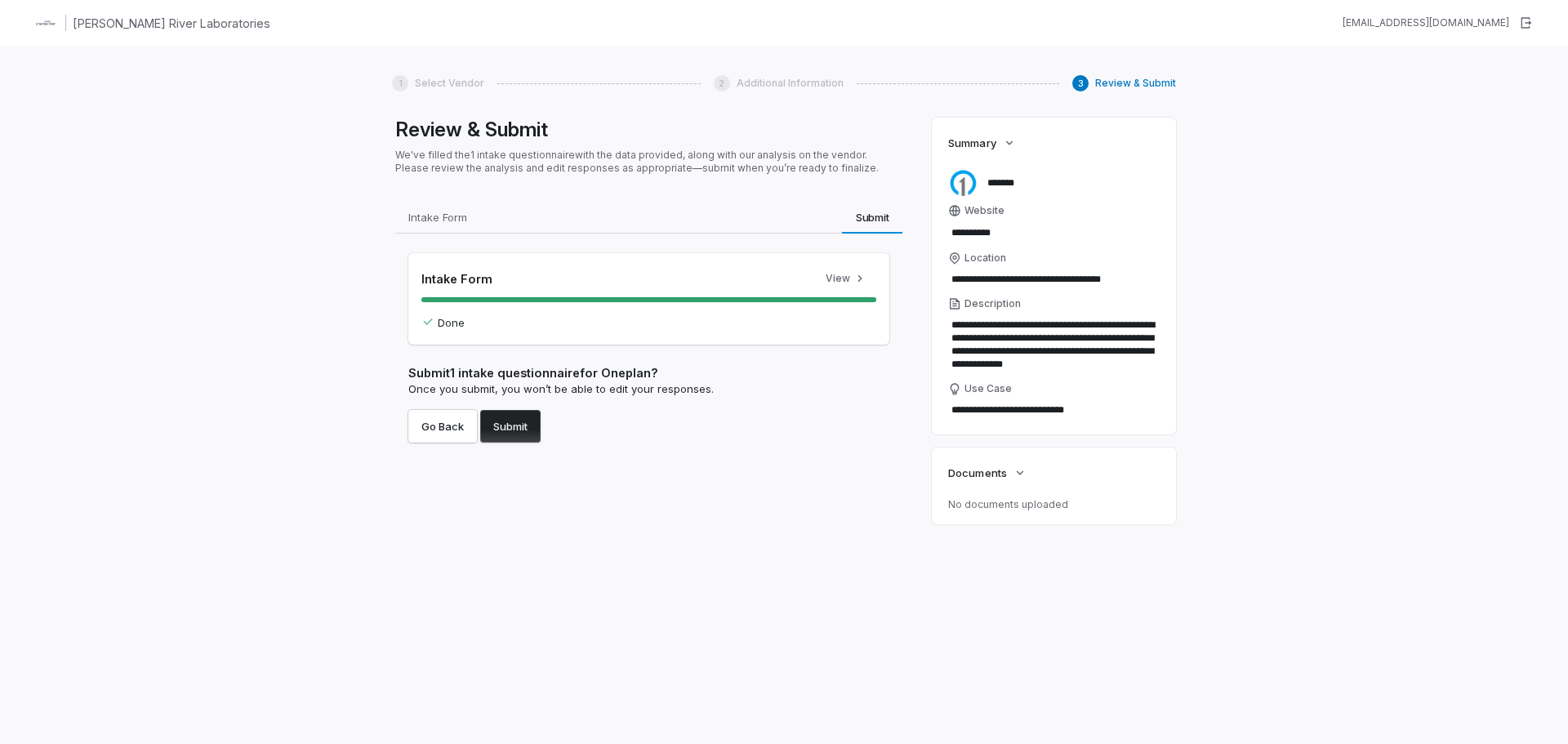
click at [842, 201] on button "Submit Submit" at bounding box center [873, 217] width 61 height 33
click at [528, 428] on button "Submit" at bounding box center [510, 427] width 61 height 33
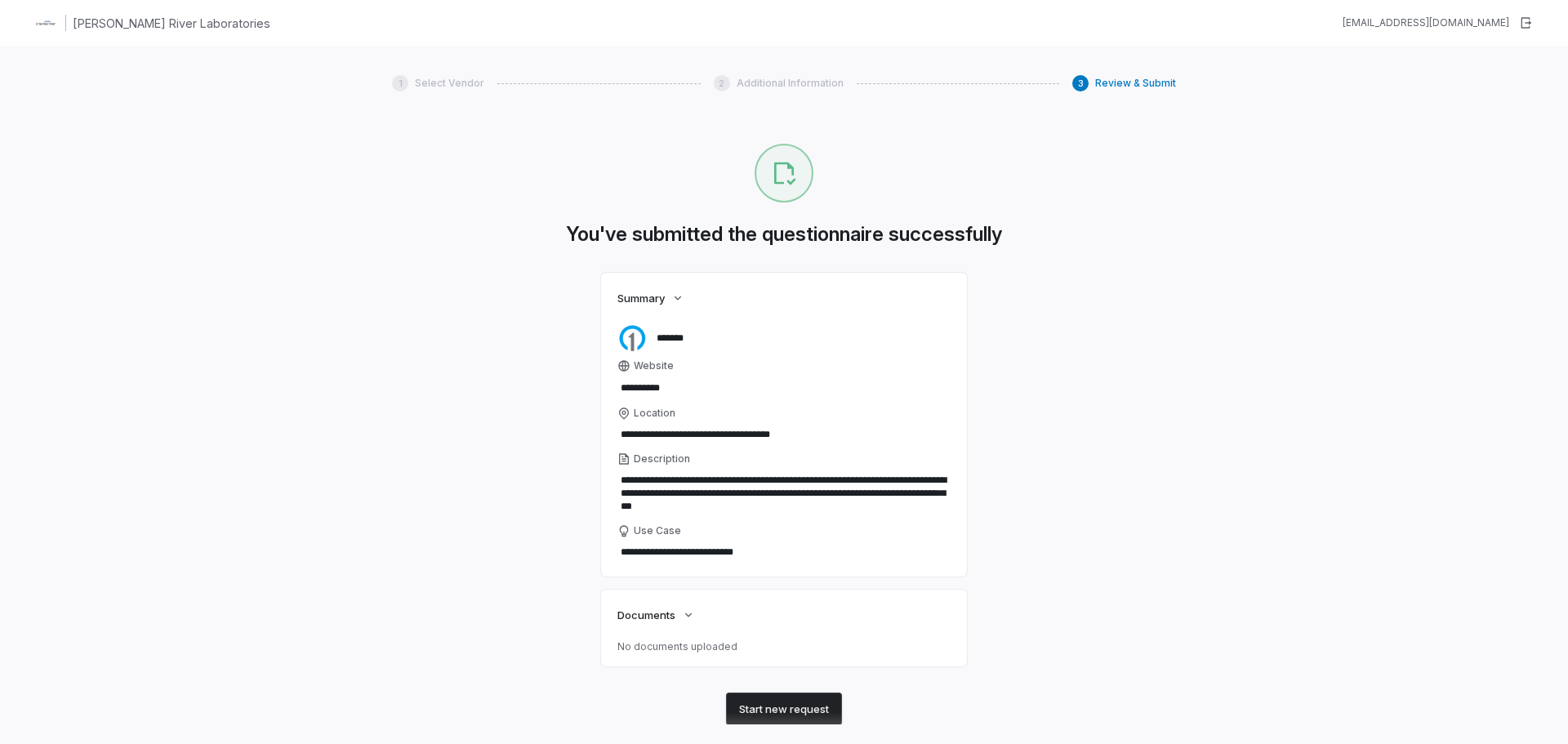
scroll to position [27, 0]
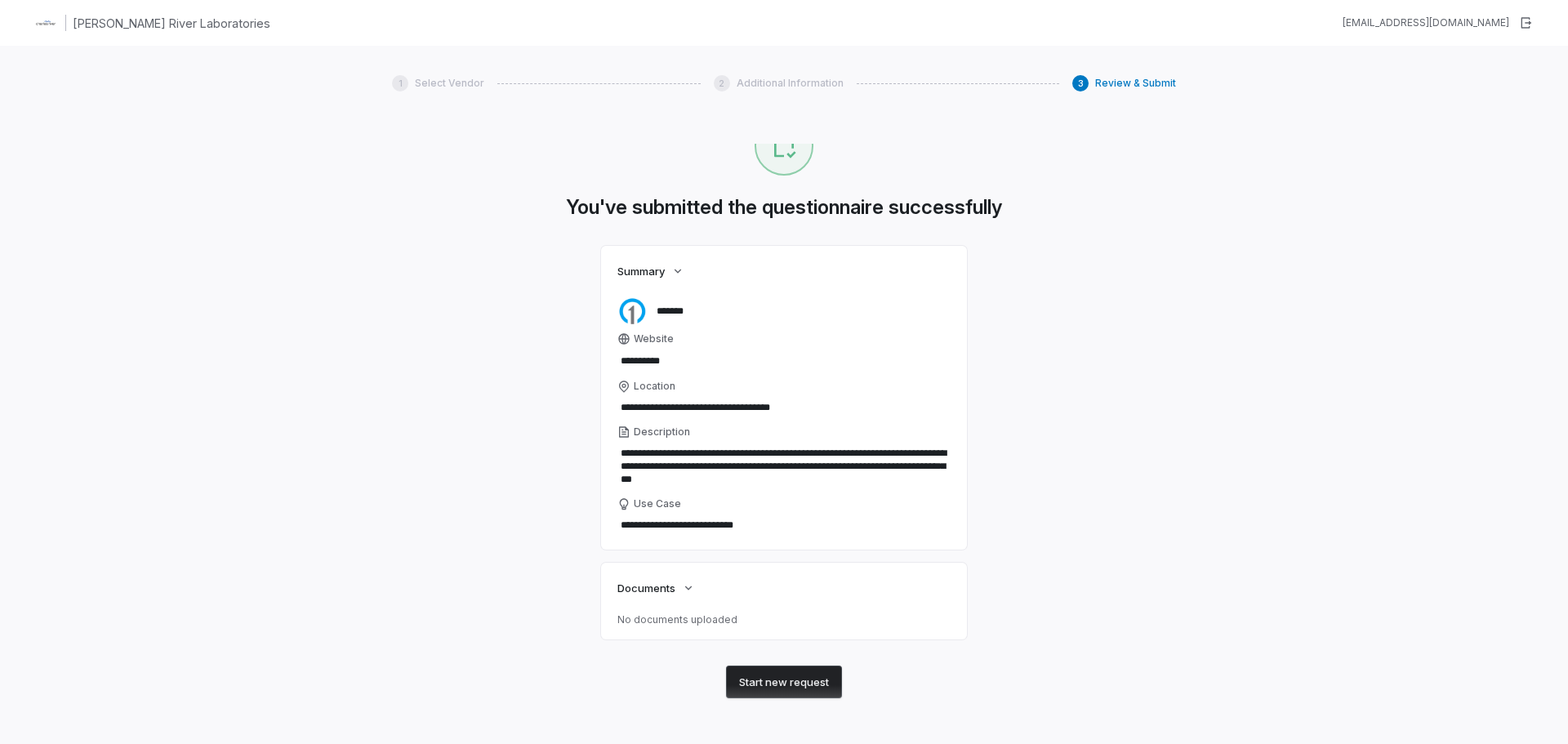
type textarea "*"
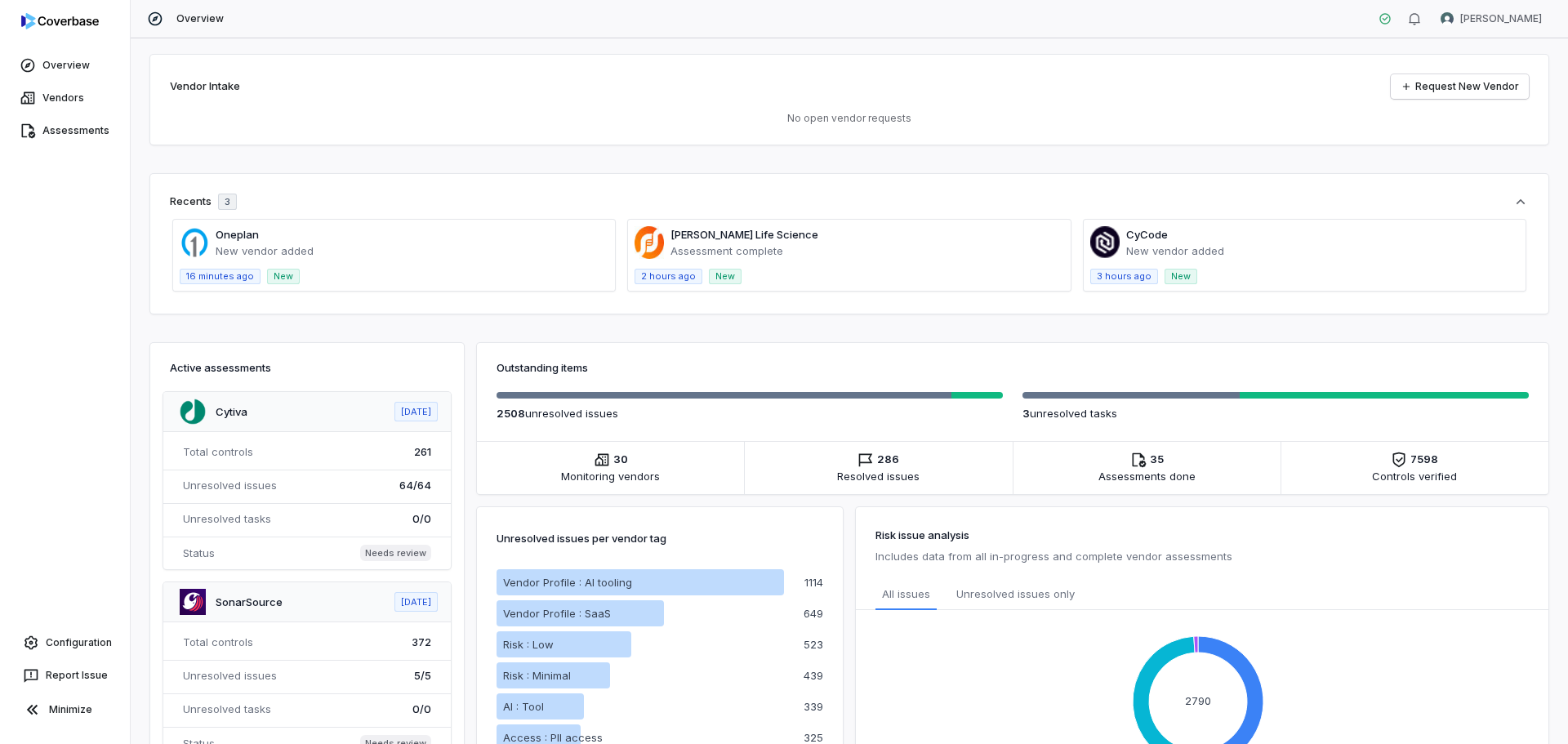
click at [350, 241] on span at bounding box center [395, 254] width 442 height 71
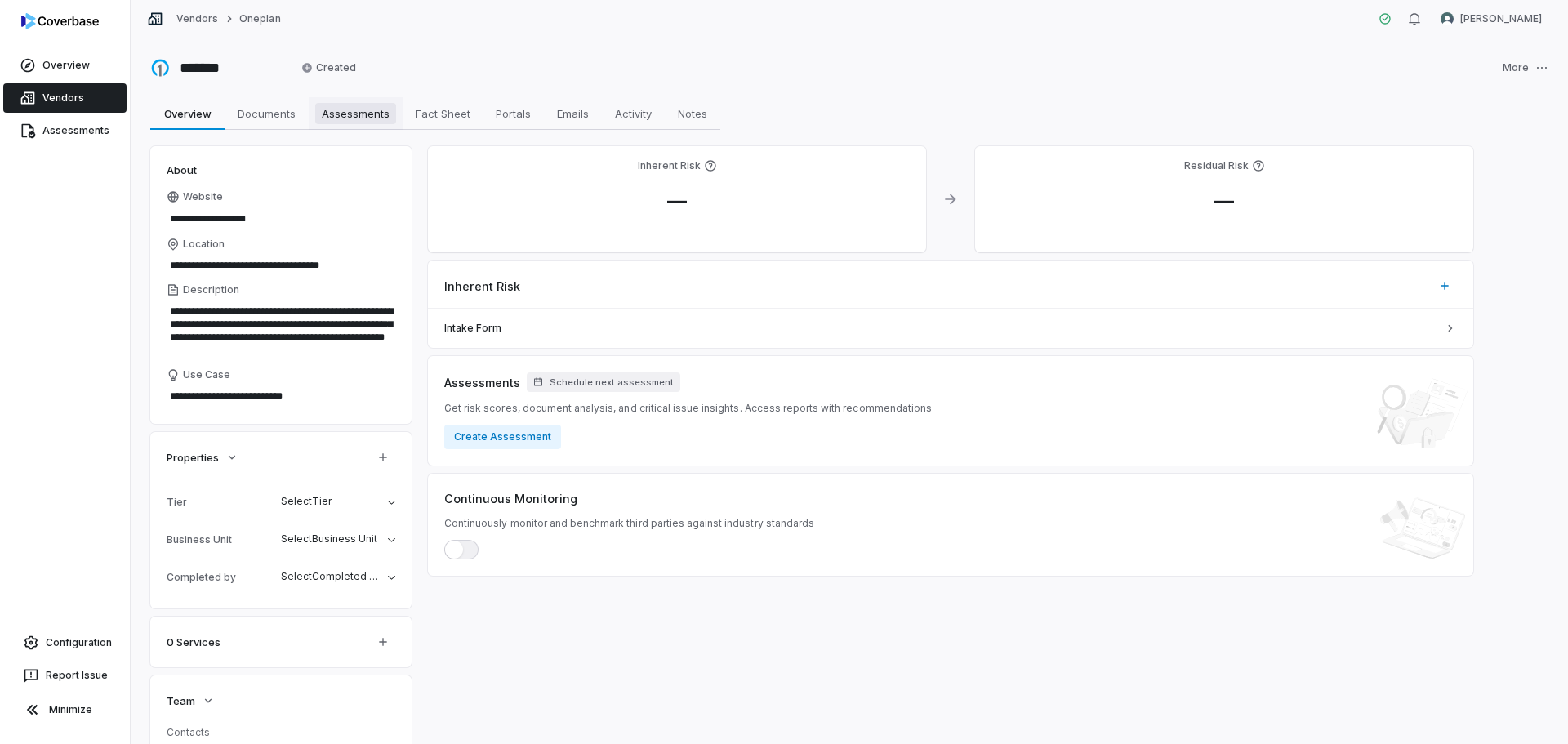
click at [349, 110] on span "Assessments" at bounding box center [356, 113] width 81 height 21
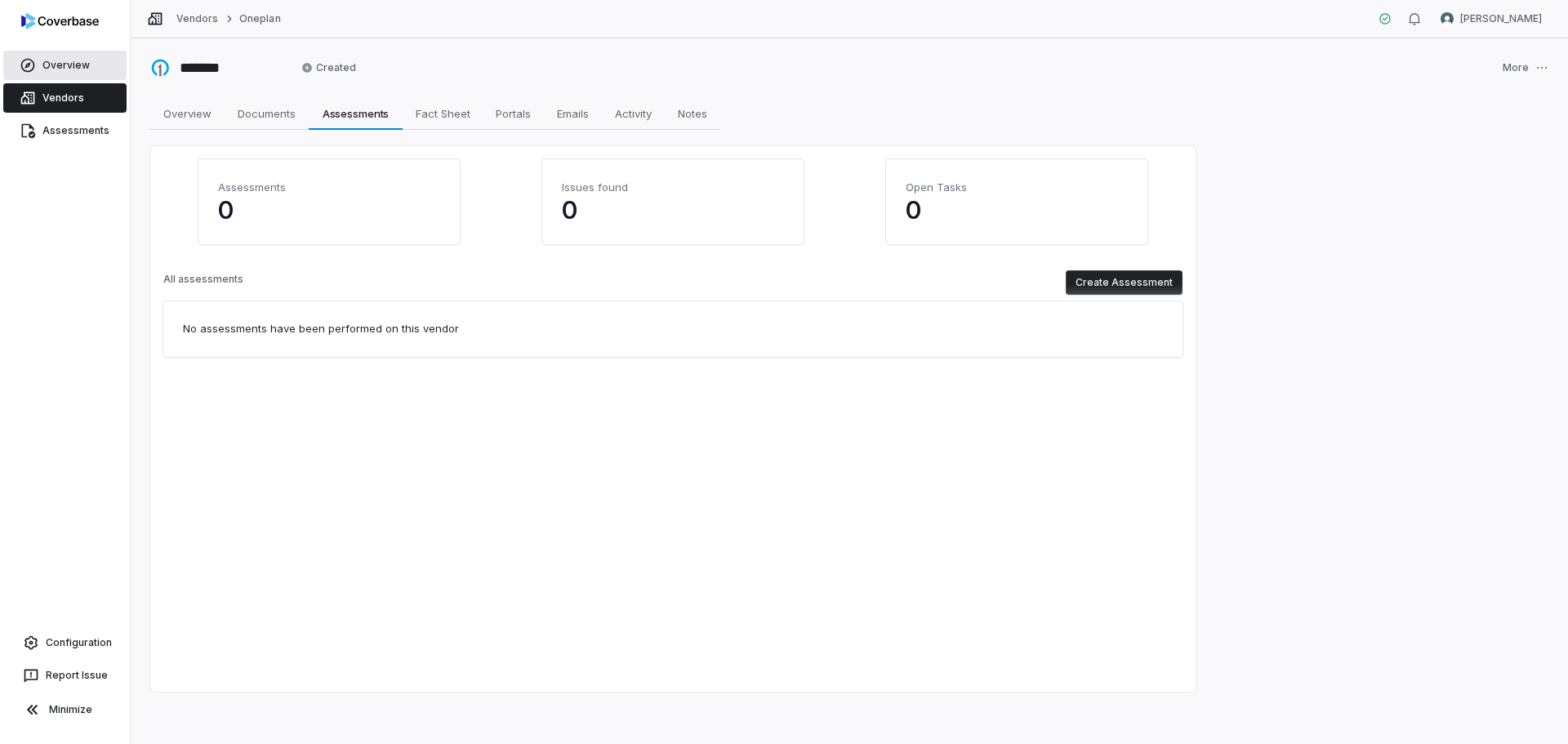
click at [63, 67] on link "Overview" at bounding box center [65, 65] width 123 height 29
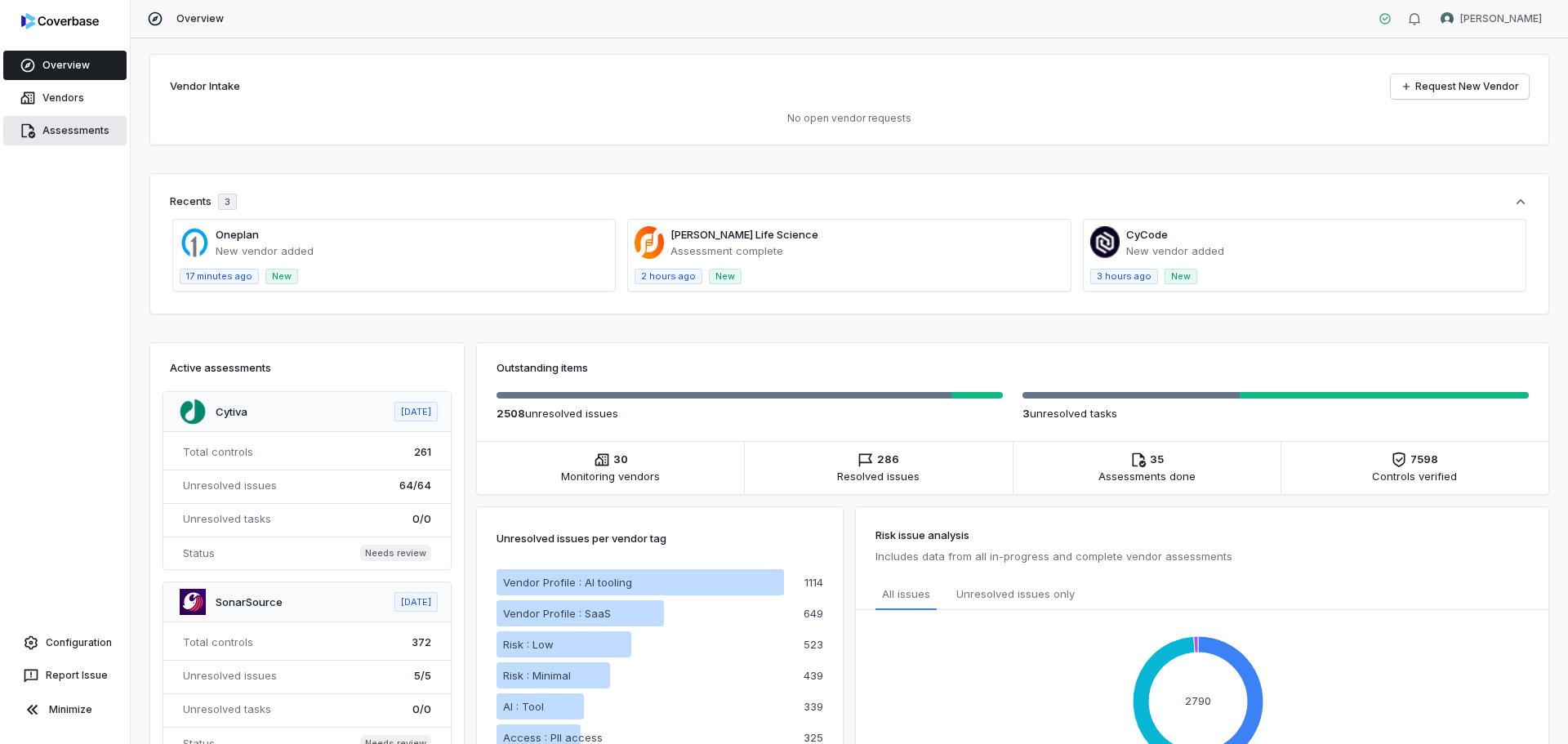
click at [58, 133] on link "Assessments" at bounding box center [65, 130] width 123 height 29
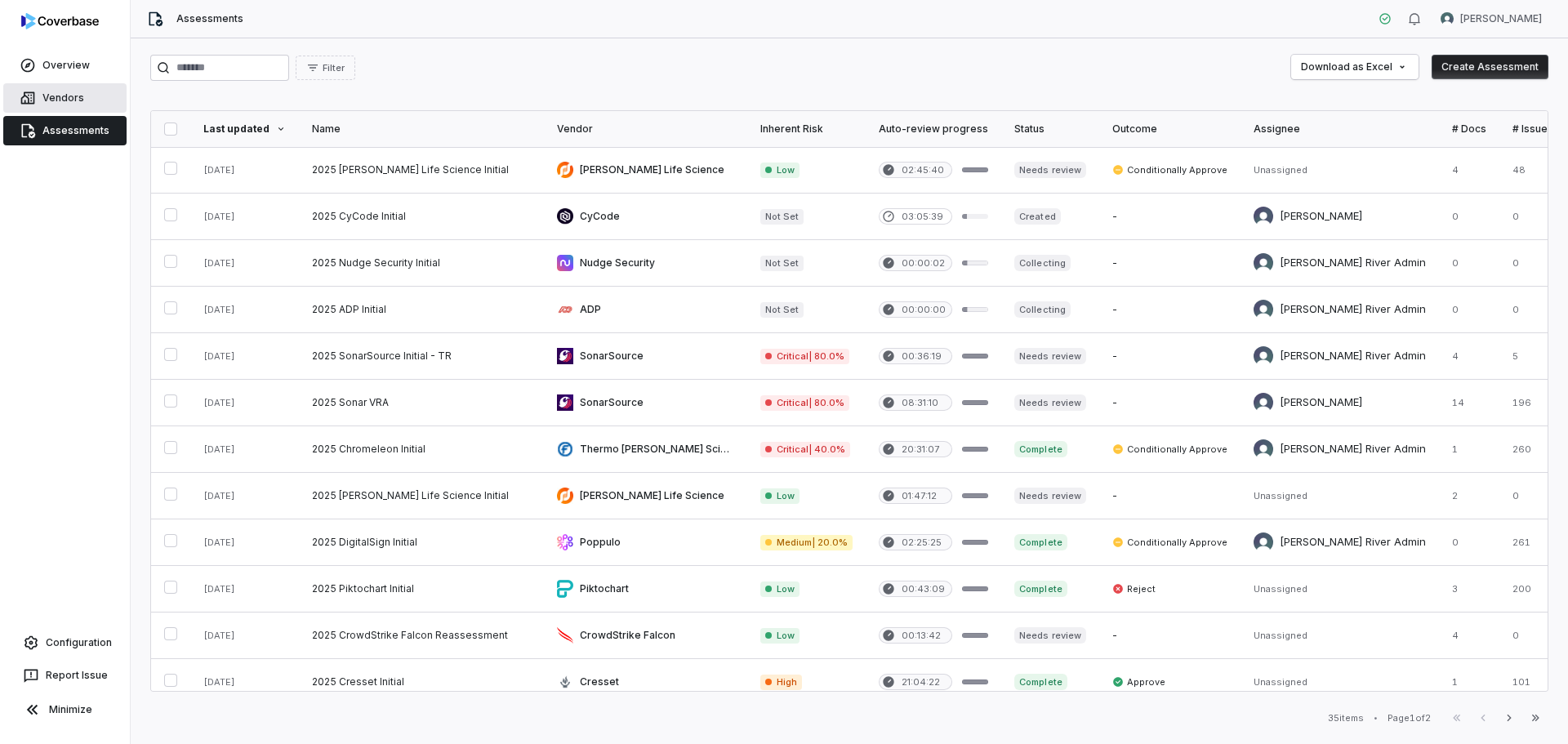
click at [41, 96] on link "Vendors" at bounding box center [65, 98] width 123 height 29
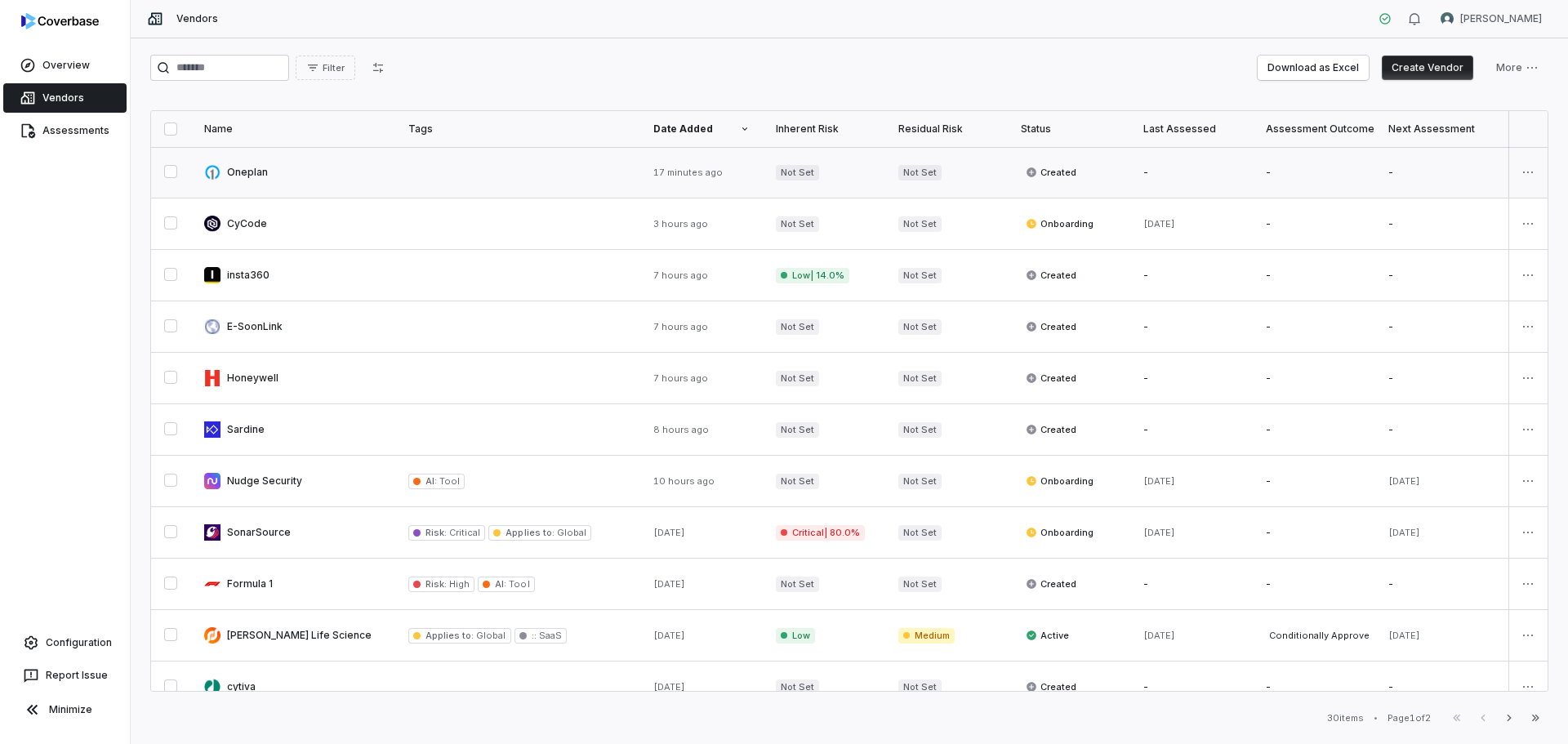
click at [254, 171] on link at bounding box center [293, 172] width 205 height 50
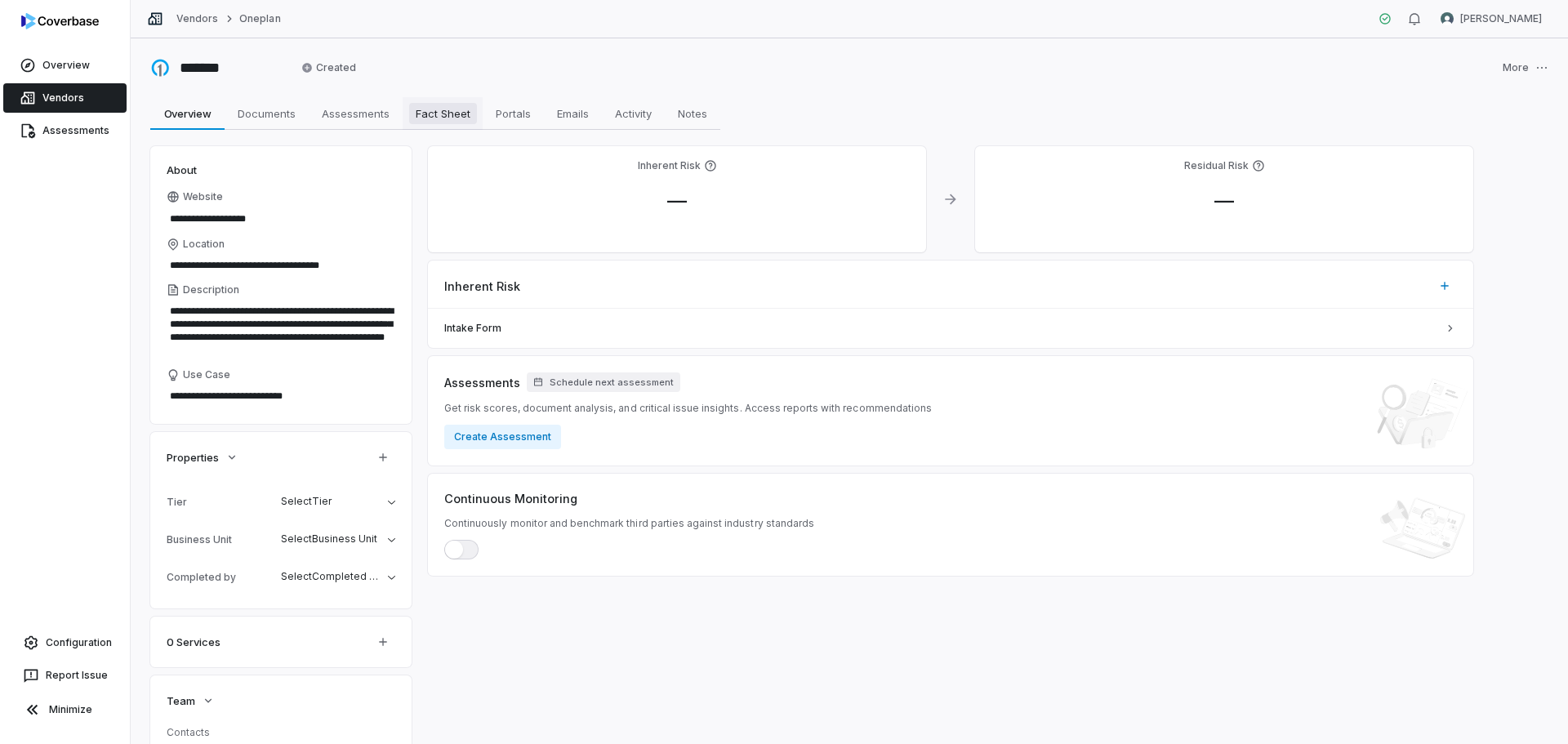
click at [442, 112] on span "Fact Sheet" at bounding box center [443, 113] width 68 height 21
type textarea "*"
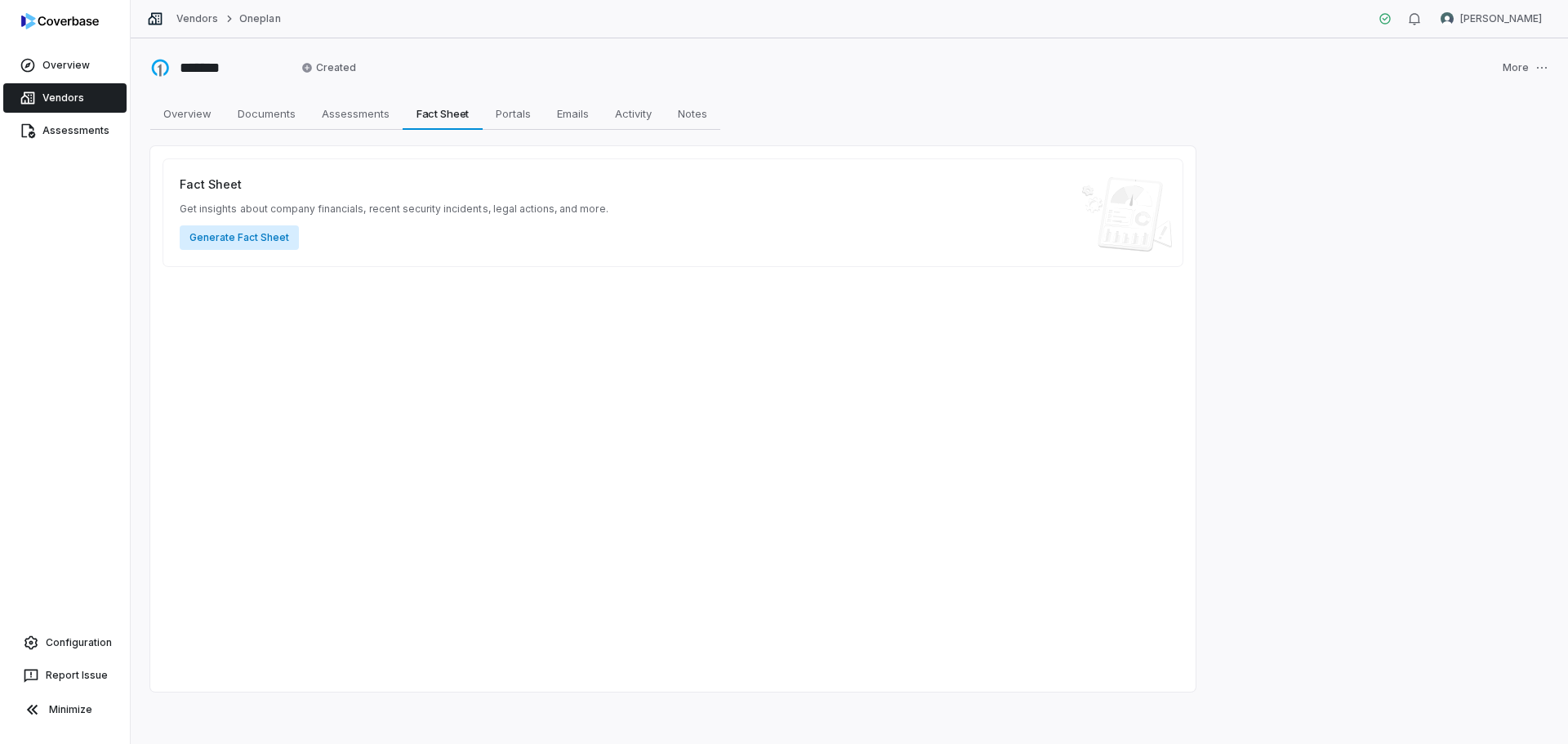
click at [234, 239] on button "Generate Fact Sheet" at bounding box center [239, 238] width 119 height 25
click at [63, 66] on link "Overview" at bounding box center [65, 65] width 123 height 29
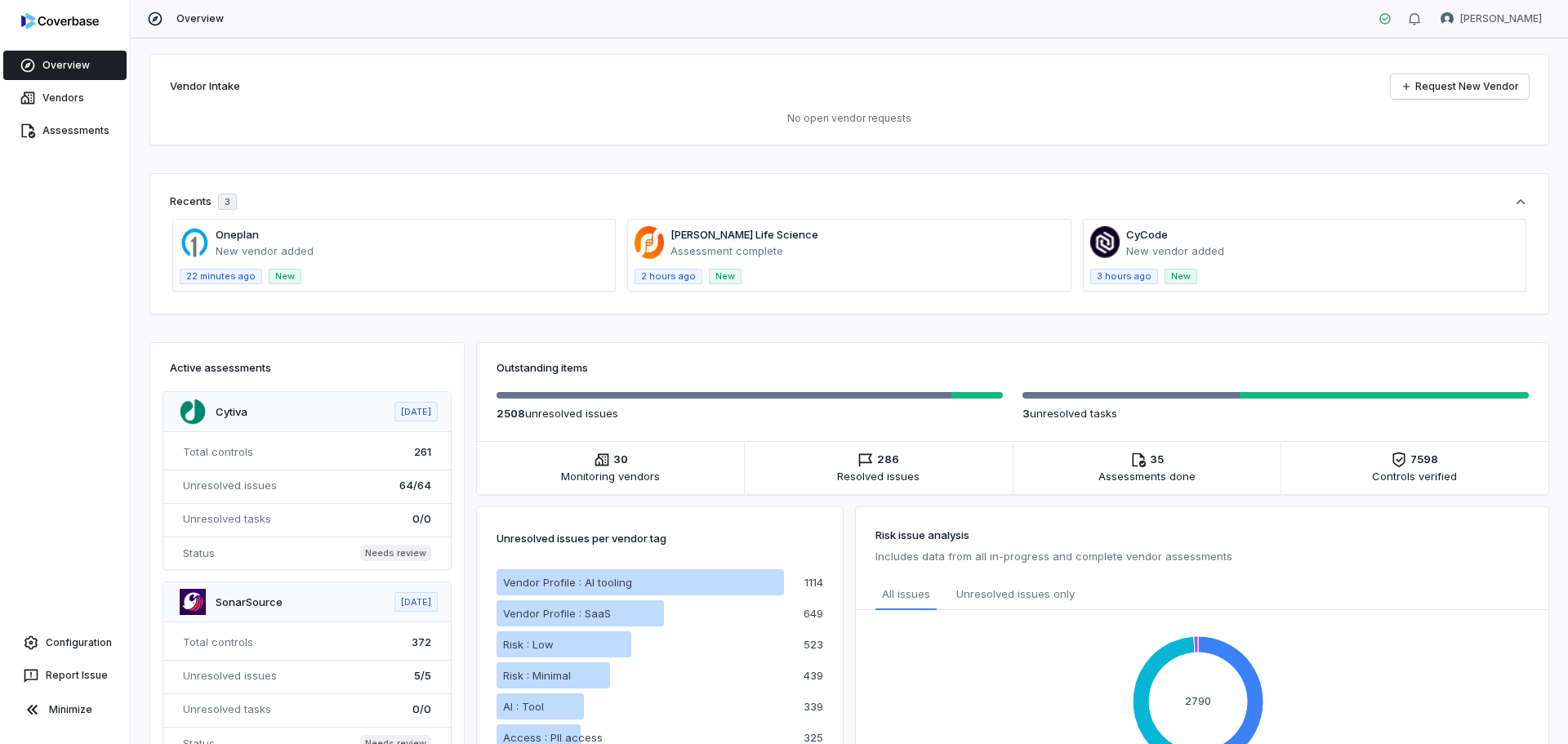
click at [283, 233] on span at bounding box center [395, 254] width 442 height 71
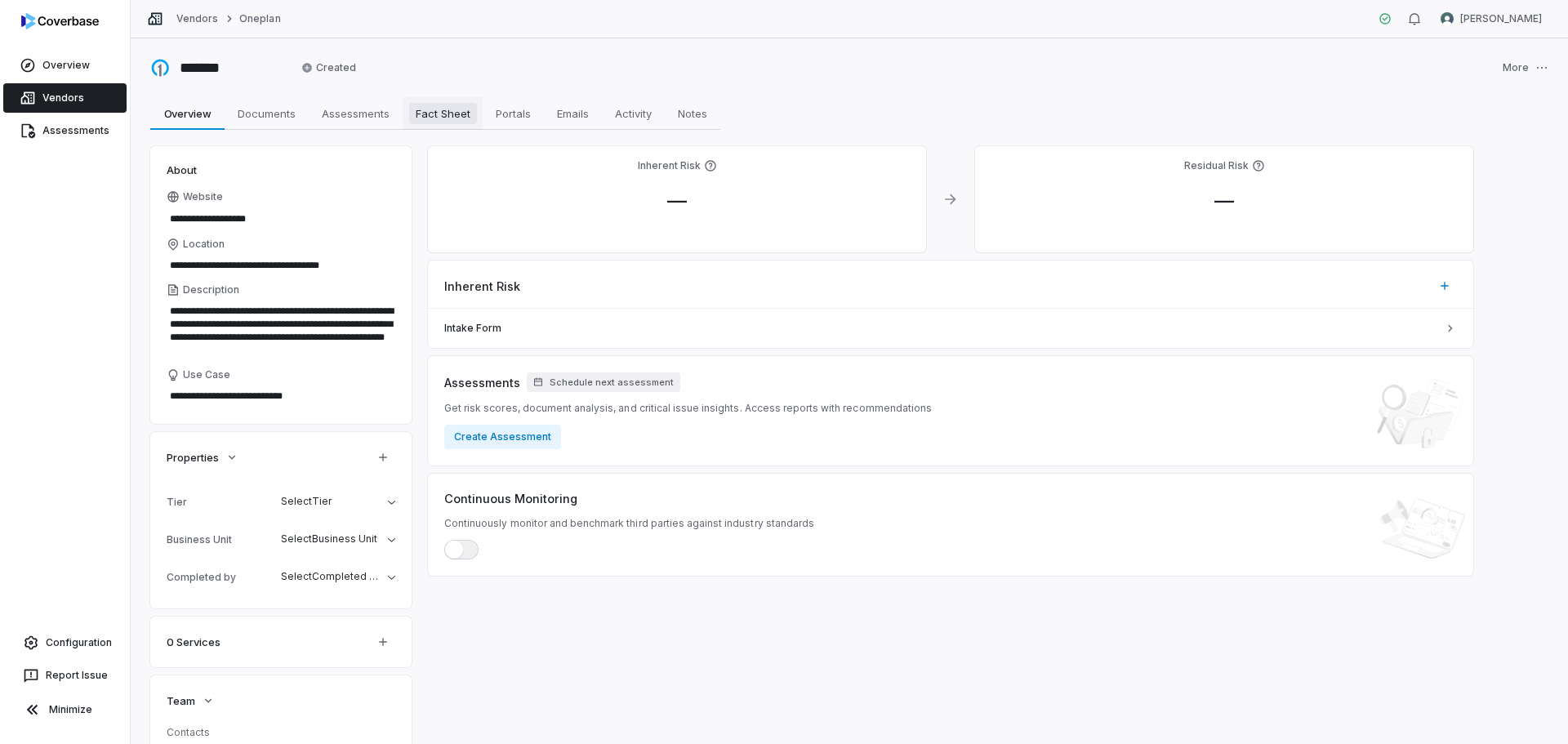
click at [437, 119] on span "Fact Sheet" at bounding box center [443, 113] width 68 height 21
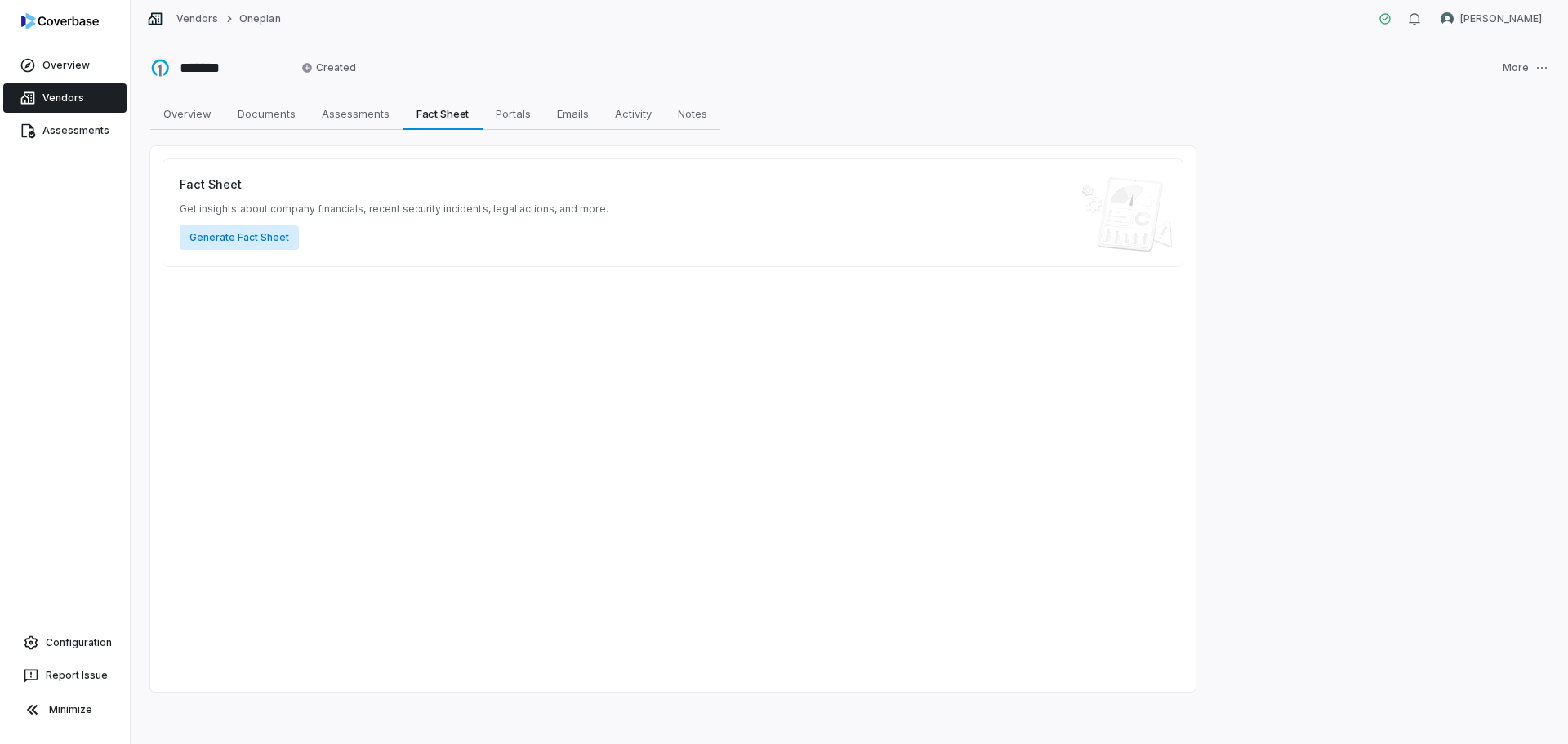
click at [262, 240] on button "Generate Fact Sheet" at bounding box center [239, 238] width 119 height 25
click at [219, 239] on button "Generate Fact Sheet" at bounding box center [239, 238] width 119 height 25
click at [244, 232] on button "Generate Fact Sheet" at bounding box center [239, 238] width 119 height 25
click at [734, 355] on div "Fact Sheet Get insights about company financials, recent security incidents, le…" at bounding box center [673, 418] width 1045 height 546
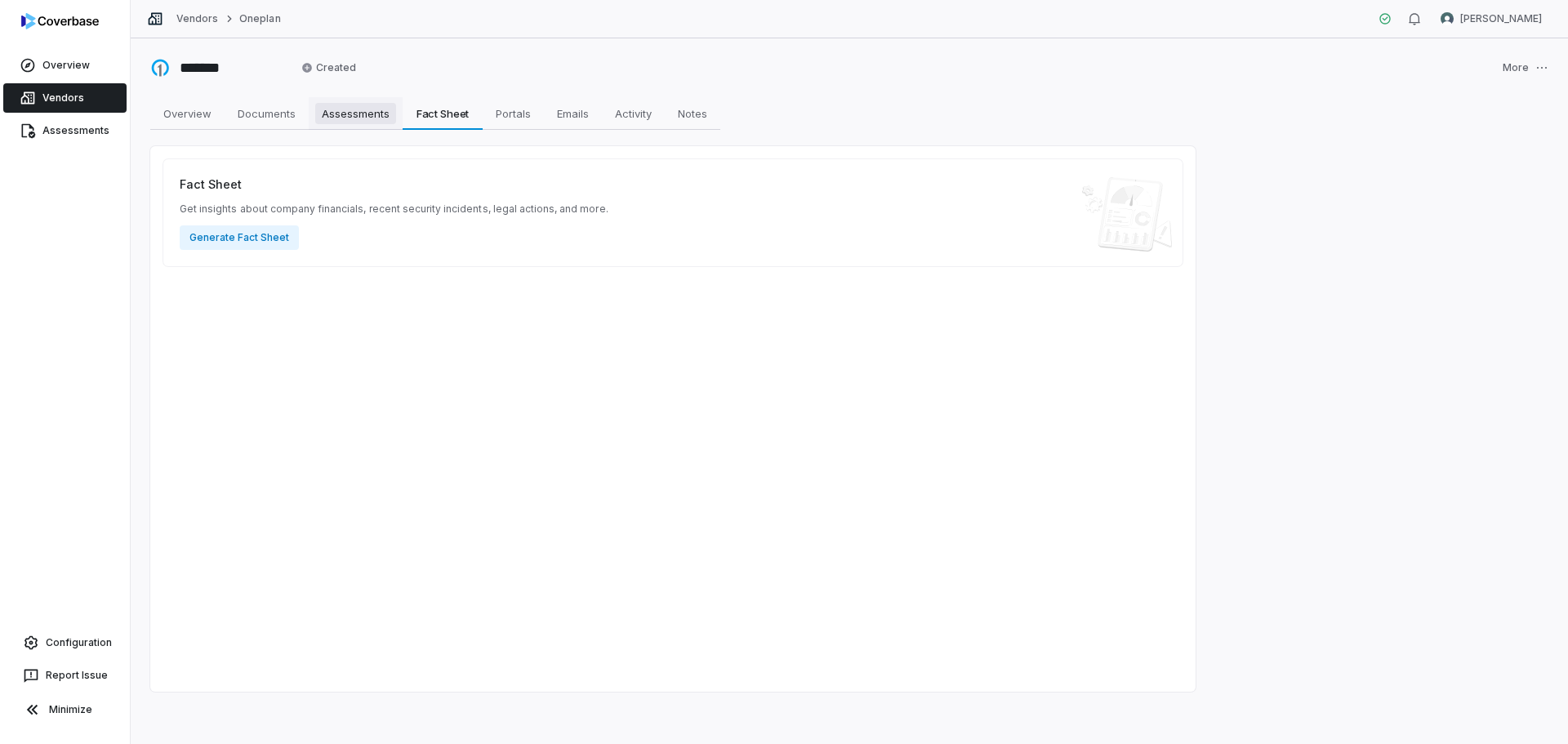
click at [380, 123] on span "Assessments" at bounding box center [356, 113] width 81 height 21
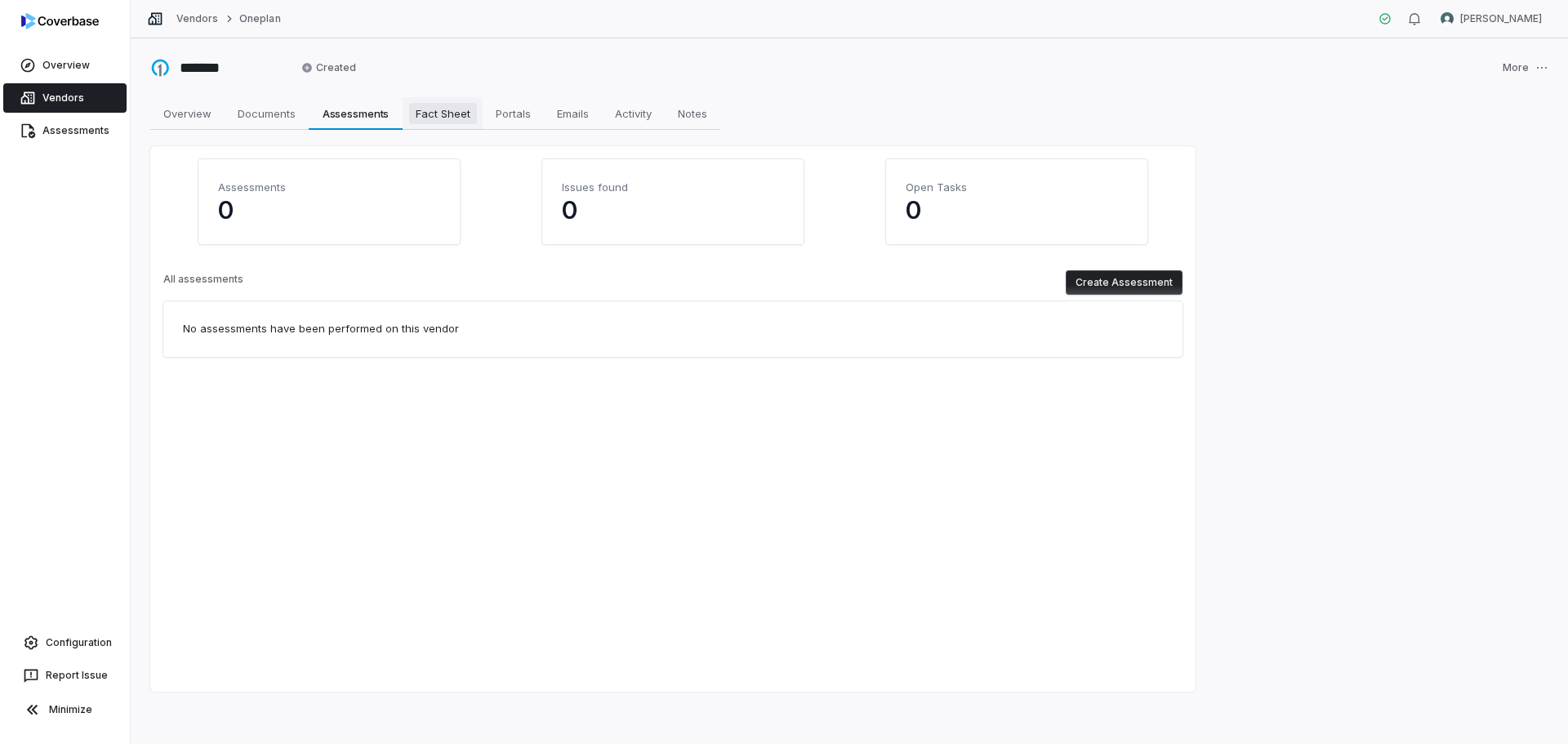
click at [429, 117] on span "Fact Sheet" at bounding box center [443, 113] width 68 height 21
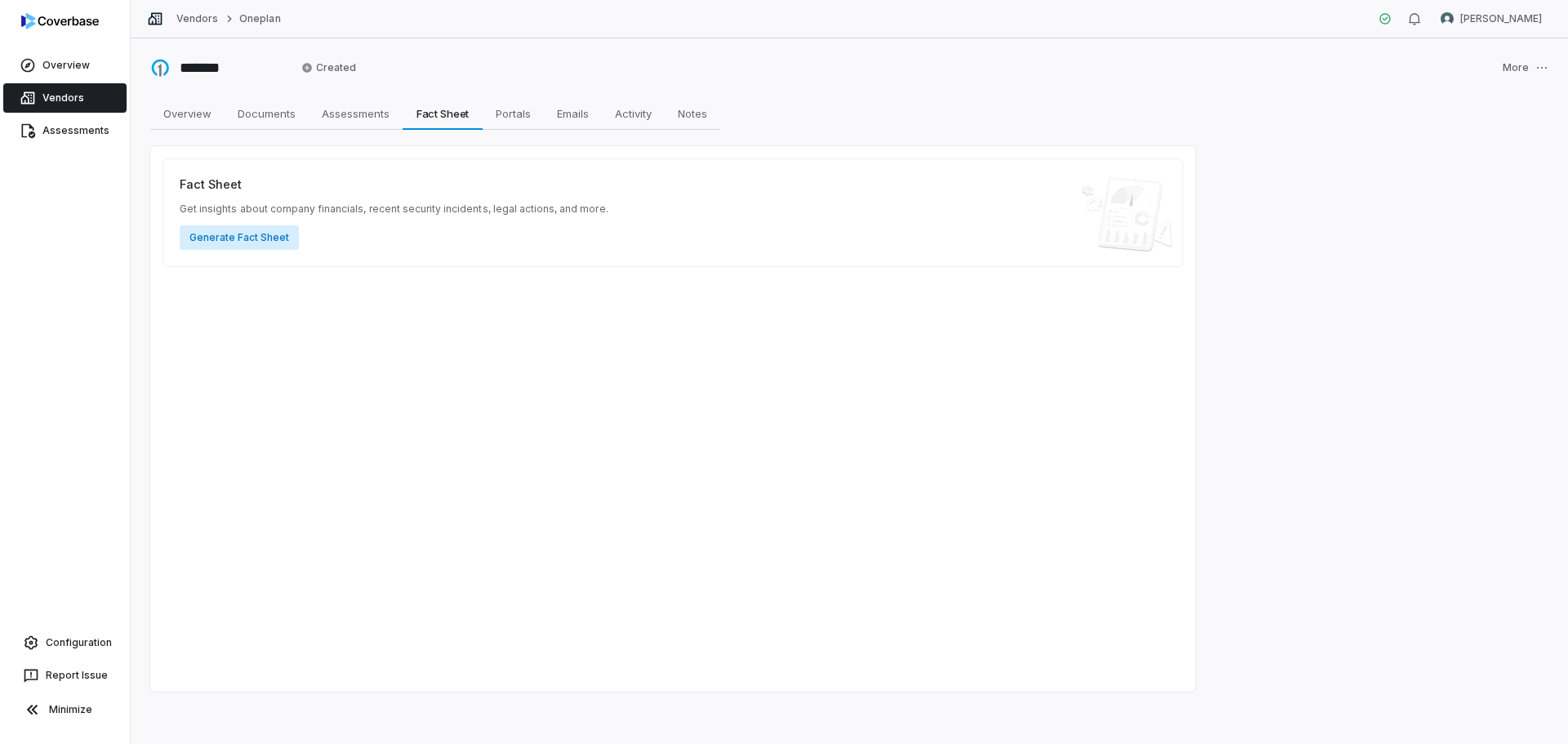
click at [234, 240] on button "Generate Fact Sheet" at bounding box center [239, 238] width 119 height 25
click at [179, 116] on span "Overview" at bounding box center [187, 113] width 61 height 21
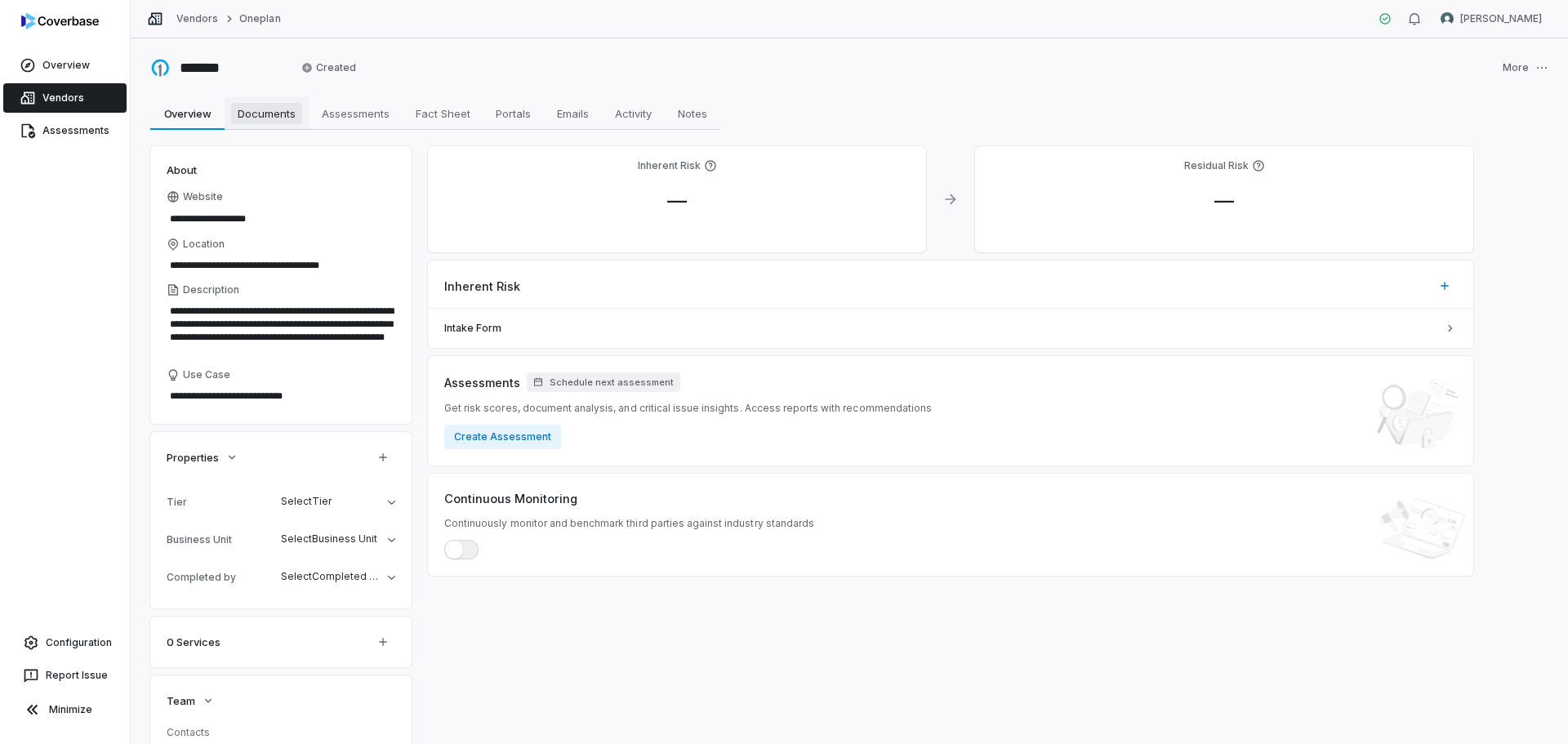
click at [258, 108] on span "Documents" at bounding box center [266, 113] width 71 height 21
type textarea "*"
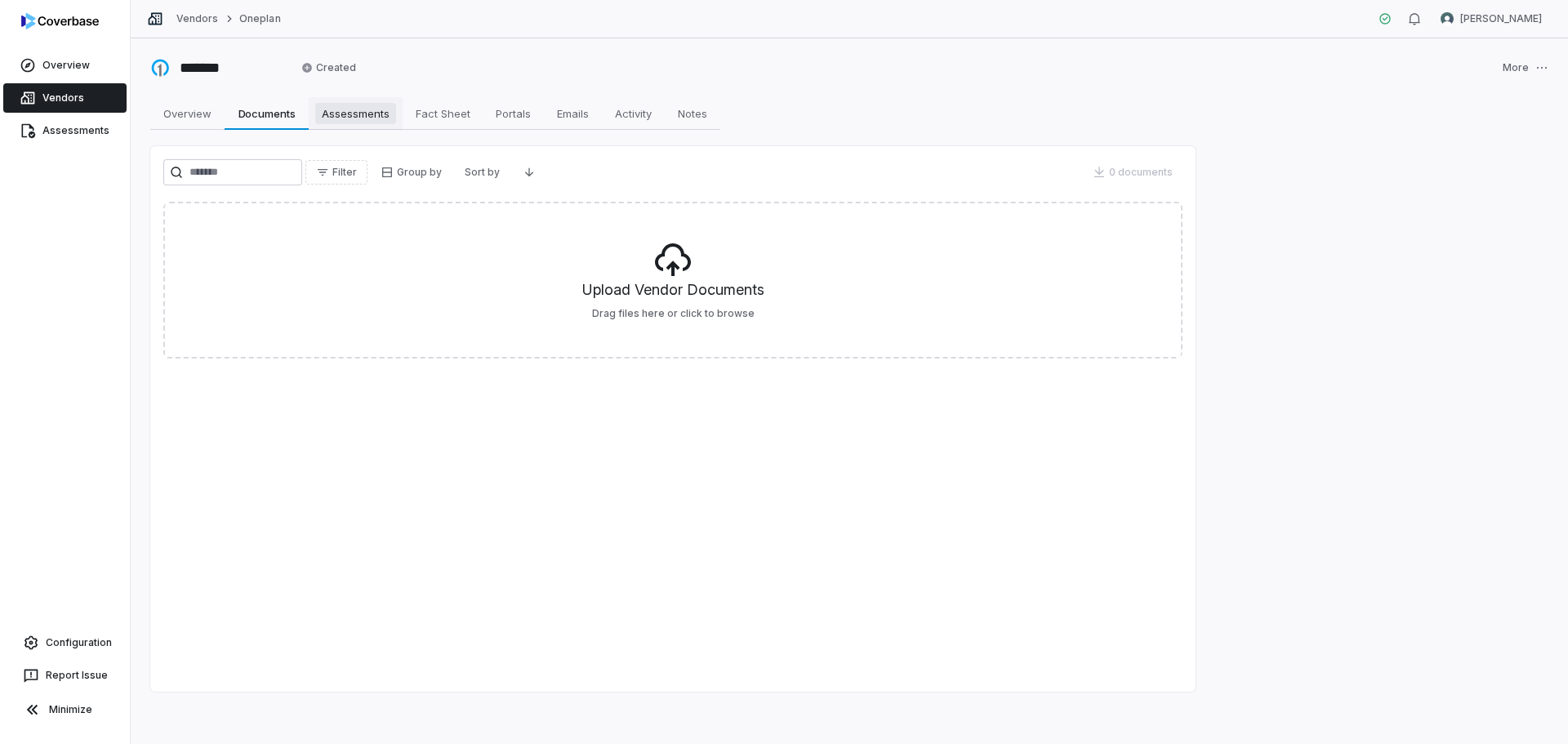
click at [376, 121] on span "Assessments" at bounding box center [356, 113] width 81 height 21
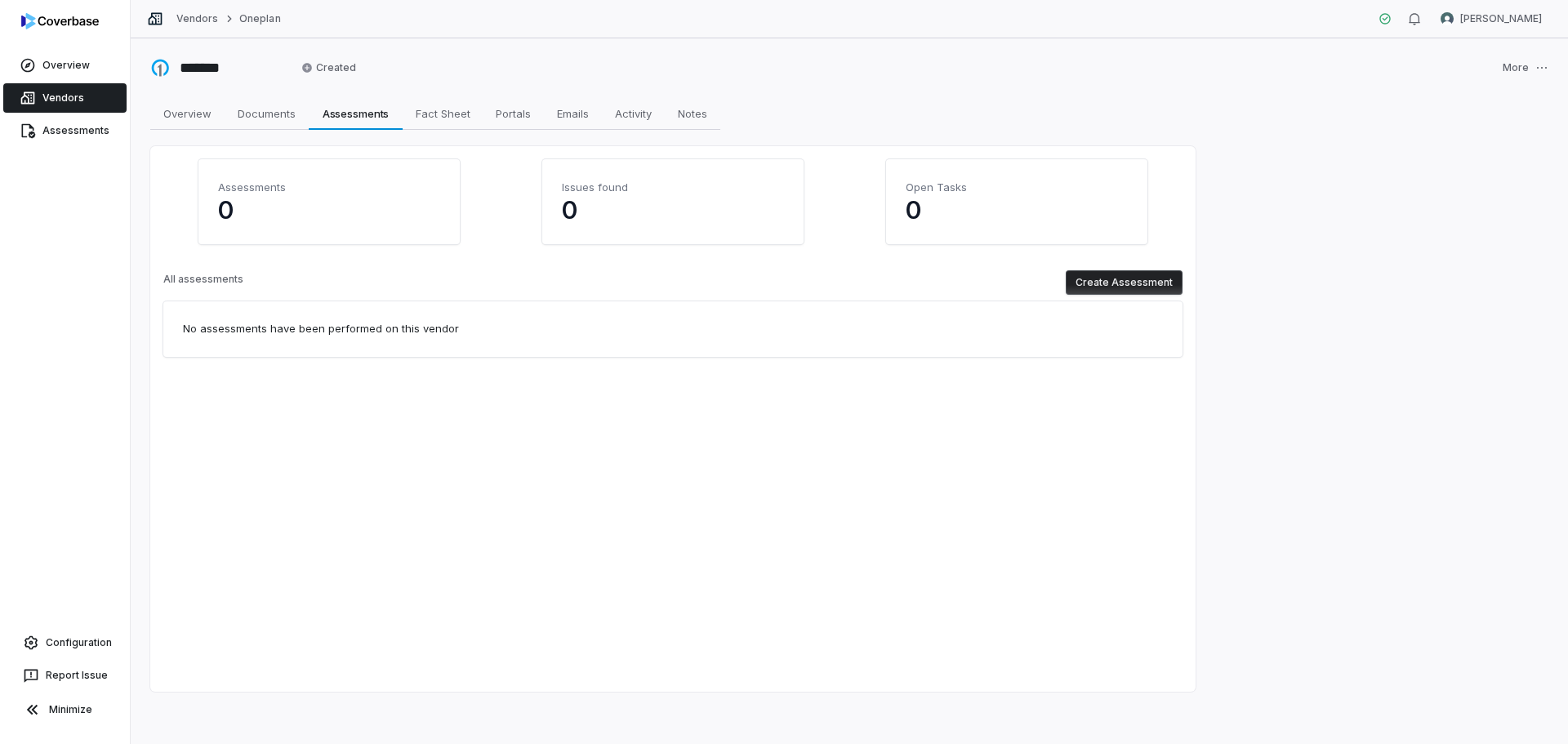
click at [1125, 283] on button "Create Assessment" at bounding box center [1124, 283] width 117 height 25
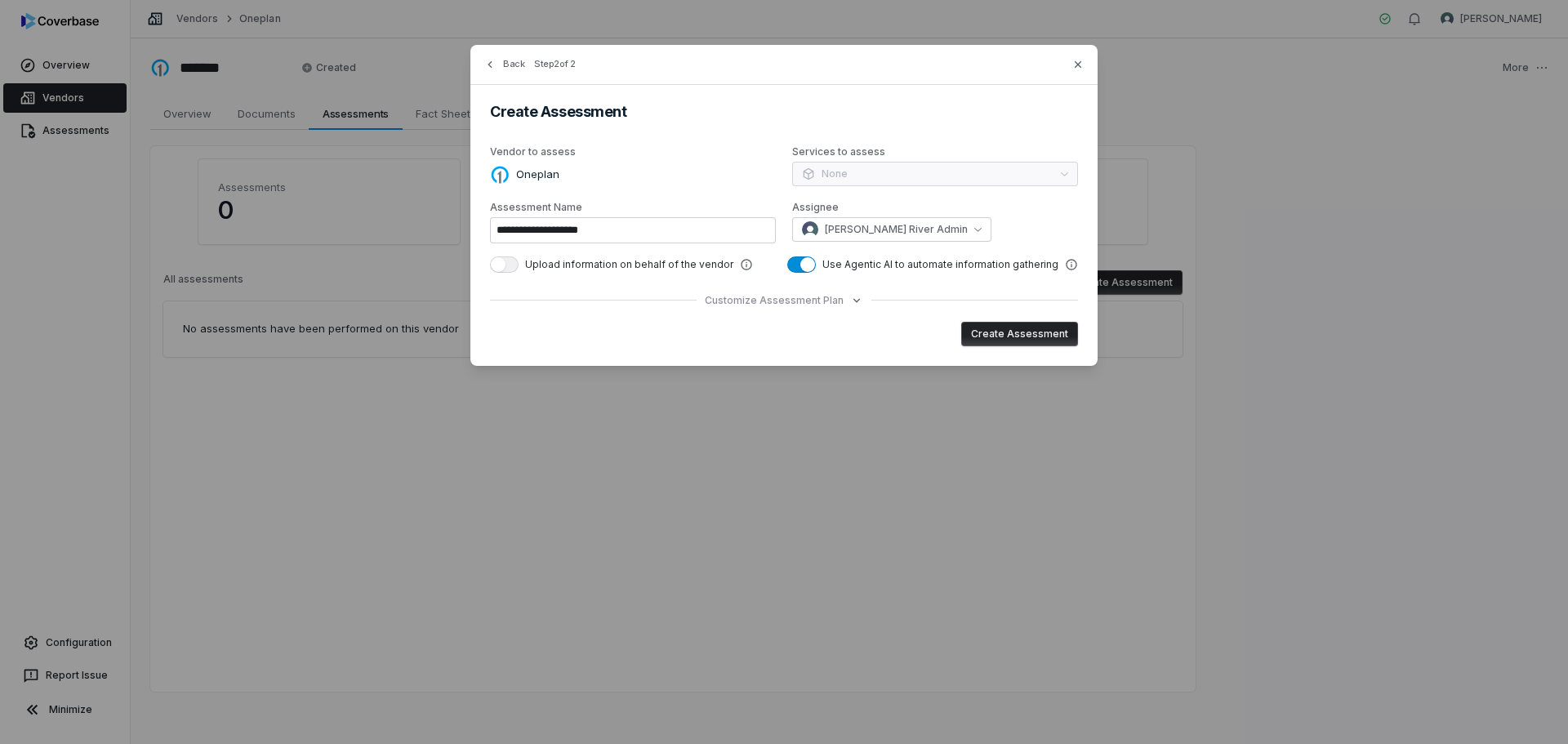
click at [912, 171] on div "Services to assess None" at bounding box center [935, 166] width 286 height 42
click at [721, 231] on input "**********" at bounding box center [633, 230] width 286 height 26
click at [934, 227] on button "[PERSON_NAME] River Admin" at bounding box center [891, 229] width 199 height 25
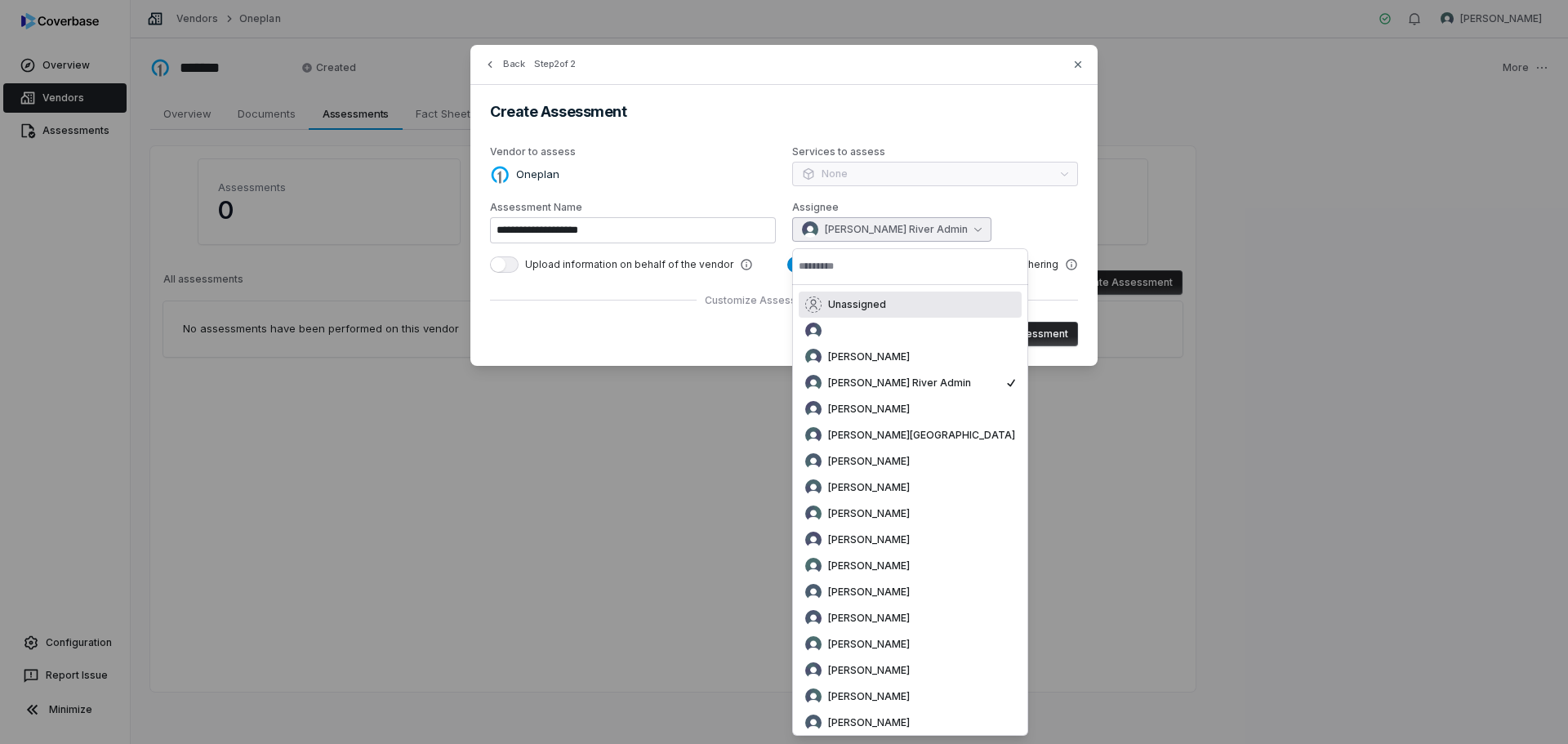
click at [1029, 294] on div "**********" at bounding box center [784, 205] width 628 height 321
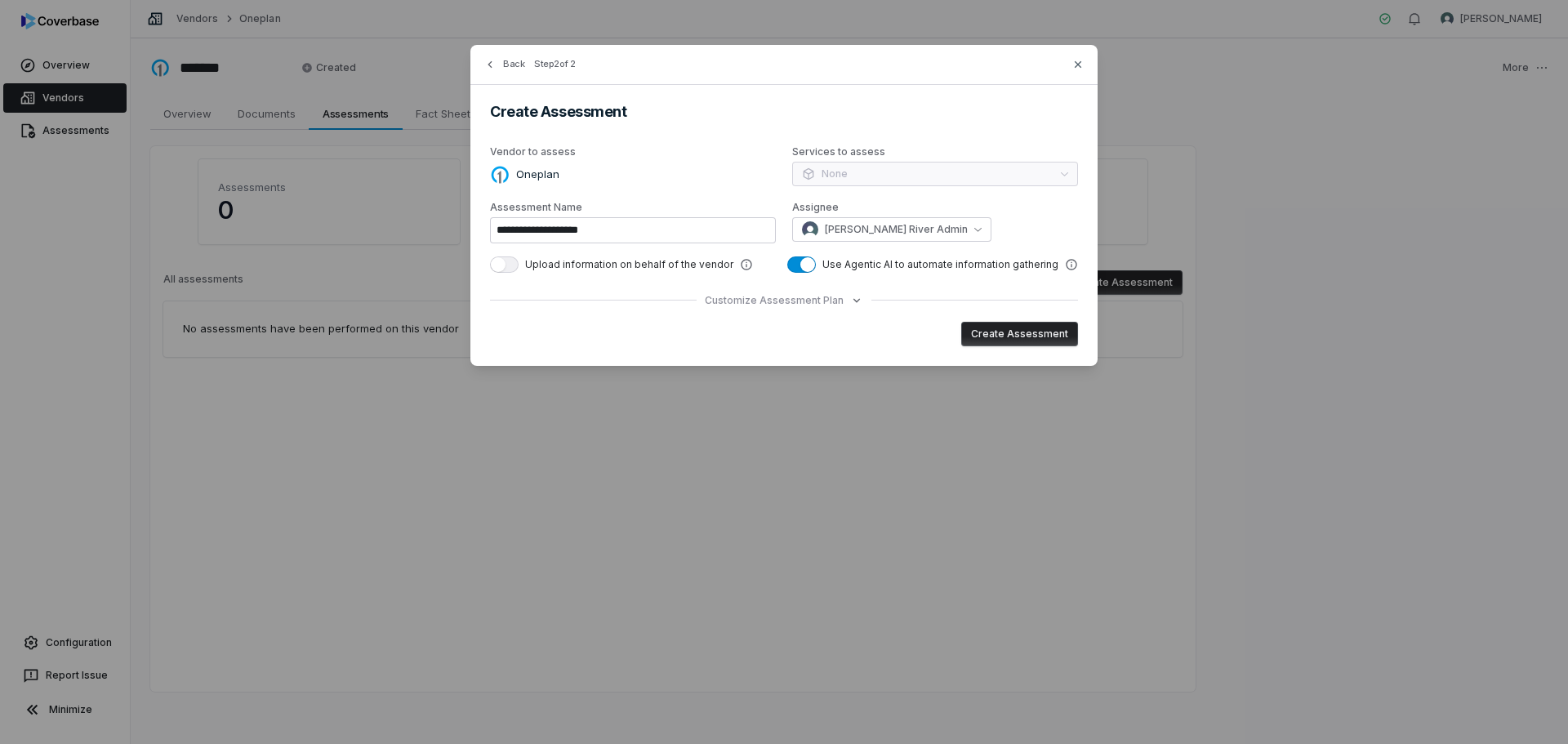
click at [1022, 330] on button "Create Assessment" at bounding box center [1019, 334] width 117 height 25
type input "**********"
